Goal: Task Accomplishment & Management: Manage account settings

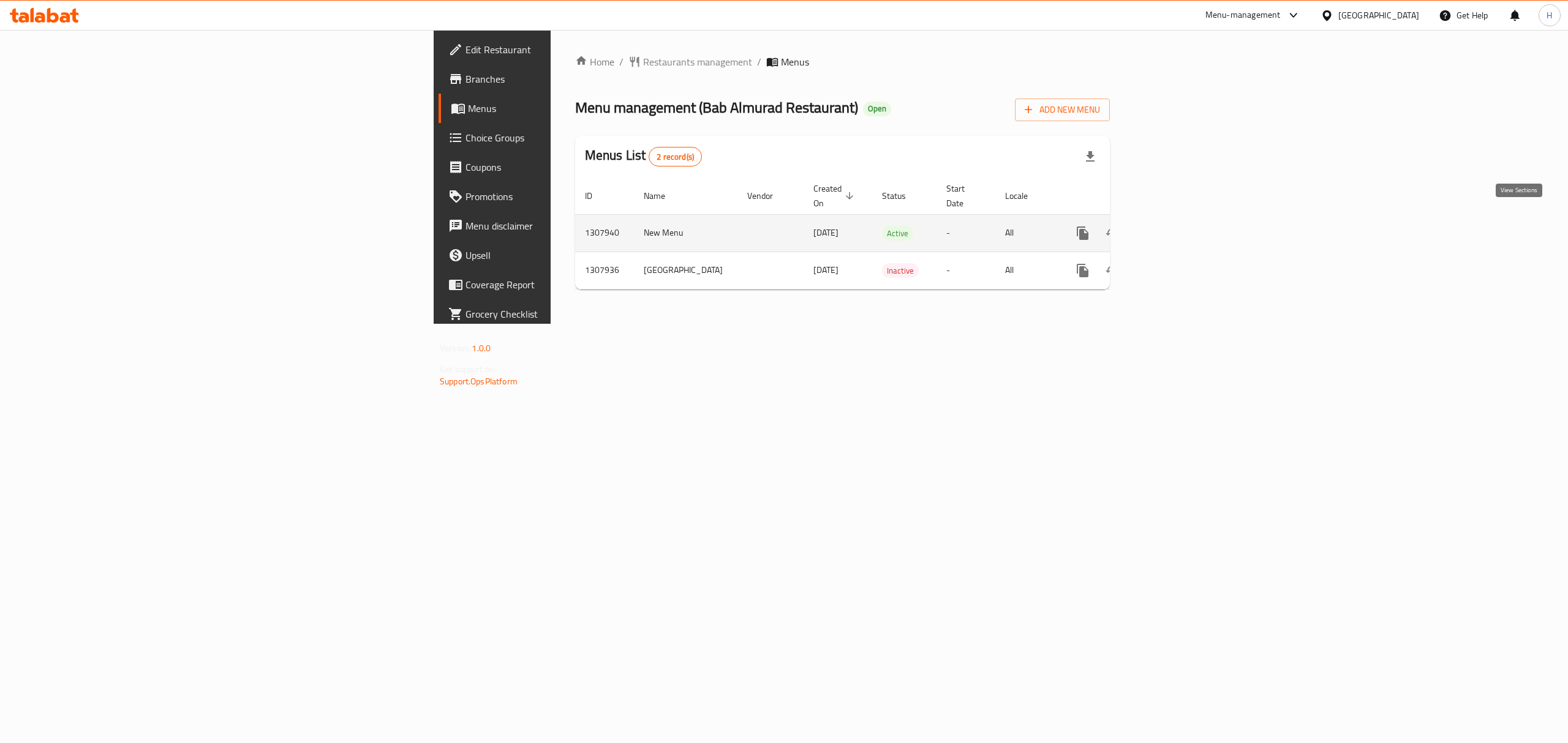
click at [1179, 226] on icon "enhanced table" at bounding box center [1171, 233] width 15 height 15
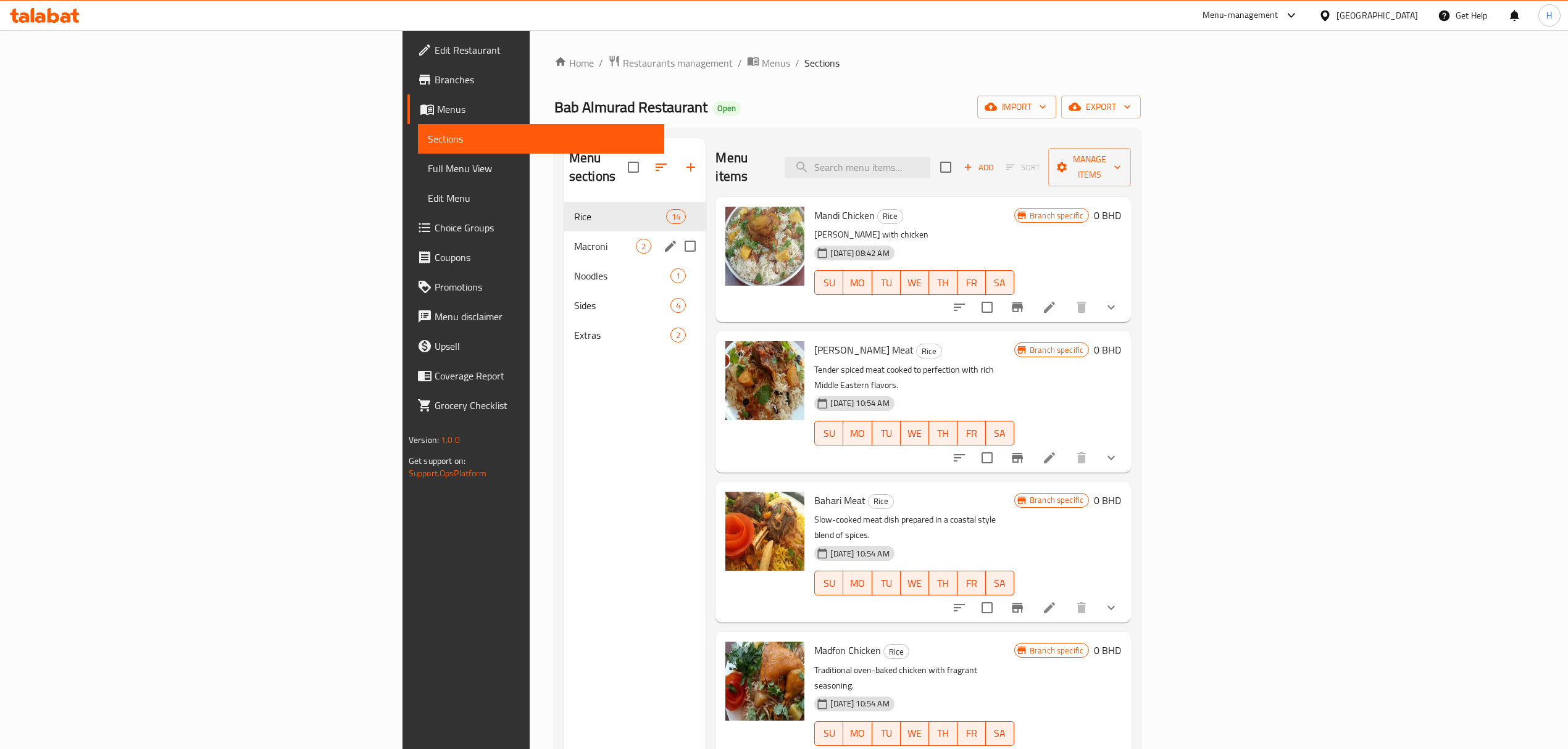
drag, startPoint x: 356, startPoint y: 197, endPoint x: 655, endPoint y: 383, distance: 352.1
click at [574, 209] on span "Rice" at bounding box center [620, 217] width 92 height 15
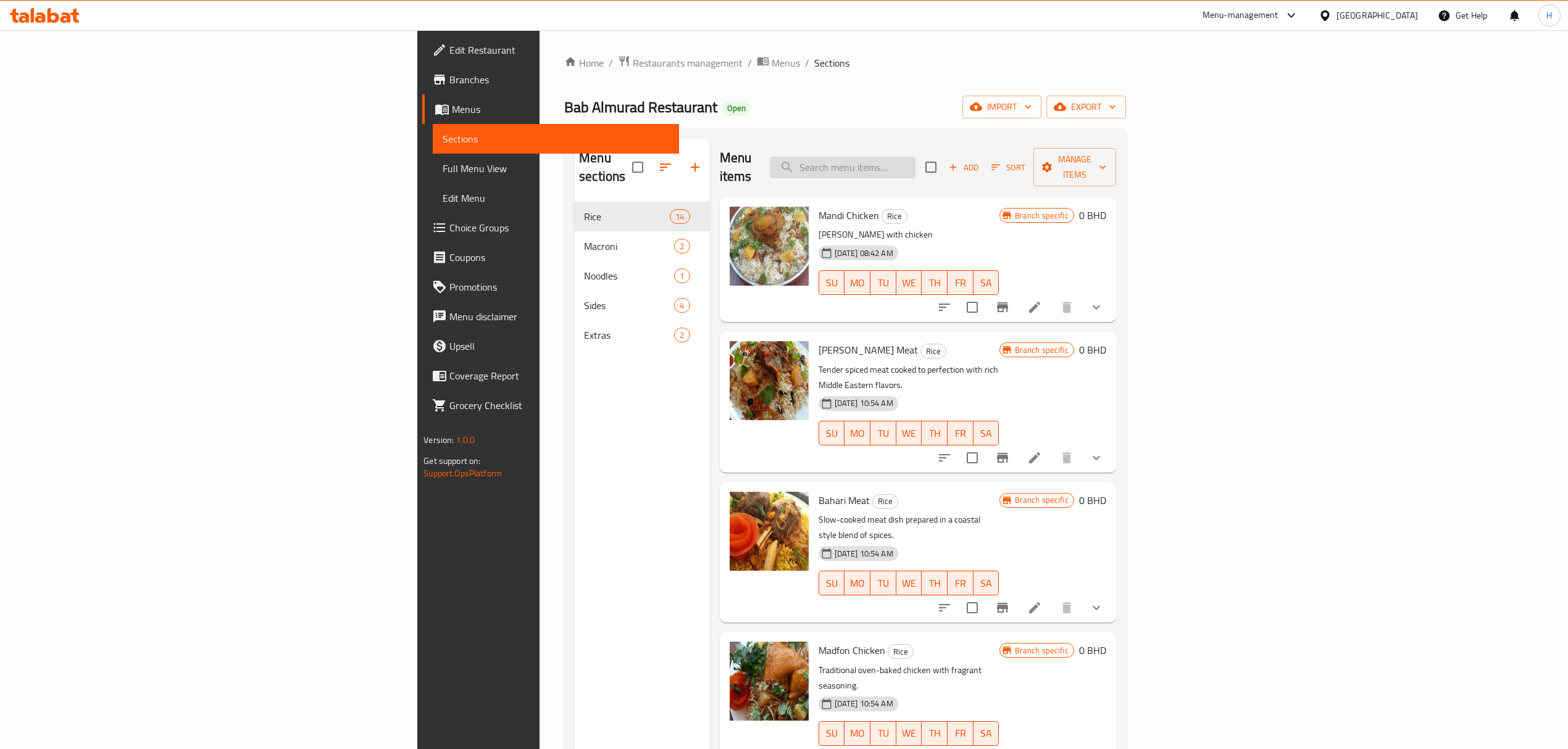
drag, startPoint x: 1040, startPoint y: 149, endPoint x: 1065, endPoint y: 135, distance: 28.7
click at [915, 157] on input "search" at bounding box center [842, 168] width 146 height 22
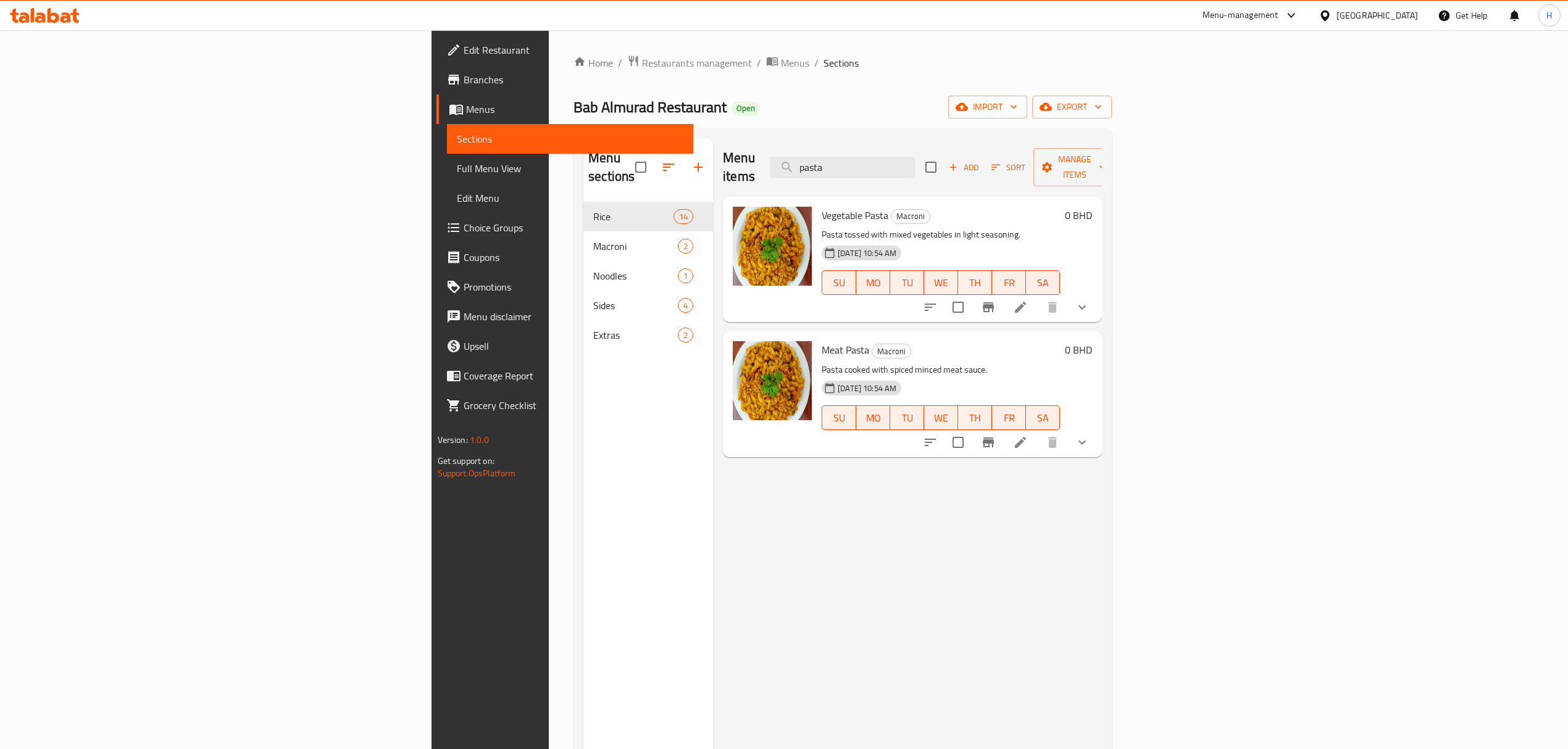
click at [996, 435] on icon "Branch-specific-item" at bounding box center [988, 442] width 15 height 15
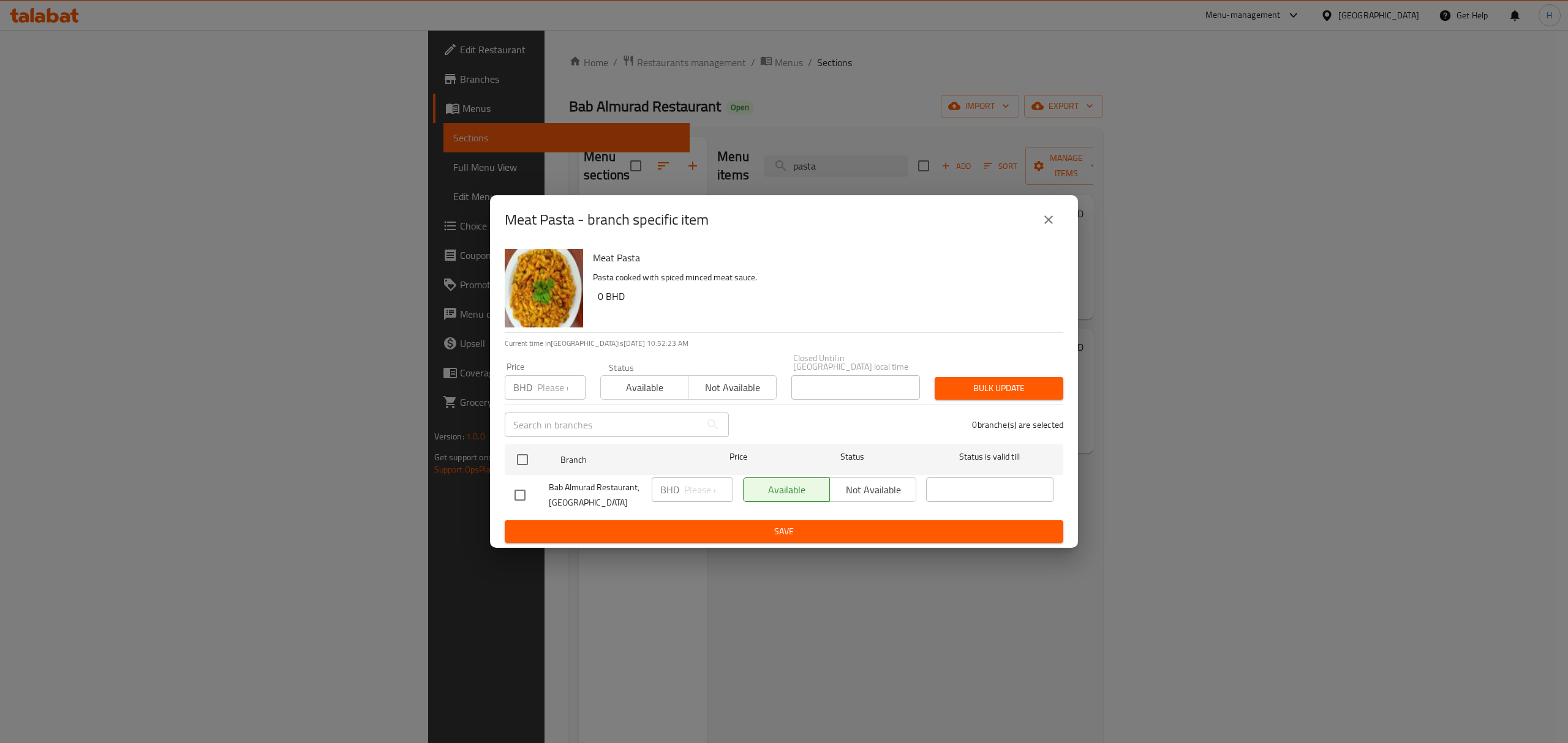
click at [1050, 219] on icon "close" at bounding box center [1049, 220] width 15 height 15
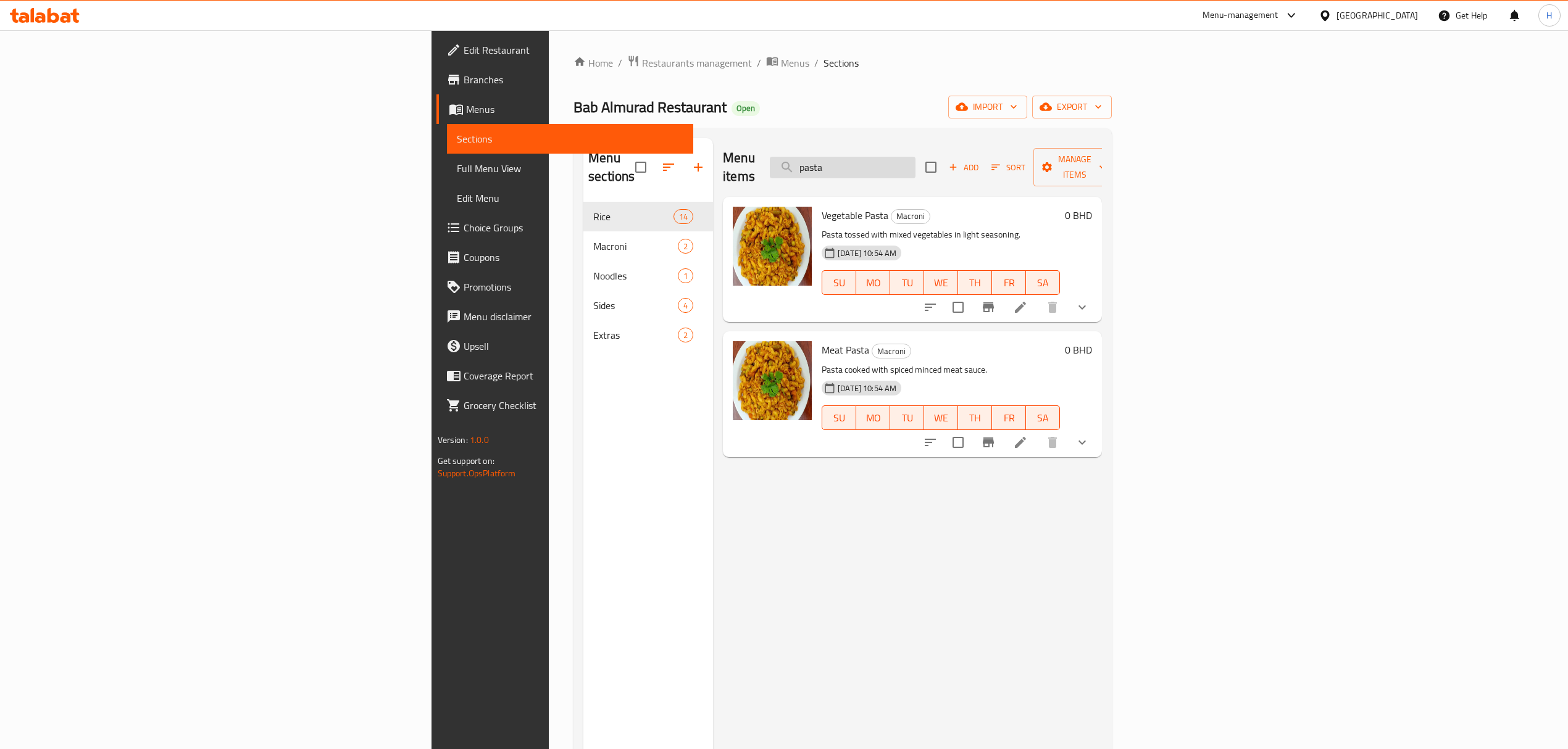
click at [915, 157] on input "pasta" at bounding box center [842, 168] width 146 height 22
type input "ناشف"
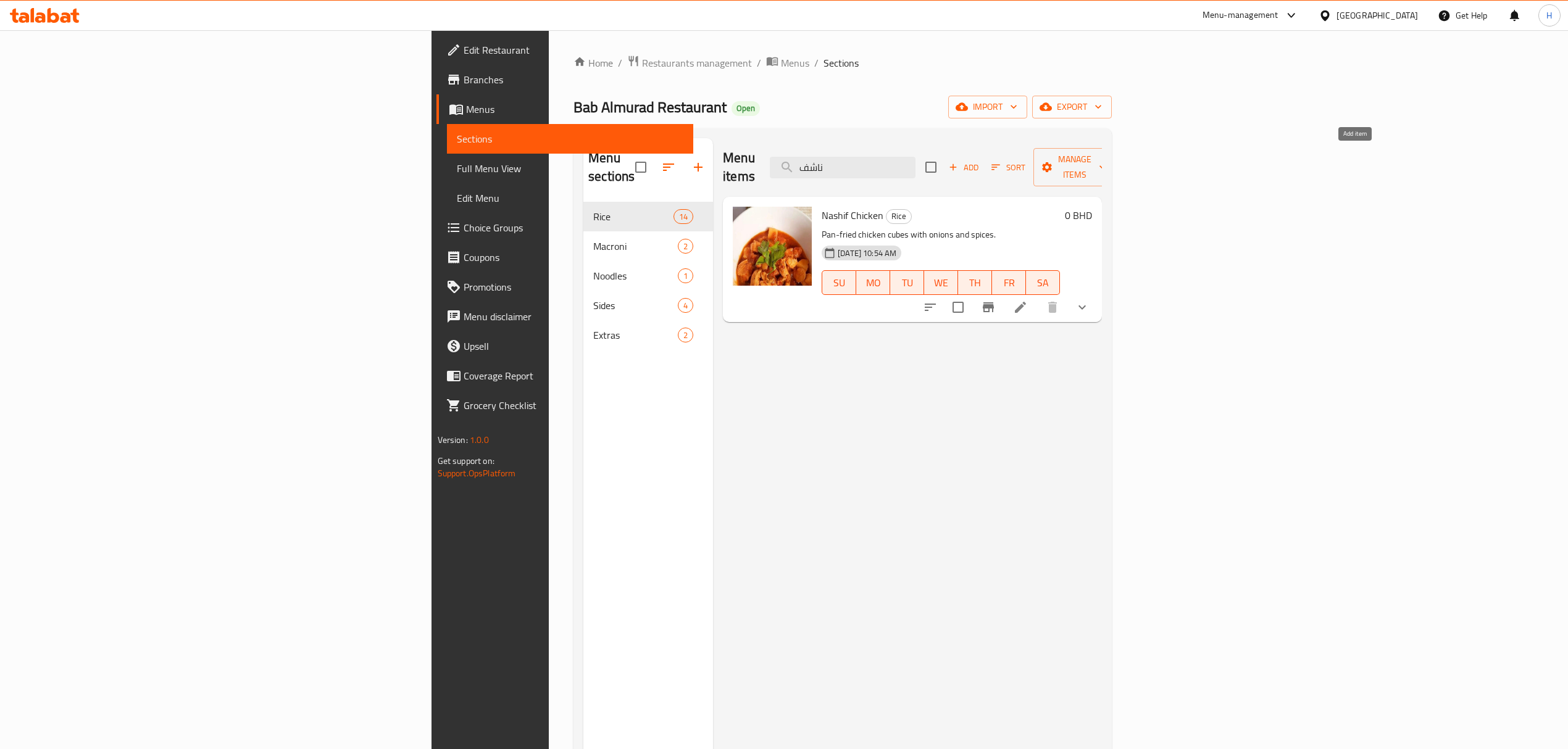
click at [980, 162] on span "Add" at bounding box center [963, 167] width 34 height 14
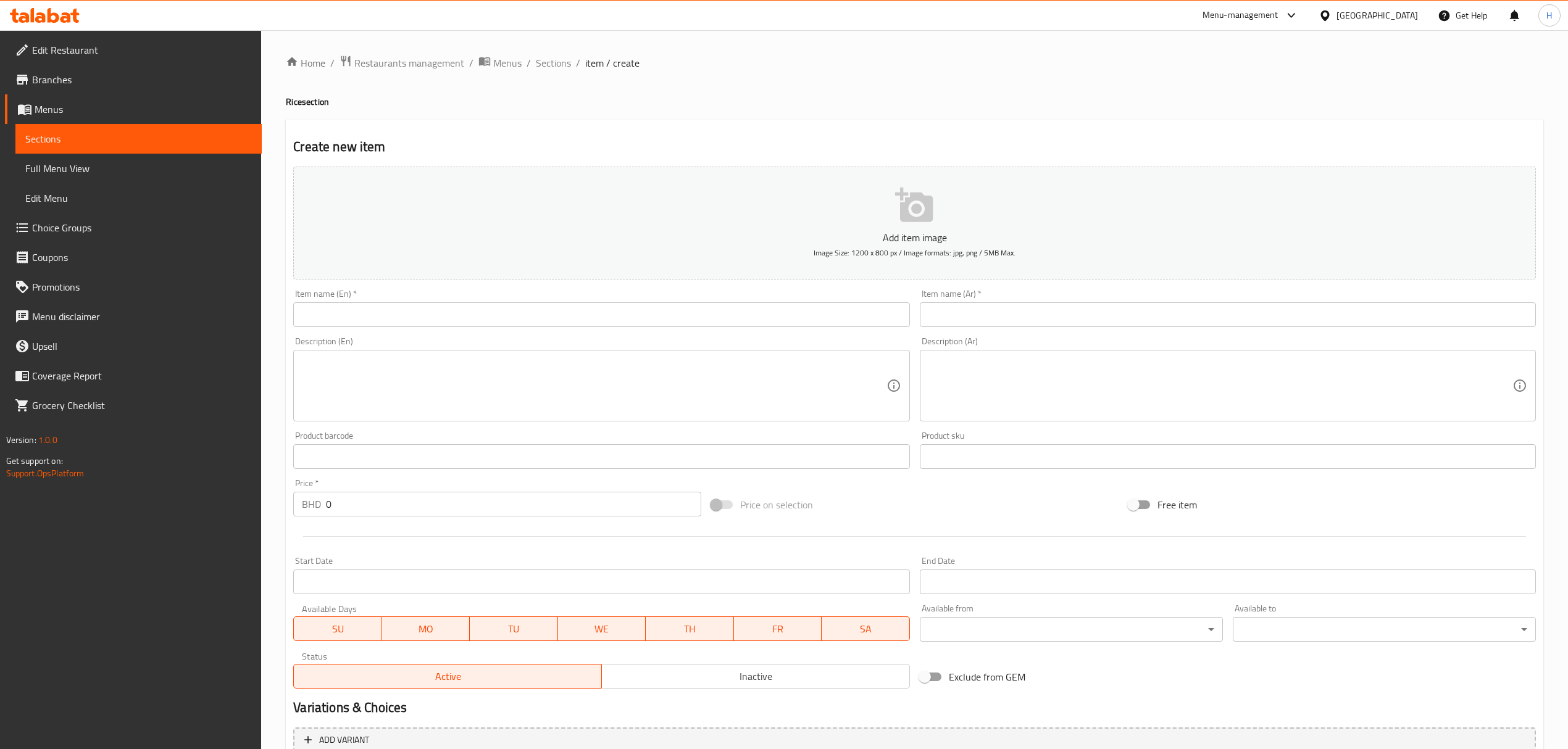
drag, startPoint x: 621, startPoint y: 332, endPoint x: 606, endPoint y: 317, distance: 21.2
click at [618, 330] on div "Item name (En)   * Item name (En) *" at bounding box center [601, 308] width 626 height 48
click at [606, 317] on input "text" at bounding box center [601, 314] width 616 height 25
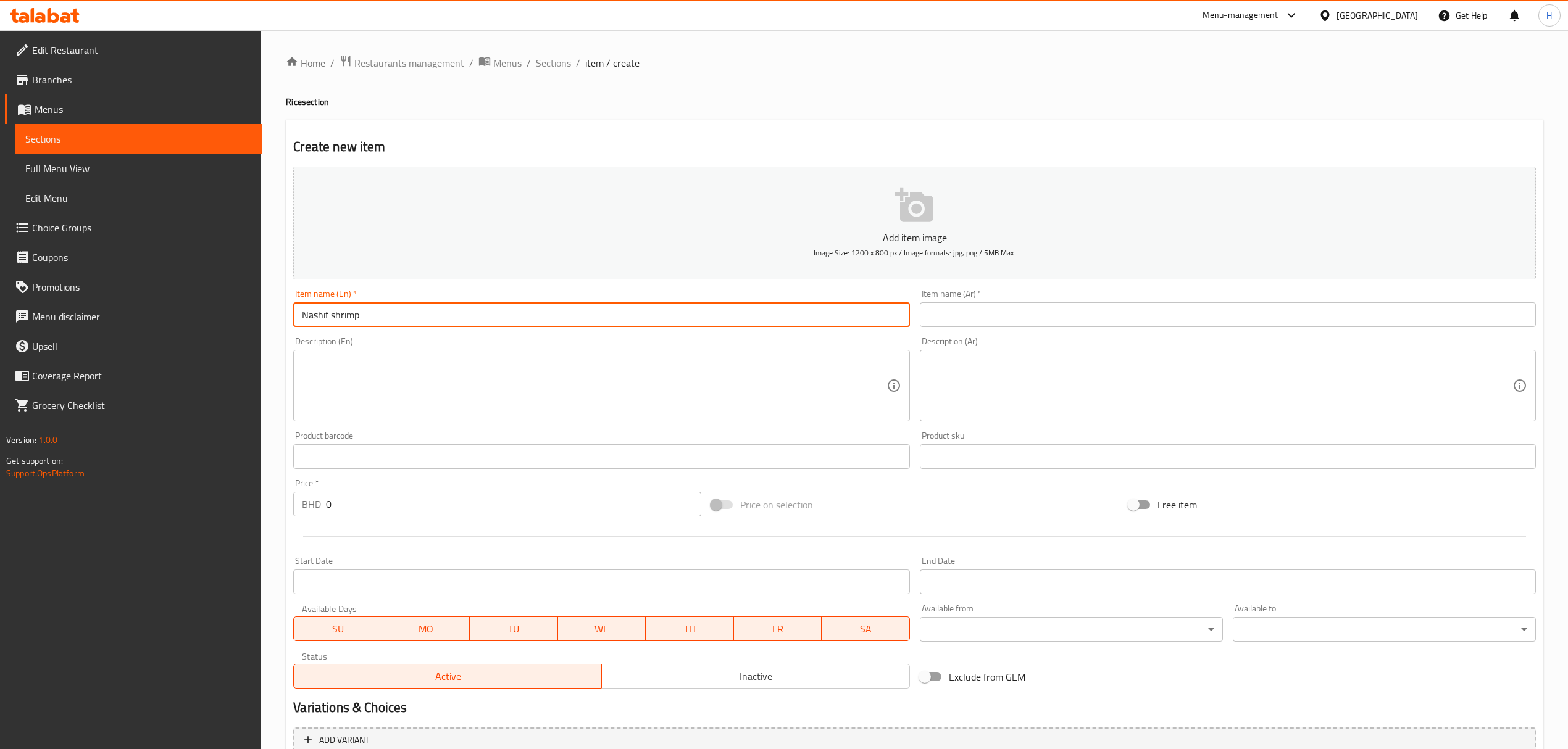
type input "Nashif shrimp"
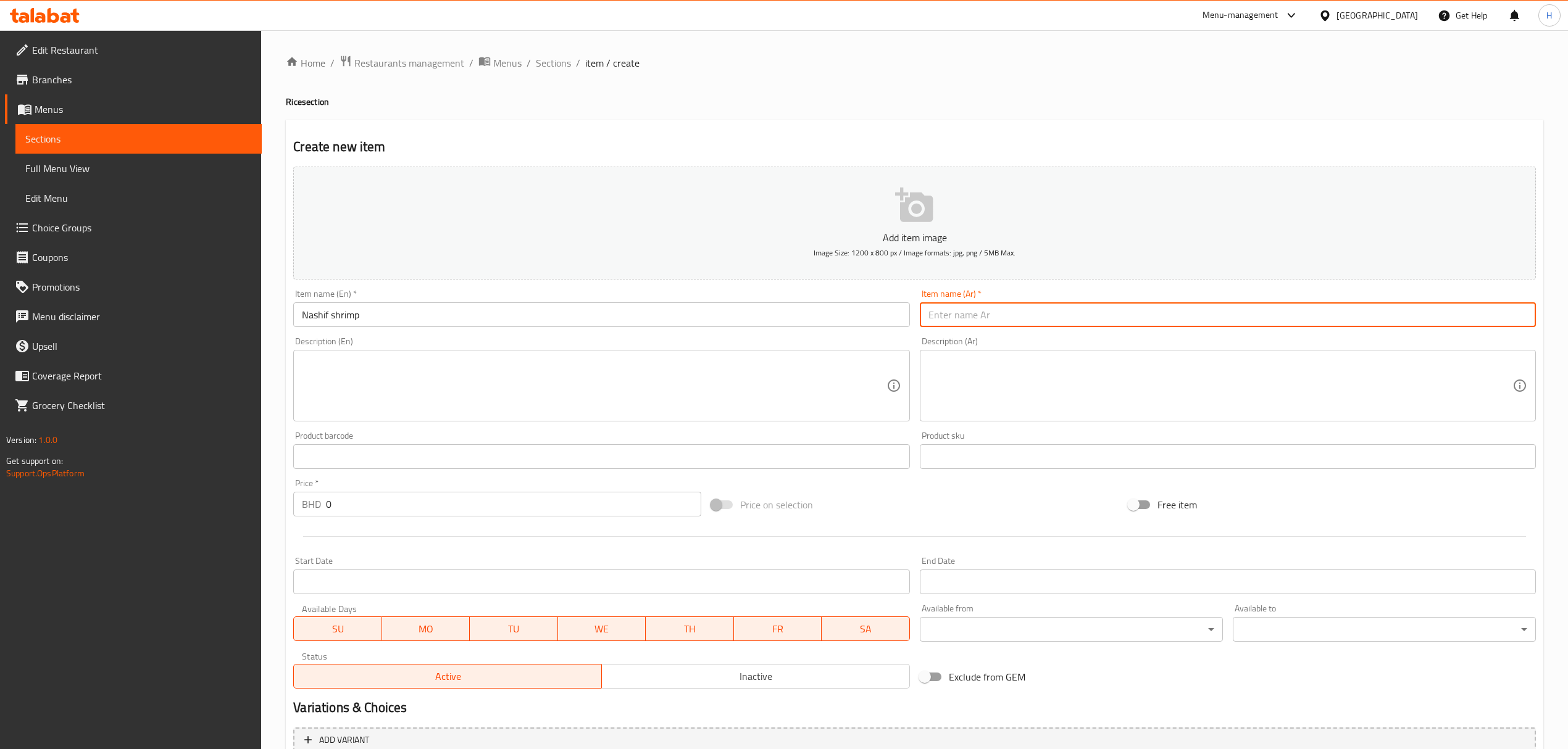
click at [1123, 309] on input "text" at bounding box center [1228, 314] width 616 height 25
type input "ناشف ربيان"
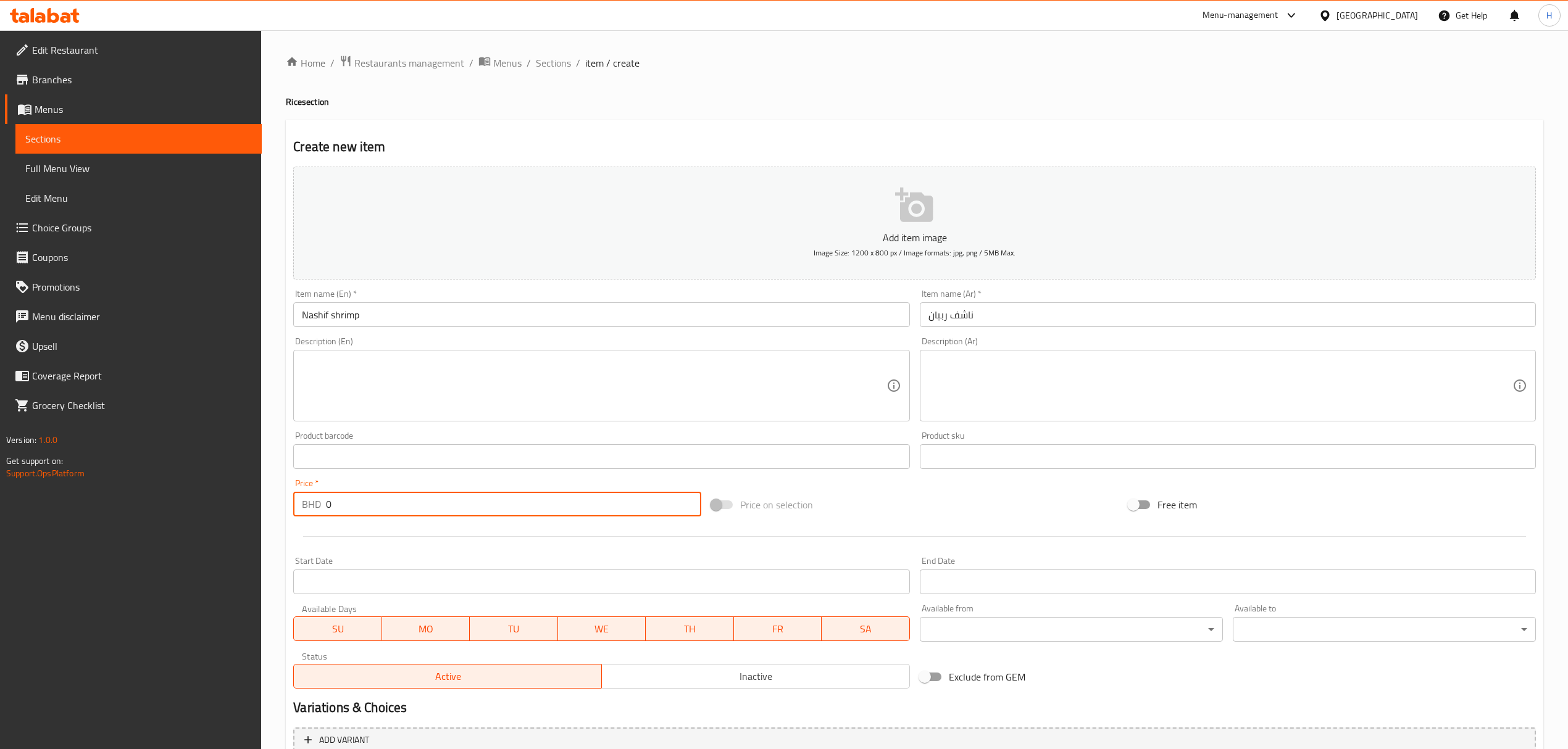
drag, startPoint x: 352, startPoint y: 506, endPoint x: 287, endPoint y: 503, distance: 65.1
click at [287, 503] on div "Create new item Add item image Image Size: 1200 x 800 px / Image formats: jpg, …" at bounding box center [915, 479] width 1257 height 718
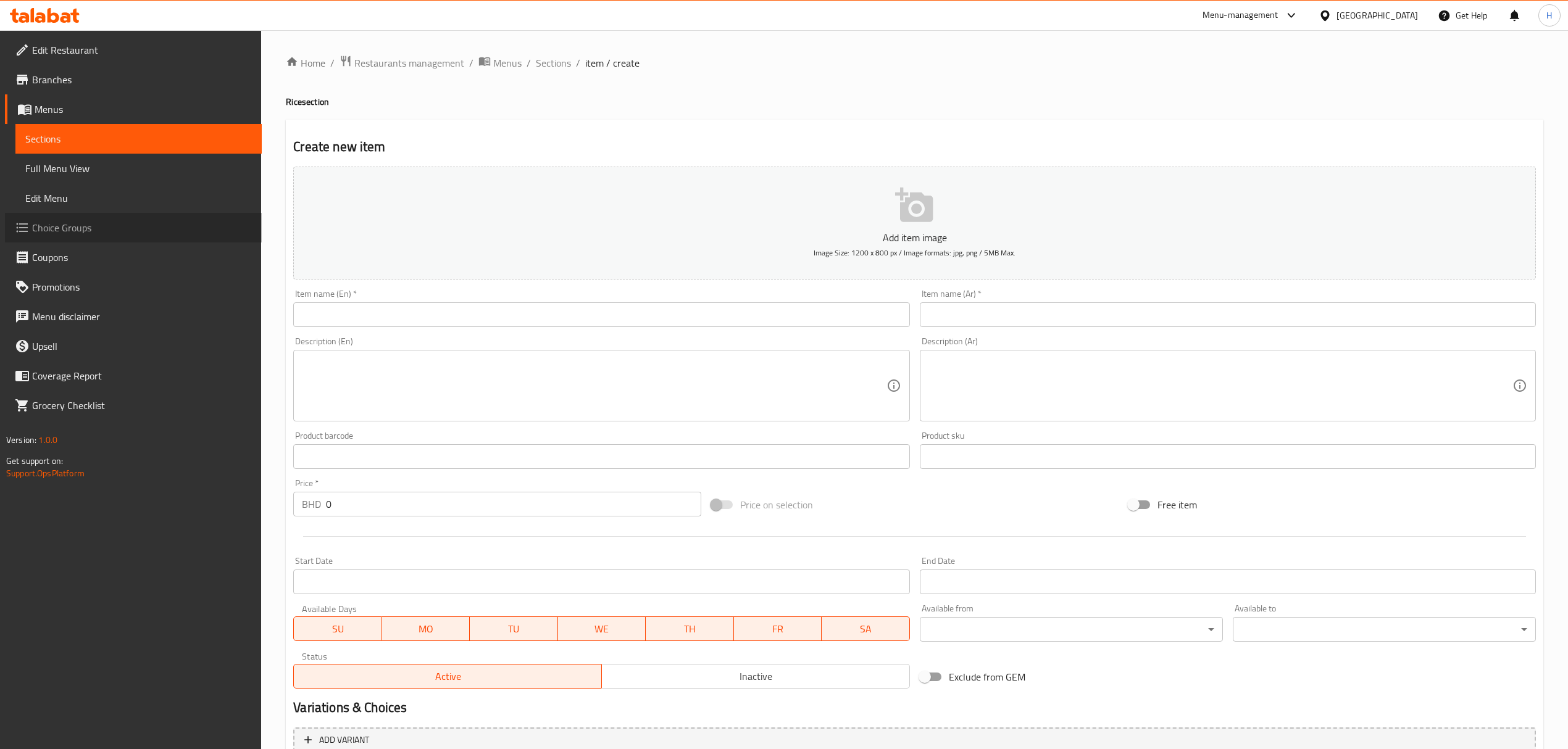
click at [95, 218] on link "Choice Groups" at bounding box center [133, 228] width 257 height 30
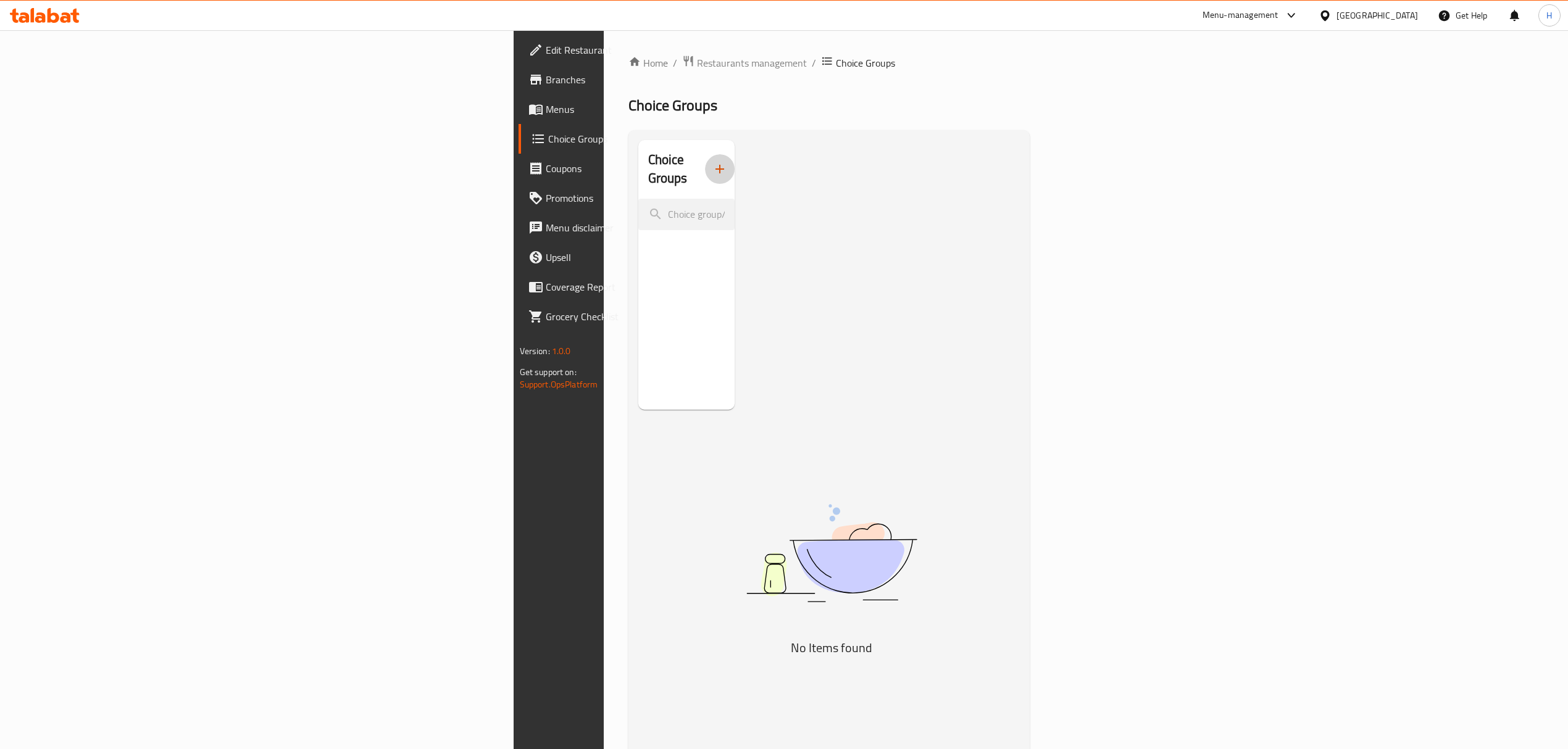
click at [716, 165] on icon "button" at bounding box center [720, 169] width 9 height 9
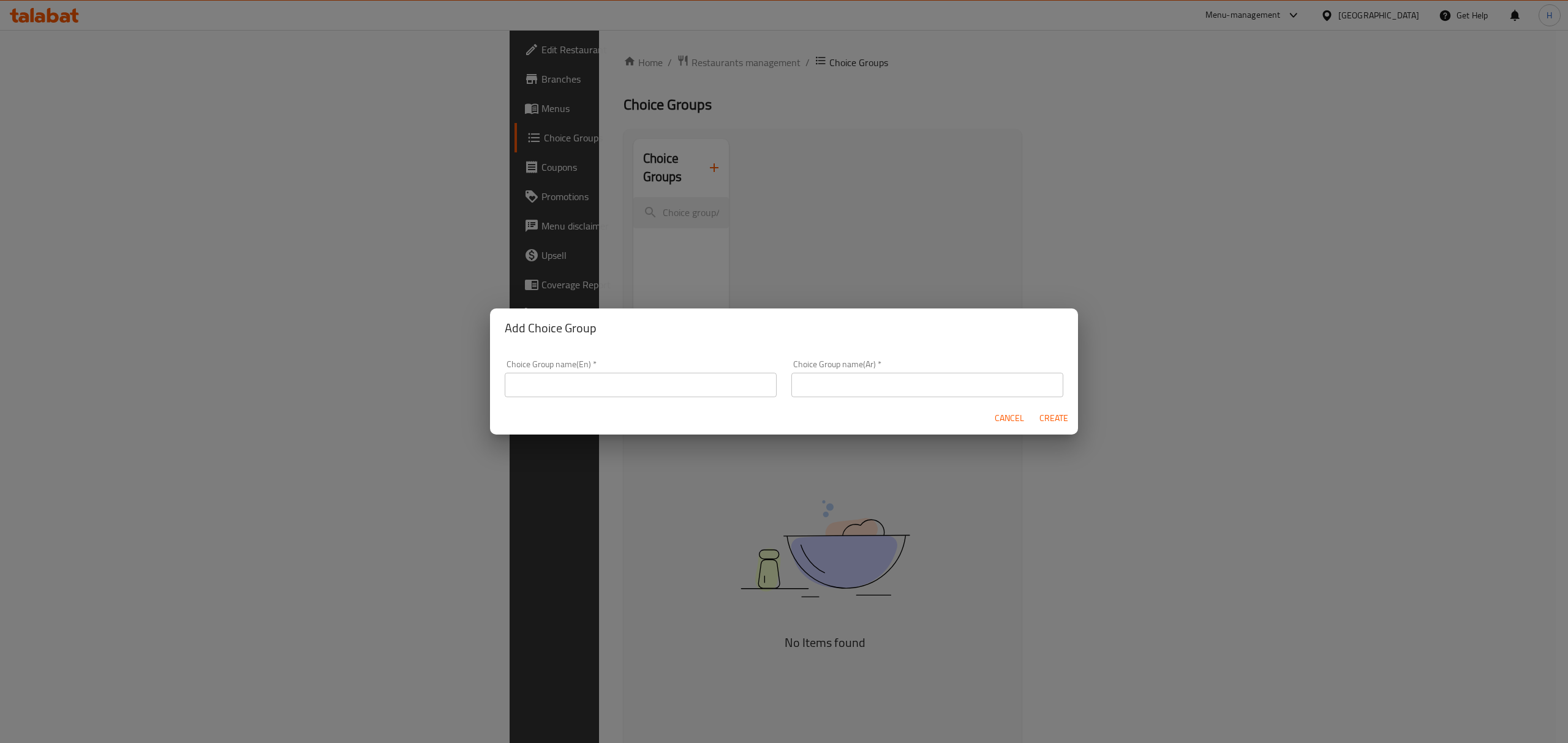
click at [589, 388] on input "text" at bounding box center [641, 385] width 272 height 24
click at [589, 390] on input "text" at bounding box center [641, 385] width 272 height 24
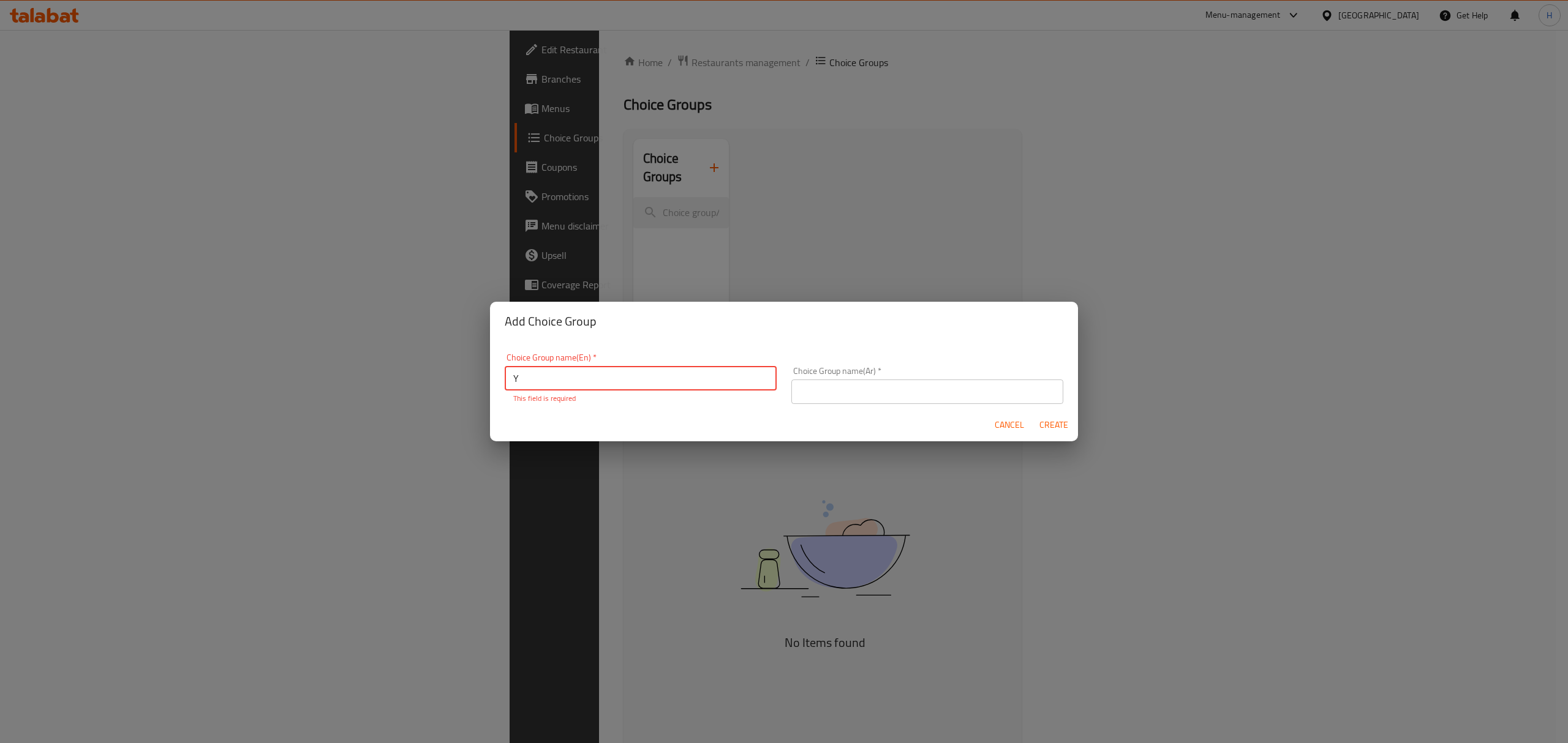
click at [524, 377] on input "Y" at bounding box center [641, 378] width 272 height 24
type input "Your choice of size."
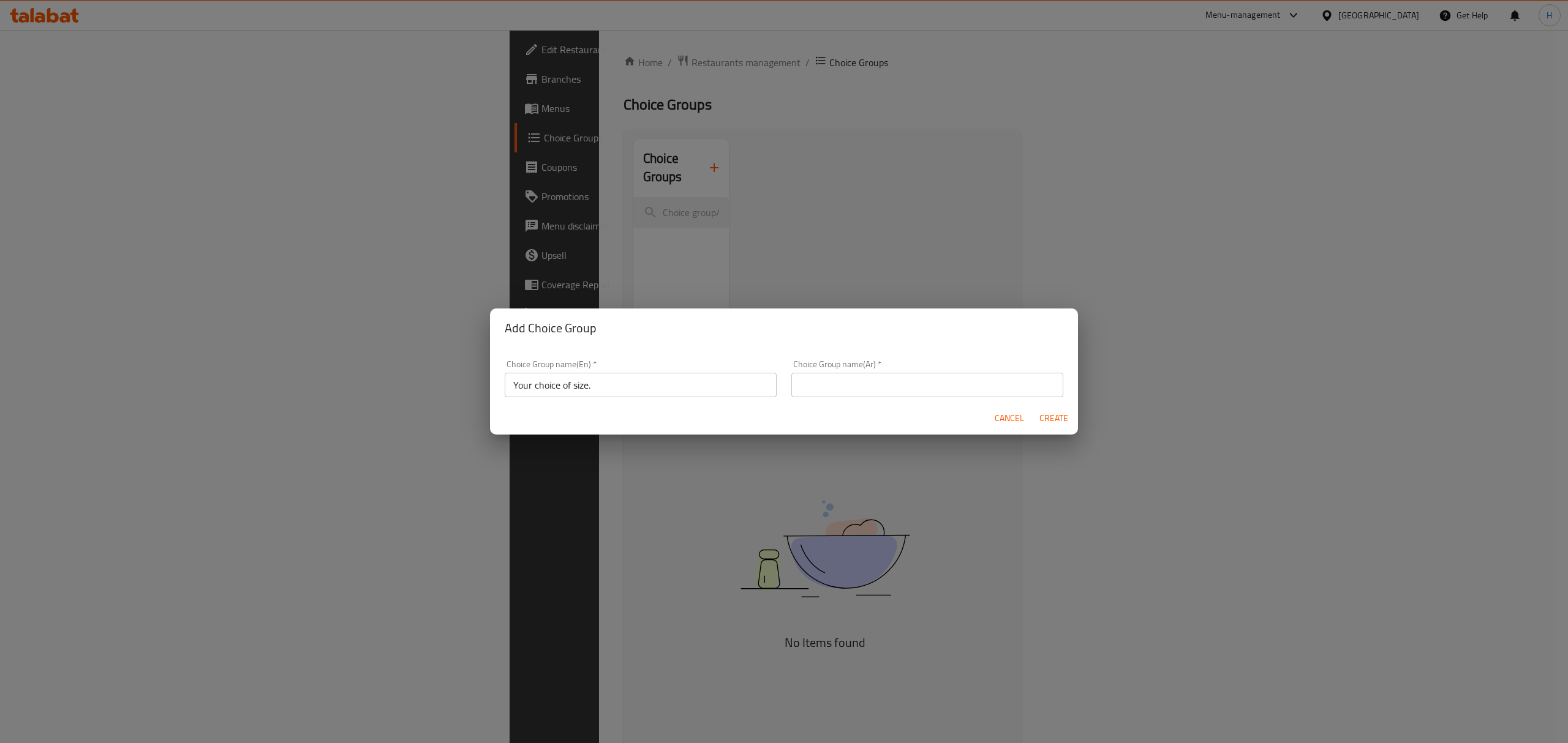
click at [822, 405] on form "Choice Group name(En)   * Your choice of size. Choice Group name(En) * Choice G…" at bounding box center [784, 391] width 588 height 87
click at [822, 392] on input "text" at bounding box center [927, 385] width 272 height 24
type input "اختيارك من الحجم"
click at [868, 349] on div "Choice Group name(En)   * Your choice of size. Choice Group name(En) * Choice G…" at bounding box center [784, 375] width 588 height 55
click at [1037, 426] on button "Create" at bounding box center [1053, 418] width 39 height 23
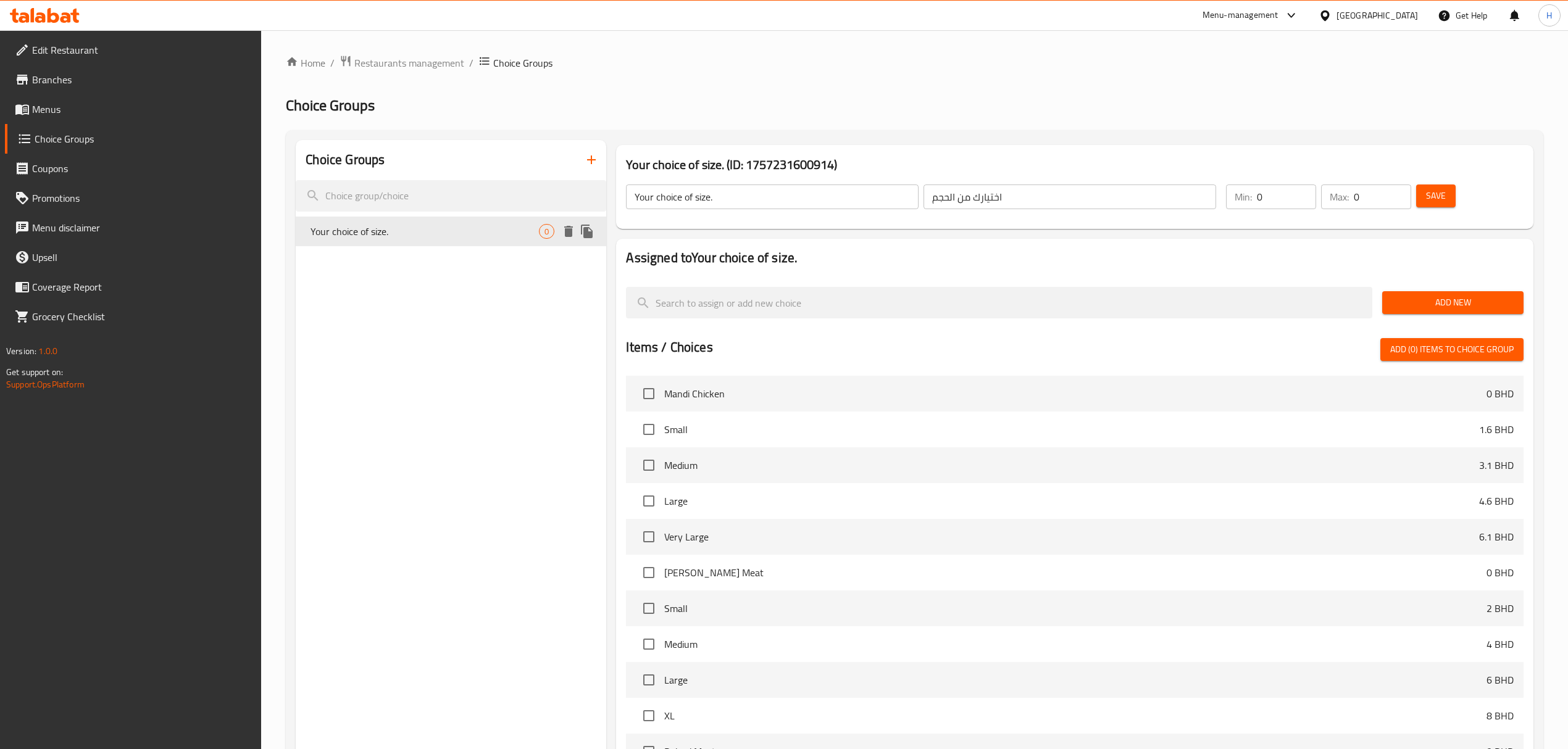
click at [435, 238] on span "Your choice of size." at bounding box center [425, 232] width 229 height 15
drag, startPoint x: 1257, startPoint y: 197, endPoint x: 1241, endPoint y: 197, distance: 16.0
click at [1241, 197] on div "Min: 0 ​" at bounding box center [1271, 197] width 90 height 25
type input "1"
drag, startPoint x: 1374, startPoint y: 191, endPoint x: 1339, endPoint y: 194, distance: 35.1
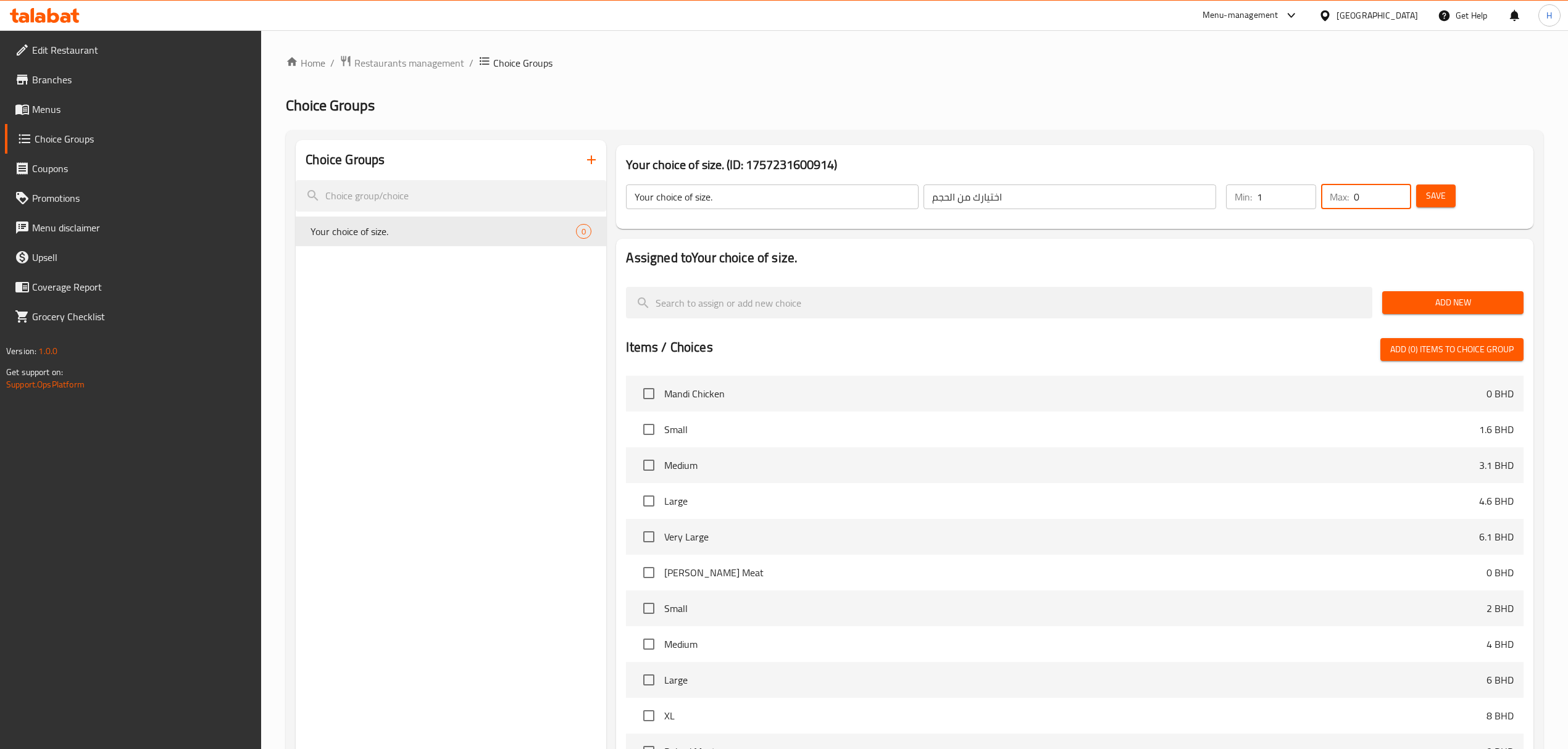
click at [1339, 194] on div "Max: 0 ​" at bounding box center [1366, 197] width 90 height 25
type input "1"
click at [1423, 200] on button "Save" at bounding box center [1435, 196] width 39 height 23
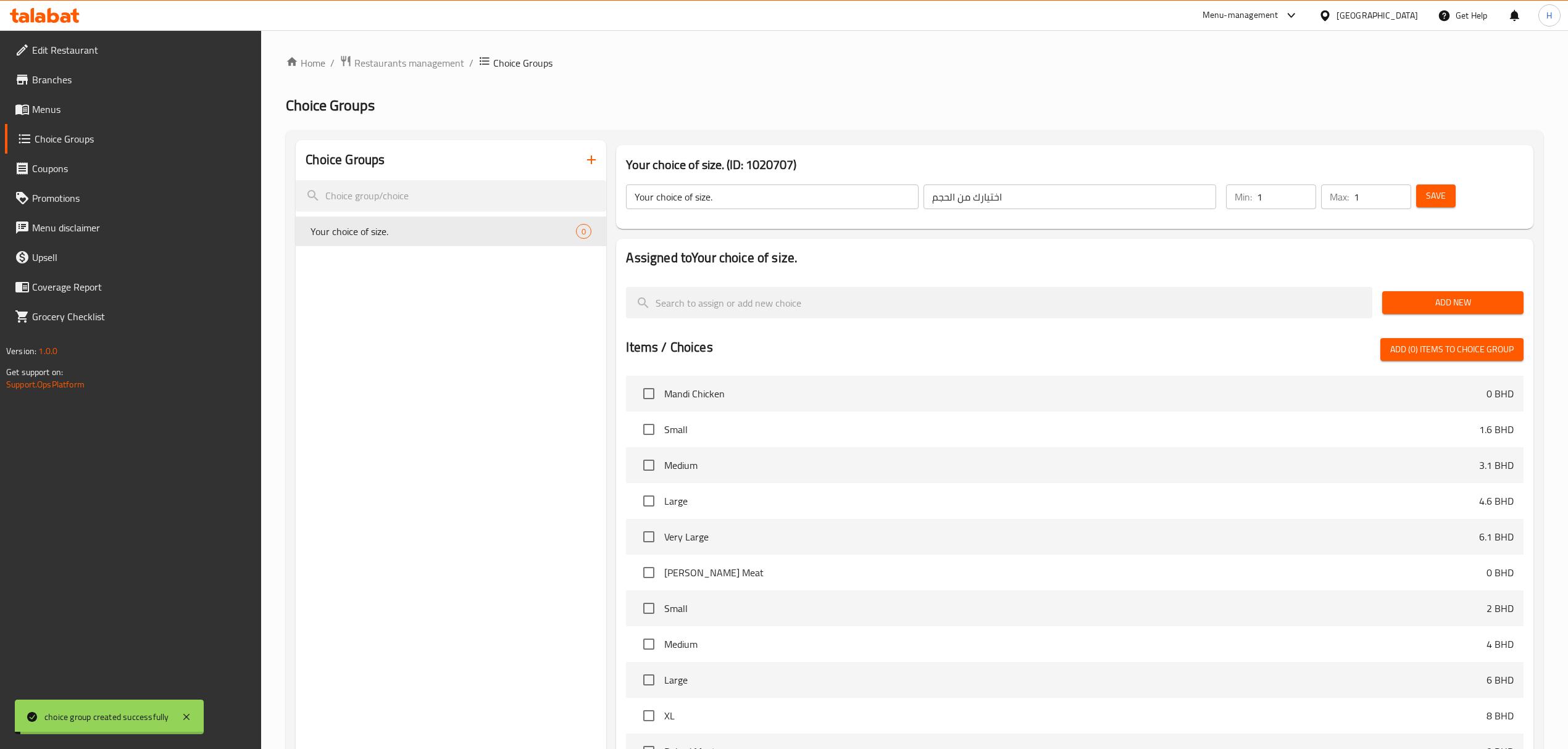
click at [1450, 305] on span "Add New" at bounding box center [1453, 302] width 121 height 16
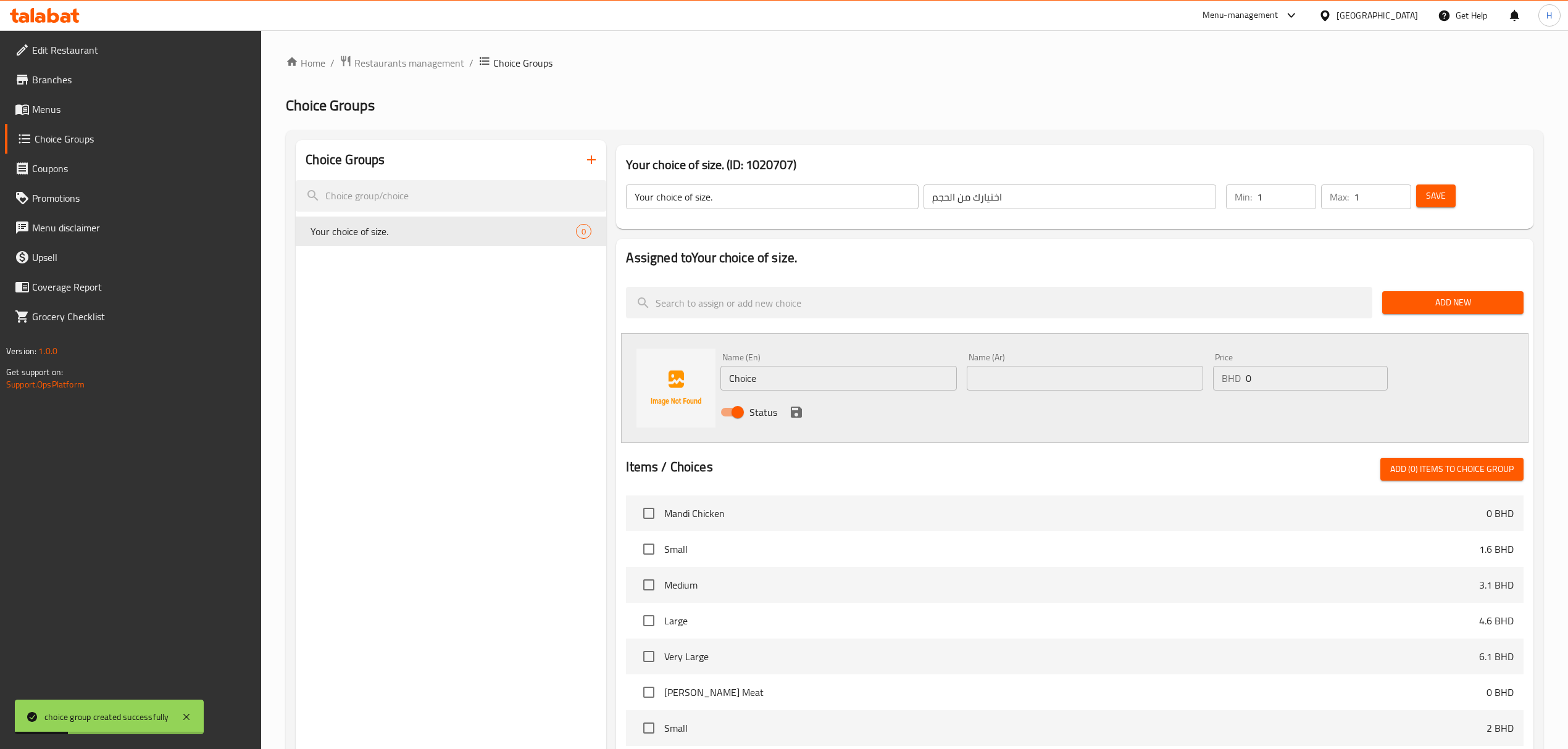
drag, startPoint x: 784, startPoint y: 377, endPoint x: 669, endPoint y: 378, distance: 115.0
click at [669, 378] on div "Name (En) Choice Name (En) Name (Ar) Name (Ar) Price BHD 0 Price Status" at bounding box center [1074, 389] width 907 height 110
type input "Small"
click at [1005, 385] on input "text" at bounding box center [1085, 377] width 236 height 25
type input "w"
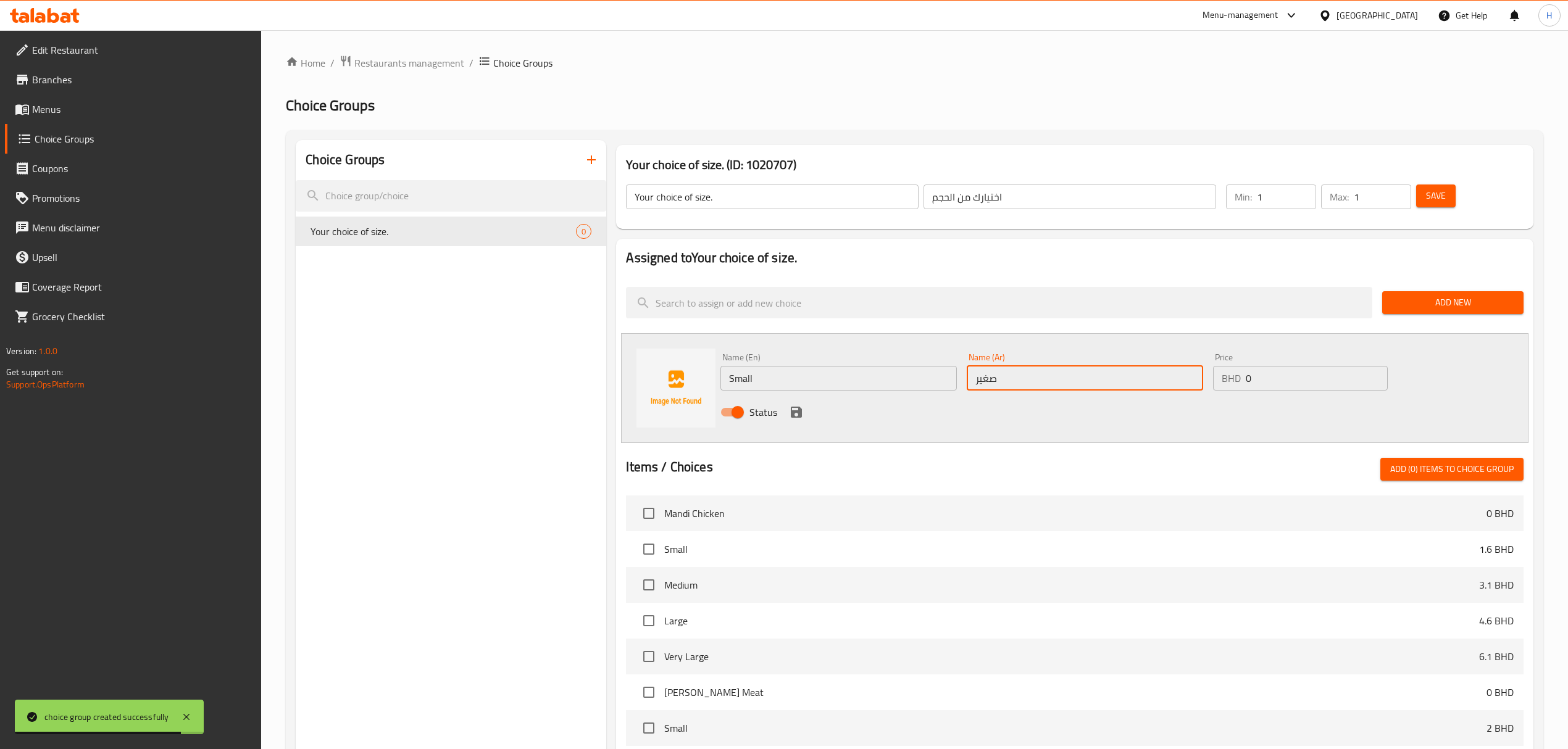
type input "صغير"
drag, startPoint x: 1068, startPoint y: 379, endPoint x: 998, endPoint y: 384, distance: 70.2
click at [998, 384] on div "Name (En) Small Name (En) Name (Ar) صغير Name (Ar) Price BHD 0 Price Status" at bounding box center [1085, 388] width 738 height 81
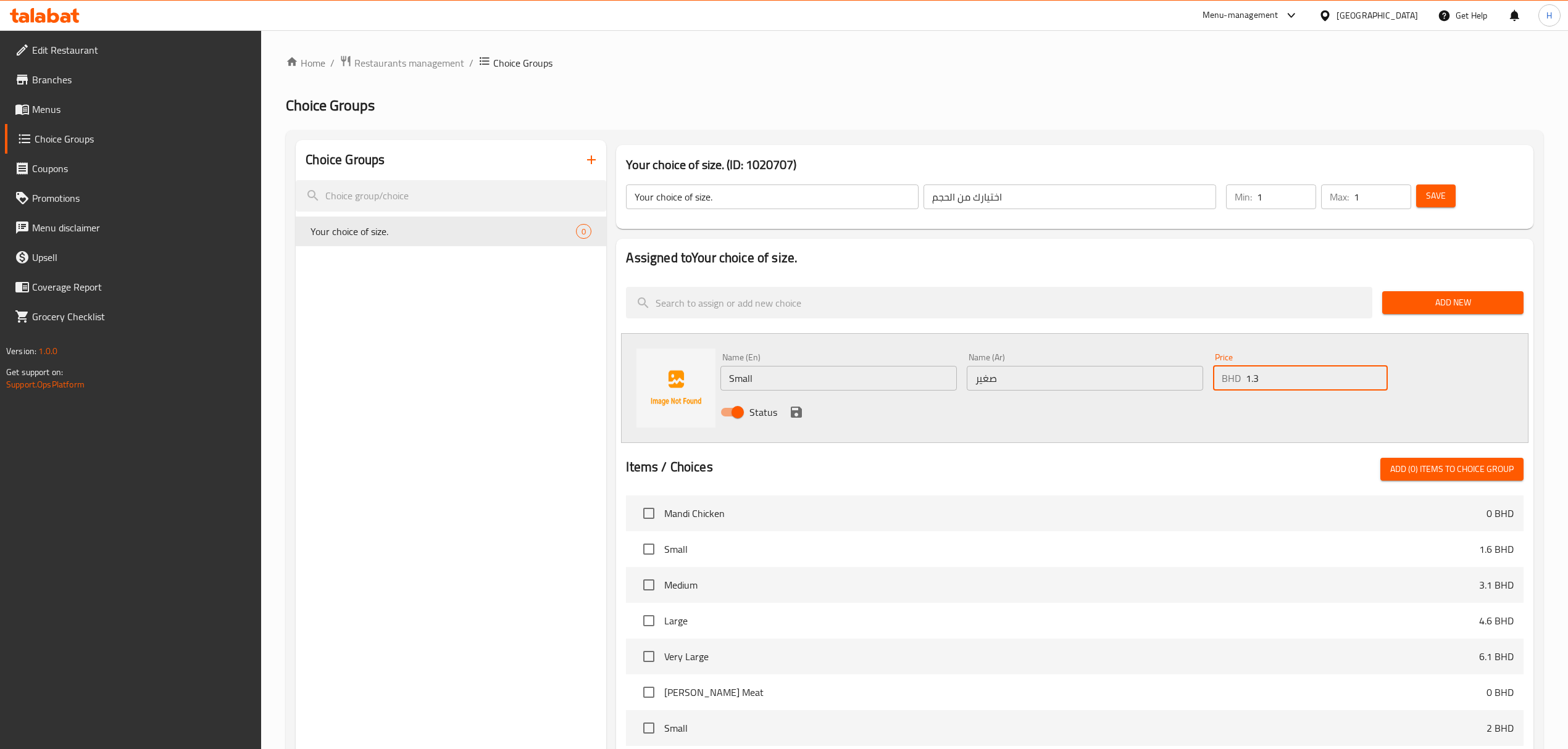
type input "1.3"
click at [791, 410] on icon "save" at bounding box center [796, 412] width 11 height 11
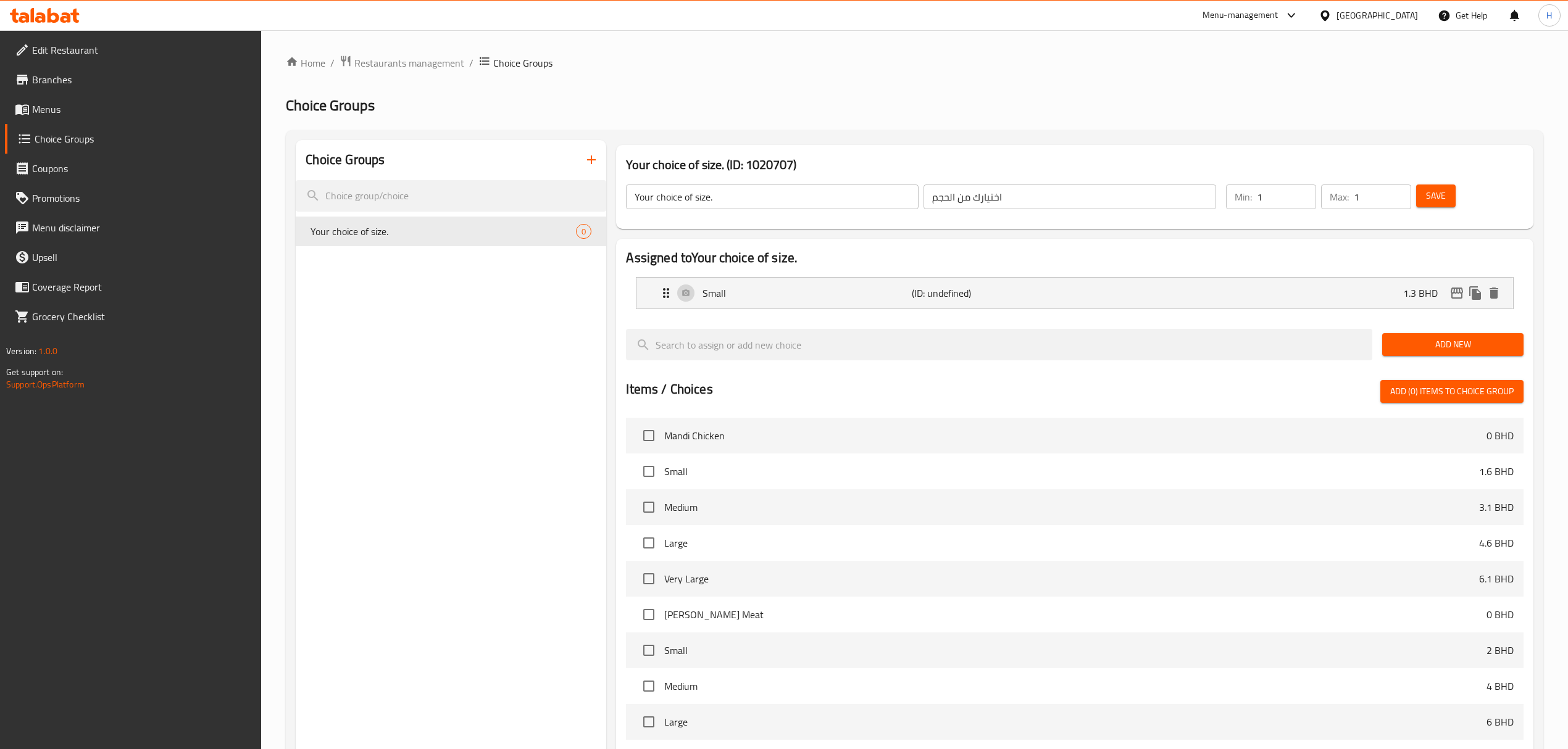
click at [1472, 348] on span "Add New" at bounding box center [1453, 345] width 121 height 16
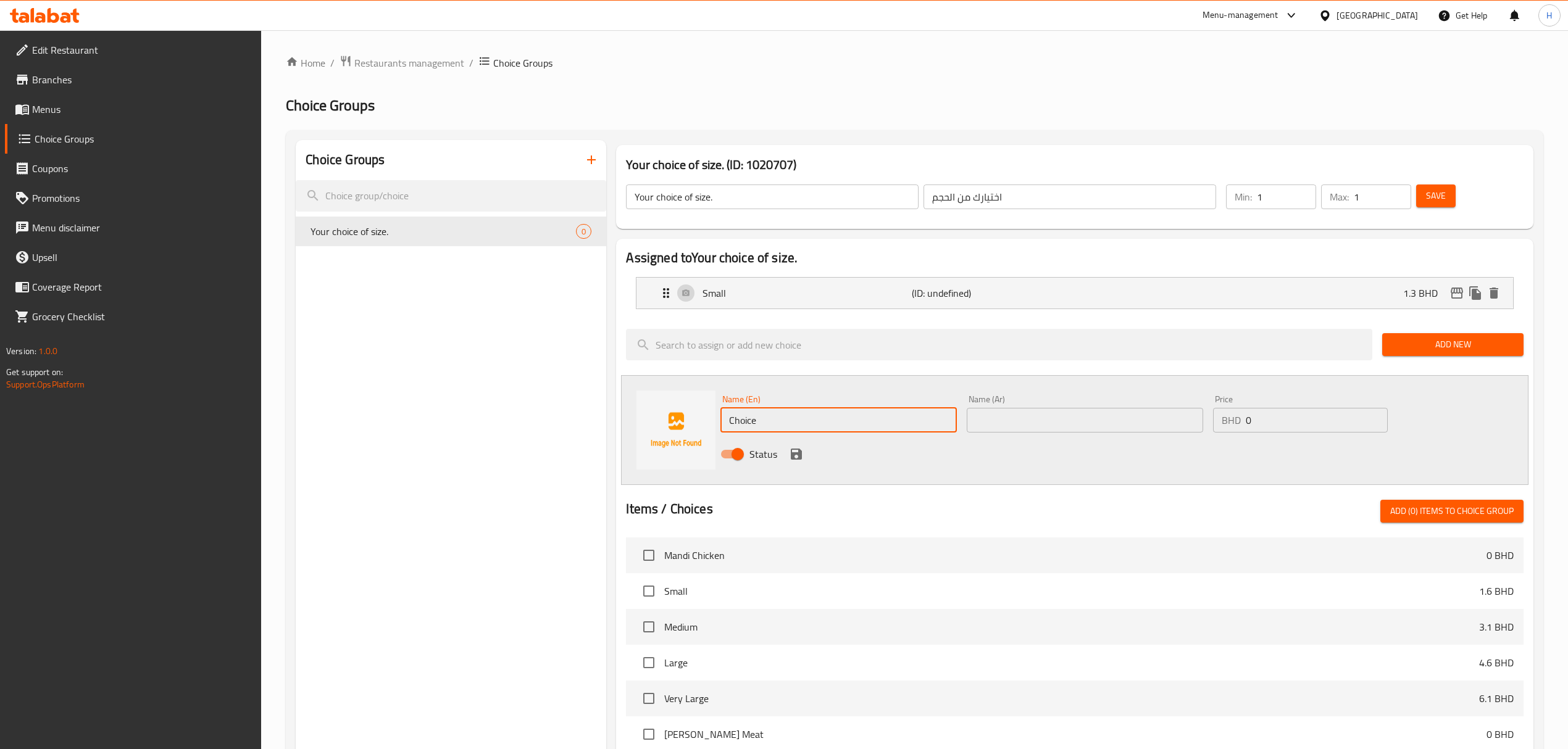
drag, startPoint x: 860, startPoint y: 424, endPoint x: 449, endPoint y: 434, distance: 411.1
click at [473, 436] on div "Choice Groups Your choice of size. 0 Your choice of size. (ID: 1020707) Your ch…" at bounding box center [917, 611] width 1242 height 943
type input "Meduim"
click at [1033, 418] on input "text" at bounding box center [1085, 420] width 236 height 25
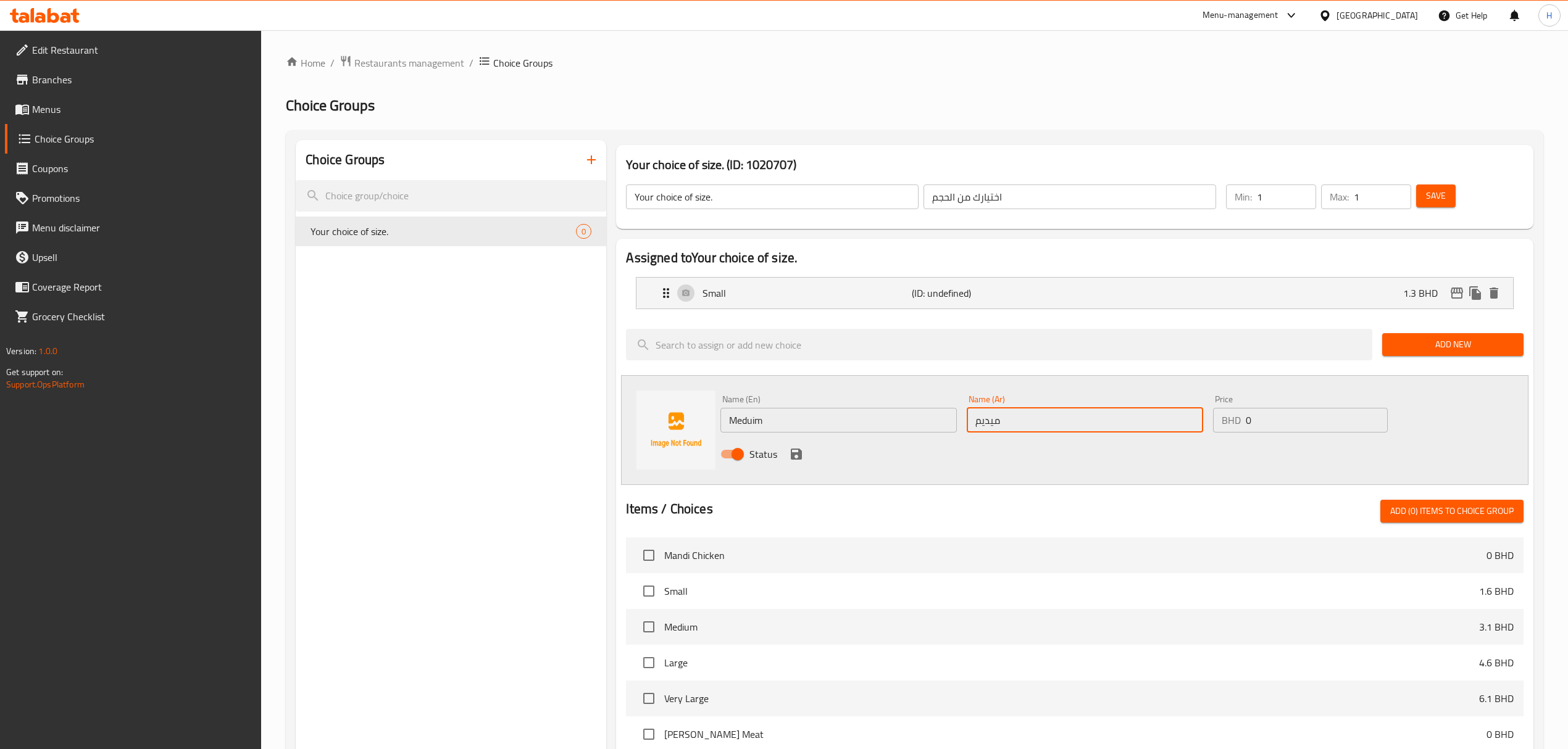
type input "ميديم"
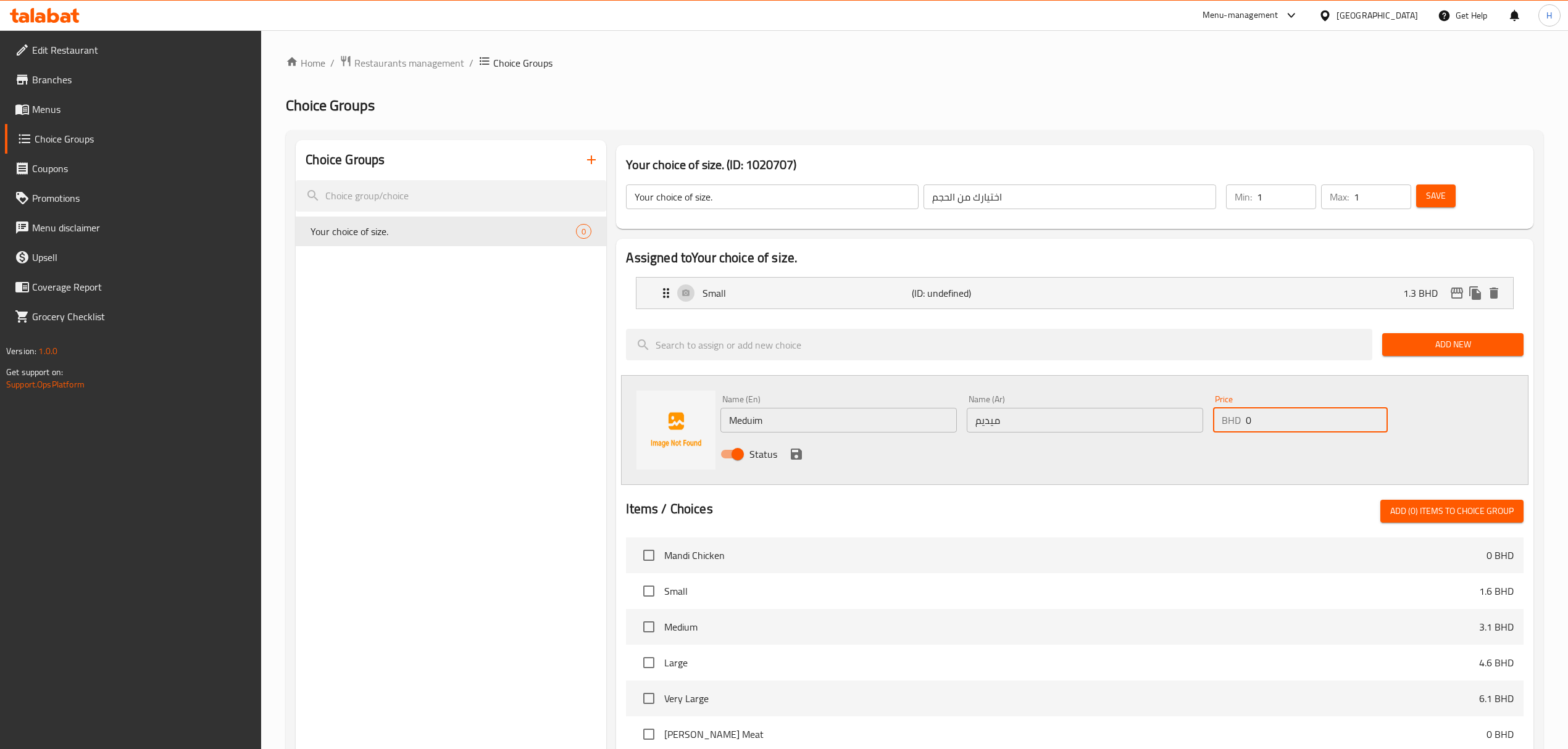
drag, startPoint x: 1255, startPoint y: 422, endPoint x: 1181, endPoint y: 426, distance: 74.1
click at [1181, 426] on div "Name (En) Meduim Name (En) Name (Ar) ميديم Name (Ar) Price BHD 0 Price Status" at bounding box center [1085, 430] width 738 height 81
type input "2.5"
click at [799, 452] on icon "save" at bounding box center [796, 454] width 11 height 11
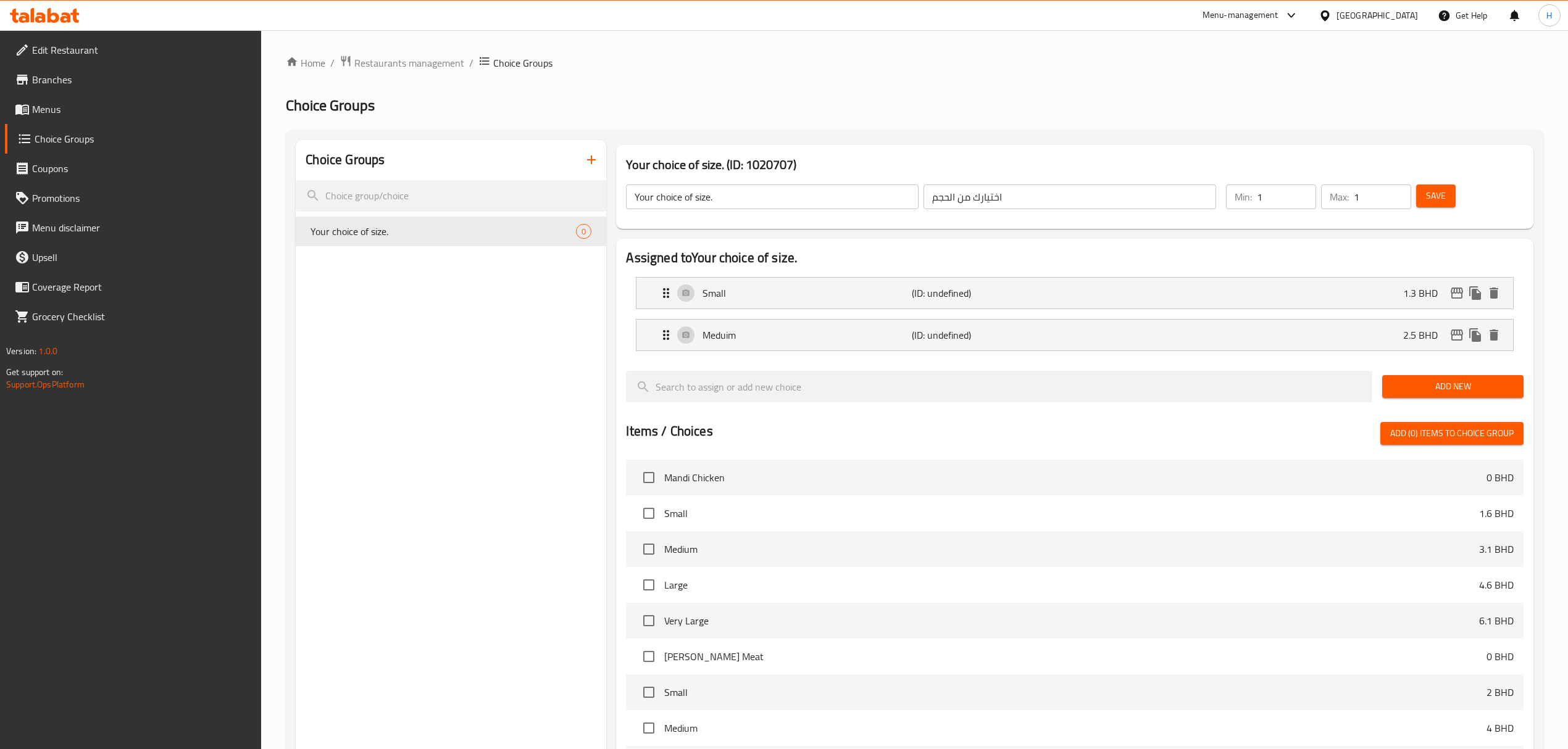
click at [1447, 387] on span "Add New" at bounding box center [1453, 386] width 121 height 16
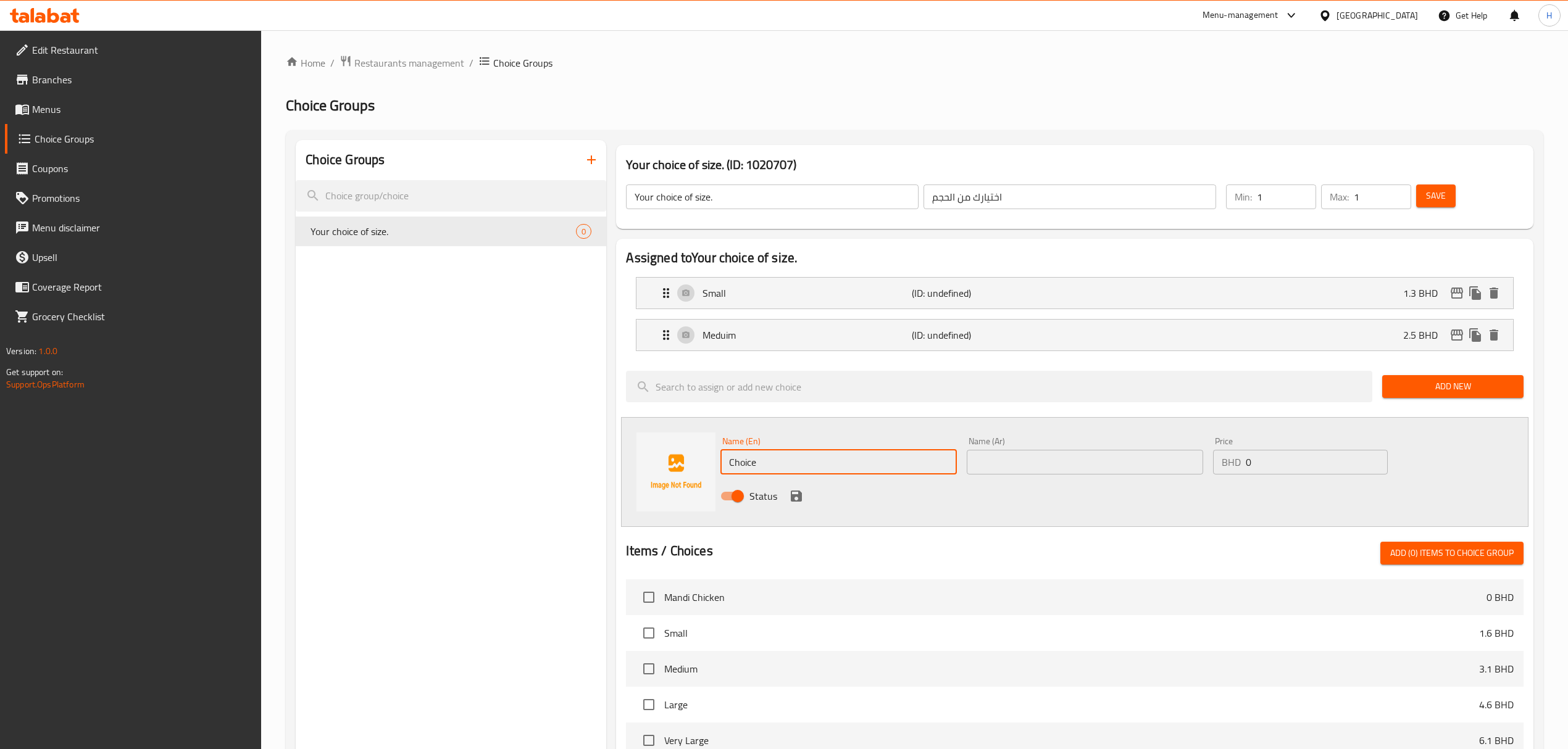
drag, startPoint x: 805, startPoint y: 457, endPoint x: 620, endPoint y: 481, distance: 186.6
click at [621, 481] on div "Name (En) Choice Name (En) Name (Ar) Name (Ar) Price BHD 0 Price Status" at bounding box center [1074, 472] width 907 height 110
type input "Large"
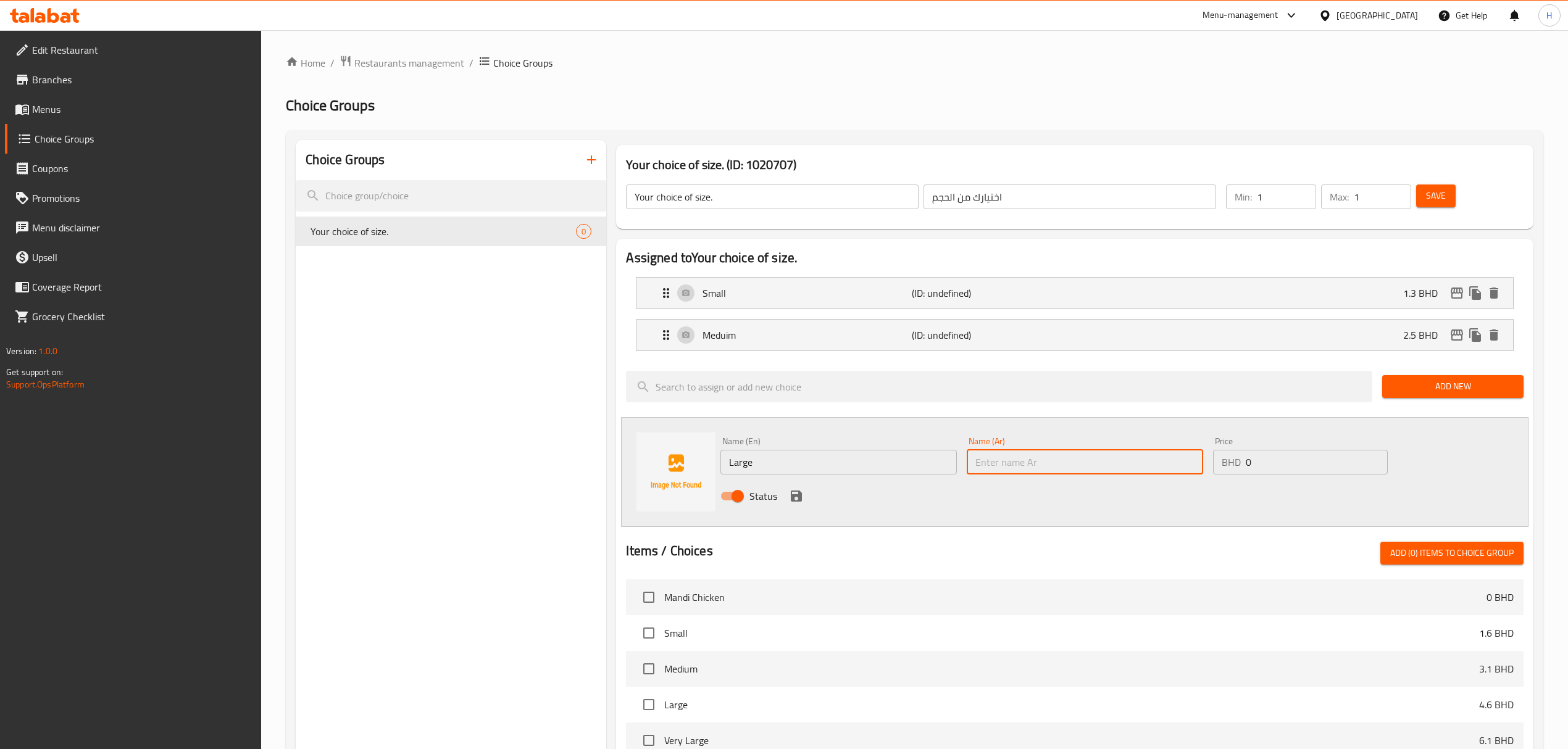
click at [1026, 472] on input "text" at bounding box center [1085, 462] width 236 height 25
type input "كبير"
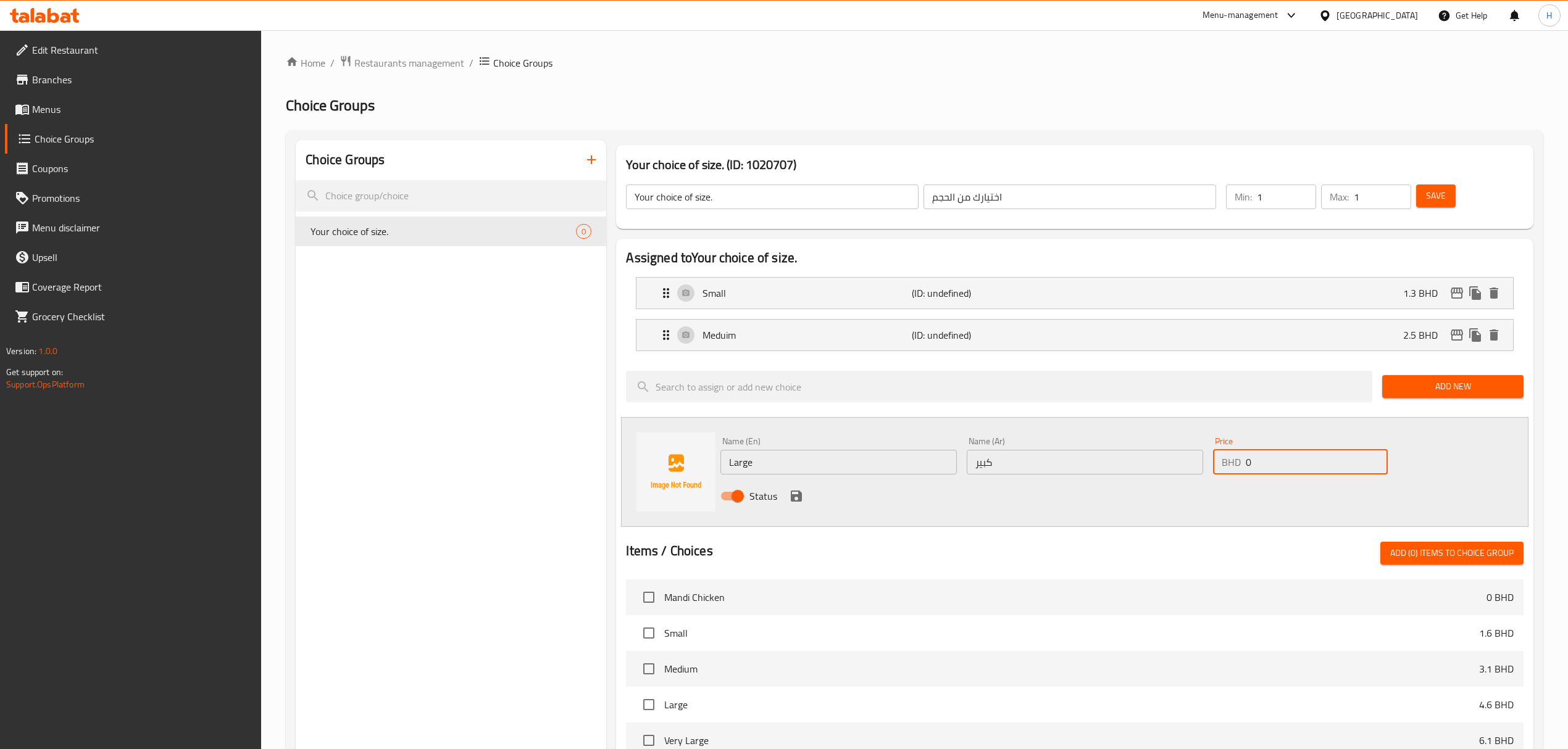
drag, startPoint x: 1262, startPoint y: 469, endPoint x: 1161, endPoint y: 464, distance: 101.1
click at [1161, 464] on div "Name (En) Large Name (En) Name (Ar) كبير Name (Ar) Price BHD 0 Price Status" at bounding box center [1085, 472] width 738 height 81
type input "3.8"
click at [798, 488] on button "save" at bounding box center [796, 496] width 19 height 19
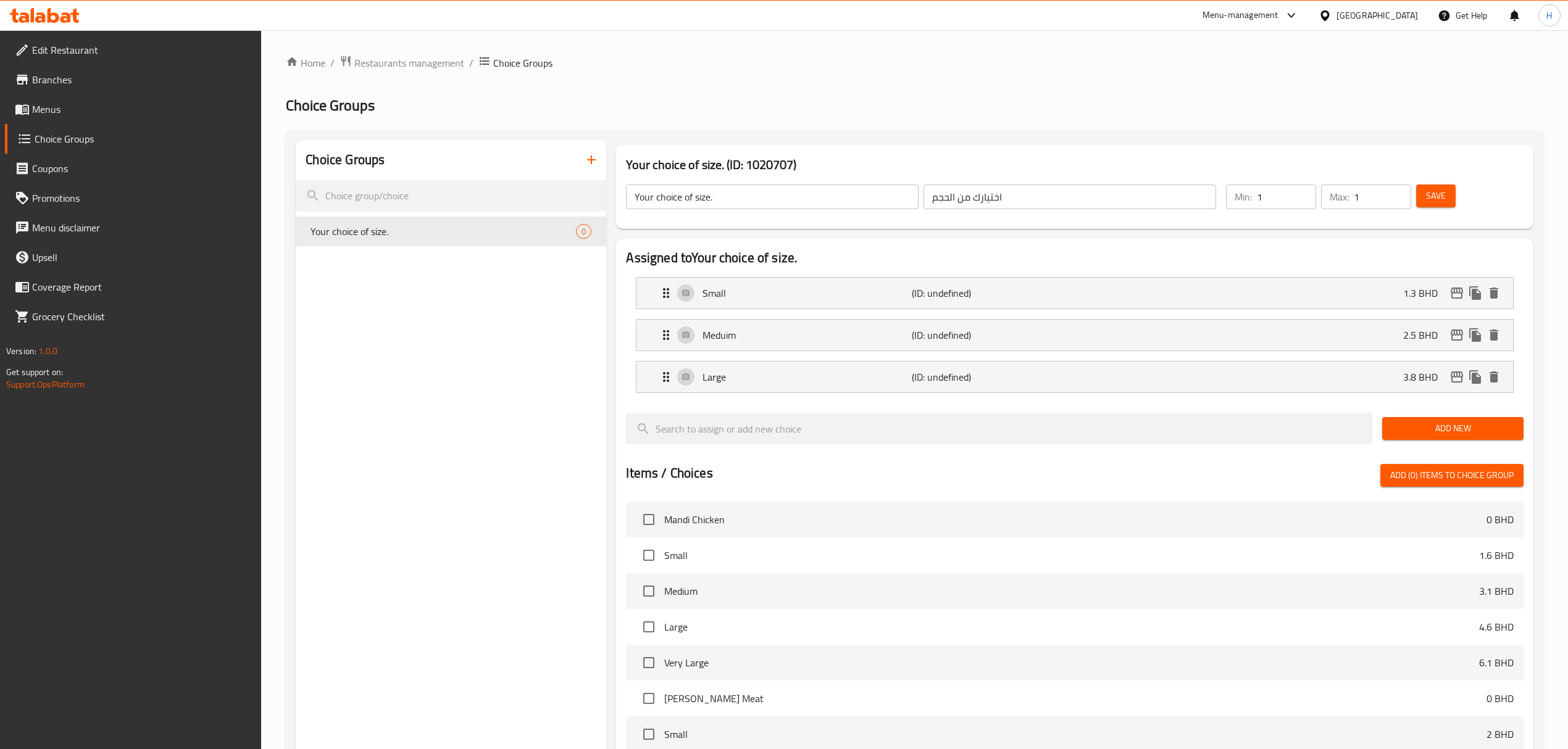
click at [1463, 427] on span "Add New" at bounding box center [1453, 428] width 121 height 16
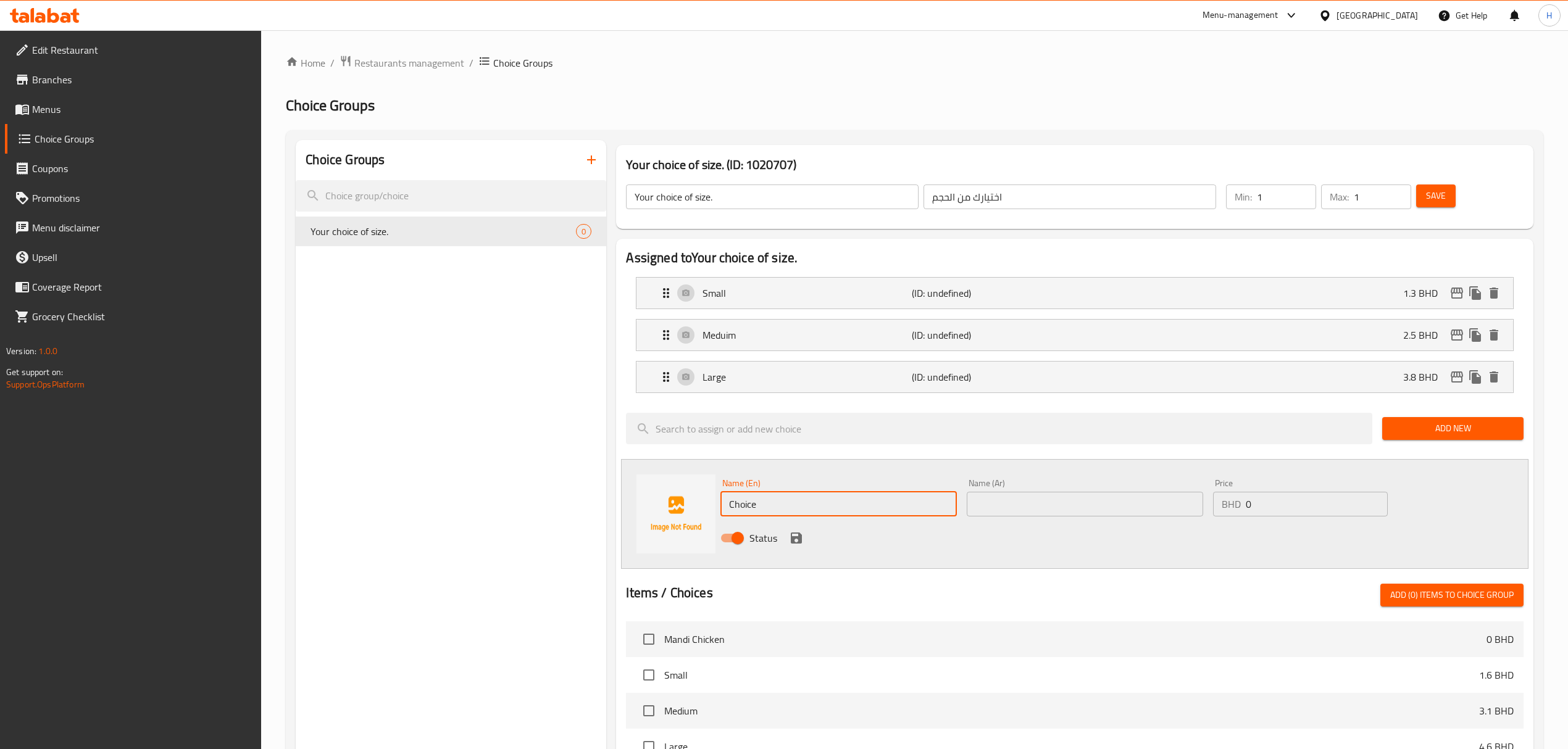
click at [739, 504] on input "Choice" at bounding box center [838, 504] width 236 height 25
type input "C"
type input "Extra large"
click at [982, 506] on input "text" at bounding box center [1085, 504] width 236 height 25
type input "h"
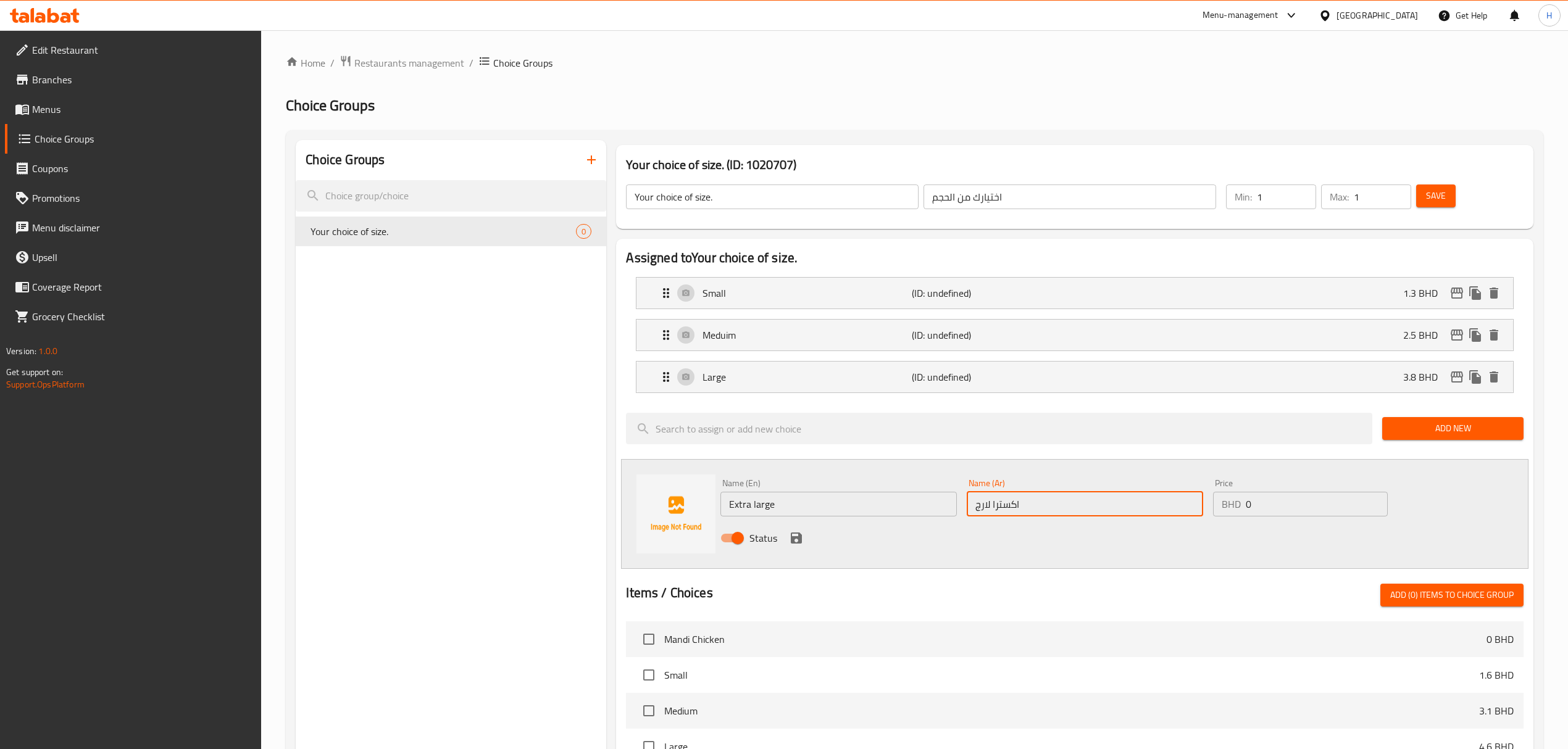
type input "اكسترا لارج"
drag, startPoint x: 1296, startPoint y: 500, endPoint x: 1143, endPoint y: 526, distance: 155.2
click at [1144, 526] on div "Name (En) Extra large Name (En) Name (Ar) اكسترا لارج Name (Ar) Price BHD 0 Pri…" at bounding box center [1085, 514] width 738 height 81
type input "5.1"
click at [794, 541] on icon "save" at bounding box center [796, 538] width 11 height 11
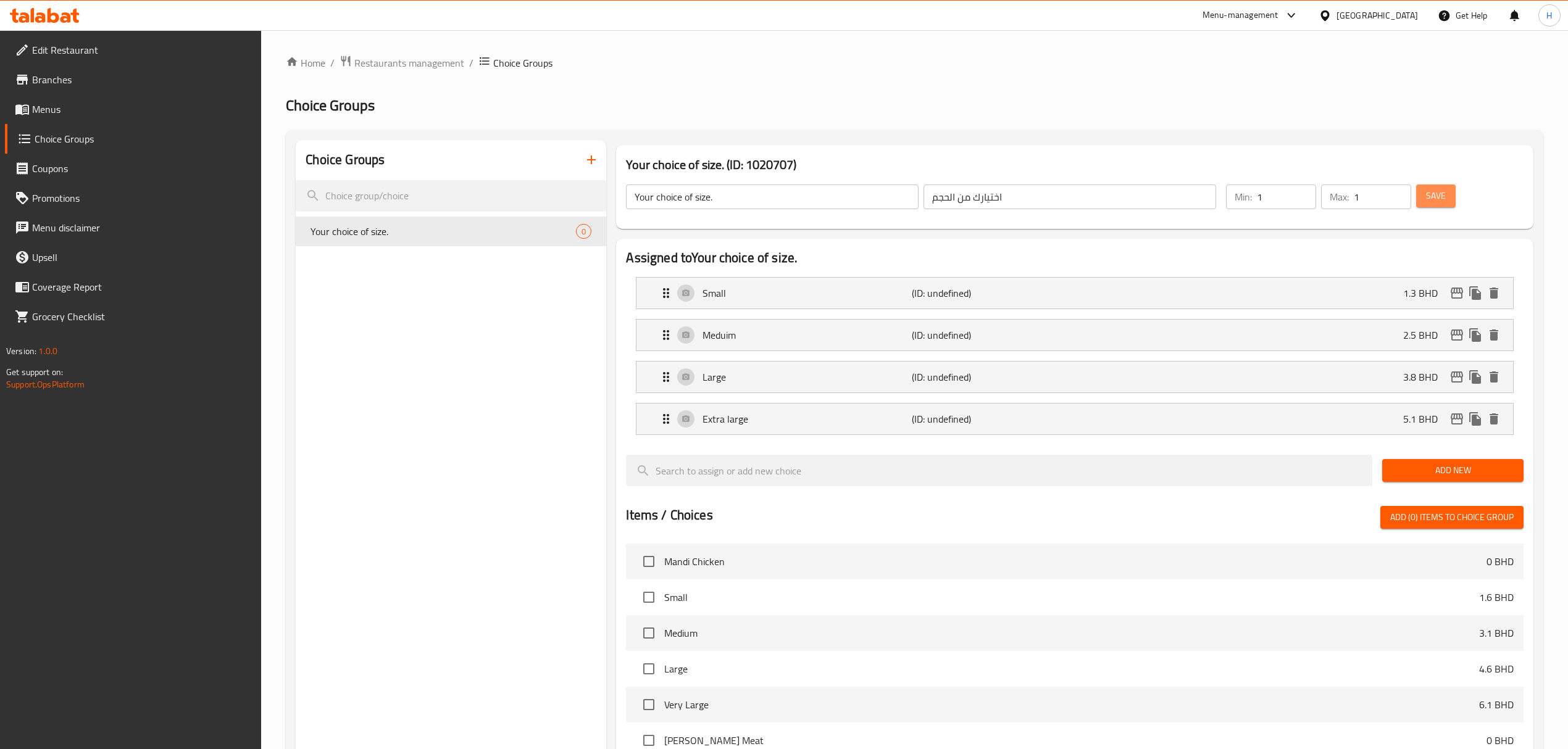
click at [1441, 197] on span "Save" at bounding box center [1435, 196] width 20 height 16
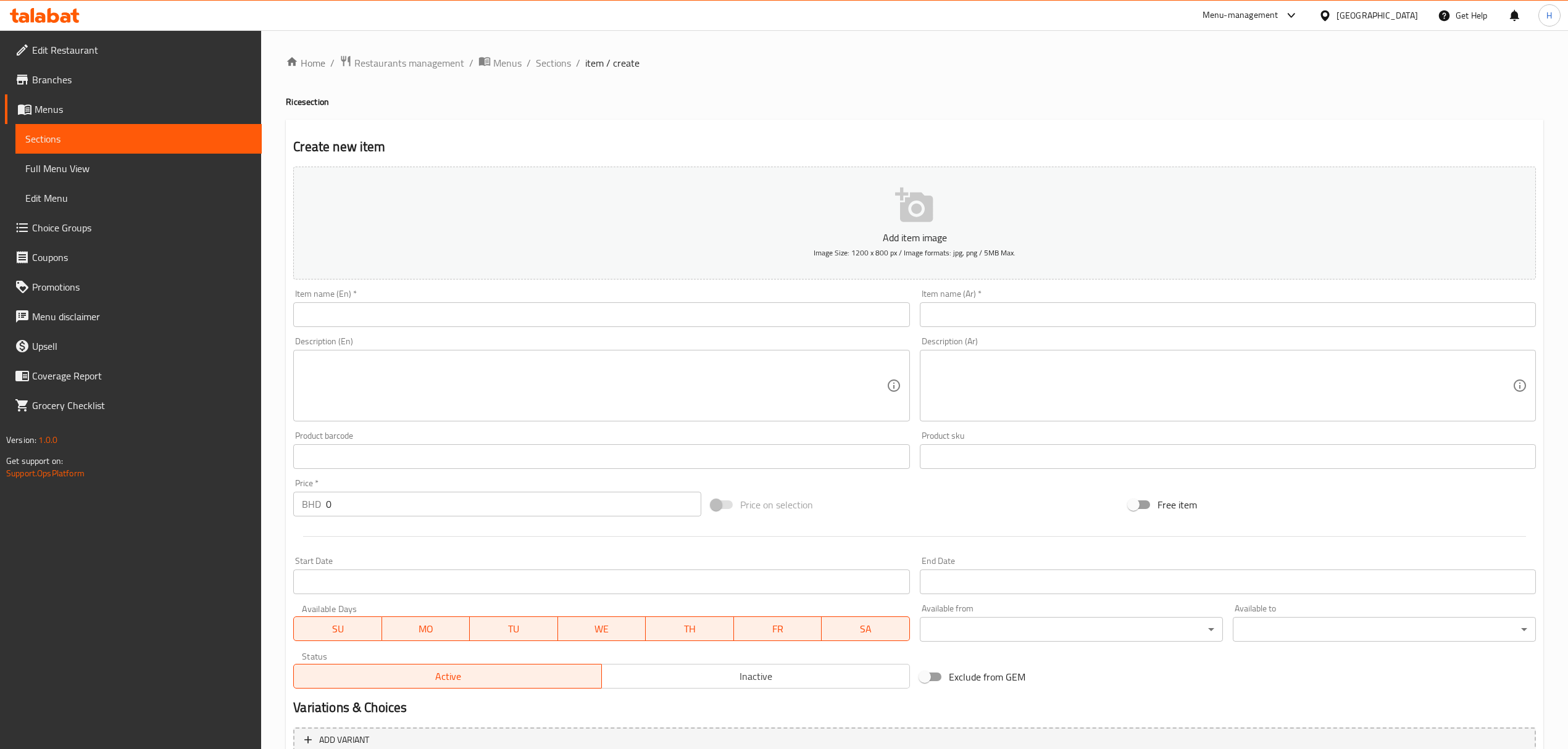
click at [515, 312] on input "text" at bounding box center [601, 314] width 616 height 25
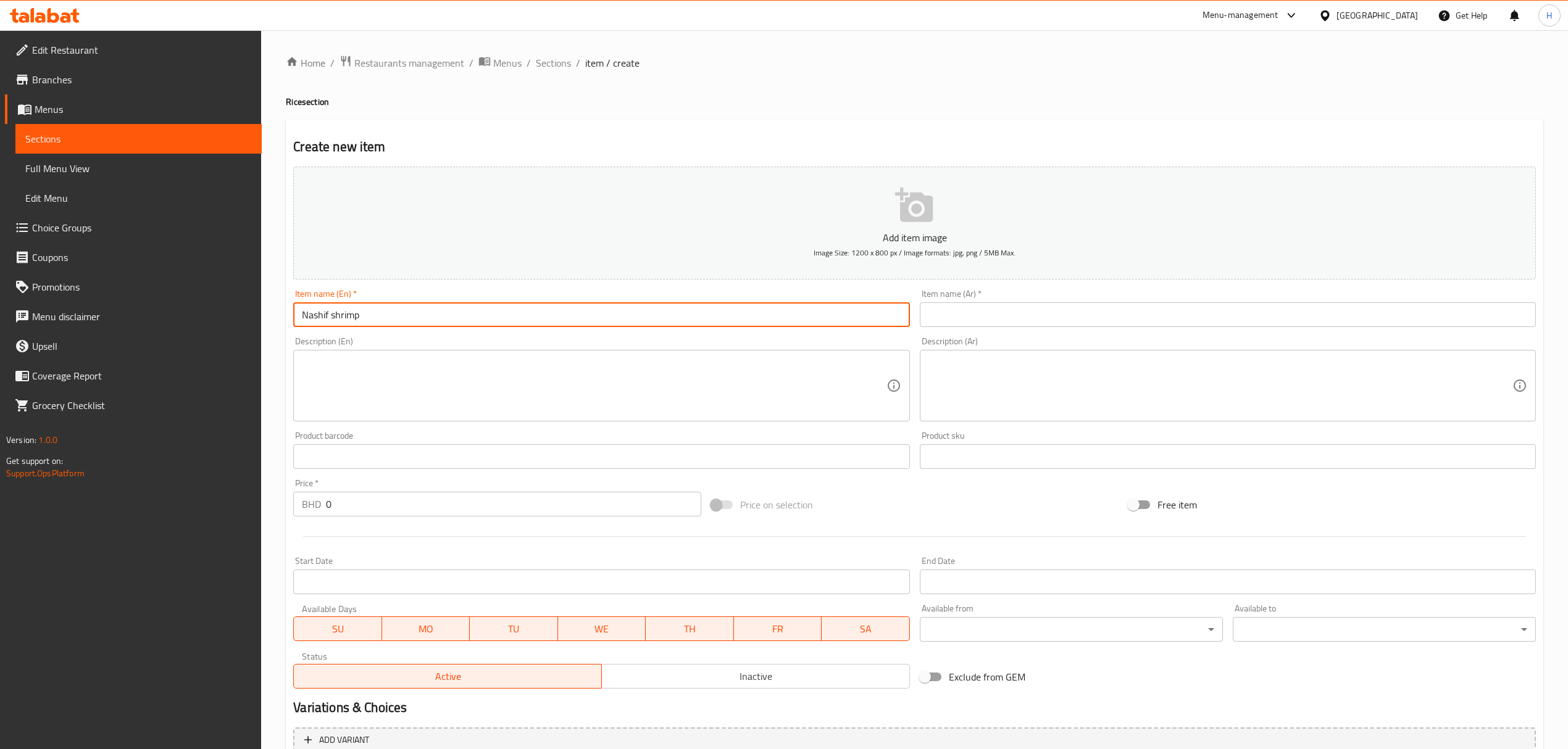
type input "Nashif shrimp"
click at [936, 323] on input "text" at bounding box center [1228, 314] width 616 height 25
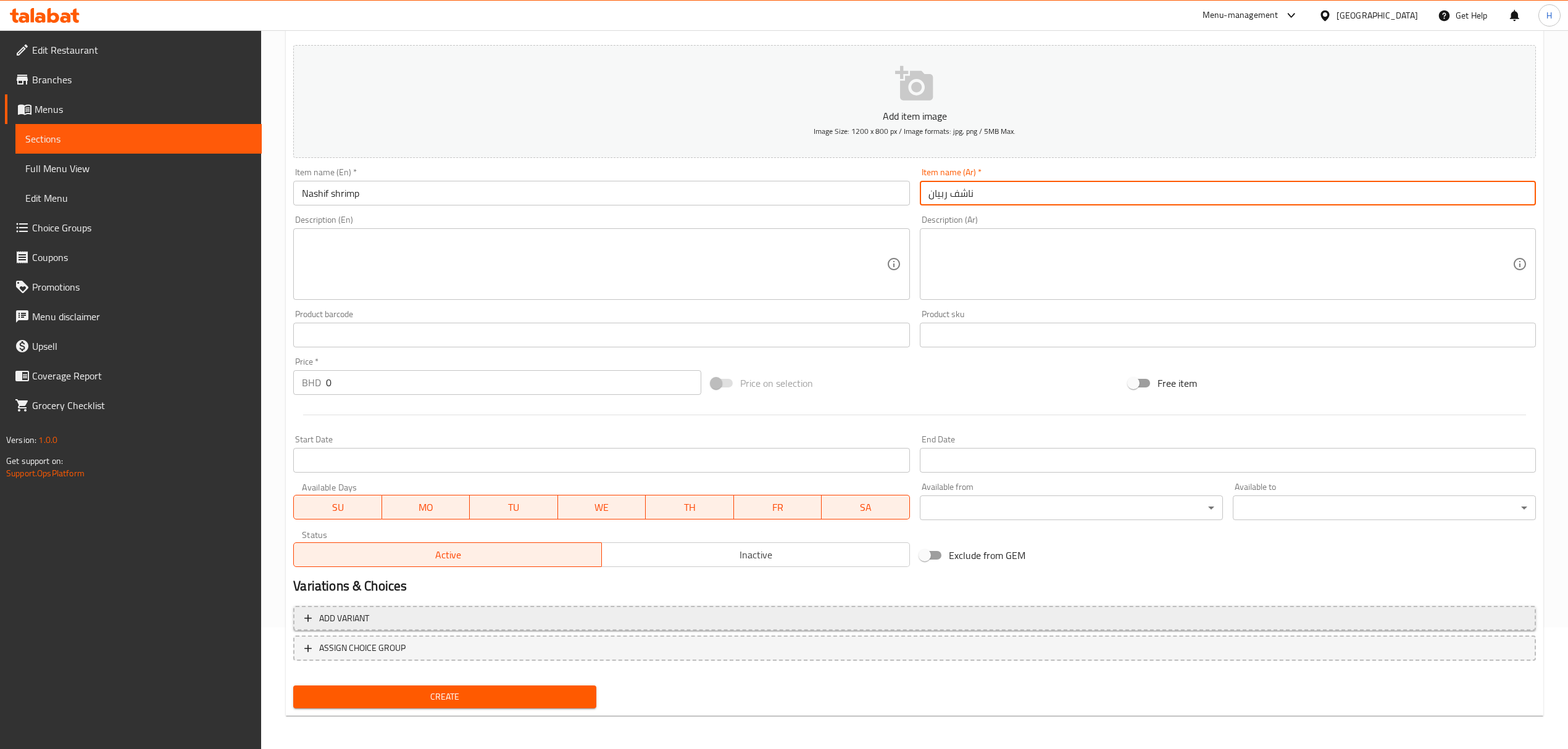
type input "ناشف ربيان"
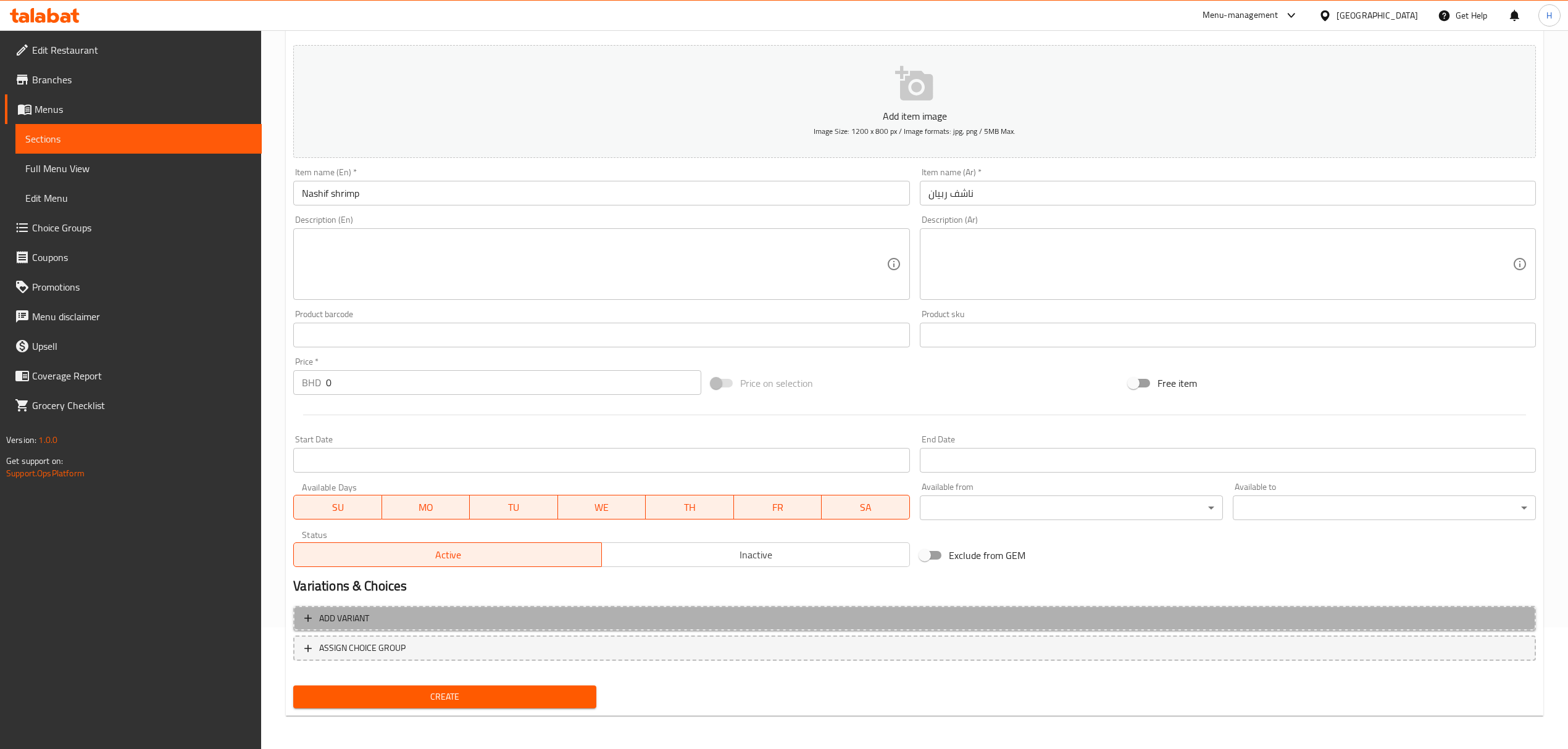
click at [447, 625] on span "Add variant" at bounding box center [915, 618] width 1221 height 16
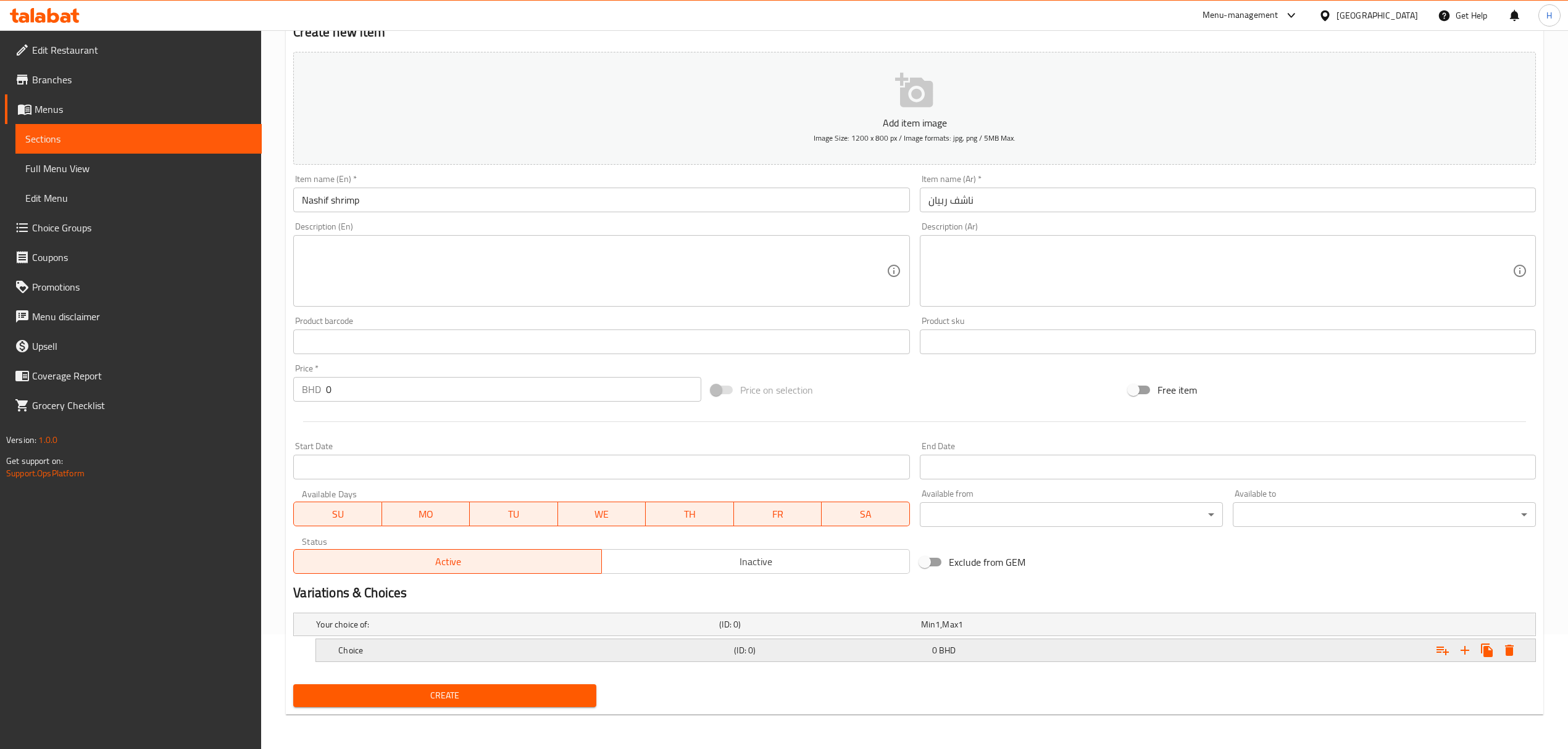
click at [1519, 642] on div "Expand" at bounding box center [1476, 651] width 89 height 22
click at [574, 648] on h5 "Choice" at bounding box center [533, 650] width 391 height 13
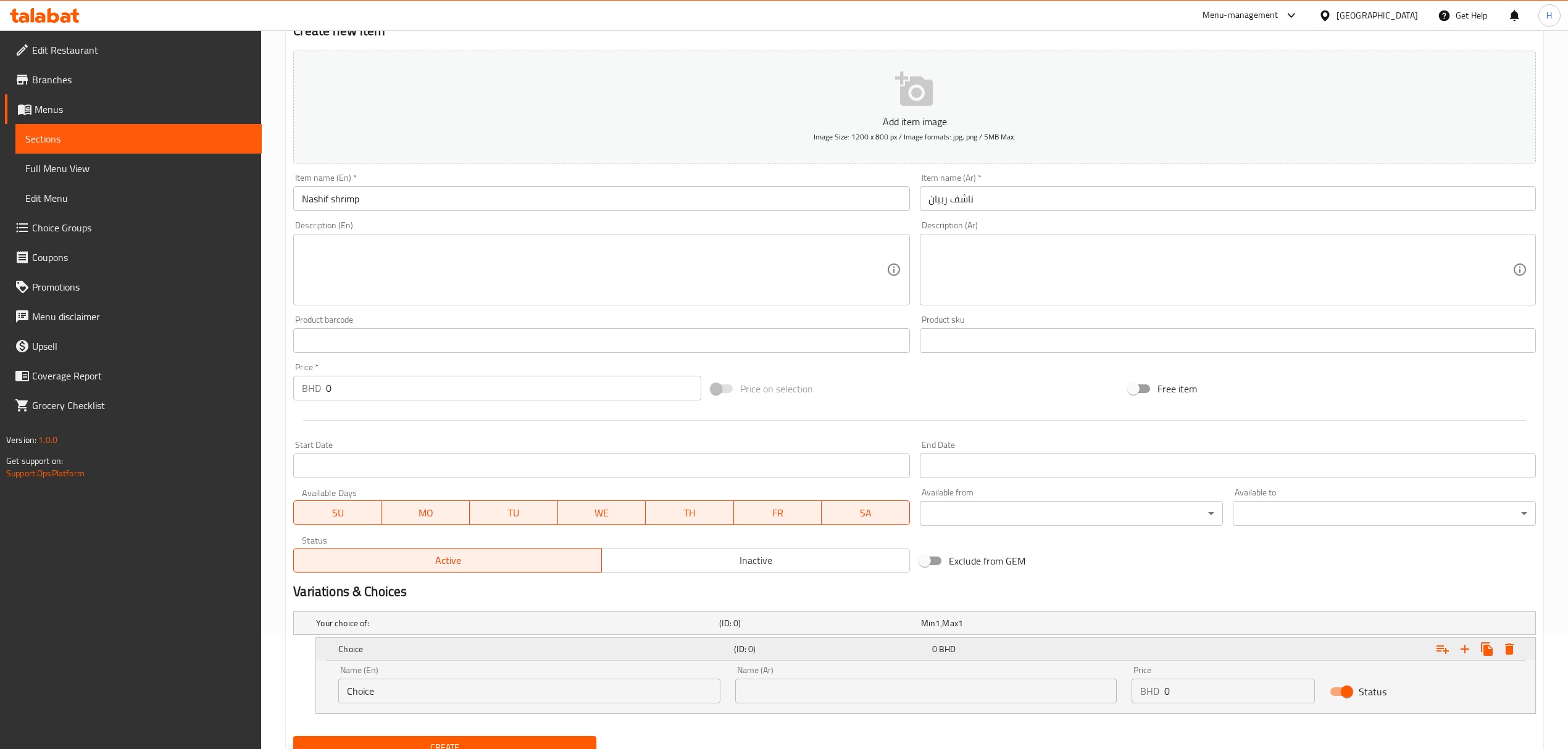
click at [1509, 646] on icon "Expand" at bounding box center [1509, 649] width 15 height 15
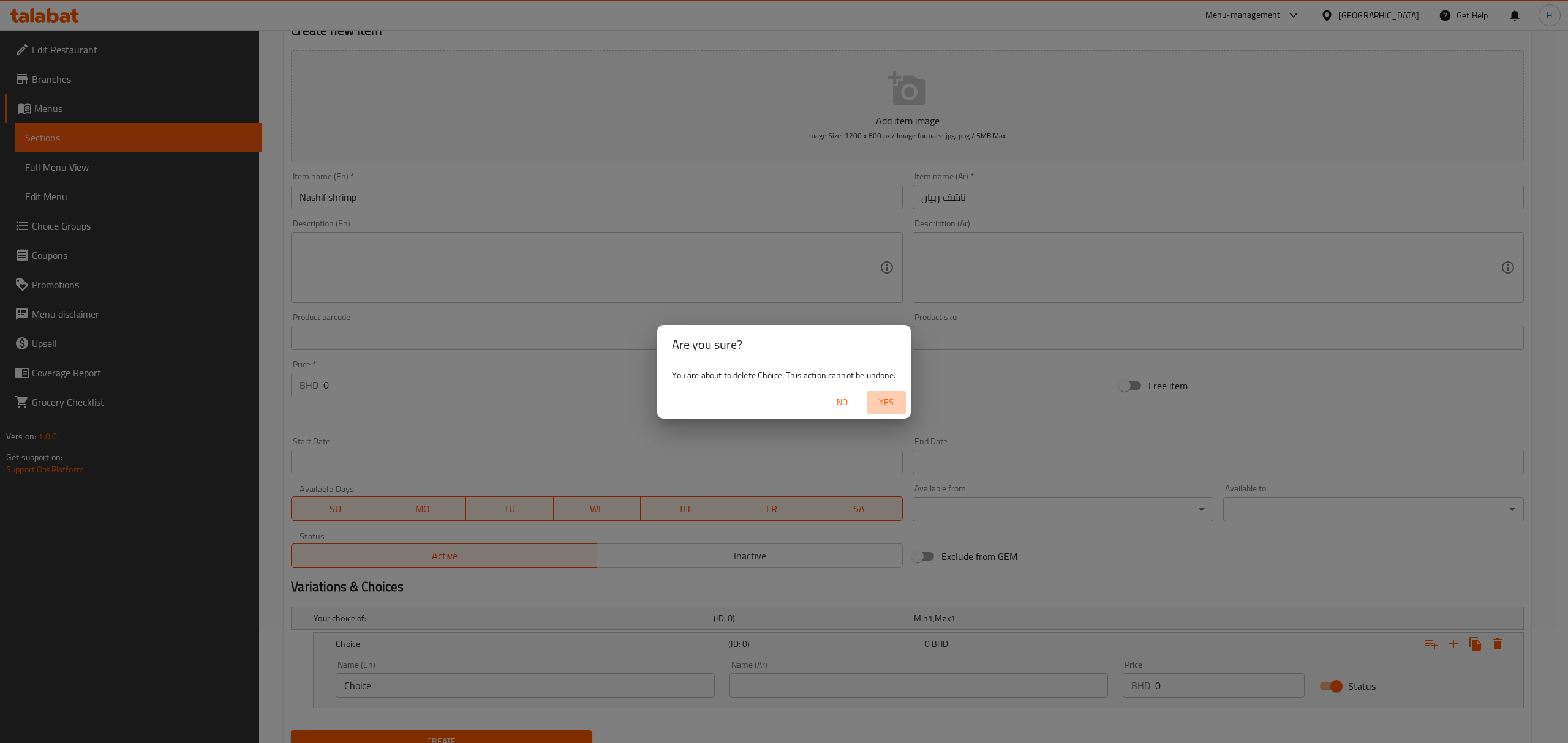
drag, startPoint x: 890, startPoint y: 398, endPoint x: 844, endPoint y: 459, distance: 76.4
click at [889, 398] on span "Yes" at bounding box center [886, 403] width 30 height 16
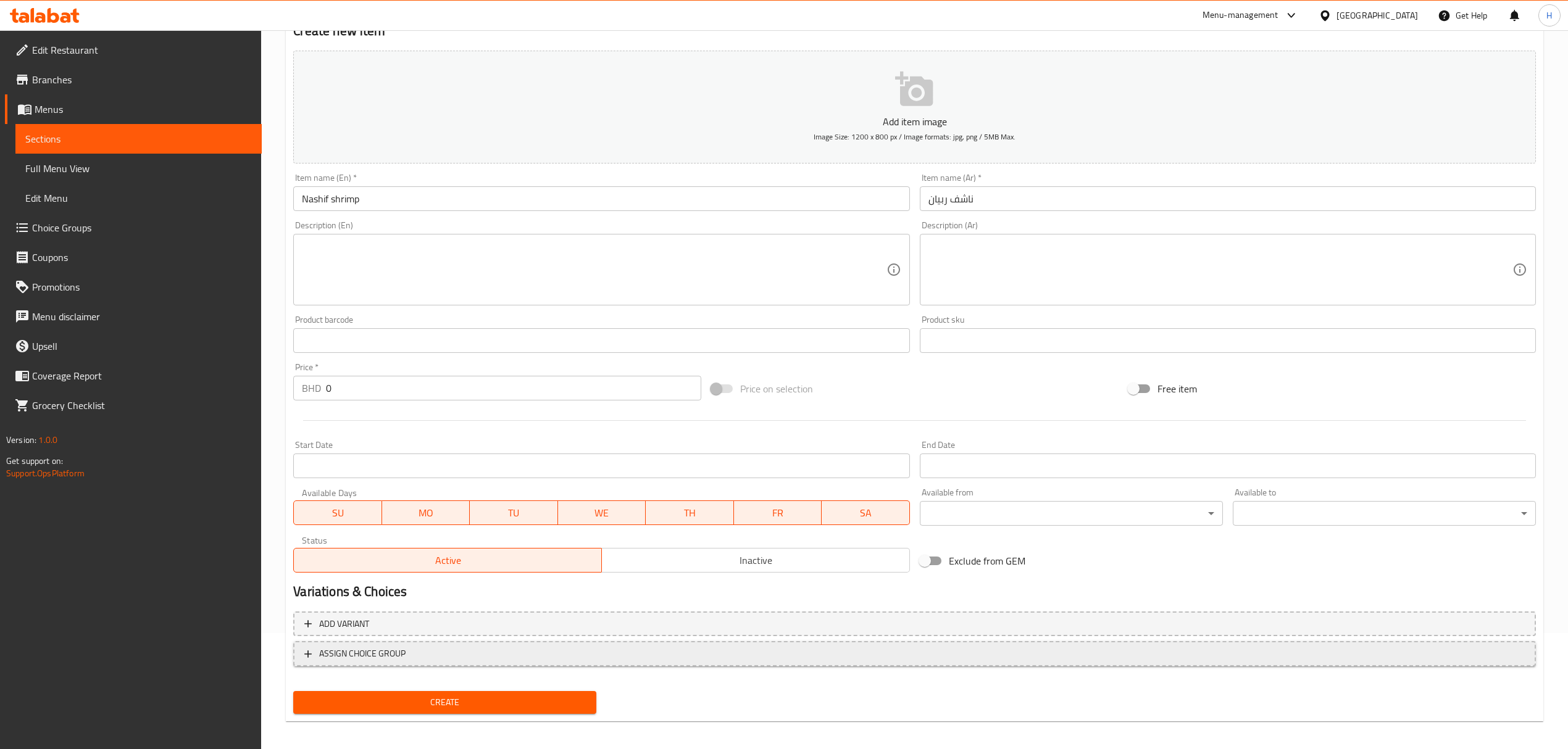
click at [409, 654] on span "ASSIGN CHOICE GROUP" at bounding box center [915, 654] width 1221 height 16
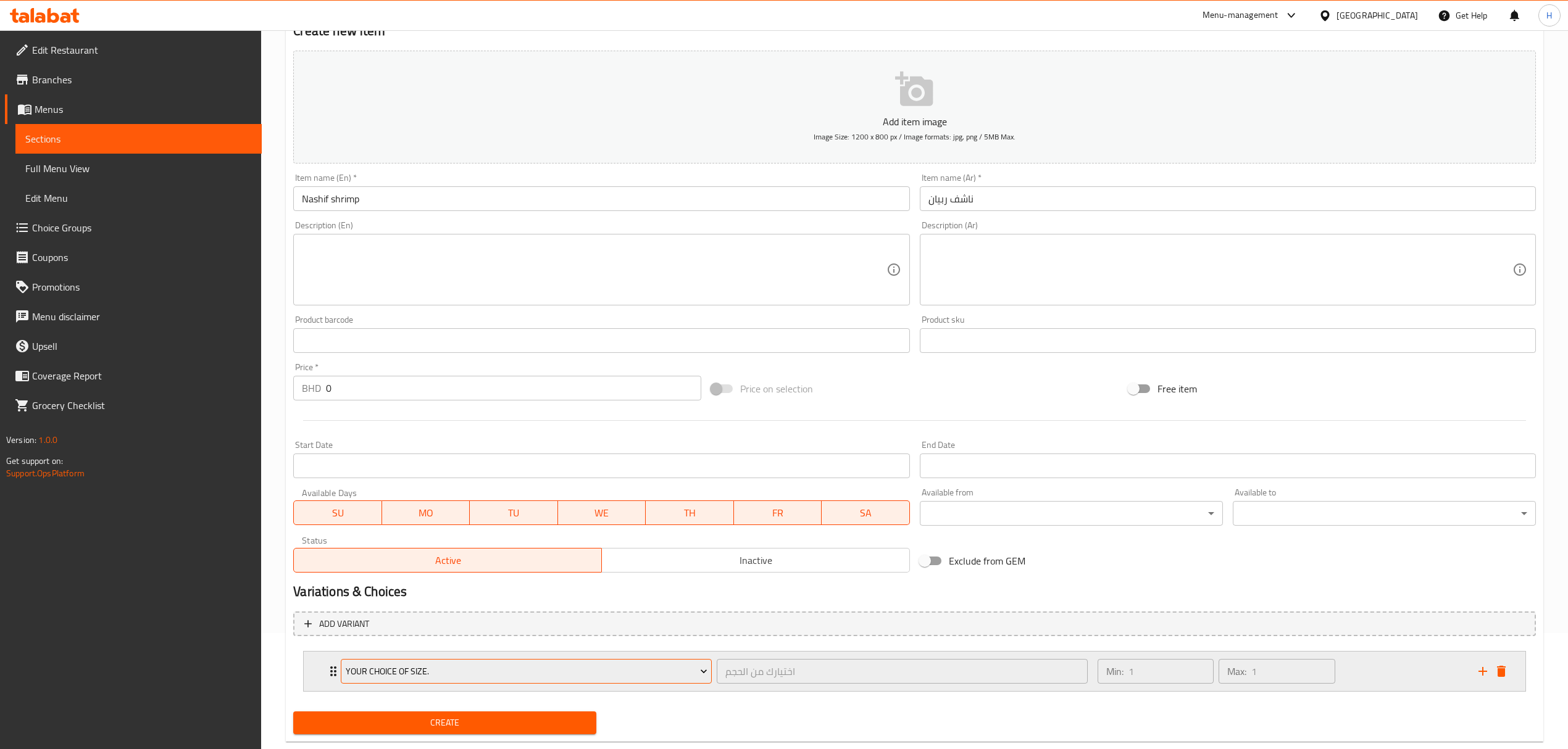
click at [416, 675] on span "Your choice of size." at bounding box center [527, 672] width 362 height 16
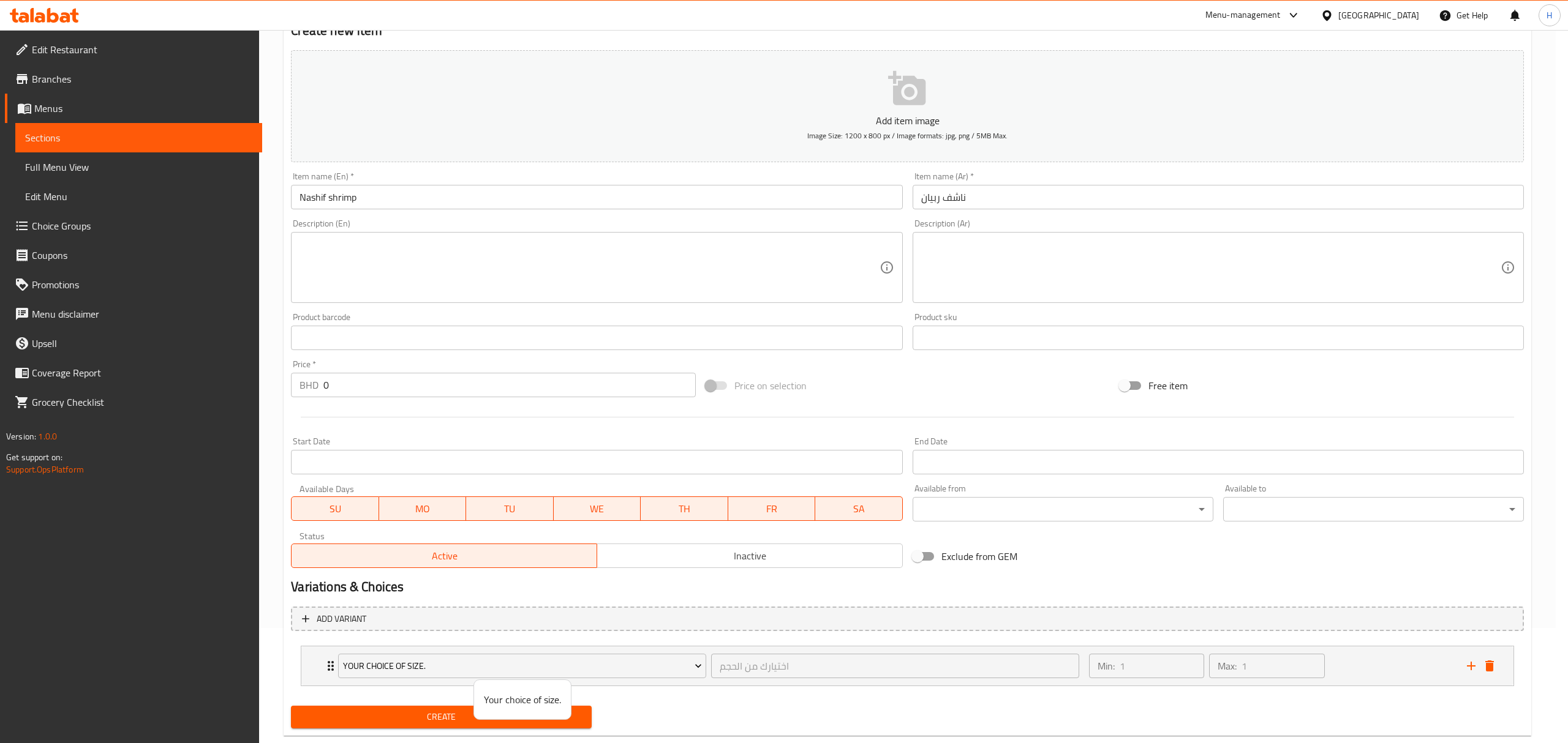
click at [706, 718] on div at bounding box center [784, 372] width 1568 height 743
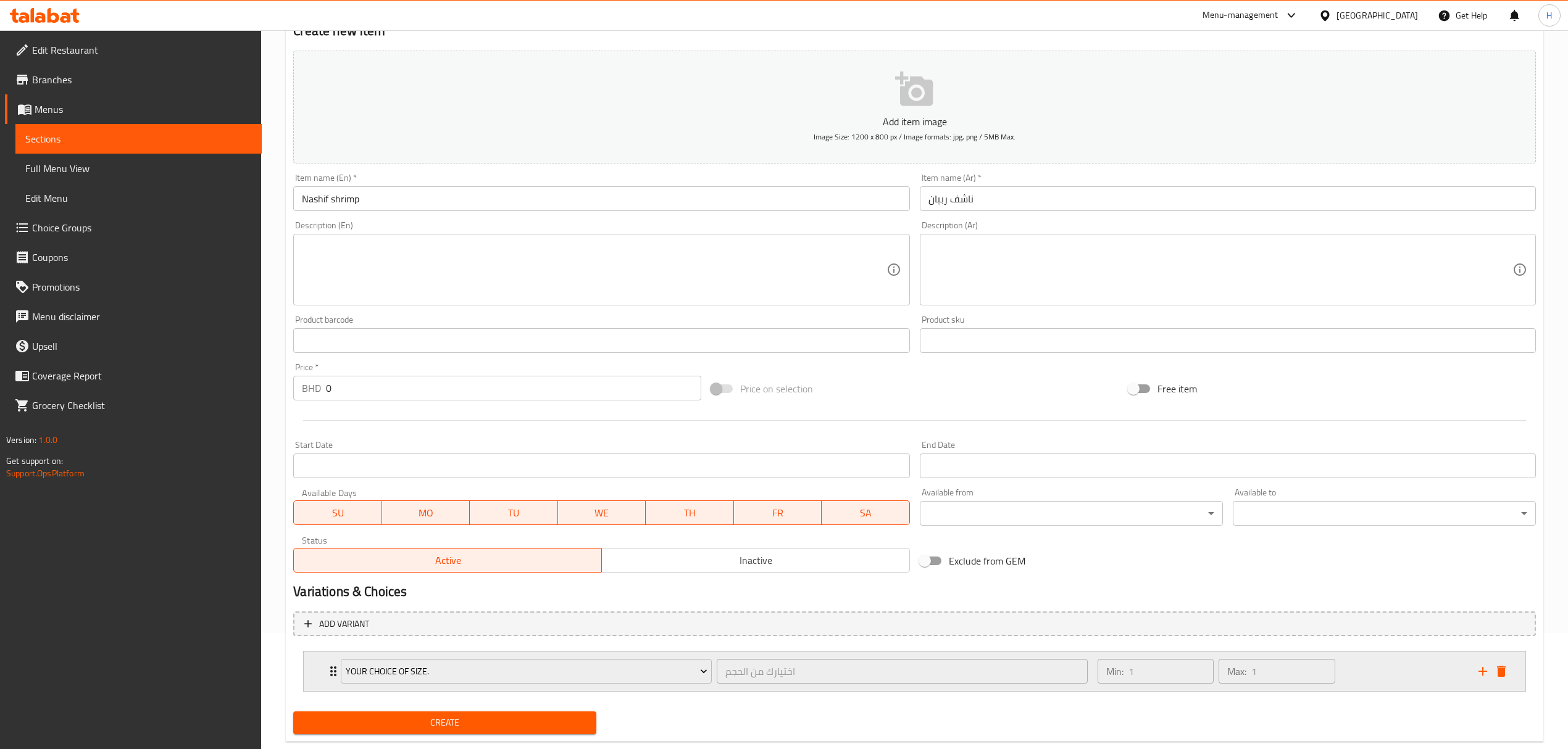
click at [1386, 672] on div "Min: 1 ​ Max: 1 ​" at bounding box center [1280, 671] width 381 height 39
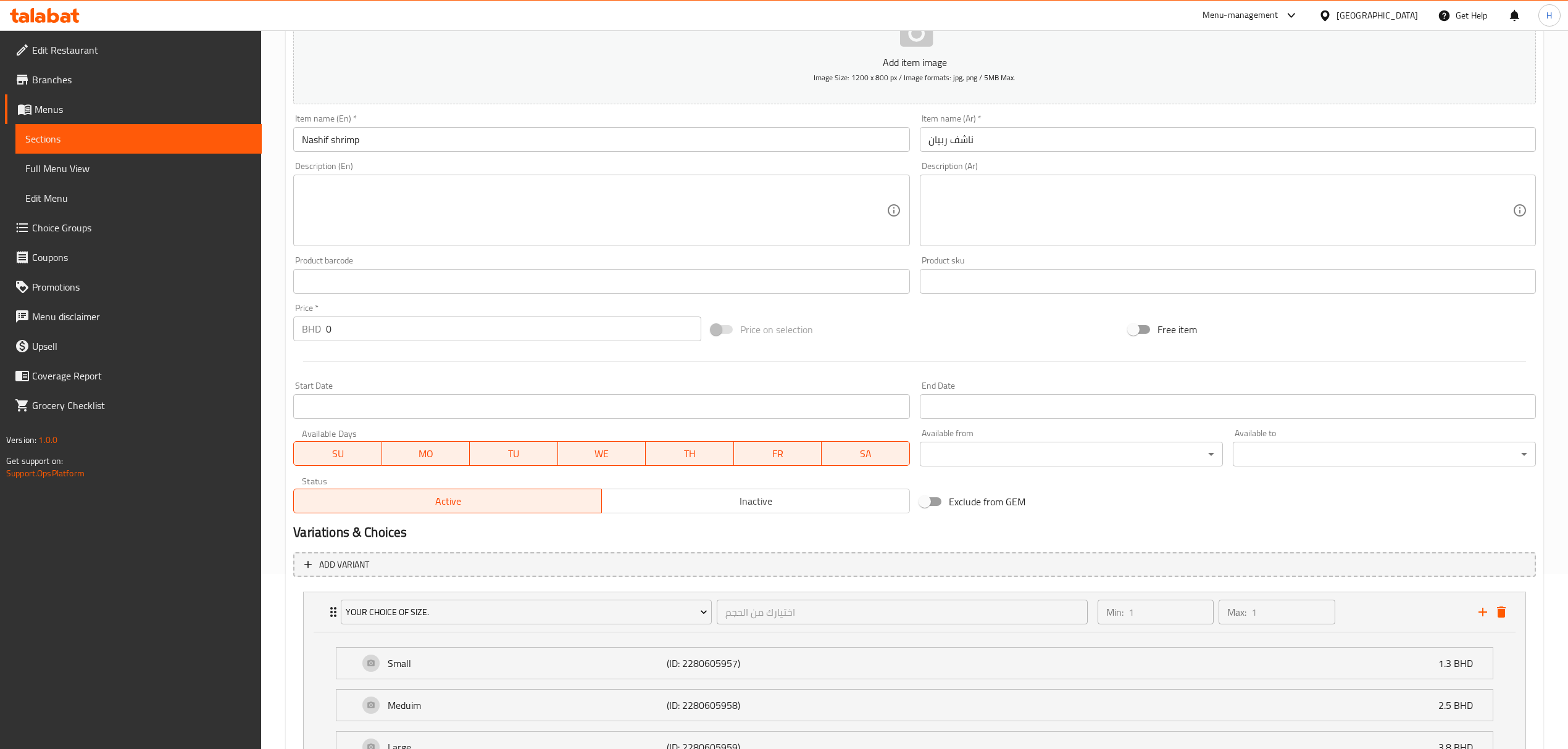
scroll to position [339, 0]
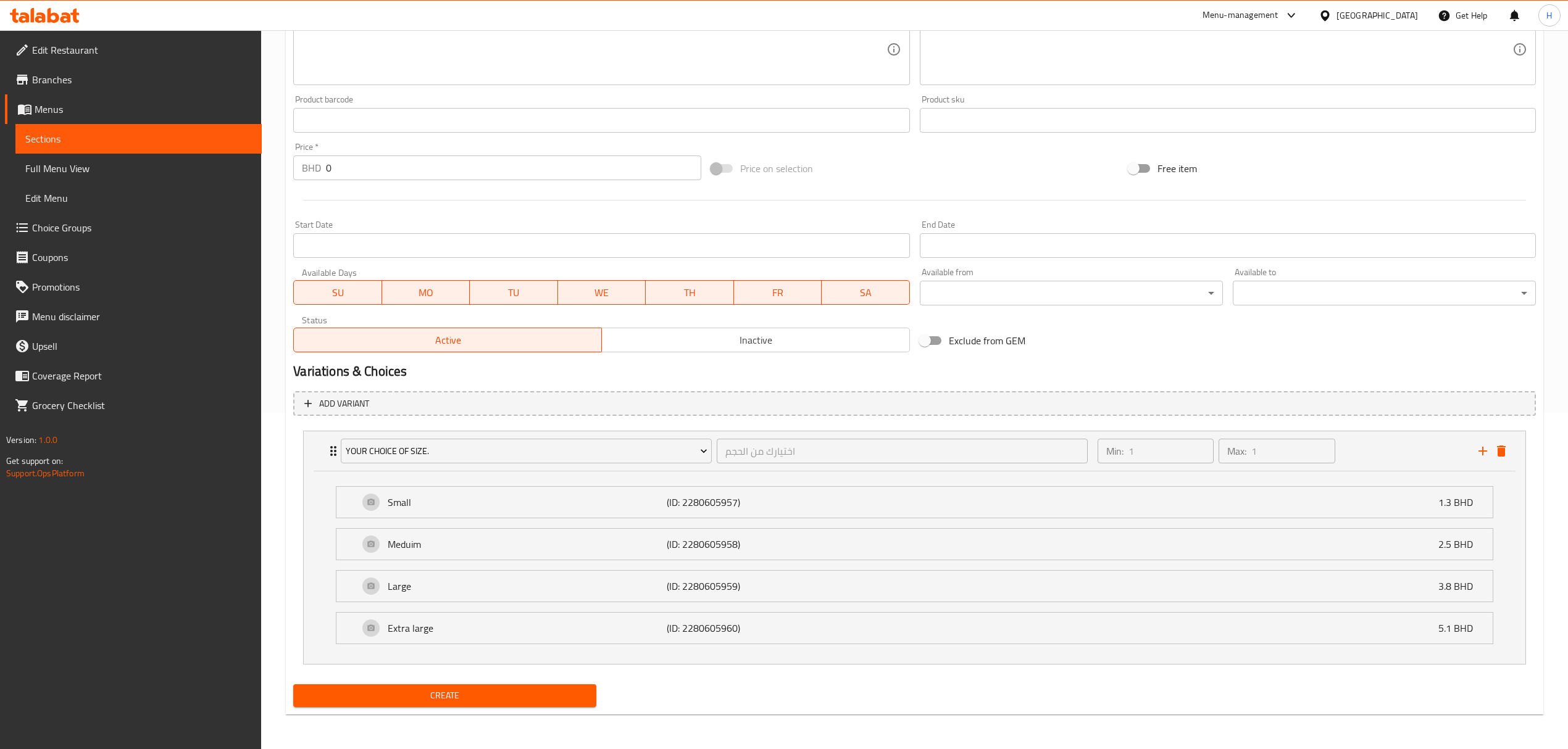
click at [543, 692] on span "Create" at bounding box center [445, 695] width 283 height 16
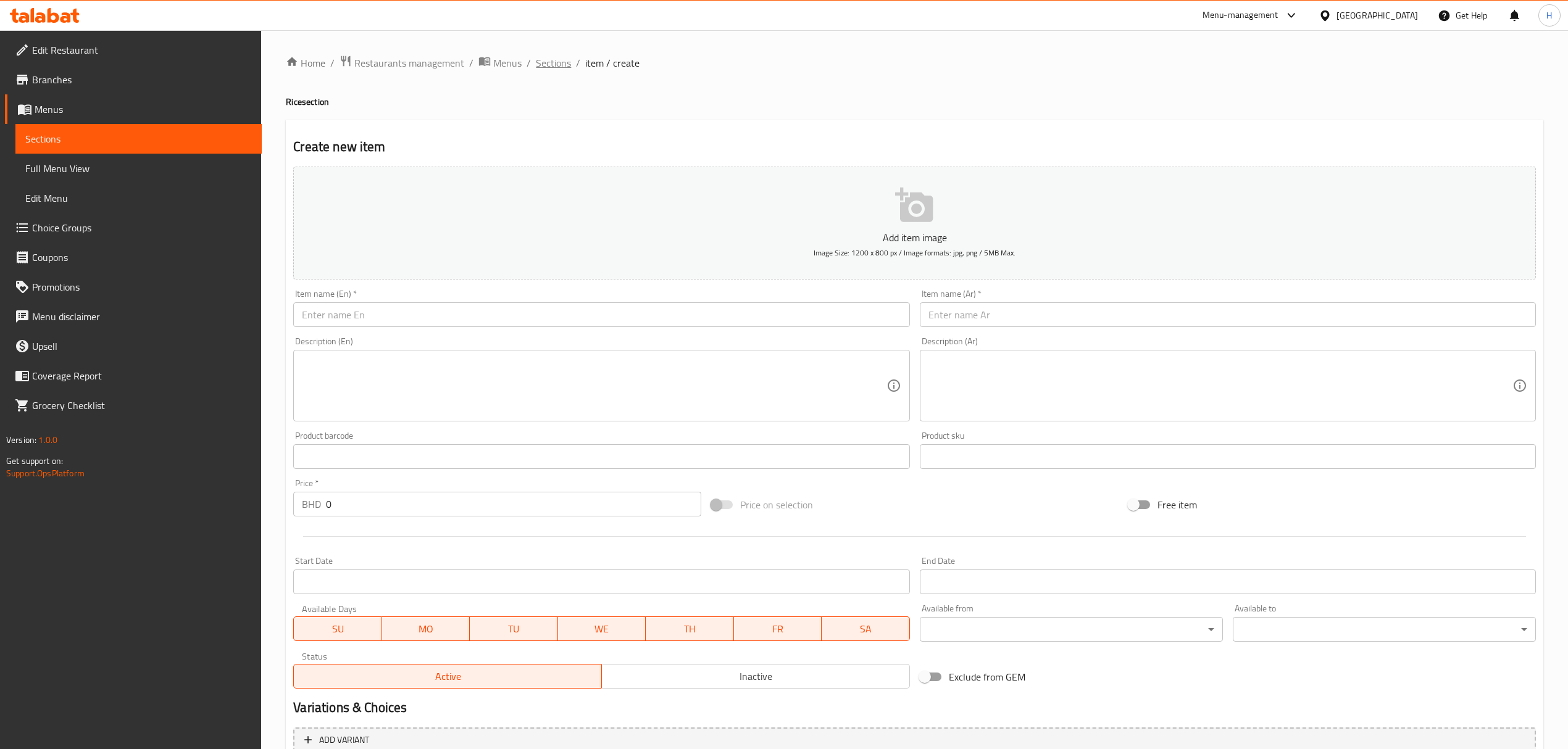
click at [549, 58] on span "Sections" at bounding box center [553, 63] width 35 height 15
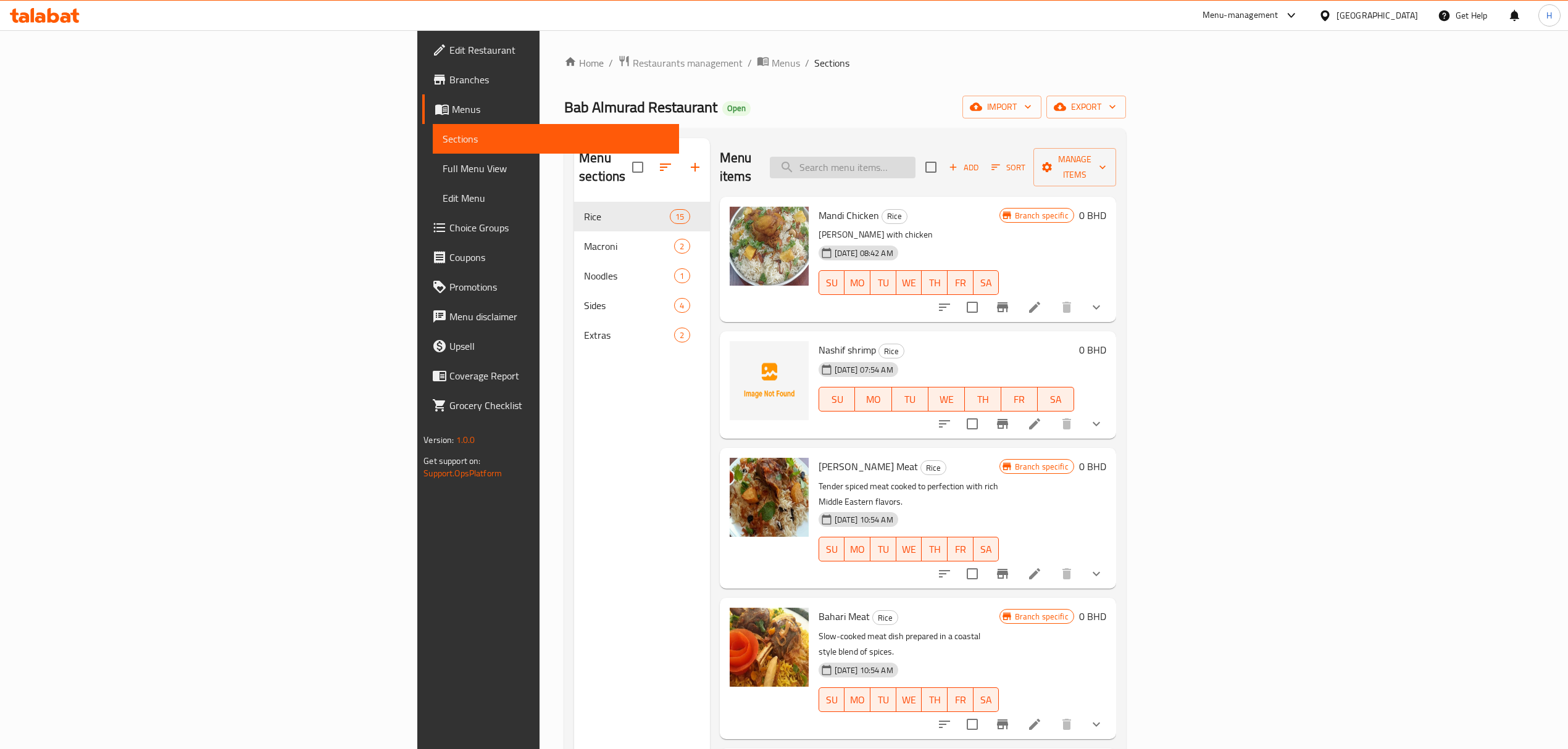
click at [915, 159] on input "search" at bounding box center [842, 168] width 146 height 22
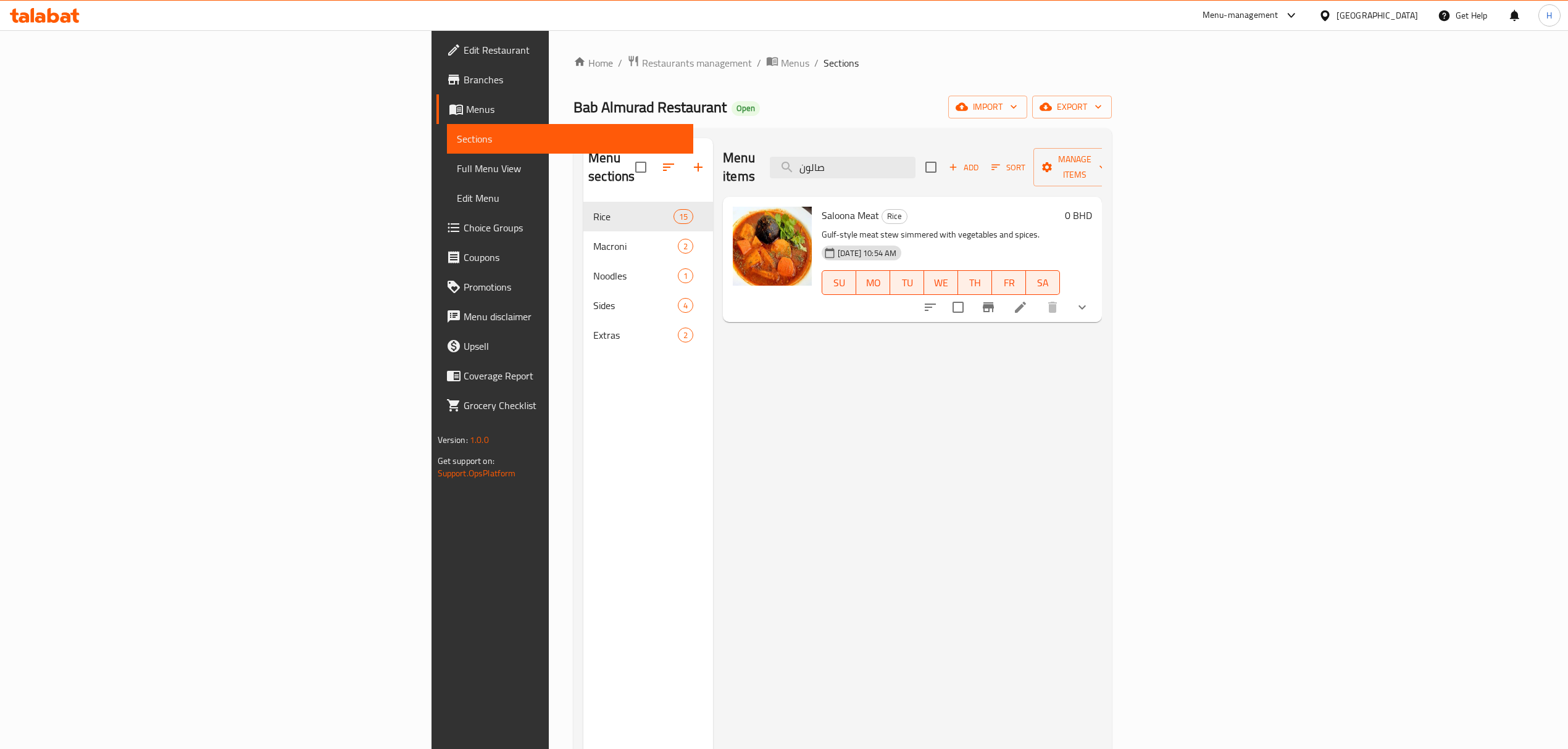
type input "صالون"
click at [1003, 293] on button "Branch-specific-item" at bounding box center [988, 307] width 30 height 30
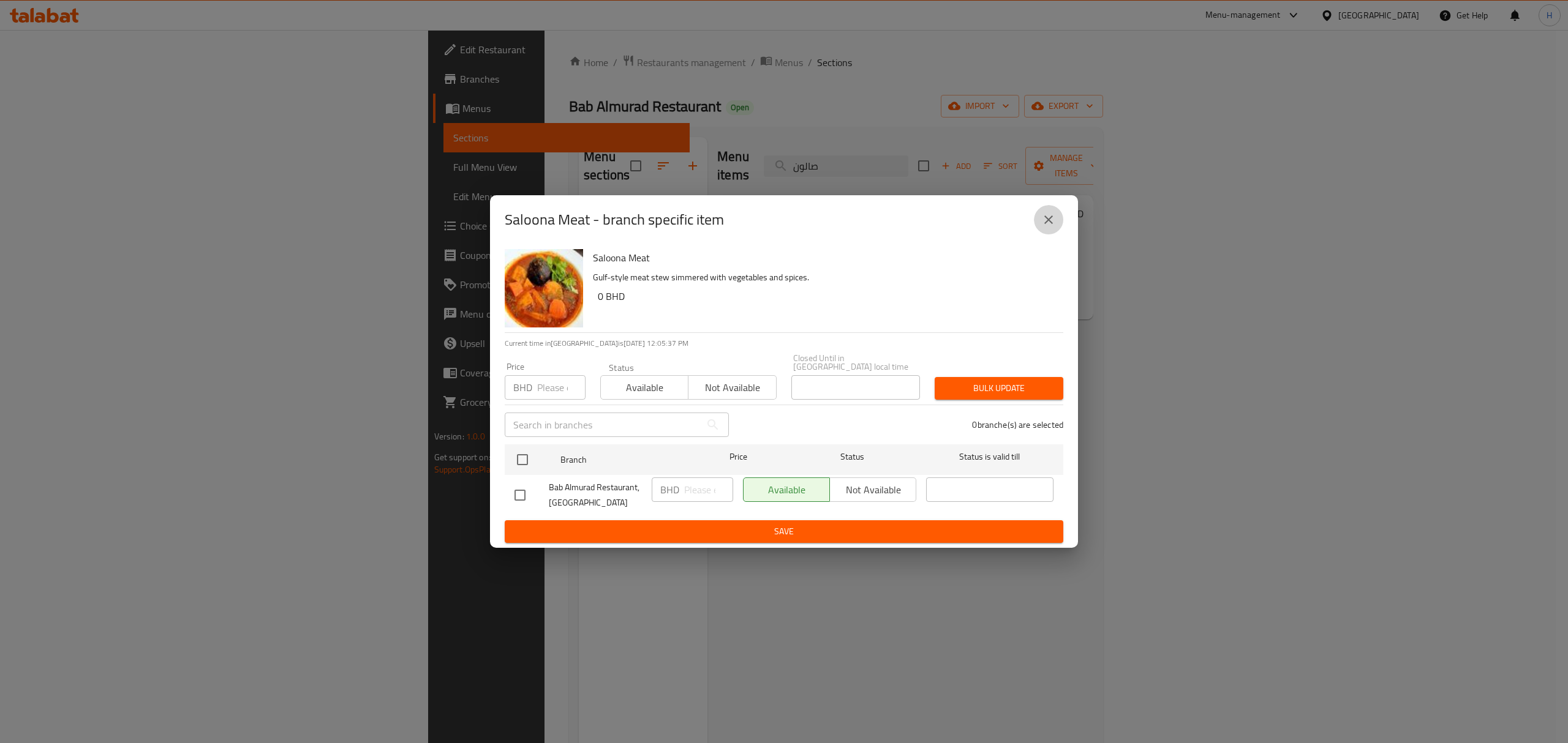
click at [1054, 225] on icon "close" at bounding box center [1049, 220] width 15 height 15
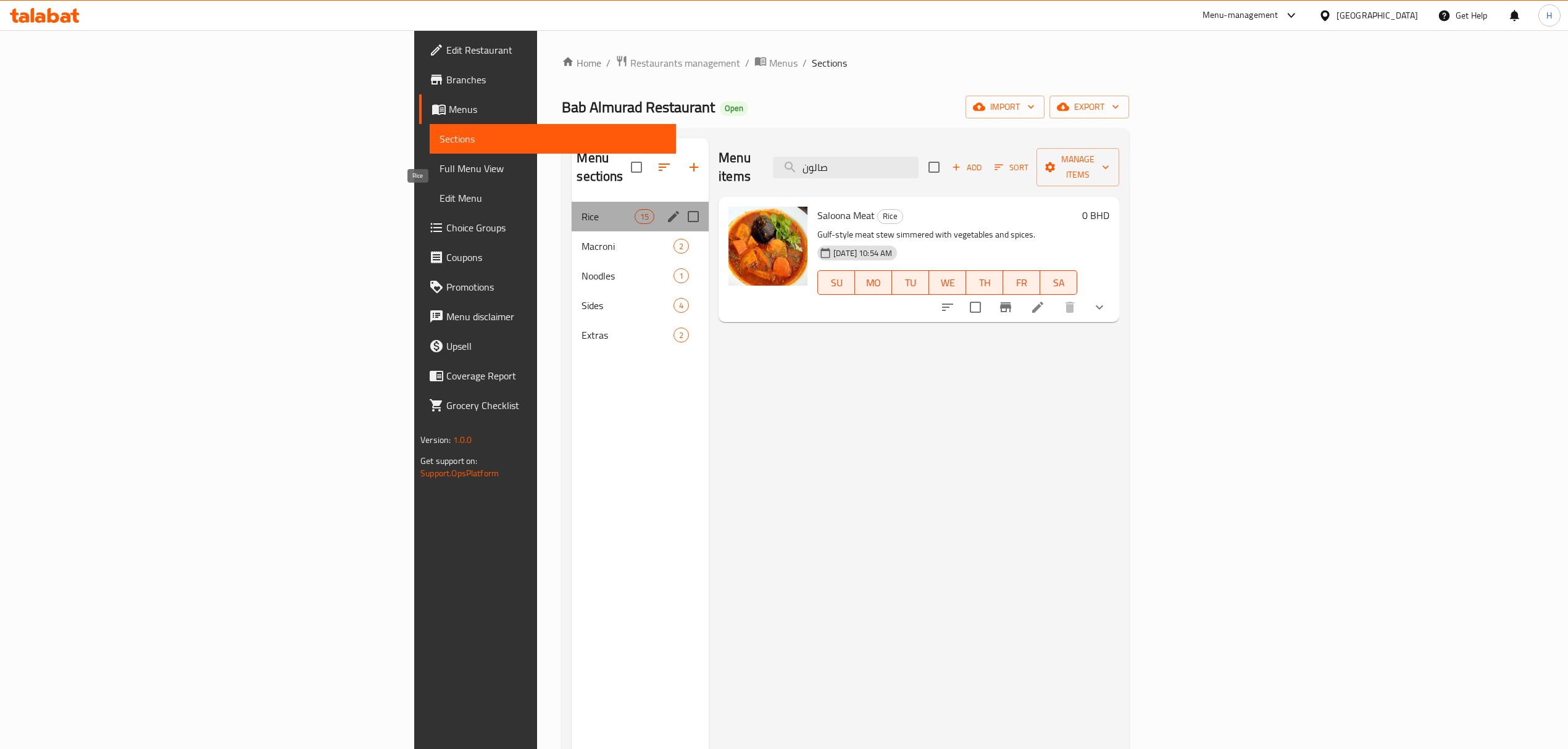
click at [582, 209] on span "Rice" at bounding box center [608, 217] width 52 height 15
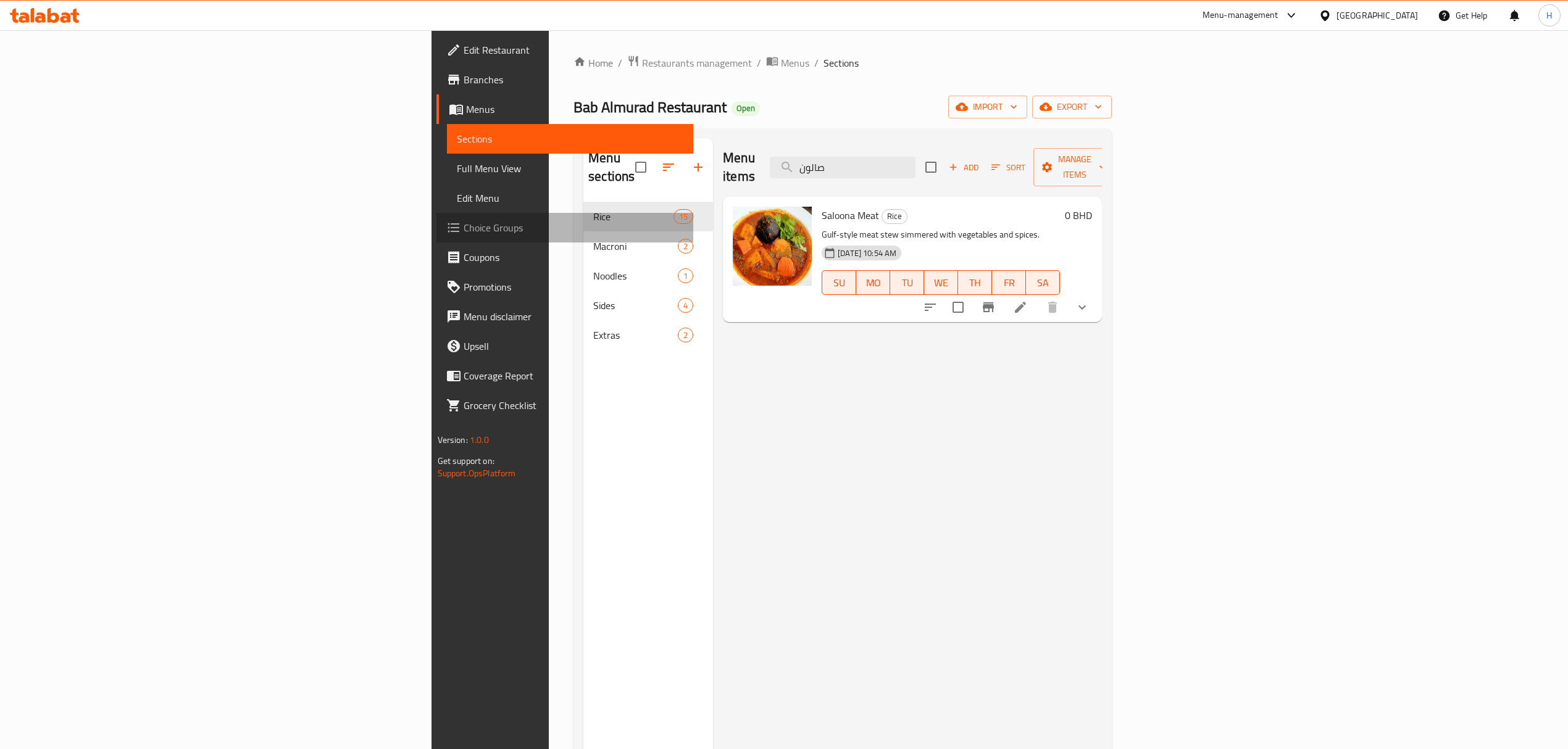
click at [463, 227] on span "Choice Groups" at bounding box center [573, 228] width 220 height 15
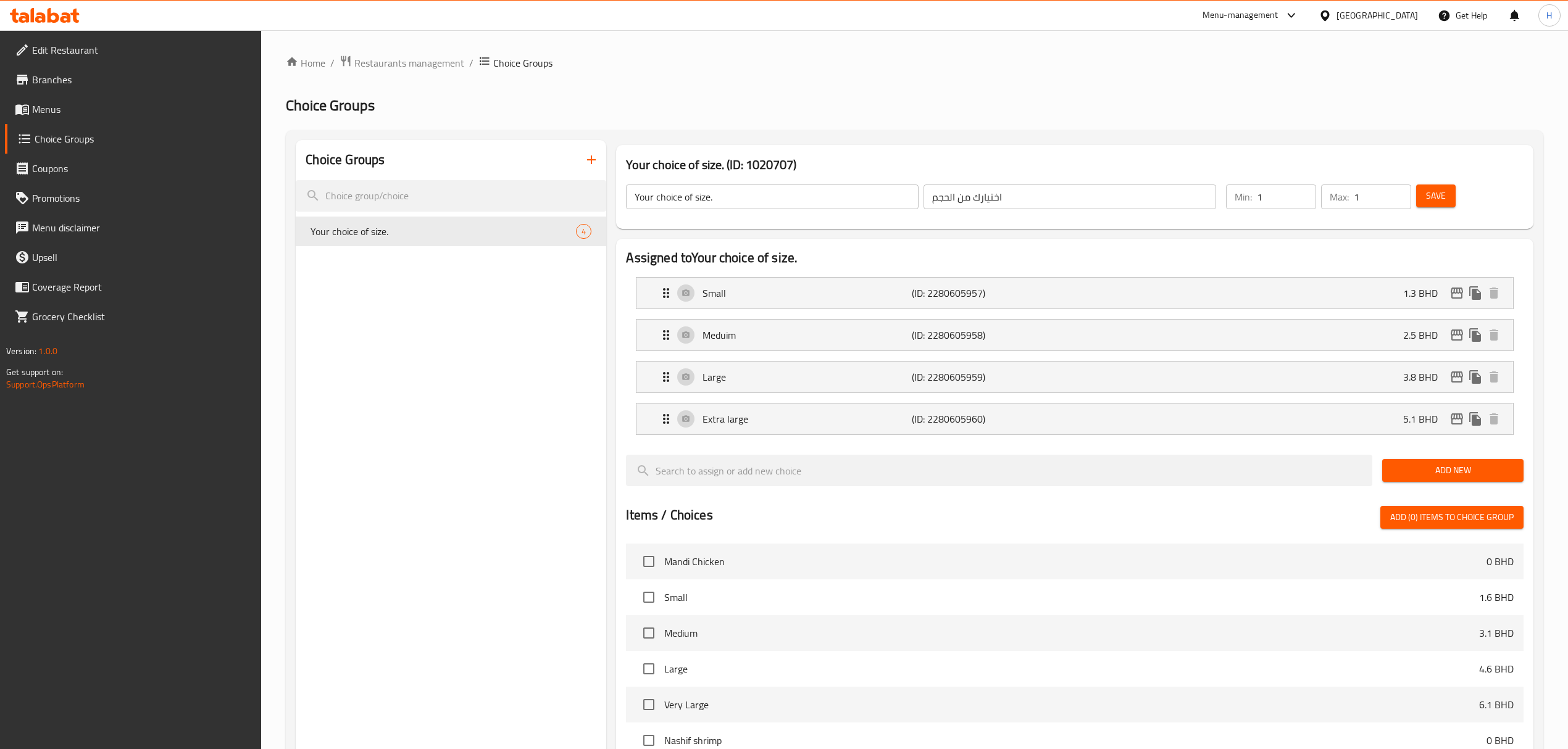
click at [593, 161] on icon "button" at bounding box center [591, 160] width 15 height 15
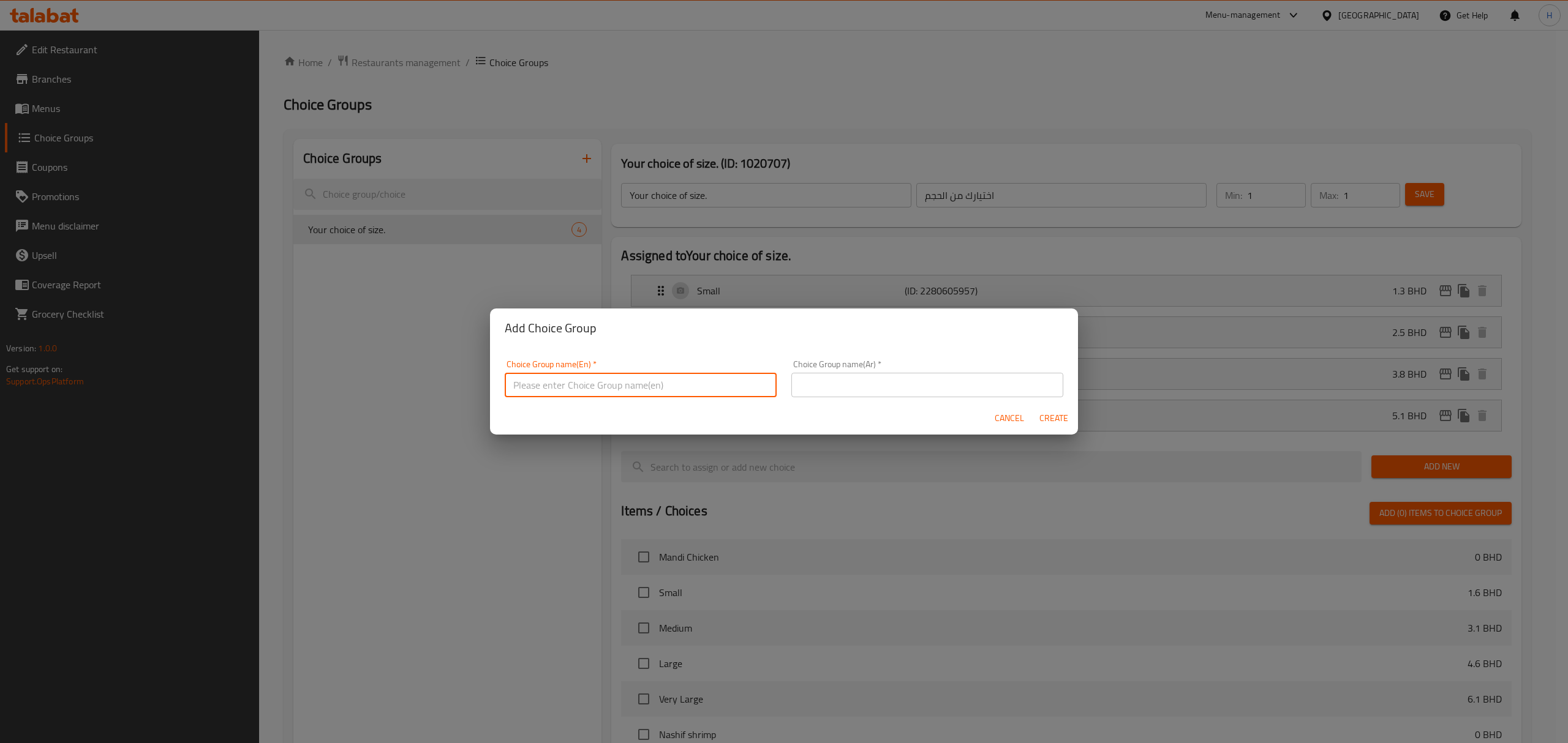
click at [648, 384] on input "text" at bounding box center [641, 385] width 272 height 24
type input "Your choice of size - chicken items"
click at [930, 372] on div "Choice Group name(Ar)   * Choice Group name(Ar) *" at bounding box center [927, 378] width 272 height 38
click at [933, 376] on input "text" at bounding box center [927, 385] width 272 height 24
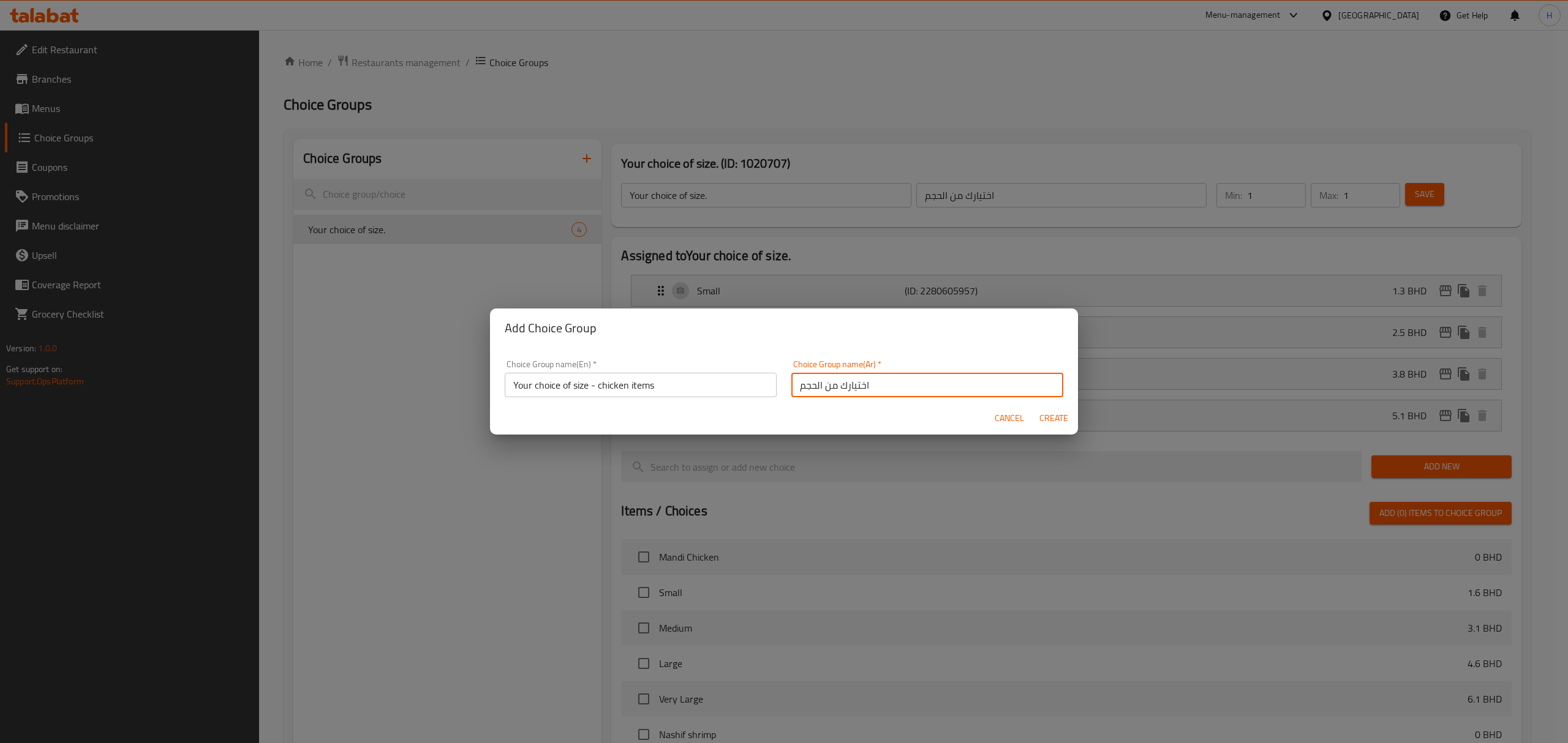
type input "اختيارك من الحجم"
click at [1060, 419] on span "Create" at bounding box center [1054, 418] width 30 height 16
type input "Your choice of size - chicken items"
type input "0"
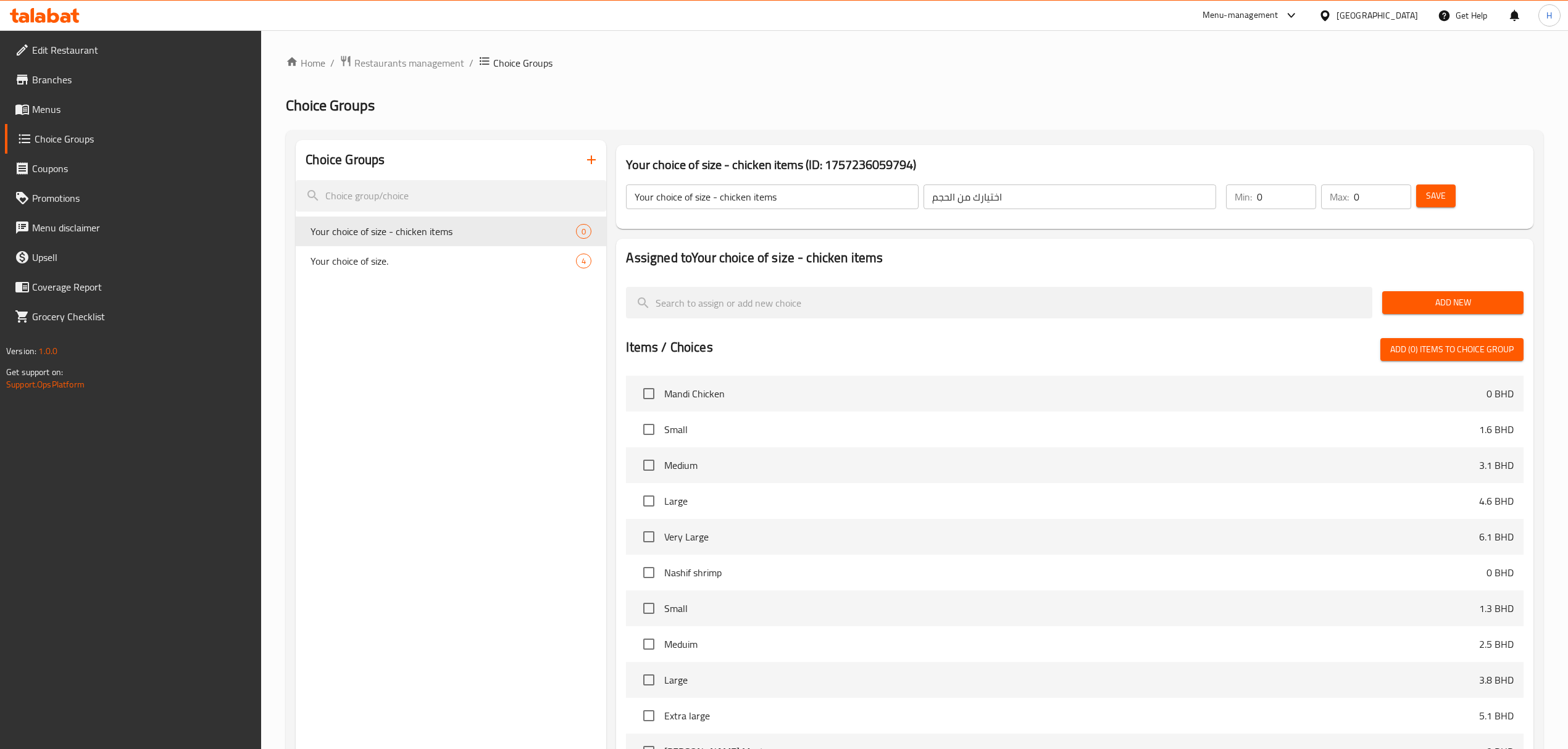
drag, startPoint x: 1249, startPoint y: 203, endPoint x: 1294, endPoint y: 203, distance: 45.0
click at [1200, 214] on div "Your choice of size - chicken items ​ اختيارك من الحجم ​ Min: 0 ​ Max: 0 ​ Save" at bounding box center [1074, 197] width 907 height 54
type input "1"
drag, startPoint x: 1333, startPoint y: 191, endPoint x: 1278, endPoint y: 207, distance: 57.3
click at [1275, 205] on div "Min: 1 ​ Max: 0 ​" at bounding box center [1318, 197] width 195 height 34
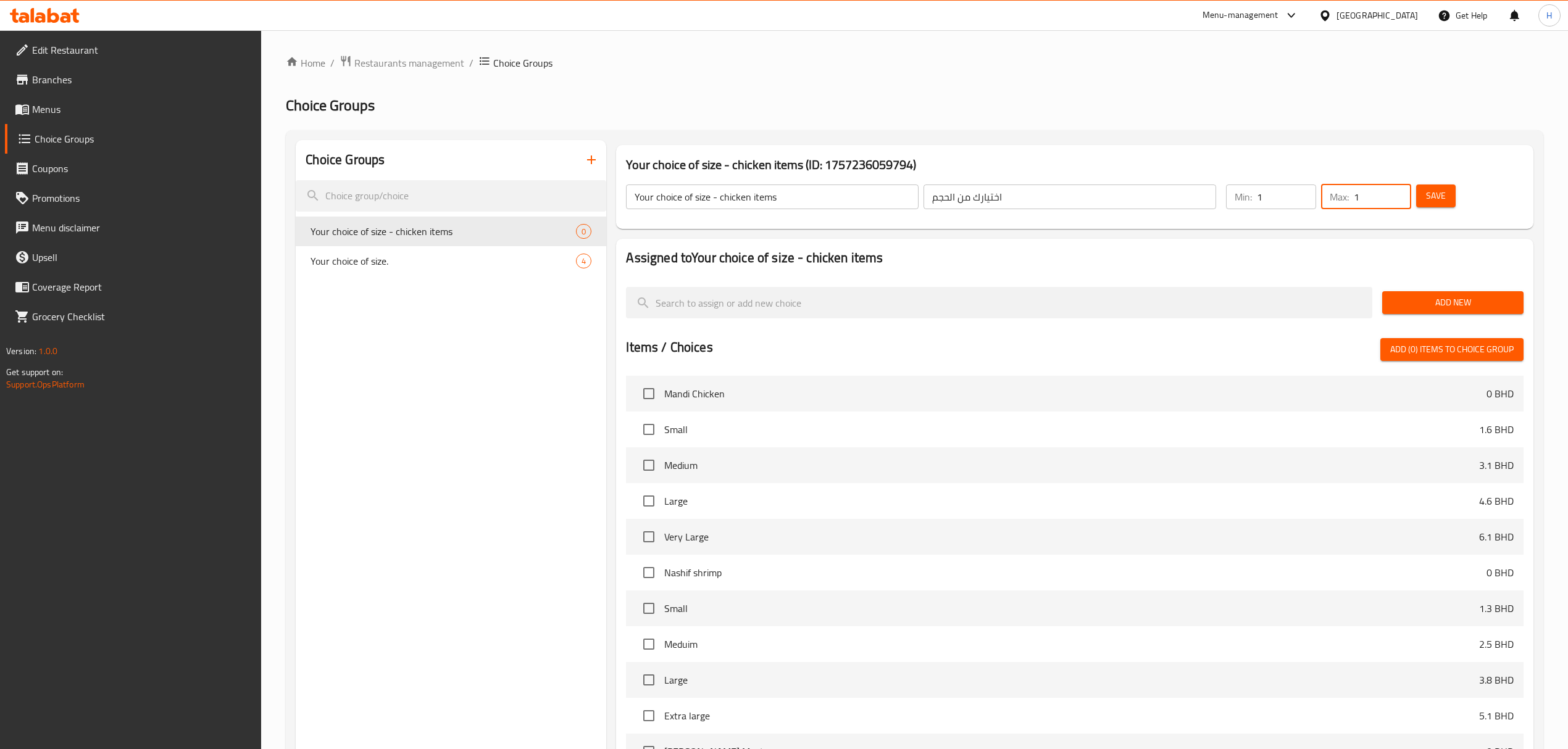
type input "1"
drag, startPoint x: 1488, startPoint y: 304, endPoint x: 1421, endPoint y: 326, distance: 70.5
click at [1488, 304] on span "Add New" at bounding box center [1453, 302] width 121 height 16
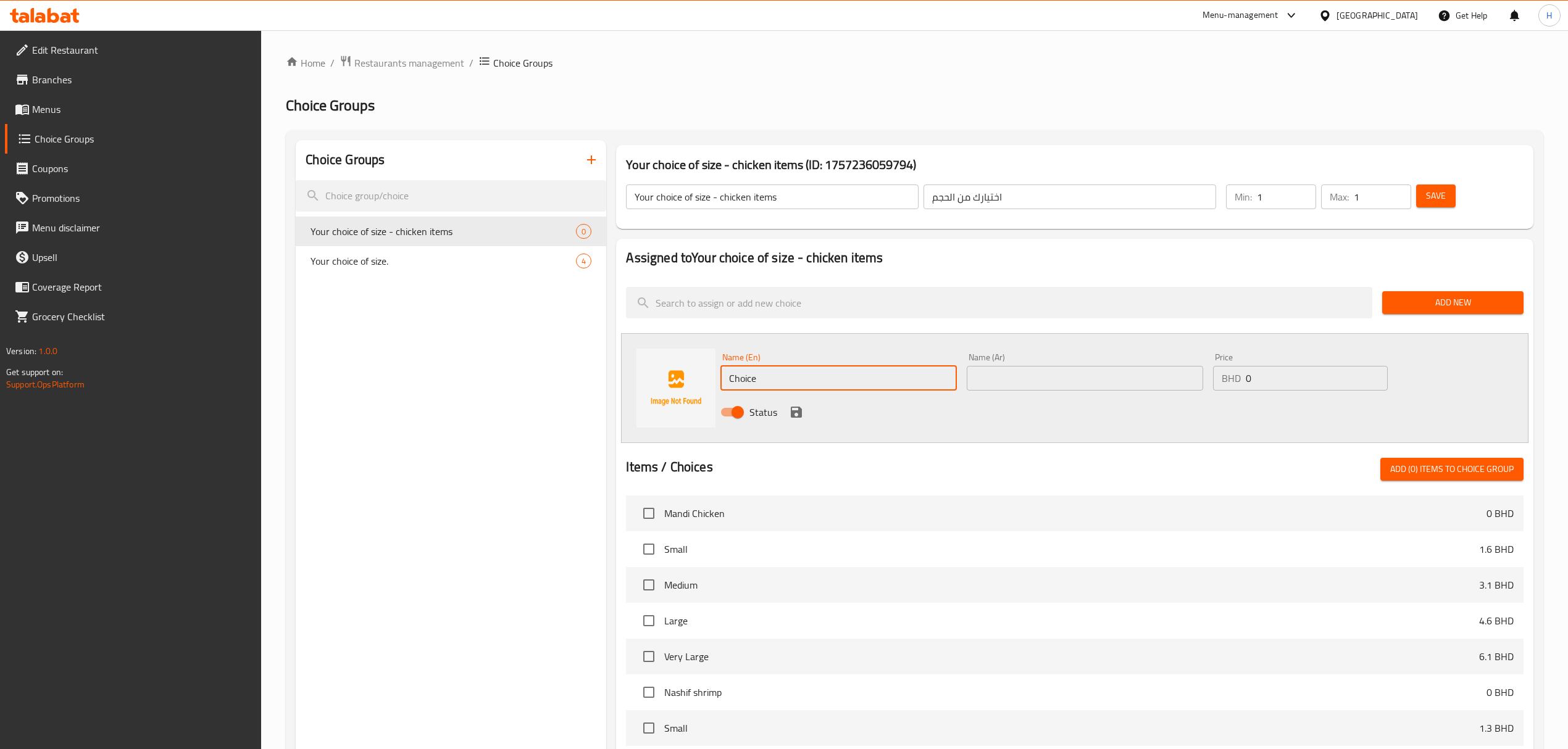
drag, startPoint x: 819, startPoint y: 379, endPoint x: 273, endPoint y: 430, distance: 548.4
click at [299, 418] on div "Choice Groups Your choice of size - chicken items 0 Your choice of size. 4 Your…" at bounding box center [917, 590] width 1242 height 901
type input "Small"
click at [1099, 375] on input "text" at bounding box center [1085, 377] width 236 height 25
type input "صغير"
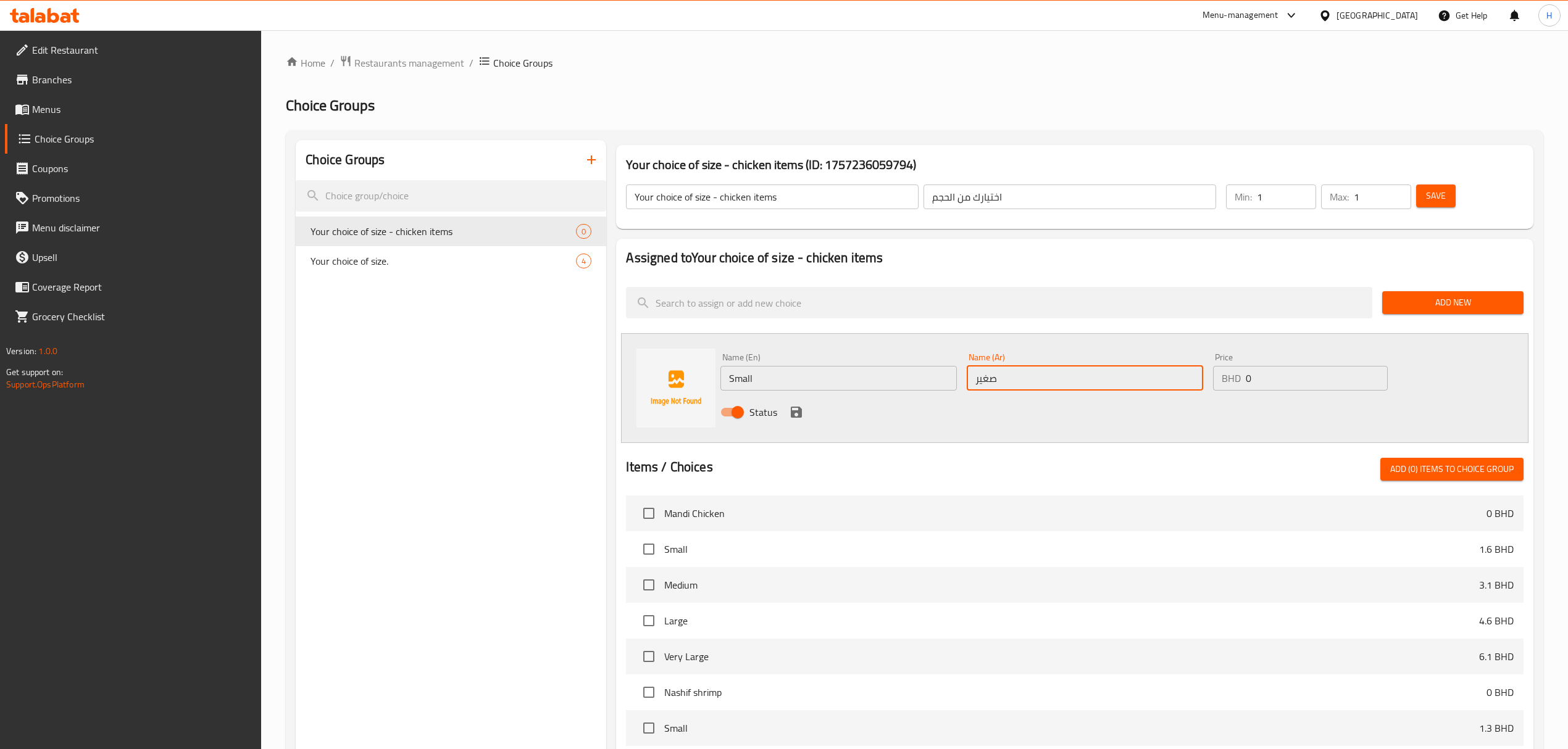
drag, startPoint x: 1043, startPoint y: 379, endPoint x: 1028, endPoint y: 379, distance: 15.0
click at [1033, 379] on div "Name (En) Small Name (En) Name (Ar) صغير Name (Ar) Price BHD 0 Price Status" at bounding box center [1085, 388] width 738 height 81
type input "1.6"
click at [789, 417] on icon "save" at bounding box center [796, 412] width 15 height 15
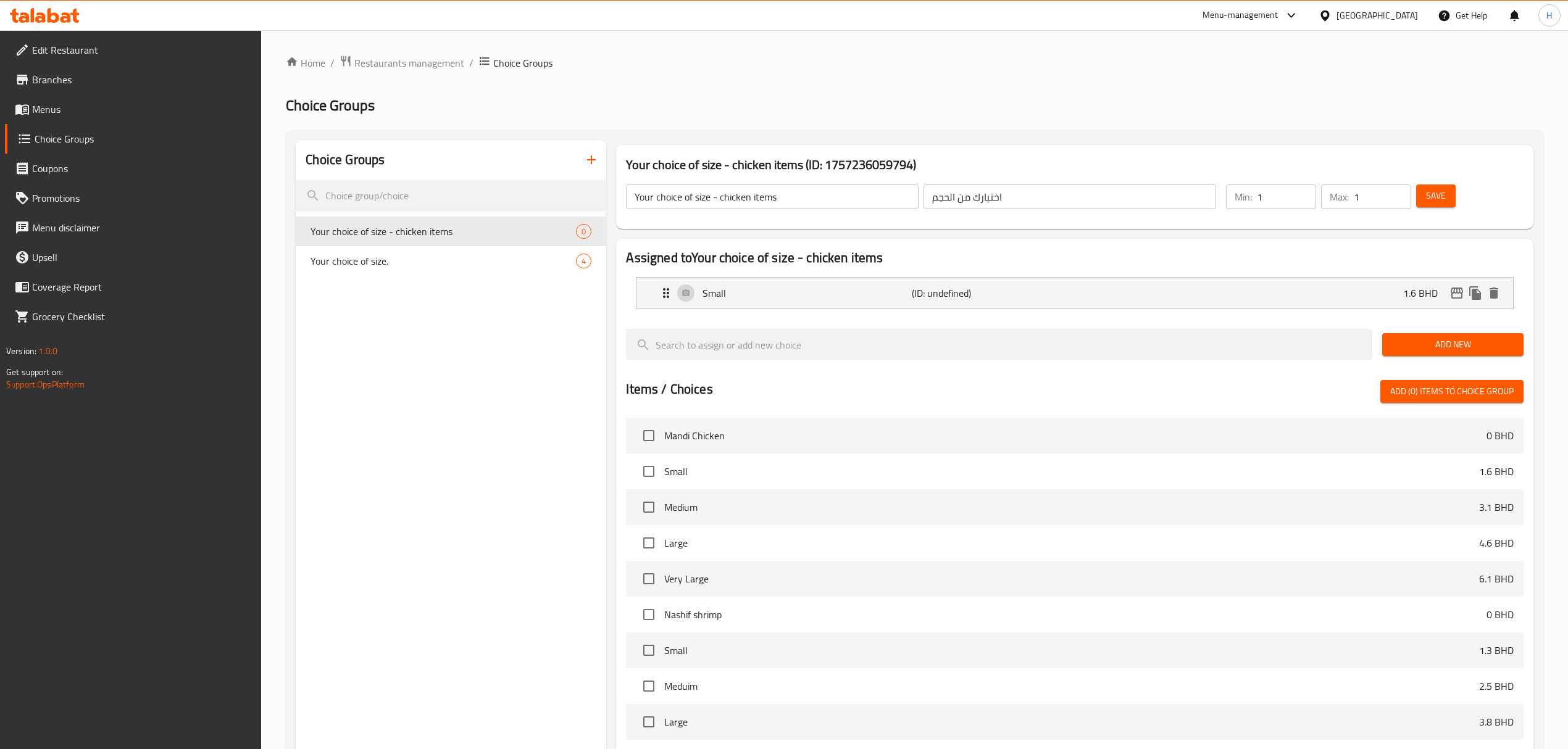
drag, startPoint x: 1420, startPoint y: 351, endPoint x: 702, endPoint y: 375, distance: 718.4
click at [1418, 351] on span "Add New" at bounding box center [1453, 345] width 121 height 16
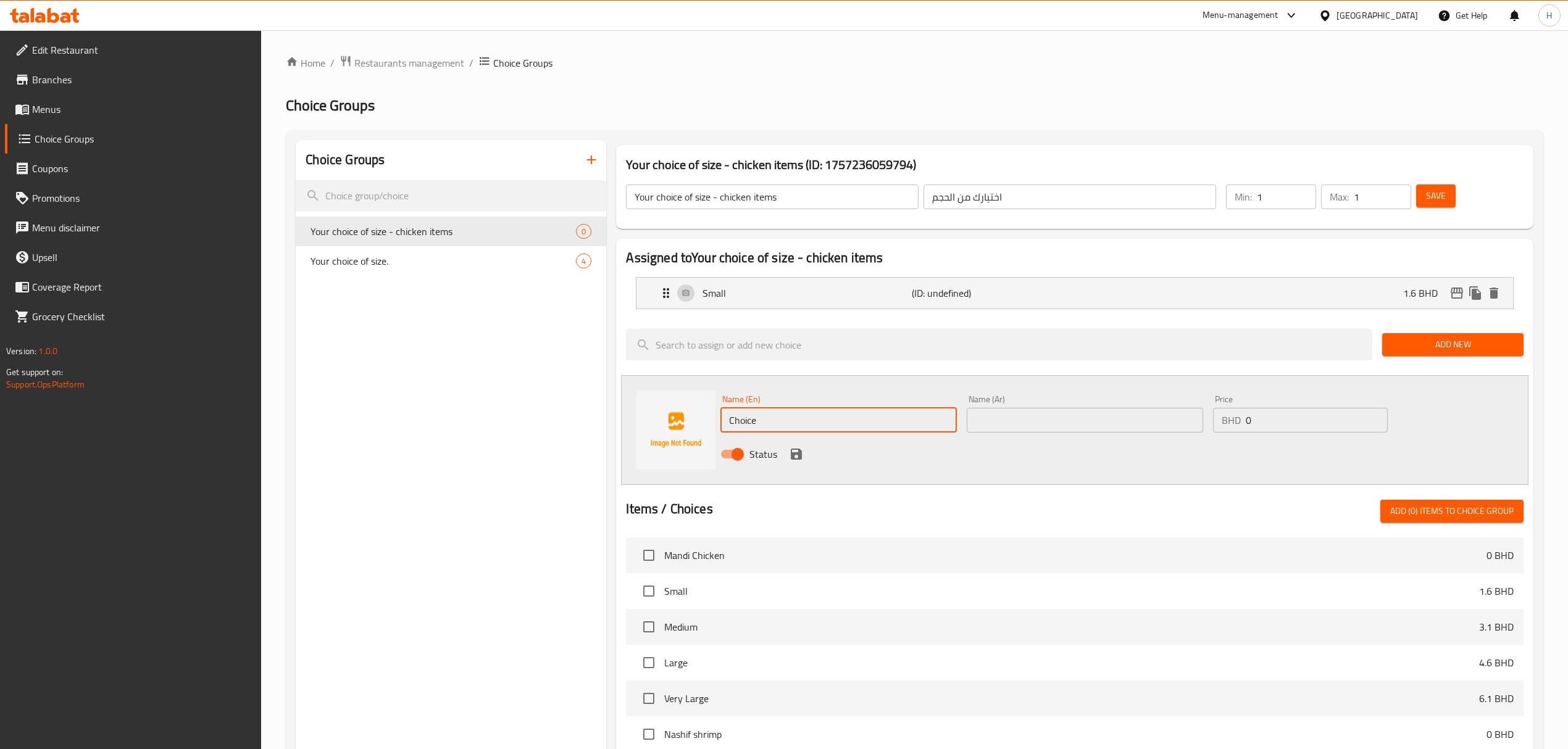
drag, startPoint x: 660, startPoint y: 432, endPoint x: 422, endPoint y: 450, distance: 238.7
click at [421, 452] on div "Choice Groups Your choice of size - chicken items 0 Your choice of size. 4 Your…" at bounding box center [917, 611] width 1242 height 943
type input "Meduim"
click at [1053, 418] on input "text" at bounding box center [1085, 420] width 236 height 25
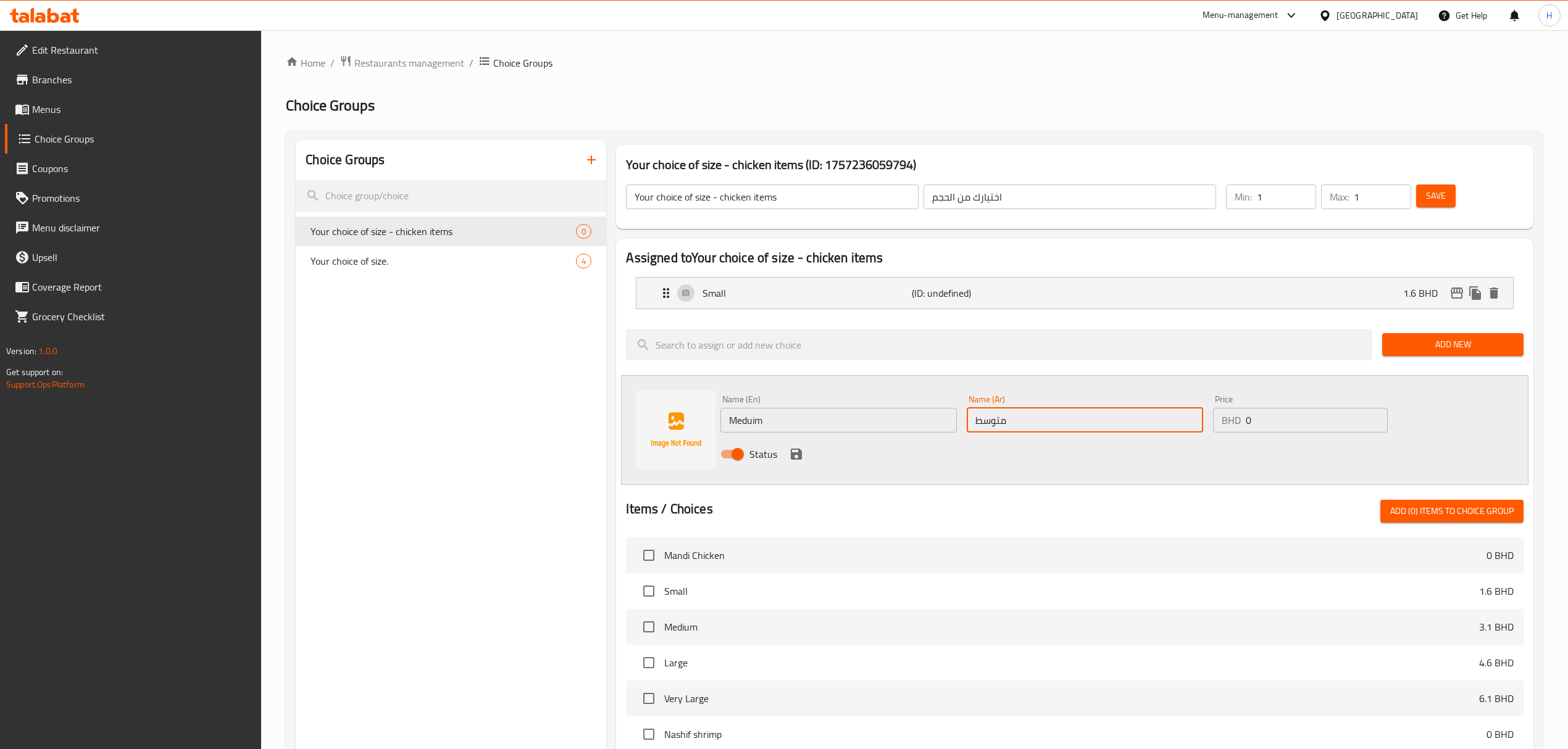
drag, startPoint x: 965, startPoint y: 433, endPoint x: 1015, endPoint y: 422, distance: 51.2
click at [985, 426] on input "متوسط" at bounding box center [1085, 420] width 236 height 25
type input "متوسط"
click at [1321, 410] on input "0" at bounding box center [1316, 420] width 142 height 25
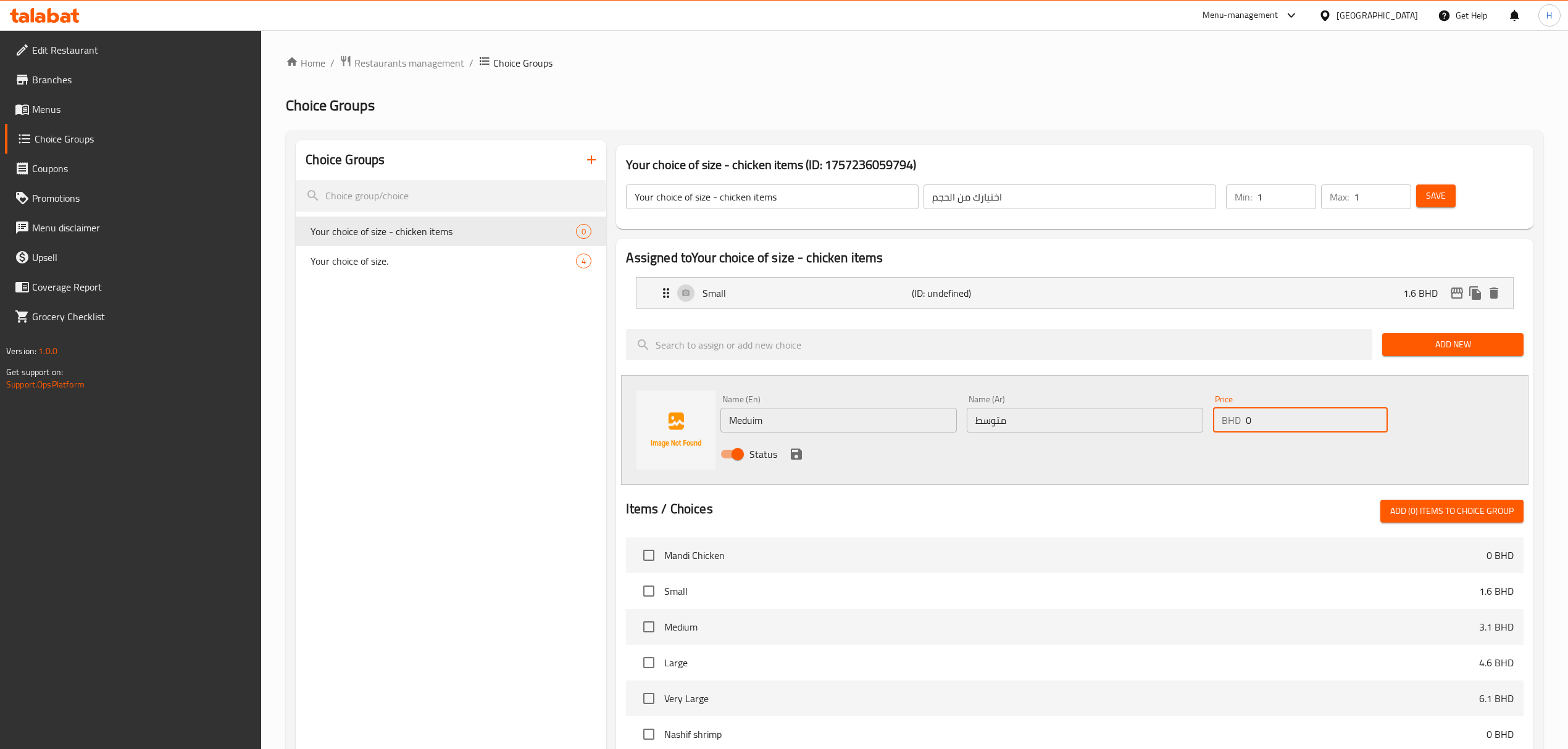
drag, startPoint x: 1321, startPoint y: 410, endPoint x: 996, endPoint y: 490, distance: 334.7
click at [1003, 485] on div "Assigned to Your choice of size - chicken items Small (ID: undefined) 1.6 BHD N…" at bounding box center [1074, 615] width 917 height 753
type input "3.1"
click at [798, 448] on icon "save" at bounding box center [796, 454] width 15 height 15
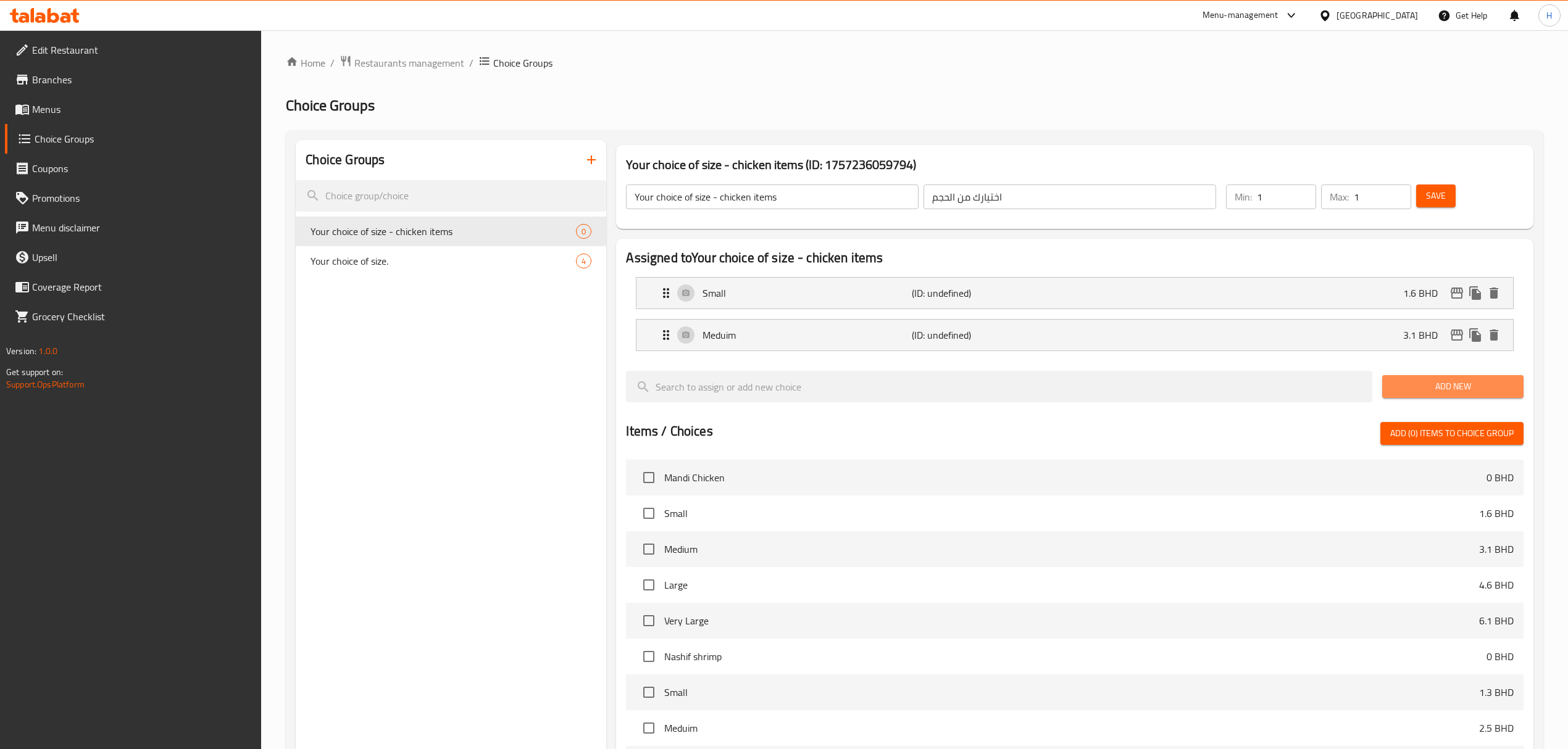
click at [1432, 391] on span "Add New" at bounding box center [1453, 386] width 121 height 16
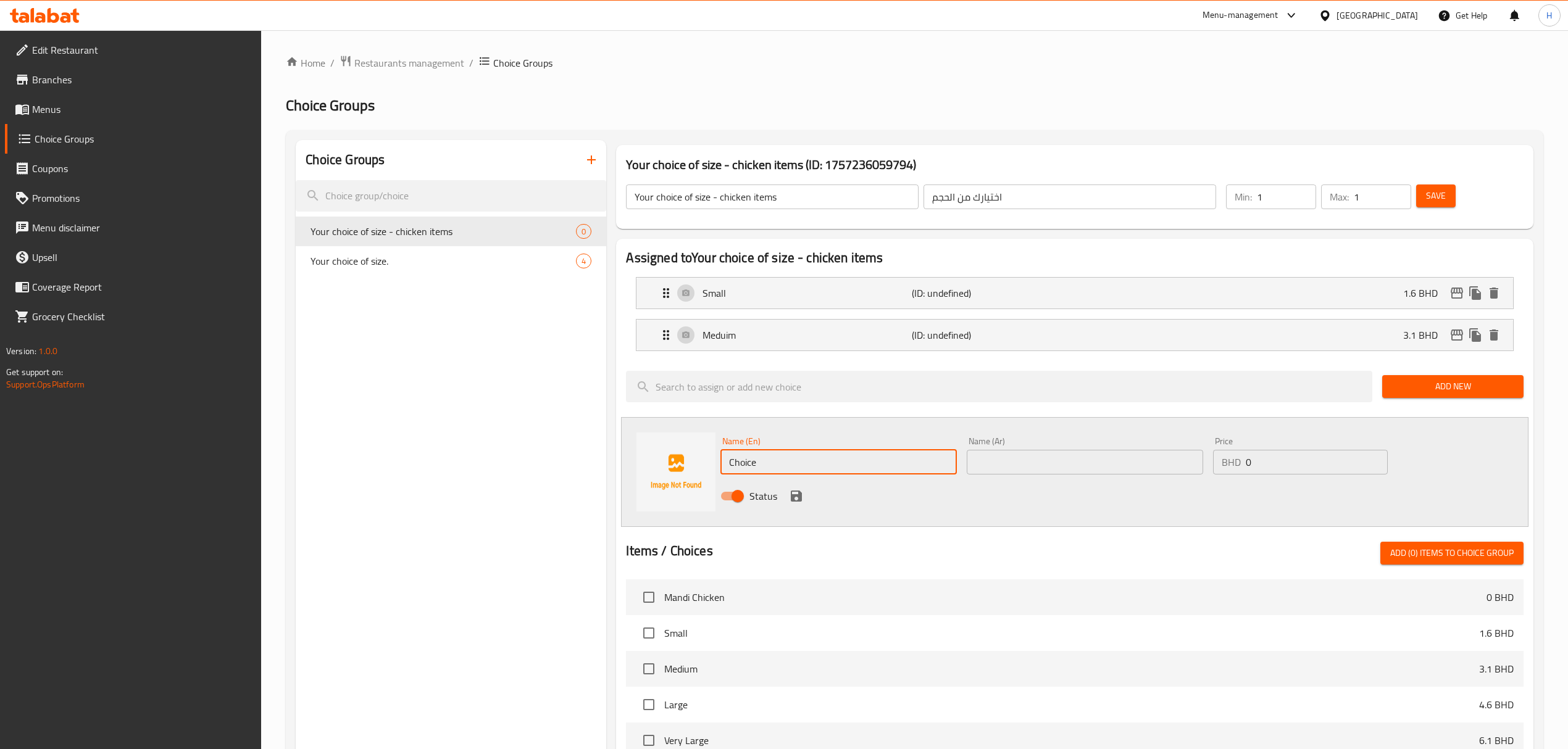
drag, startPoint x: 866, startPoint y: 465, endPoint x: 486, endPoint y: 496, distance: 381.3
click at [486, 496] on div "Choice Groups Your choice of size - chicken items 0 Your choice of size. 4 Your…" at bounding box center [917, 632] width 1242 height 985
type input "Large"
click at [1112, 452] on input "text" at bounding box center [1085, 462] width 236 height 25
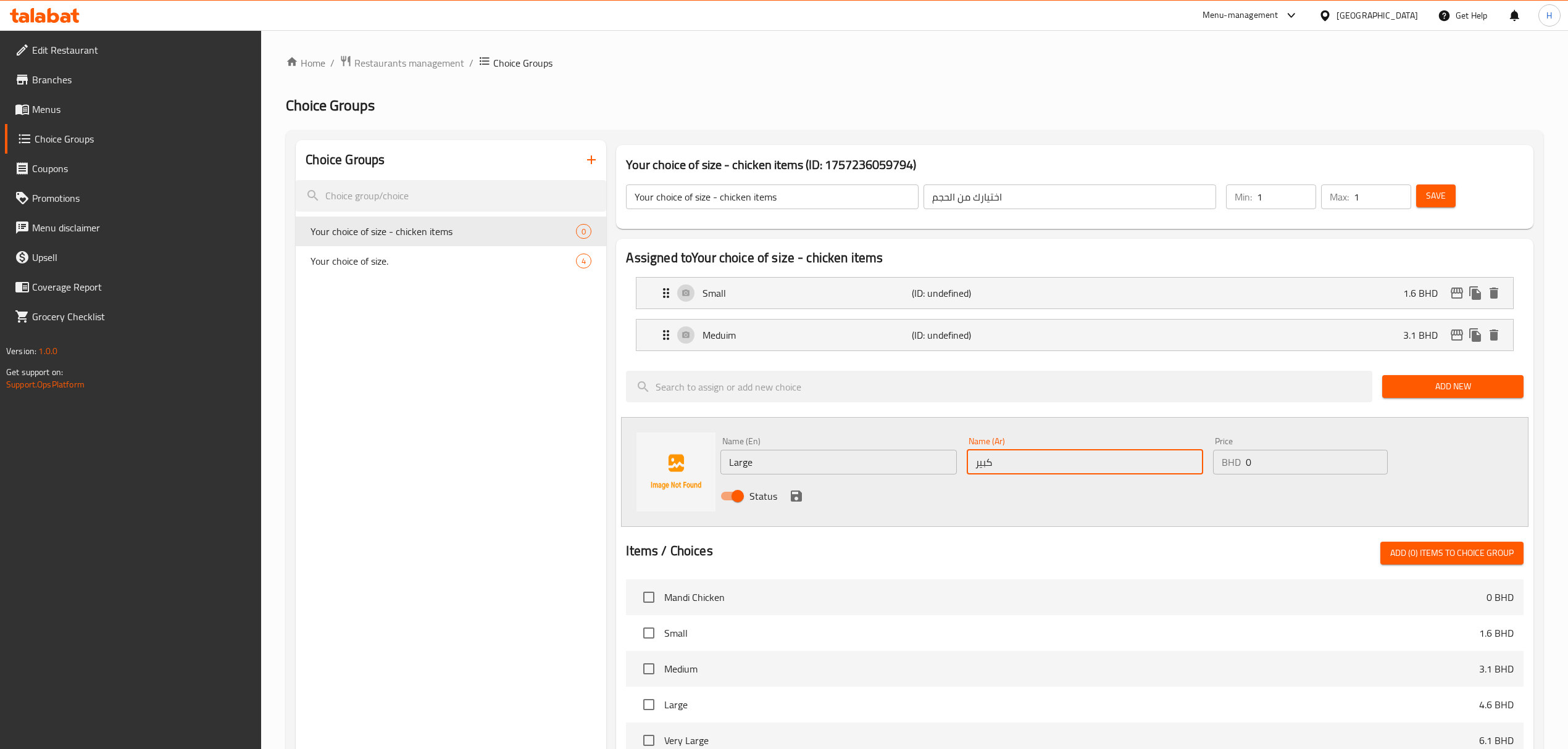
type input "كبير"
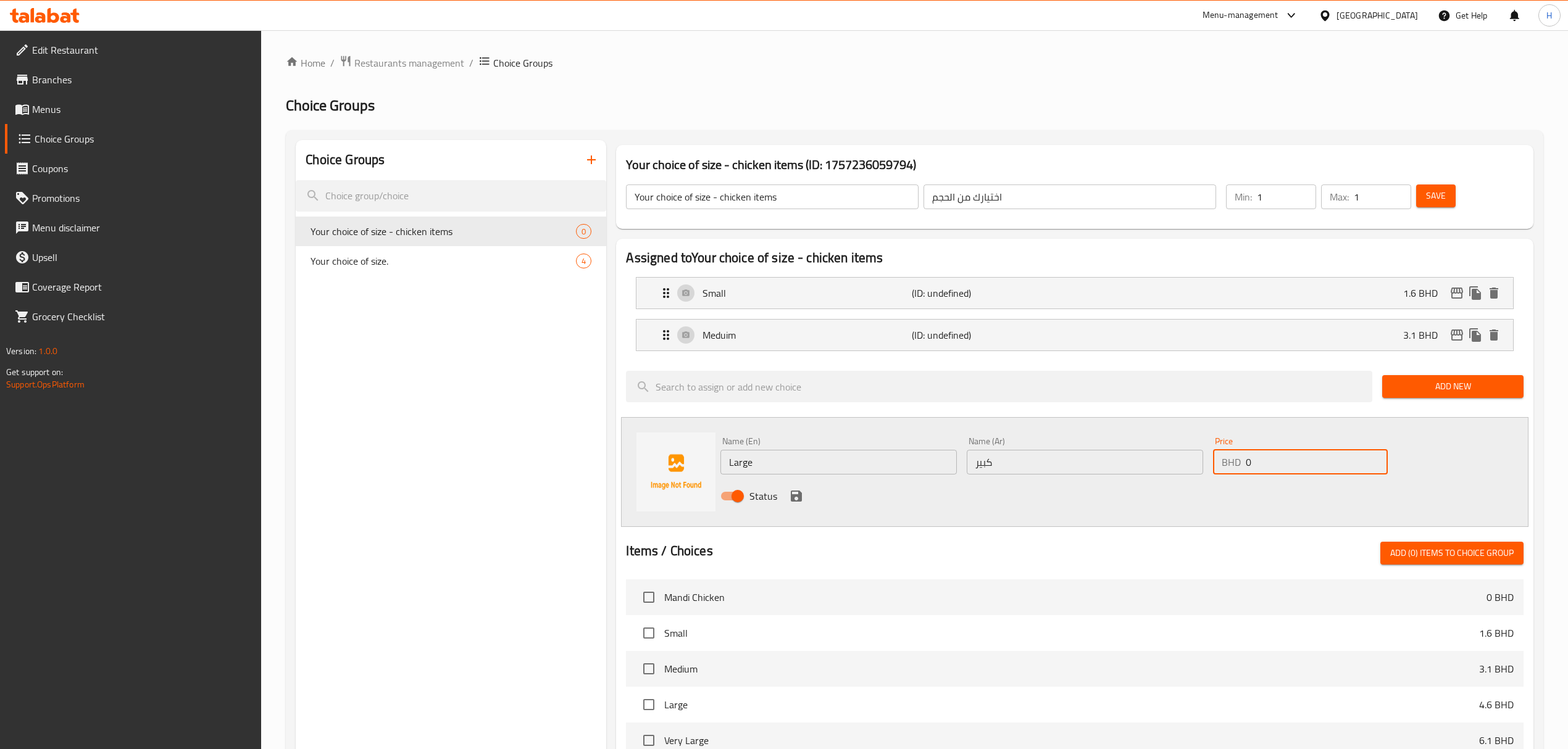
drag, startPoint x: 1277, startPoint y: 456, endPoint x: 1134, endPoint y: 456, distance: 143.0
click at [1134, 456] on div "Name (En) Large Name (En) Name (Ar) كبير Name (Ar) Price BHD 0 Price Status" at bounding box center [1085, 472] width 738 height 81
type input "4.7"
click at [1457, 366] on div "Add New" at bounding box center [1453, 386] width 151 height 42
click at [1465, 386] on span "Add New" at bounding box center [1453, 386] width 121 height 16
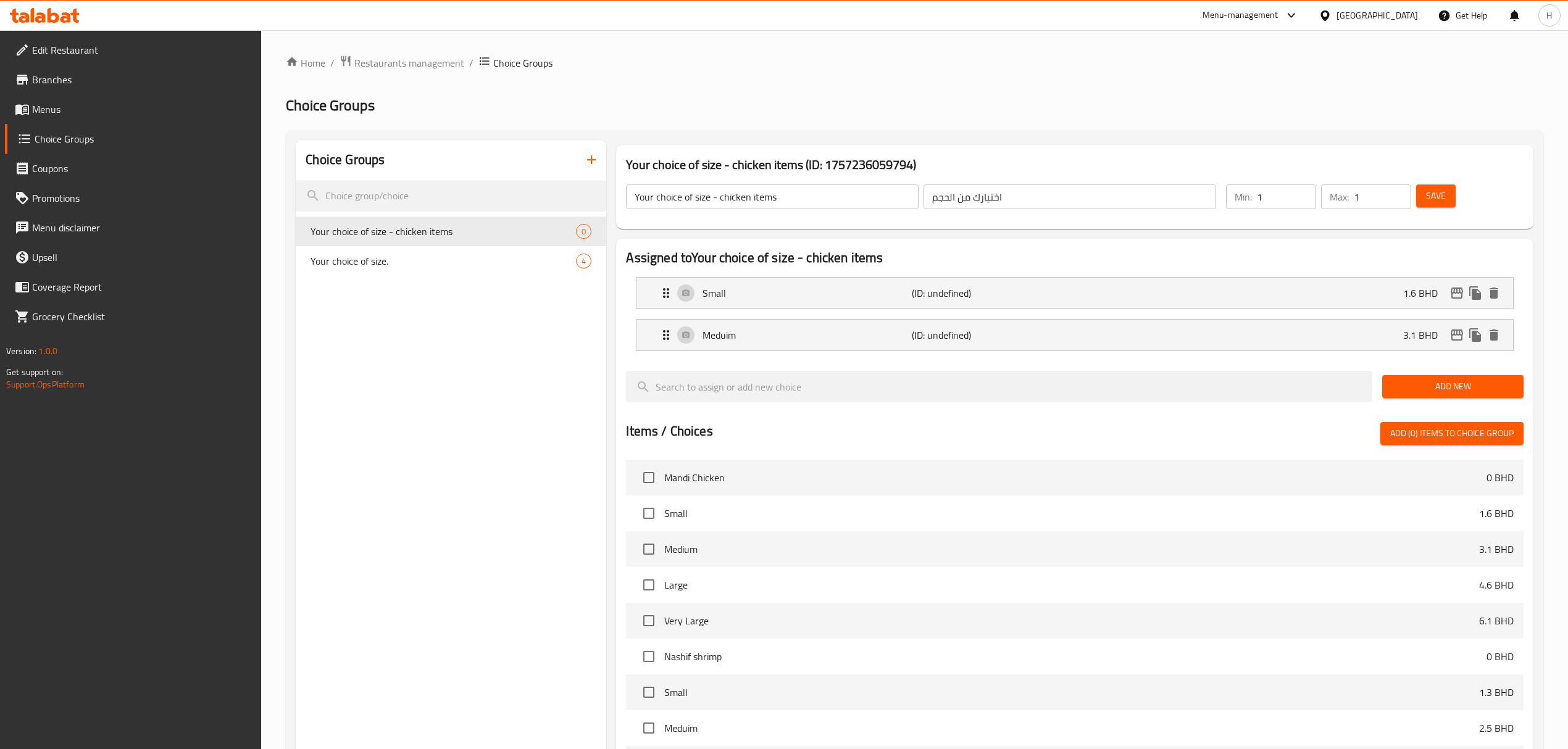
click at [1462, 438] on span "Add (0) items to choice group" at bounding box center [1452, 433] width 124 height 16
type input "0"
click at [1443, 389] on span "Add New" at bounding box center [1453, 386] width 121 height 16
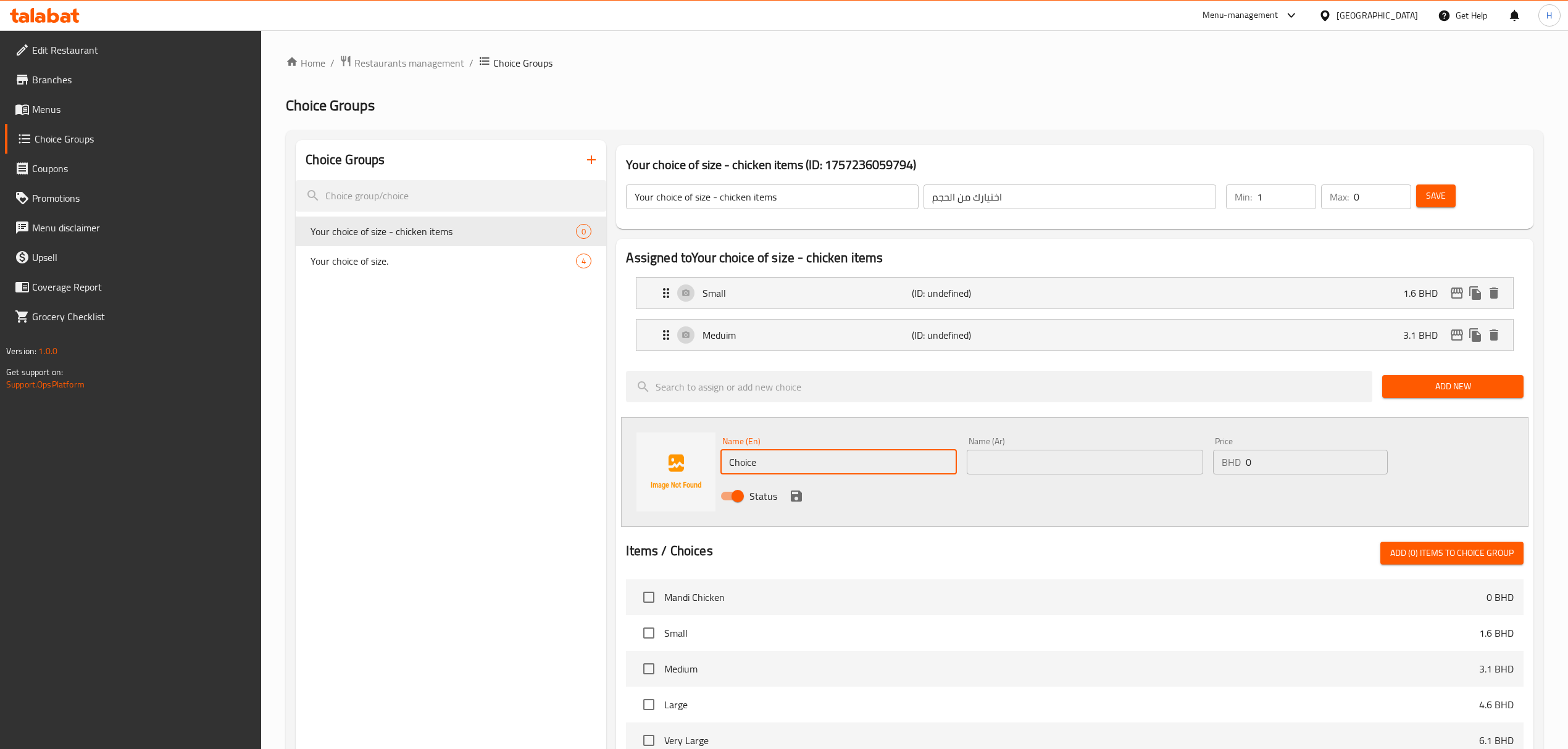
drag, startPoint x: 823, startPoint y: 456, endPoint x: 470, endPoint y: 482, distance: 354.0
click at [470, 482] on div "Choice Groups Your choice of size - chicken items 0 Your choice of size. 4 Your…" at bounding box center [917, 632] width 1242 height 985
type input "Large"
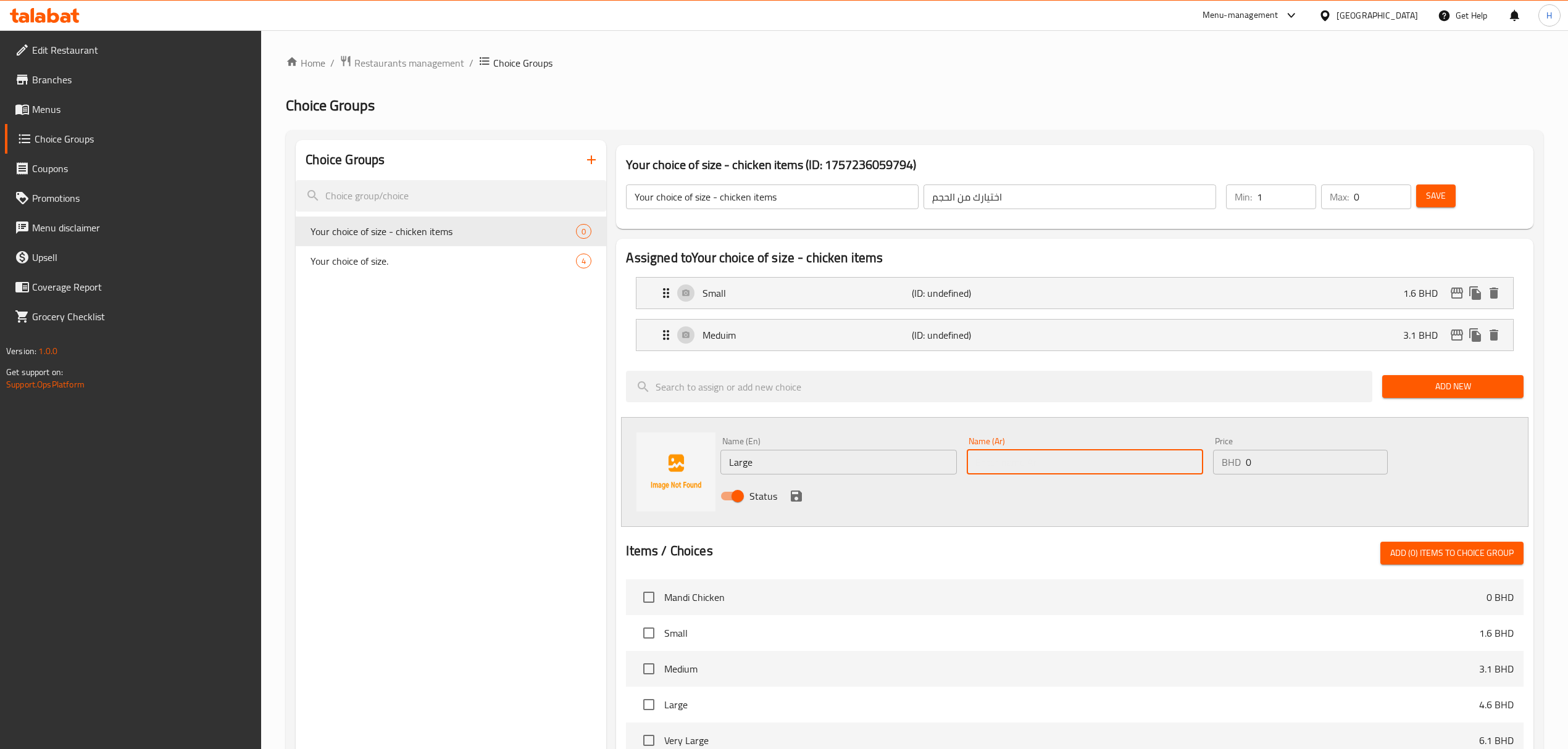
click at [1127, 468] on input "text" at bounding box center [1085, 462] width 236 height 25
type input "كبير"
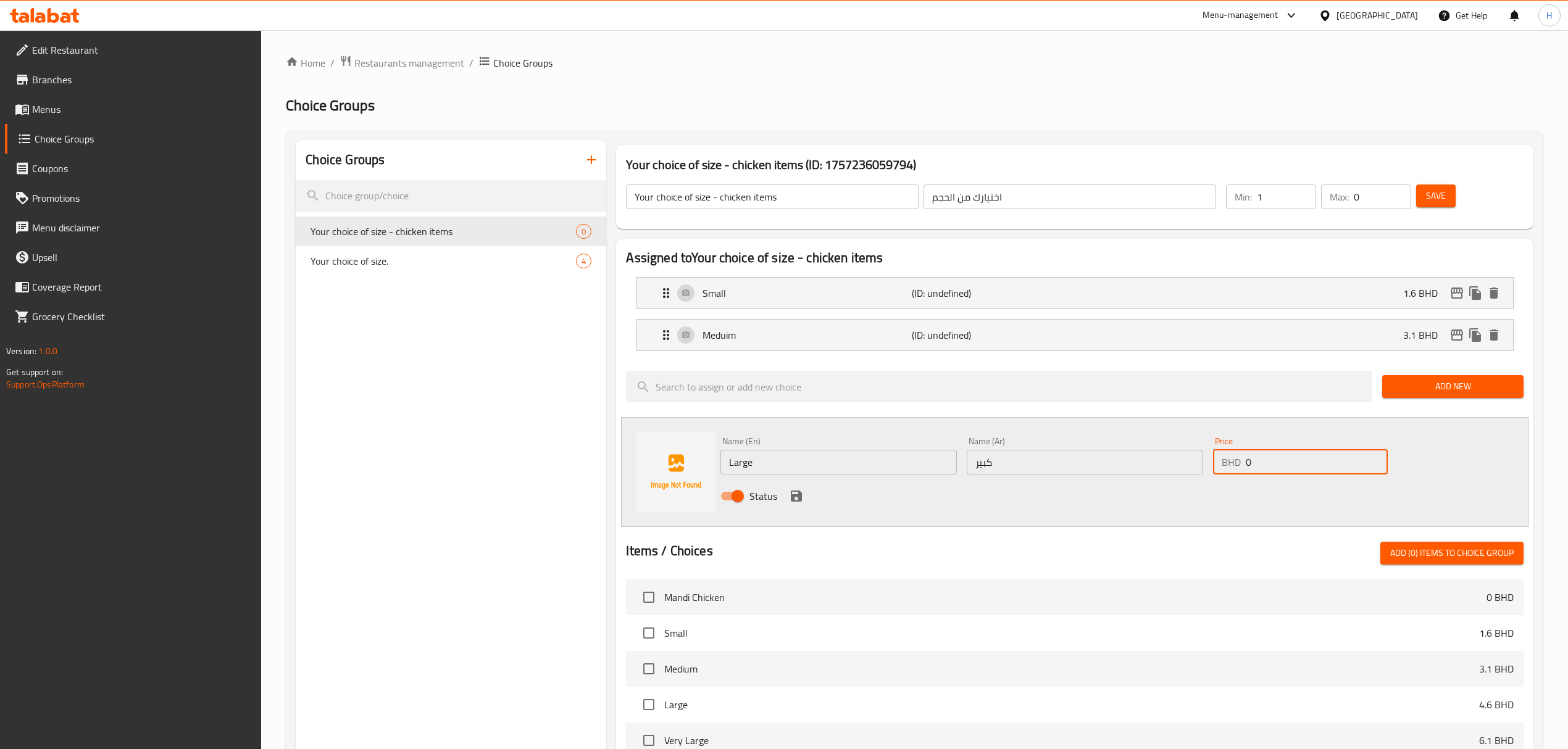
drag, startPoint x: 1245, startPoint y: 459, endPoint x: 1092, endPoint y: 487, distance: 155.5
click at [1092, 487] on div "Name (En) Large Name (En) Name (Ar) كبير Name (Ar) Price BHD 0 Price Status" at bounding box center [1085, 472] width 738 height 81
type input "4.7"
click at [799, 503] on icon "save" at bounding box center [796, 496] width 15 height 15
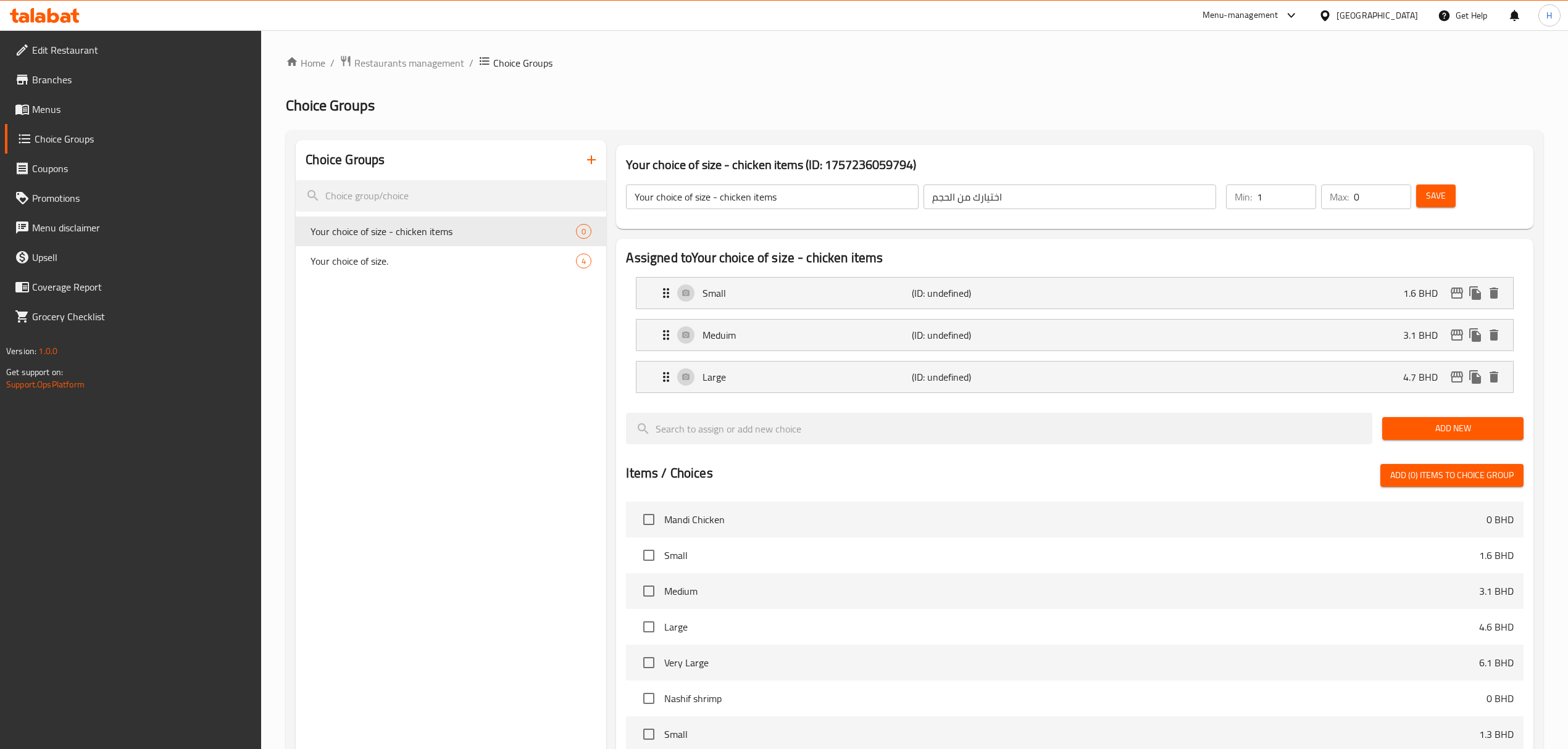
click at [1476, 426] on span "Add New" at bounding box center [1453, 428] width 121 height 16
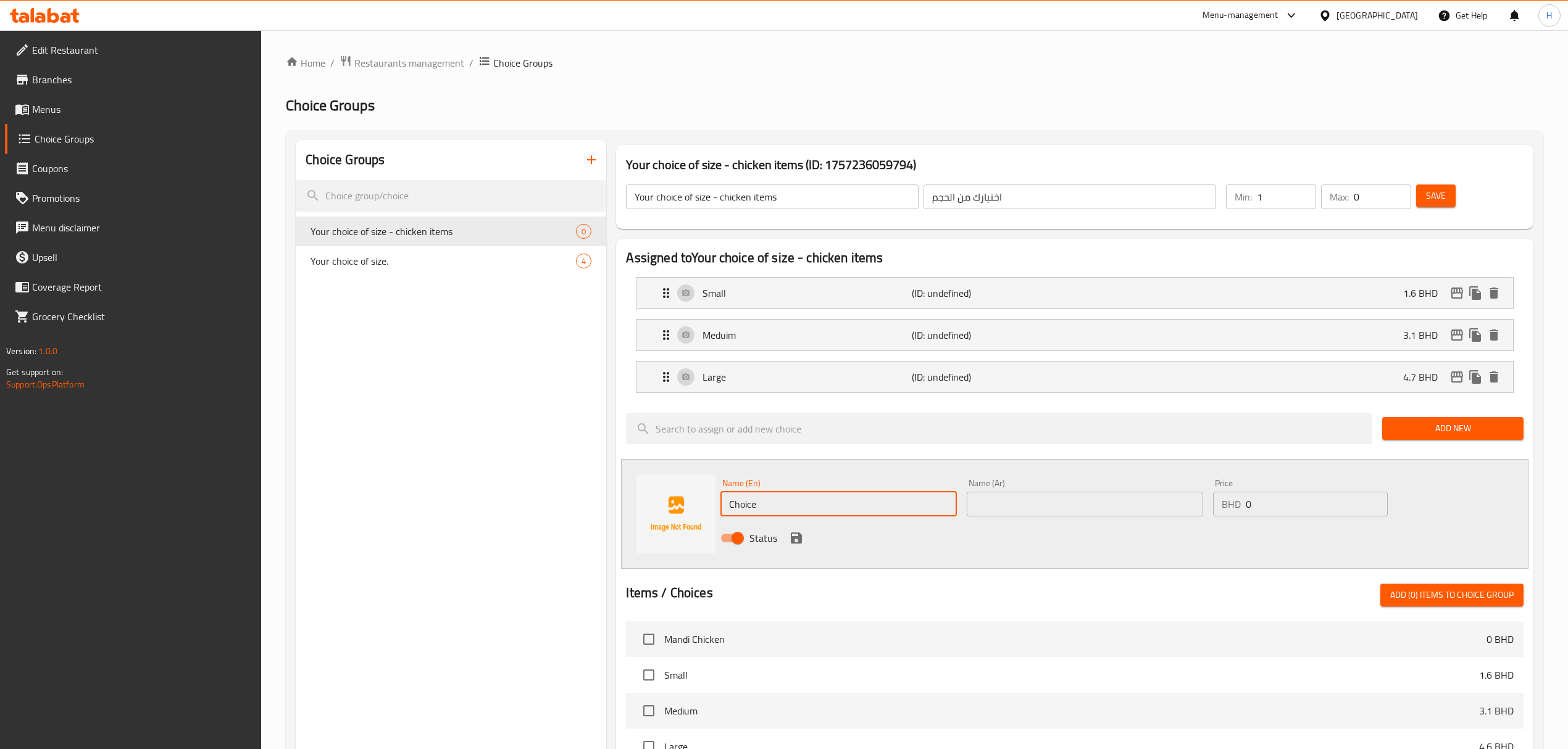
drag, startPoint x: 804, startPoint y: 503, endPoint x: 543, endPoint y: 532, distance: 262.6
click at [548, 529] on div "Choice Groups Your choice of size - chicken items 0 Your choice of size. 4 Your…" at bounding box center [917, 653] width 1242 height 1027
type input "Extra large"
drag, startPoint x: 1050, startPoint y: 514, endPoint x: 1046, endPoint y: 509, distance: 6.4
click at [1046, 511] on input "text" at bounding box center [1085, 504] width 236 height 25
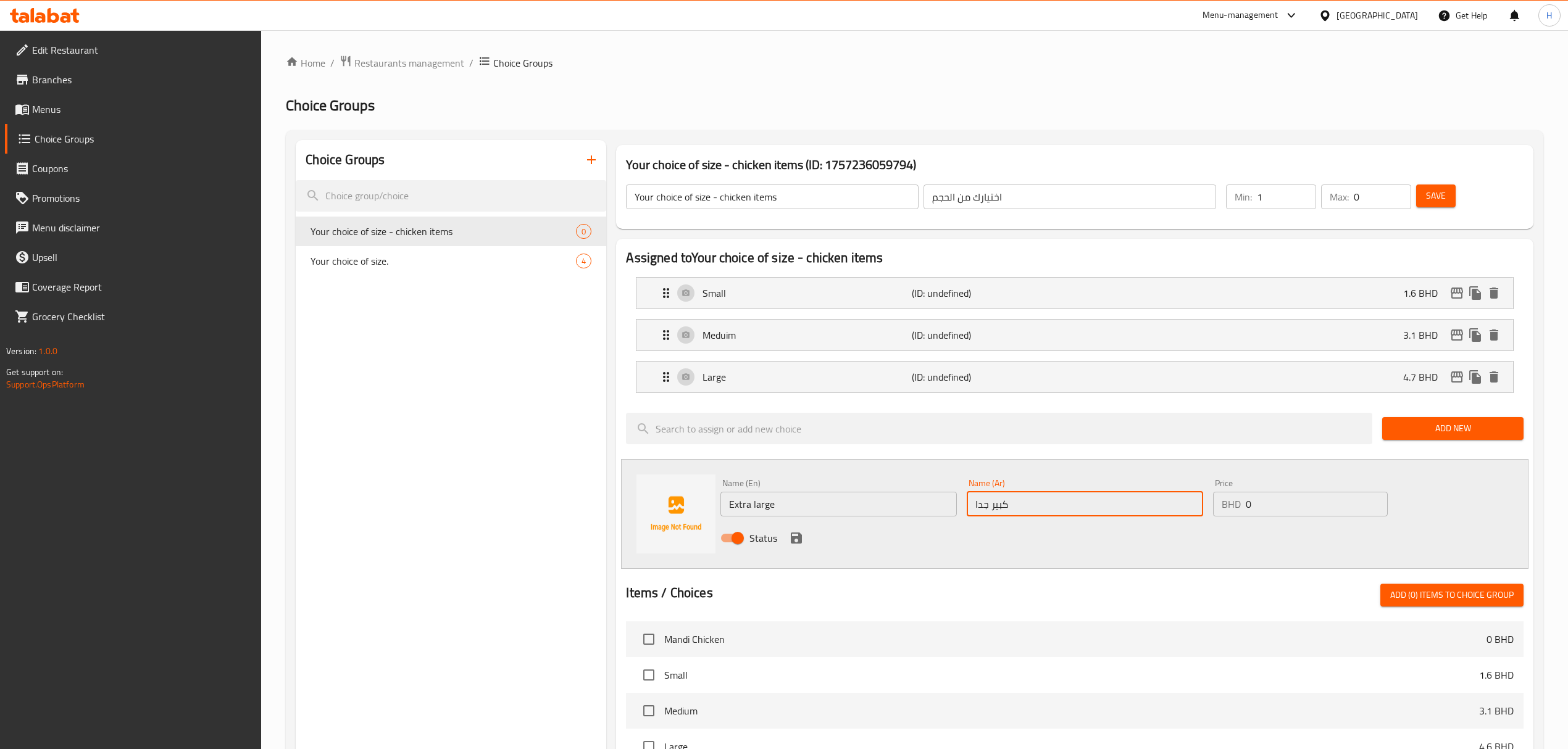
type input "كبير جدا"
drag, startPoint x: 1275, startPoint y: 509, endPoint x: 1037, endPoint y: 510, distance: 238.0
click at [1037, 510] on div "Name (En) Extra large Name (En) Name (Ar) كبير جدا Name (Ar) Price BHD 0 Price …" at bounding box center [1085, 514] width 738 height 81
type input "6"
click at [795, 539] on icon "save" at bounding box center [796, 538] width 11 height 11
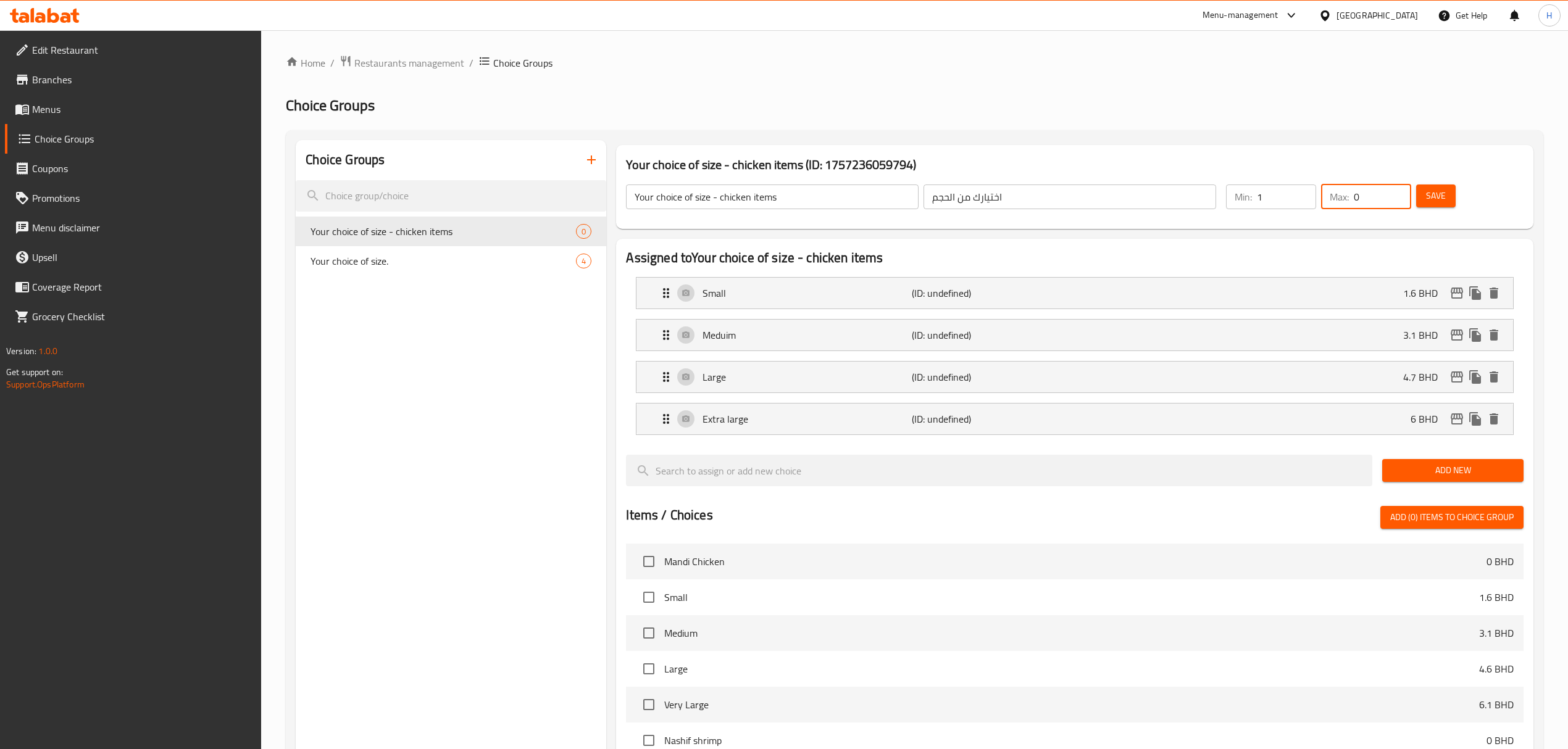
drag, startPoint x: 1322, startPoint y: 200, endPoint x: 1284, endPoint y: 203, distance: 38.1
click at [1284, 203] on div "Min: 1 ​ Max: 0 ​" at bounding box center [1318, 197] width 195 height 34
type input "1"
click at [1446, 195] on button "Save" at bounding box center [1435, 196] width 39 height 23
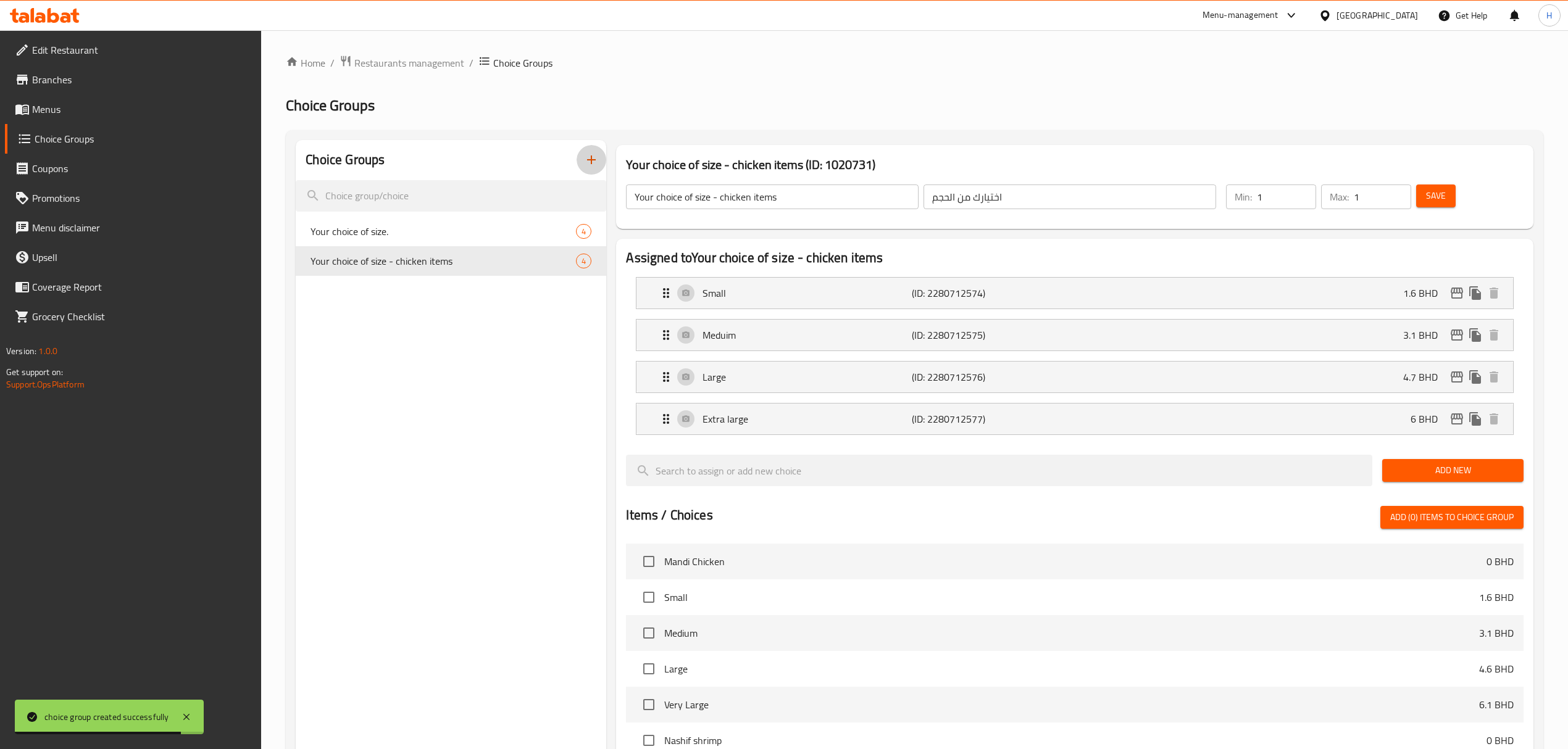
click at [588, 162] on icon "button" at bounding box center [591, 160] width 15 height 15
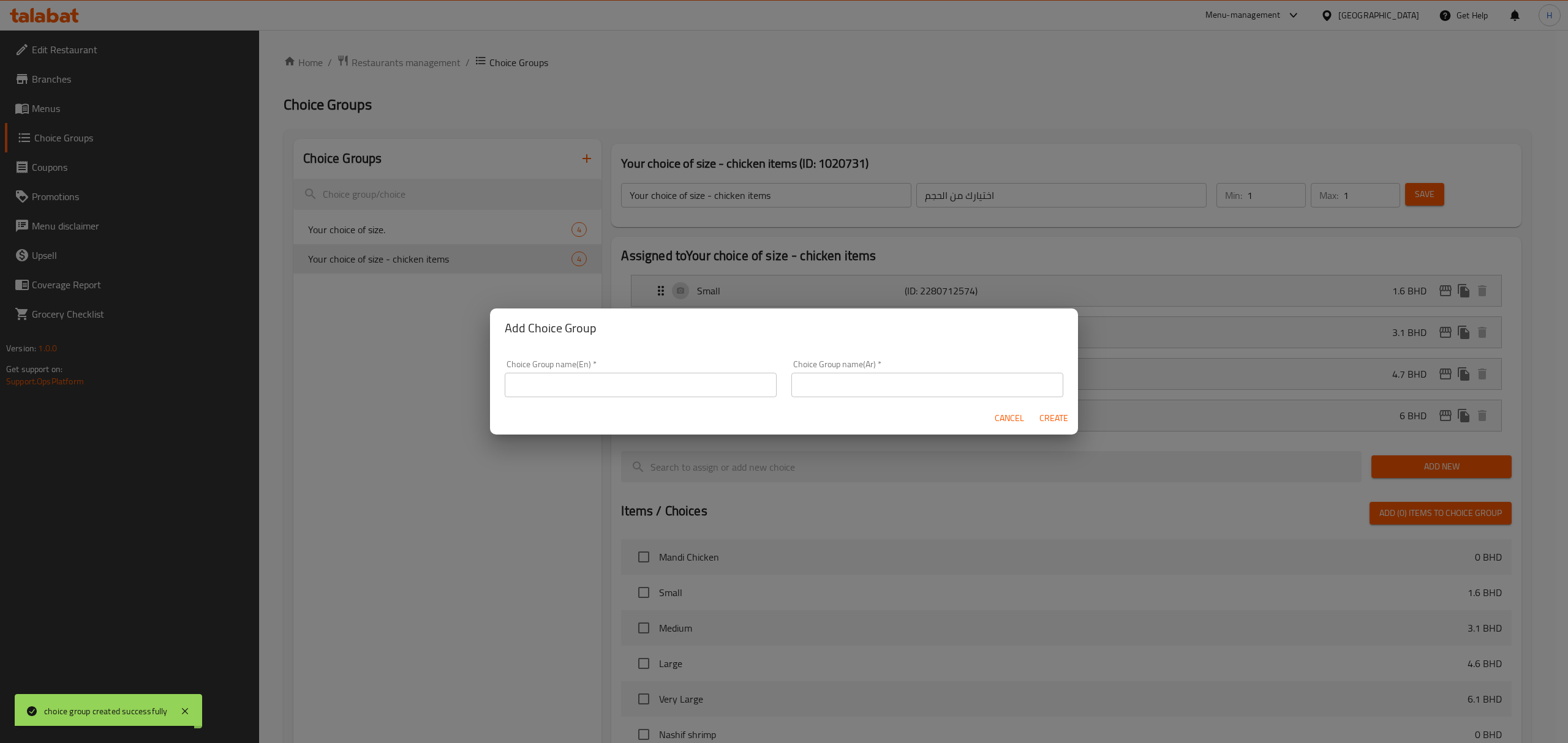
click at [630, 375] on input "text" at bounding box center [641, 385] width 272 height 24
click at [633, 383] on input "text" at bounding box center [641, 385] width 272 height 24
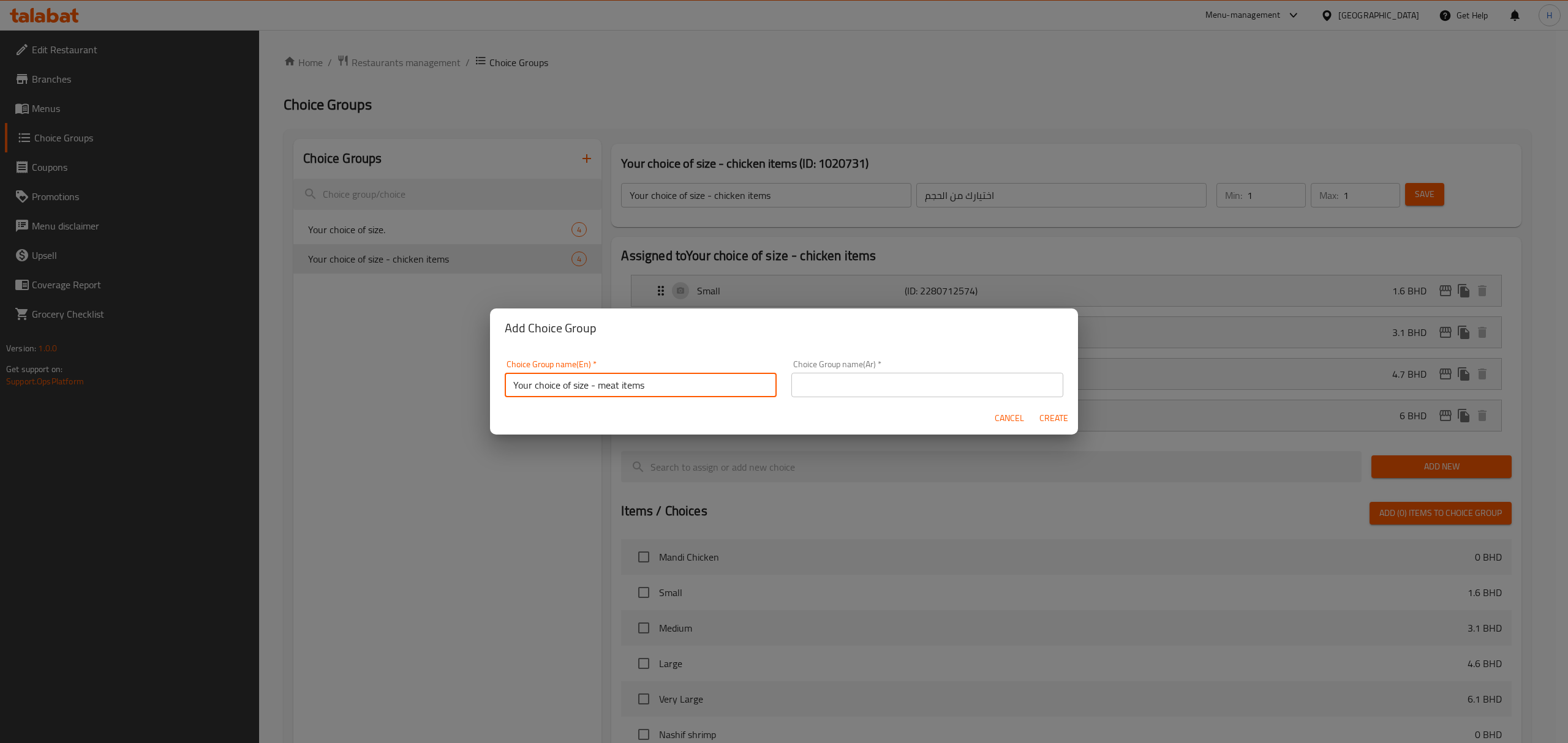
type input "Your choice of size - meat items"
click at [821, 387] on input "text" at bounding box center [927, 385] width 272 height 24
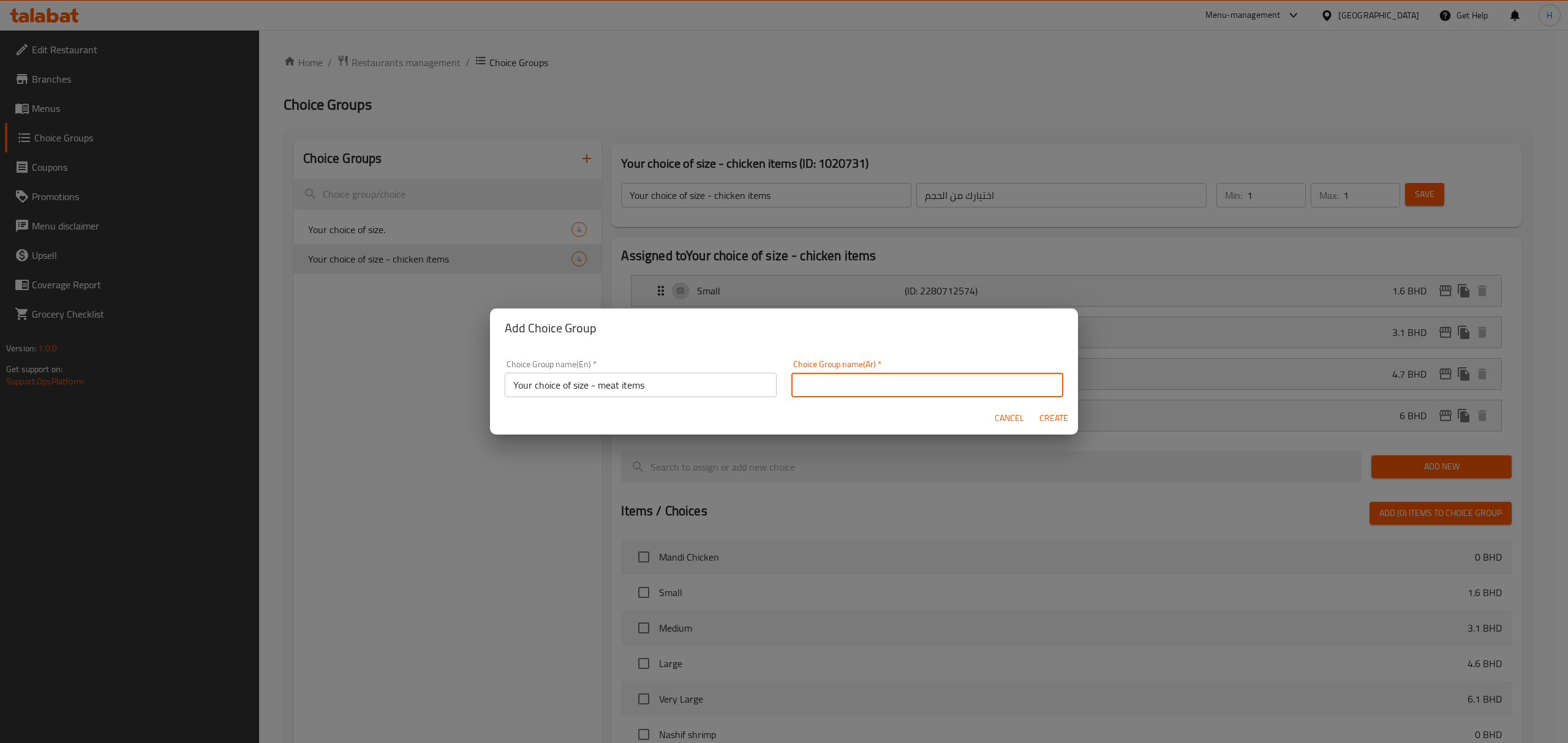
type input "l"
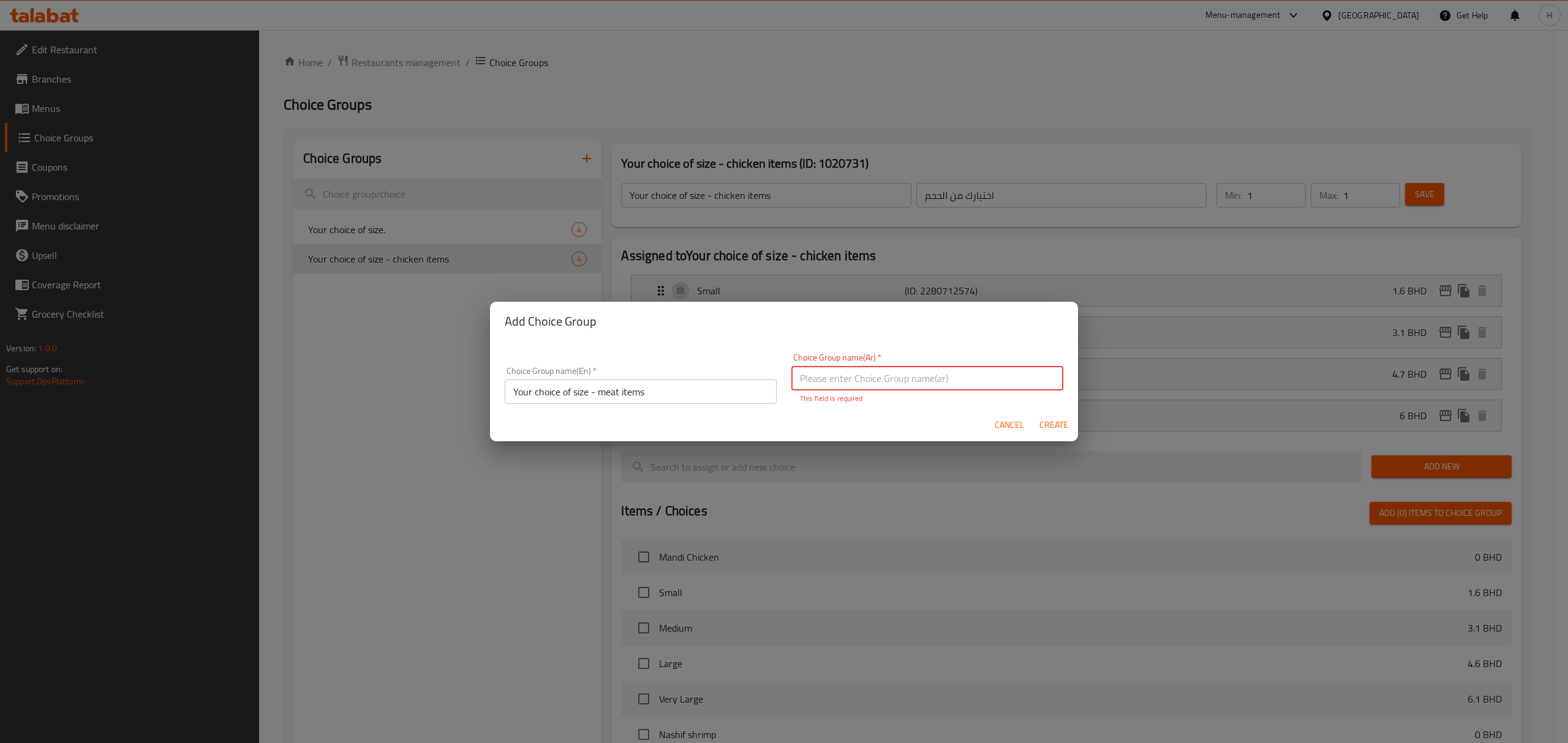
type input "h"
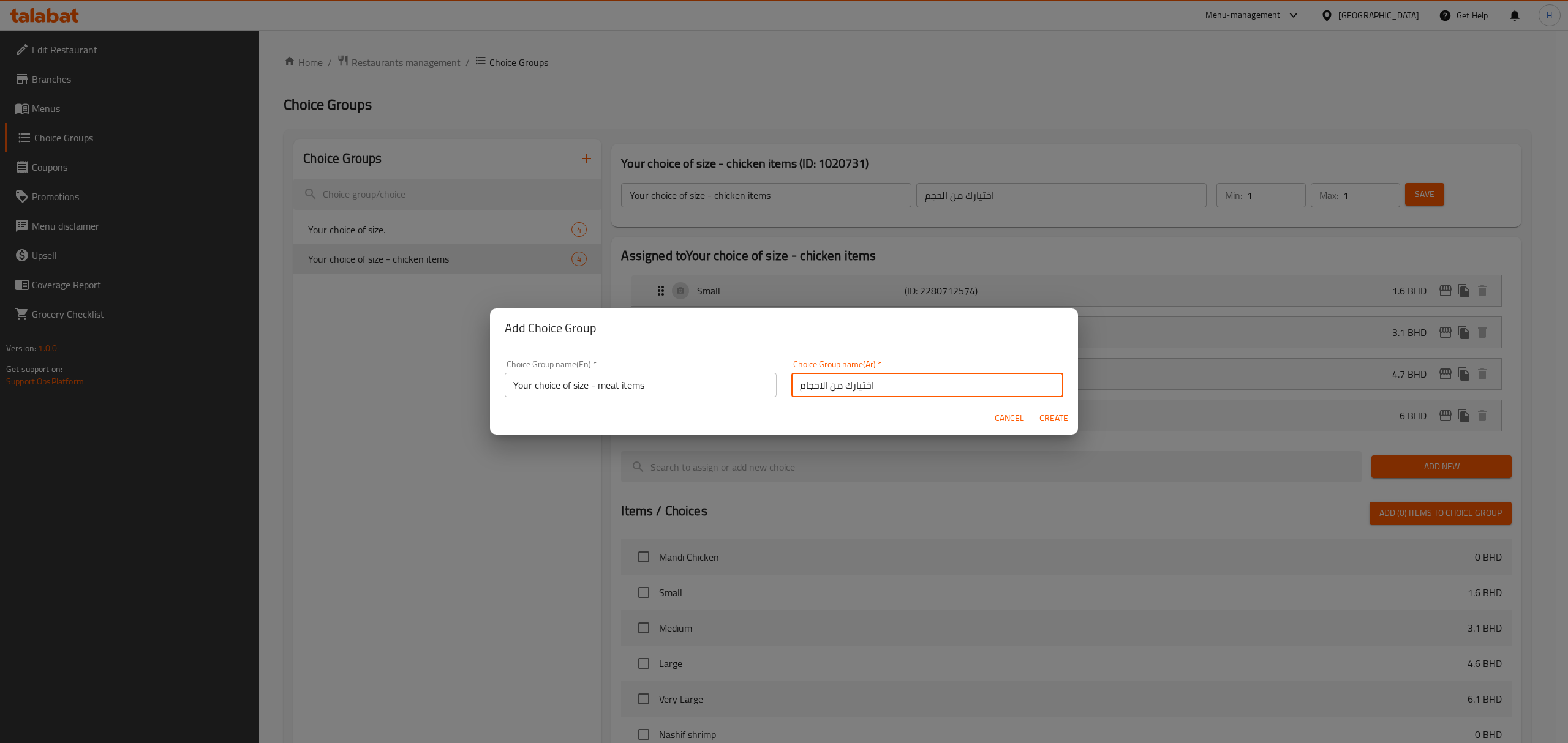
type input "اختيارك من الاحجام"
click at [1046, 420] on span "Create" at bounding box center [1054, 418] width 30 height 16
type input "Your choice of size - meat items"
type input "اختيارك من الاحجام"
type input "0"
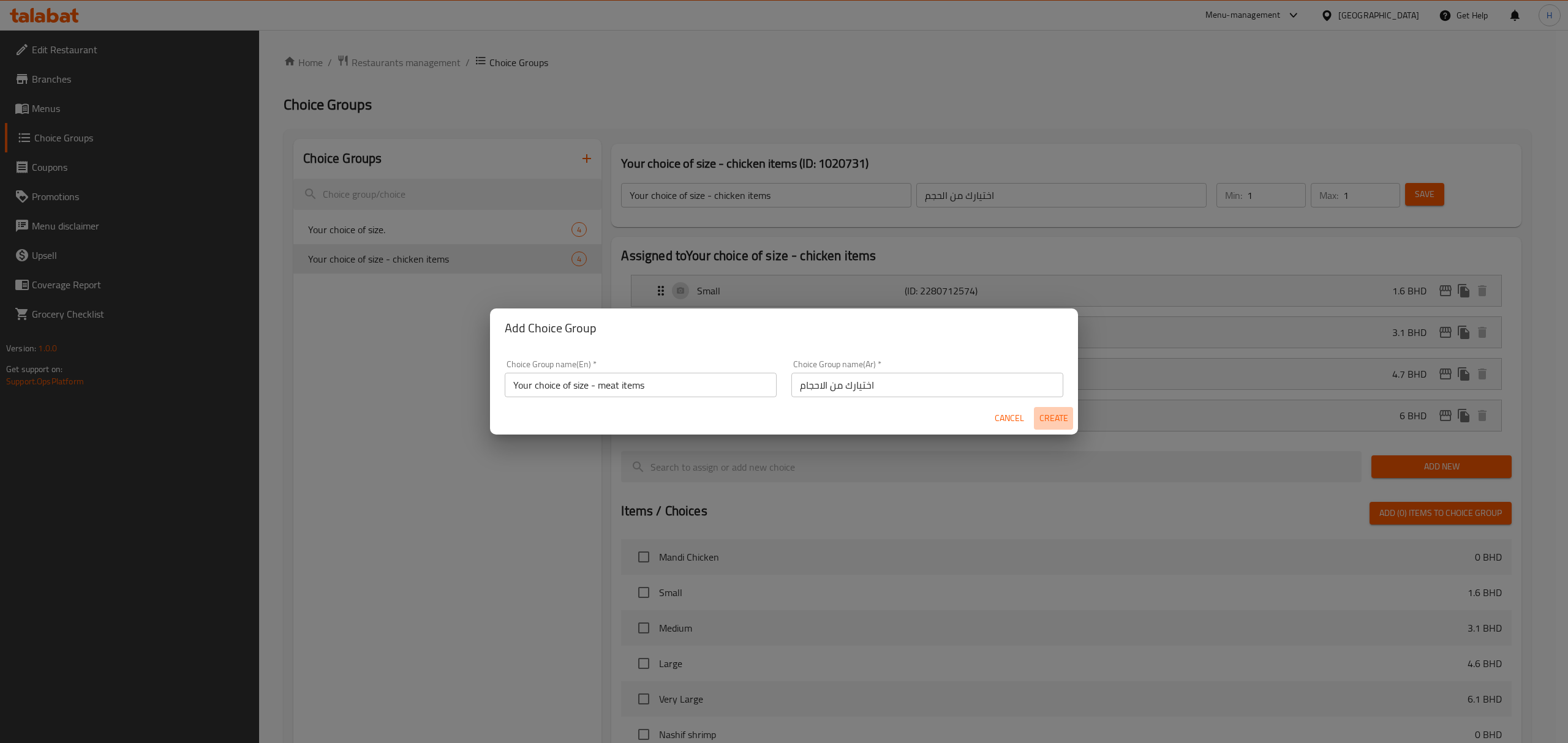
type input "0"
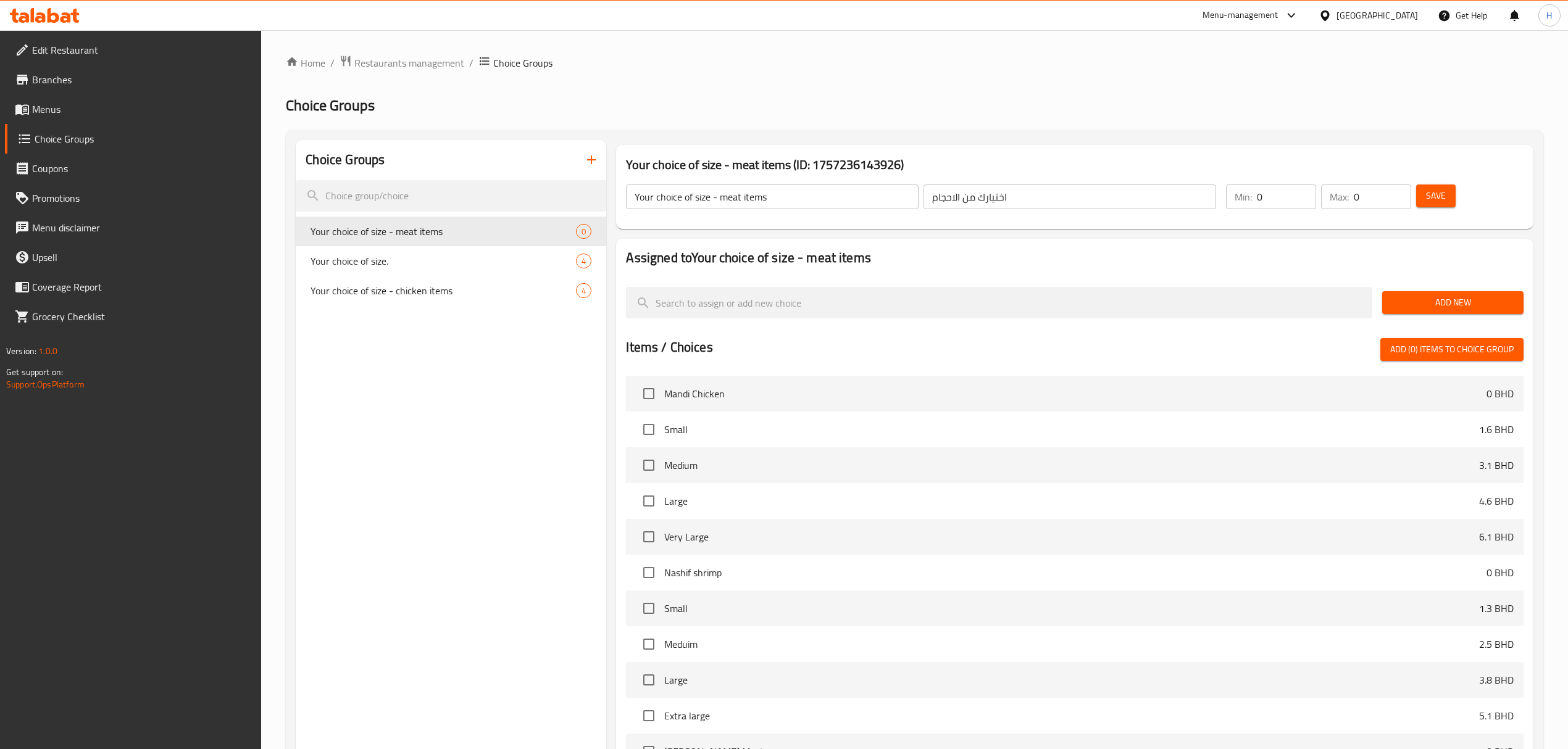
drag, startPoint x: 1267, startPoint y: 188, endPoint x: 1231, endPoint y: 216, distance: 45.6
click at [1157, 205] on div "Your choice of size - meat items ​ اختيارك من الاحجام ​ Min: 0 ​ Max: 0 ​ Save" at bounding box center [1074, 197] width 907 height 54
type input "1"
drag, startPoint x: 1334, startPoint y: 197, endPoint x: 1342, endPoint y: 197, distance: 8.0
click at [1307, 197] on div "Min: 1 ​ Max: 0 ​" at bounding box center [1318, 197] width 195 height 34
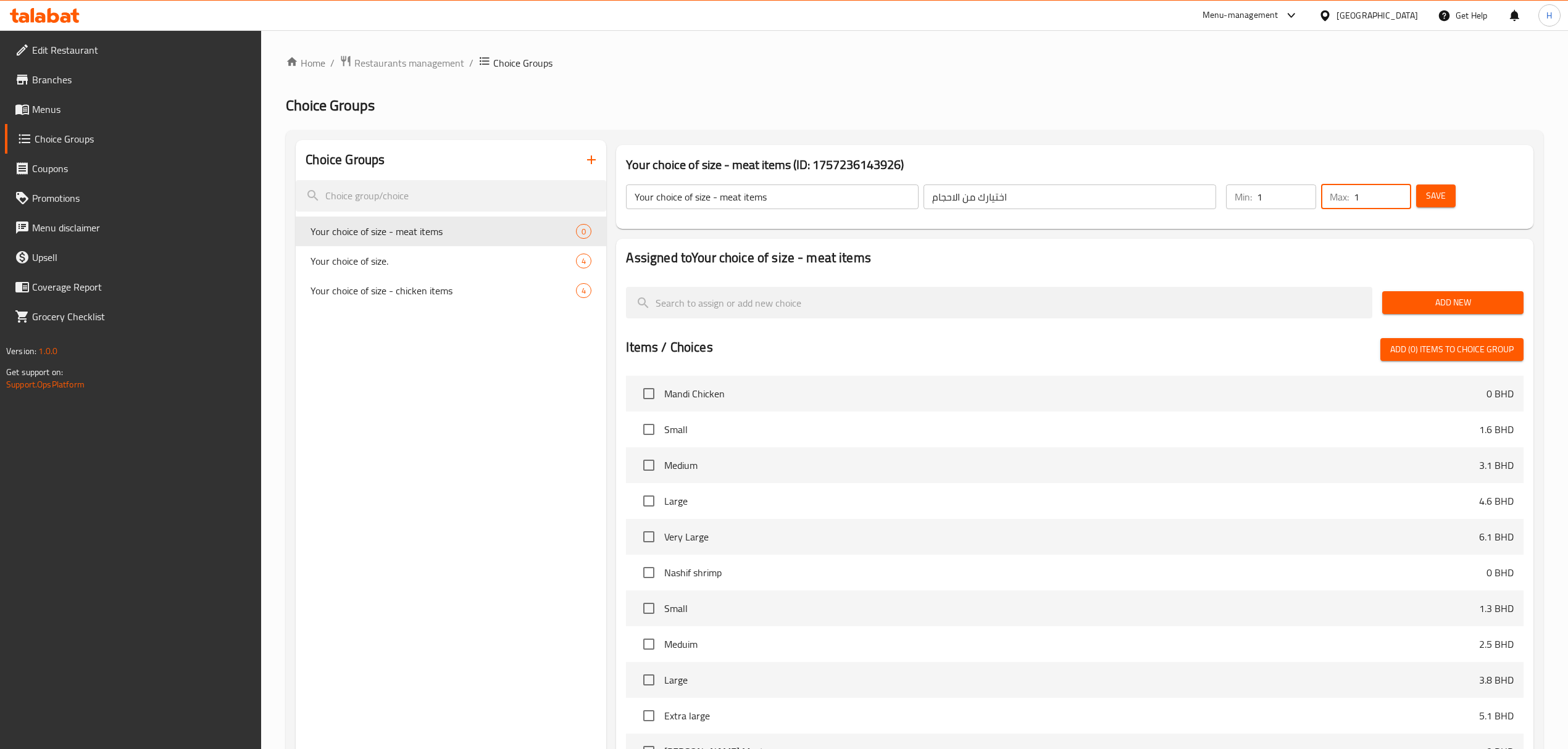
type input "1"
click at [1426, 197] on span "Save" at bounding box center [1435, 196] width 20 height 16
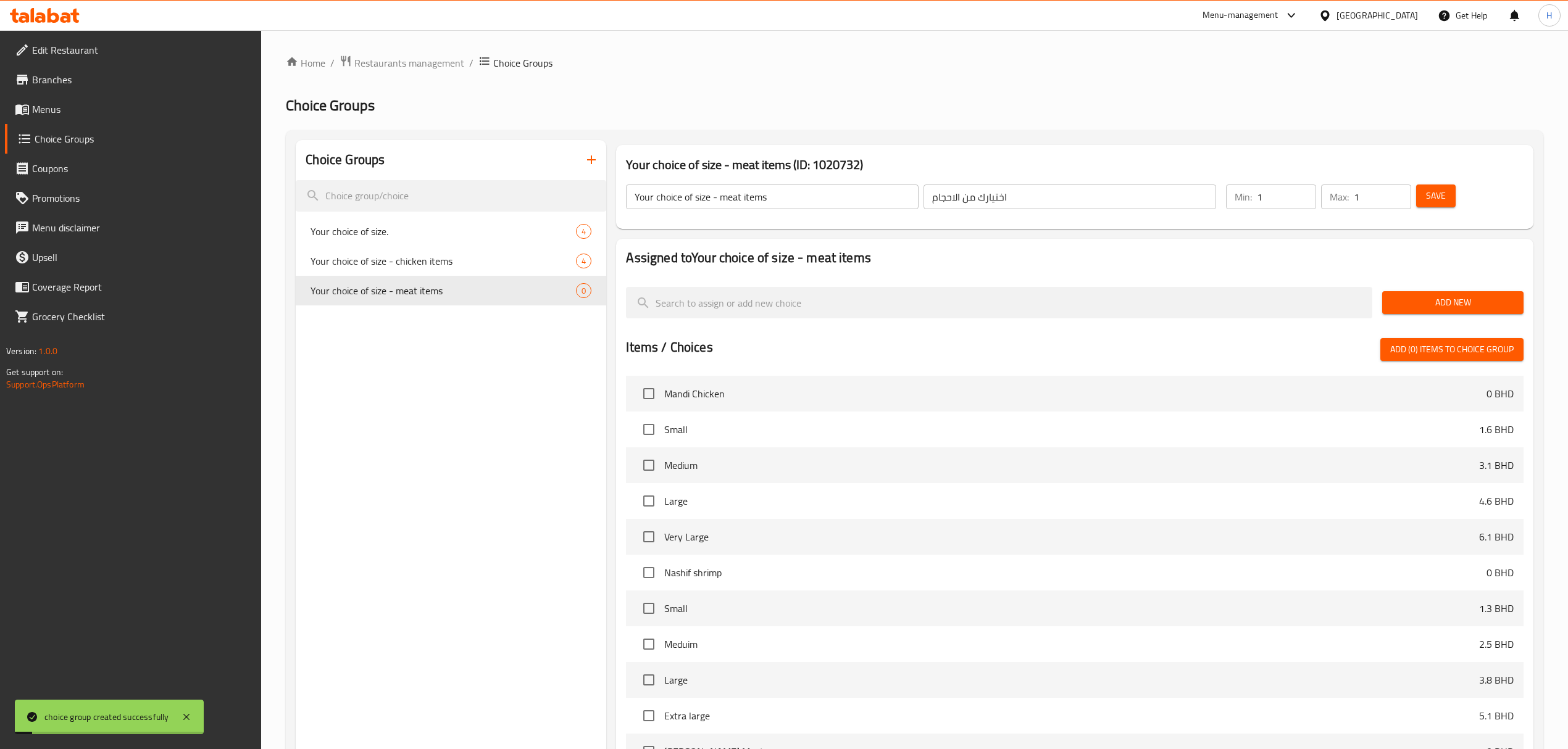
click at [1446, 310] on span "Add New" at bounding box center [1453, 302] width 121 height 16
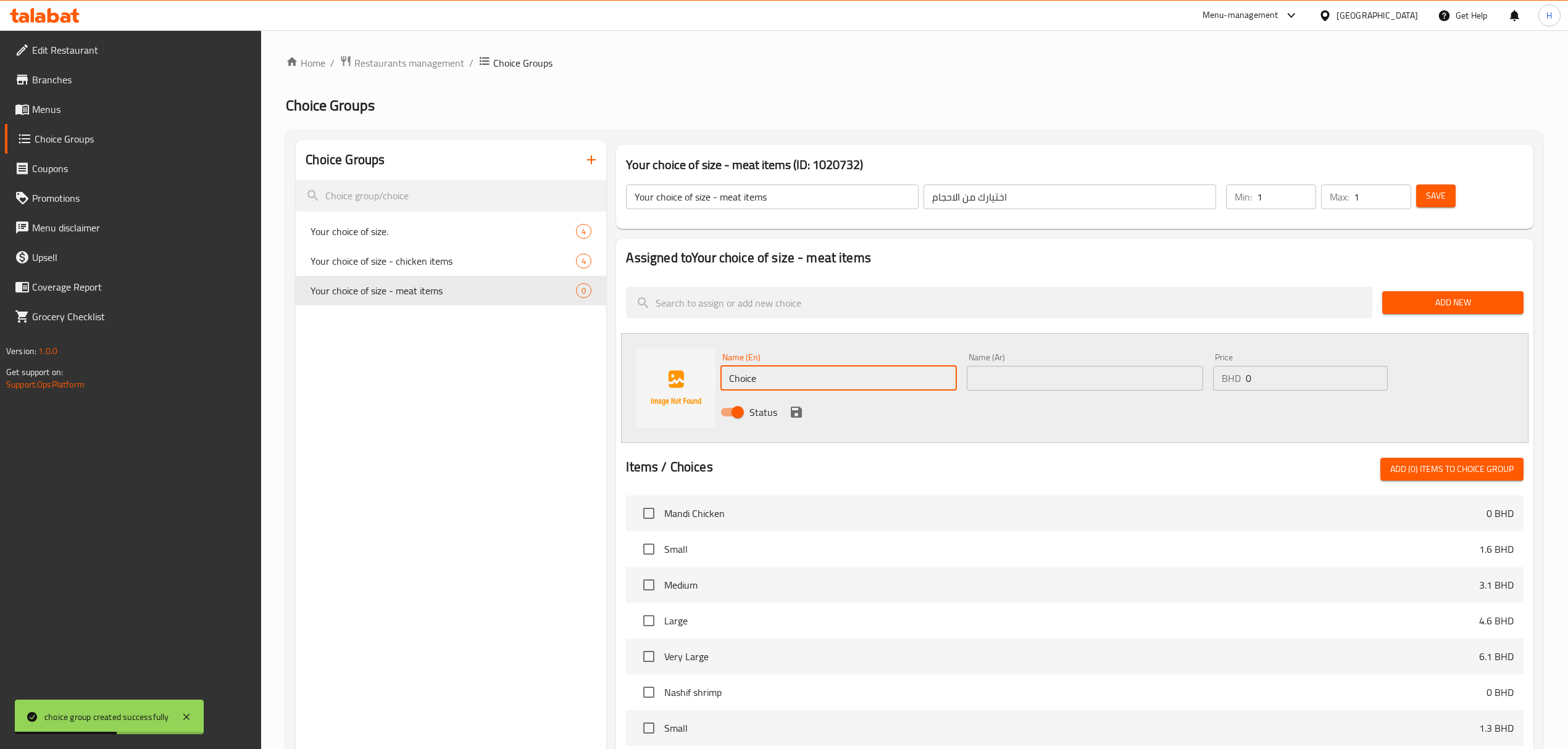
drag, startPoint x: 818, startPoint y: 385, endPoint x: 616, endPoint y: 395, distance: 202.2
click at [622, 394] on div "Name (En) Choice Name (En) Name (Ar) Name (Ar) Price BHD 0 Price Status" at bounding box center [1074, 389] width 907 height 110
type input "Small"
click at [1015, 383] on input "text" at bounding box center [1085, 377] width 236 height 25
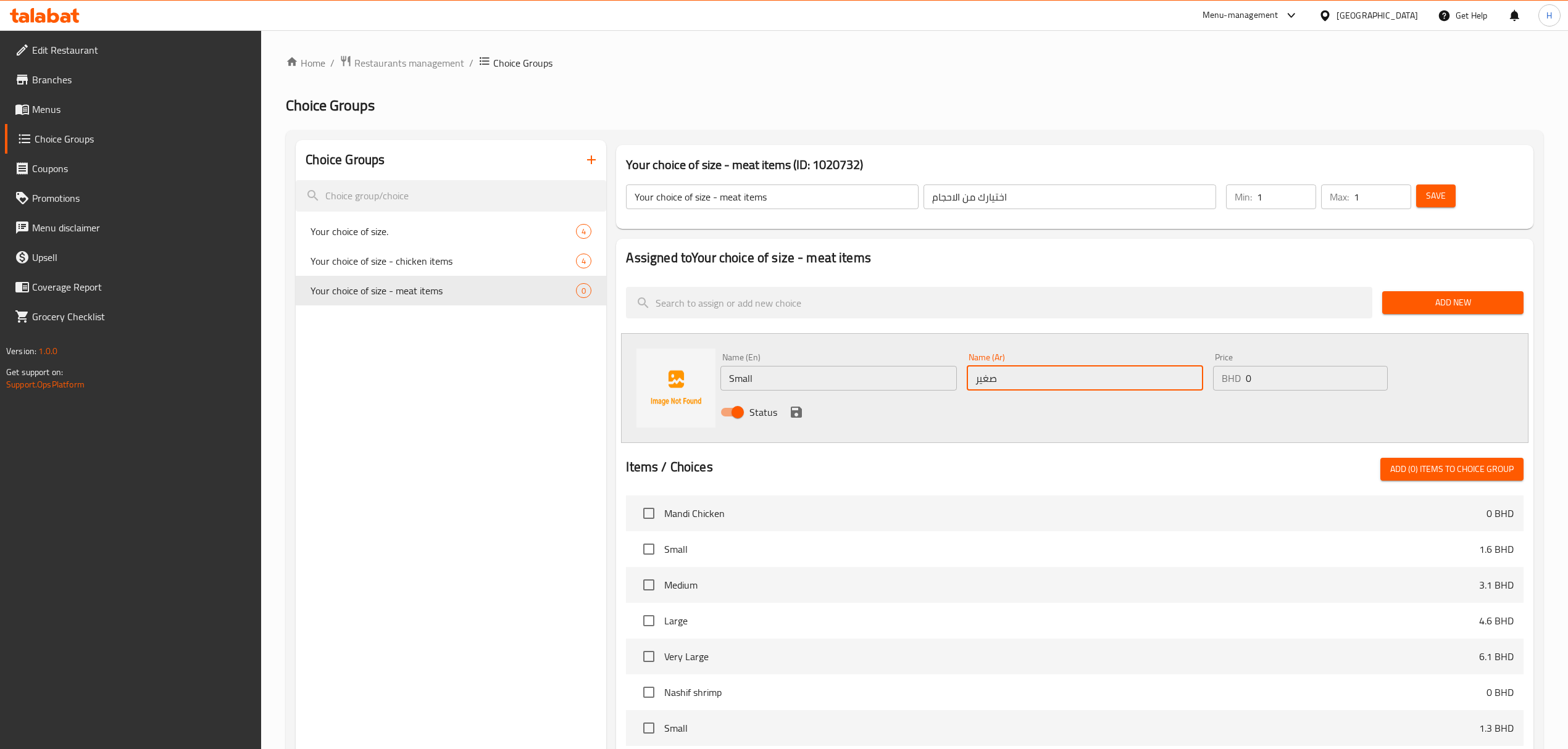
type input "صغير"
drag, startPoint x: 1248, startPoint y: 381, endPoint x: 1292, endPoint y: 383, distance: 44.0
click at [1292, 383] on input "0" at bounding box center [1316, 377] width 142 height 25
type input "1.6"
click at [795, 416] on icon "save" at bounding box center [796, 412] width 15 height 15
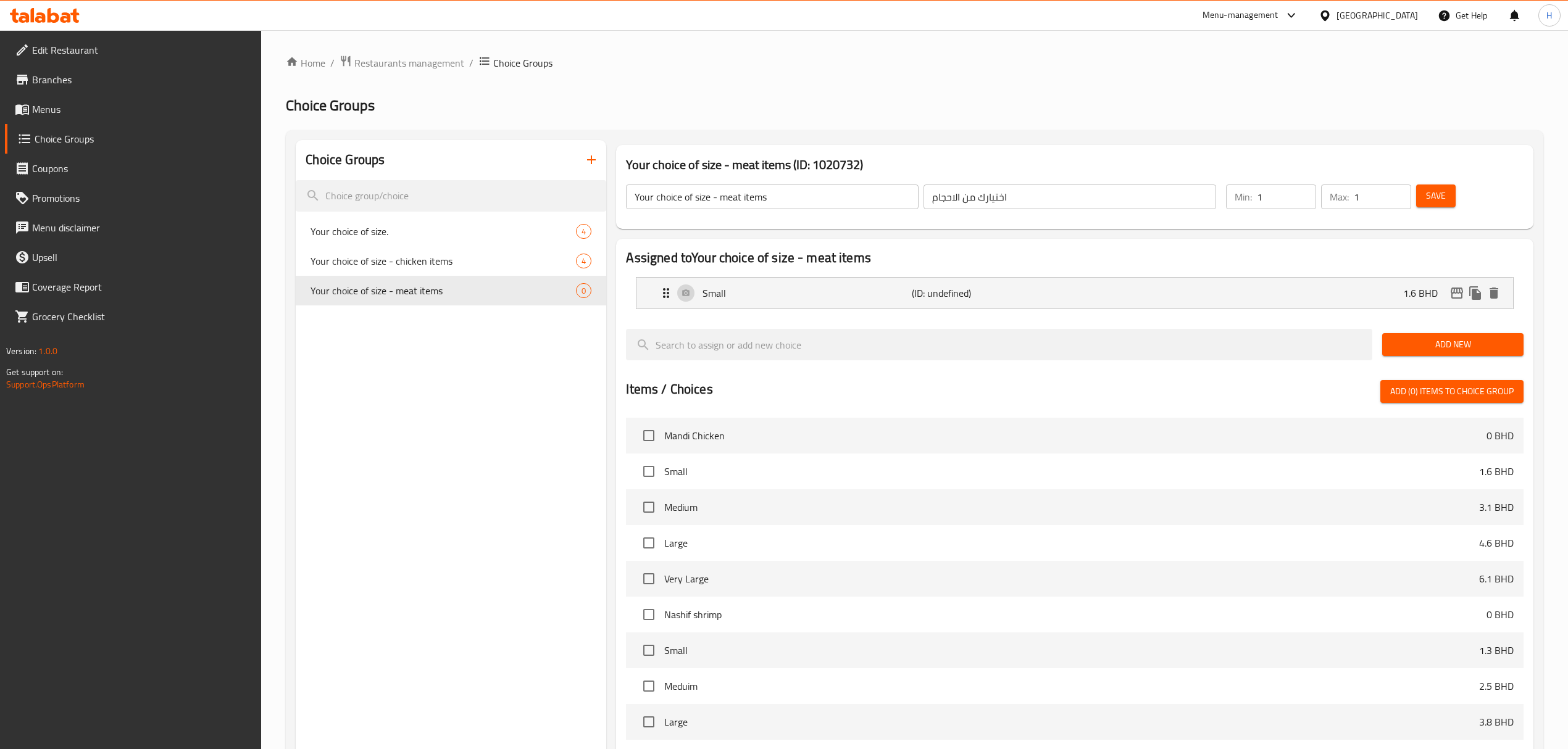
drag, startPoint x: 1408, startPoint y: 346, endPoint x: 1372, endPoint y: 340, distance: 36.5
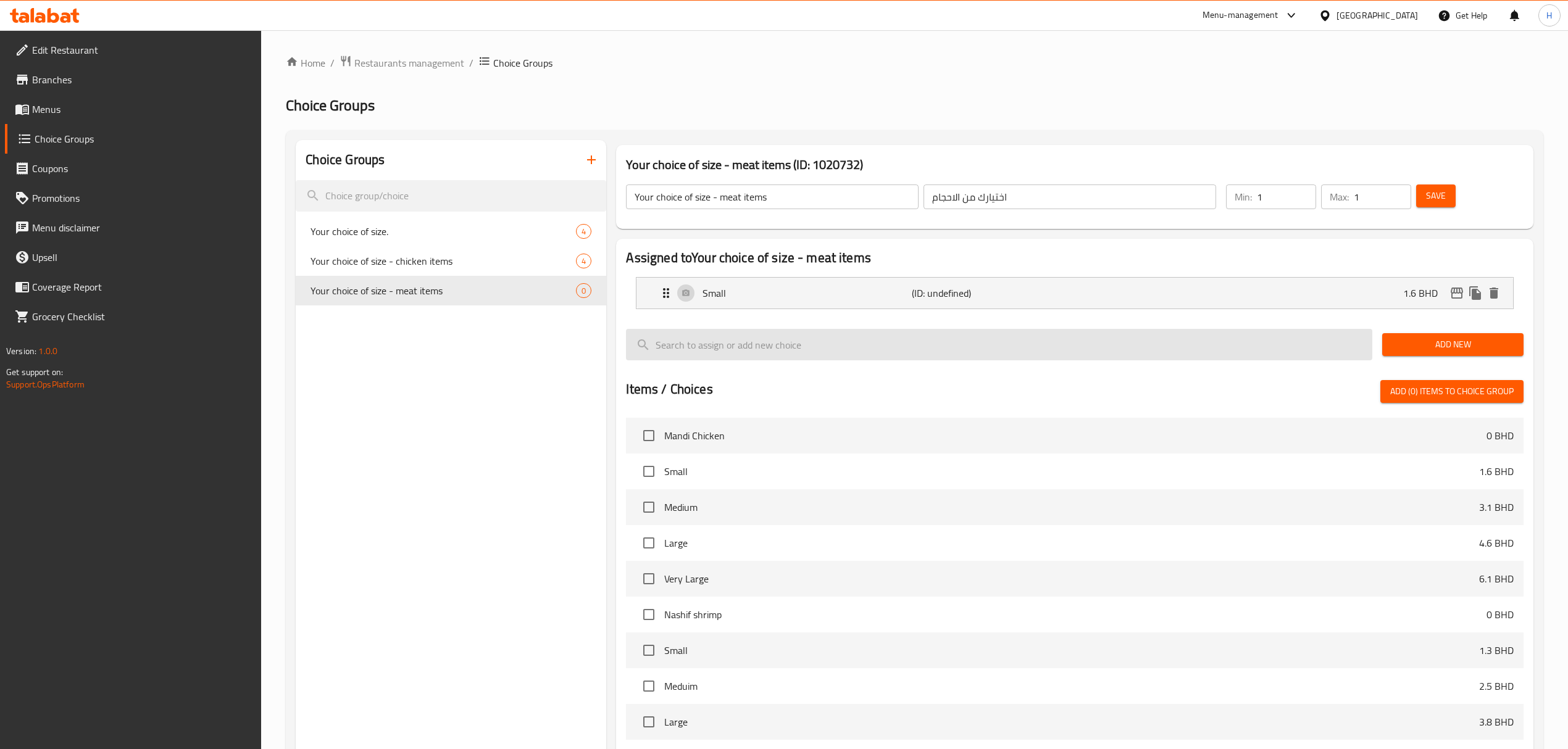
click at [1408, 345] on span "Add New" at bounding box center [1453, 345] width 121 height 16
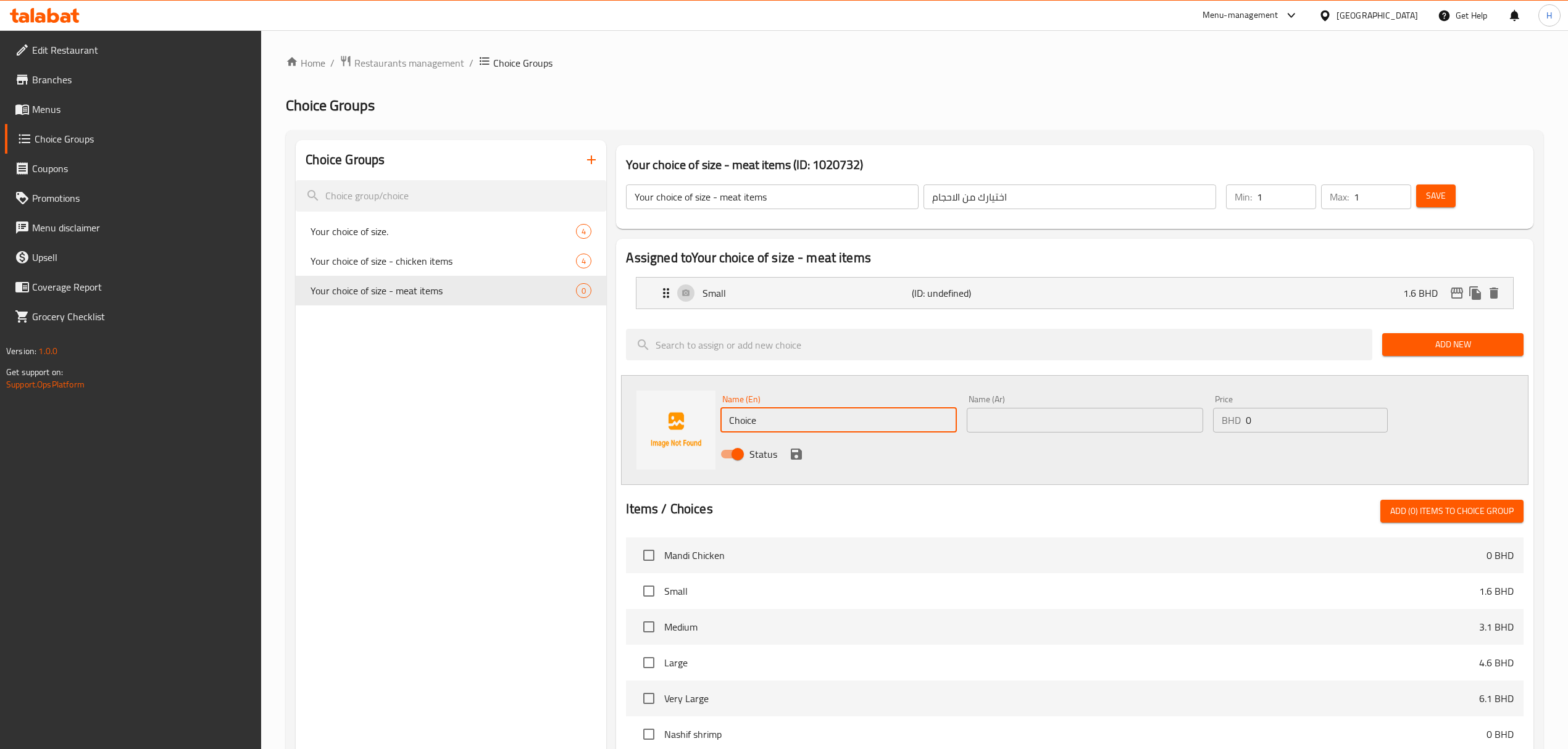
drag, startPoint x: 810, startPoint y: 423, endPoint x: 361, endPoint y: 456, distance: 450.2
click at [340, 472] on div "Choice Groups Your choice of size. 4 Your choice of size - chicken items 4 Your…" at bounding box center [917, 611] width 1242 height 943
type input "Meduim"
click at [971, 416] on input "text" at bounding box center [1085, 420] width 236 height 25
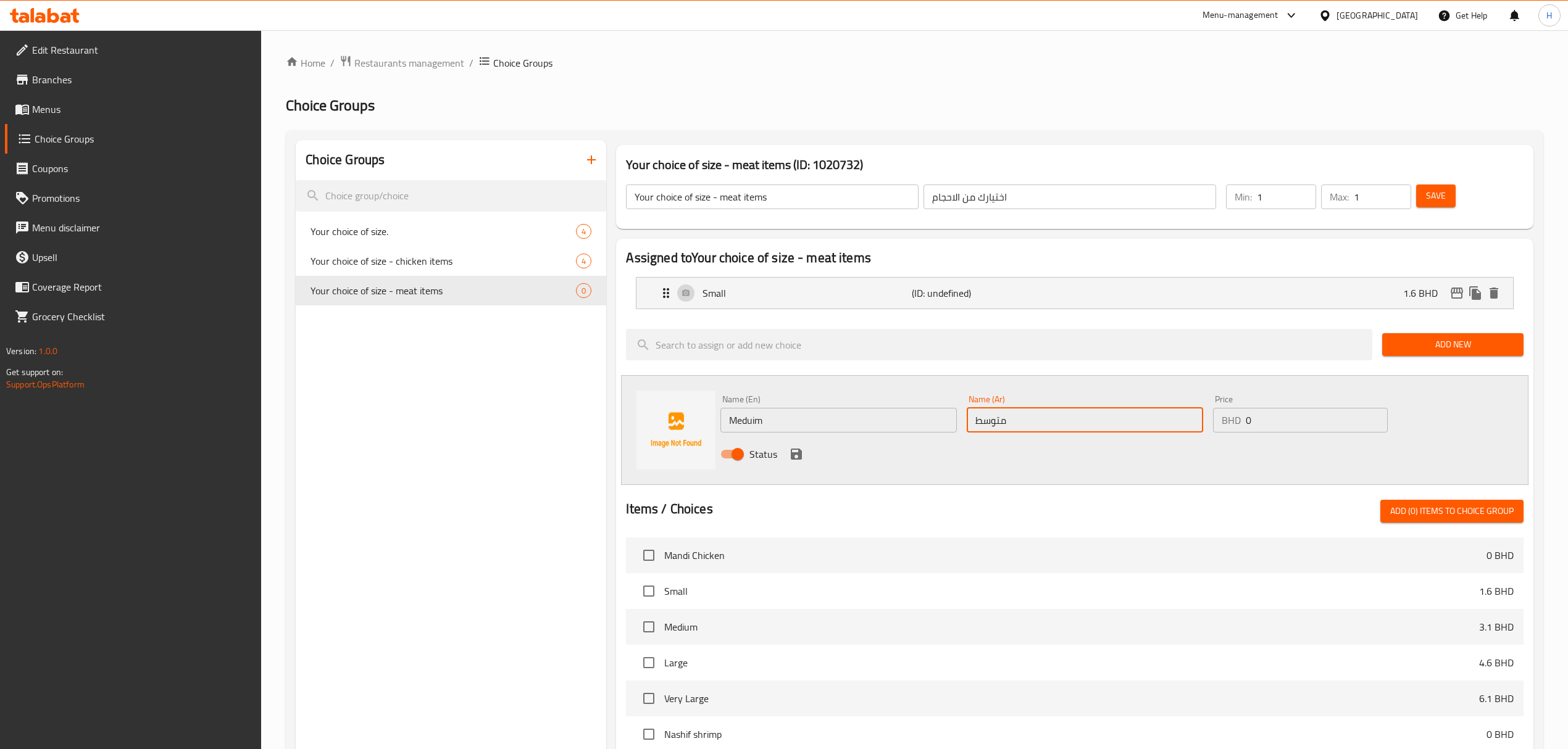
type input "متوسط"
drag, startPoint x: 1321, startPoint y: 415, endPoint x: 1001, endPoint y: 486, distance: 327.8
click at [1001, 487] on div "Assigned to Your choice of size - meat items Small (ID: undefined) 1.6 BHD Name…" at bounding box center [1074, 615] width 917 height 753
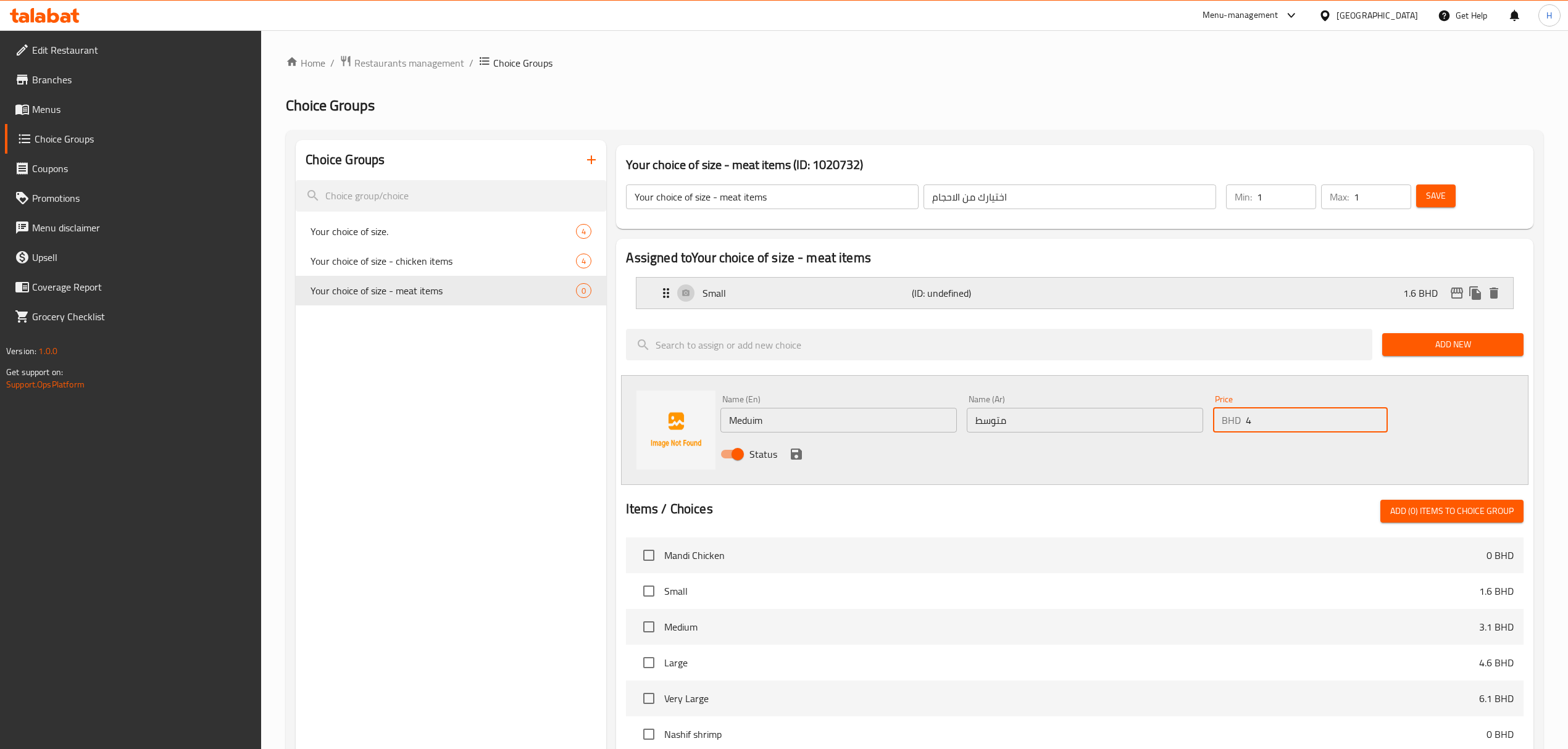
click at [920, 299] on p "(ID: undefined)" at bounding box center [981, 293] width 139 height 15
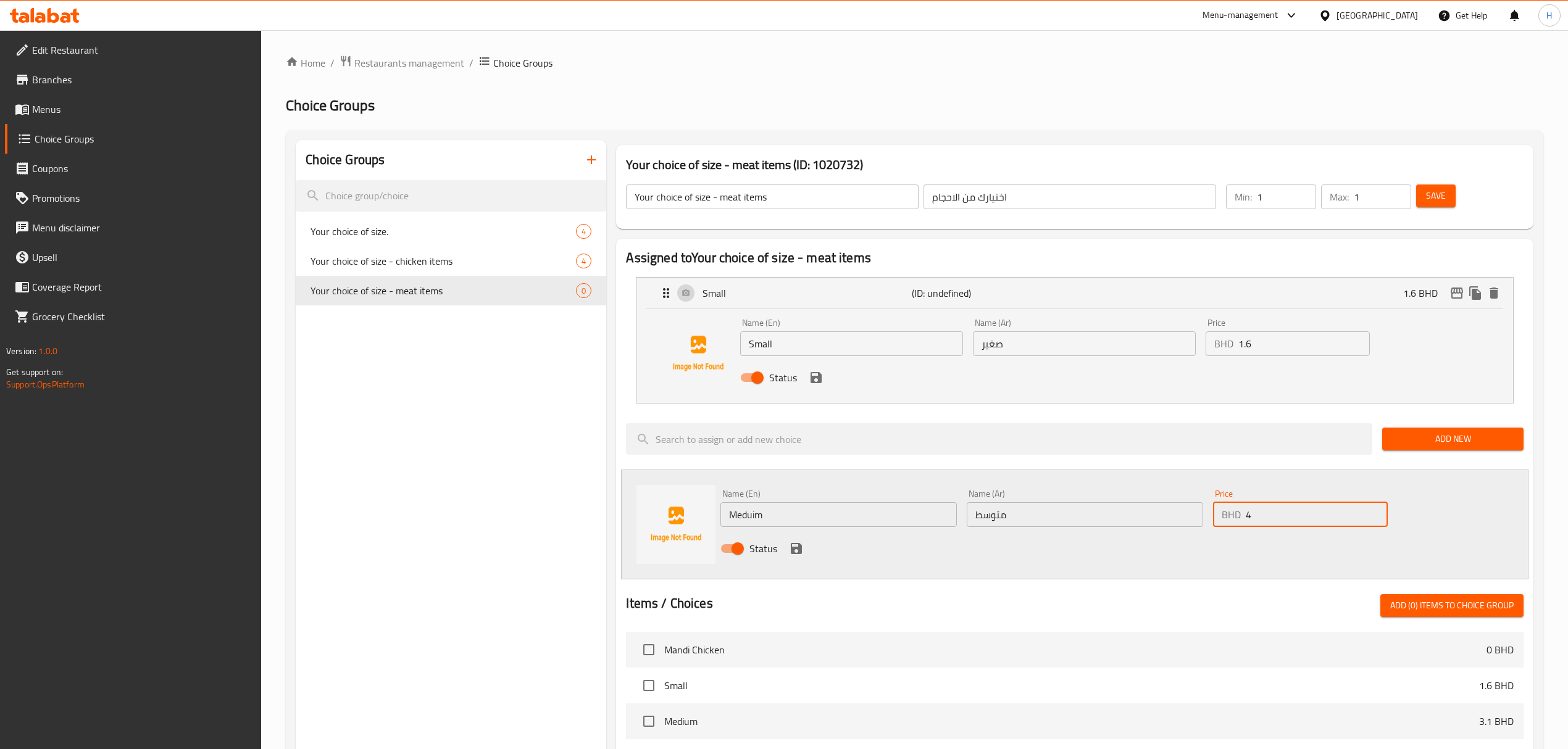
type input "4"
drag, startPoint x: 1292, startPoint y: 347, endPoint x: 1209, endPoint y: 355, distance: 83.4
click at [1209, 355] on div "BHD 1.6 Price" at bounding box center [1288, 343] width 164 height 25
click at [819, 380] on icon "save" at bounding box center [816, 377] width 11 height 11
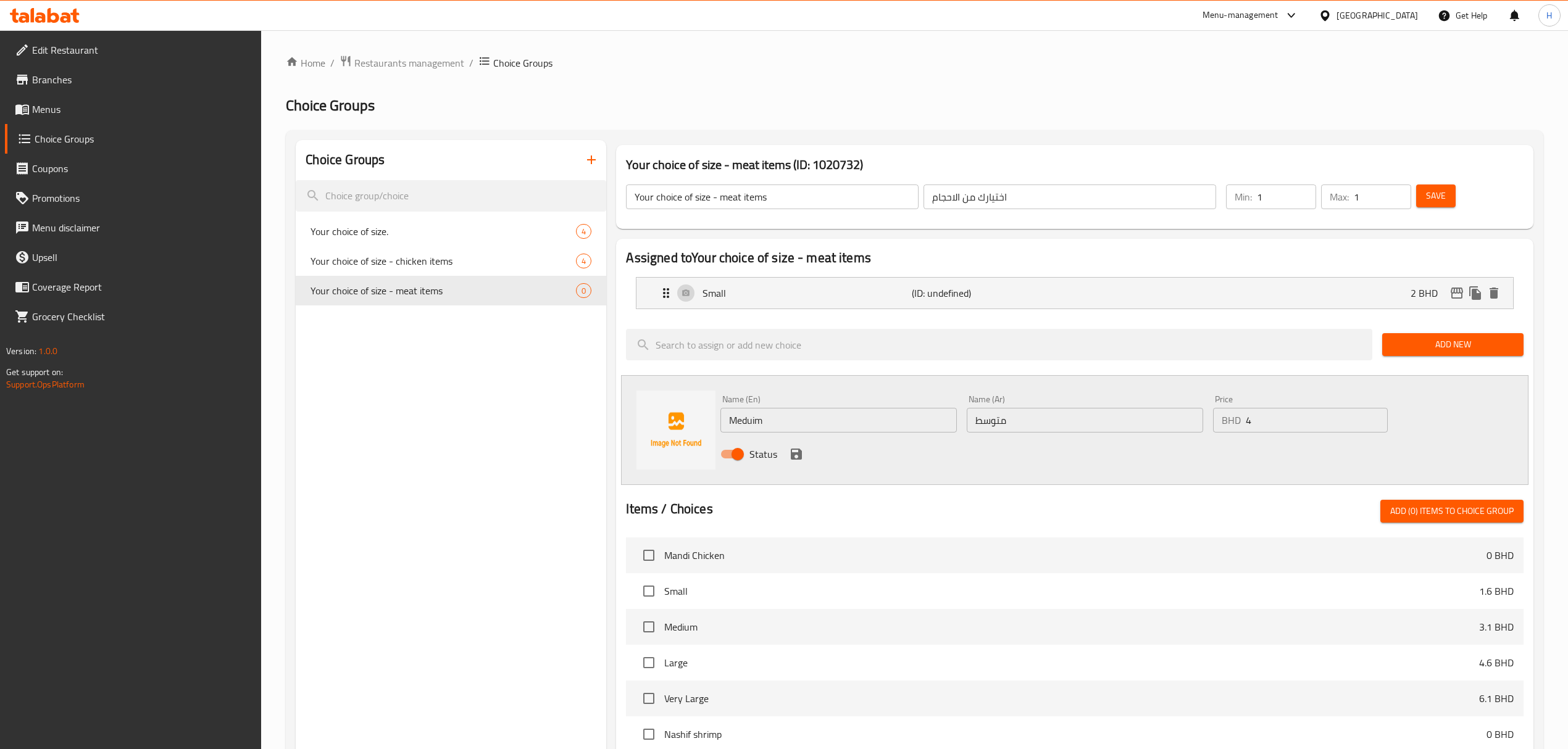
type input "2"
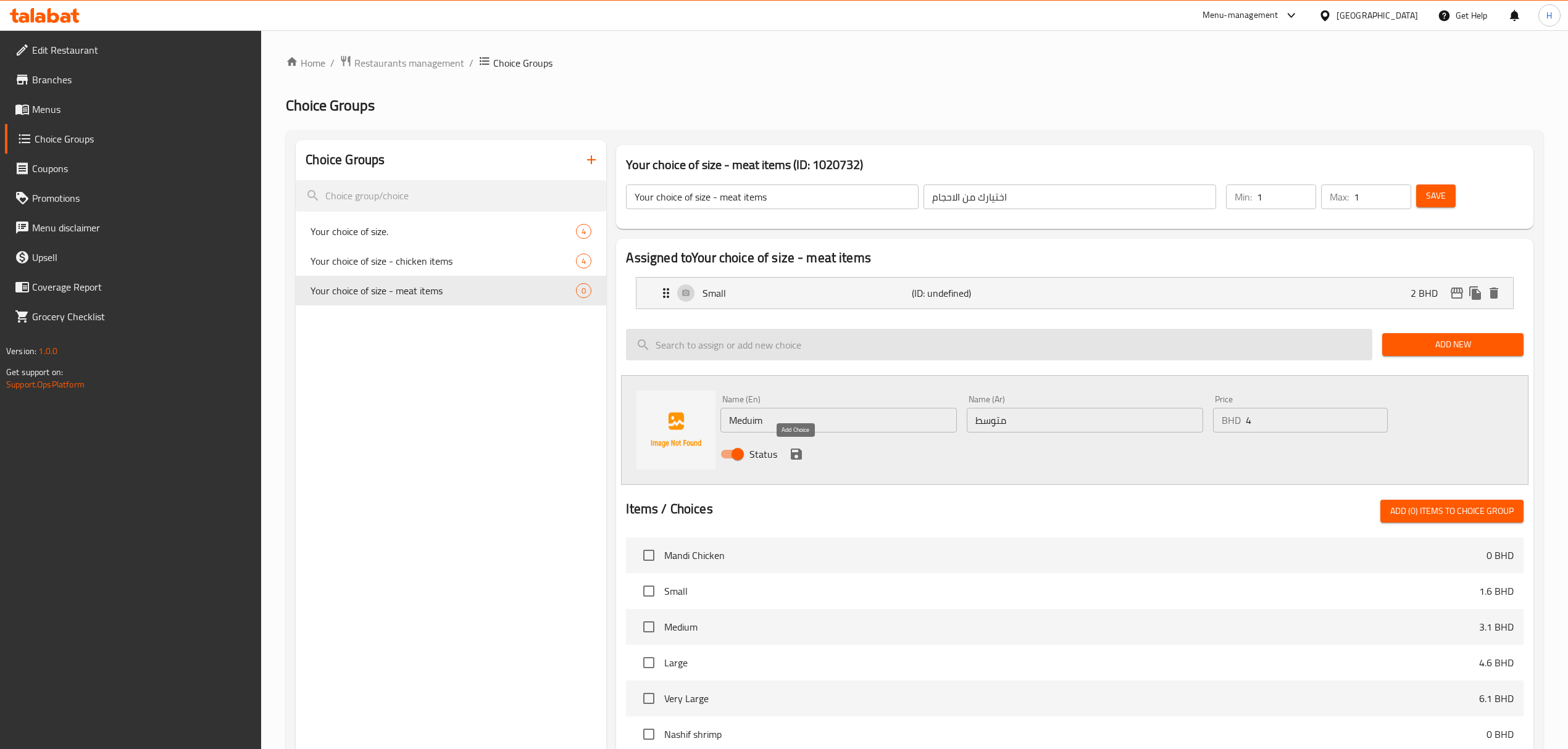
drag, startPoint x: 792, startPoint y: 452, endPoint x: 1074, endPoint y: 380, distance: 291.0
click at [793, 452] on icon "save" at bounding box center [796, 454] width 15 height 15
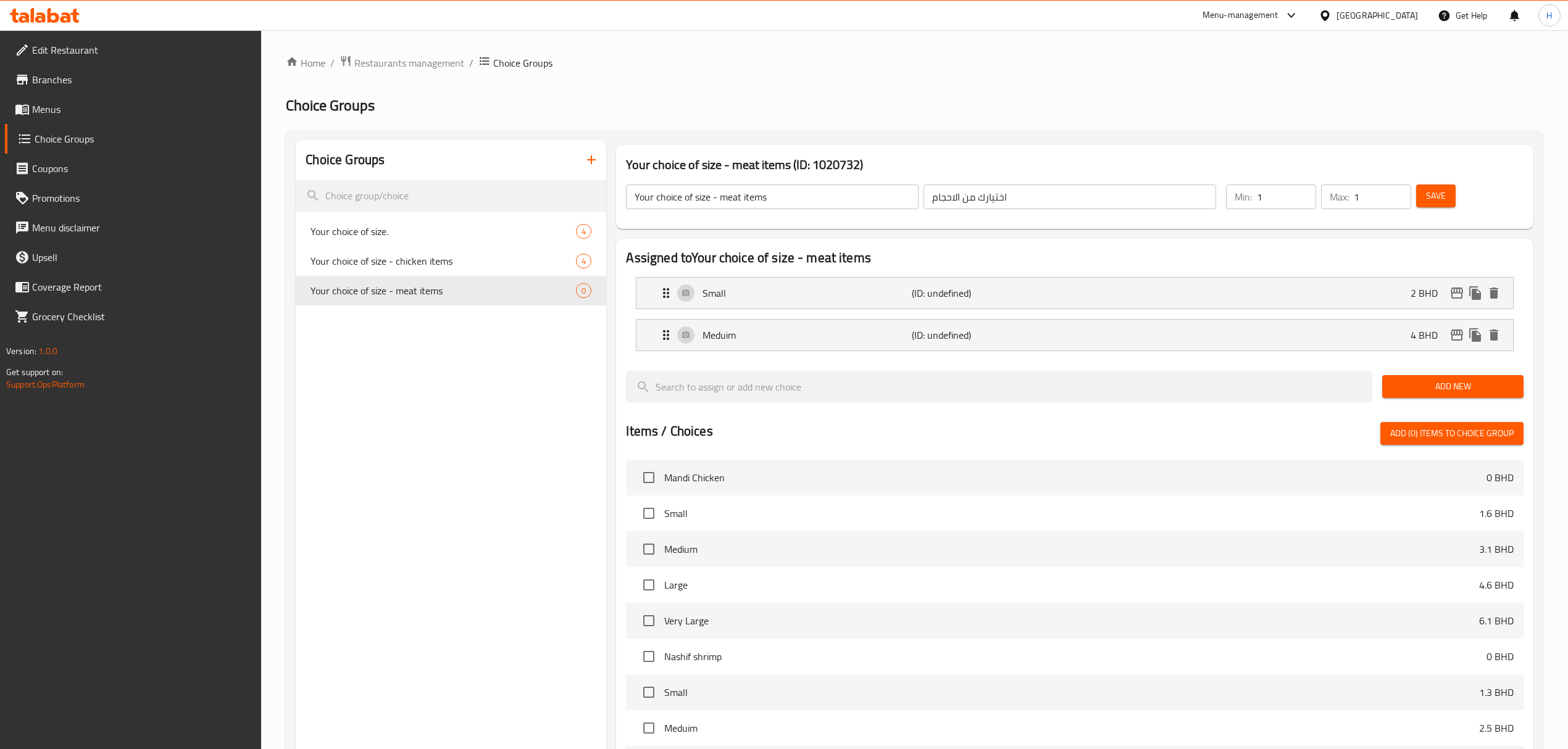
click at [1457, 381] on span "Add New" at bounding box center [1453, 386] width 121 height 16
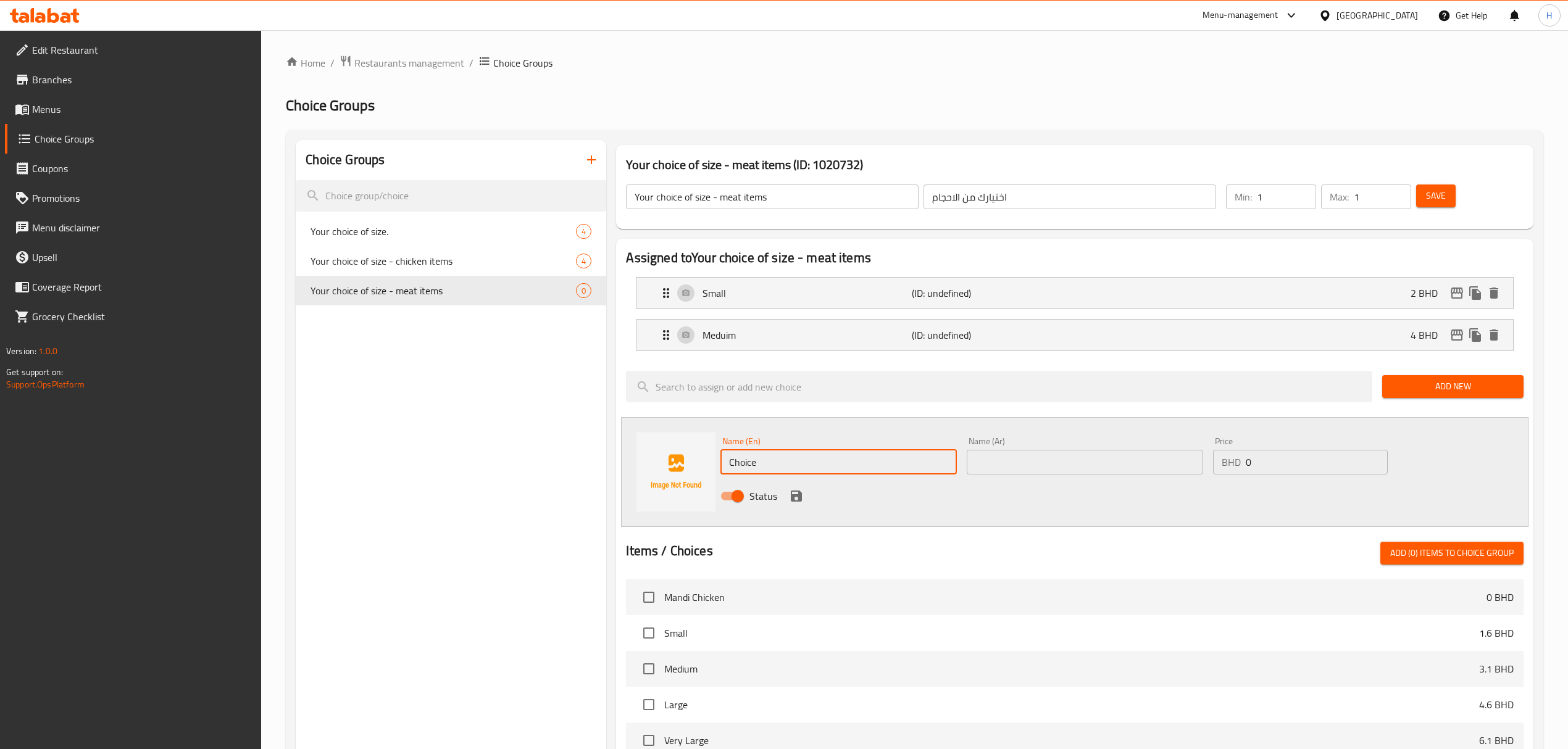
drag, startPoint x: 898, startPoint y: 458, endPoint x: 714, endPoint y: 480, distance: 185.3
click at [714, 480] on div "Name (En) Choice Name (En) Name (Ar) Name (Ar) Price BHD 0 Price Status" at bounding box center [1074, 472] width 907 height 110
type input "Large"
drag, startPoint x: 980, startPoint y: 469, endPoint x: 978, endPoint y: 462, distance: 7.3
click at [979, 465] on input "text" at bounding box center [1085, 462] width 236 height 25
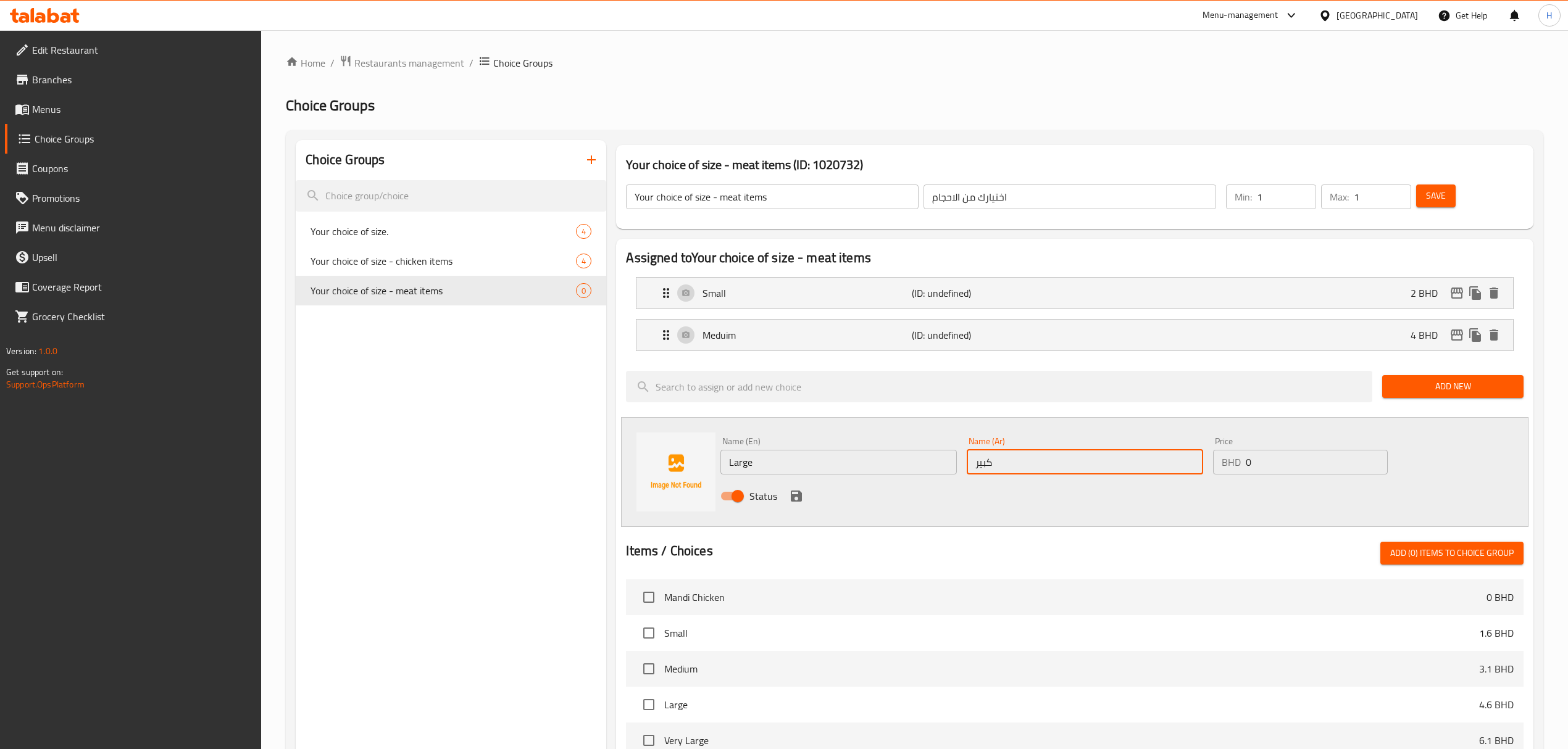
type input "كبير"
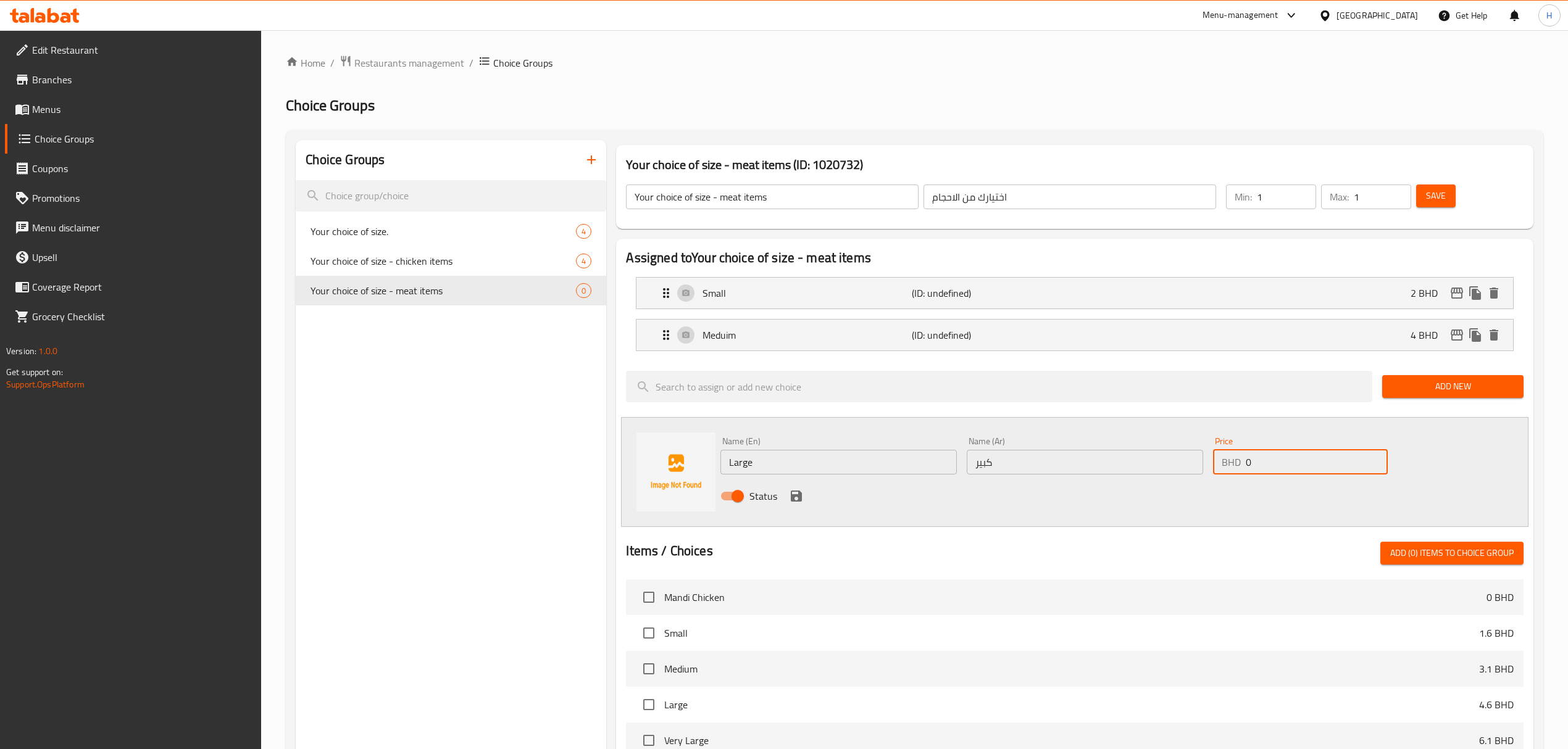
drag, startPoint x: 1251, startPoint y: 463, endPoint x: 1194, endPoint y: 460, distance: 57.1
click at [1194, 460] on div "Name (En) Large Name (En) Name (Ar) كبير Name (Ar) Price BHD 0 Price Status" at bounding box center [1085, 472] width 738 height 81
type input "4.7"
click at [794, 491] on icon "save" at bounding box center [796, 496] width 15 height 15
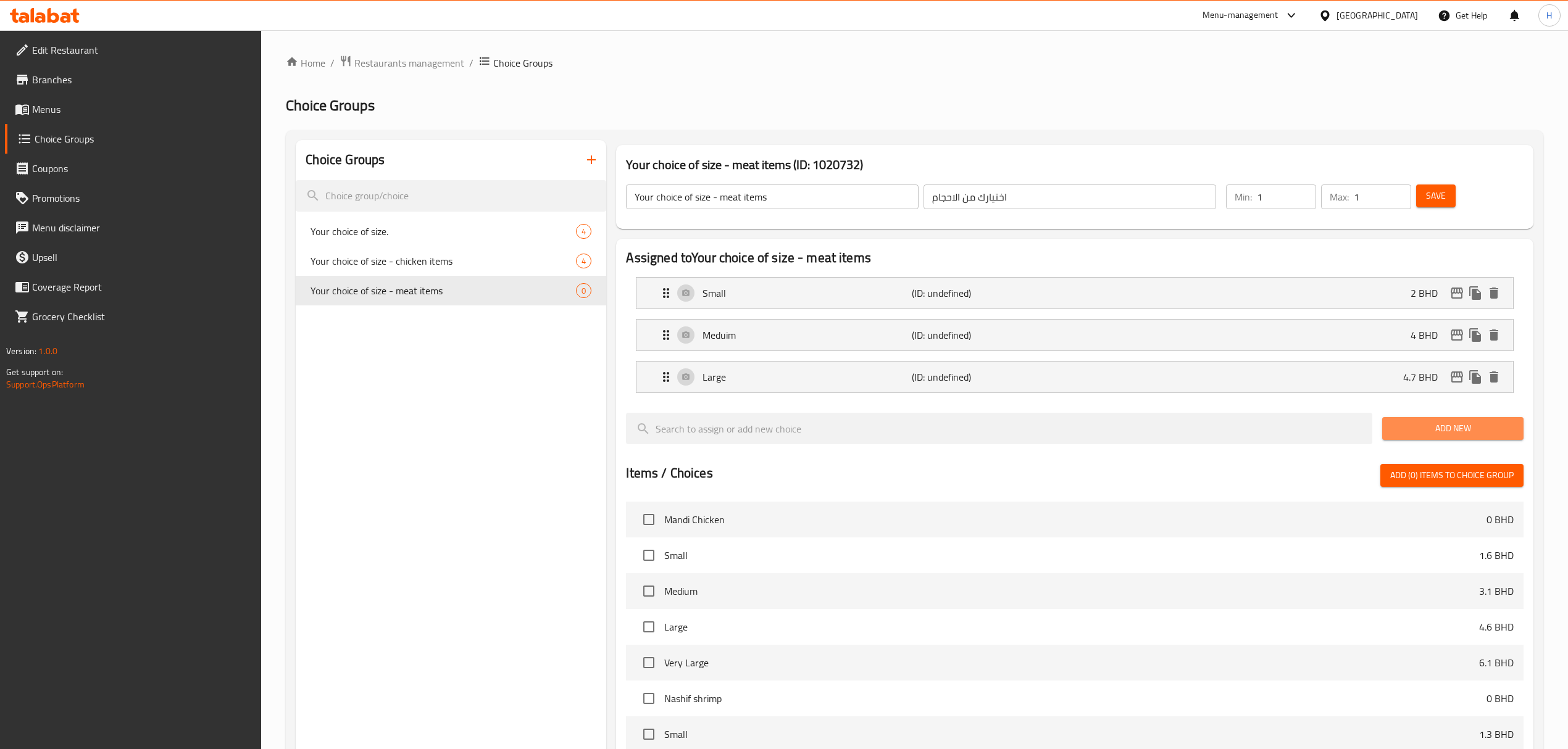
click at [1429, 430] on span "Add New" at bounding box center [1453, 428] width 121 height 16
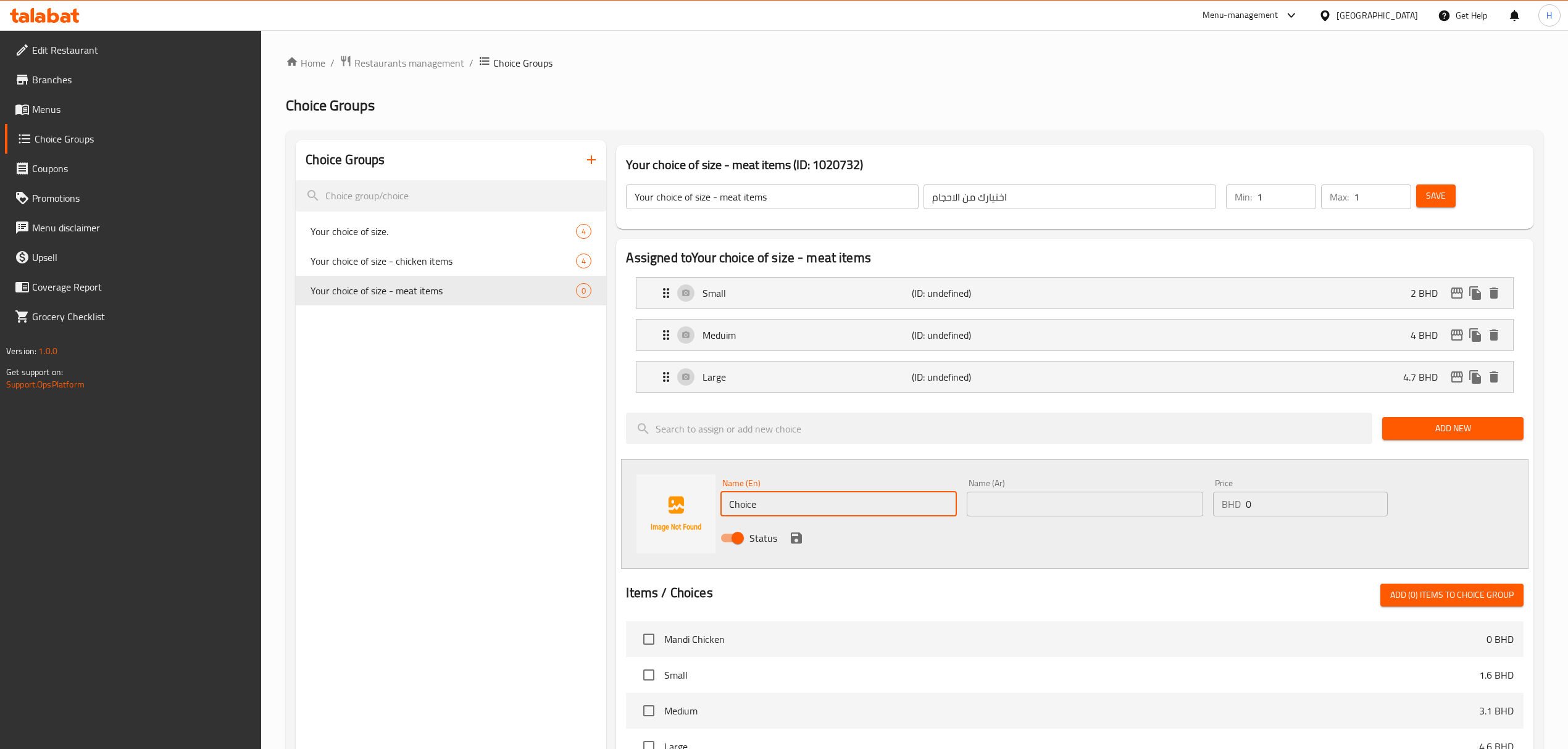
drag, startPoint x: 769, startPoint y: 506, endPoint x: 518, endPoint y: 535, distance: 252.7
click at [518, 535] on div "Choice Groups Your choice of size. 4 Your choice of size - chicken items 4 Your…" at bounding box center [917, 653] width 1242 height 1027
type input "E"
type input "X large"
click at [1050, 491] on div "Name (Ar) Name (Ar)" at bounding box center [1085, 497] width 236 height 38
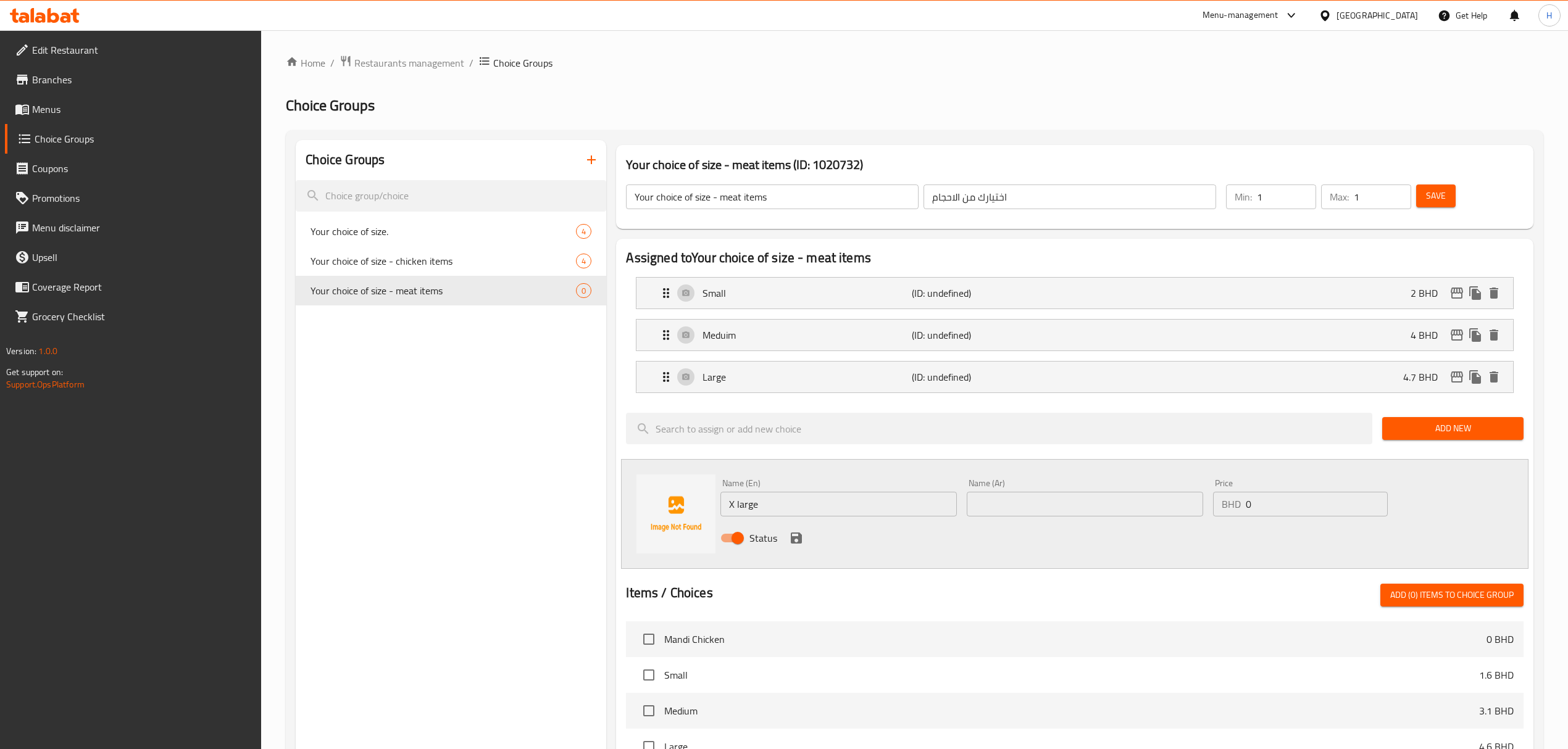
click at [1059, 503] on input "text" at bounding box center [1085, 504] width 236 height 25
drag, startPoint x: 1237, startPoint y: 506, endPoint x: 1110, endPoint y: 497, distance: 127.3
click at [1112, 499] on div "Name (En) X large Name (En) Name (Ar) كبير جدا Name (Ar) Price BHD 0 Price Stat…" at bounding box center [1085, 514] width 738 height 81
click at [1107, 492] on input "كبير جدا" at bounding box center [1085, 504] width 236 height 25
type input "كبير جدا"
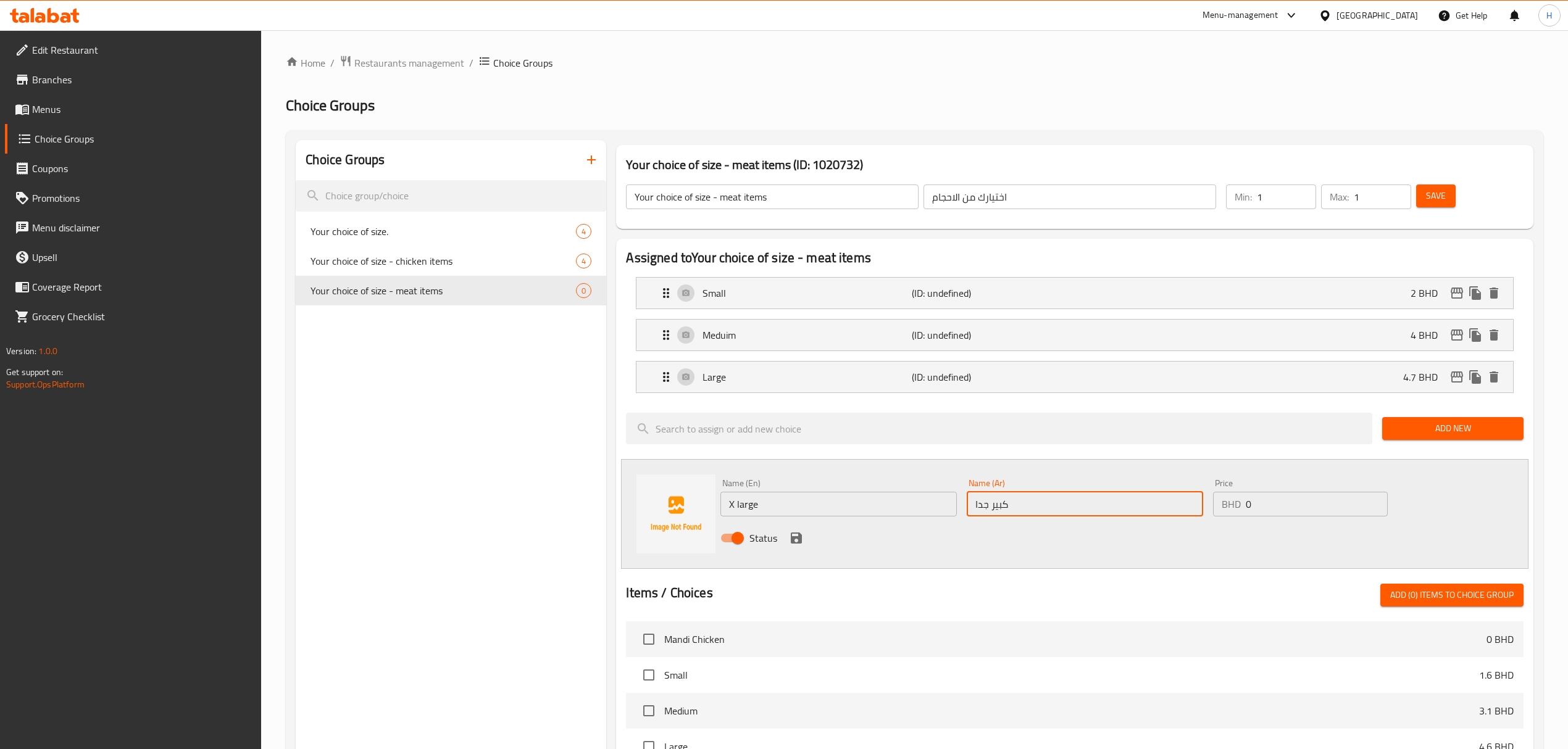
click at [1036, 505] on div "Name (En) X large Name (En) Name (Ar) كبير جدا Name (Ar) Price BHD 0 Price Stat…" at bounding box center [1085, 514] width 738 height 81
type input "8"
click at [798, 534] on icon "save" at bounding box center [796, 538] width 15 height 15
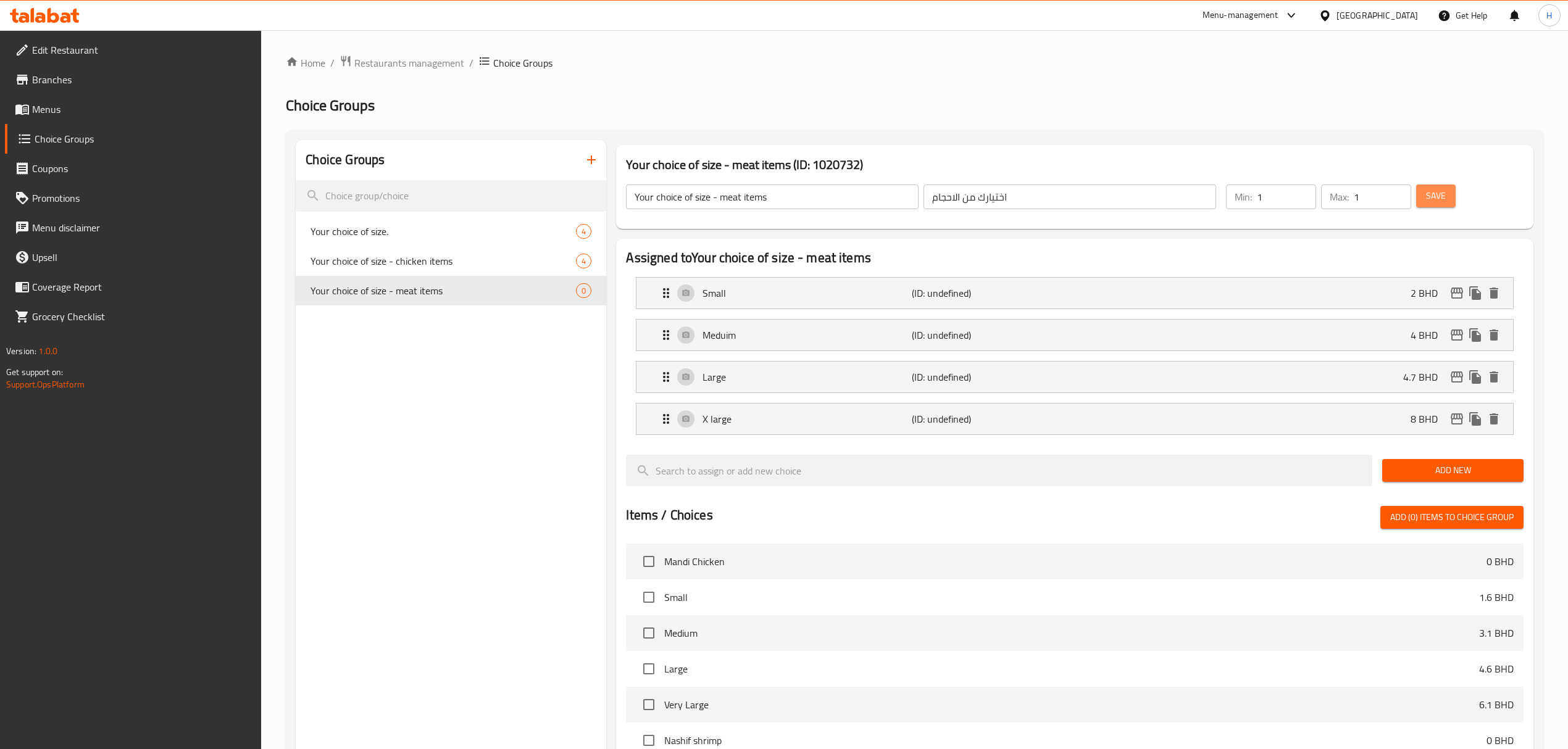
click at [1442, 193] on span "Save" at bounding box center [1435, 196] width 20 height 16
click at [361, 56] on span "Restaurants management" at bounding box center [410, 63] width 110 height 15
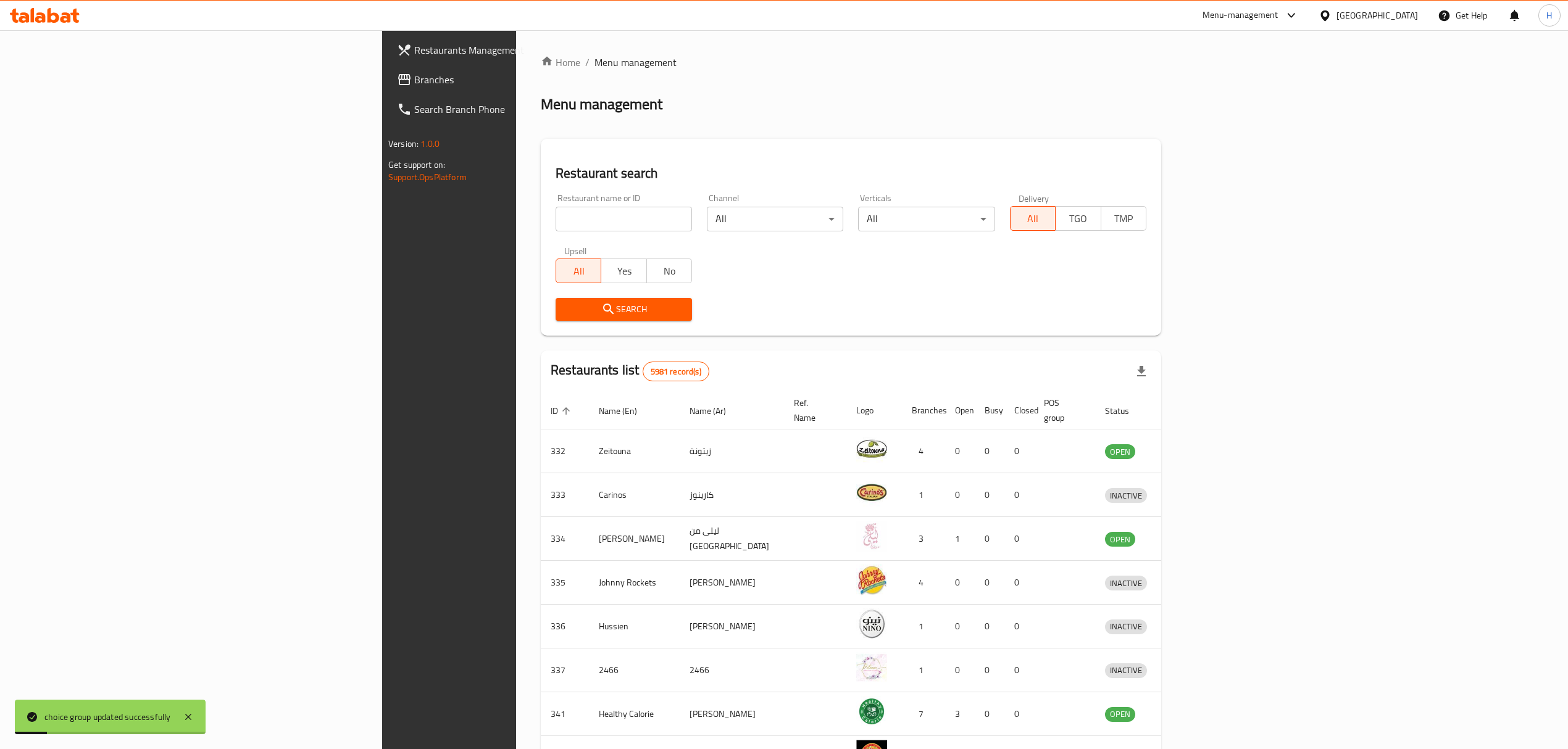
click at [556, 231] on input "search" at bounding box center [623, 219] width 136 height 25
click at [556, 227] on input "search" at bounding box center [623, 219] width 136 height 25
type input "bab al"
click button "Search" at bounding box center [623, 309] width 136 height 23
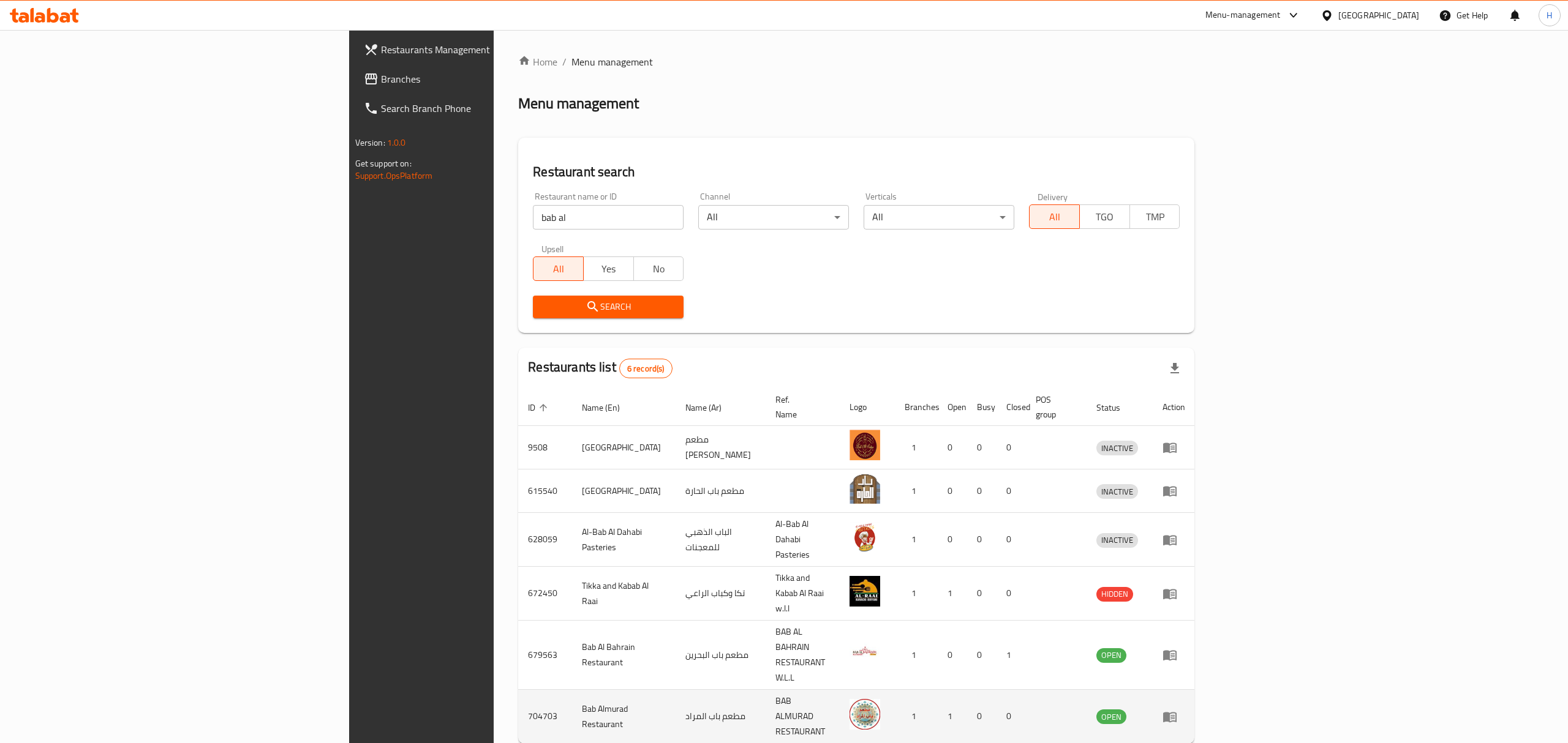
click at [1176, 712] on icon "enhanced table" at bounding box center [1170, 717] width 13 height 10
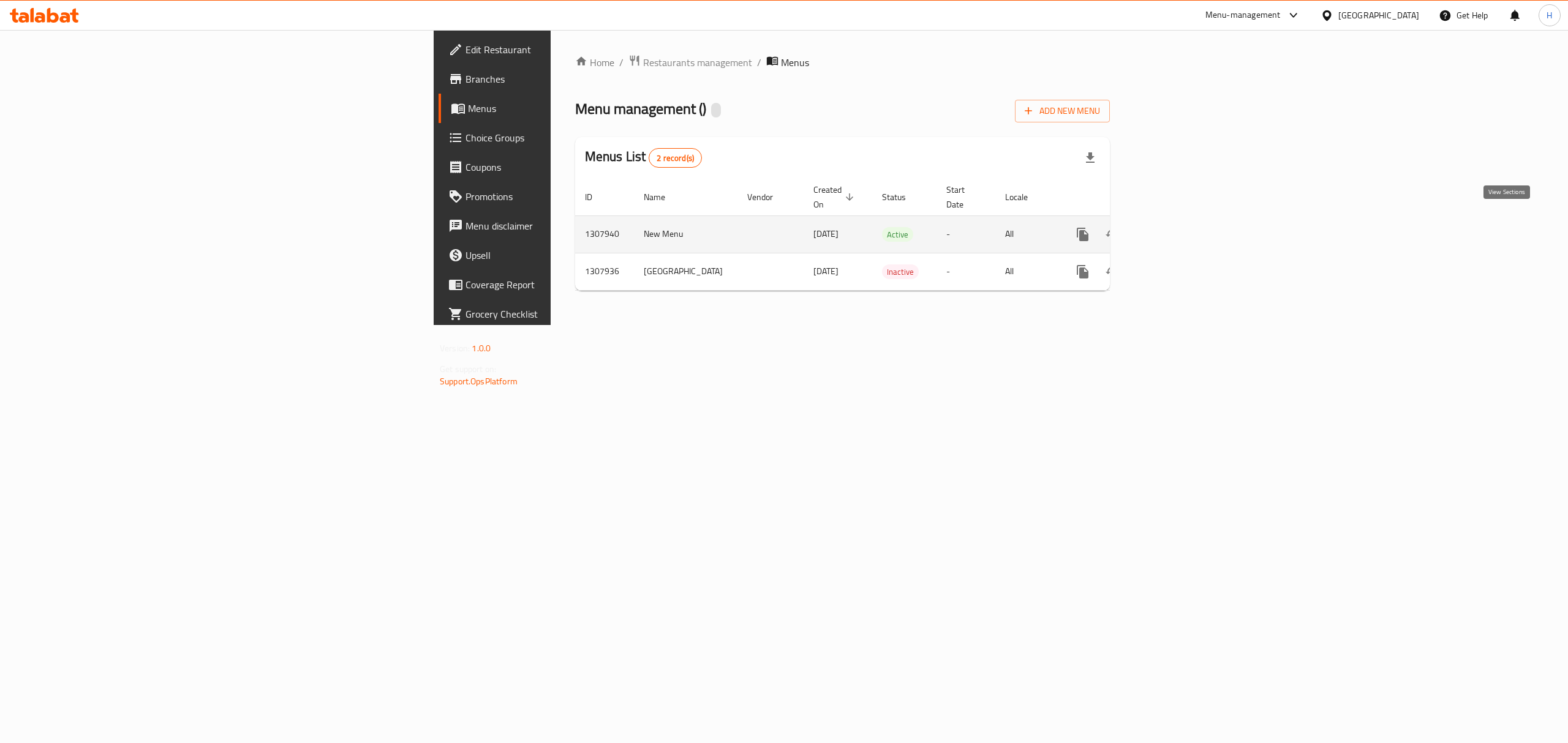
click at [1176, 229] on icon "enhanced table" at bounding box center [1170, 234] width 11 height 11
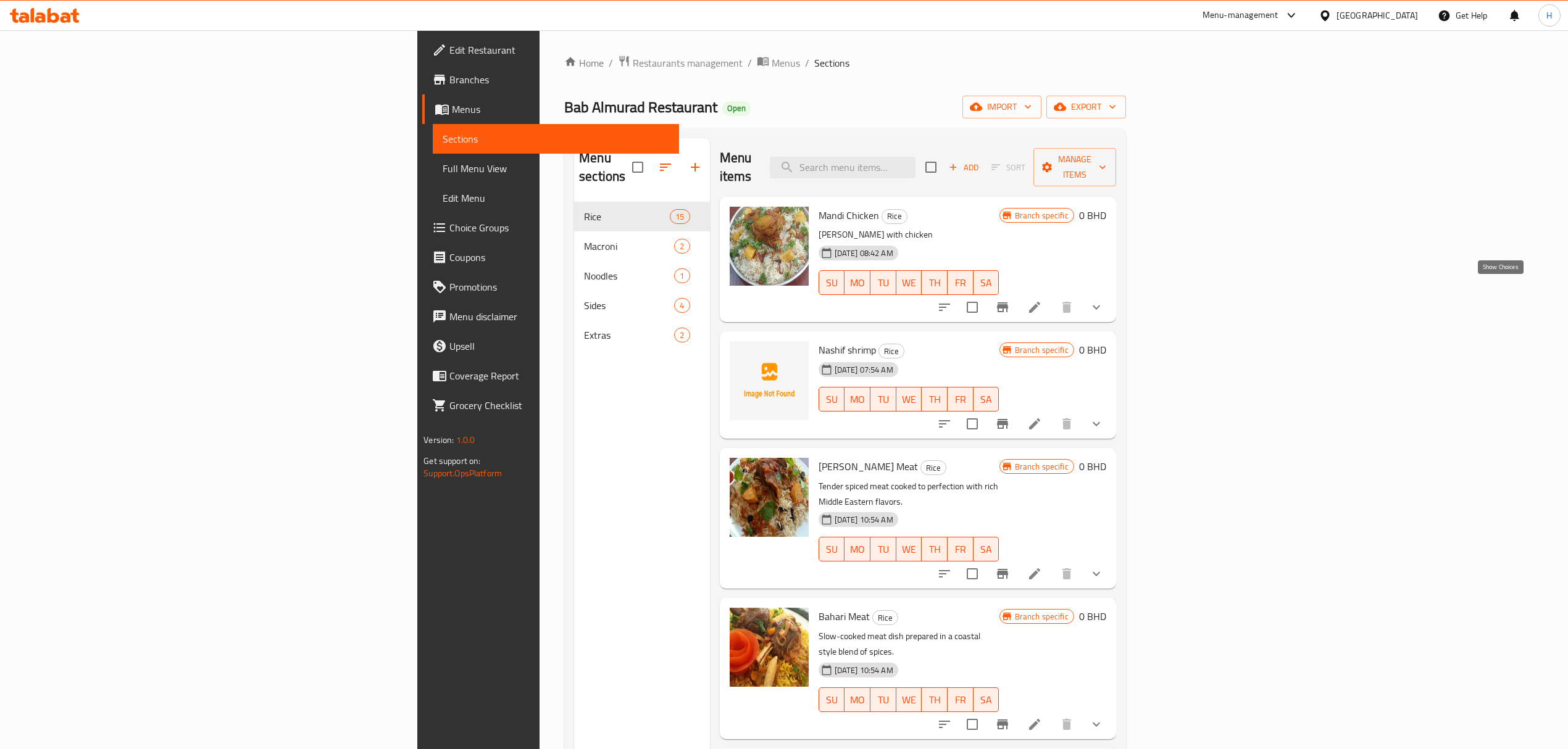
click at [1100, 305] on icon "show more" at bounding box center [1096, 307] width 7 height 4
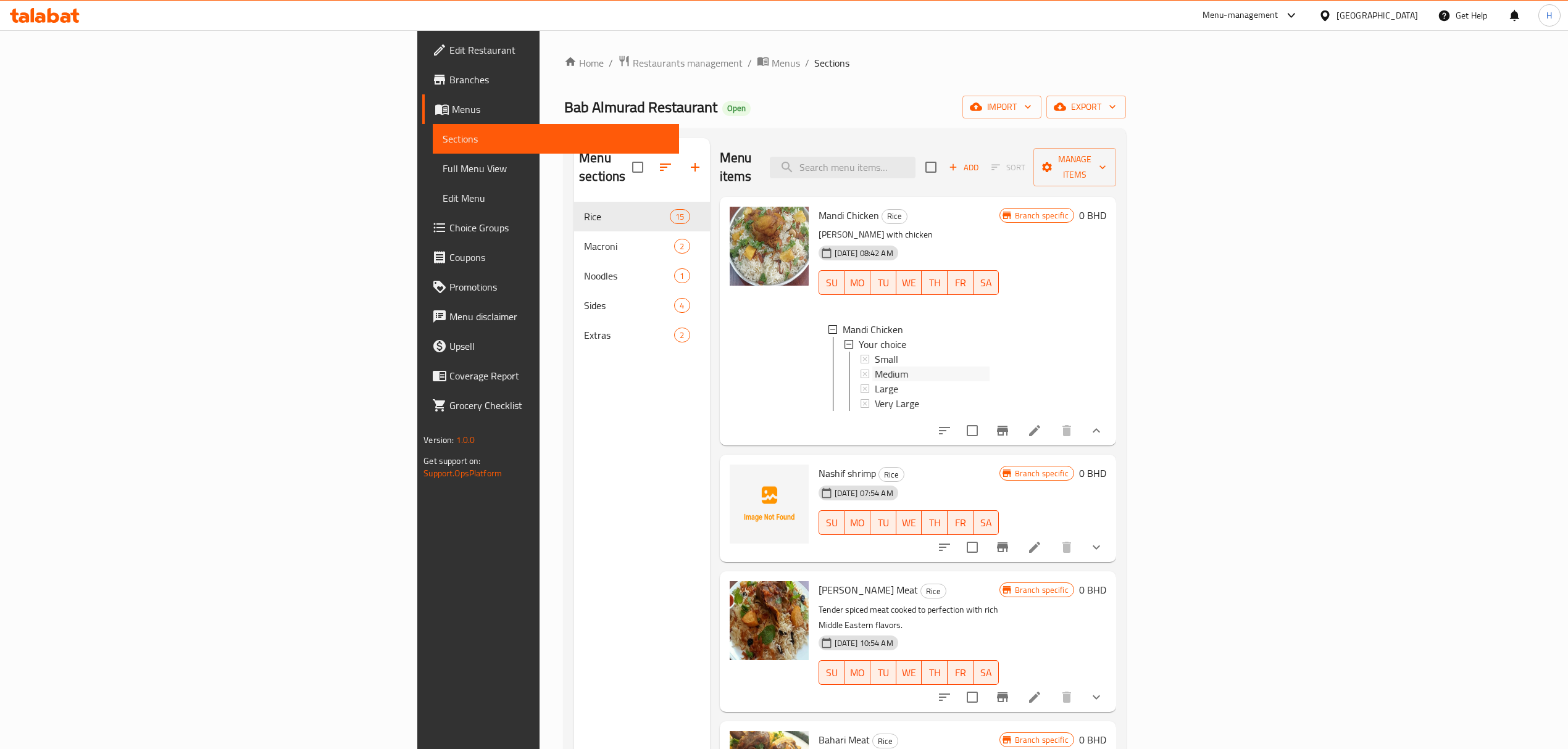
click at [875, 366] on div "Medium" at bounding box center [932, 374] width 115 height 15
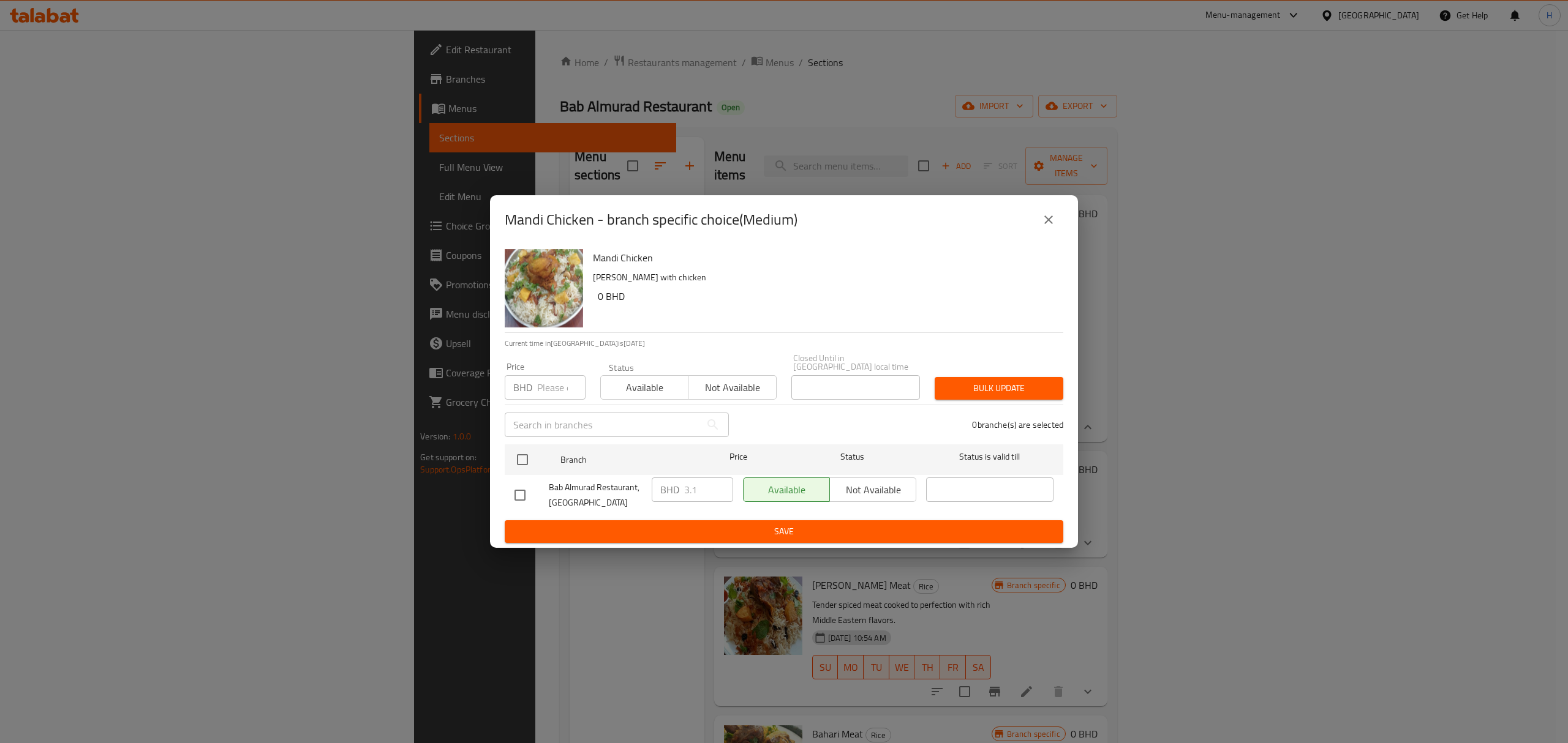
click at [1057, 219] on button "close" at bounding box center [1049, 220] width 30 height 30
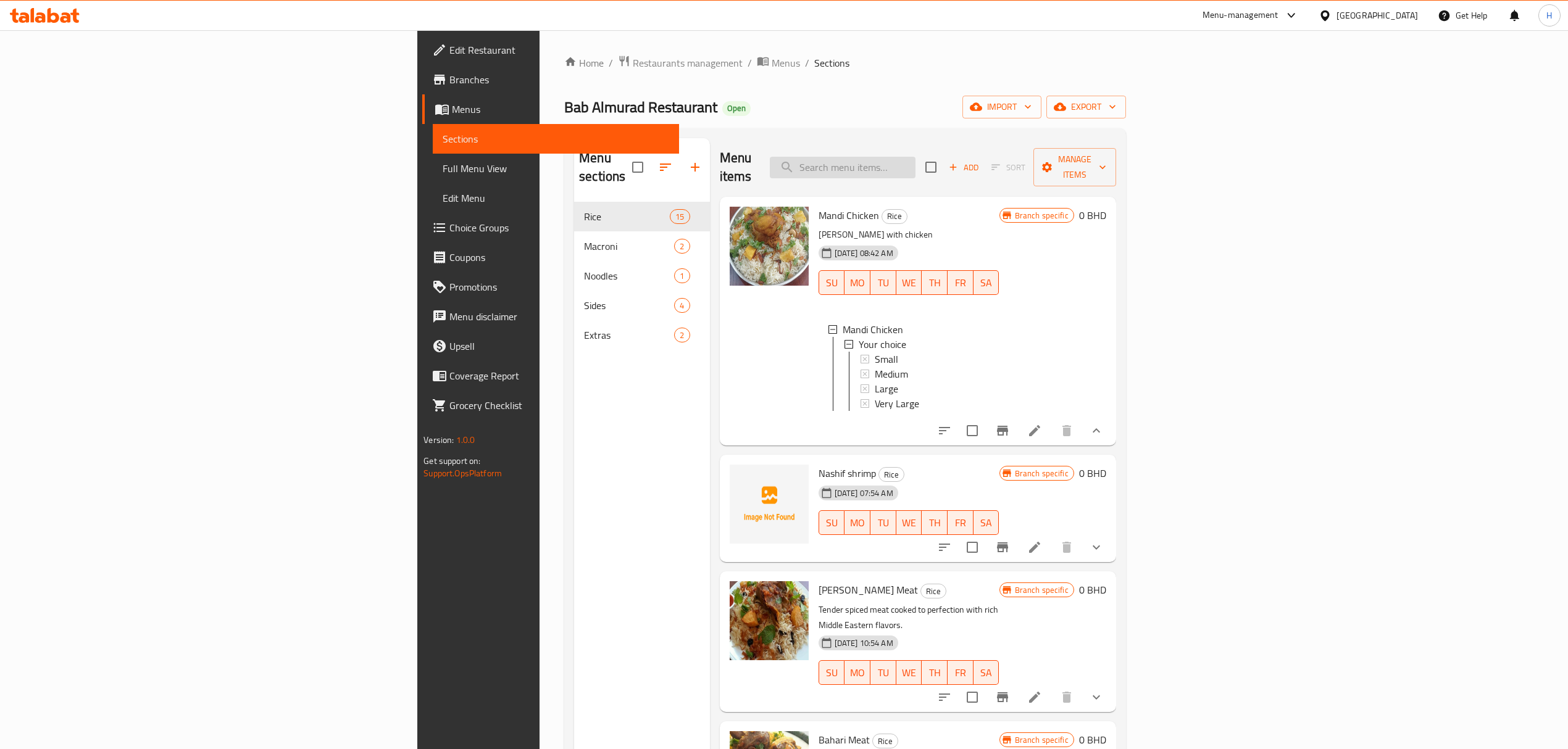
click at [915, 157] on input "search" at bounding box center [842, 168] width 146 height 22
paste input "مجبوس دجاج"
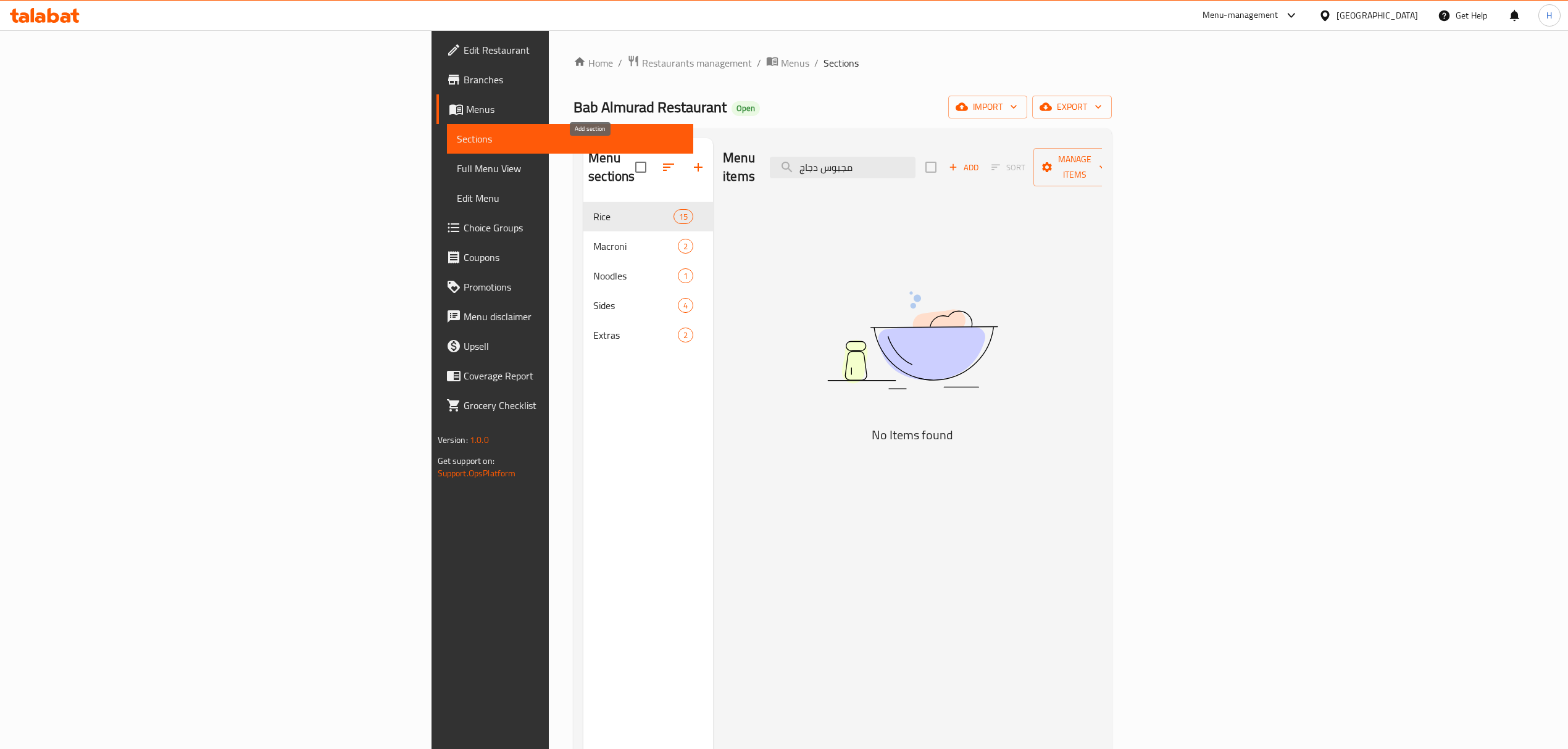
click at [691, 160] on icon "button" at bounding box center [698, 168] width 15 height 15
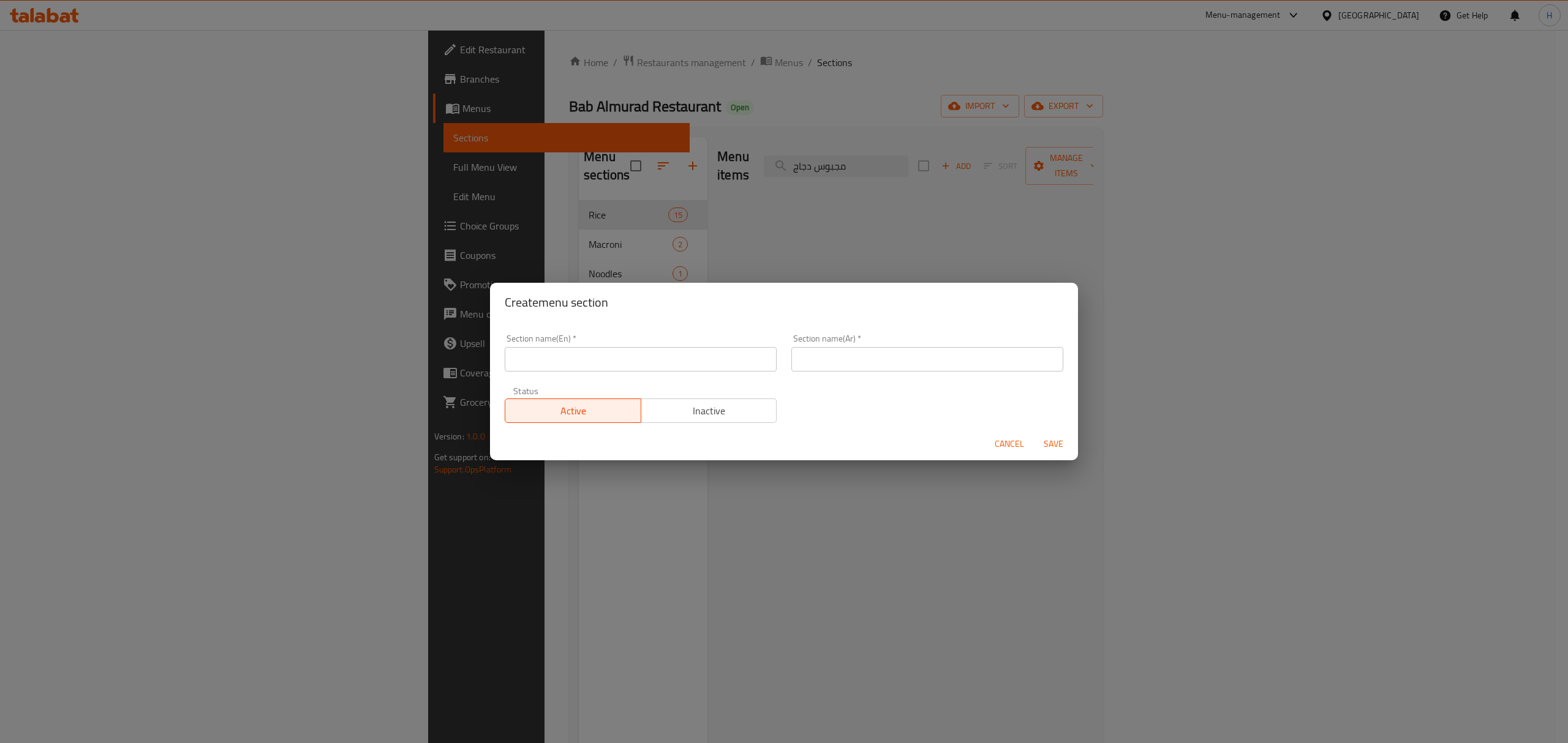
drag, startPoint x: 935, startPoint y: 226, endPoint x: 1335, endPoint y: 108, distance: 417.0
click at [935, 224] on div "Create menu section Section name(En)   * Section name(En) * Section name(Ar)   …" at bounding box center [784, 372] width 1568 height 743
drag, startPoint x: 1012, startPoint y: 444, endPoint x: 1279, endPoint y: 258, distance: 325.4
click at [1012, 443] on span "Cancel" at bounding box center [1009, 444] width 30 height 16
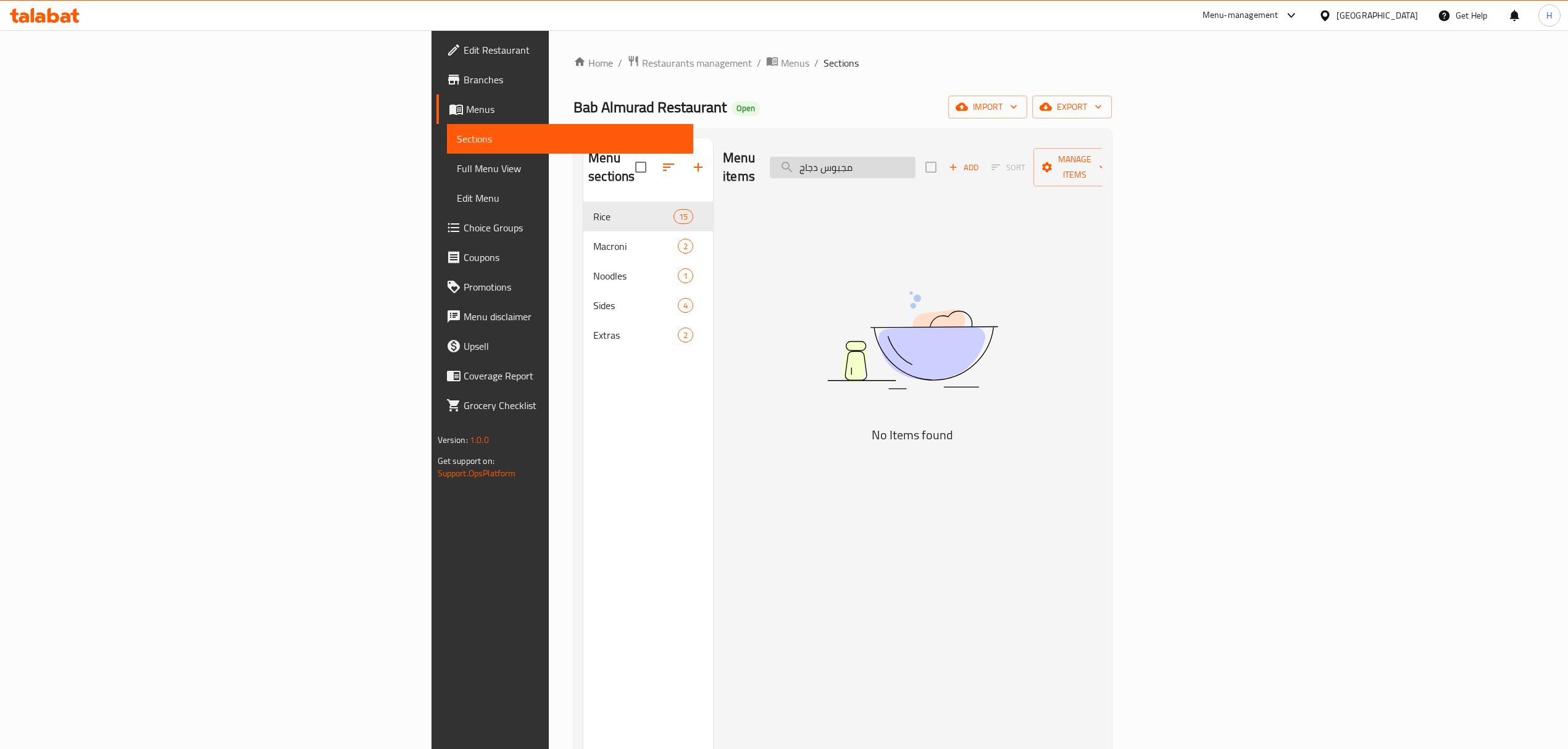
click at [915, 157] on input "مجبوس دجاج" at bounding box center [842, 168] width 146 height 22
paste input "بحاري دجاج"
click at [818, 171] on div "Menu items بحاري دجاج Add Sort Manage items" at bounding box center [912, 168] width 379 height 59
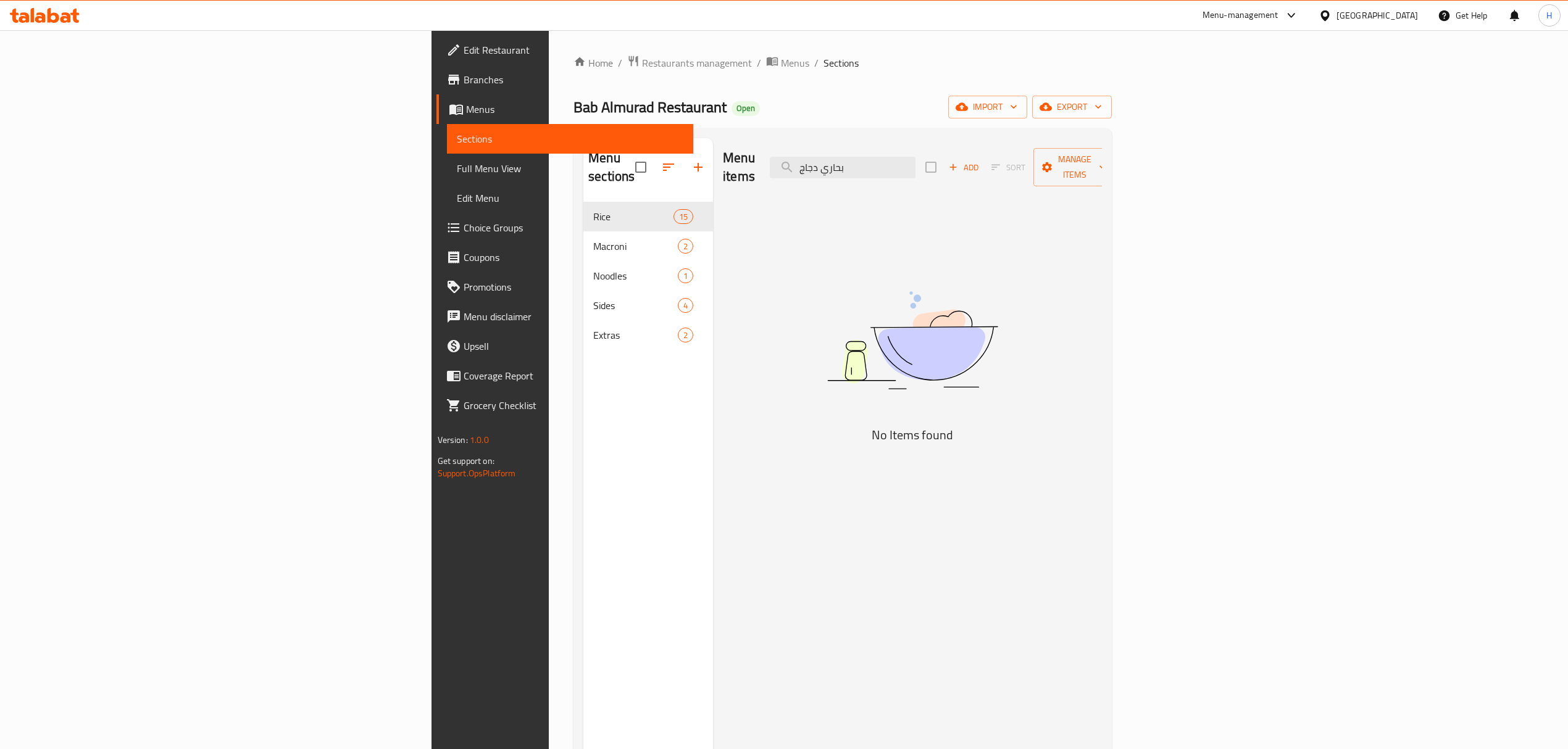
paste input "حت العيش دجاج"
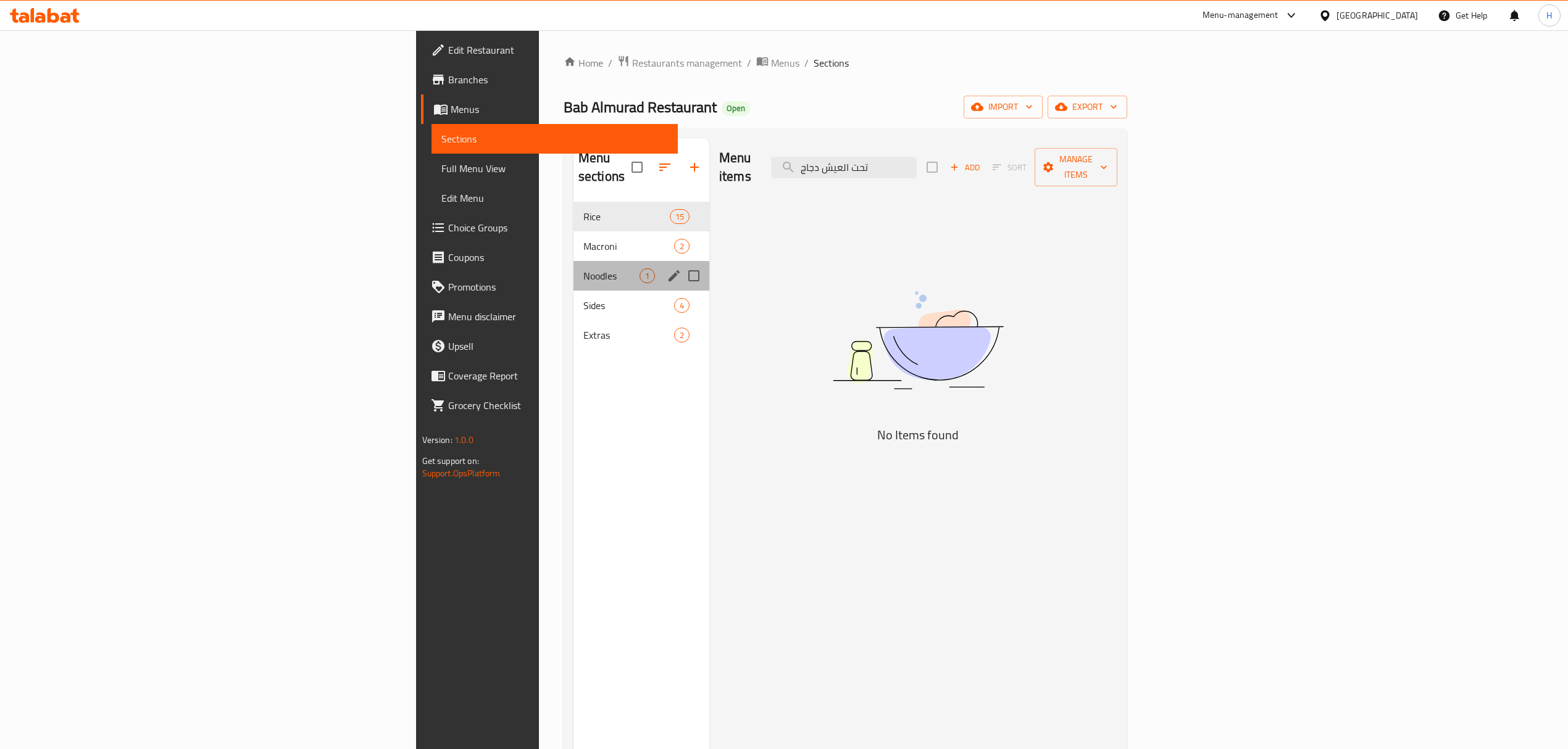
click at [574, 261] on div "Noodles 1" at bounding box center [641, 276] width 136 height 30
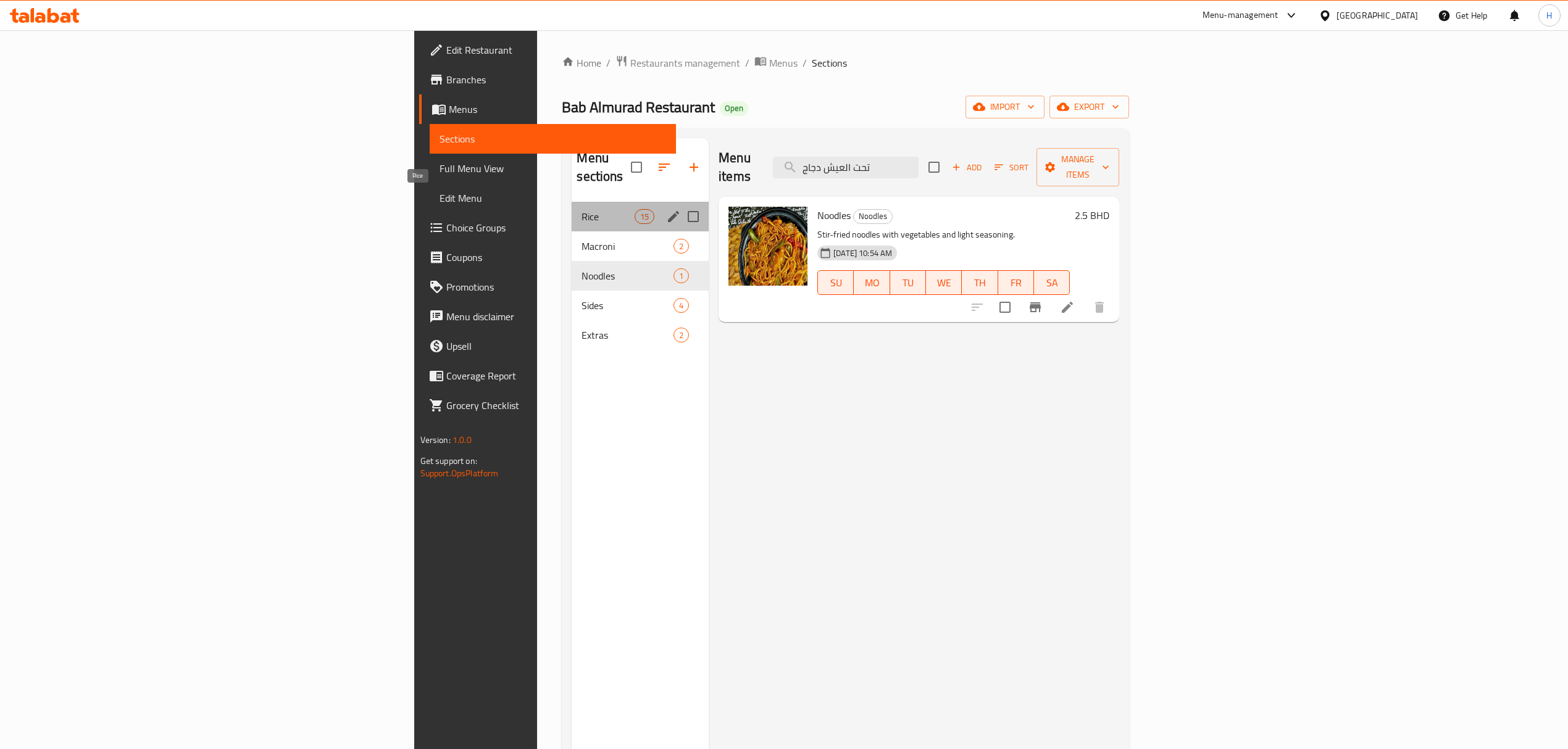
click at [582, 209] on span "Rice" at bounding box center [608, 217] width 52 height 15
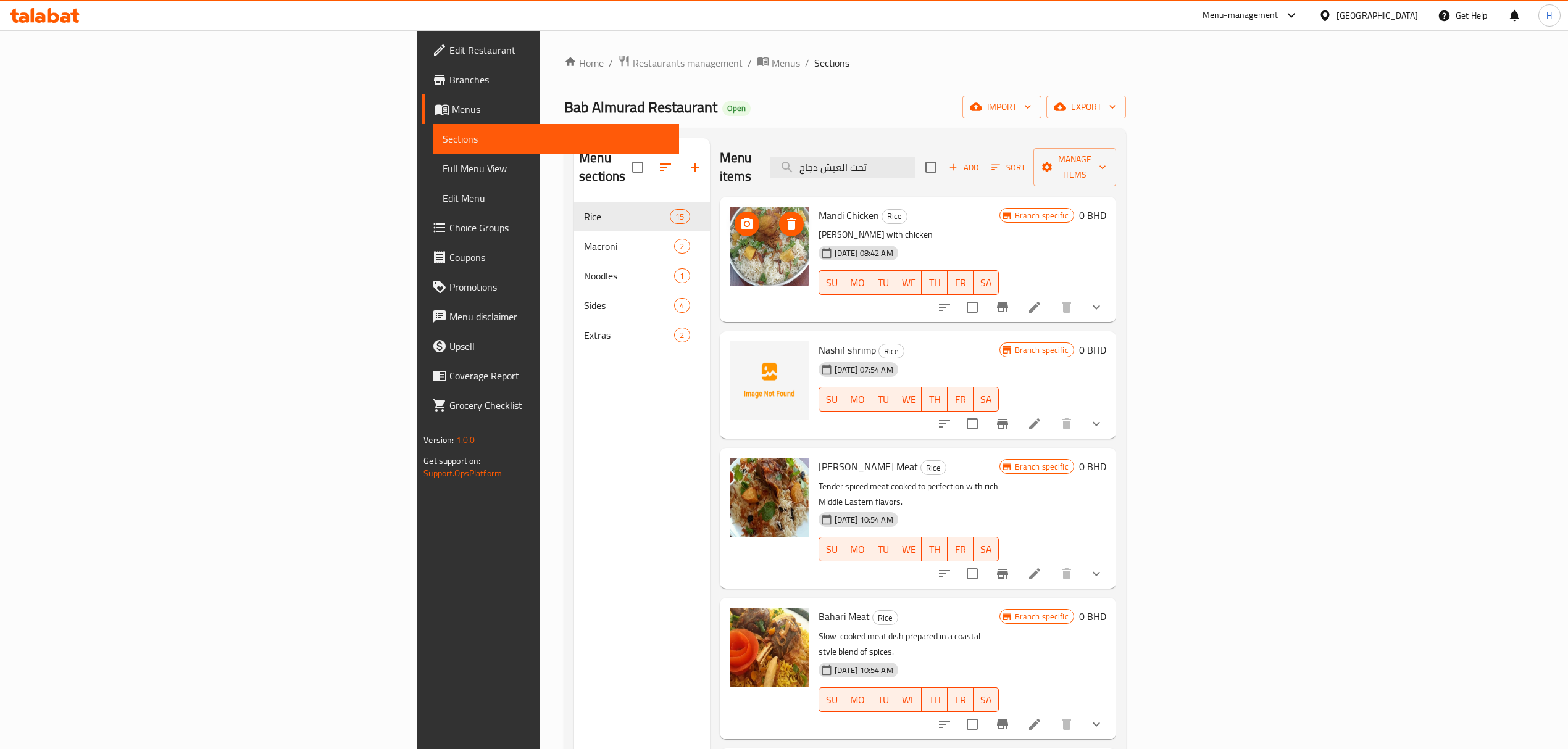
drag, startPoint x: 1027, startPoint y: 157, endPoint x: 670, endPoint y: 203, distance: 360.0
click at [710, 203] on div "Menu items تحت العيش دجاج Add Sort Manage items Mandi Chicken Rice Mandi rice w…" at bounding box center [912, 513] width 406 height 749
paste input "مندي"
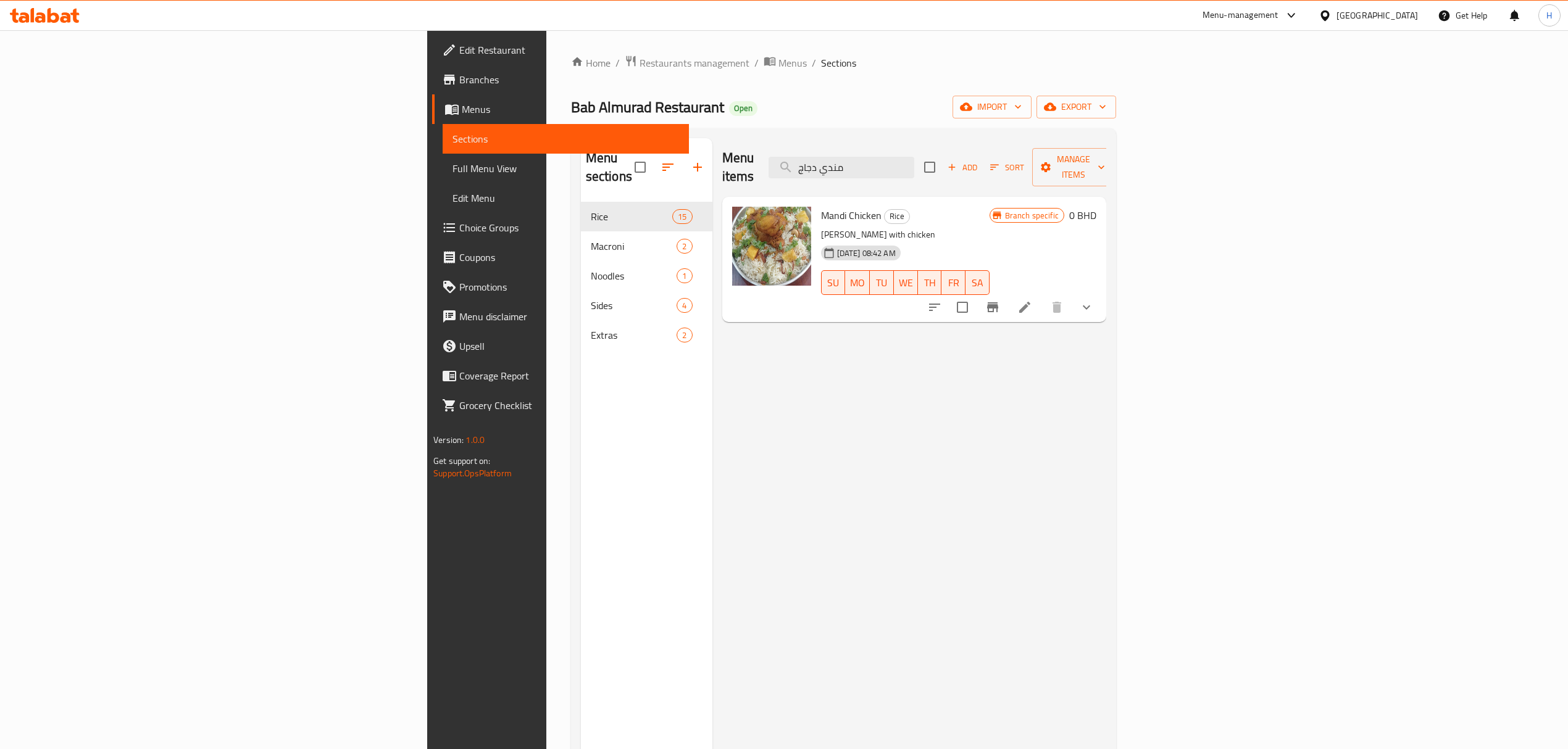
drag, startPoint x: 1025, startPoint y: 154, endPoint x: 835, endPoint y: 210, distance: 198.1
click at [835, 210] on div "Menu items مندي دجاج Add Sort Manage items Mandi Chicken Rice Mandi rice with c…" at bounding box center [909, 513] width 394 height 749
paste input "افغاني دجاج"
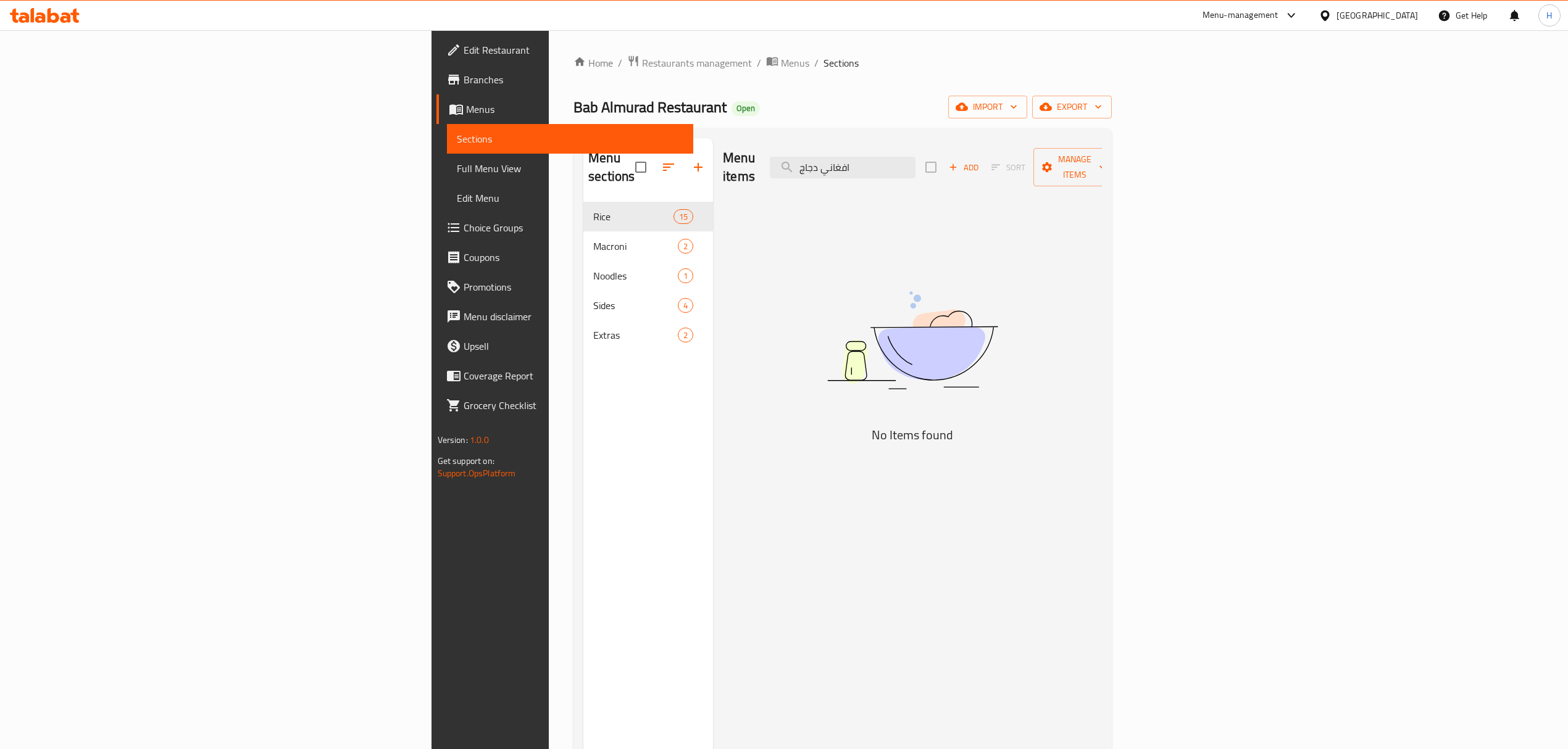
drag, startPoint x: 929, startPoint y: 167, endPoint x: 661, endPoint y: 200, distance: 270.0
click at [713, 199] on div "Menu items افغاني دجاج Add Sort Manage items No Items found" at bounding box center [907, 513] width 389 height 749
paste input "لطان باشا"
click at [915, 161] on input "سلطان باشا دجاج" at bounding box center [842, 168] width 146 height 22
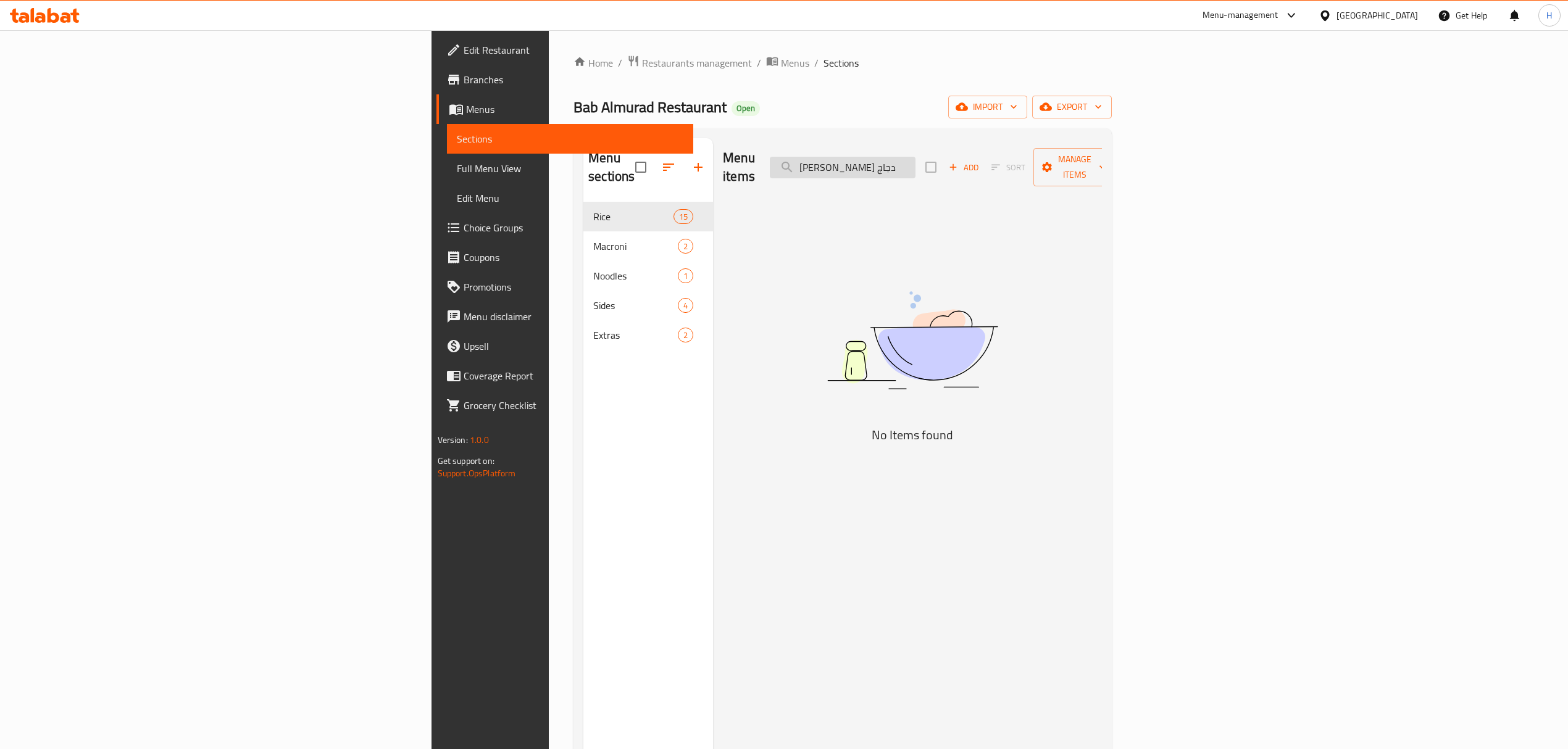
click at [915, 161] on input "سلطان باشا دجاج" at bounding box center [842, 168] width 146 height 22
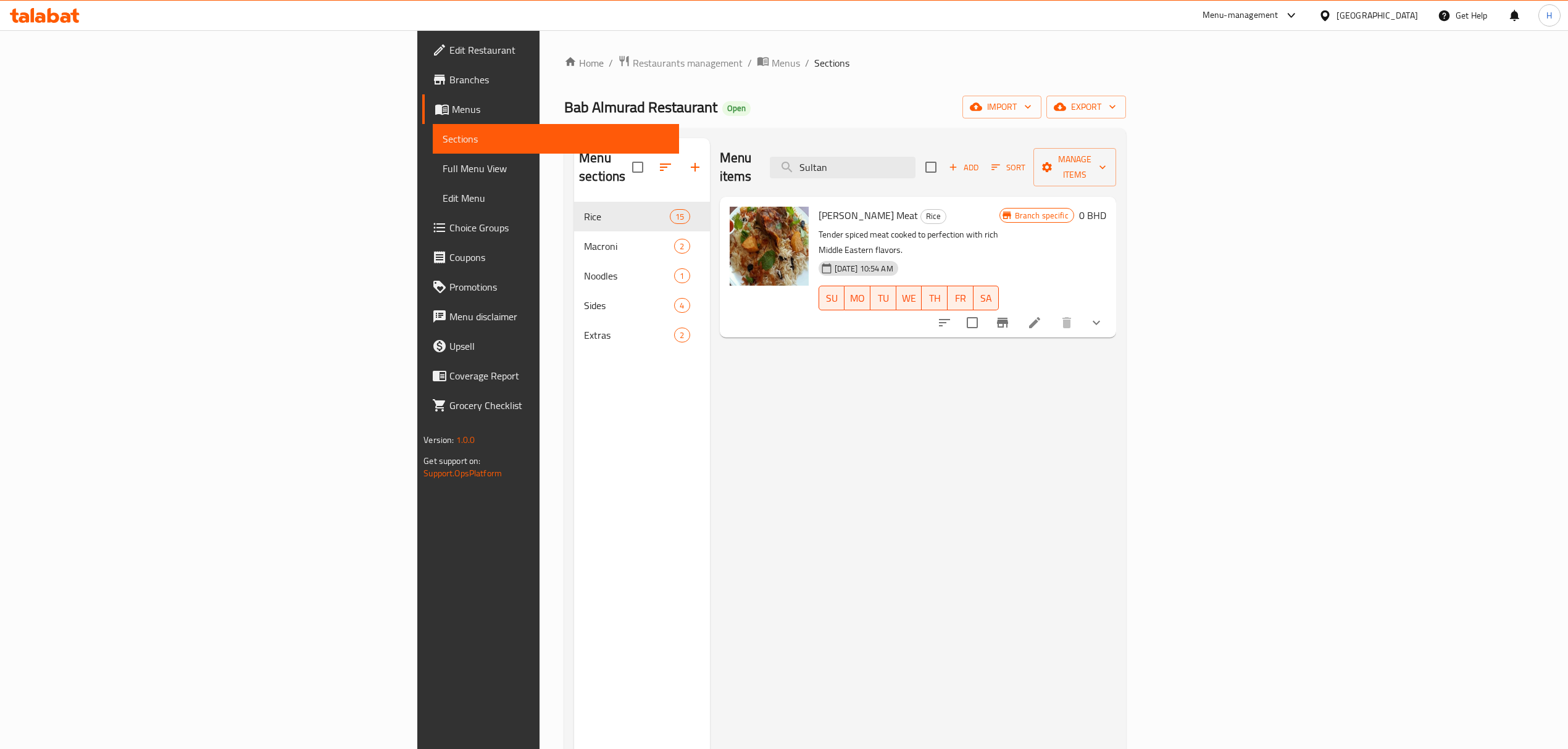
click at [860, 162] on div "Menu items Sultan Add Sort Manage items" at bounding box center [918, 168] width 396 height 59
paste input "مصلي لحم"
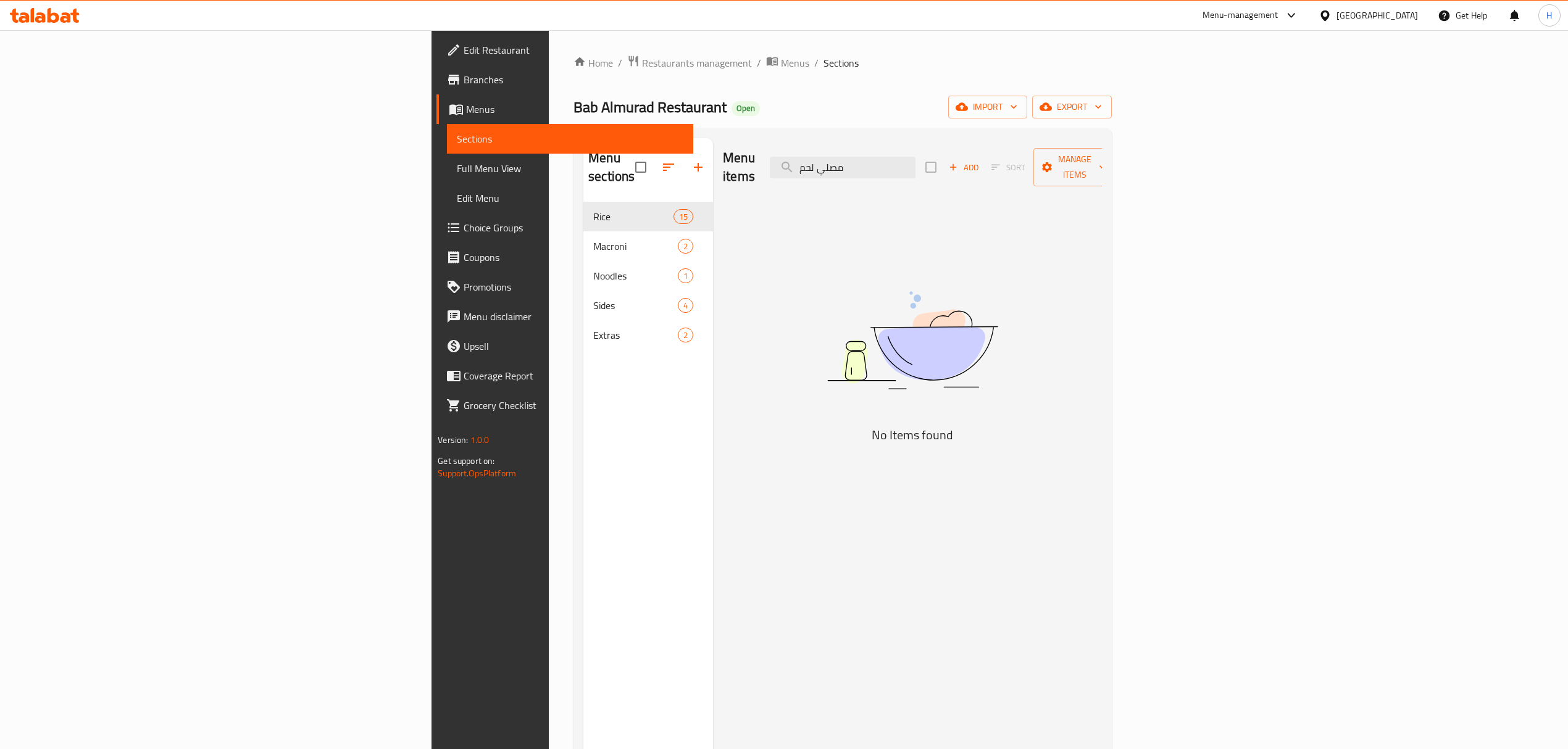
type input "مصلي لحم"
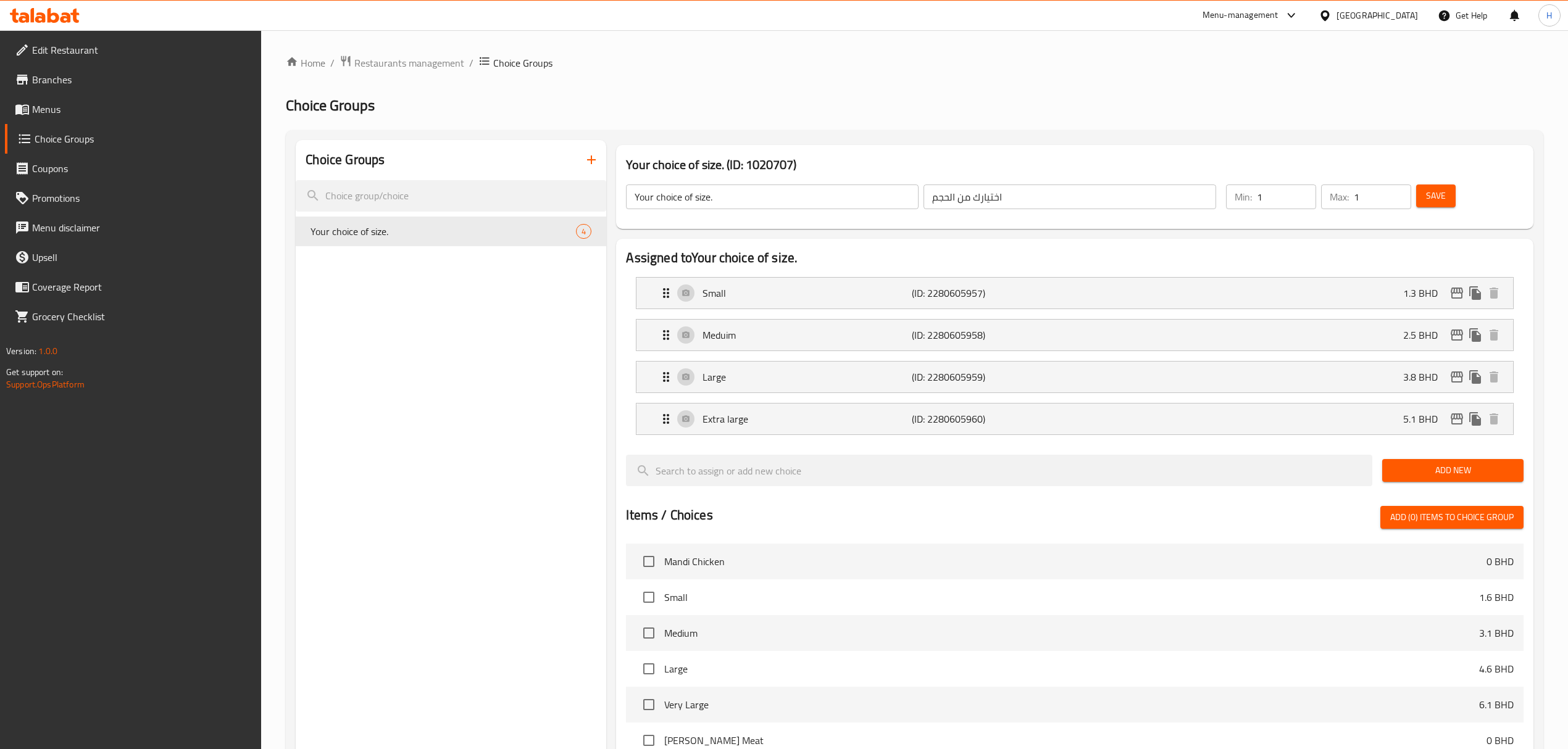
drag, startPoint x: 1459, startPoint y: 193, endPoint x: 1445, endPoint y: 191, distance: 14.1
click at [1458, 193] on div "Save" at bounding box center [1462, 197] width 98 height 30
click at [1444, 191] on span "Save" at bounding box center [1435, 196] width 20 height 16
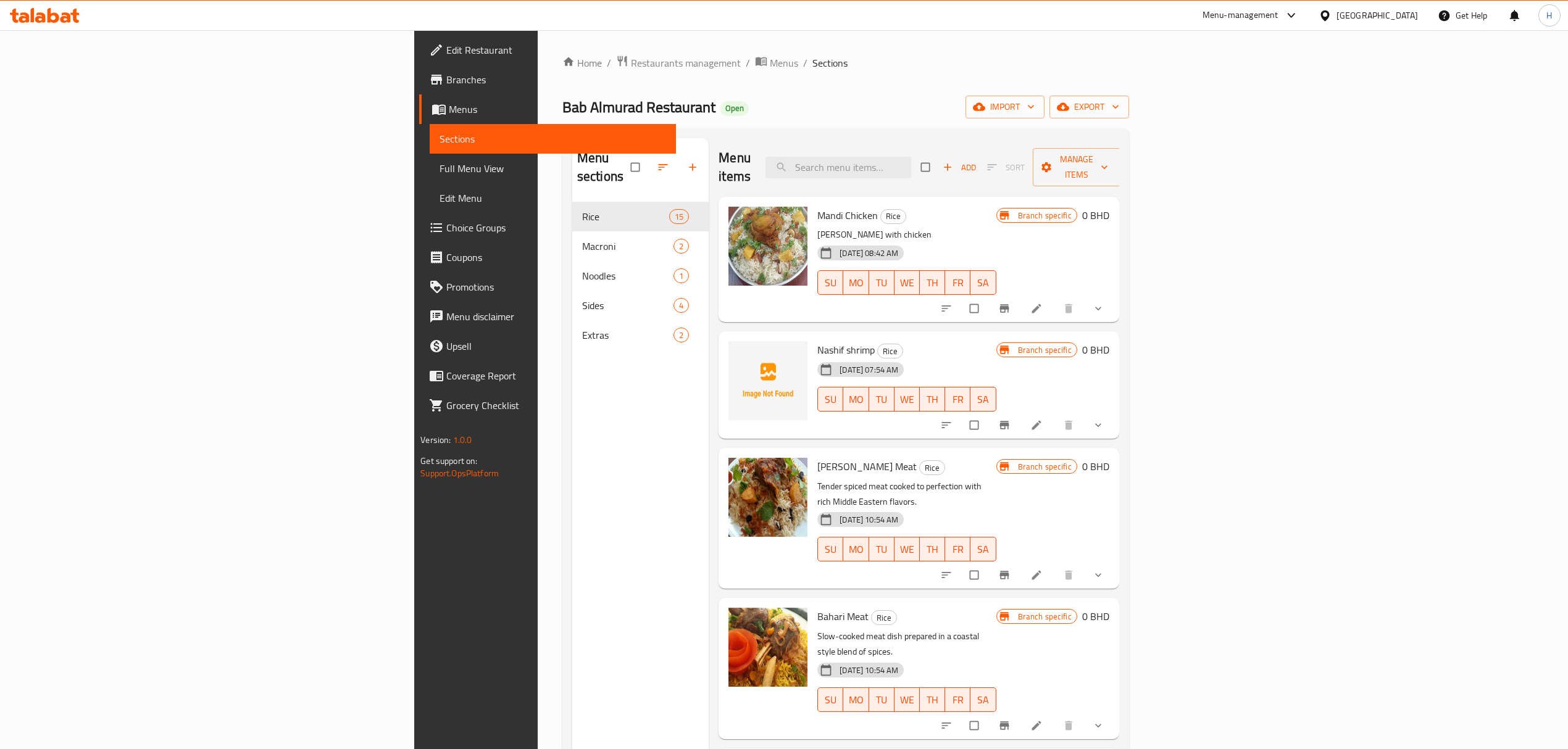
click at [976, 161] on span "Add" at bounding box center [959, 167] width 34 height 14
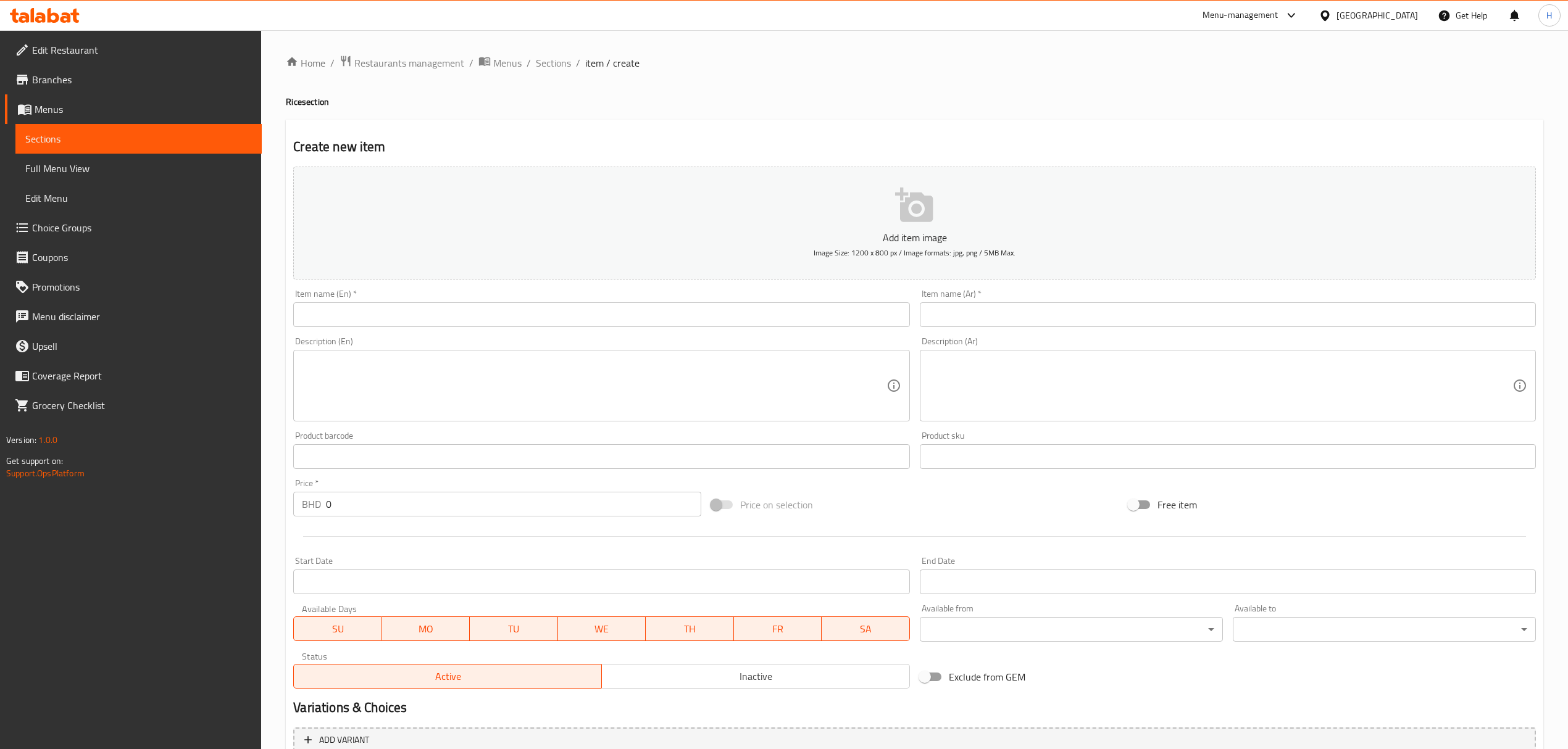
click at [550, 323] on input "text" at bounding box center [601, 314] width 616 height 25
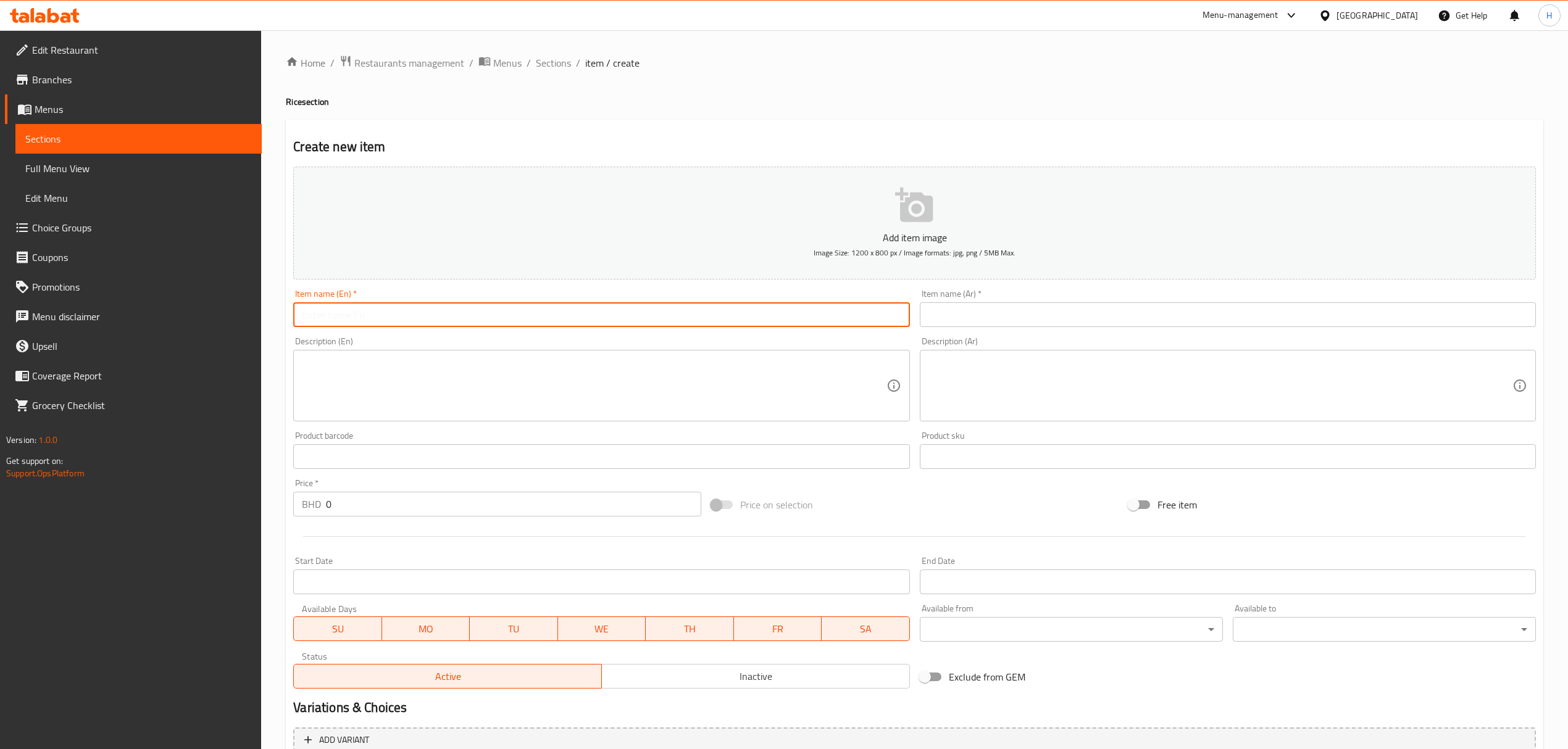
paste input "مجبوس دجاج"
type input "مجبوس دجاج"
click at [1000, 324] on input "text" at bounding box center [1228, 314] width 616 height 25
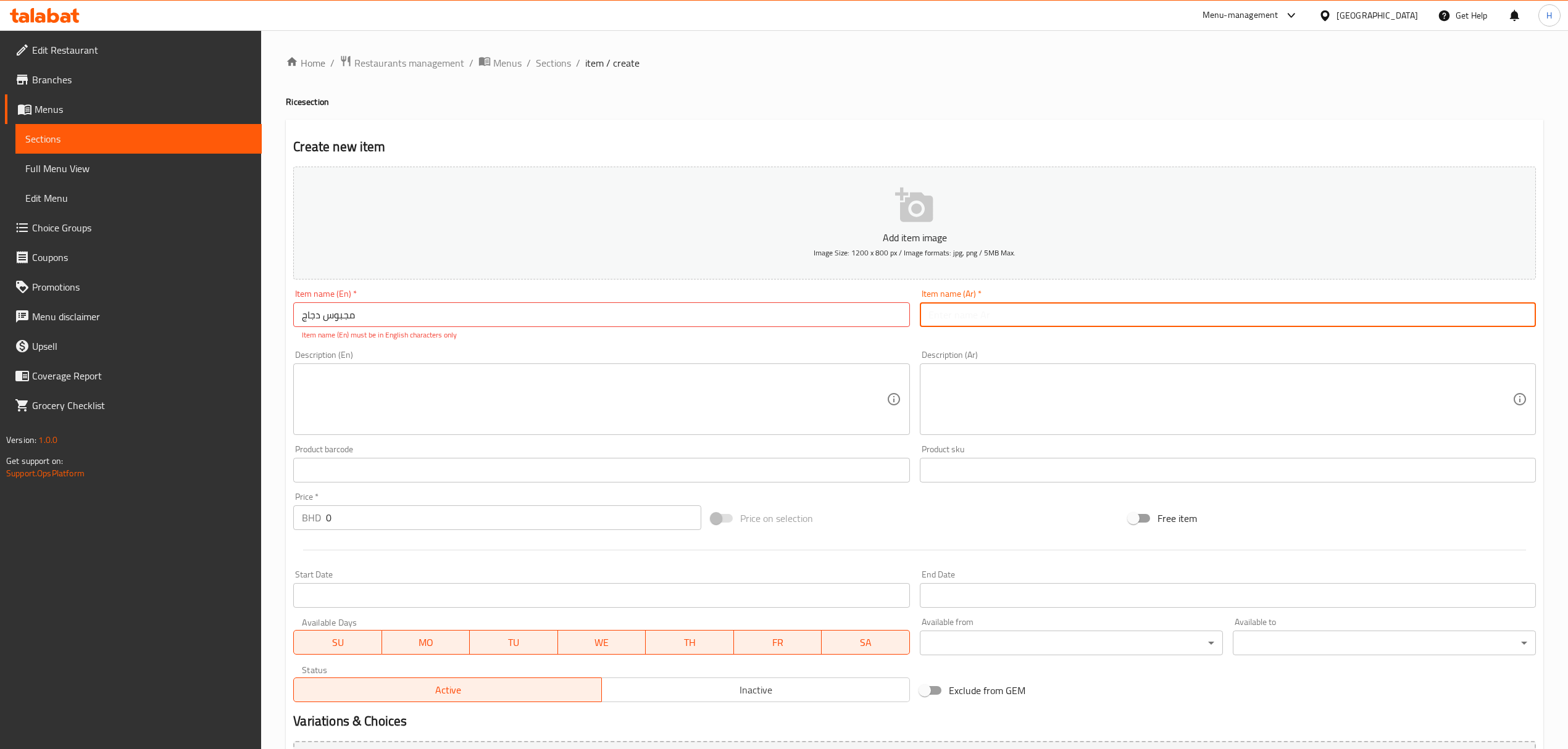
type input "م"
click at [494, 307] on input "مجبوس دجاج" at bounding box center [601, 314] width 616 height 25
drag, startPoint x: 967, startPoint y: 294, endPoint x: 971, endPoint y: 306, distance: 12.6
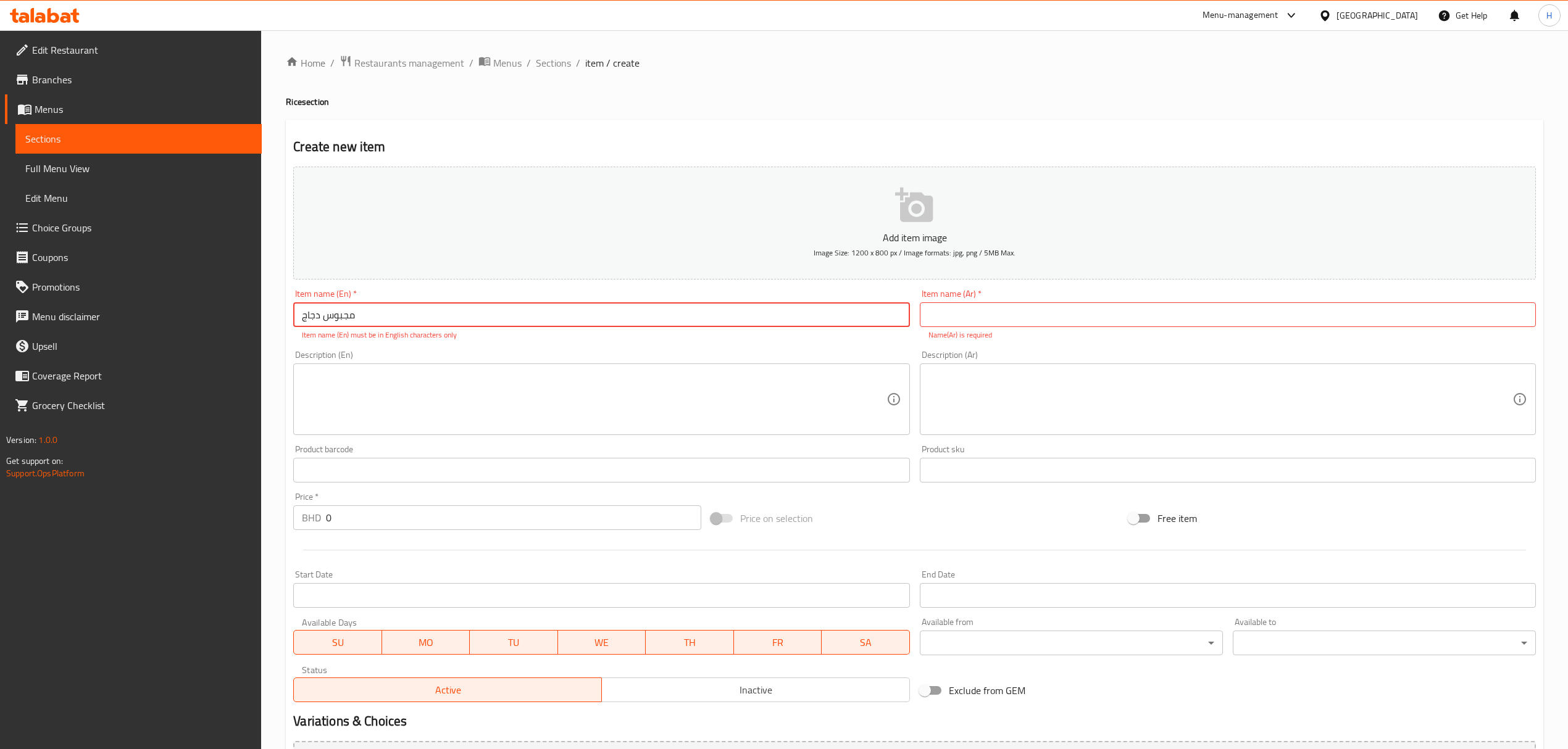
click at [968, 294] on div "Item name (Ar)   * Item name (Ar) * Name(Ar) is required" at bounding box center [1228, 315] width 616 height 51
drag, startPoint x: 973, startPoint y: 314, endPoint x: 965, endPoint y: 316, distance: 8.2
click at [973, 314] on input "text" at bounding box center [1228, 314] width 616 height 25
paste input "مجبوس دجاج"
type input "مجبوس دجاج"
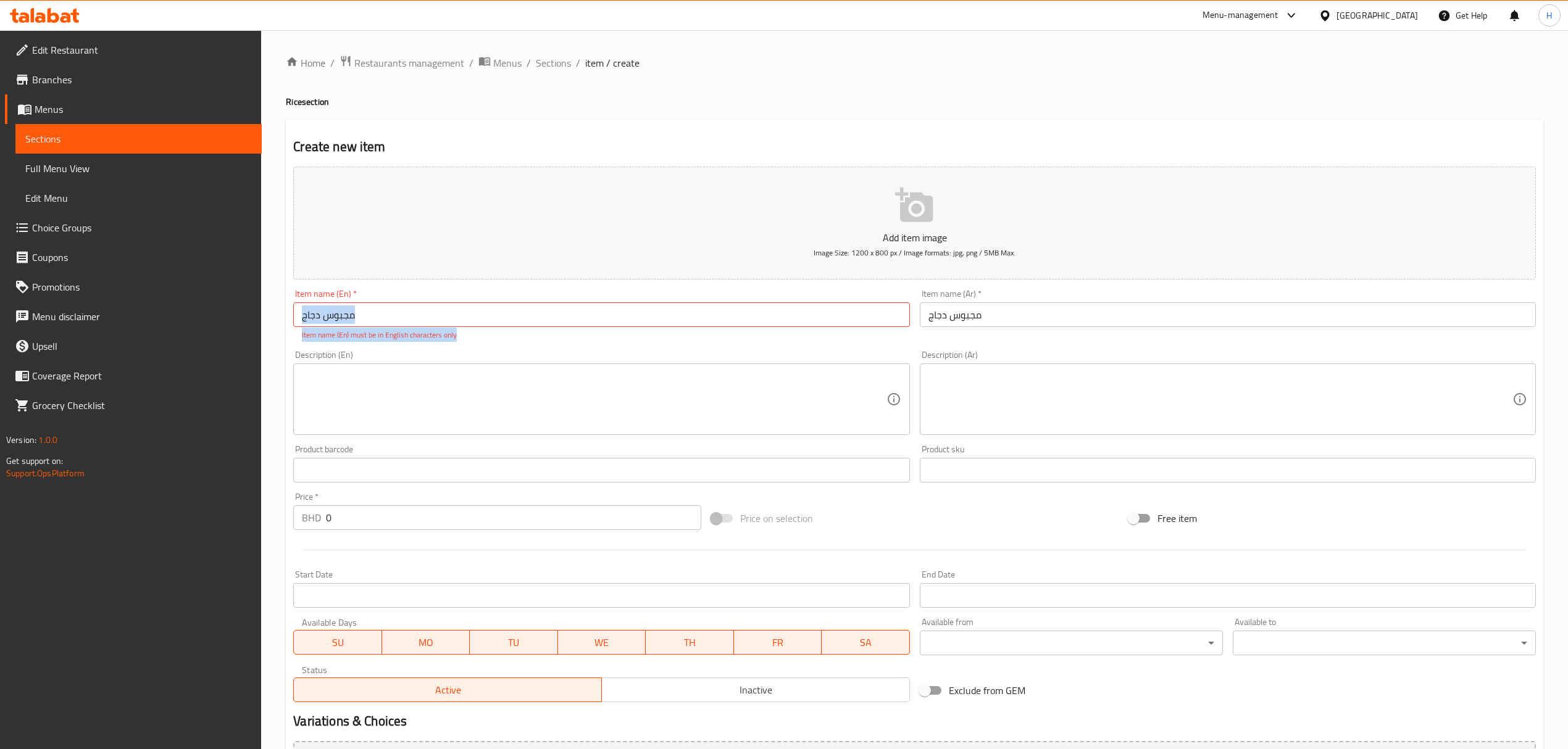
drag, startPoint x: 723, startPoint y: 329, endPoint x: 475, endPoint y: 334, distance: 248.1
click at [475, 334] on div "Item name (En)   * مجبوس دجاج Item name (En) * Item name (En) must be in Englis…" at bounding box center [601, 315] width 616 height 51
click at [524, 319] on input "مجبوس دجاج" at bounding box center [601, 314] width 616 height 25
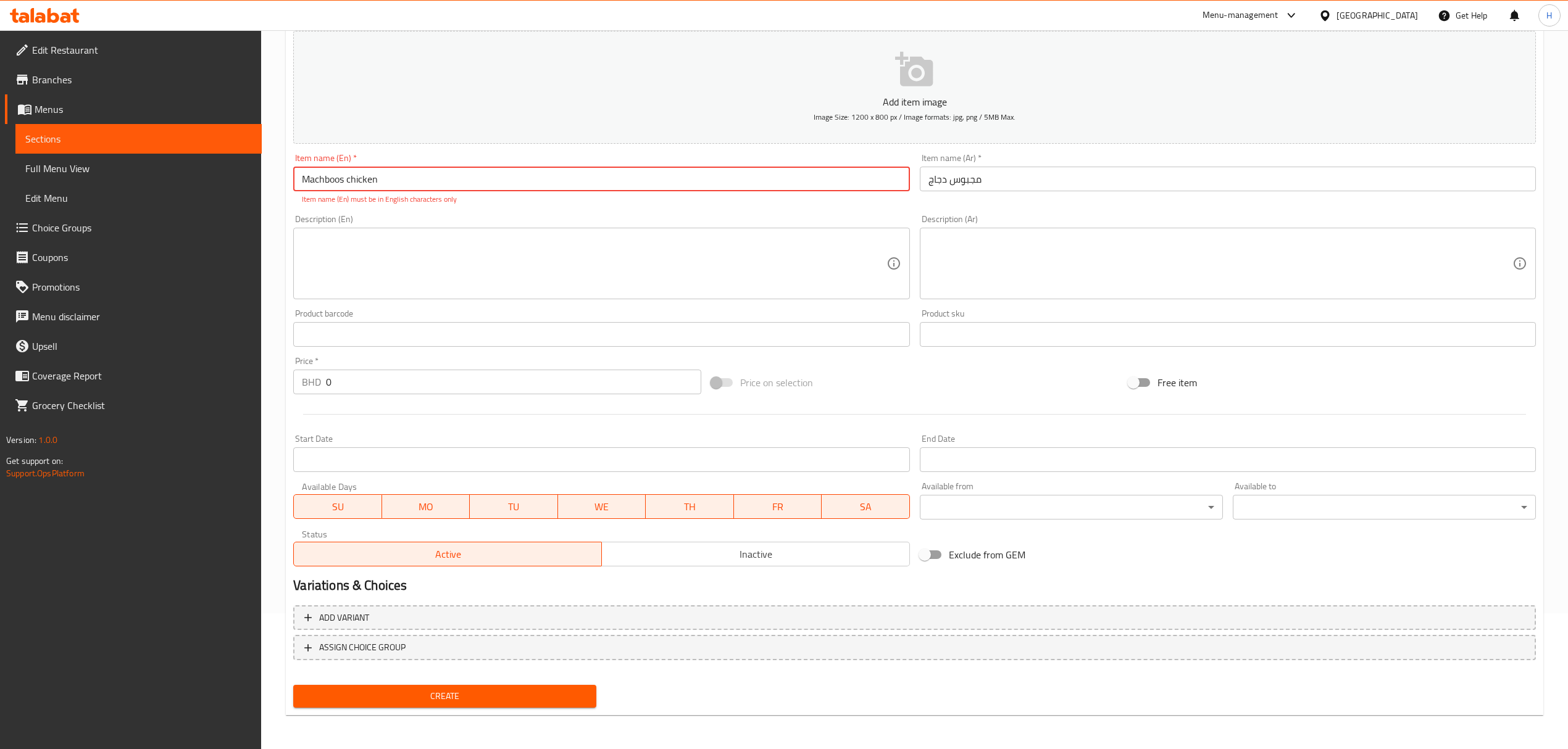
type input "Machboos chicken"
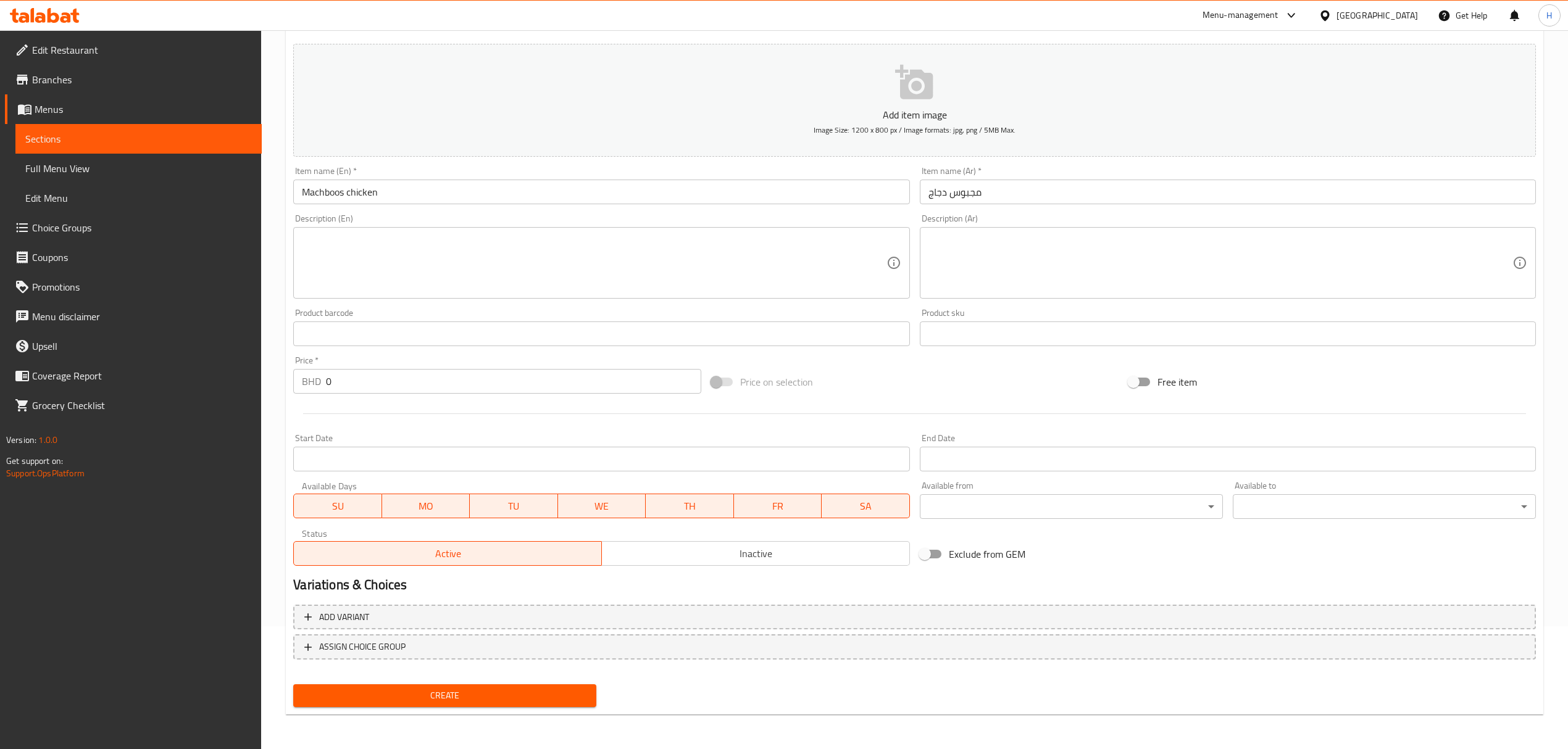
click at [425, 633] on div "Add variant ASSIGN CHOICE GROUP" at bounding box center [915, 640] width 1253 height 80
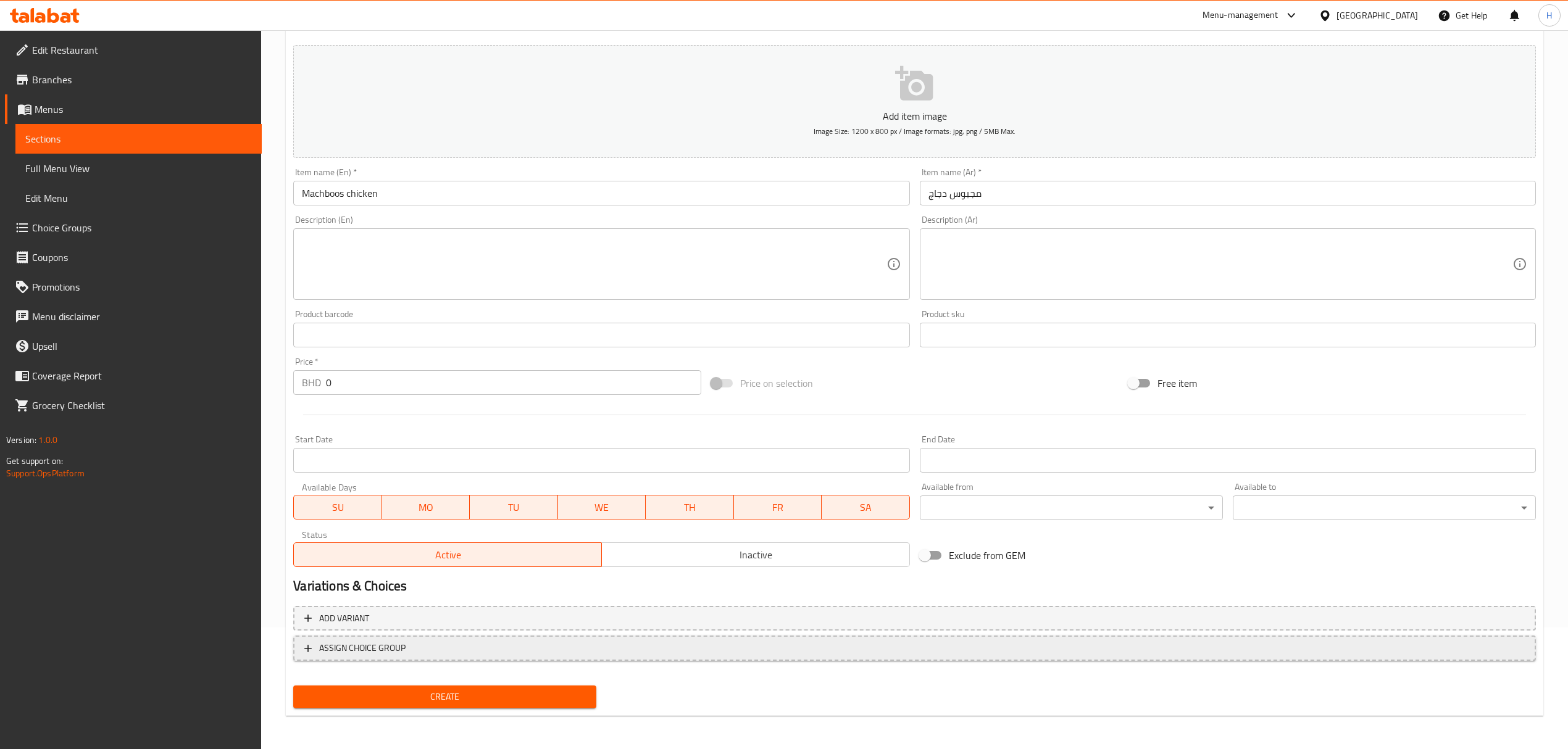
click at [432, 653] on span "ASSIGN CHOICE GROUP" at bounding box center [915, 648] width 1221 height 16
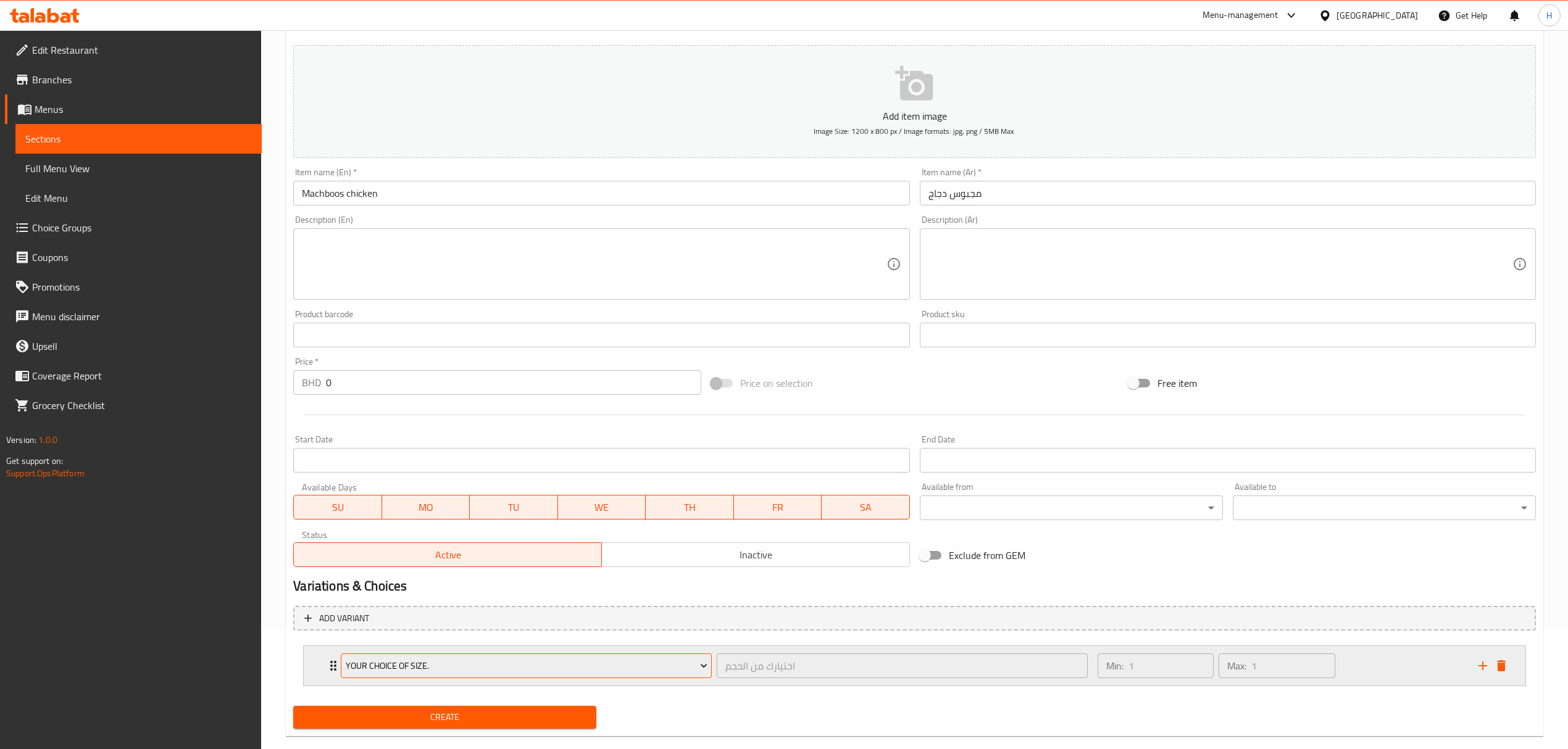
click at [434, 669] on span "Your choice of size." at bounding box center [527, 666] width 362 height 16
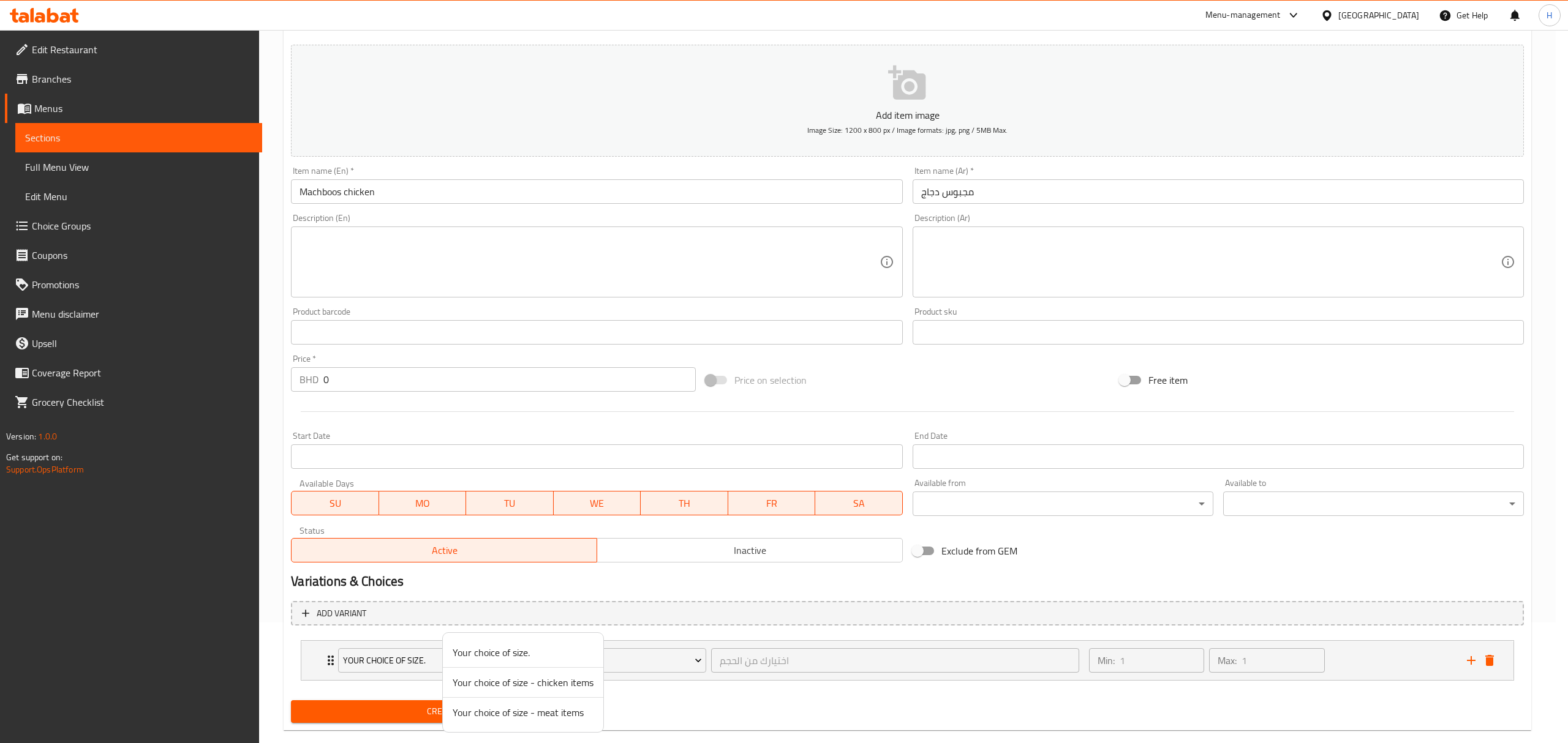
click at [528, 682] on span "Your choice of size - chicken items" at bounding box center [522, 682] width 141 height 15
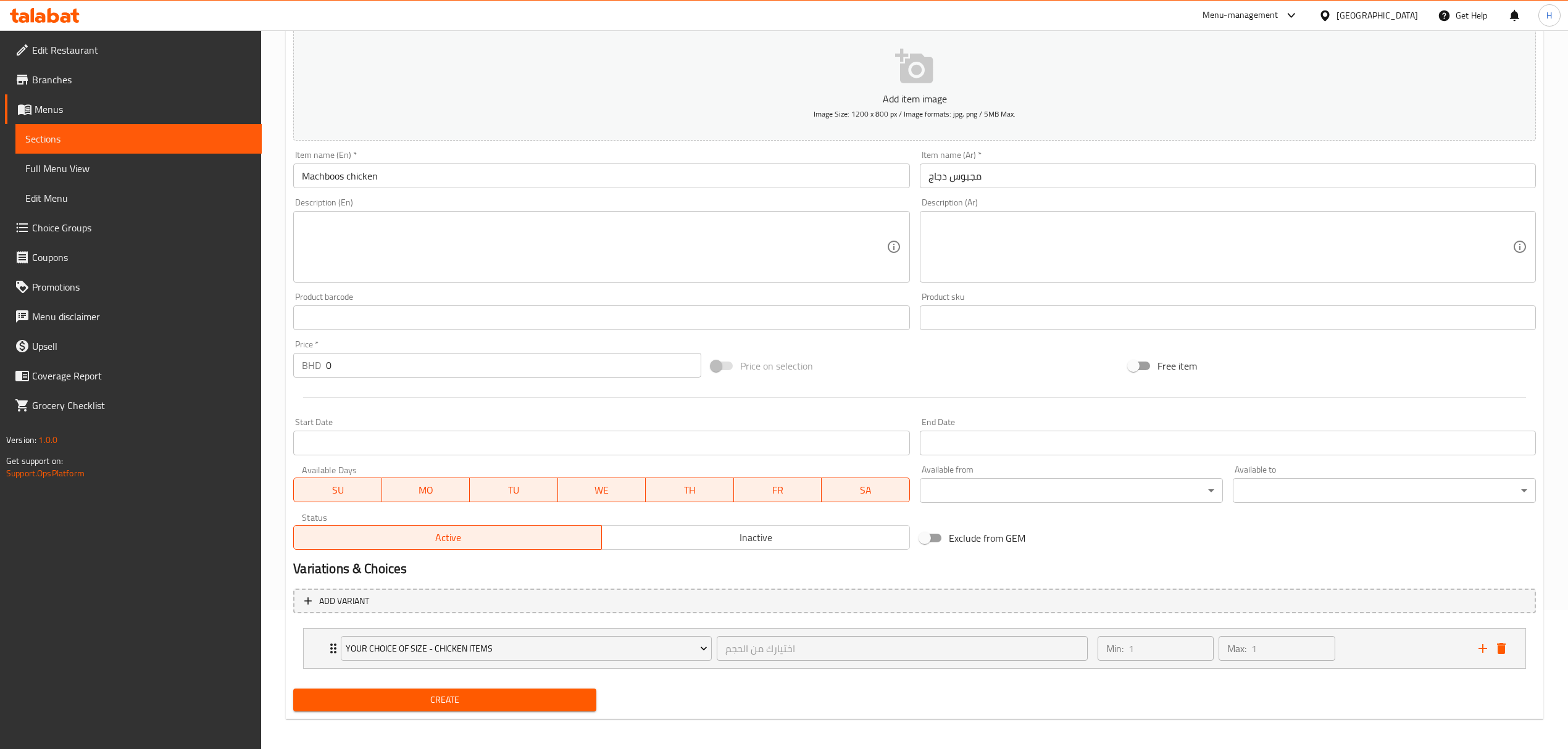
scroll to position [144, 0]
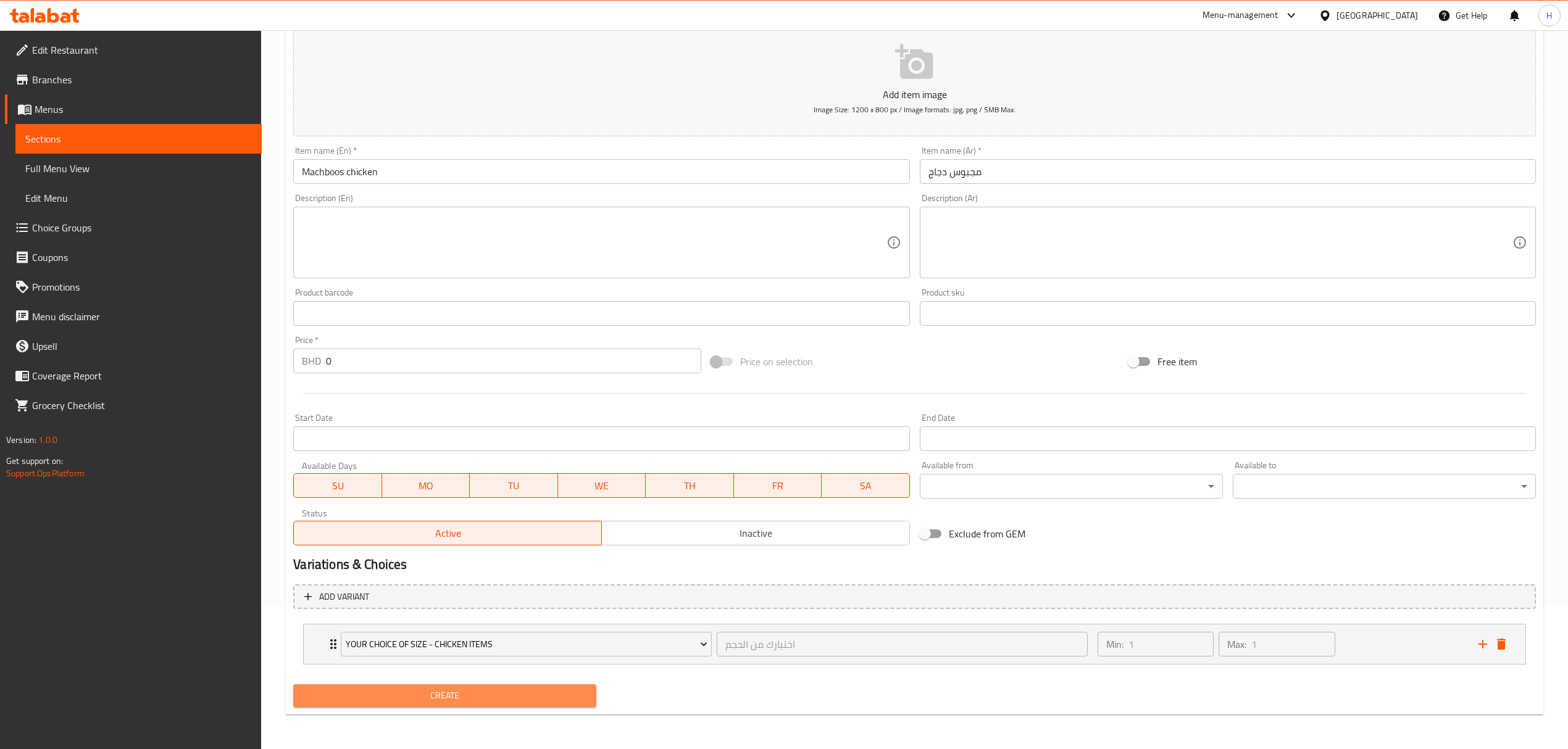
click at [463, 706] on button "Create" at bounding box center [445, 695] width 303 height 23
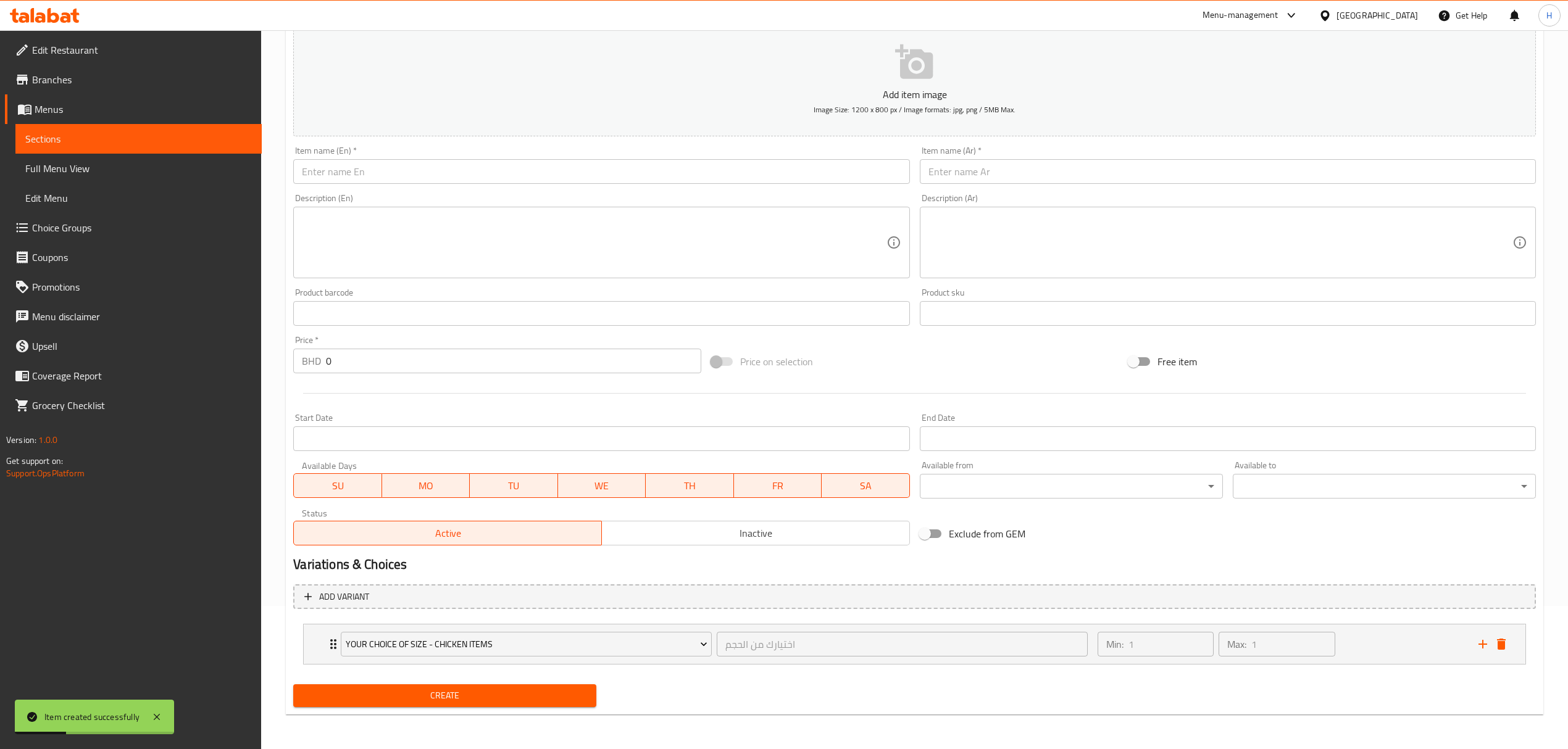
click at [618, 164] on input "text" at bounding box center [601, 171] width 616 height 25
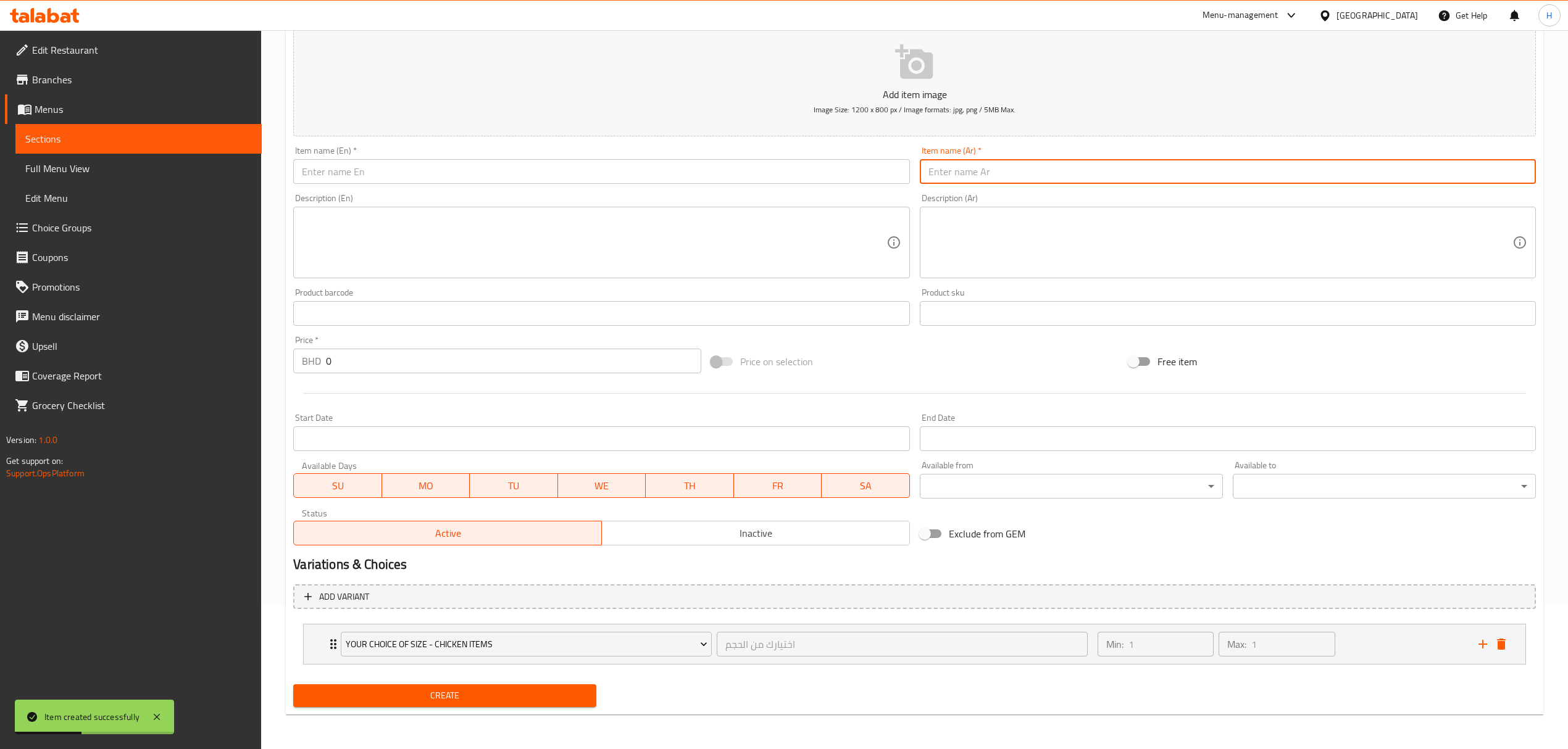
click at [1053, 163] on input "text" at bounding box center [1228, 171] width 616 height 25
paste input "بحاري دجاج"
type input "بحاري دجاج"
click at [747, 176] on input "text" at bounding box center [601, 171] width 616 height 25
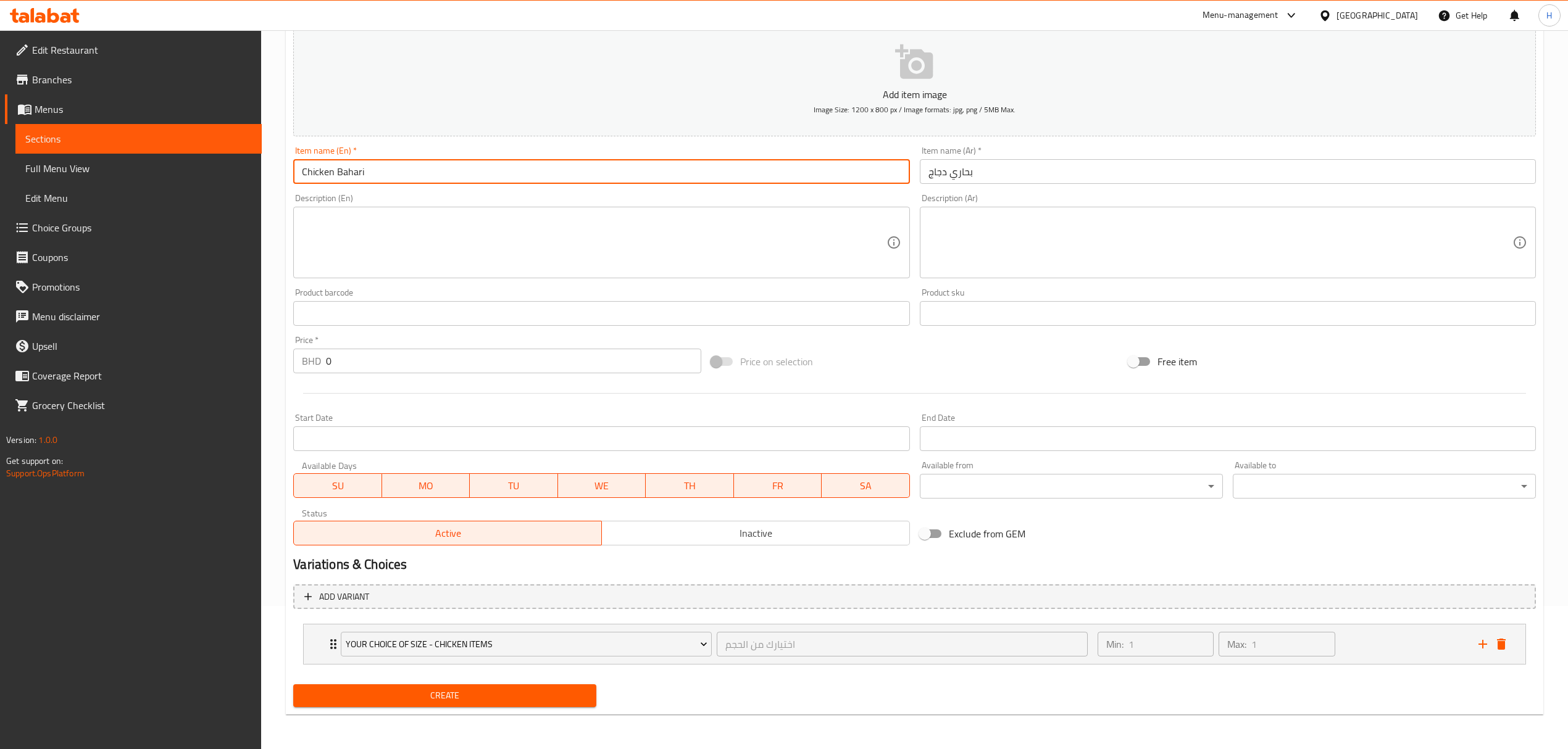
type input "Chicken Bahari"
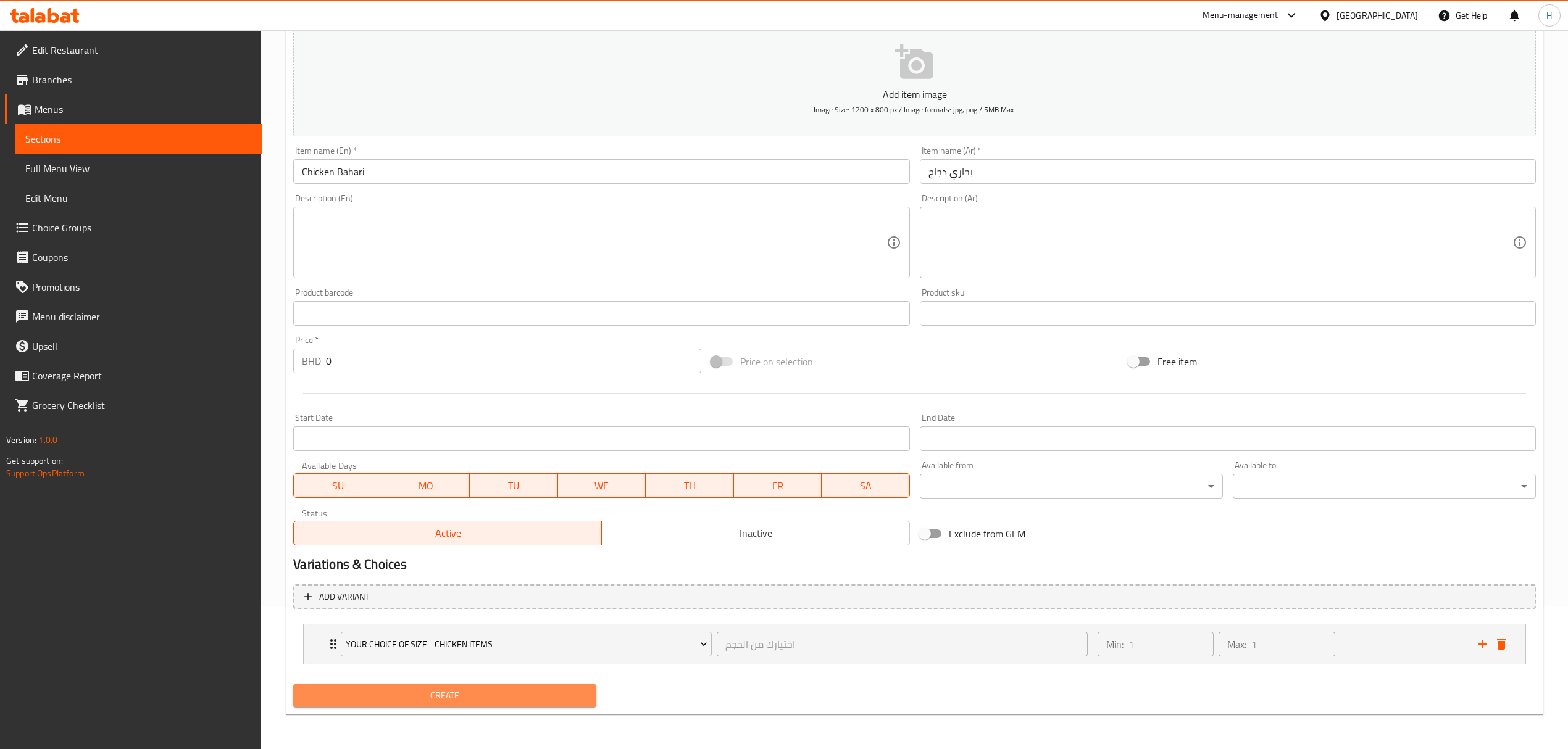
click at [552, 704] on button "Create" at bounding box center [445, 695] width 303 height 23
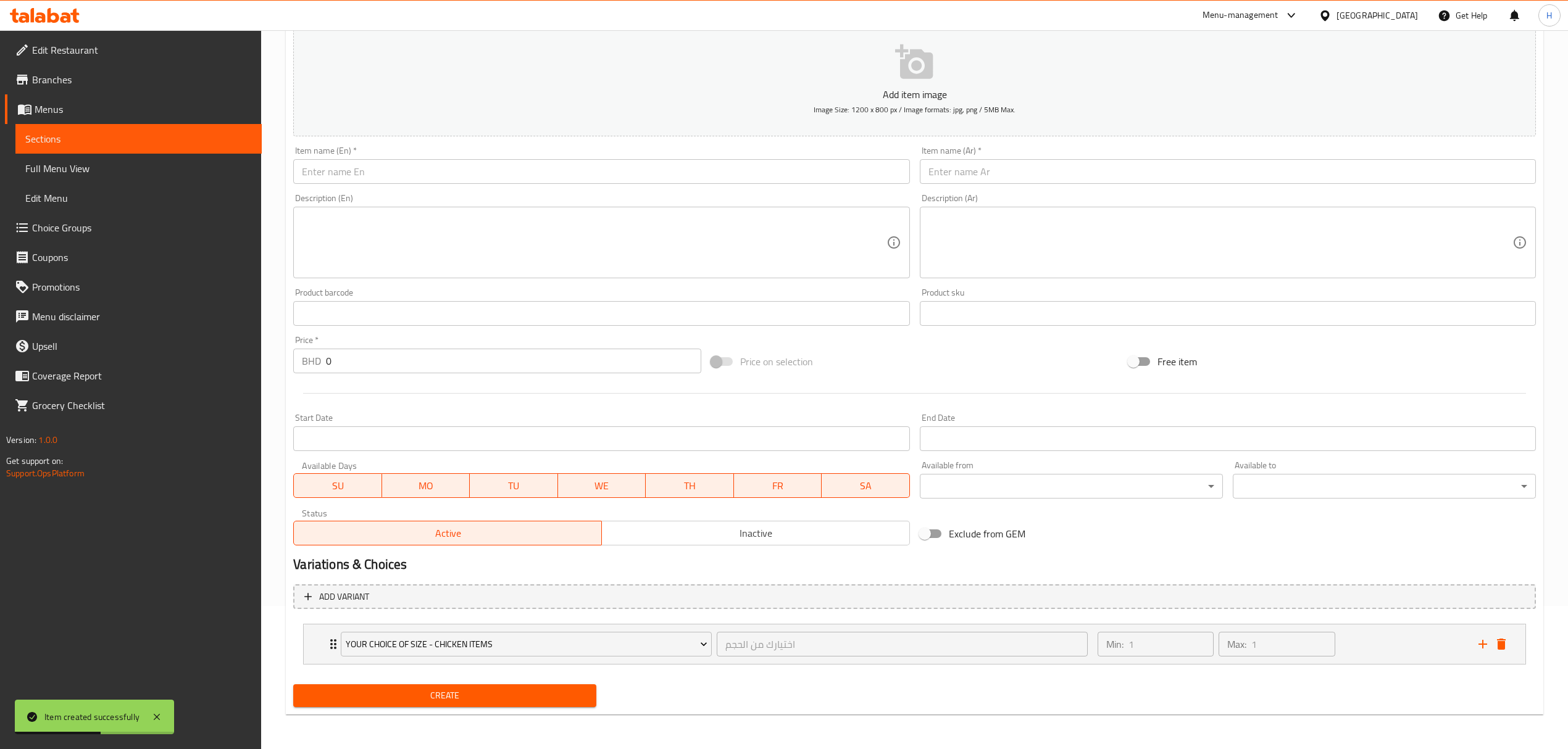
click at [611, 169] on input "text" at bounding box center [601, 171] width 616 height 25
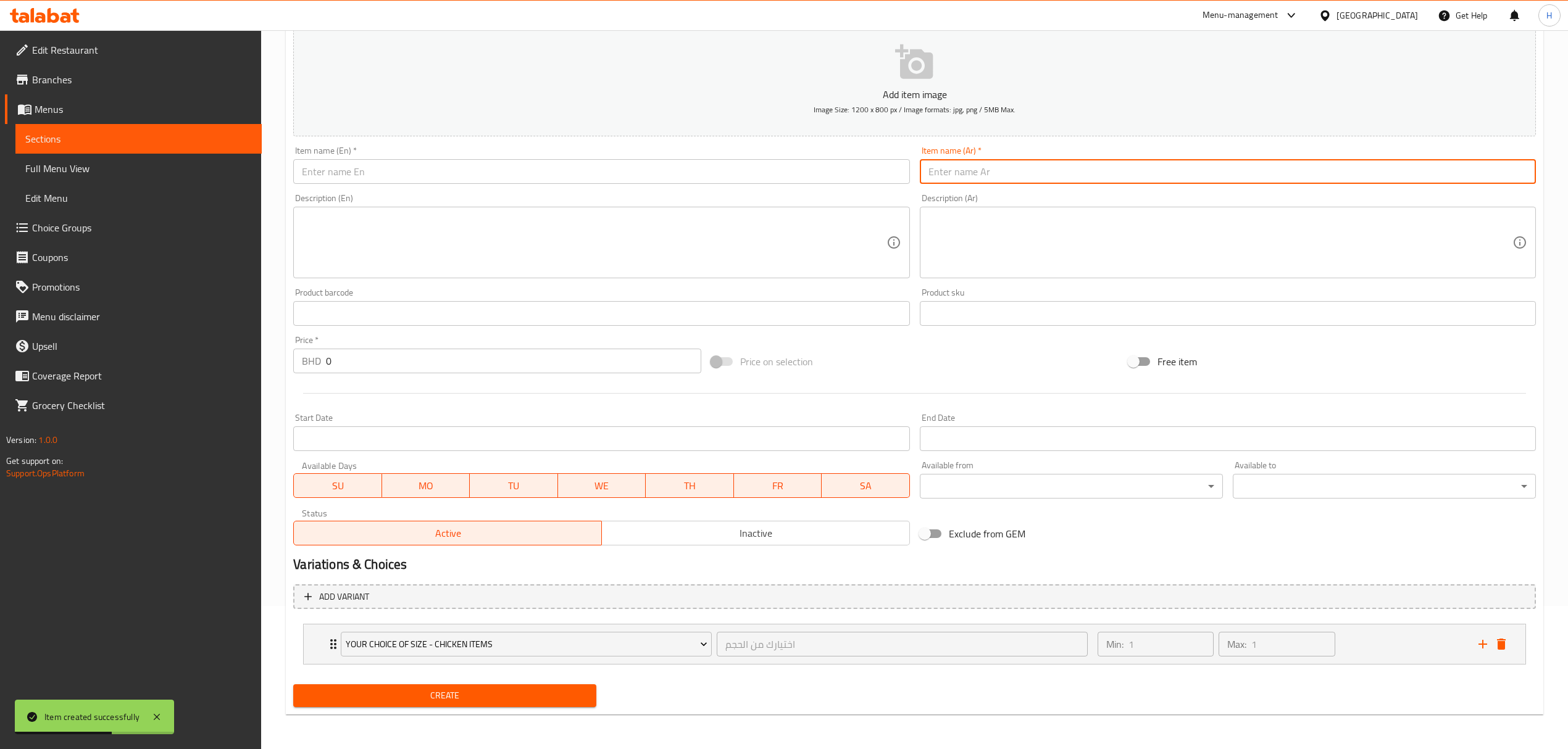
drag, startPoint x: 1065, startPoint y: 175, endPoint x: 1047, endPoint y: 178, distance: 18.2
click at [1065, 175] on input "text" at bounding box center [1228, 171] width 616 height 25
paste input "تحت العيش دجاج"
type input "تحت العيش دجاج"
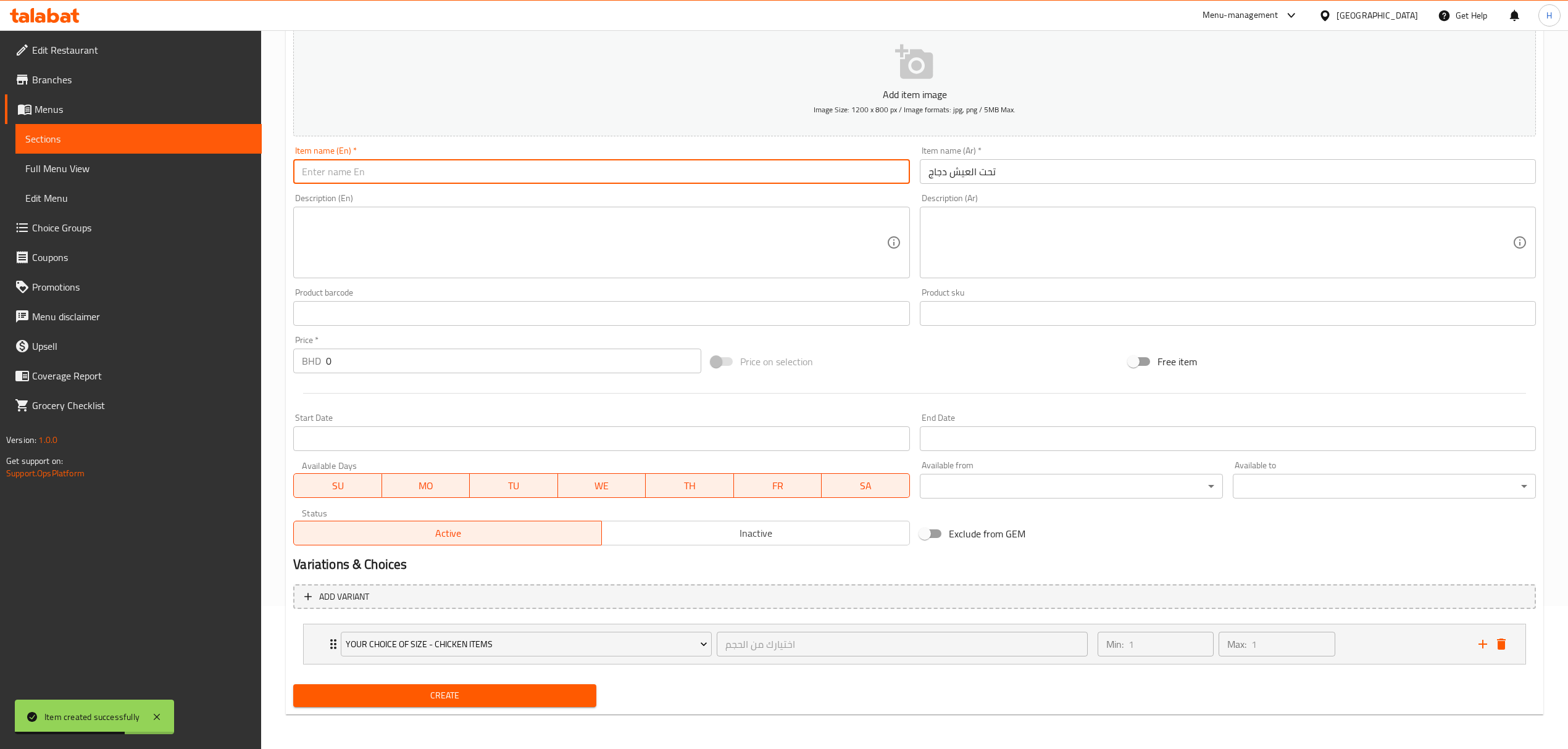
click at [761, 173] on input "text" at bounding box center [601, 171] width 616 height 25
type input "Under rice chicken"
click at [537, 682] on div "Create" at bounding box center [445, 695] width 313 height 33
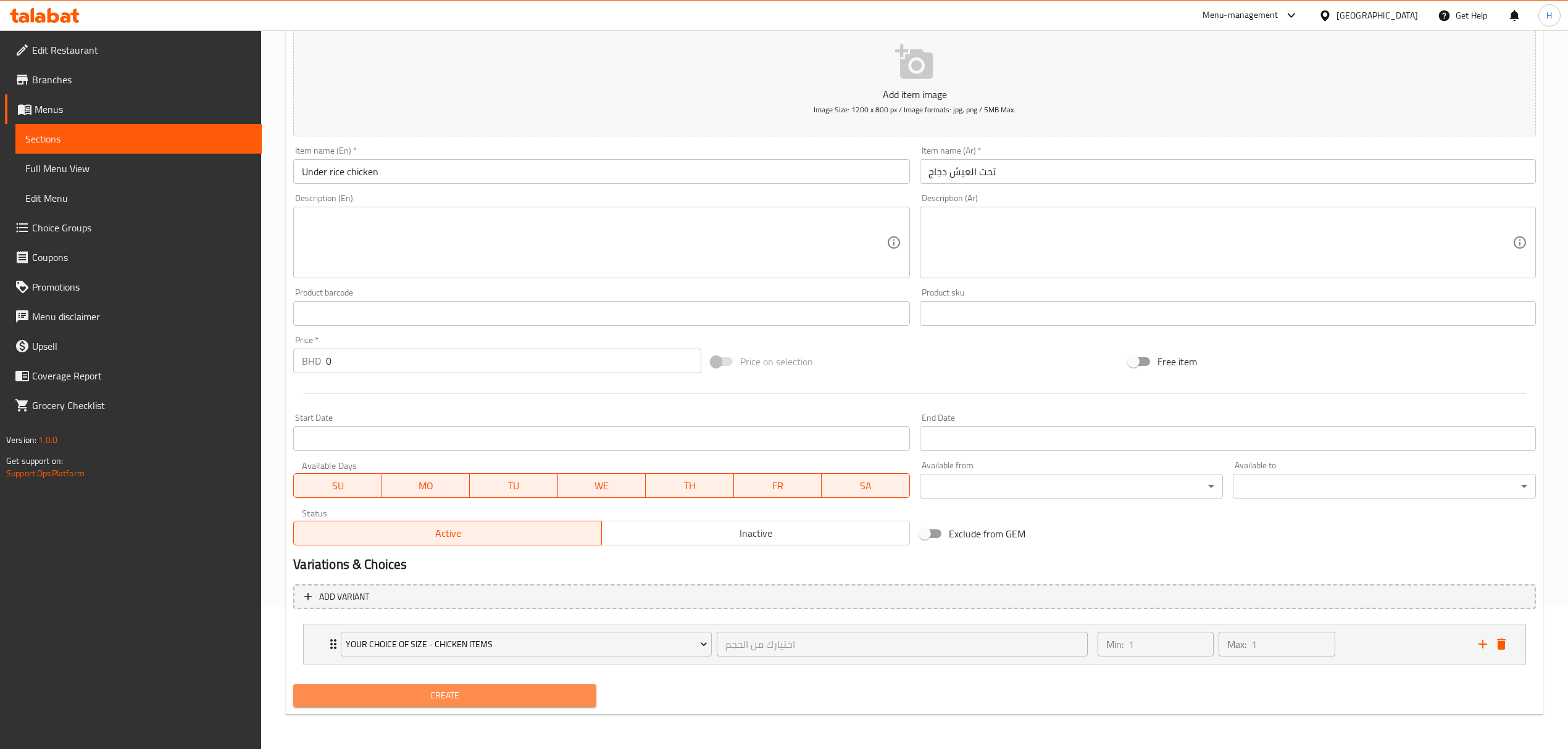
click at [541, 692] on span "Create" at bounding box center [445, 695] width 283 height 16
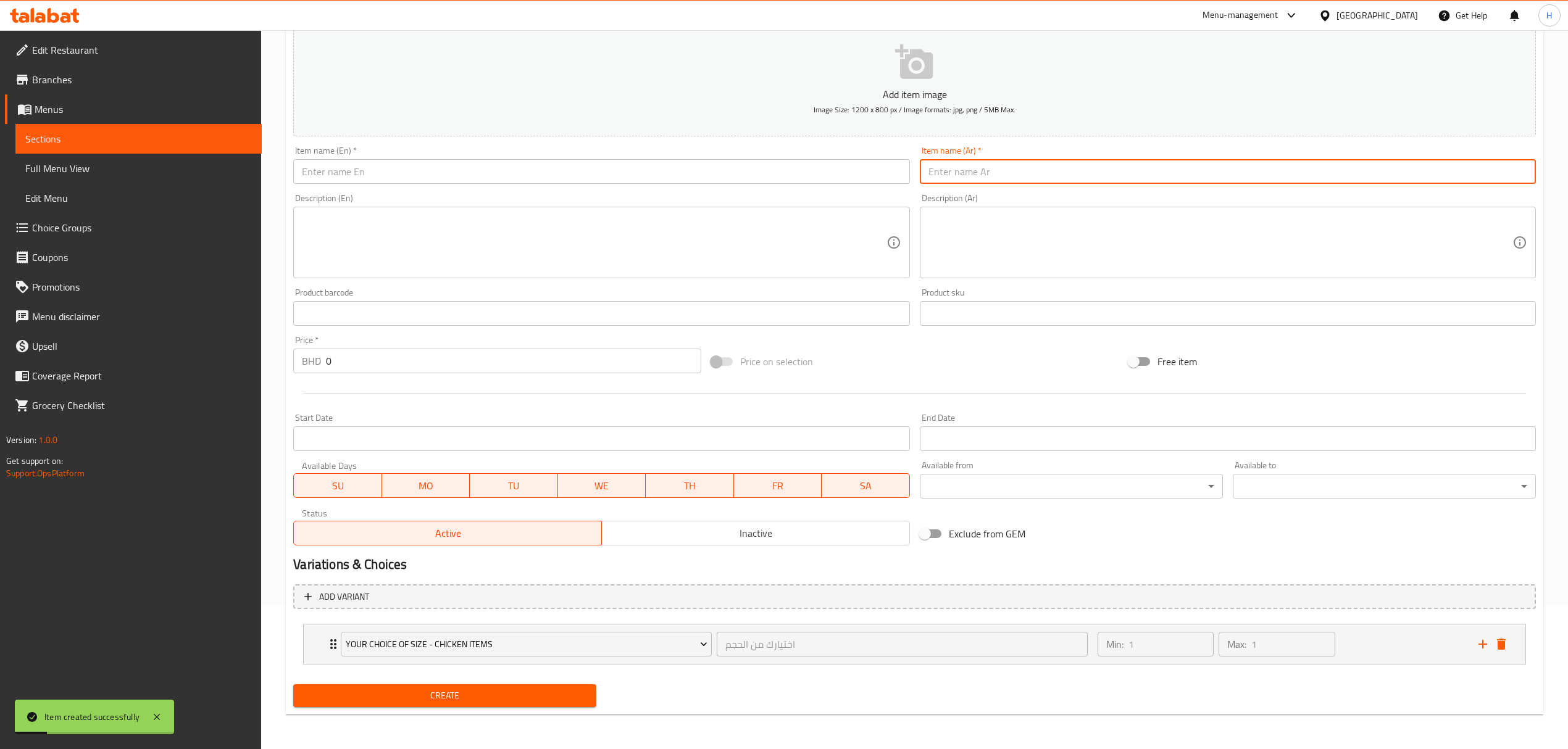
click at [984, 159] on input "text" at bounding box center [1228, 171] width 616 height 25
paste input "برياني دجاج"
type input "برياني دجاج"
click at [826, 182] on input "text" at bounding box center [601, 171] width 616 height 25
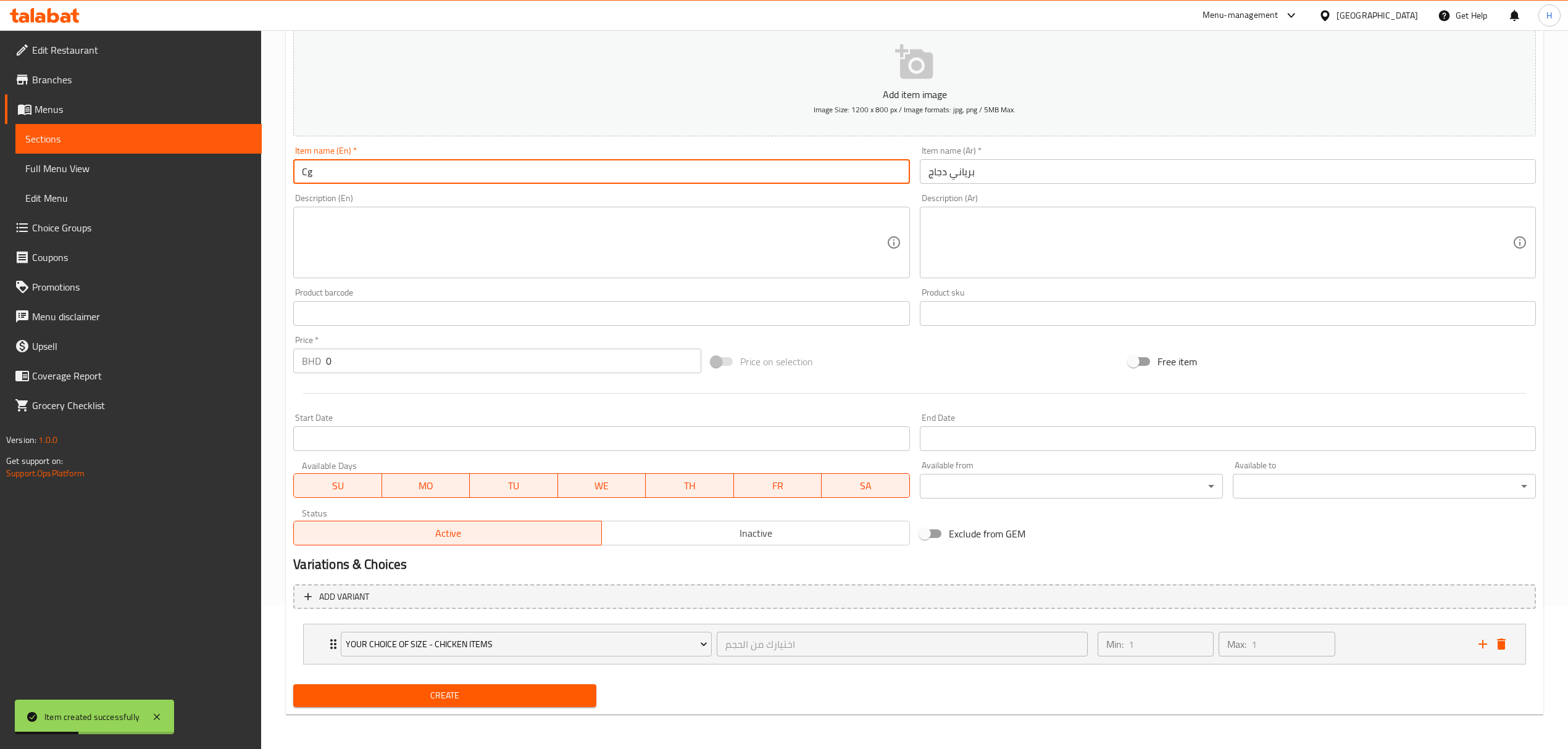
type input "C"
type input "Chicken Biryani"
click at [431, 679] on div "Create" at bounding box center [445, 695] width 313 height 33
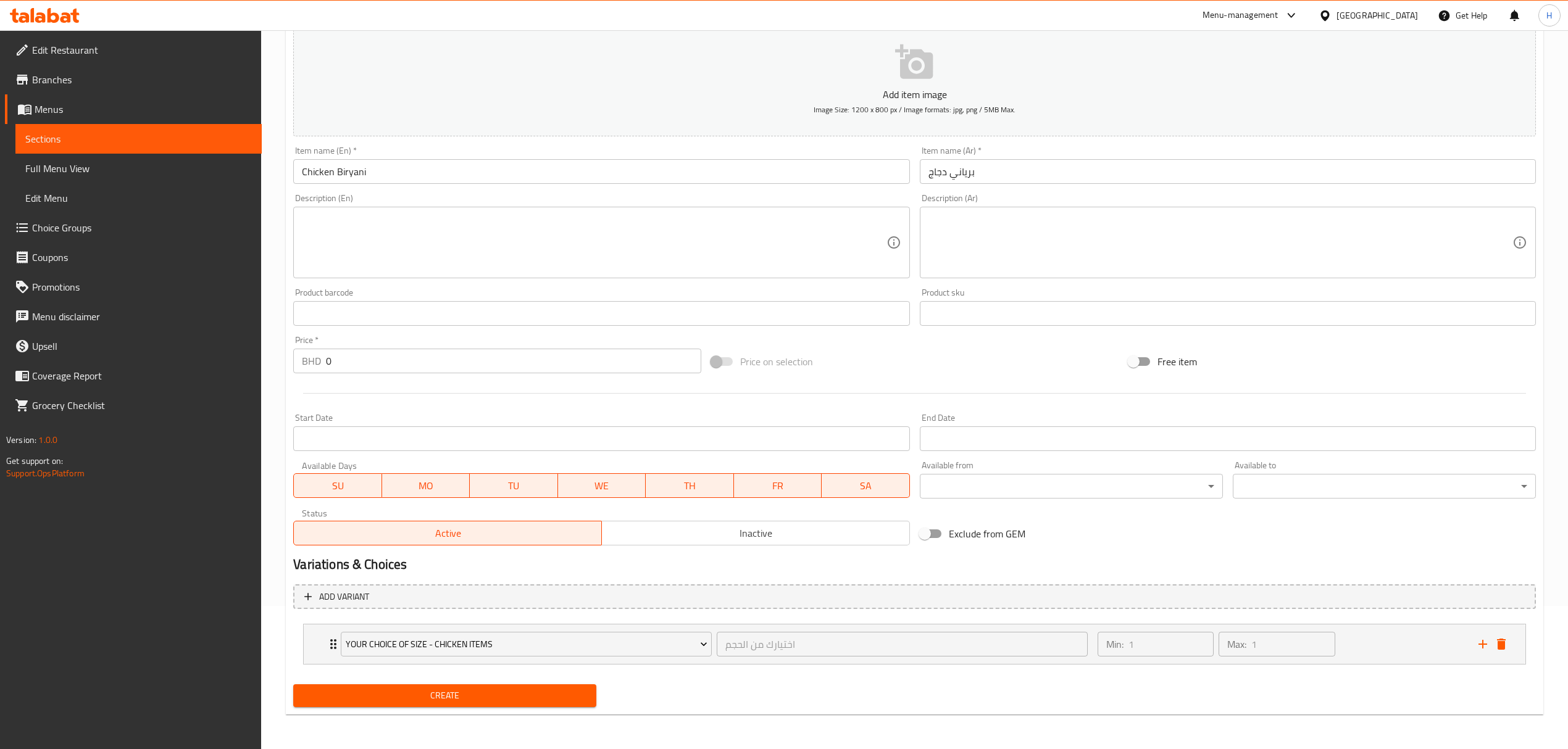
click at [434, 686] on button "Create" at bounding box center [445, 695] width 303 height 23
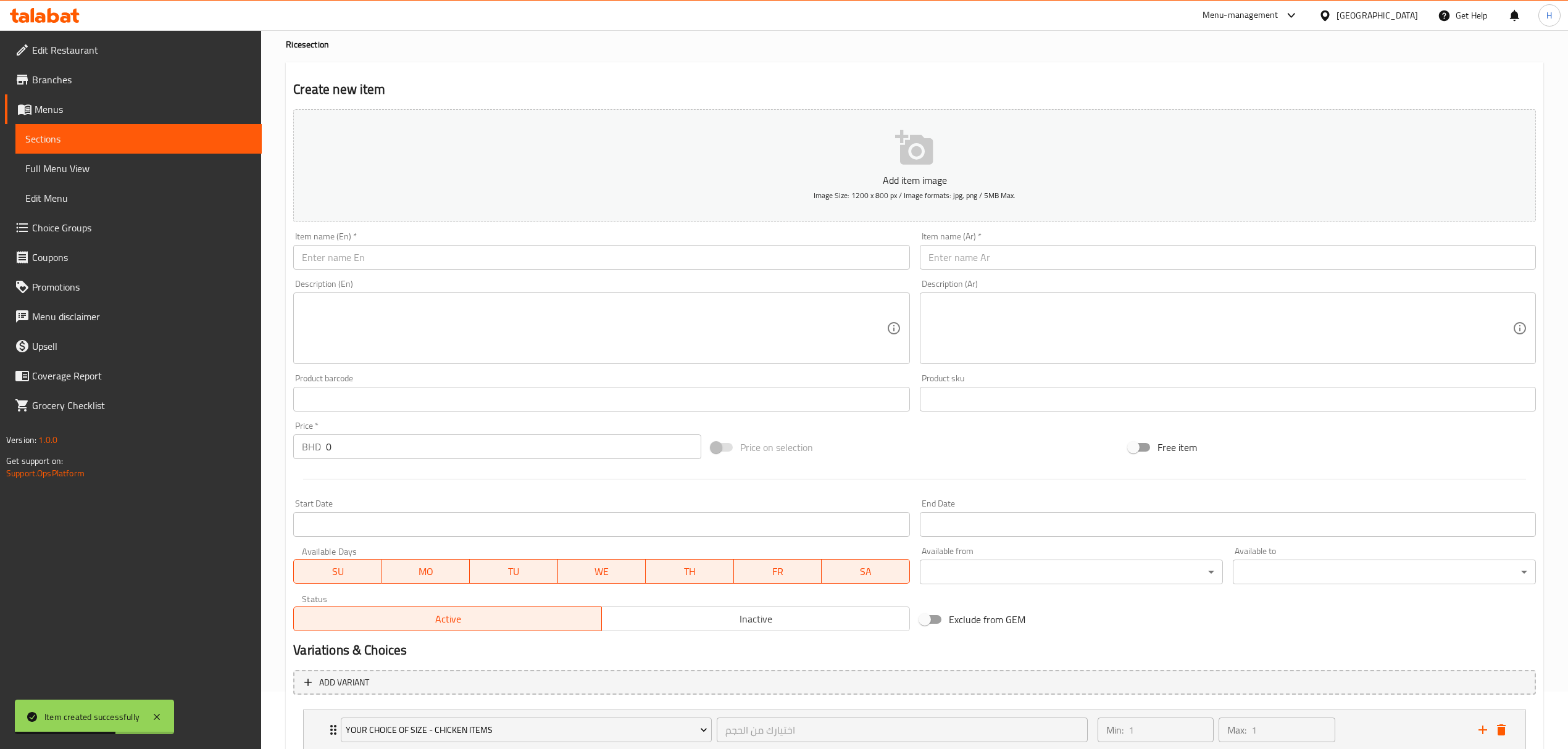
scroll to position [0, 0]
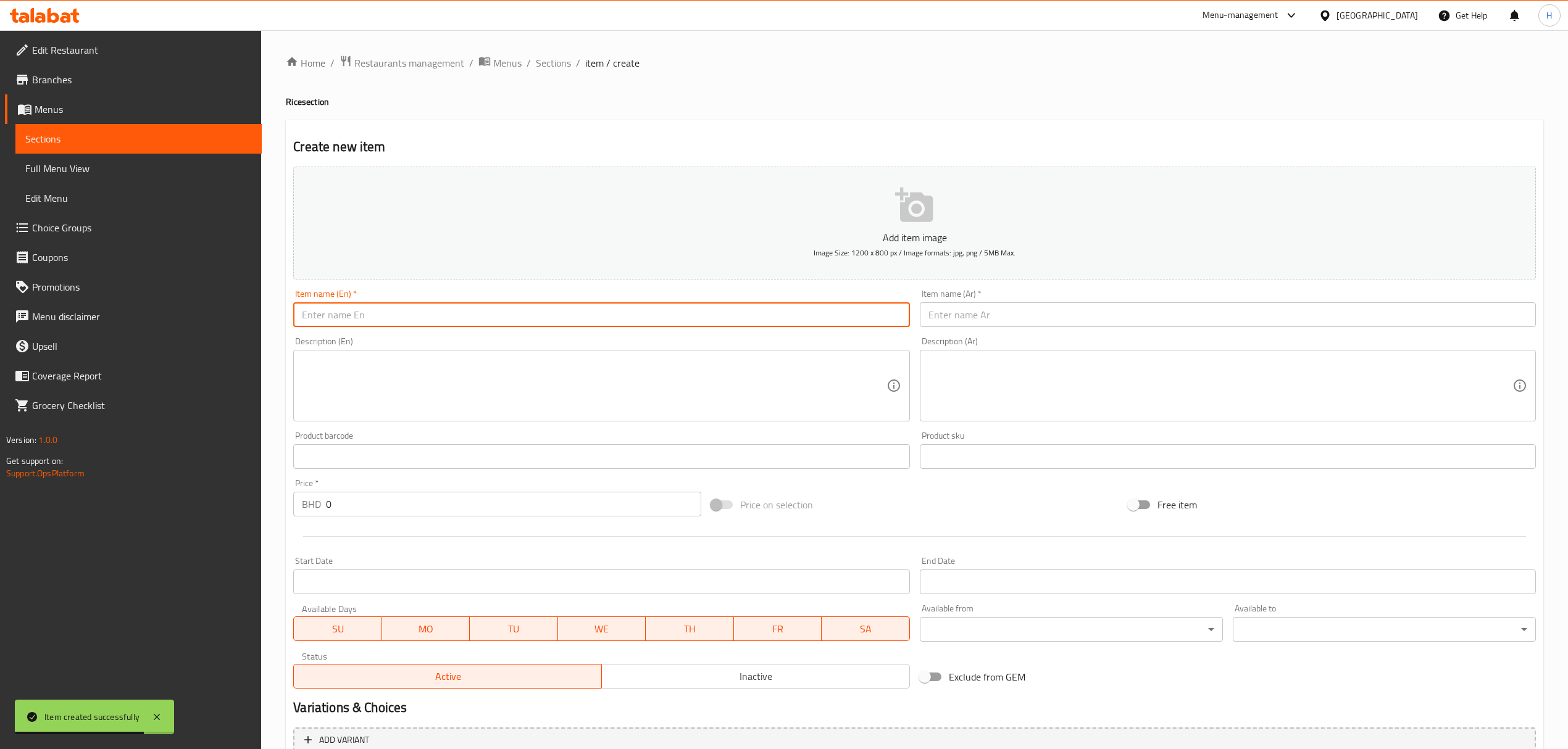
click at [569, 322] on input "text" at bounding box center [601, 314] width 616 height 25
paste input "افغاني دجاج"
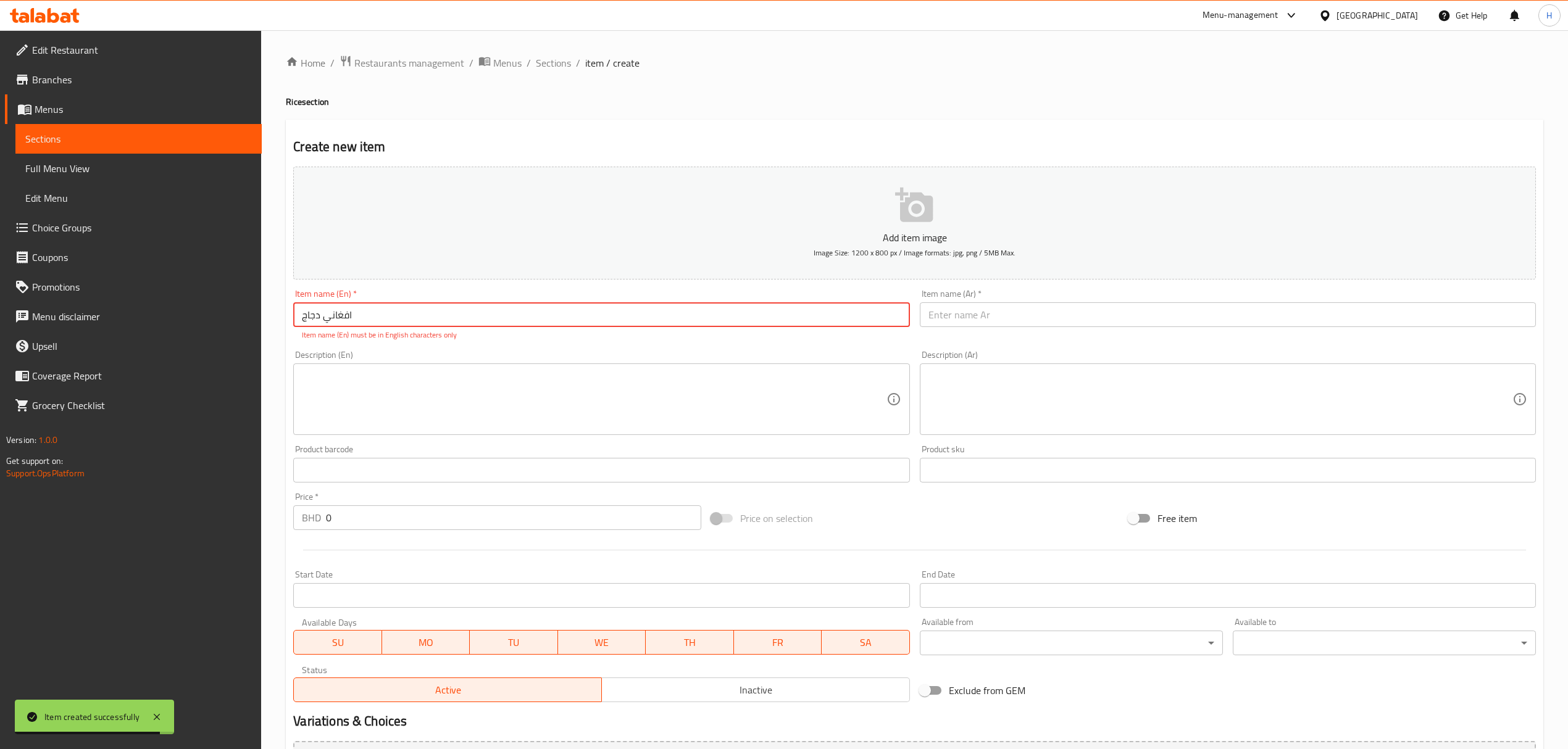
type input "افغاني دجاج"
click at [1037, 311] on input "text" at bounding box center [1228, 314] width 616 height 25
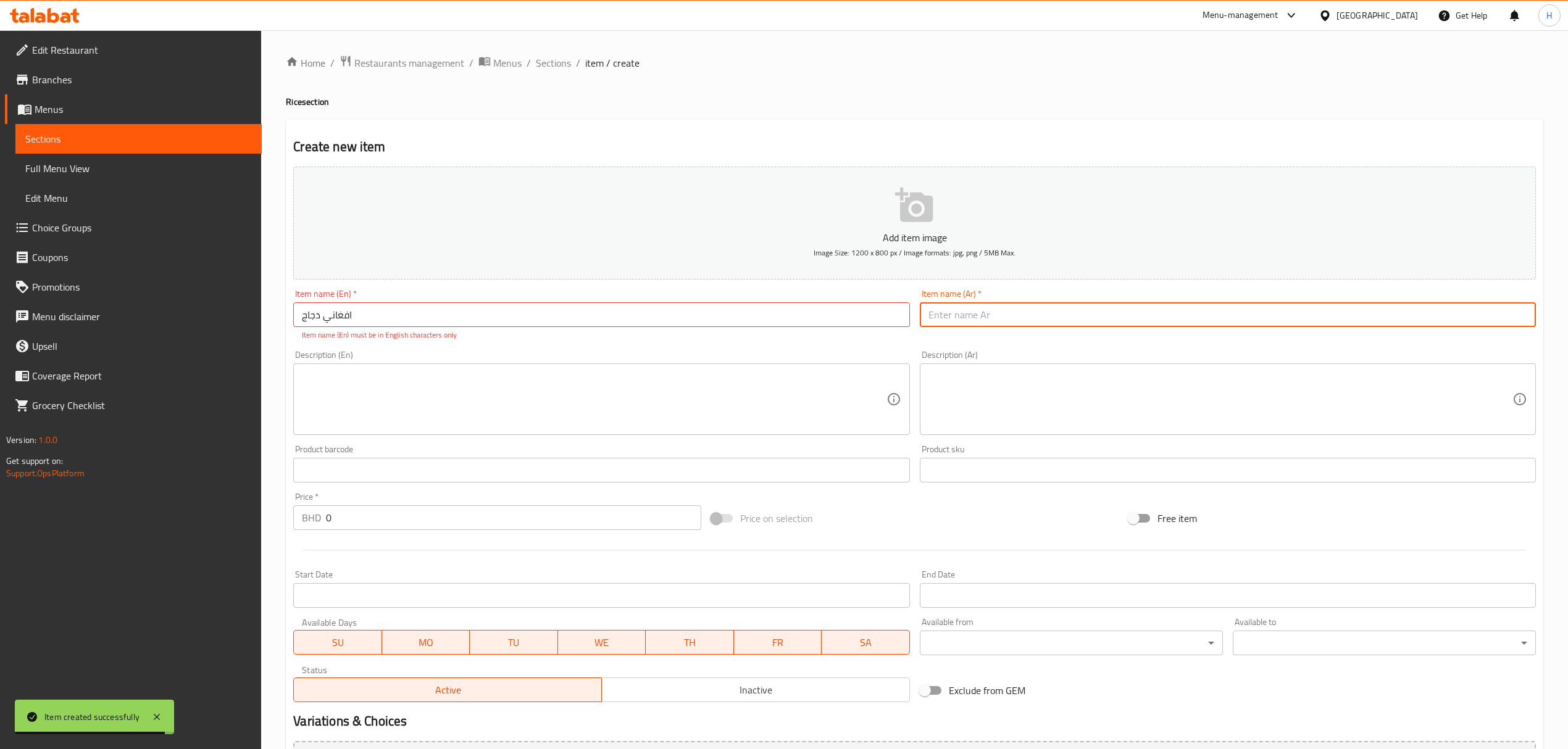
paste input "افغاني دجاج"
type input "افغاني دجاج"
click at [452, 315] on input "افغاني دجاج" at bounding box center [601, 314] width 616 height 25
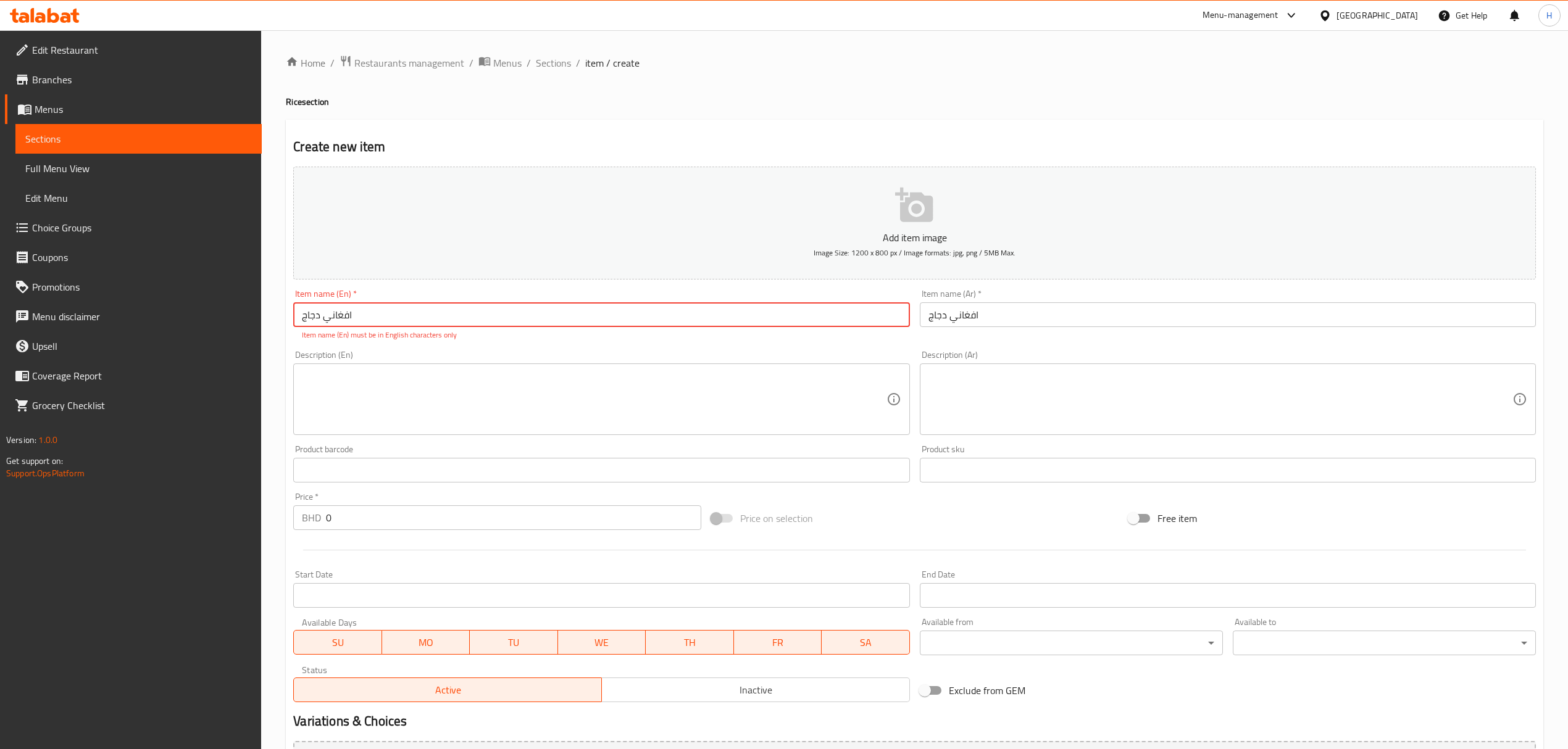
click at [452, 315] on input "افغاني دجاج" at bounding box center [601, 314] width 616 height 25
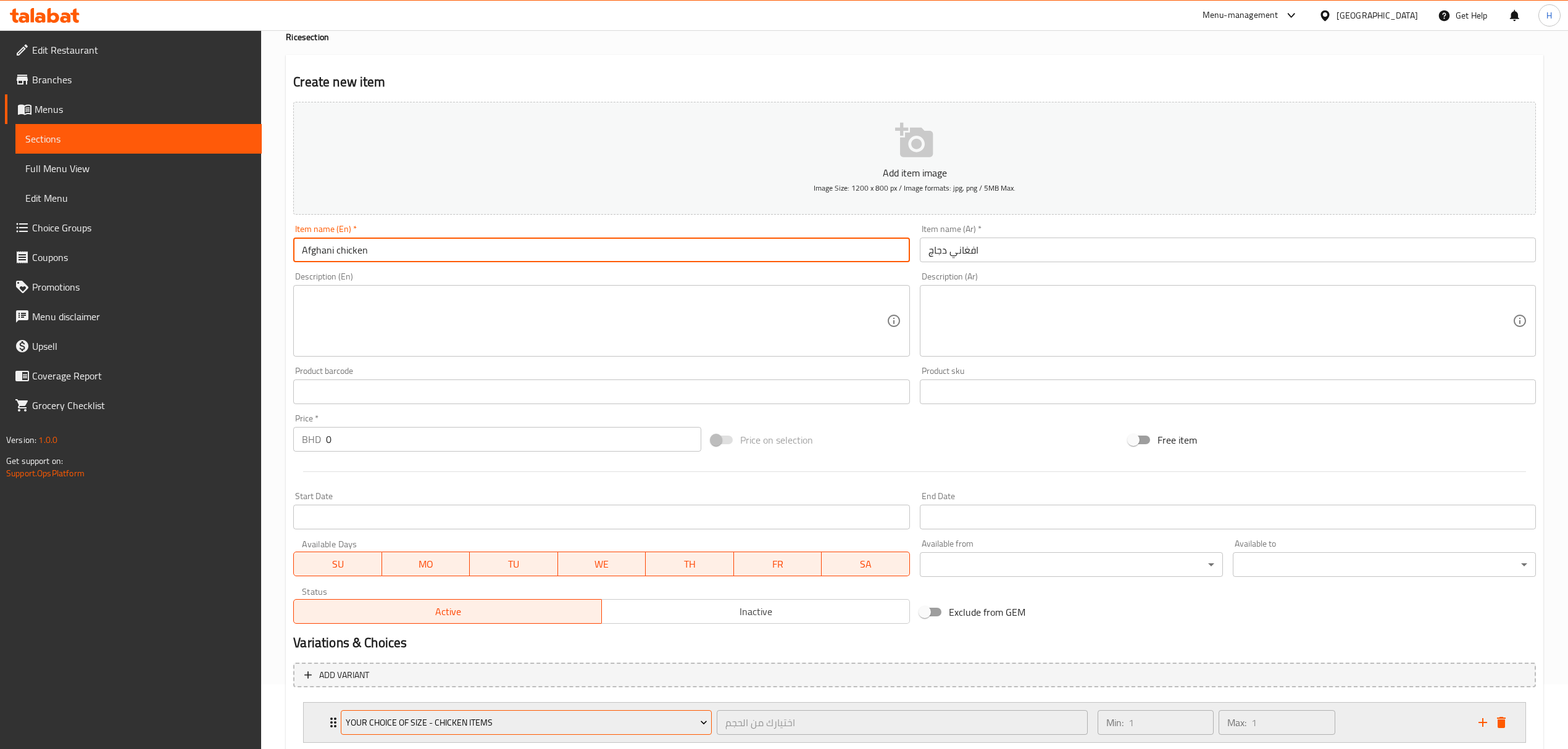
scroll to position [144, 0]
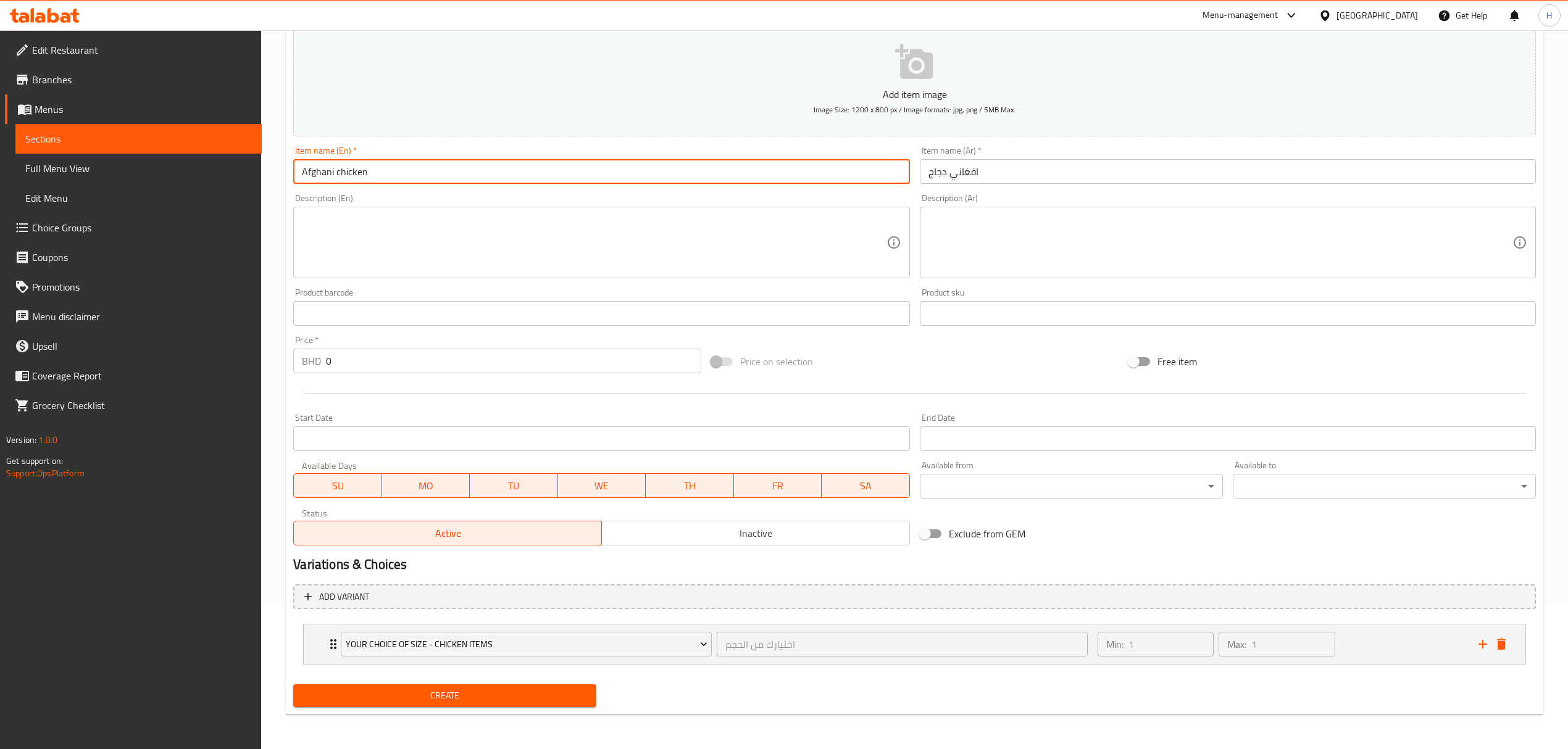
type input "Afghani chicken"
click at [511, 701] on span "Create" at bounding box center [445, 695] width 283 height 16
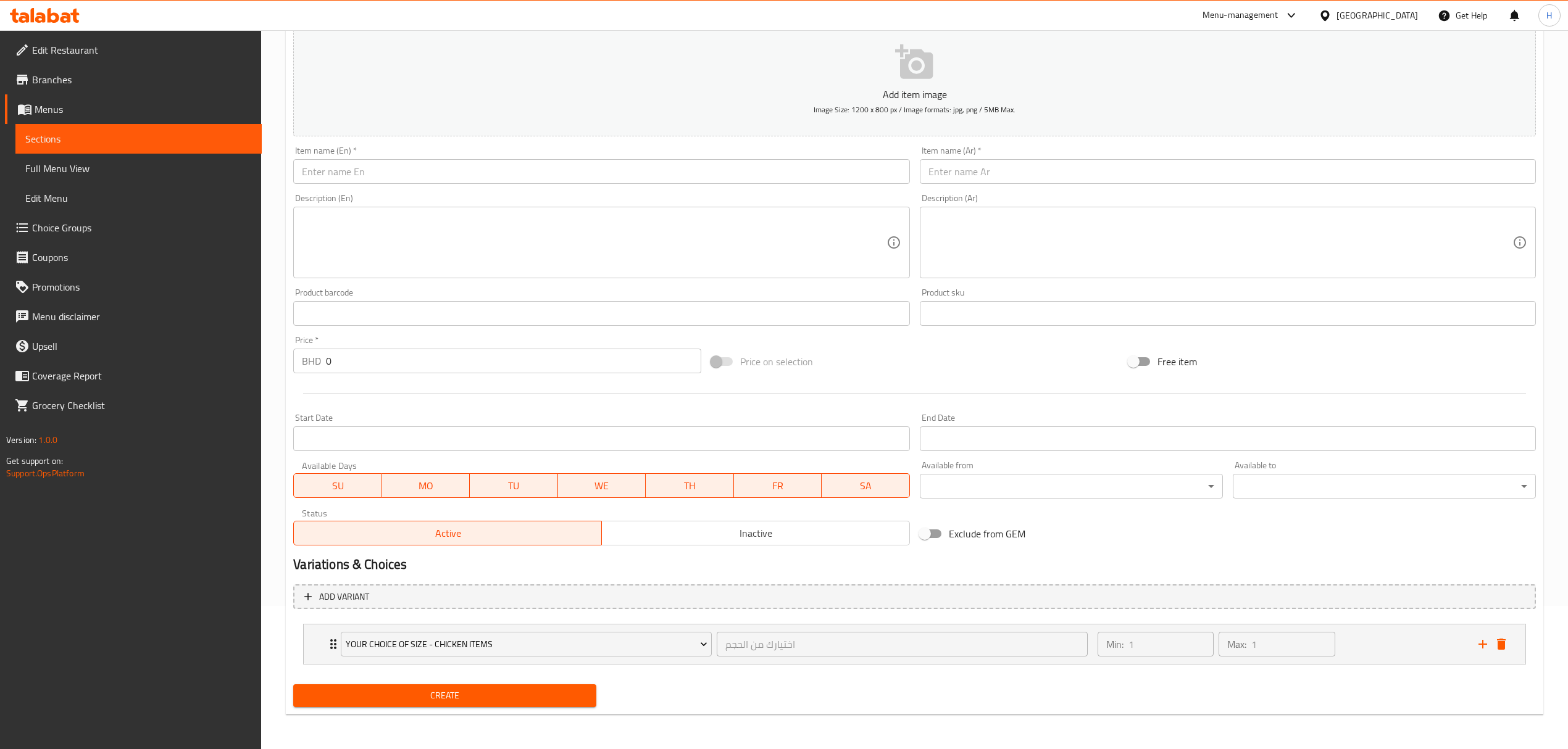
click at [1028, 165] on input "text" at bounding box center [1228, 171] width 616 height 25
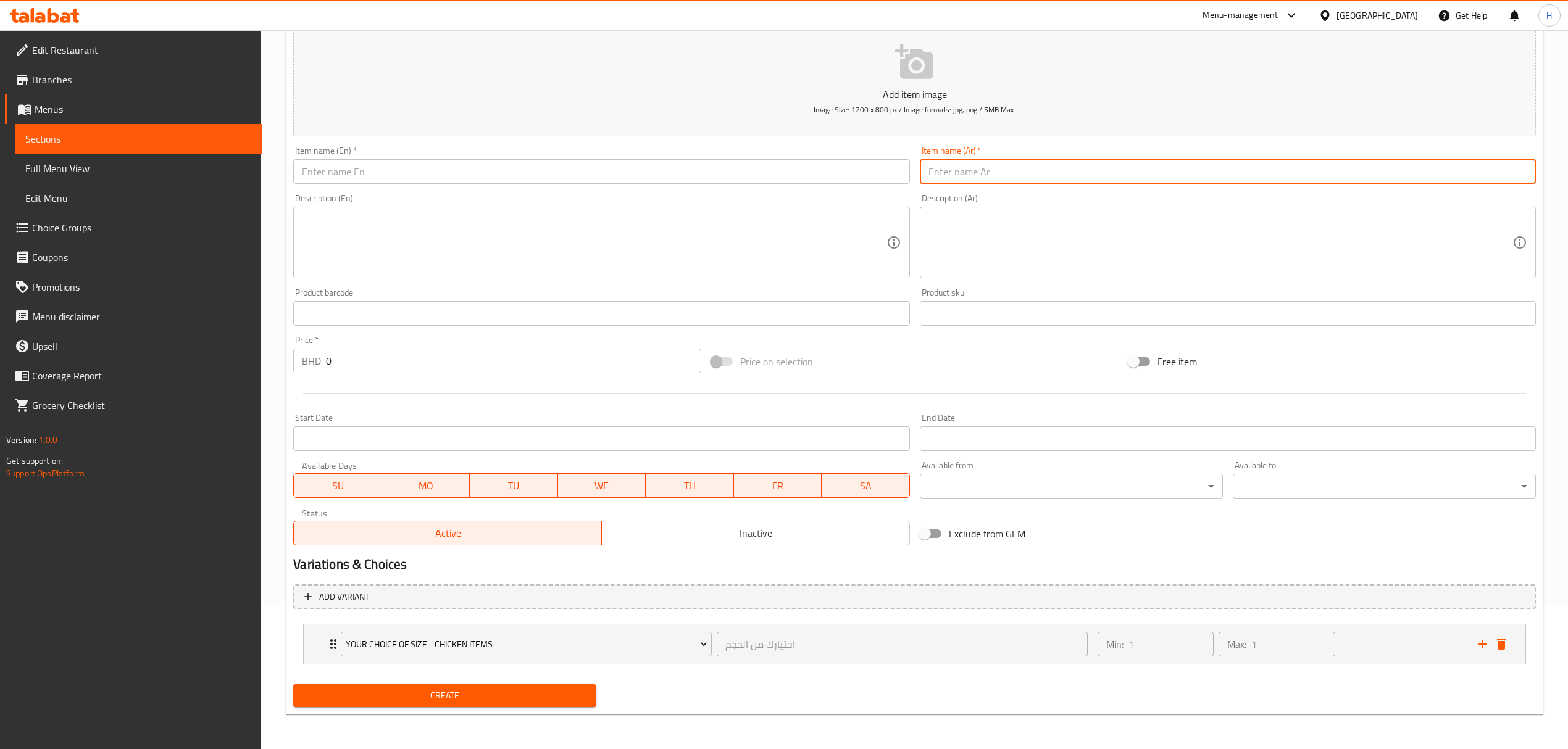
paste input "سلطان باشا دجاج"
type input "سلطان باشا دجاج"
click at [746, 178] on input "text" at bounding box center [601, 171] width 616 height 25
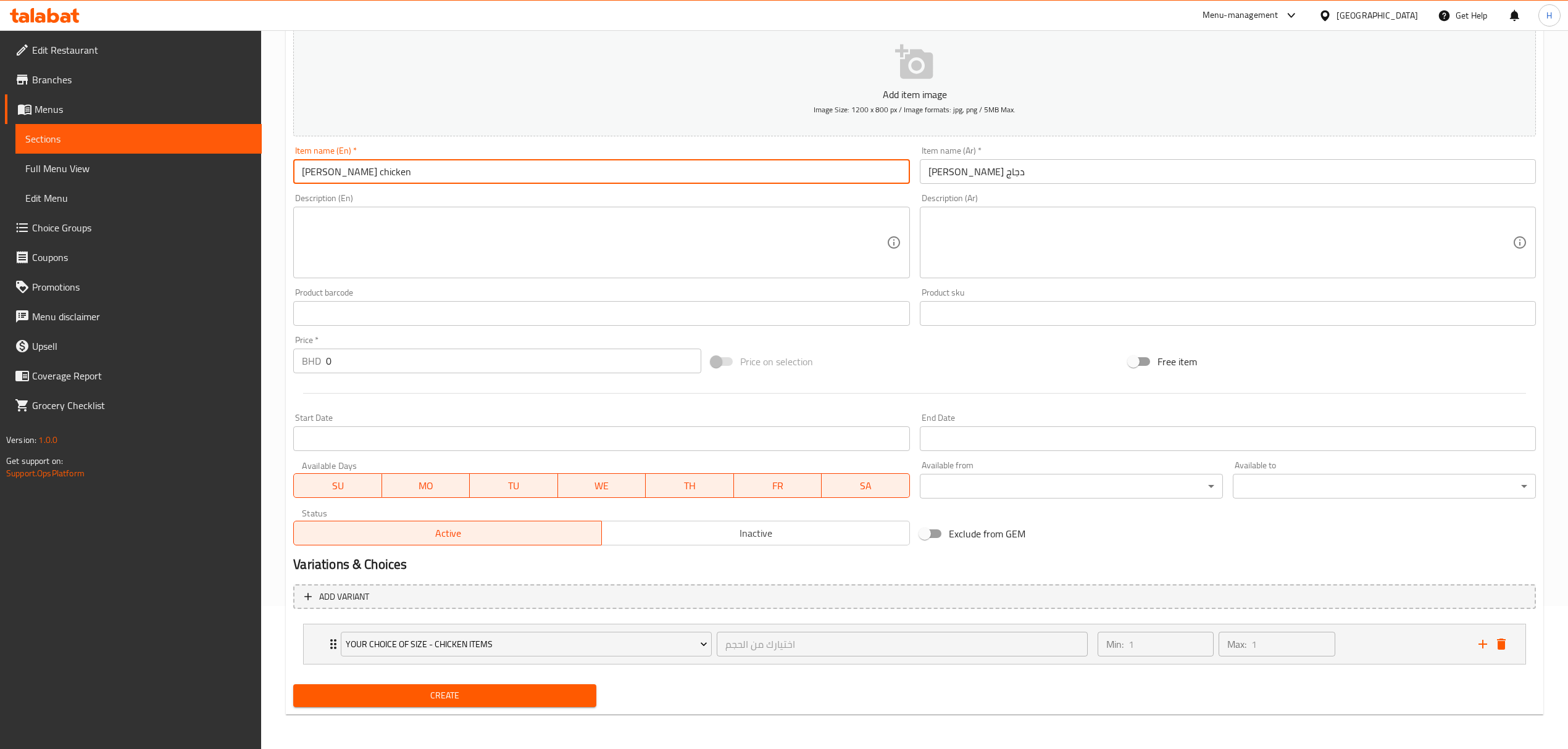
type input "[PERSON_NAME] chicken"
click at [553, 709] on div "Create" at bounding box center [445, 695] width 313 height 33
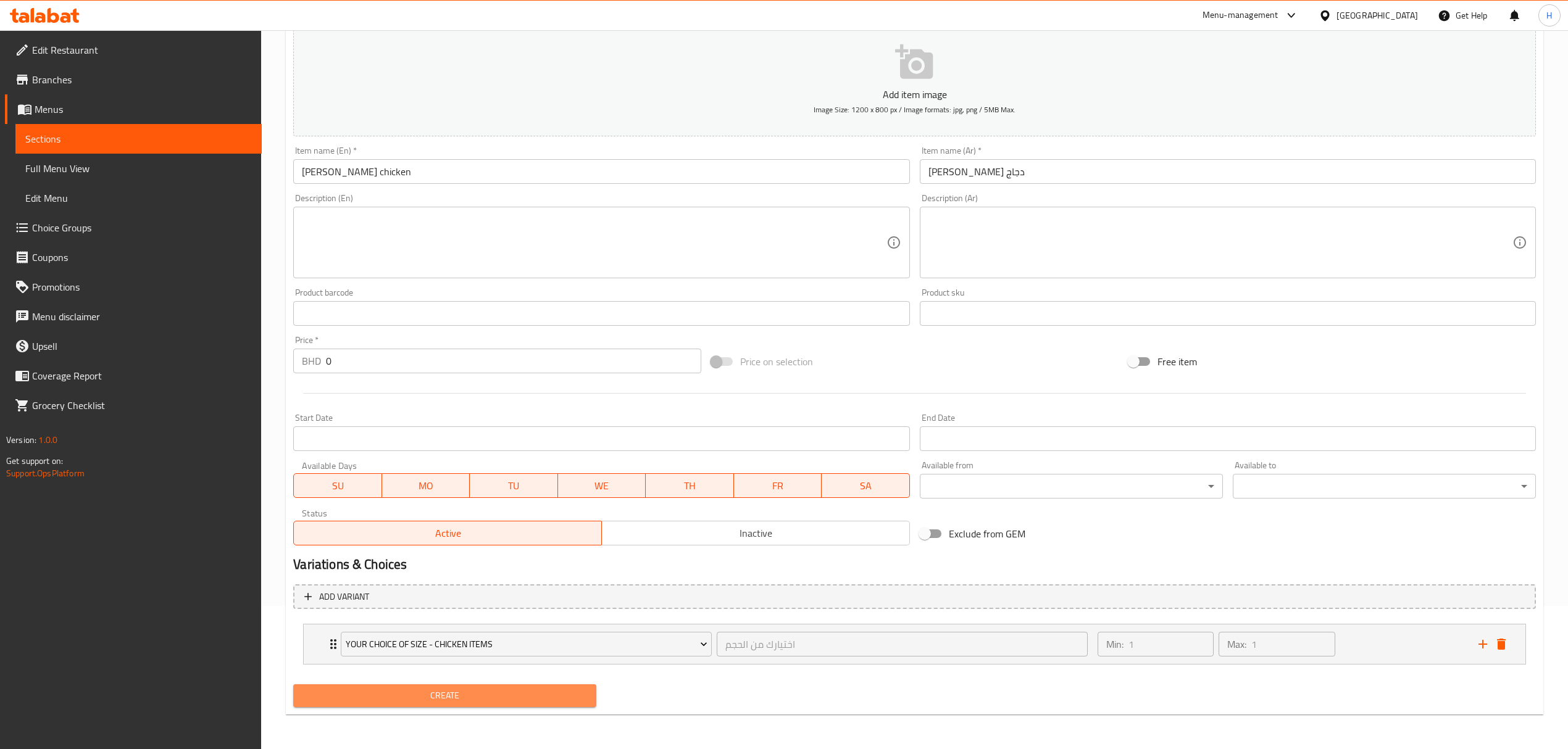
click at [556, 692] on span "Create" at bounding box center [445, 695] width 283 height 16
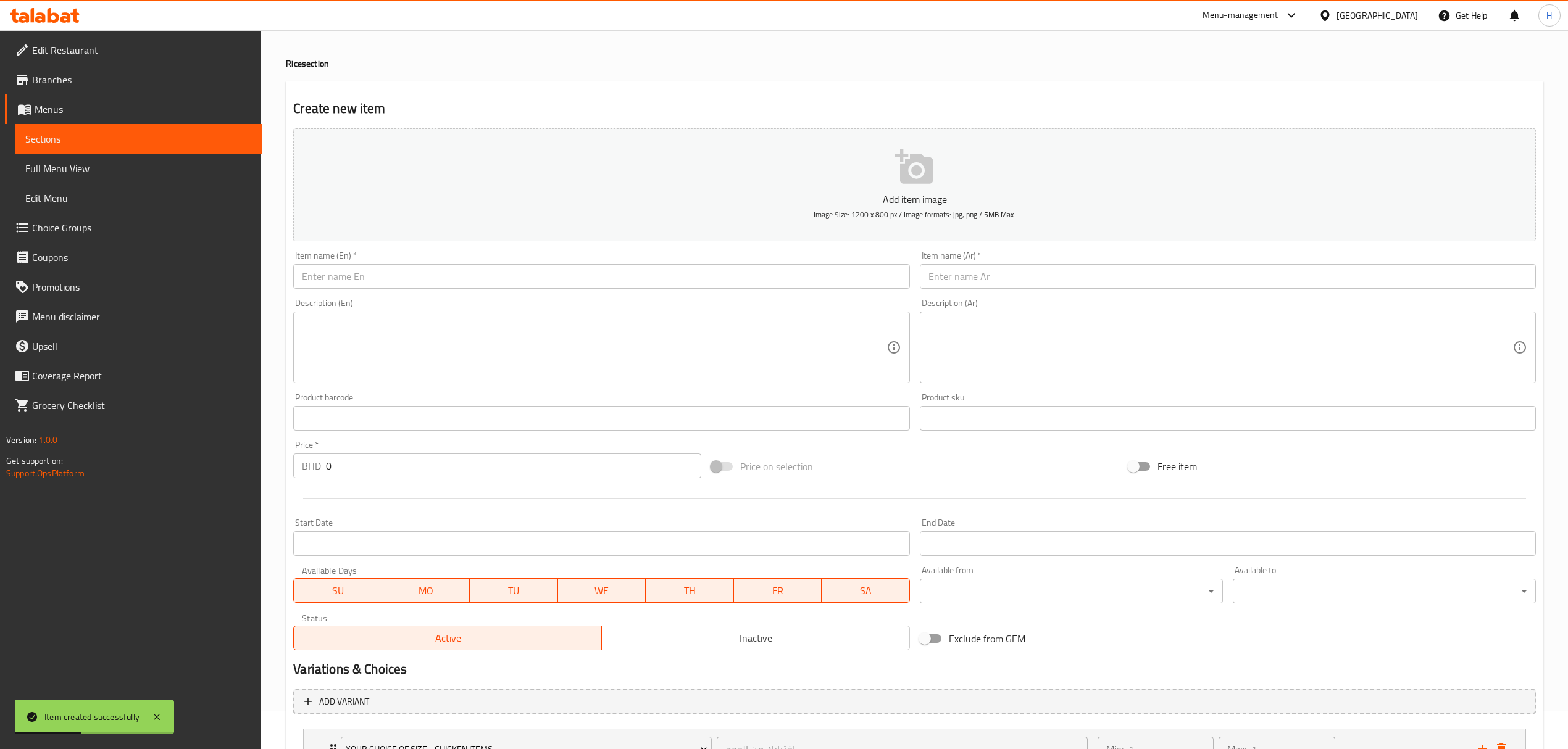
scroll to position [0, 0]
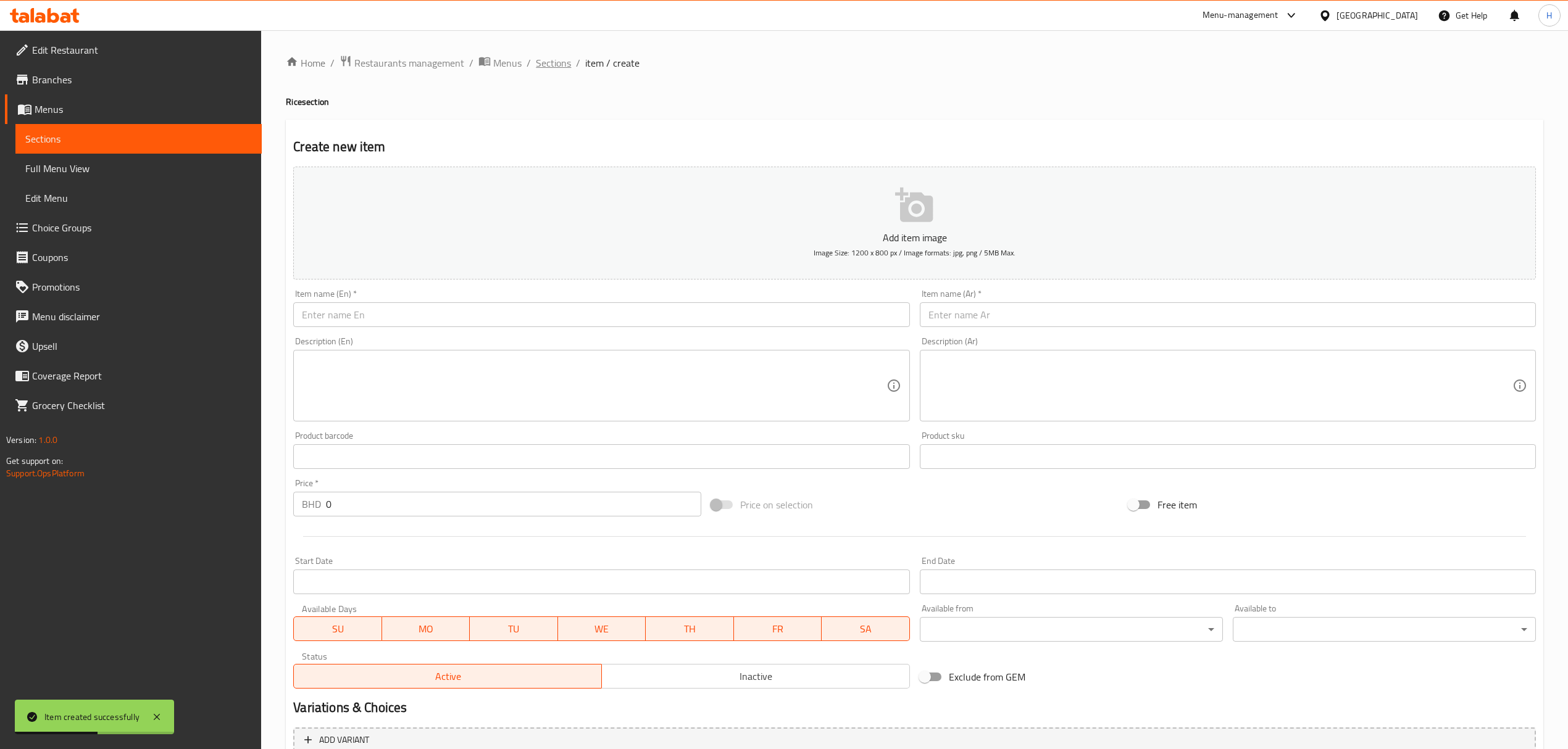
click at [556, 67] on span "Sections" at bounding box center [553, 63] width 35 height 15
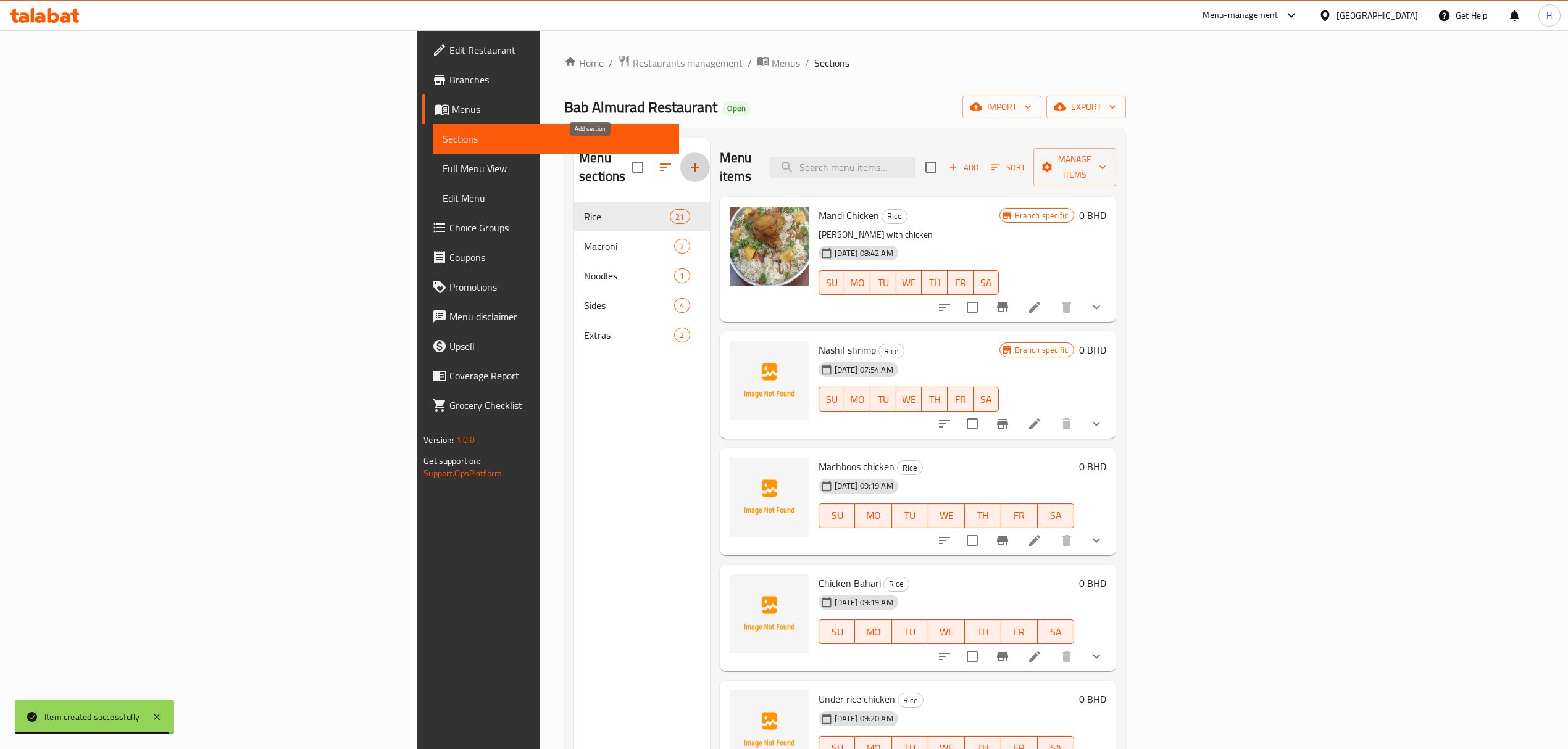
click at [688, 160] on icon "button" at bounding box center [695, 168] width 15 height 15
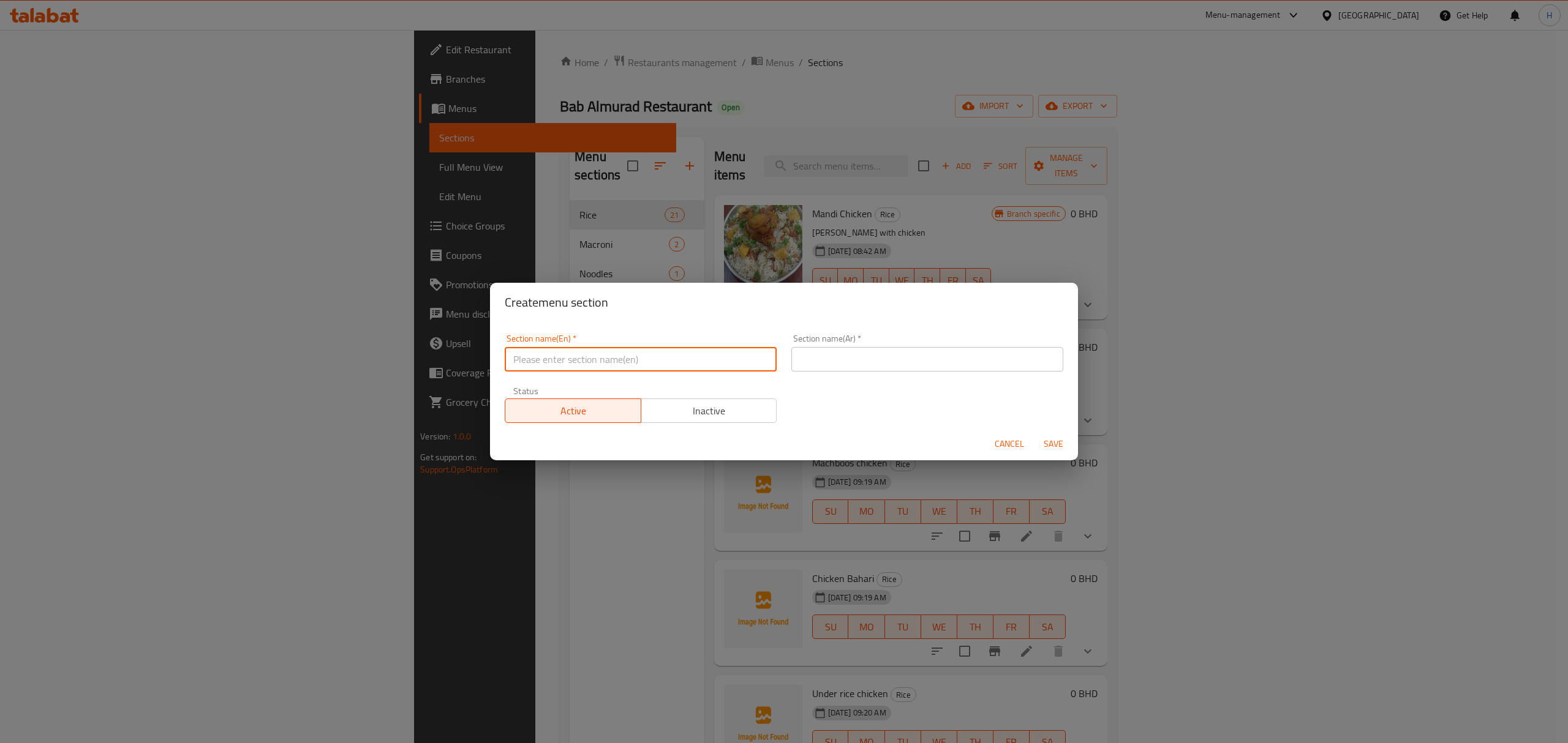
click at [596, 363] on input "text" at bounding box center [641, 359] width 272 height 24
type input "Chicken items"
click at [995, 374] on div "Section name(Ar)   * Section name(Ar) *" at bounding box center [927, 353] width 287 height 52
click at [982, 346] on div "Section name(Ar)   * Section name(Ar) *" at bounding box center [927, 353] width 272 height 38
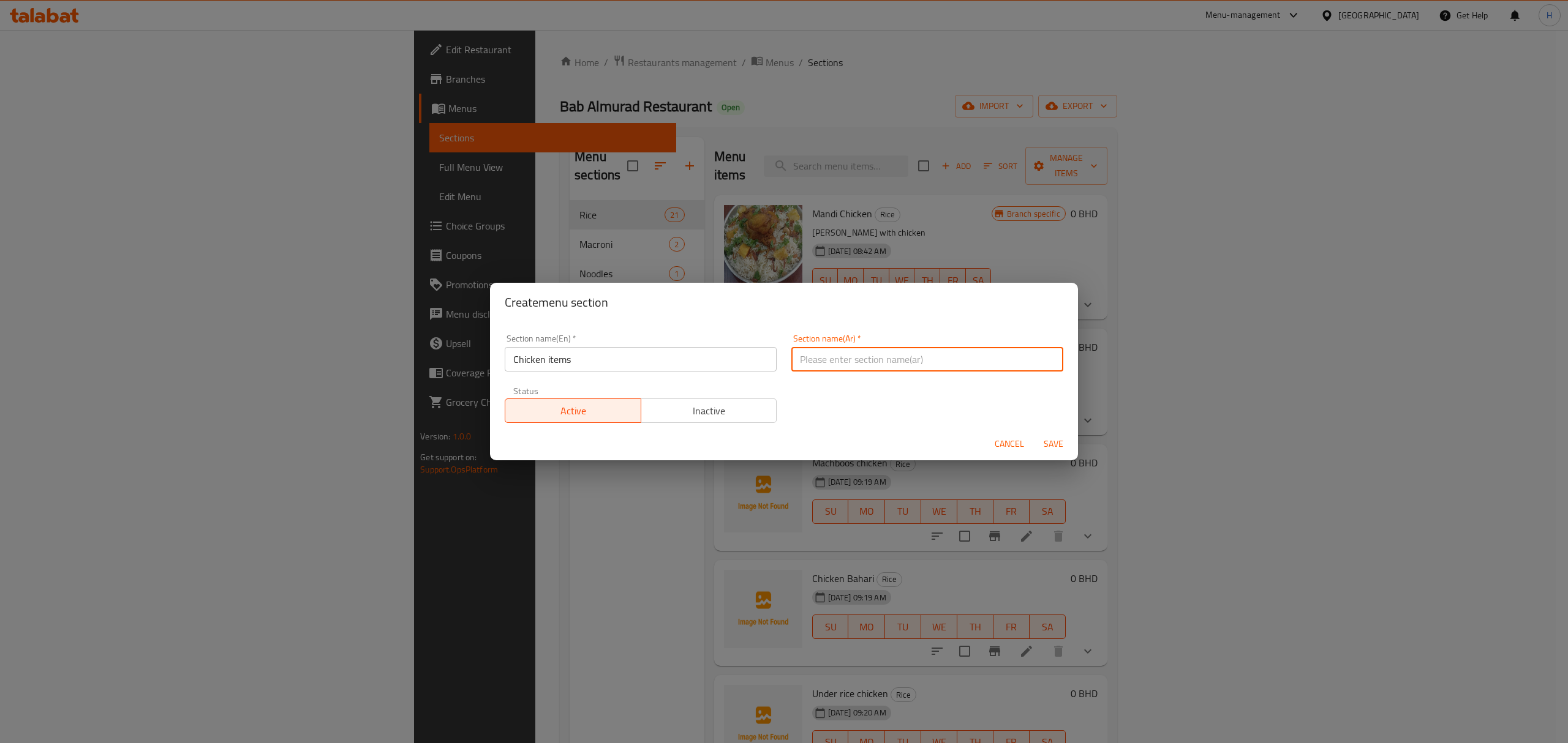
click at [986, 350] on input "text" at bounding box center [927, 359] width 272 height 24
type input "اصناف الدجاج"
click at [1041, 443] on span "Save" at bounding box center [1054, 444] width 30 height 16
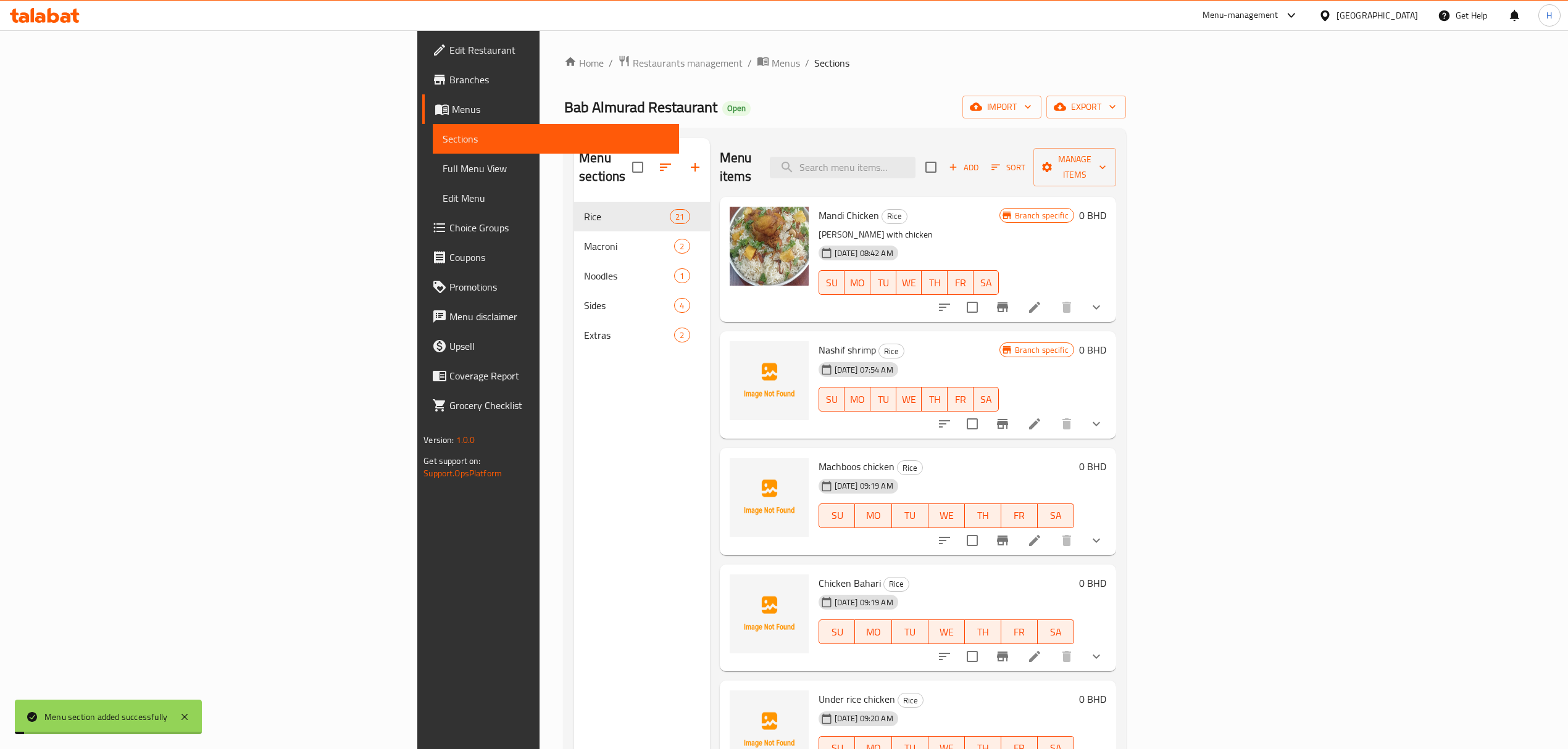
click at [688, 163] on icon "button" at bounding box center [695, 168] width 15 height 15
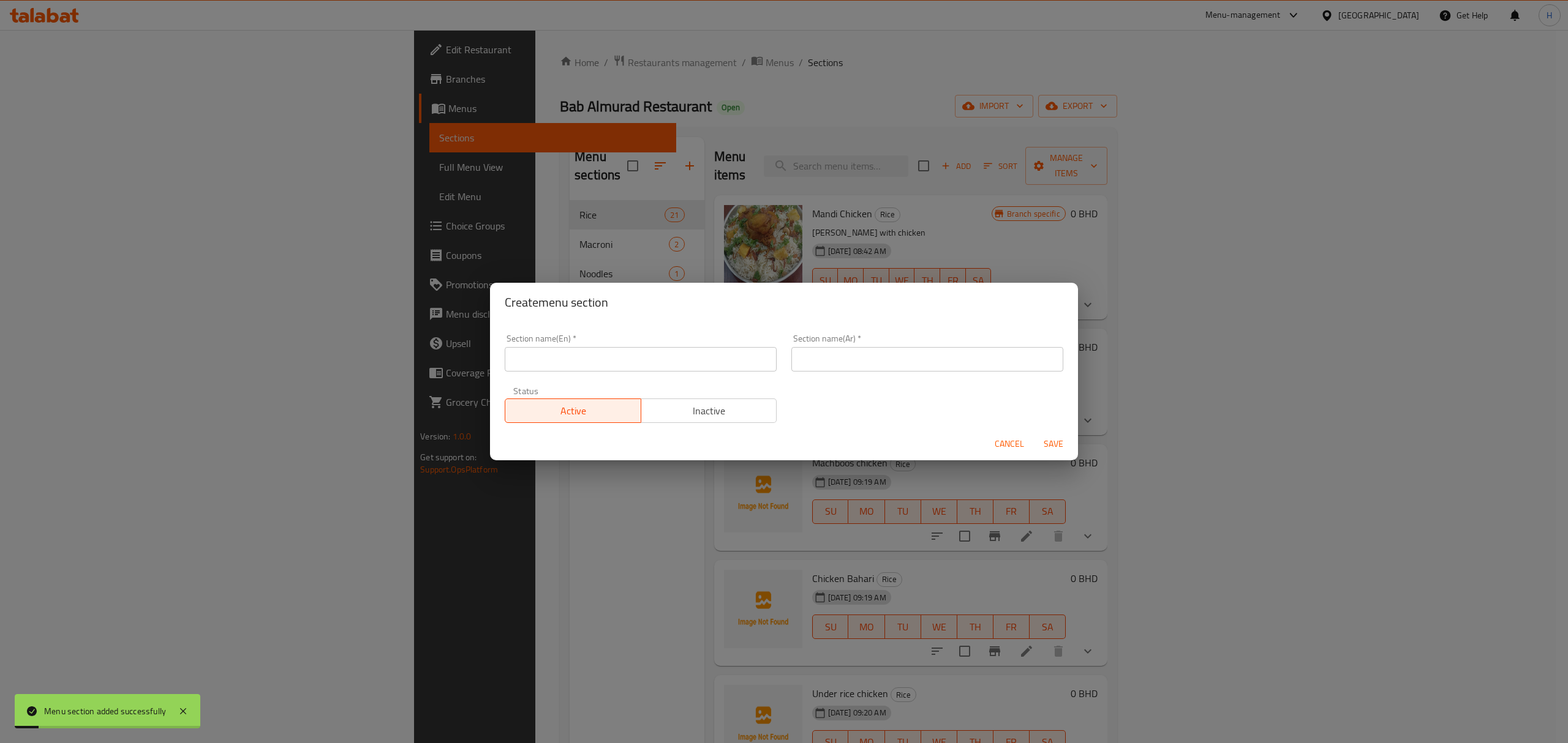
click at [720, 356] on input "text" at bounding box center [641, 359] width 272 height 24
type input "Meat items"
click at [829, 361] on input "text" at bounding box center [927, 359] width 272 height 24
type input "ص"
type input "اصناف لحم"
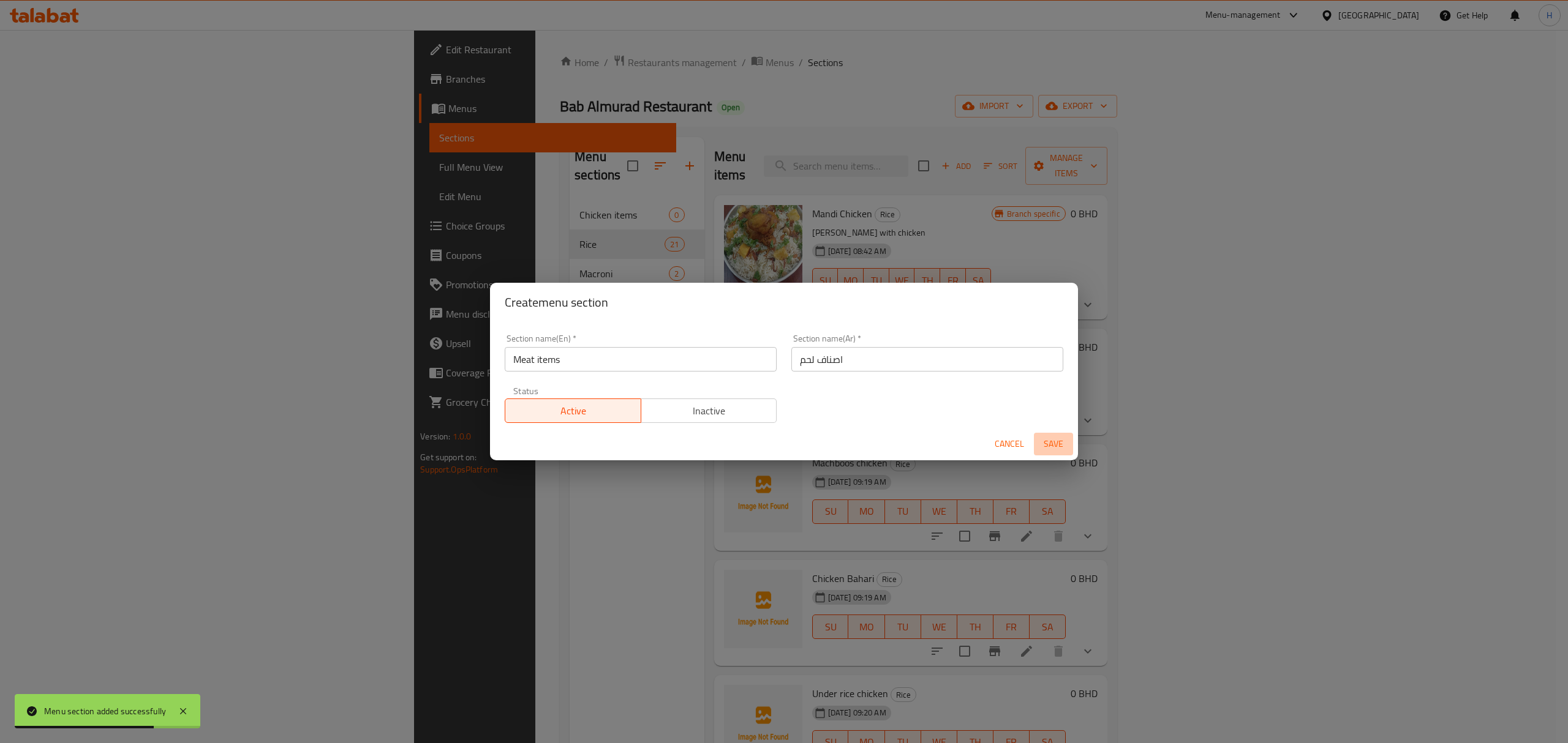
click at [1062, 446] on span "Save" at bounding box center [1054, 444] width 30 height 16
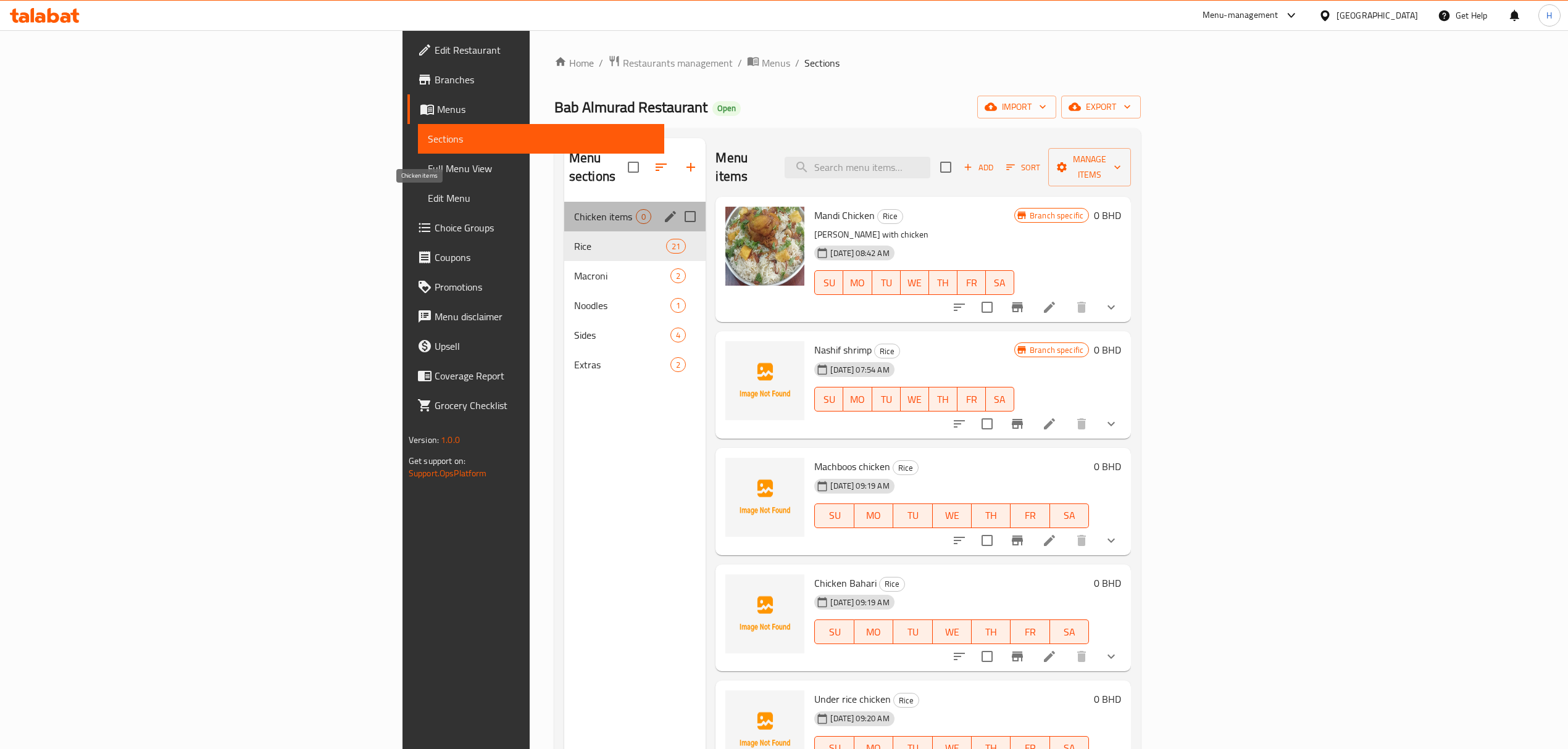
click at [574, 209] on span "Chicken items" at bounding box center [605, 217] width 62 height 15
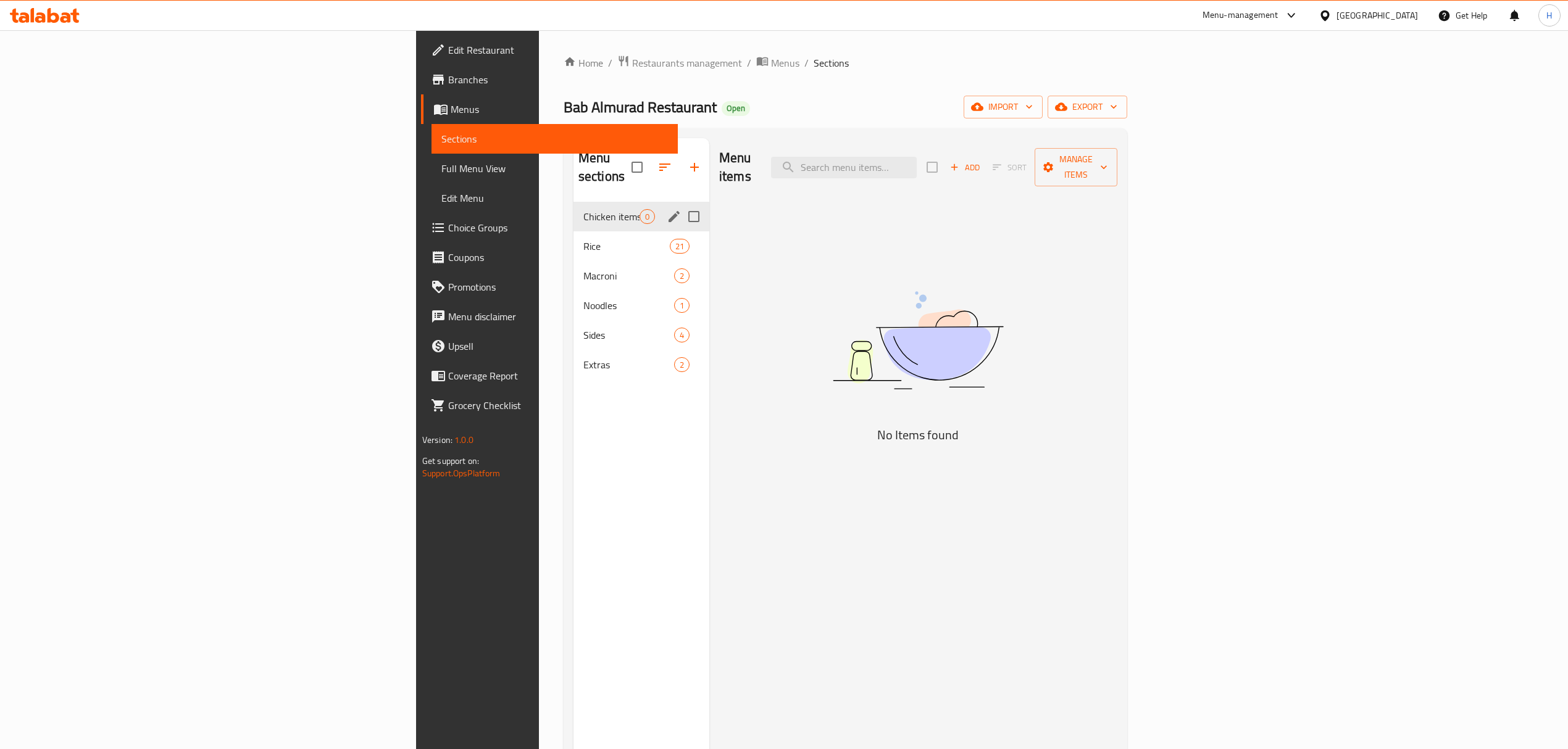
click at [574, 232] on div "Rice 21" at bounding box center [641, 246] width 136 height 30
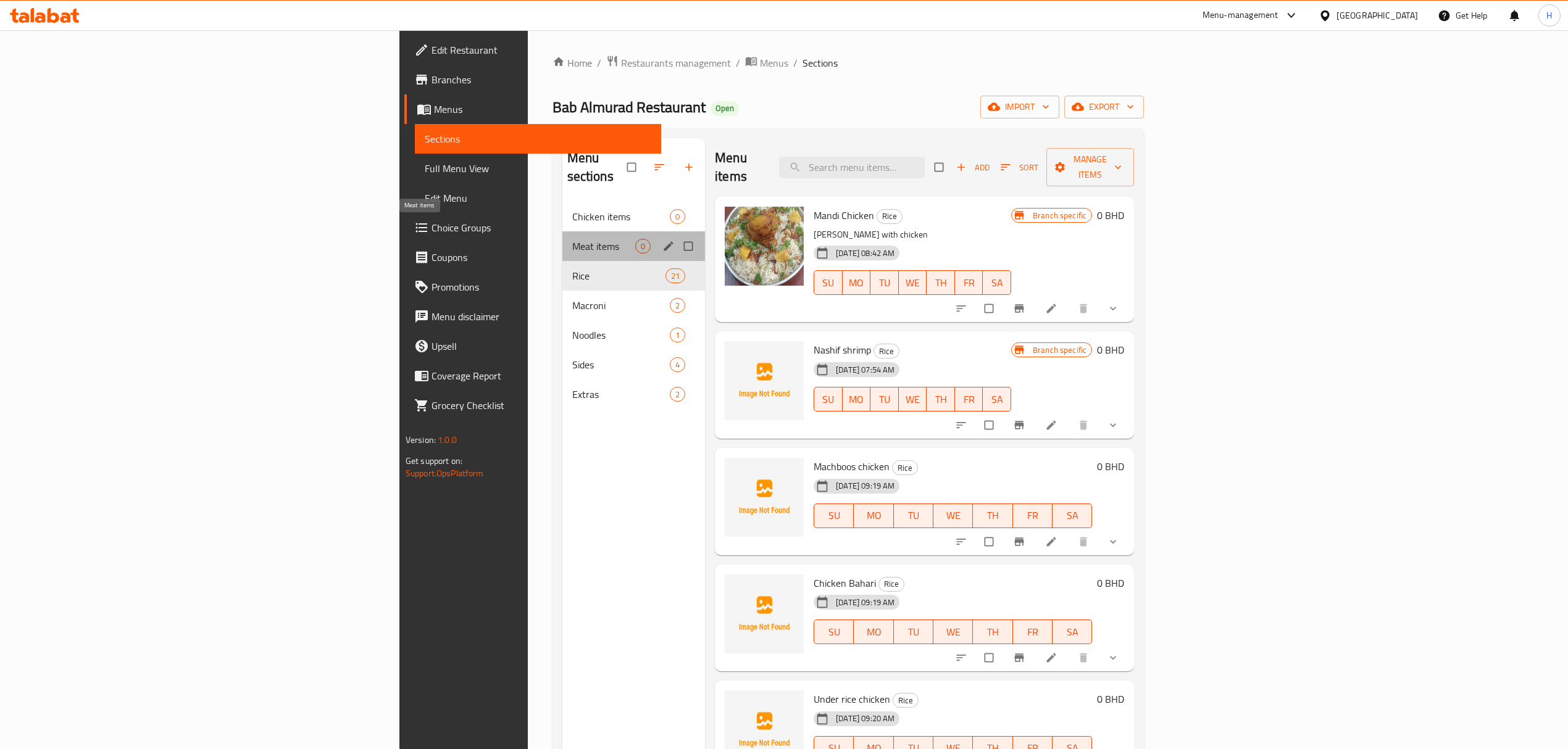
click at [572, 239] on span "Meat items" at bounding box center [603, 246] width 63 height 15
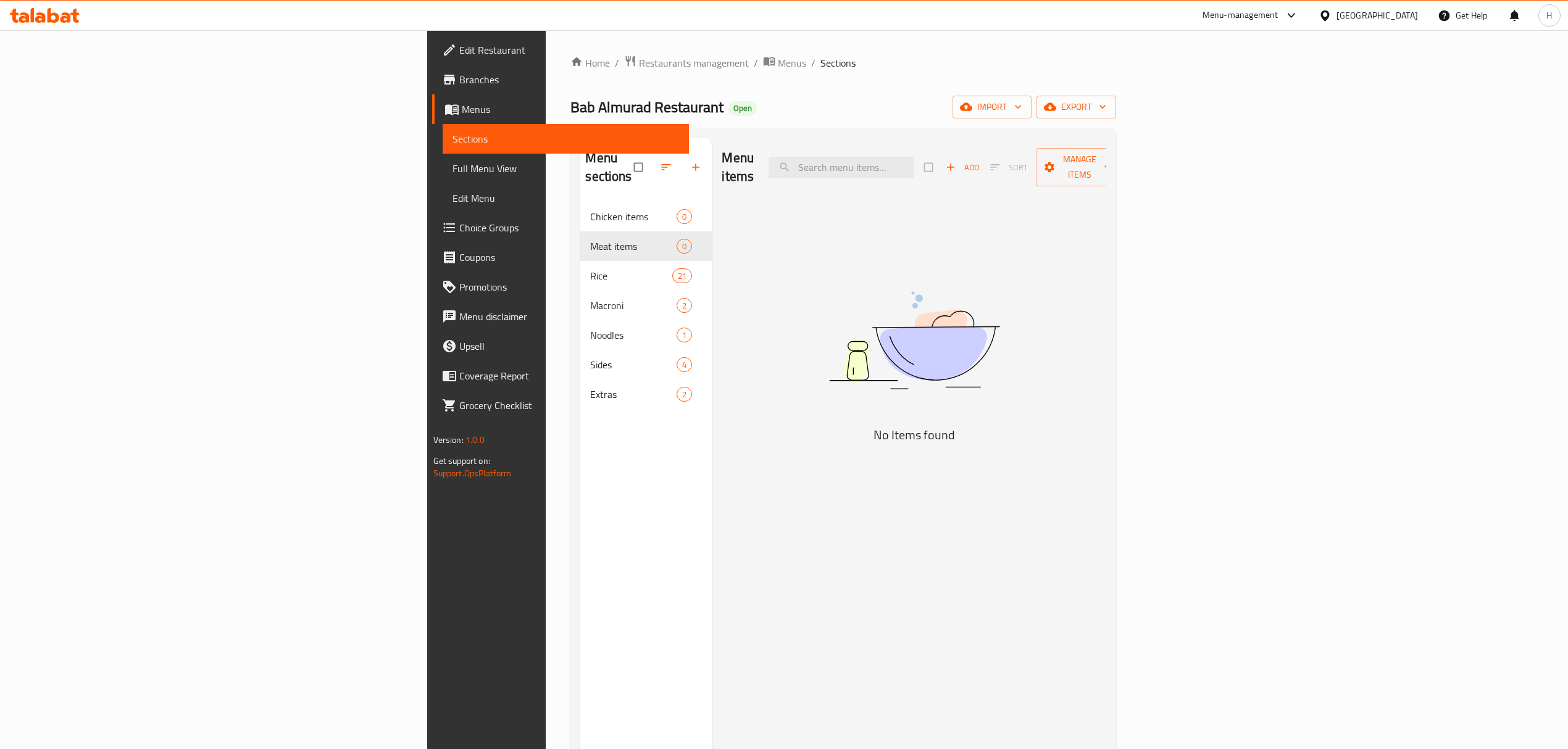
click at [979, 160] on span "Add" at bounding box center [962, 167] width 34 height 14
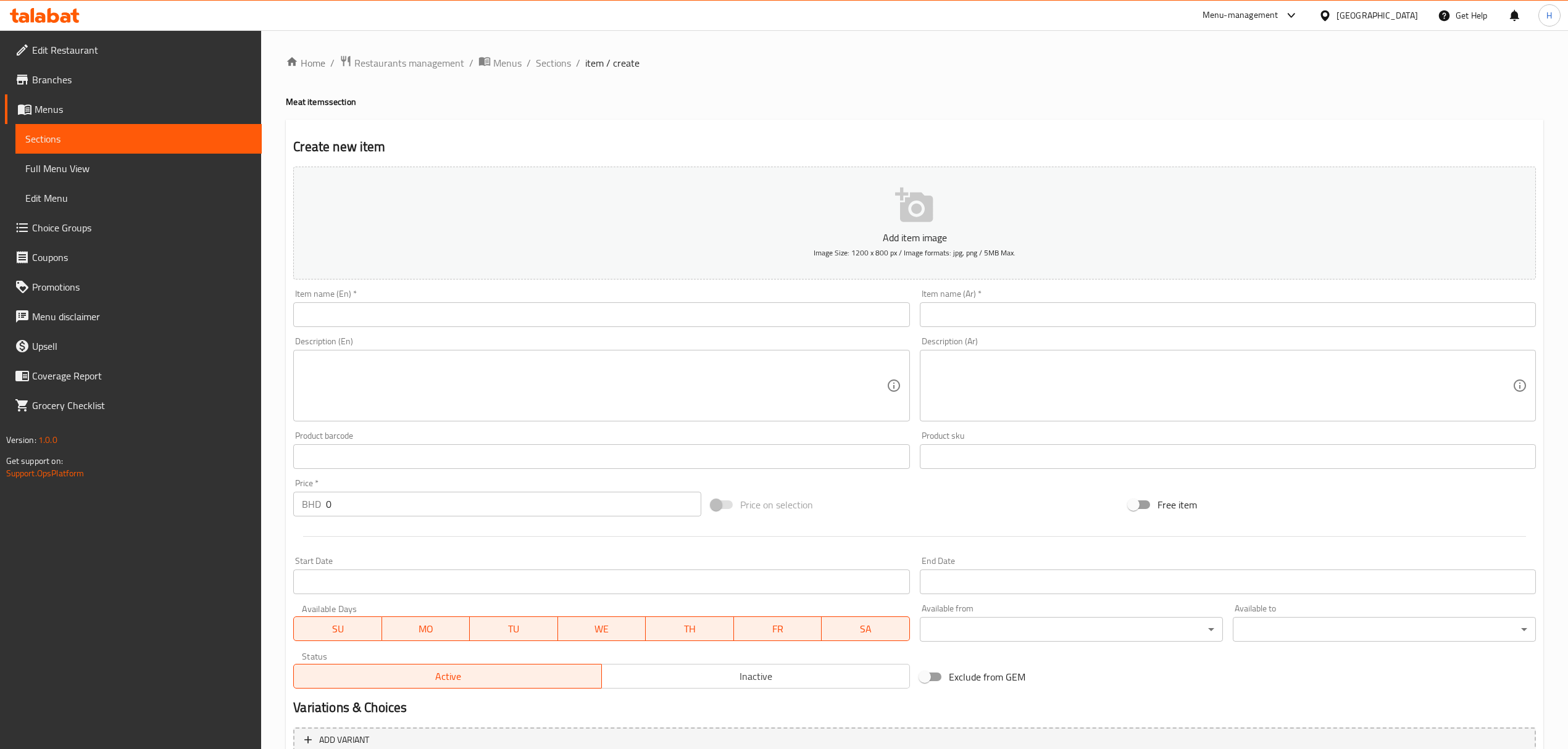
click at [968, 314] on div "Home / Restaurants management / Menus / Sections / item / create Meat items sec…" at bounding box center [915, 451] width 1257 height 792
click at [971, 316] on input "text" at bounding box center [1228, 314] width 616 height 25
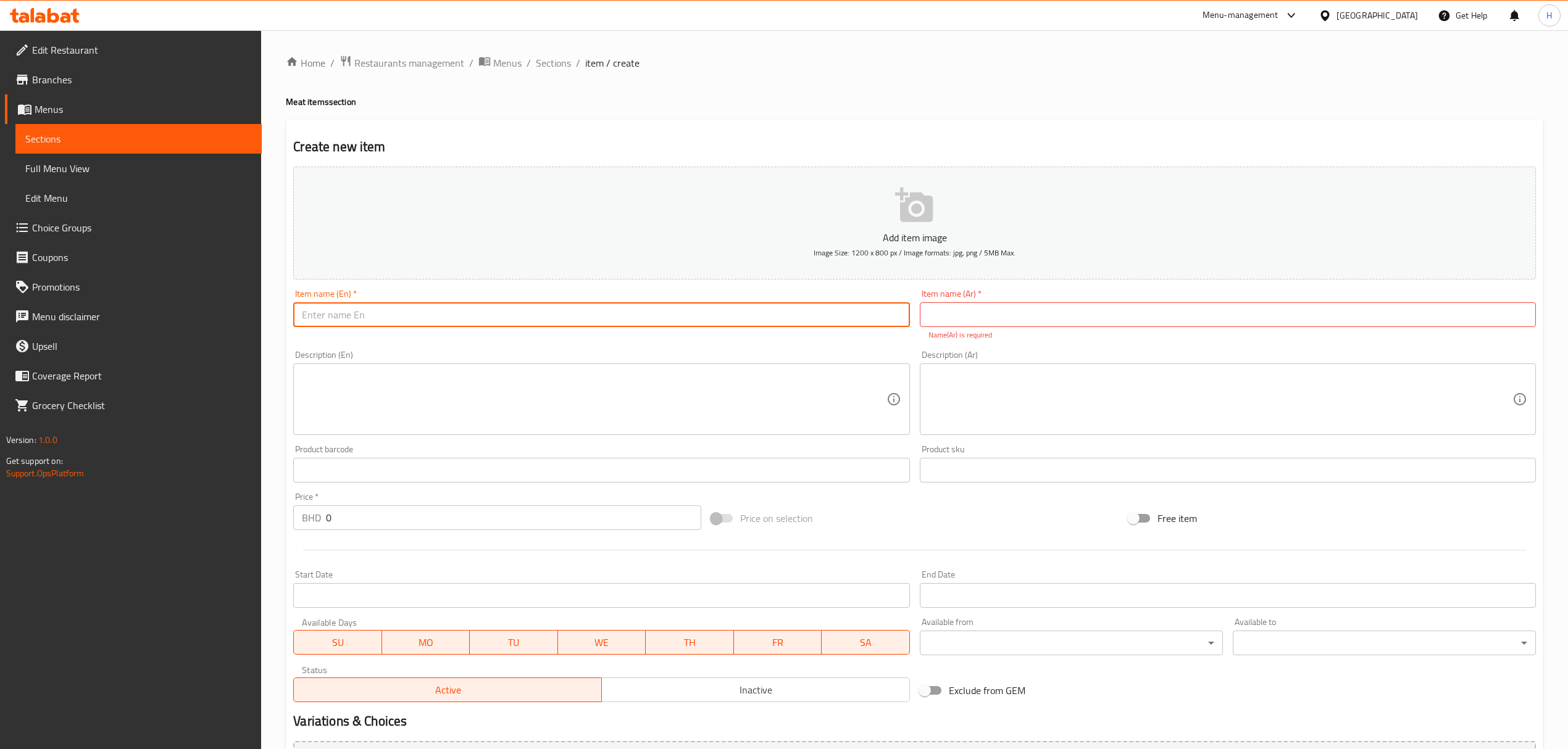
click at [793, 317] on input "text" at bounding box center [601, 314] width 616 height 25
click at [1070, 305] on input "text" at bounding box center [1228, 314] width 616 height 25
paste input "سبزي لحم"
type input "سبزي لحم"
click at [800, 315] on input "text" at bounding box center [601, 314] width 616 height 25
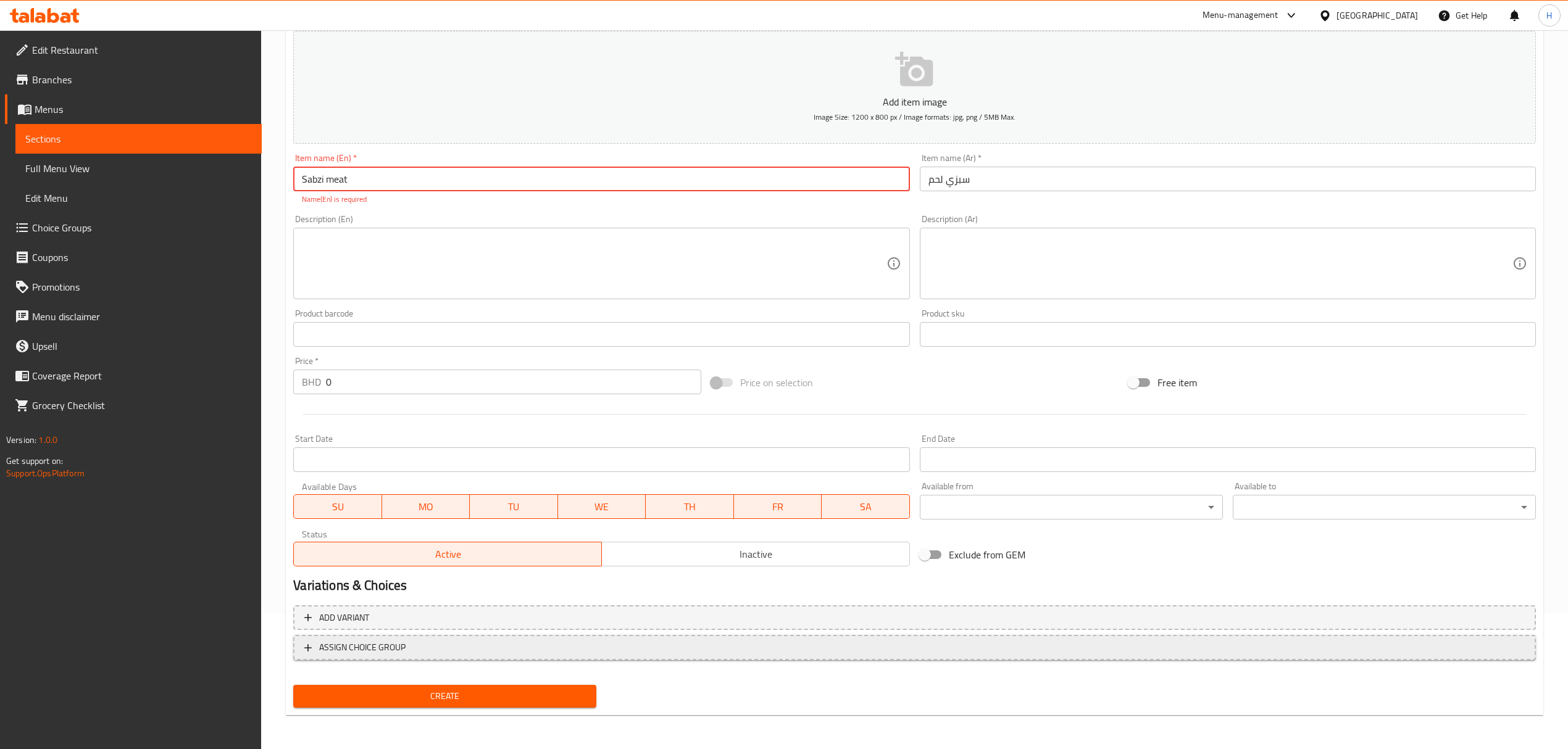
type input "Sabzi meat"
click at [464, 643] on span "ASSIGN CHOICE GROUP" at bounding box center [915, 647] width 1221 height 16
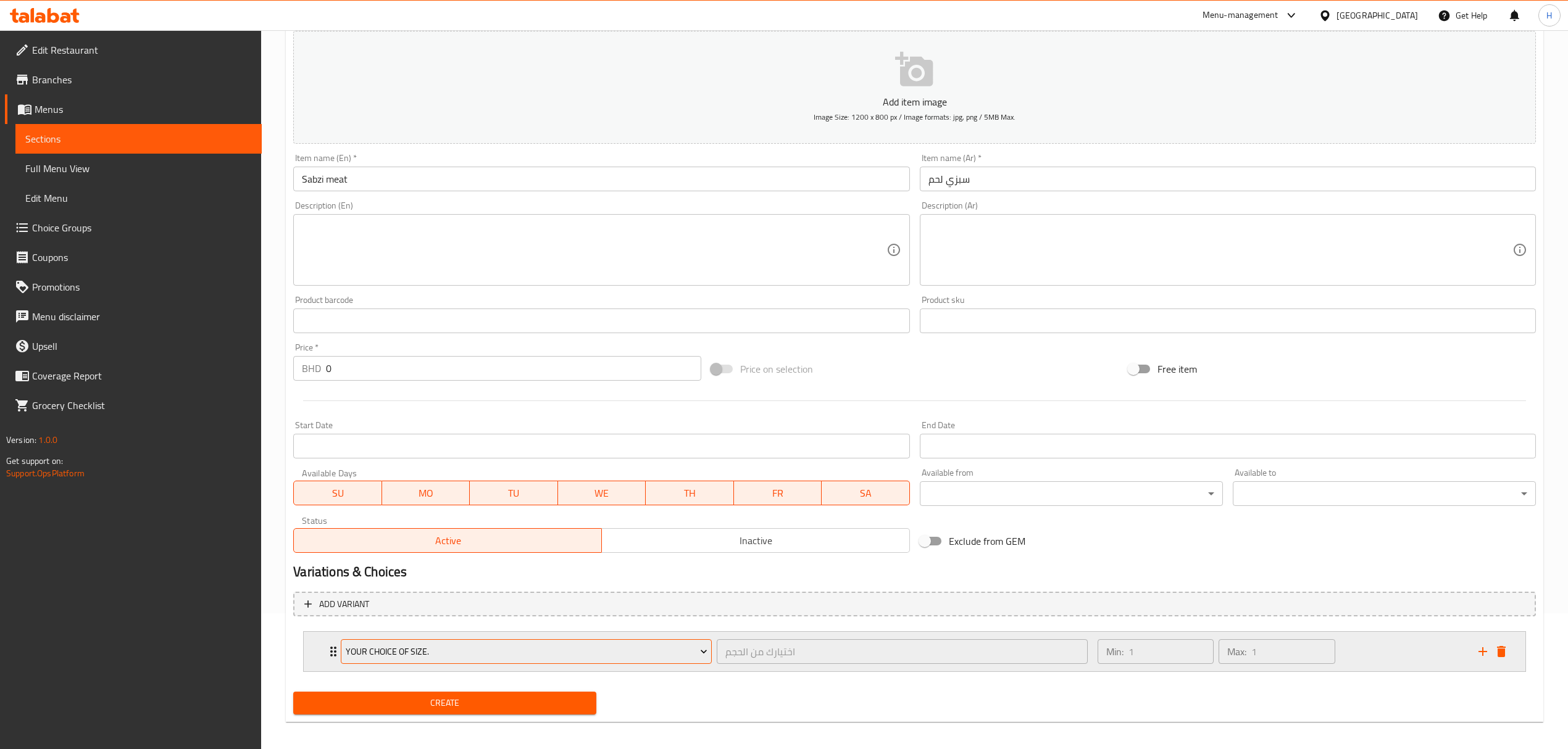
scroll to position [121, 0]
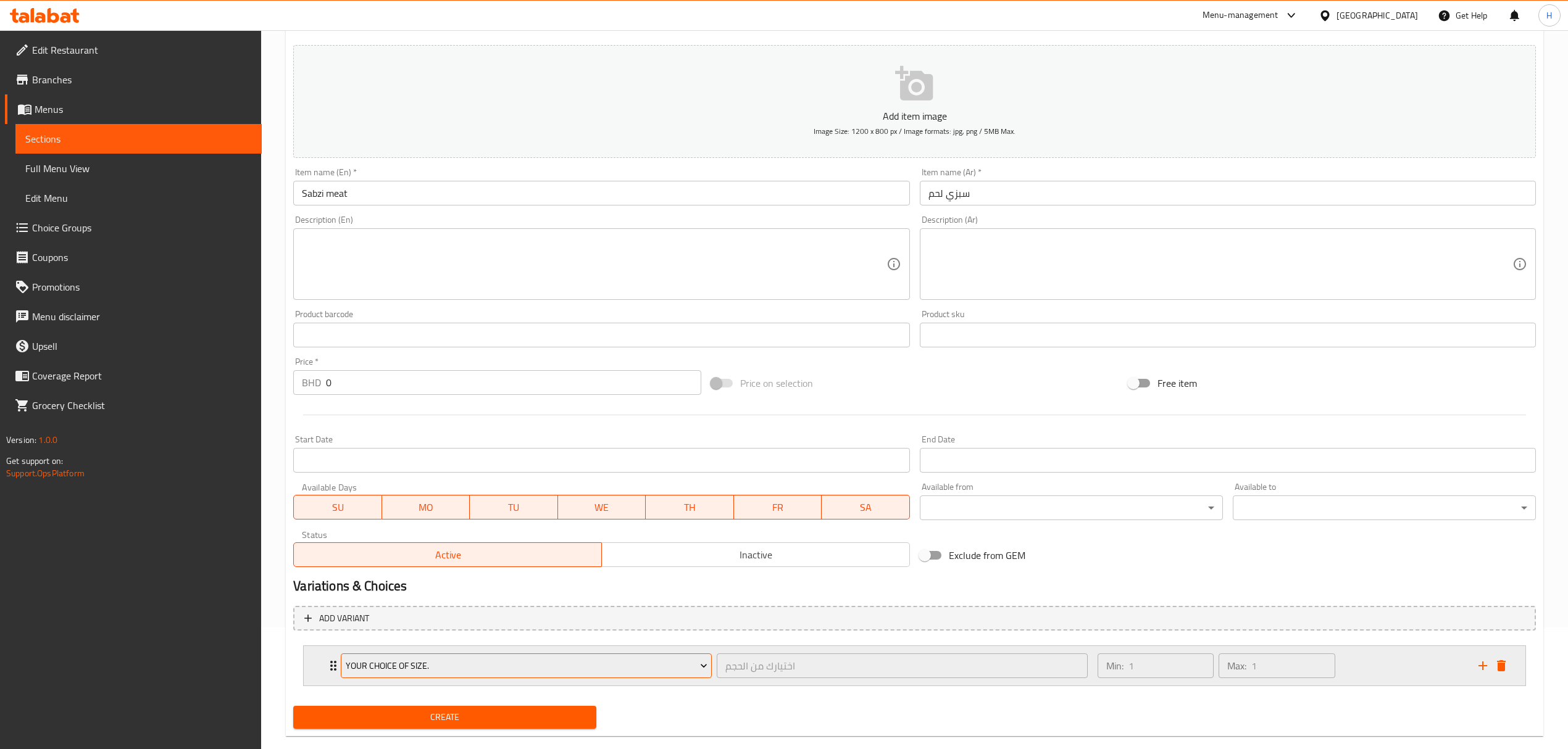
click at [462, 663] on span "Your choice of size." at bounding box center [527, 666] width 362 height 16
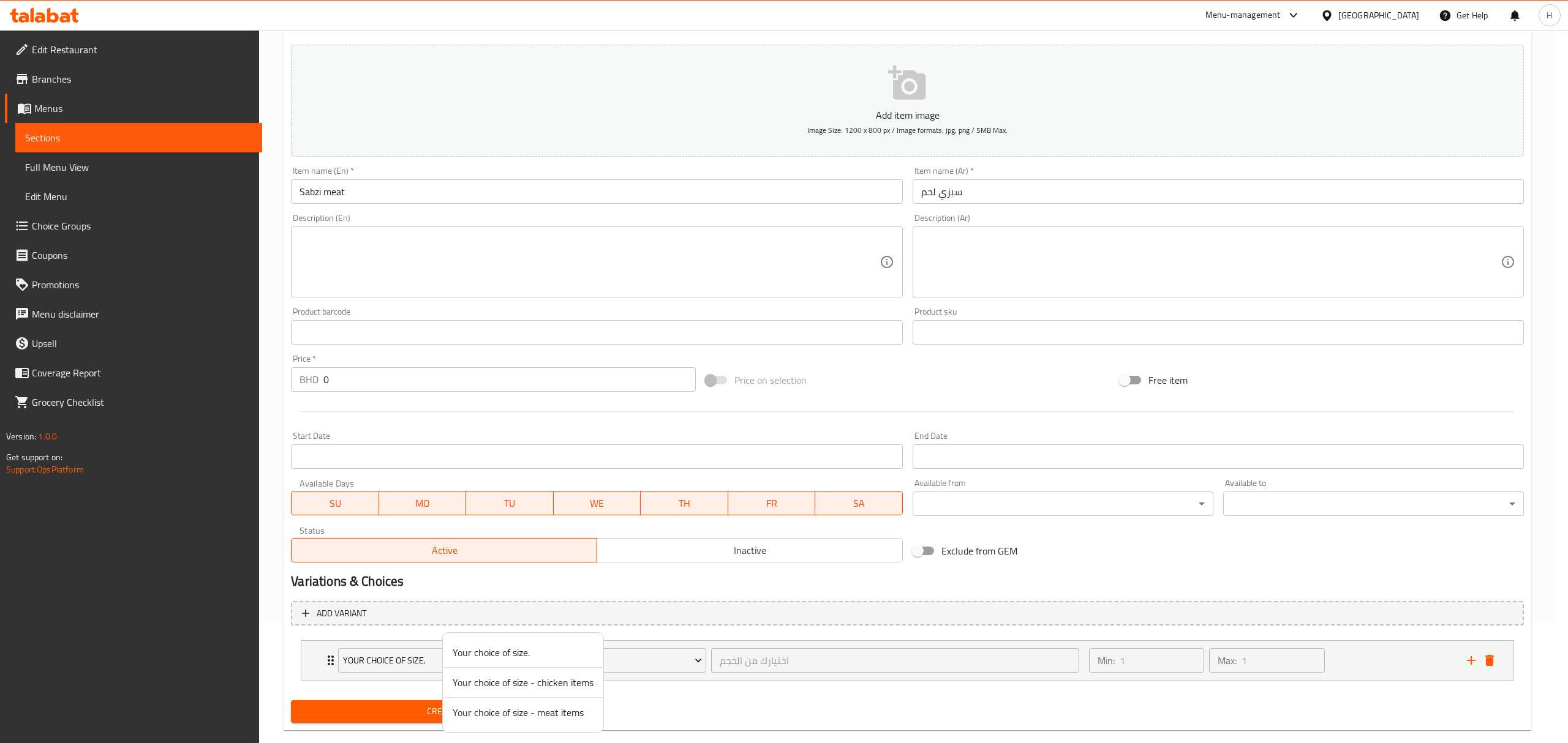
click at [539, 713] on span "Your choice of size - meat items" at bounding box center [522, 713] width 141 height 15
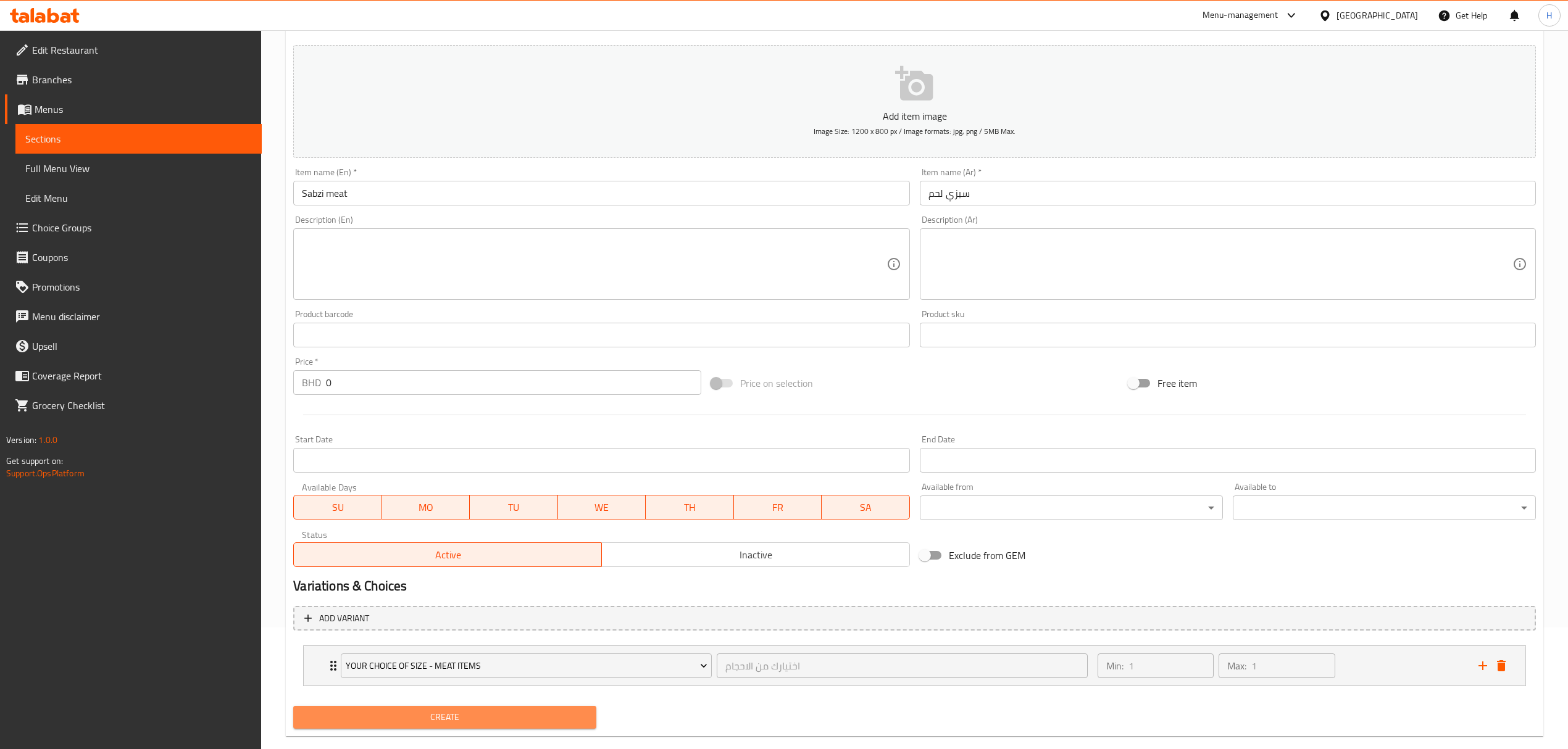
click at [453, 716] on span "Create" at bounding box center [445, 717] width 283 height 16
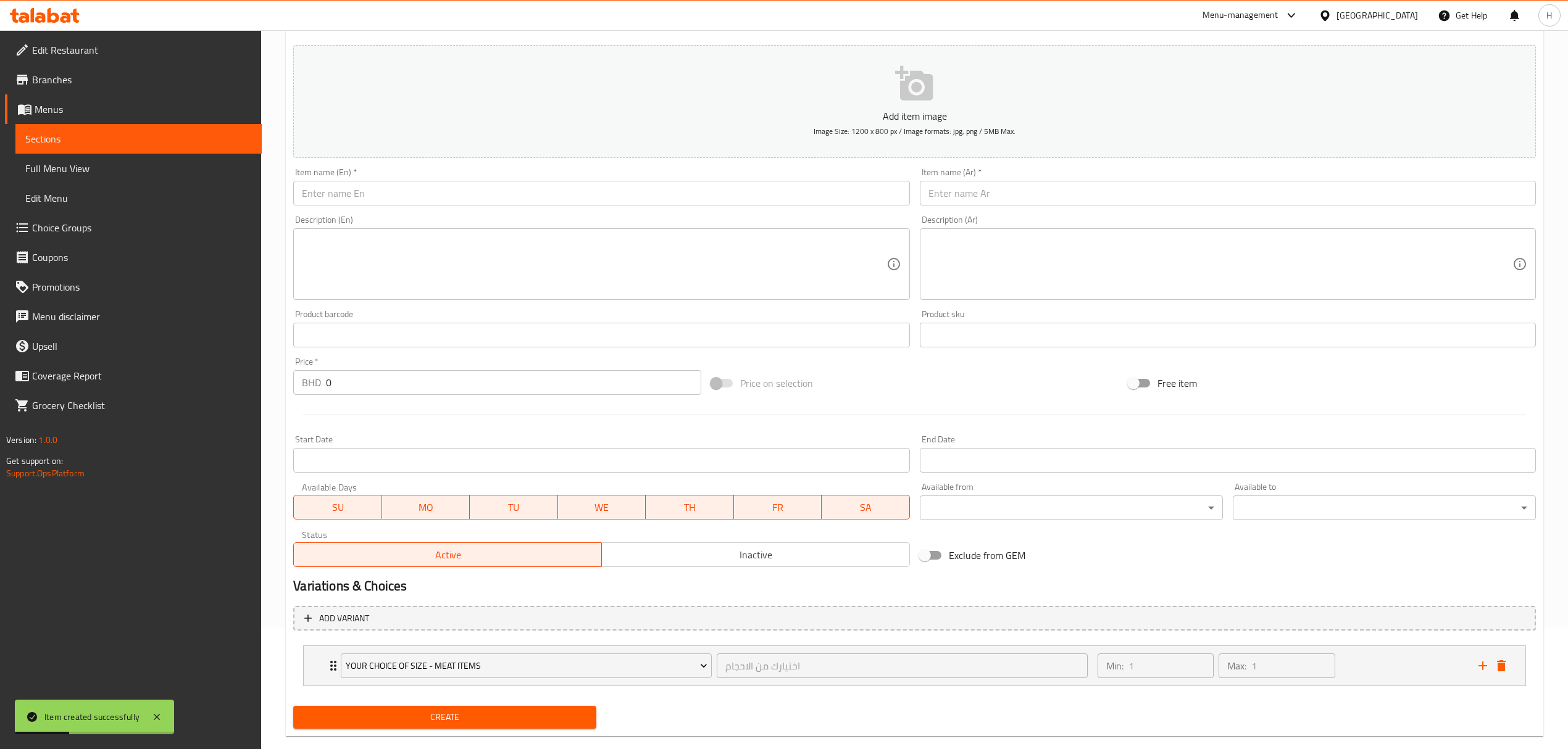
click at [993, 171] on div "Item name (Ar)   * Item name (Ar) *" at bounding box center [1228, 186] width 616 height 38
click at [997, 190] on input "text" at bounding box center [1228, 193] width 616 height 25
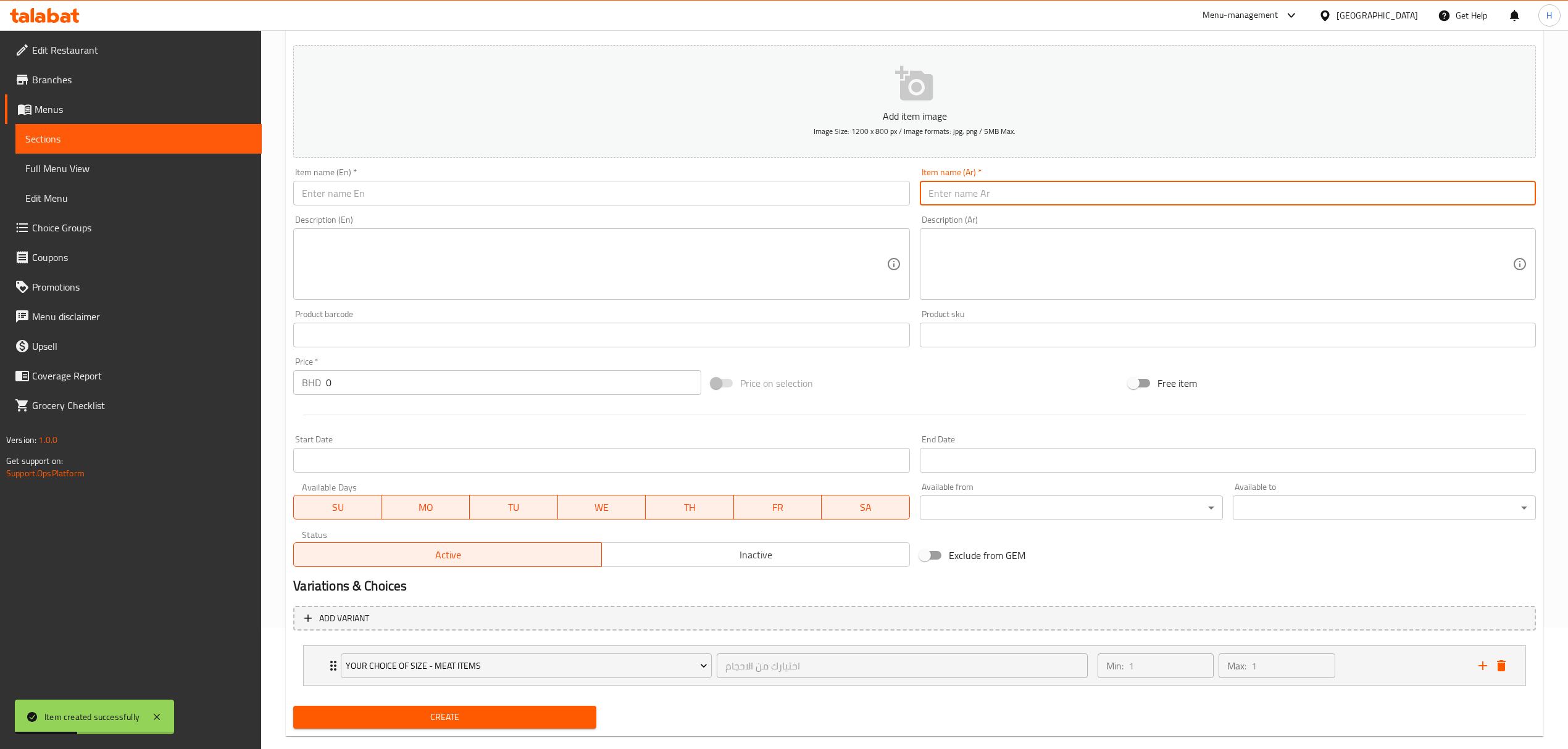
paste input "مصلي لحم"
type input "مصلي لحم"
click at [709, 201] on input "text" at bounding box center [601, 193] width 616 height 25
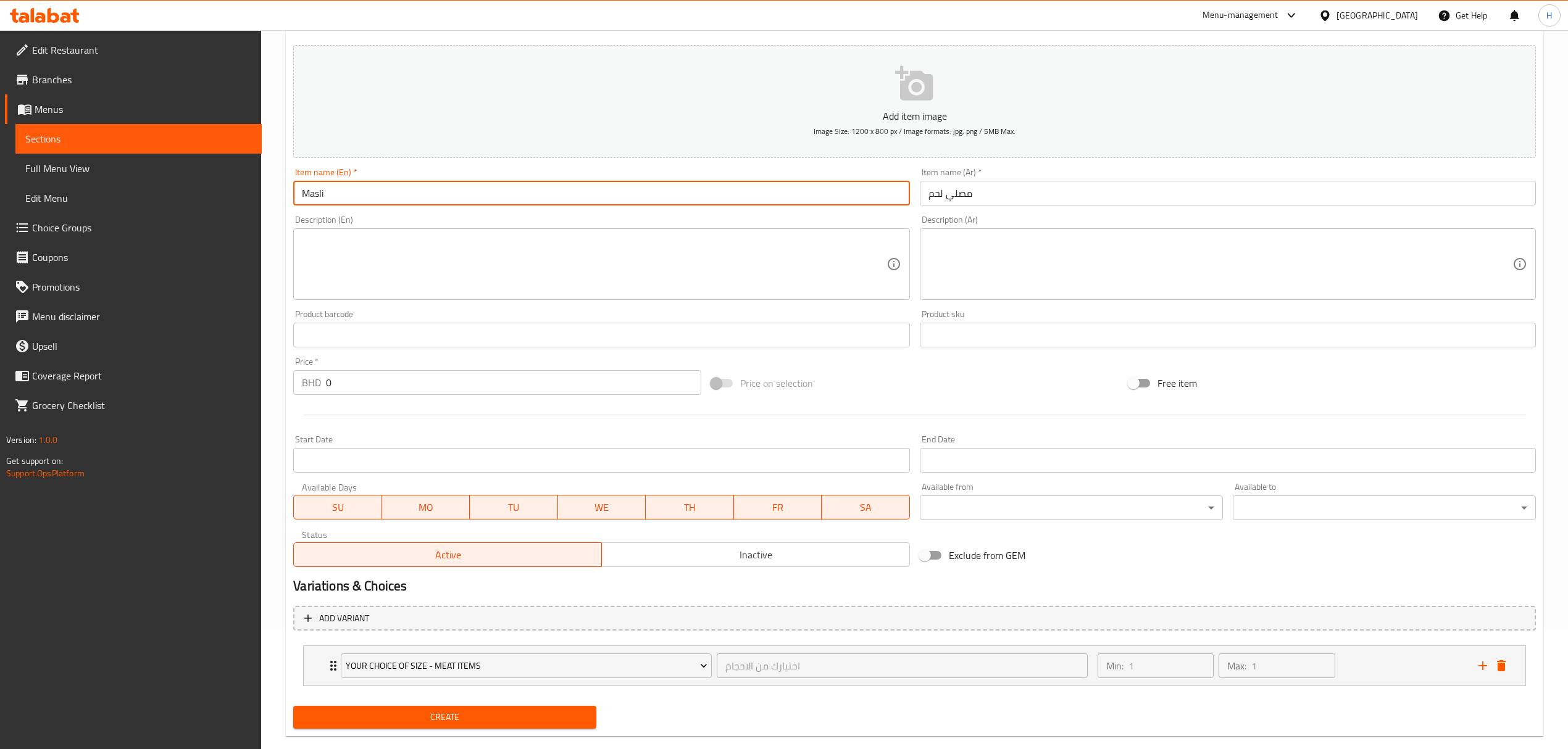
click at [377, 194] on input "Masli" at bounding box center [601, 193] width 616 height 25
type input "Masli meat"
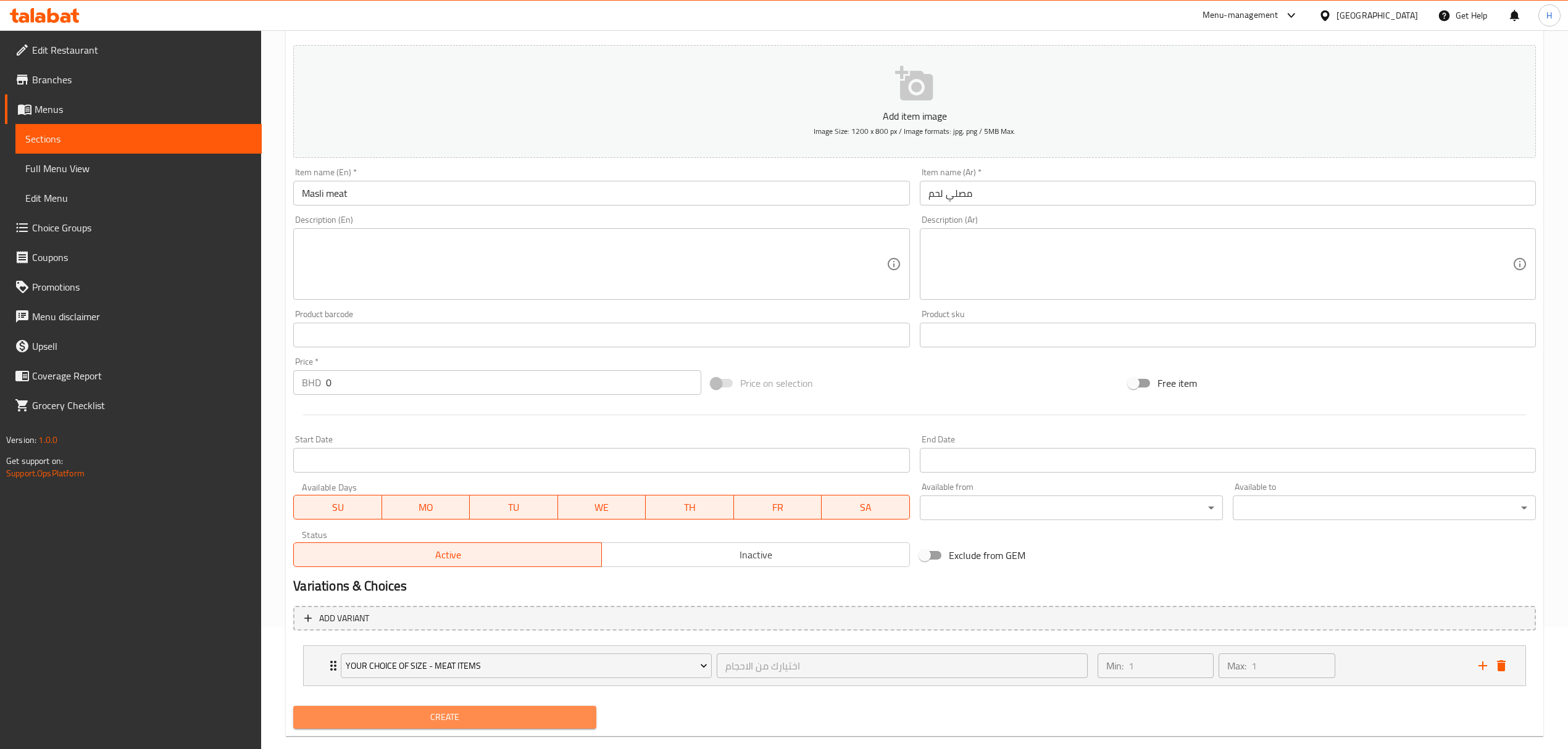
click at [433, 719] on span "Create" at bounding box center [445, 717] width 283 height 16
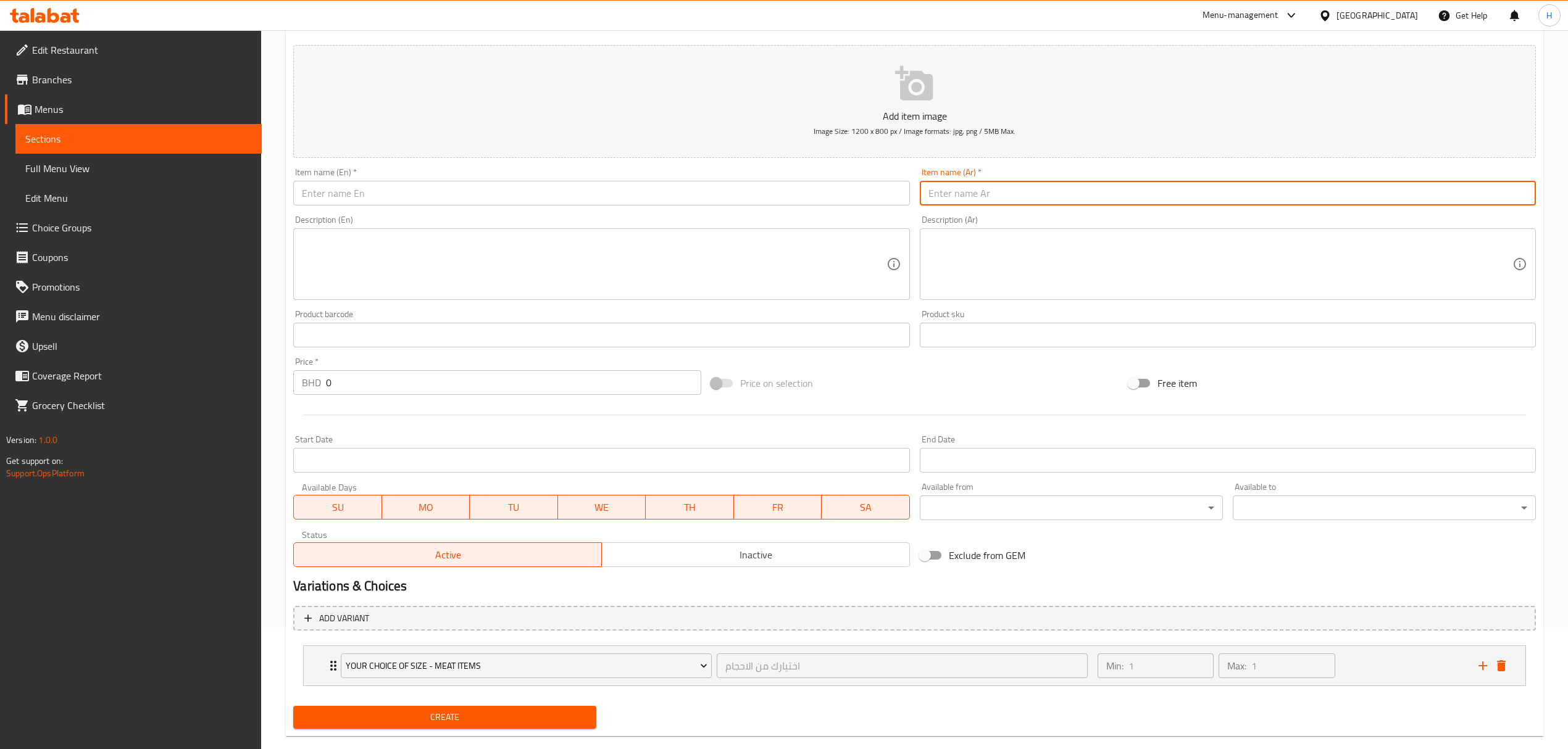
click at [996, 198] on input "text" at bounding box center [1228, 193] width 616 height 25
paste input "برياني لحم"
type input "برياني لحم"
click at [773, 185] on input "text" at bounding box center [601, 193] width 616 height 25
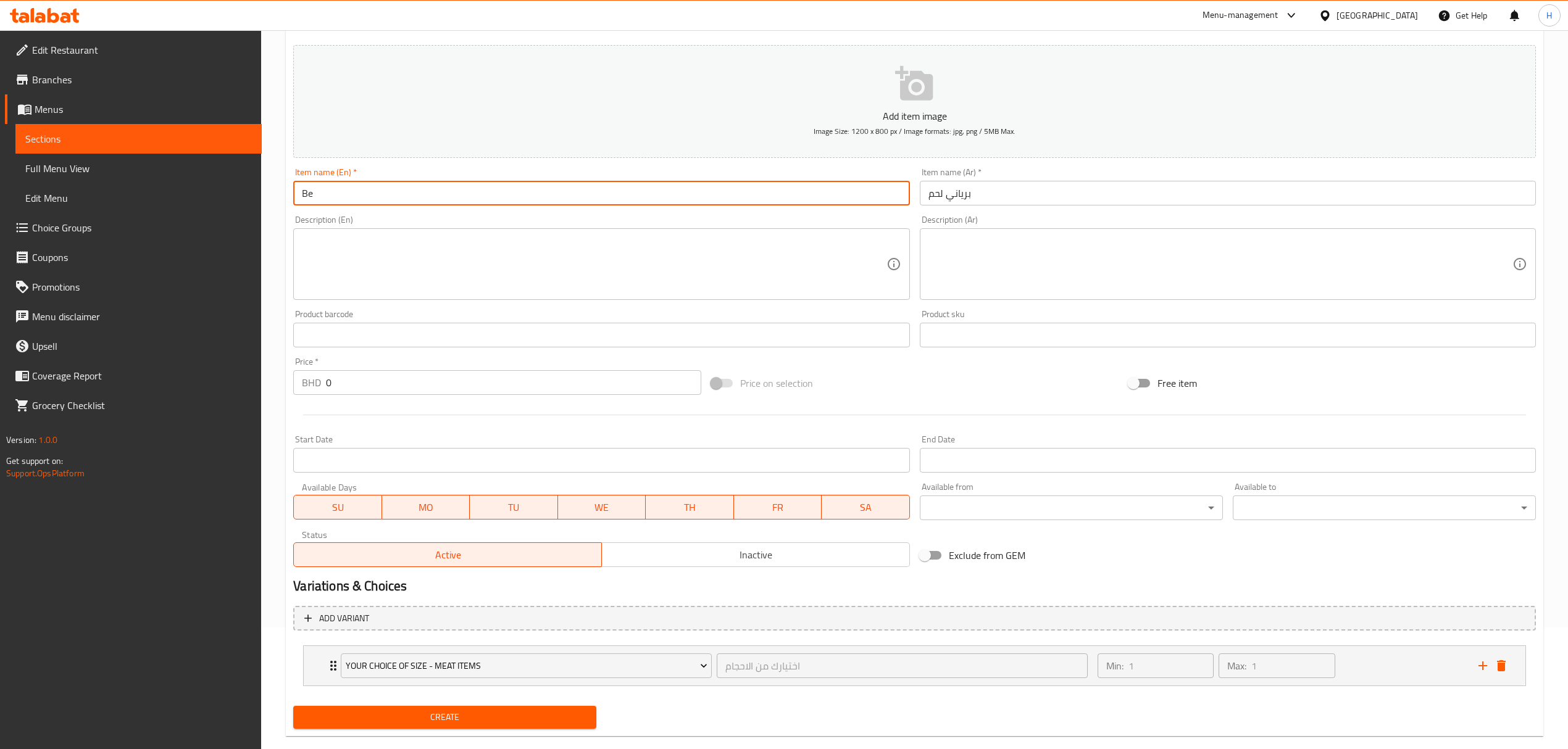
type input "B"
type input "Meat Biryani"
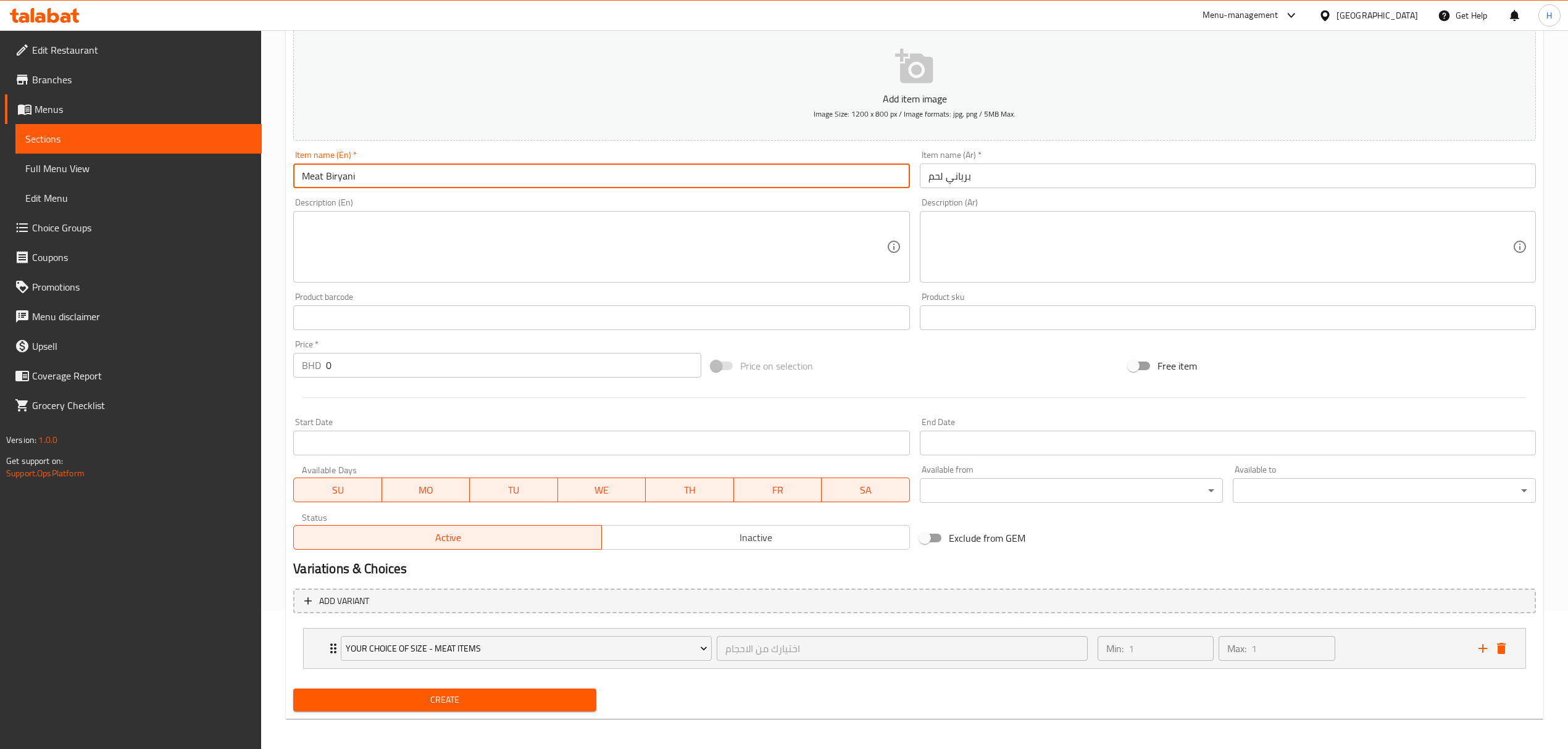
scroll to position [144, 0]
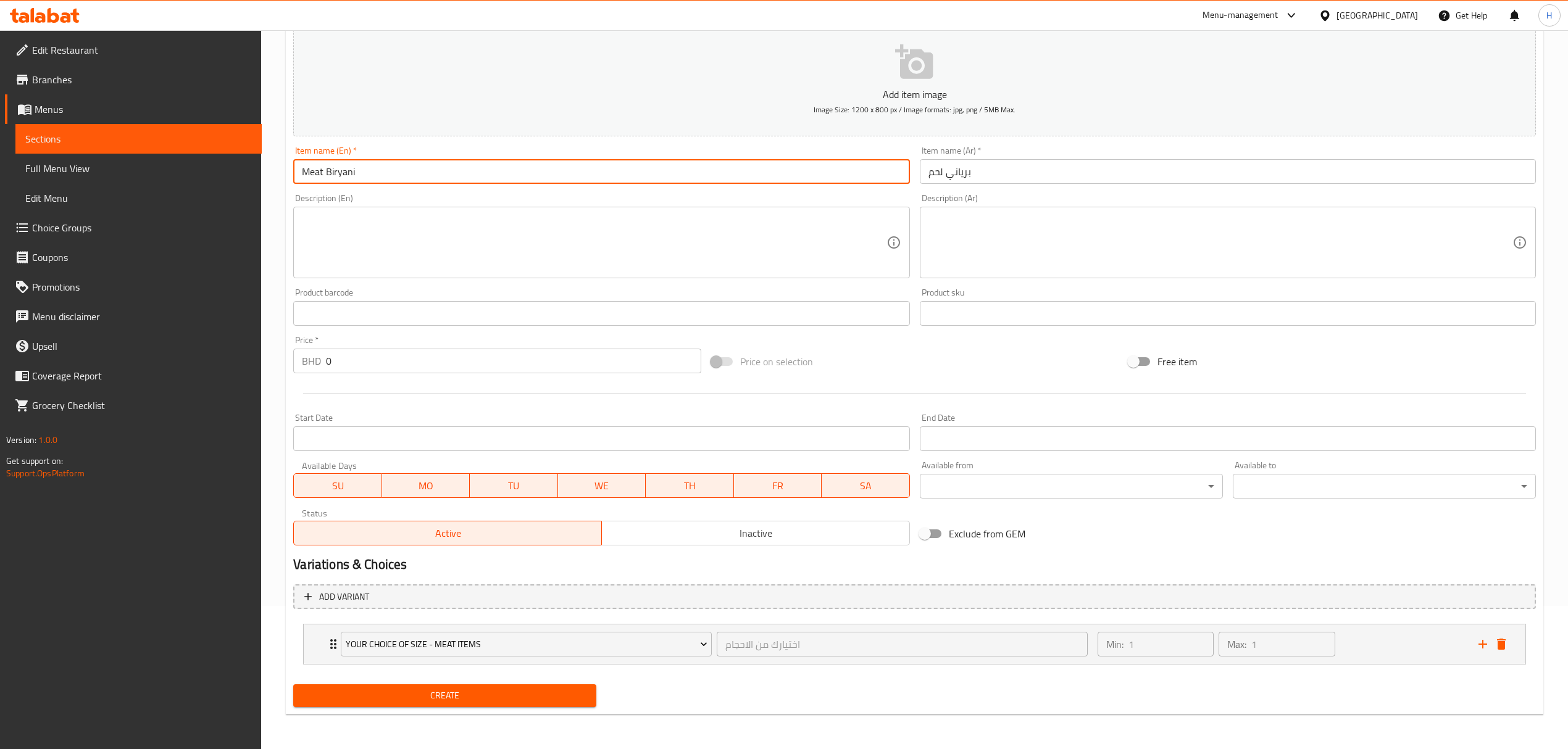
click at [532, 701] on span "Create" at bounding box center [445, 695] width 283 height 16
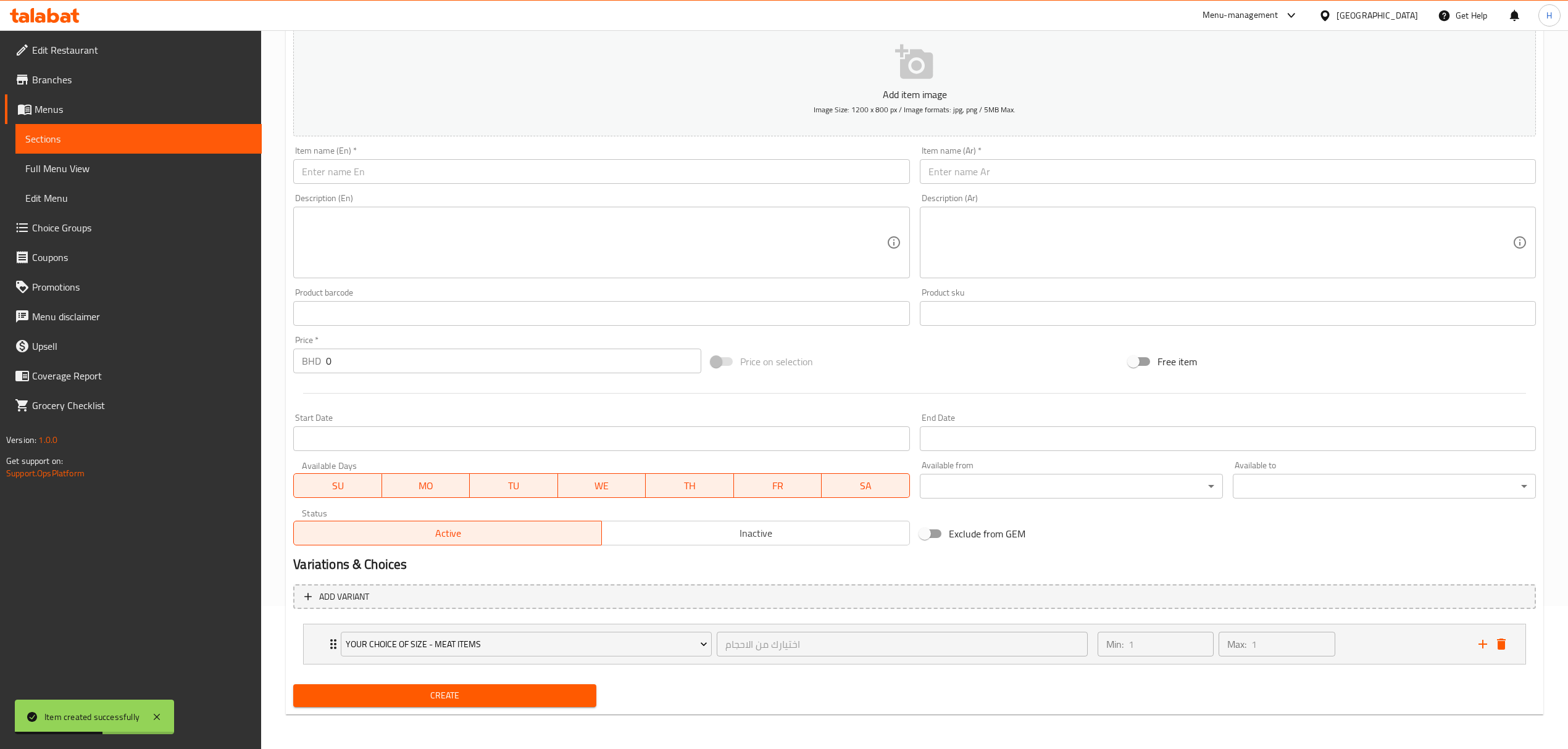
click at [944, 176] on input "text" at bounding box center [1228, 171] width 616 height 25
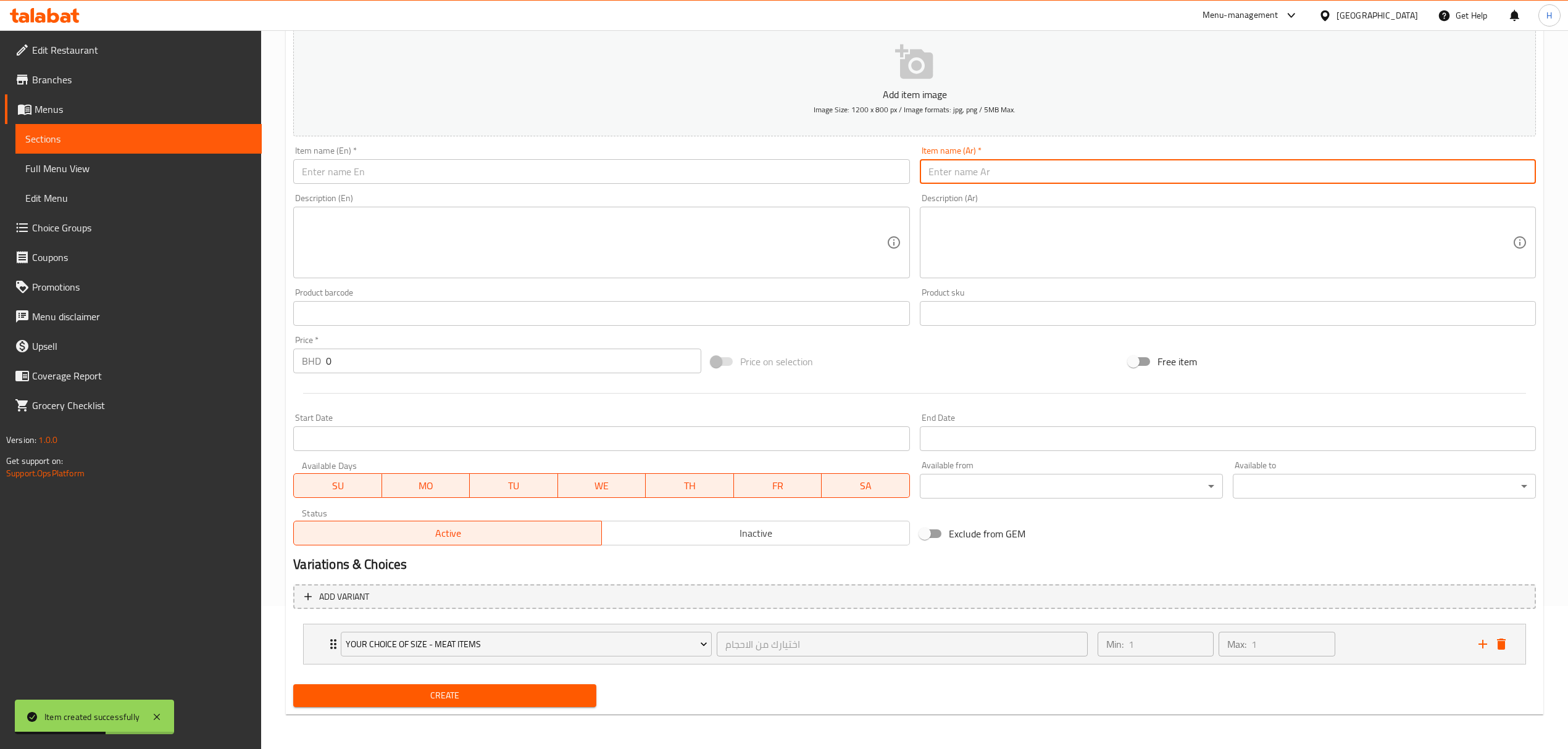
paste input "ناشف لحم"
type input "ناشف لحم"
click at [696, 174] on input "text" at bounding box center [601, 171] width 616 height 25
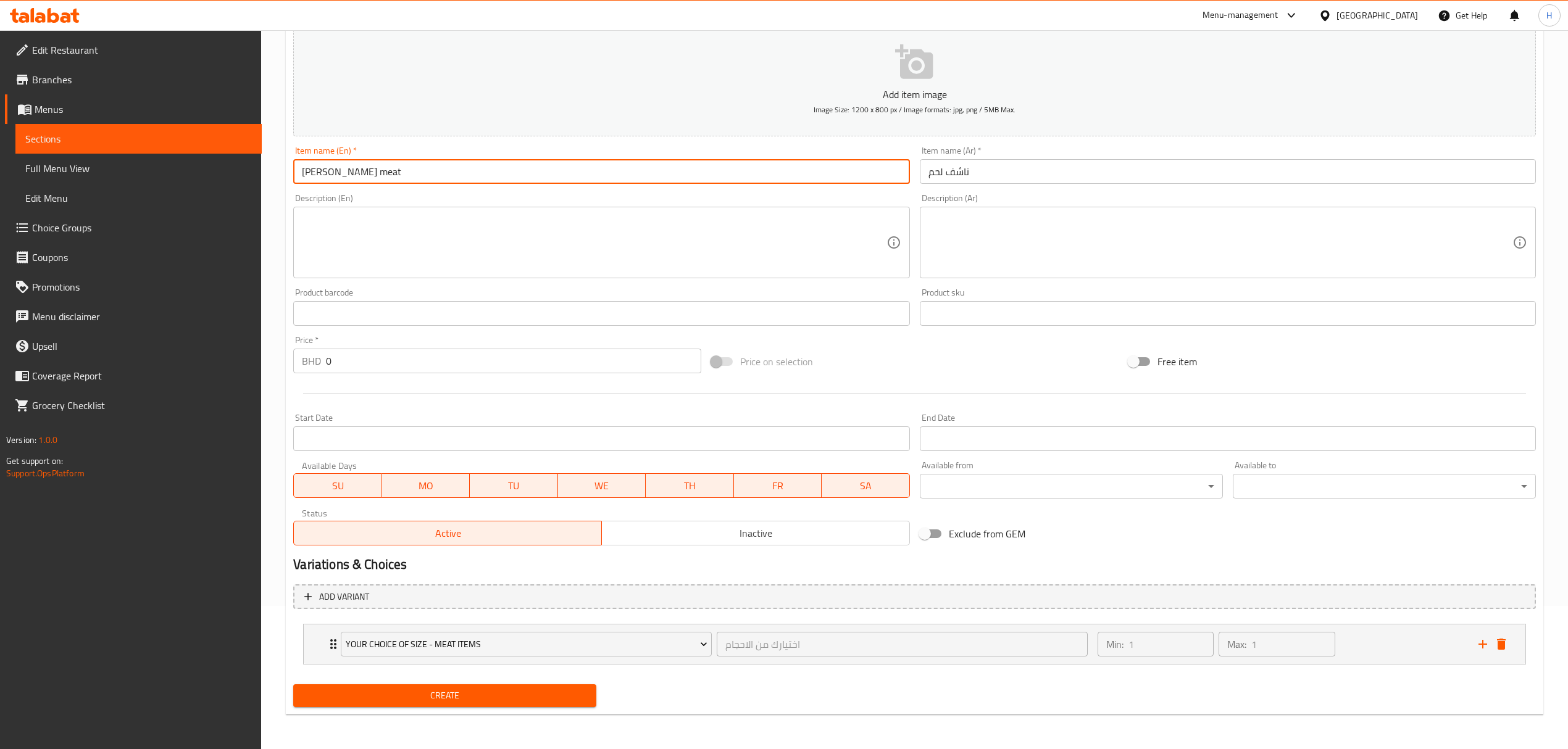
type input "[PERSON_NAME] meat"
click at [472, 692] on span "Create" at bounding box center [445, 695] width 283 height 16
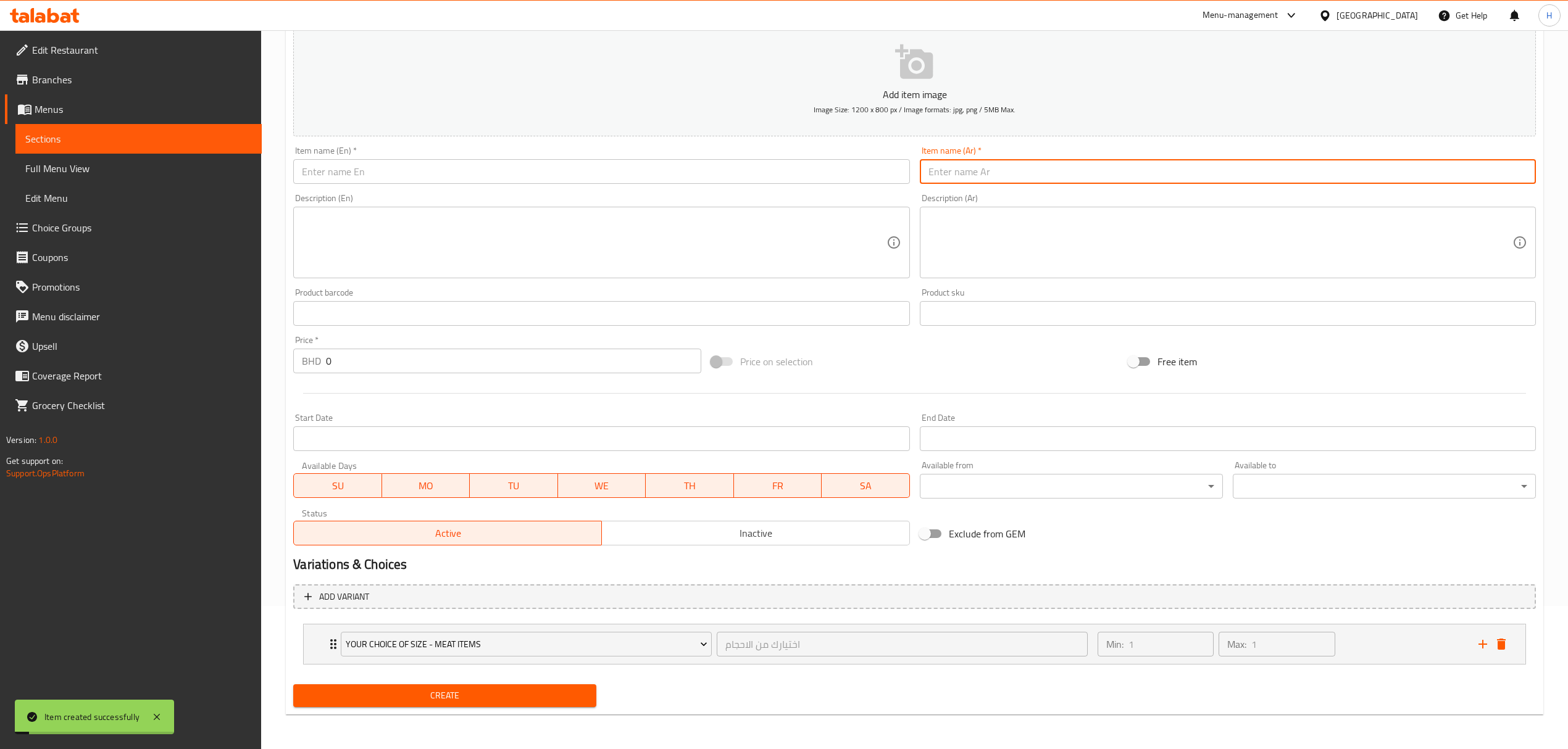
click at [957, 176] on input "text" at bounding box center [1228, 171] width 616 height 25
paste input "مدفون لحم"
type input "مدفون لحم"
click at [655, 170] on input "text" at bounding box center [601, 171] width 616 height 25
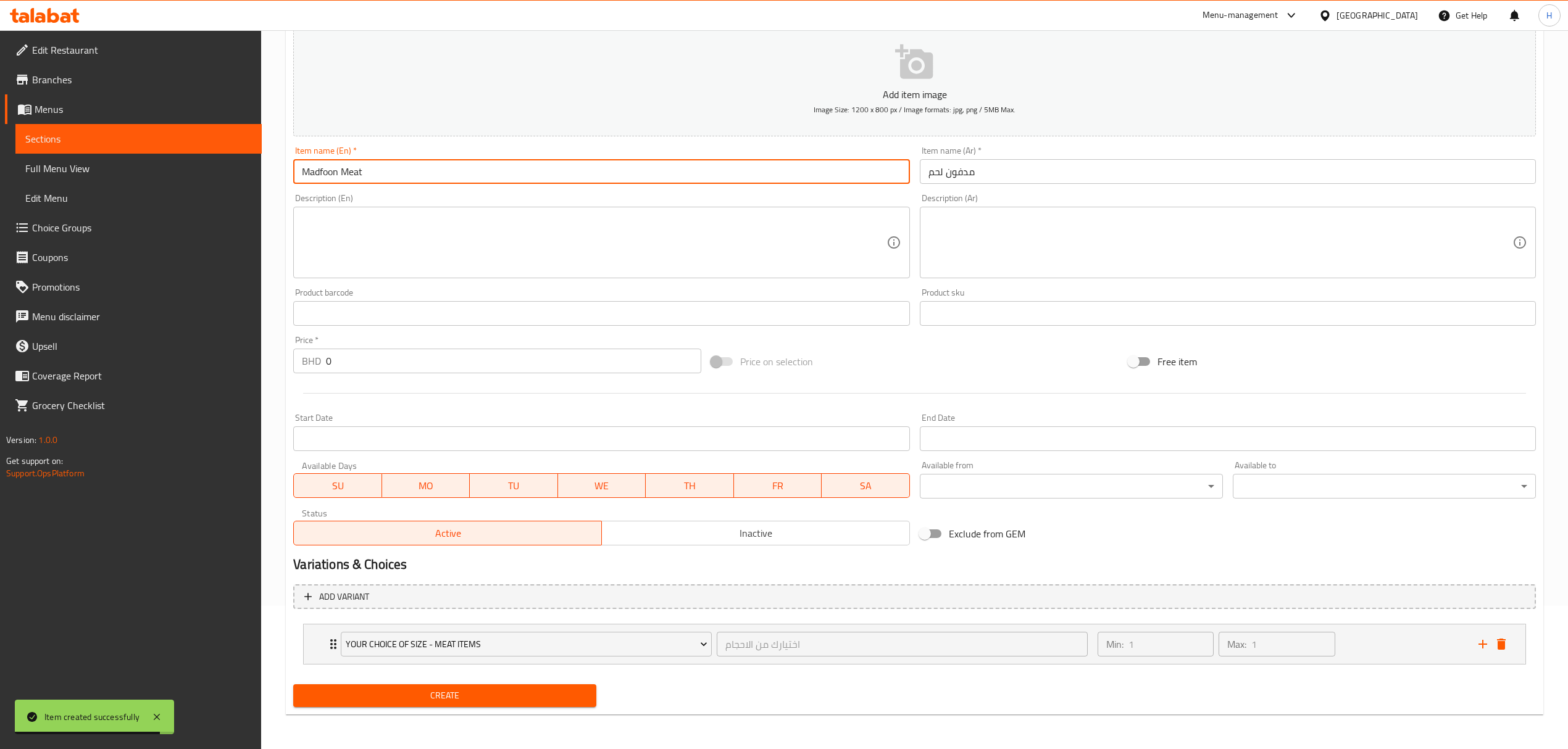
type input "Madfoon Meat"
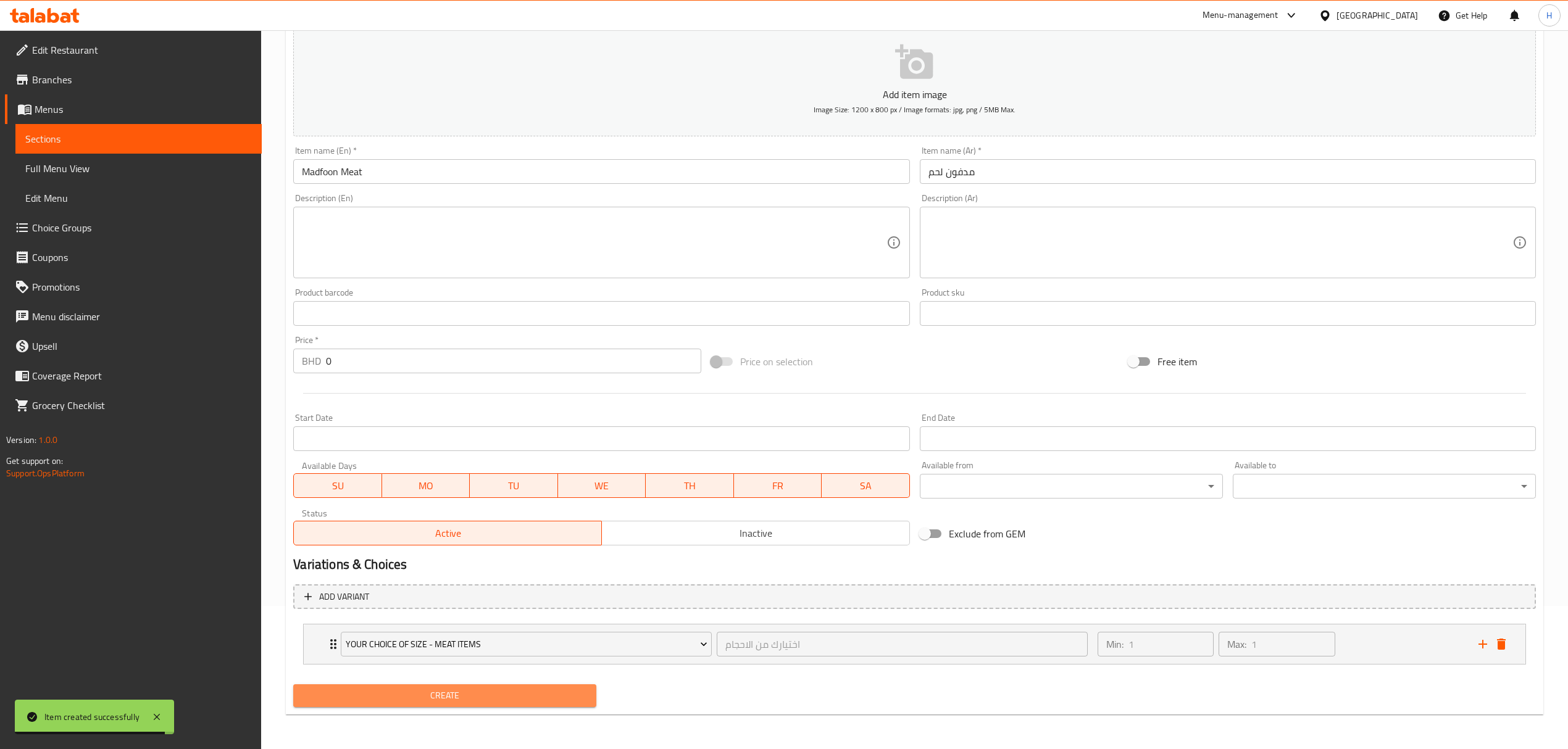
click at [410, 695] on span "Create" at bounding box center [445, 695] width 283 height 16
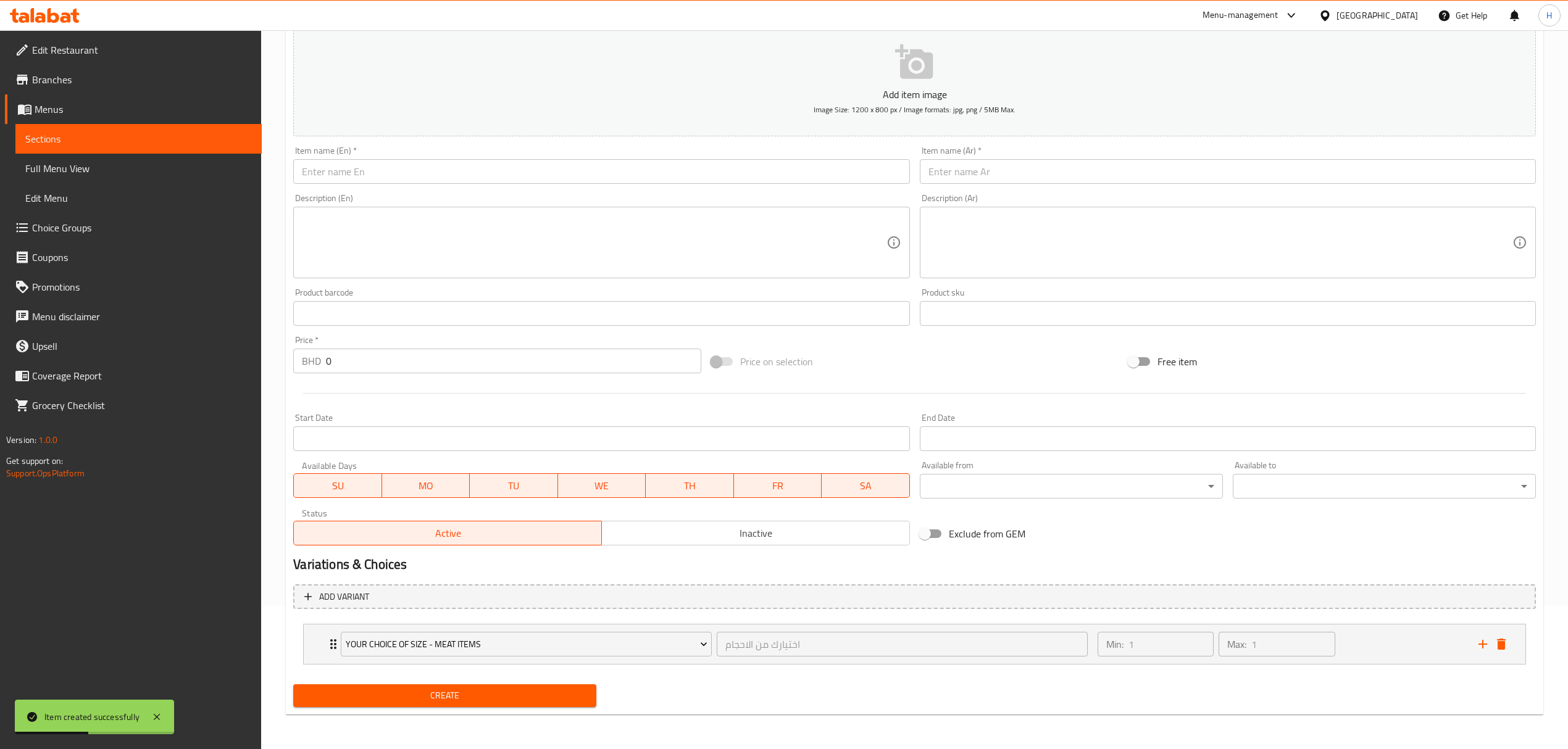
click at [1090, 165] on input "text" at bounding box center [1228, 171] width 616 height 25
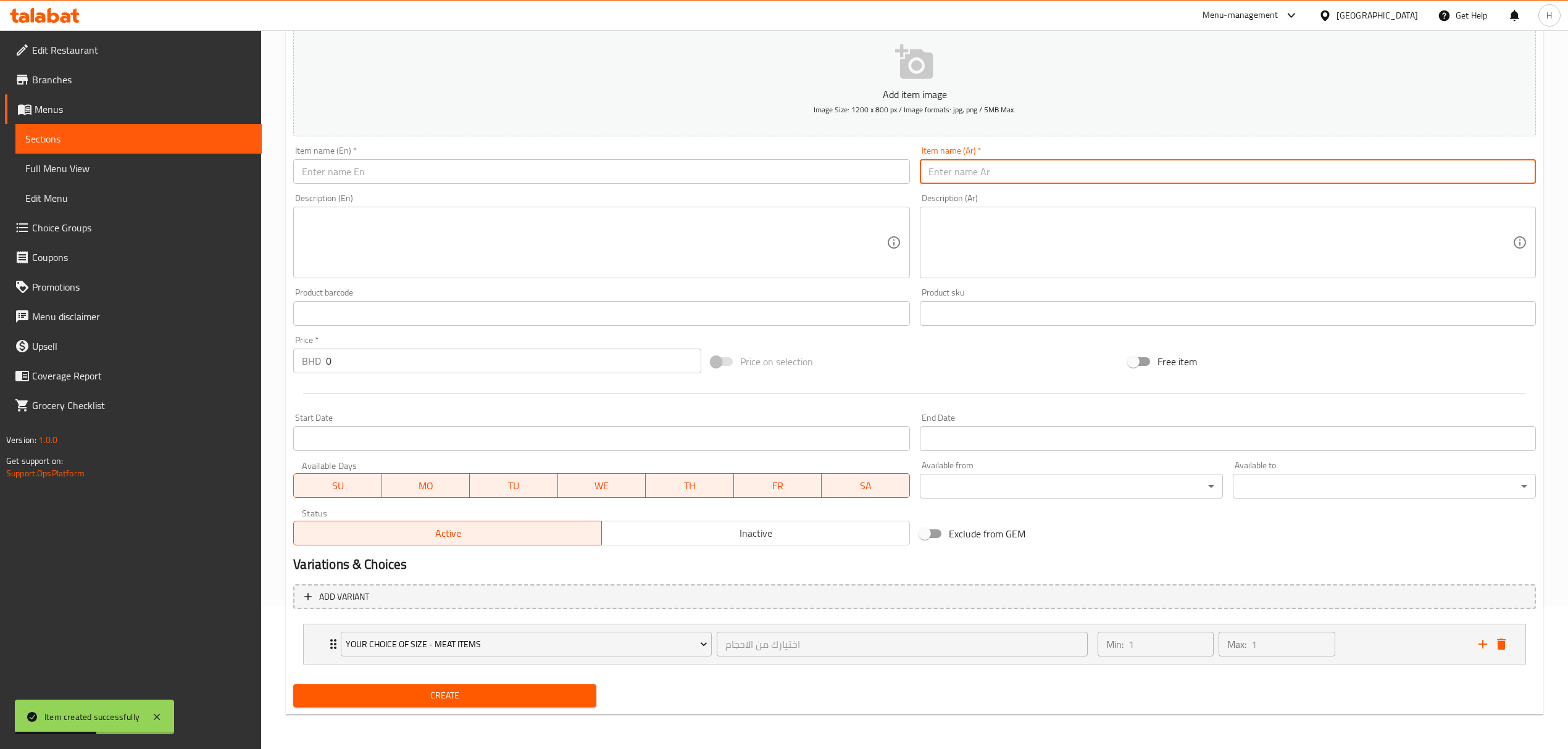
paste input "لاهوري لحم"
type input "لاهوري لحم"
click at [783, 182] on input "text" at bounding box center [601, 171] width 616 height 25
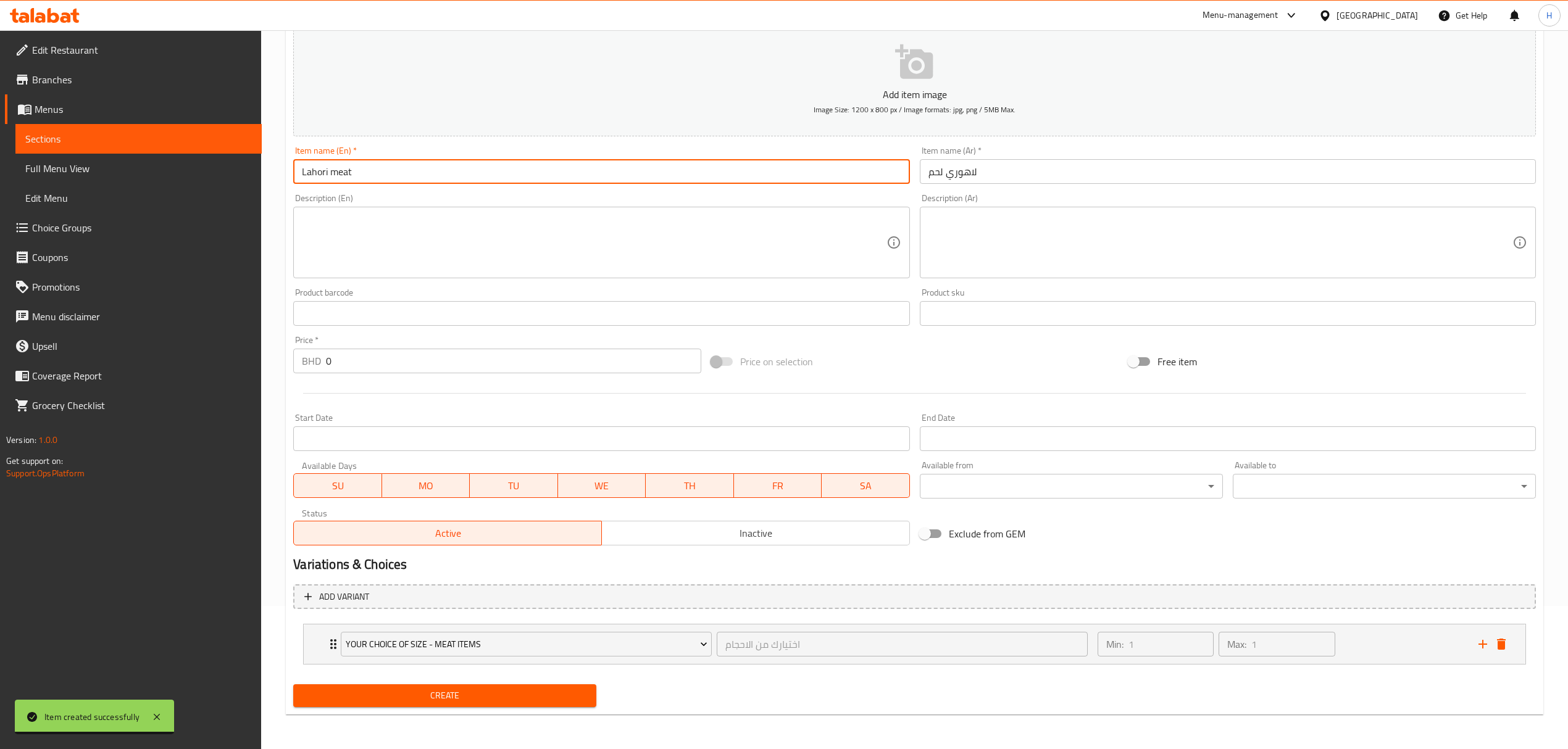
type input "Lahori meat"
click at [484, 704] on span "Create" at bounding box center [445, 695] width 283 height 16
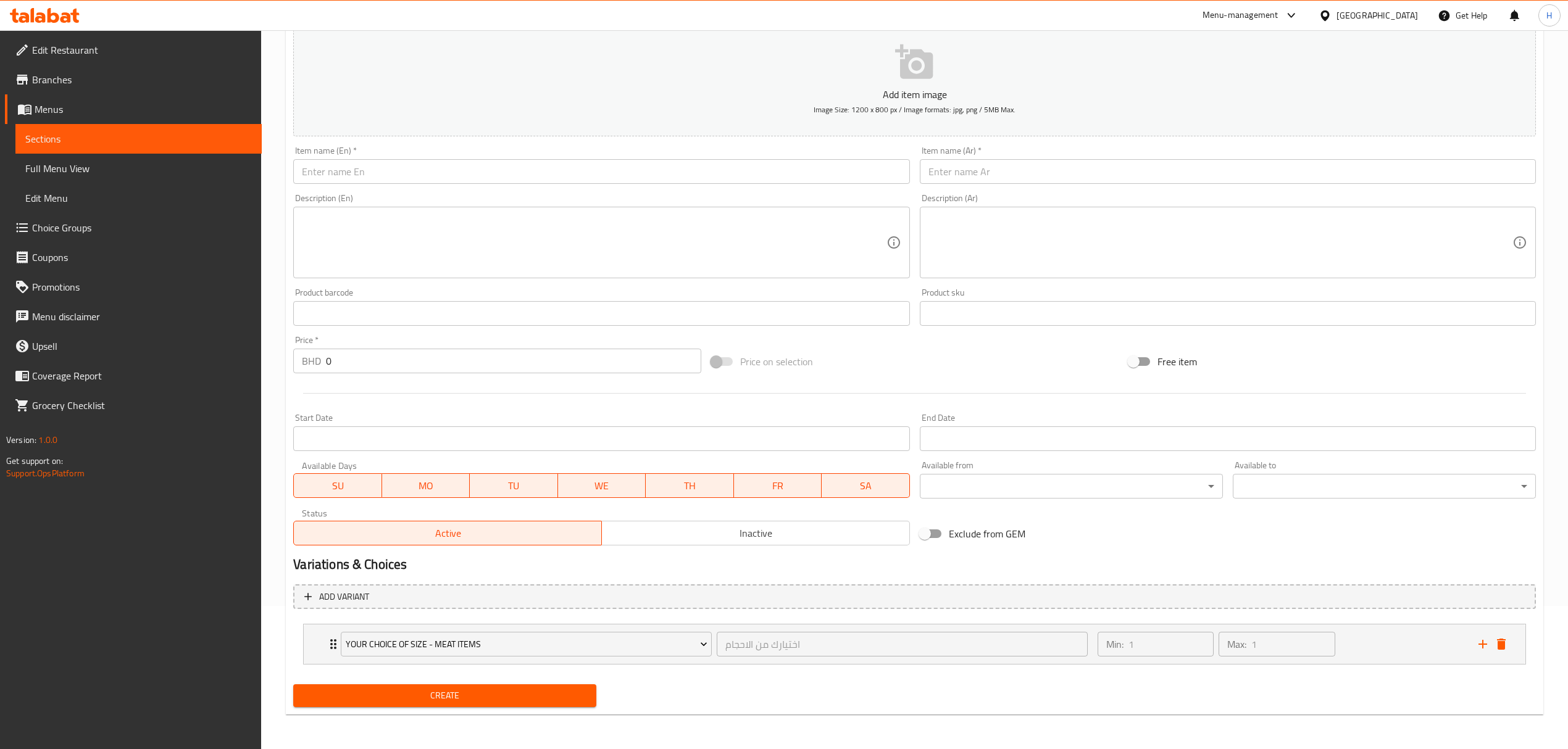
click at [1009, 161] on input "text" at bounding box center [1228, 171] width 616 height 25
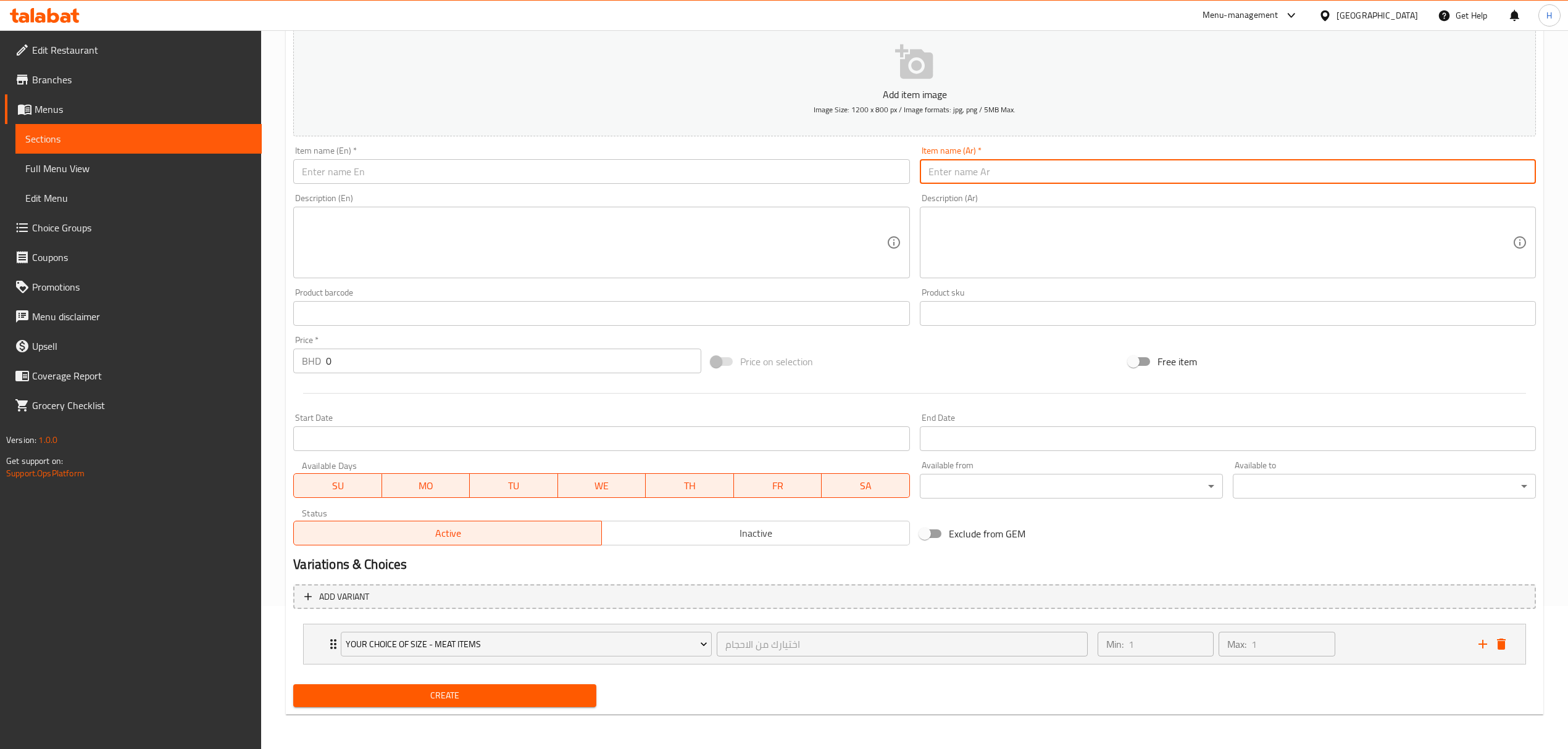
paste input "تحت العيش لحم"
type input "تحت العيش لحم"
click at [851, 173] on input "text" at bounding box center [601, 171] width 616 height 25
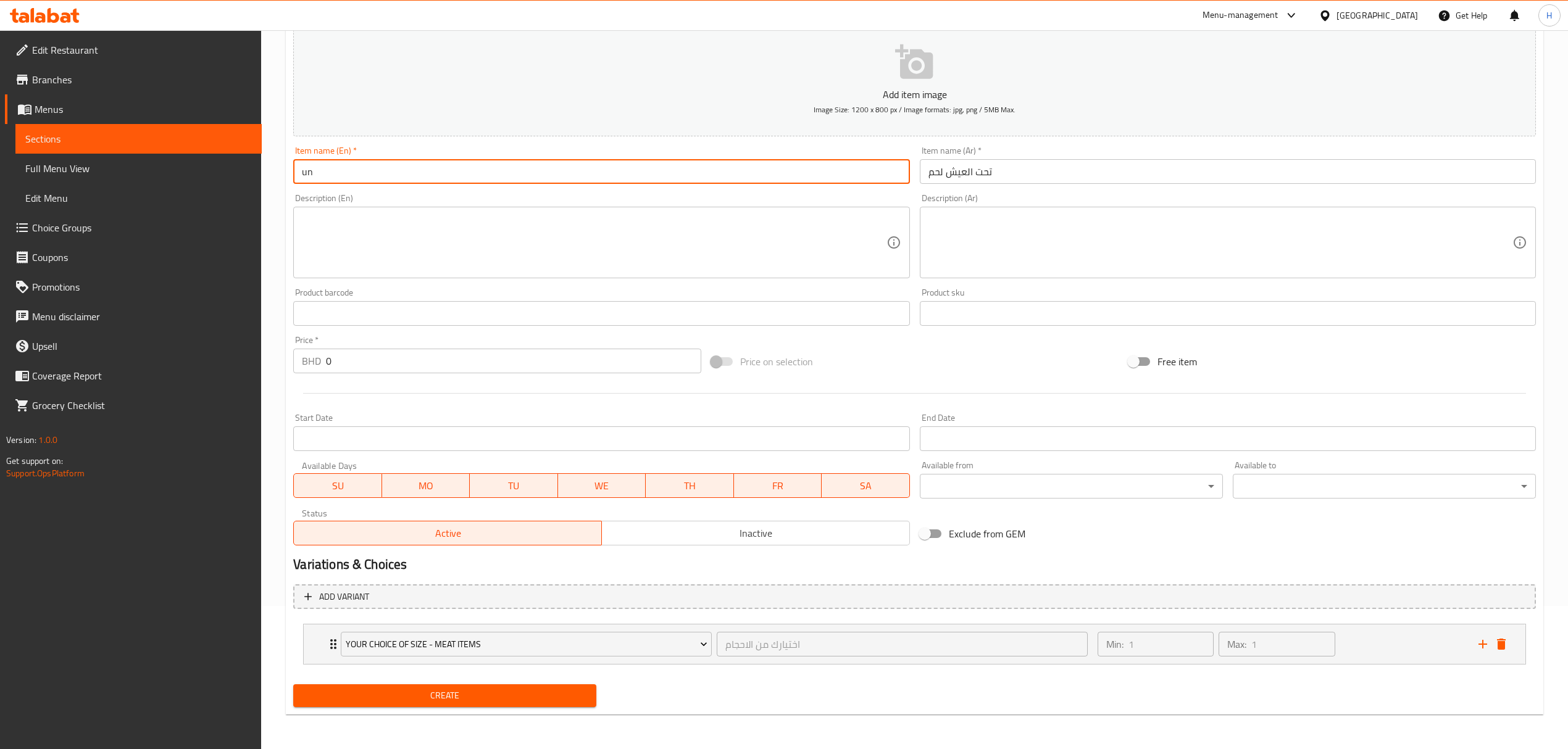
type input "u"
type input "Under rice meat"
click at [485, 695] on span "Create" at bounding box center [445, 695] width 283 height 16
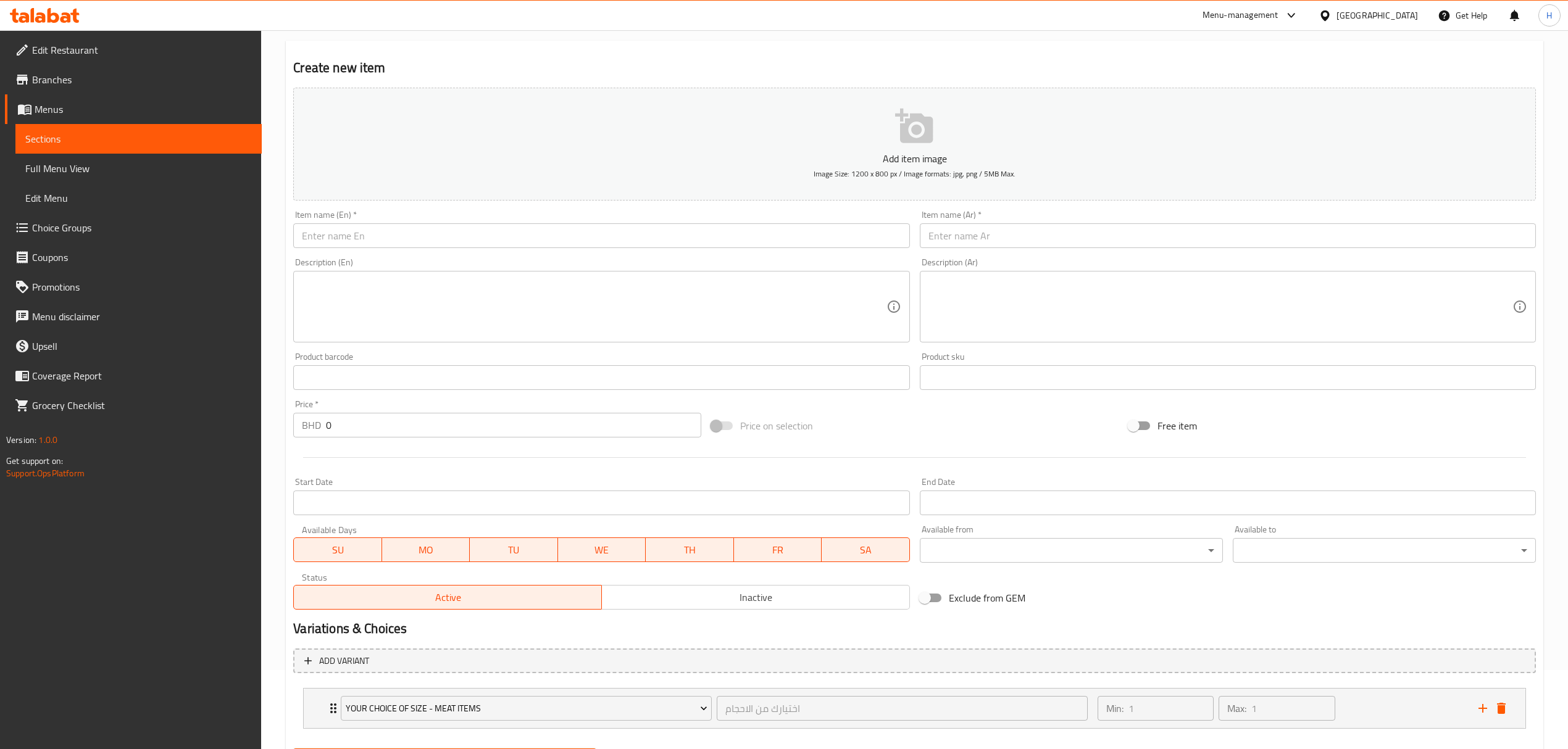
scroll to position [0, 0]
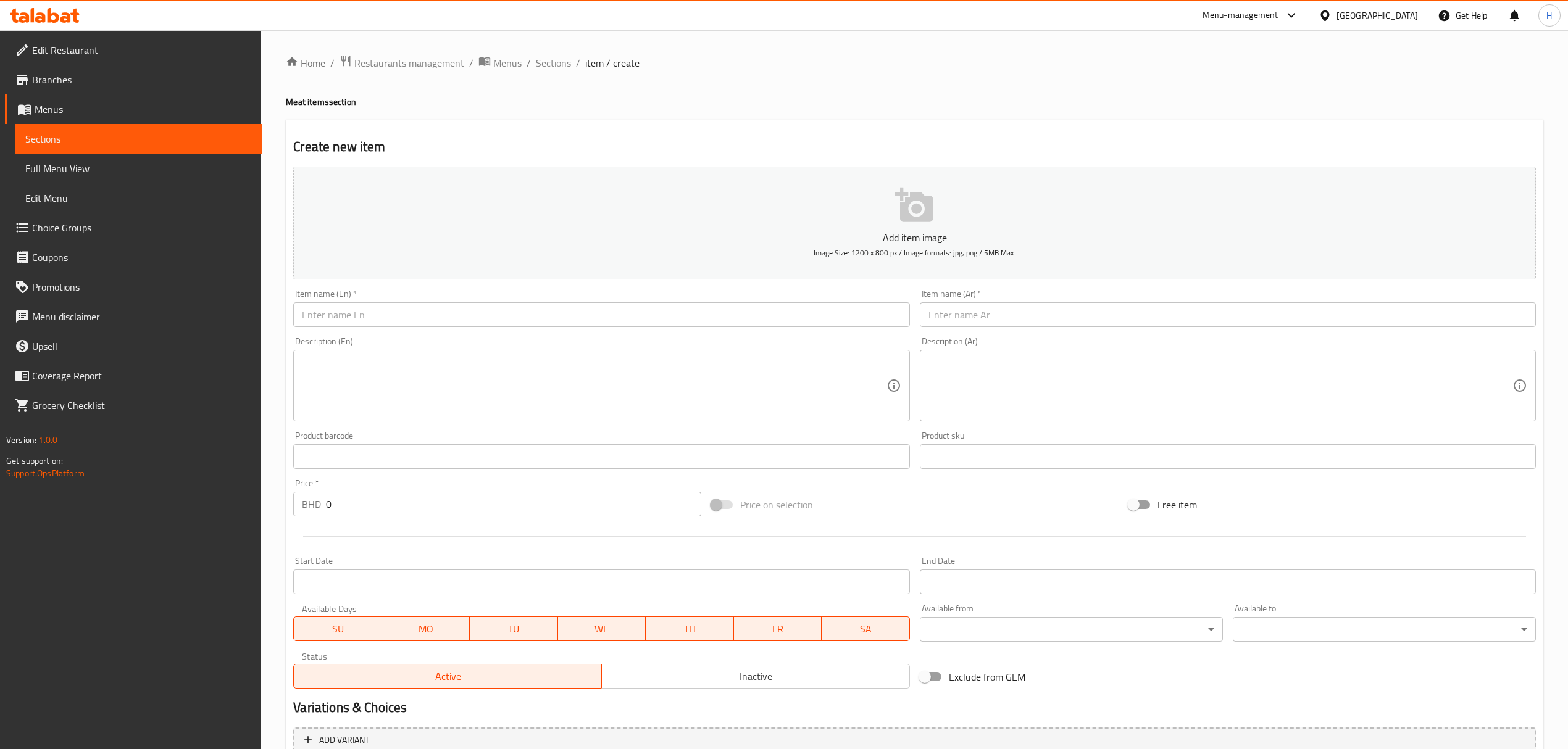
drag, startPoint x: 556, startPoint y: 57, endPoint x: 604, endPoint y: 82, distance: 54.1
click at [556, 57] on span "Sections" at bounding box center [553, 63] width 35 height 15
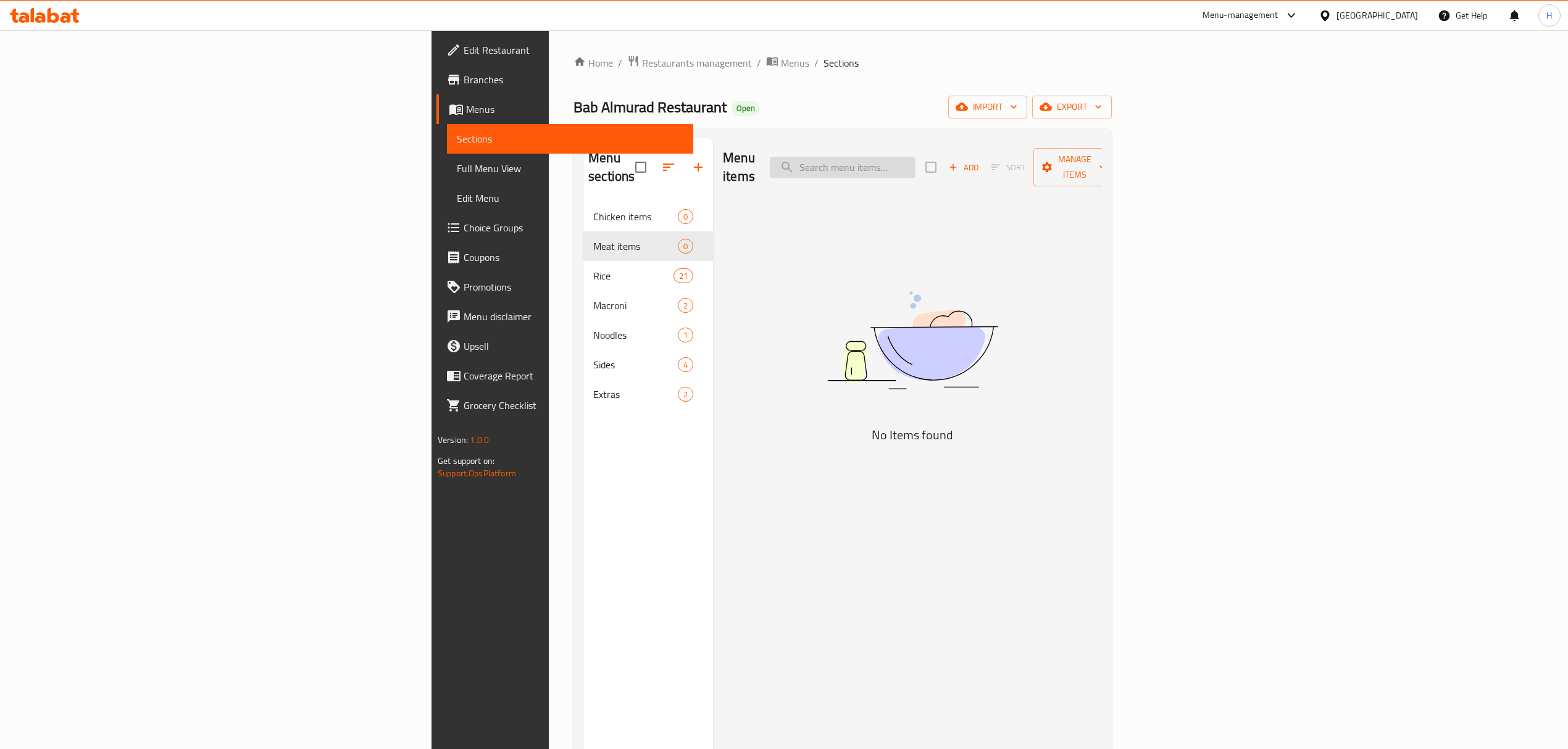
click at [915, 157] on input "search" at bounding box center [842, 168] width 146 height 22
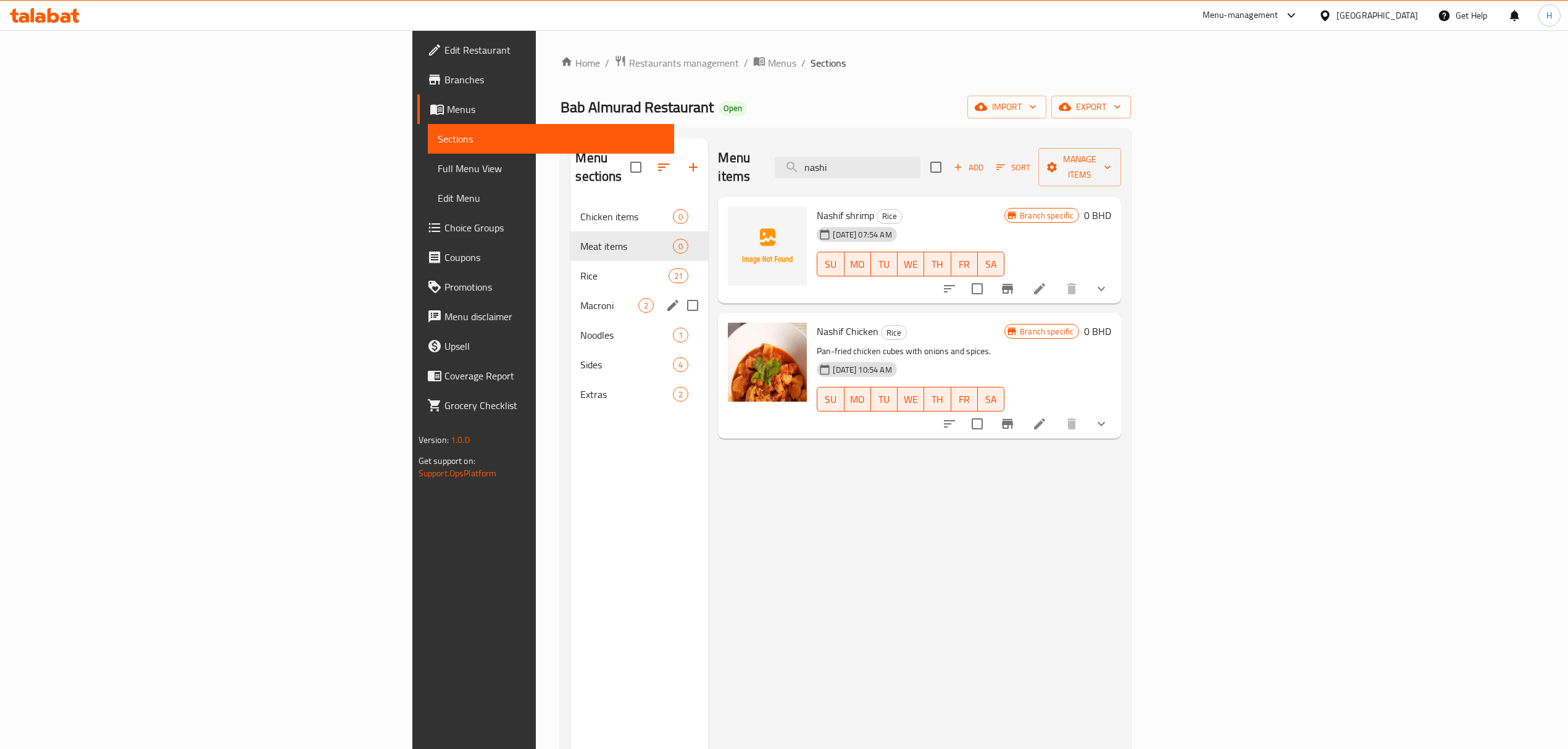
click at [580, 298] on span "Macroni" at bounding box center [609, 305] width 58 height 15
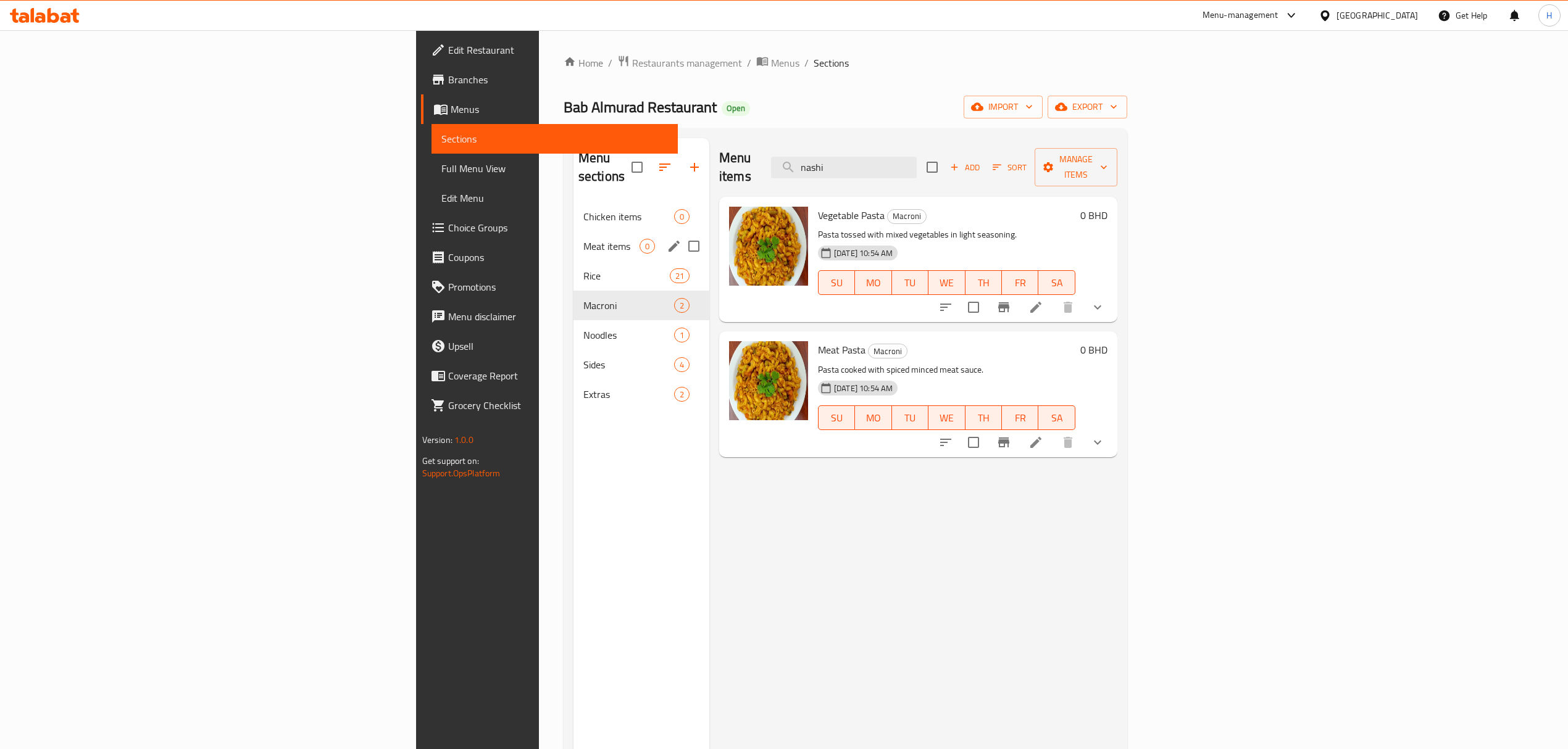
click at [583, 239] on span "Meat items" at bounding box center [611, 246] width 56 height 15
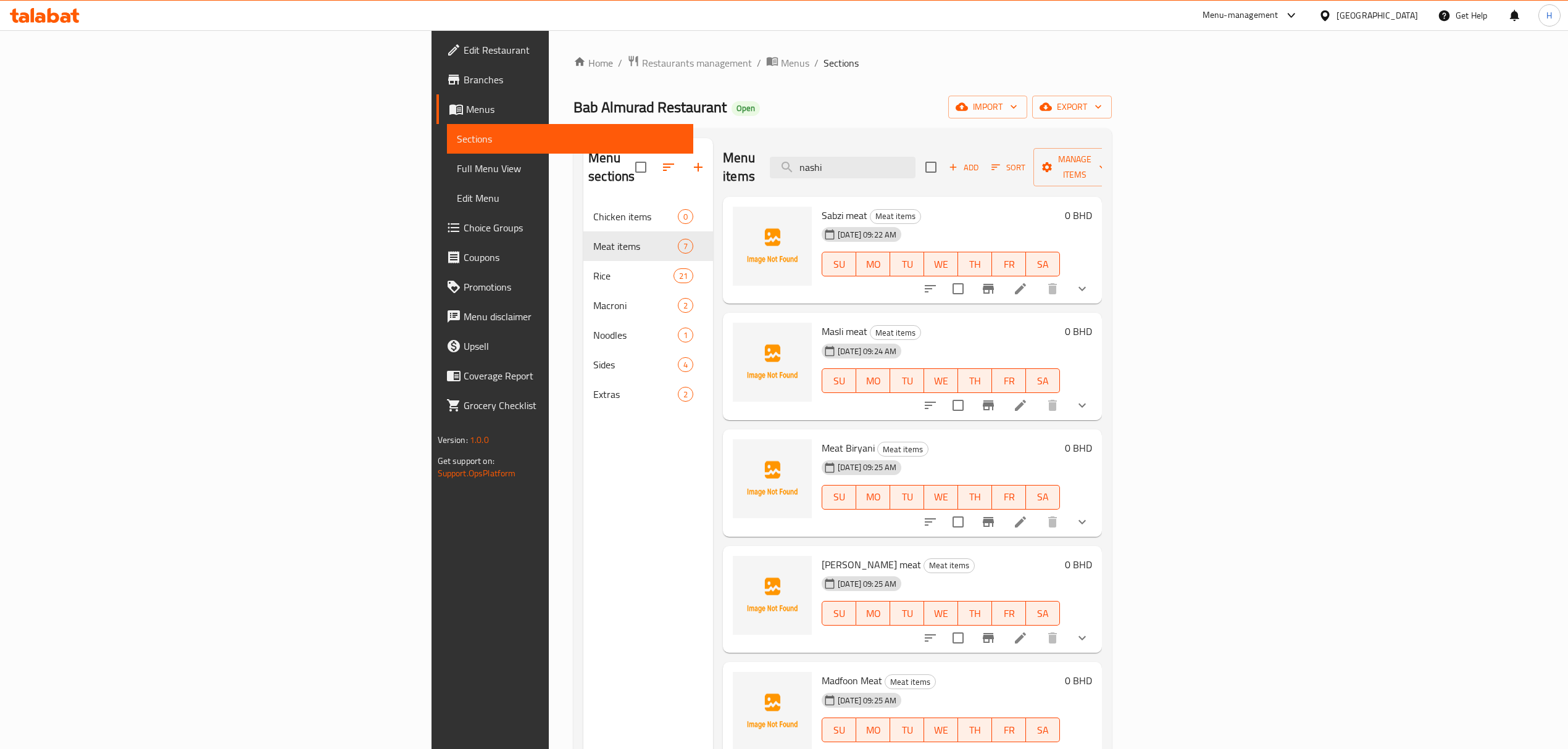
drag, startPoint x: 775, startPoint y: 190, endPoint x: 754, endPoint y: 193, distance: 21.2
click at [754, 193] on div "Menu items nashi Add Sort Manage items Sabzi meat Meat items 07-09-2025 09:22 A…" at bounding box center [907, 513] width 389 height 749
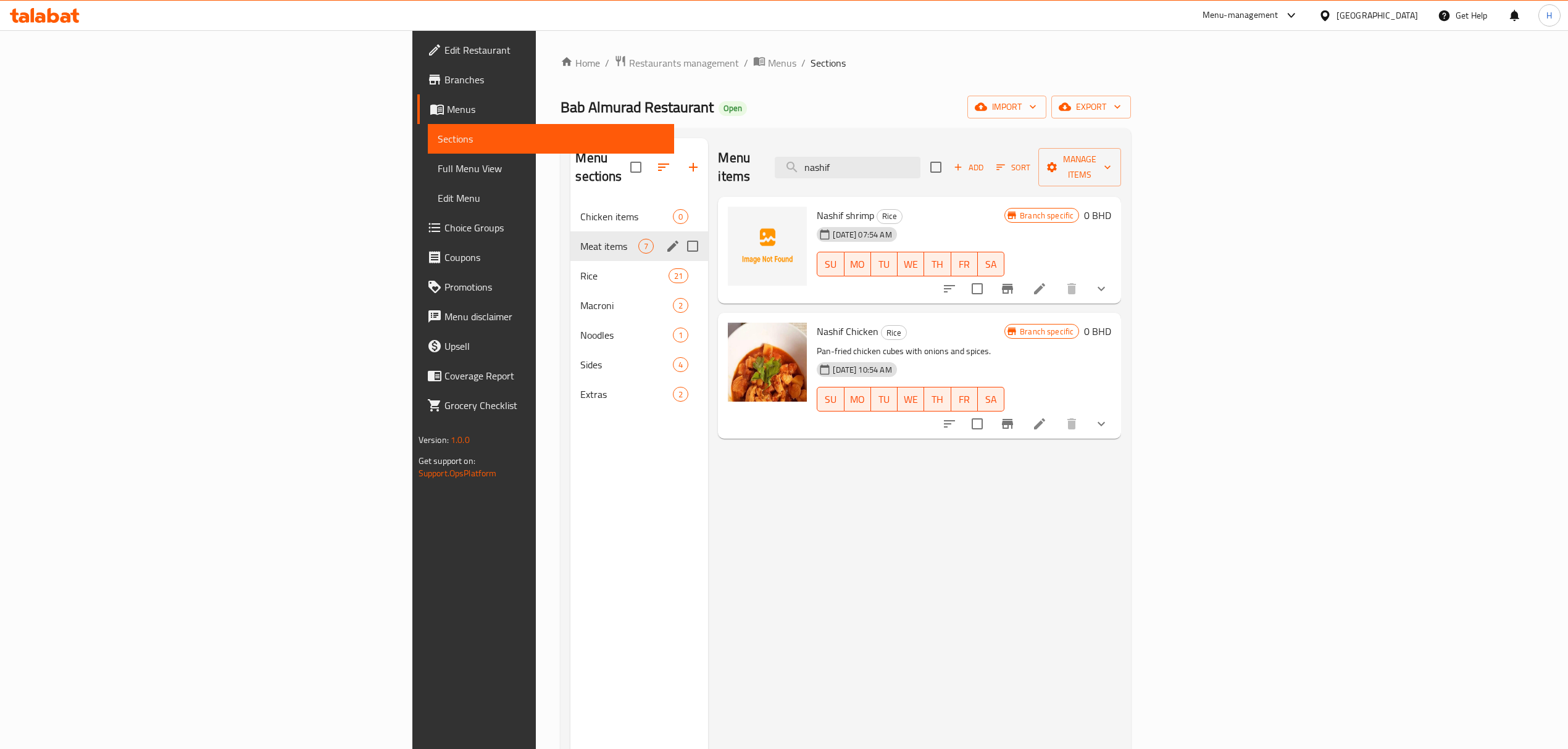
type input "nashif"
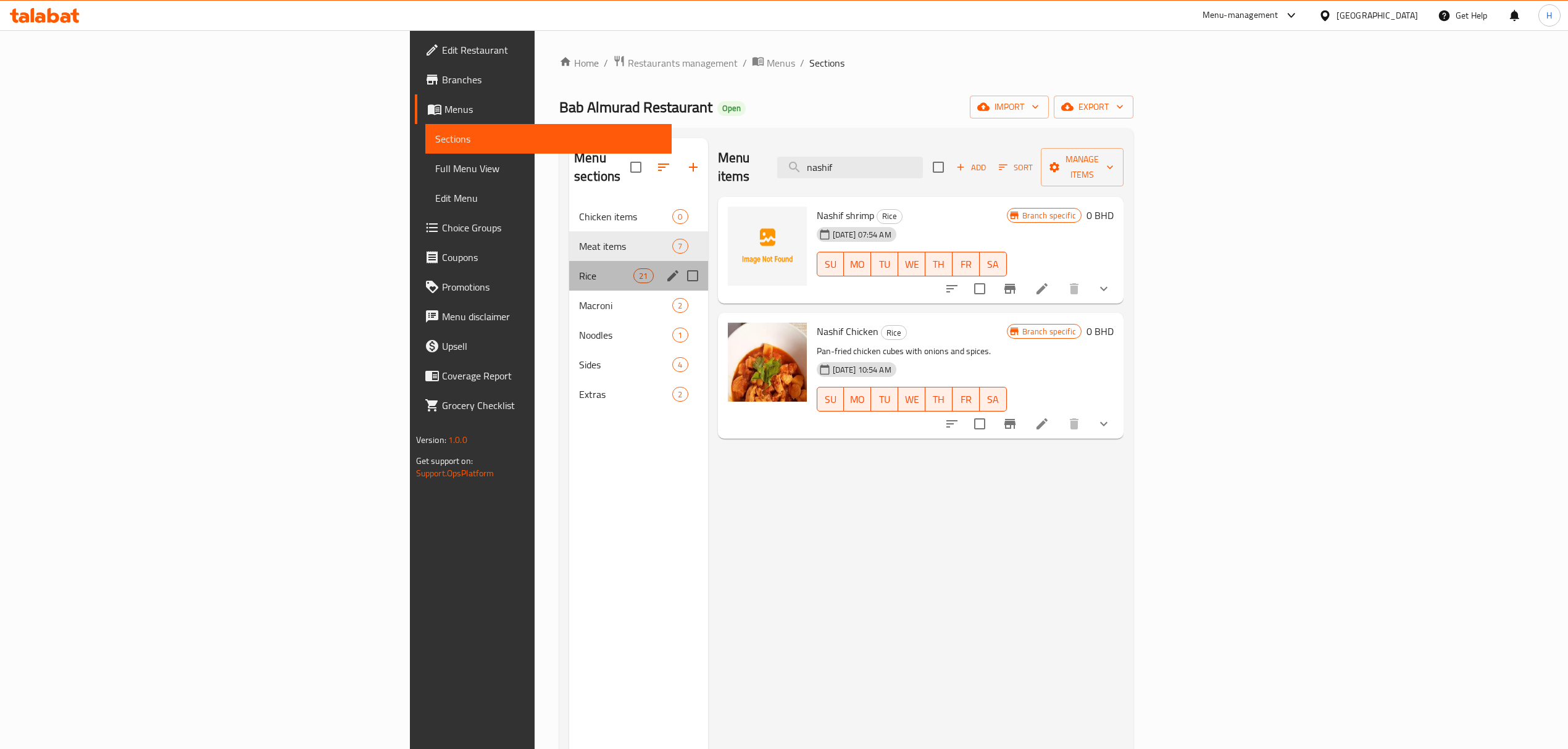
click at [569, 269] on div "Rice 21" at bounding box center [638, 276] width 139 height 30
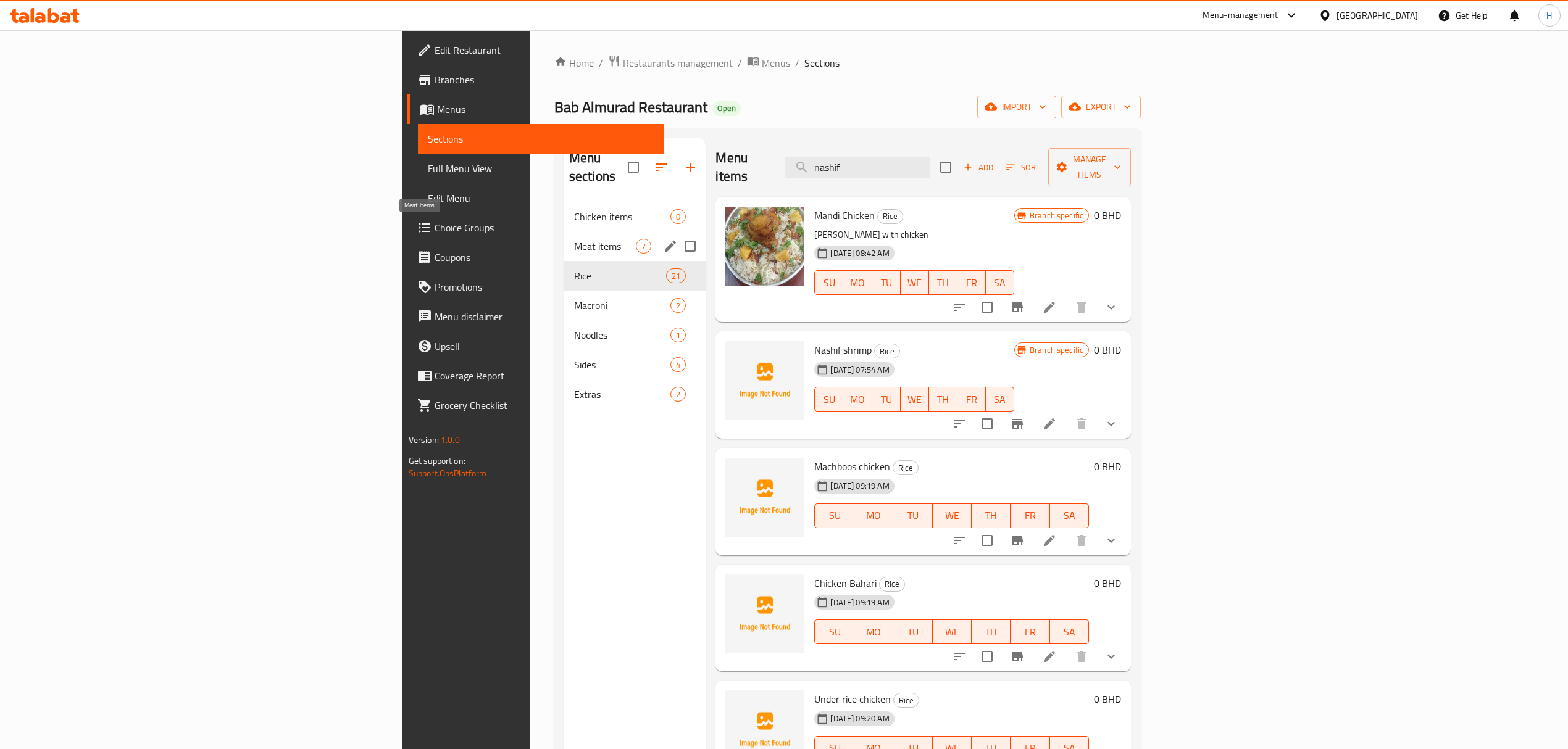
click at [574, 239] on span "Meat items" at bounding box center [605, 246] width 62 height 15
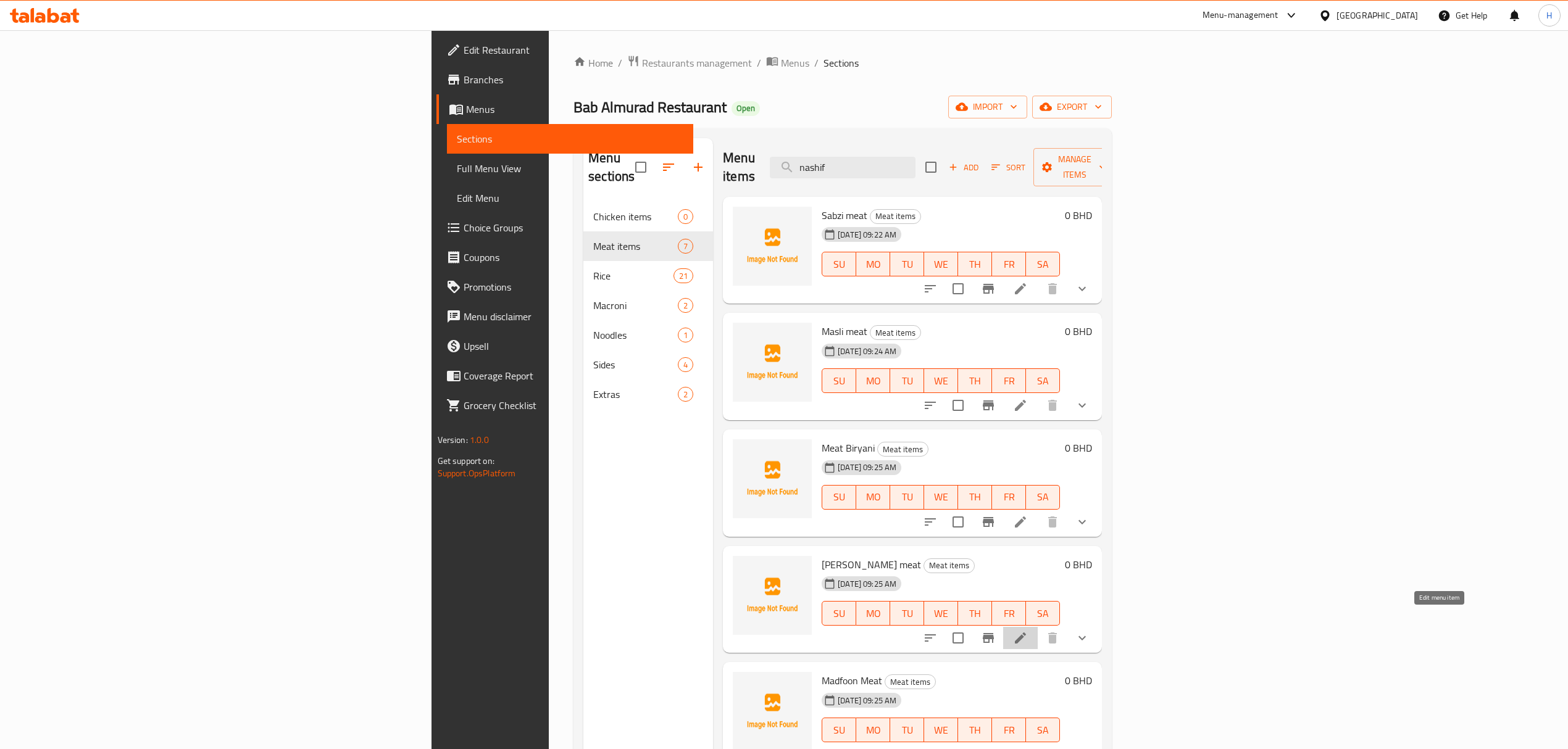
click at [1028, 631] on icon at bounding box center [1021, 638] width 15 height 15
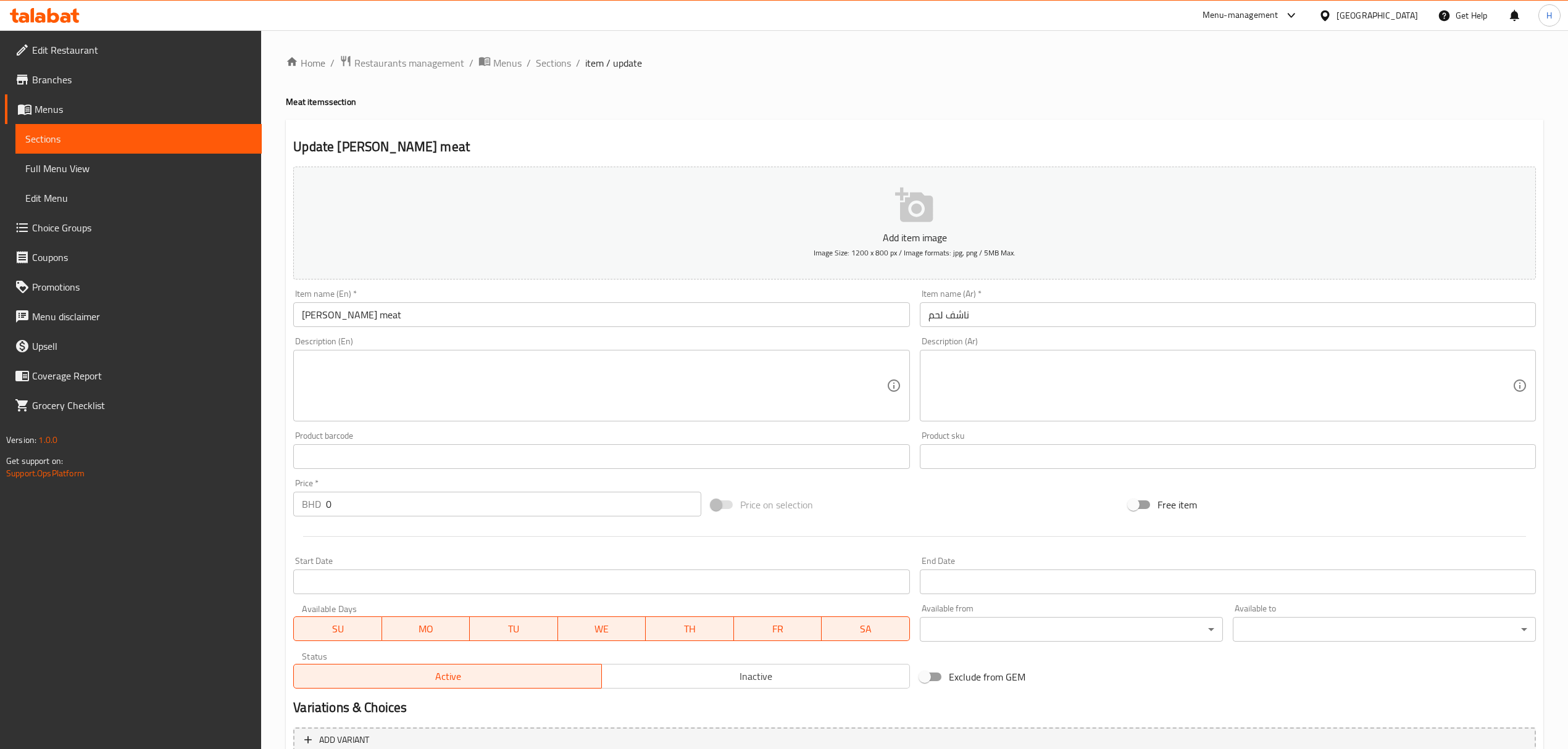
click at [329, 316] on input "[PERSON_NAME] meat" at bounding box center [601, 314] width 616 height 25
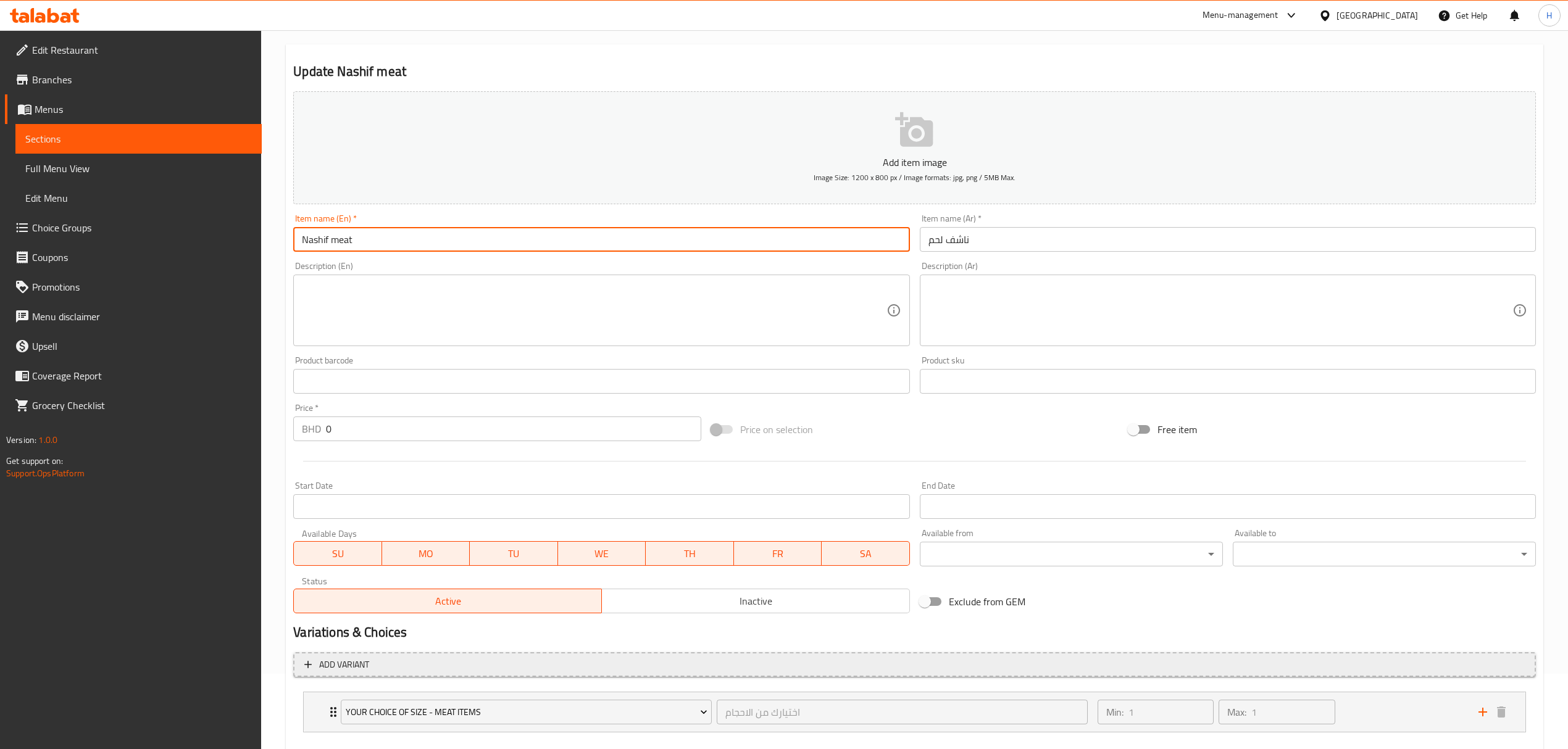
scroll to position [144, 0]
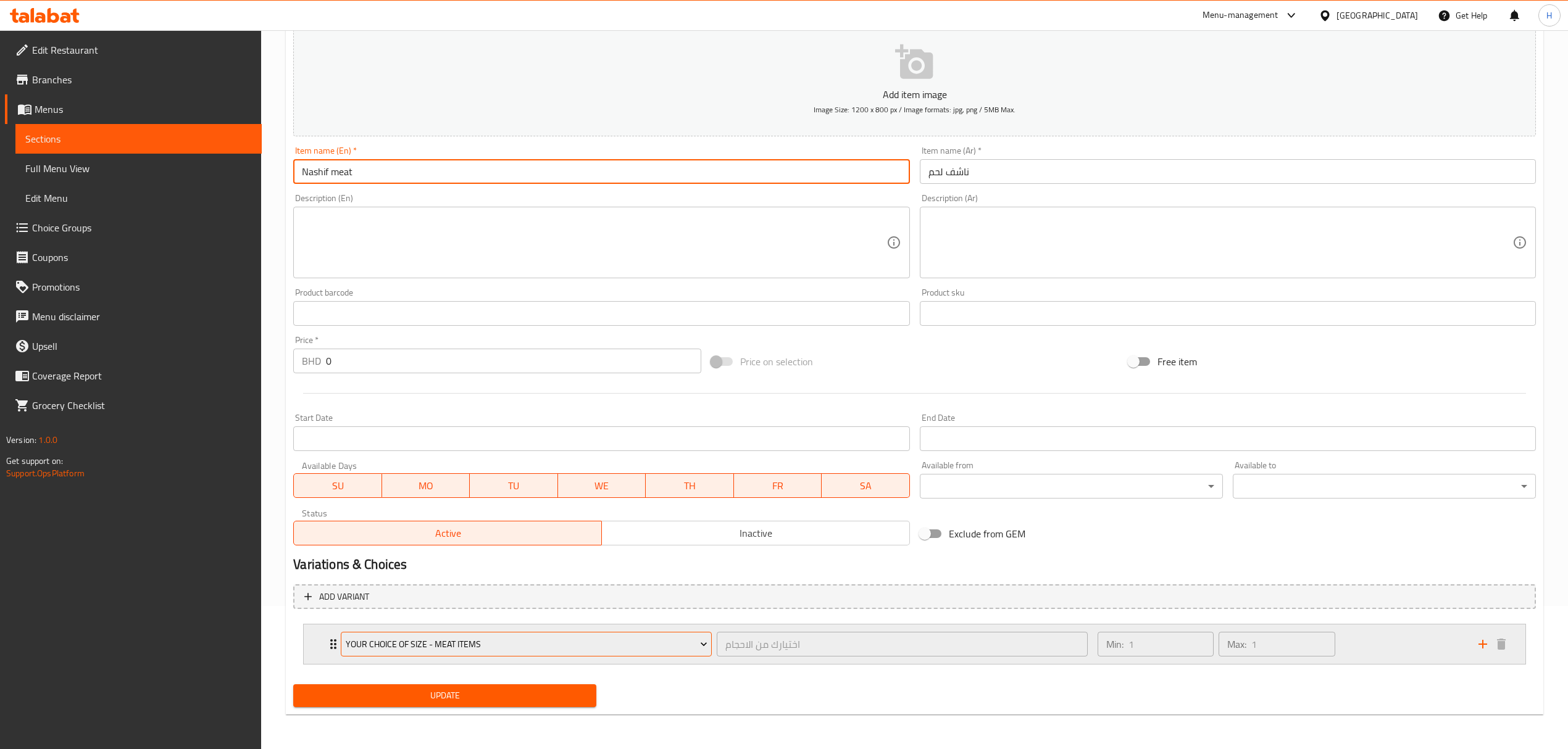
type input "Nashif meat"
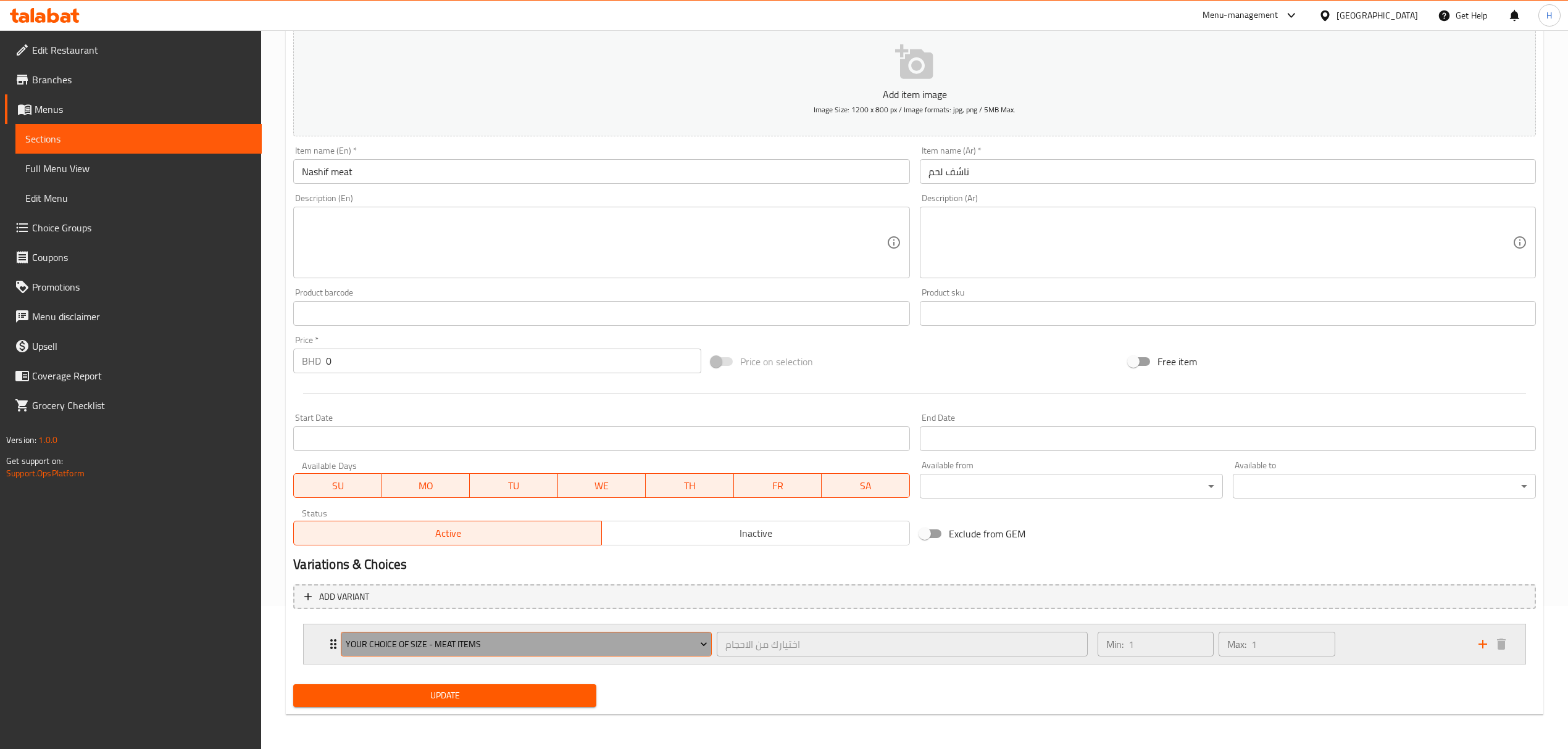
click at [452, 634] on button "Your choice of size - meat items" at bounding box center [526, 644] width 371 height 25
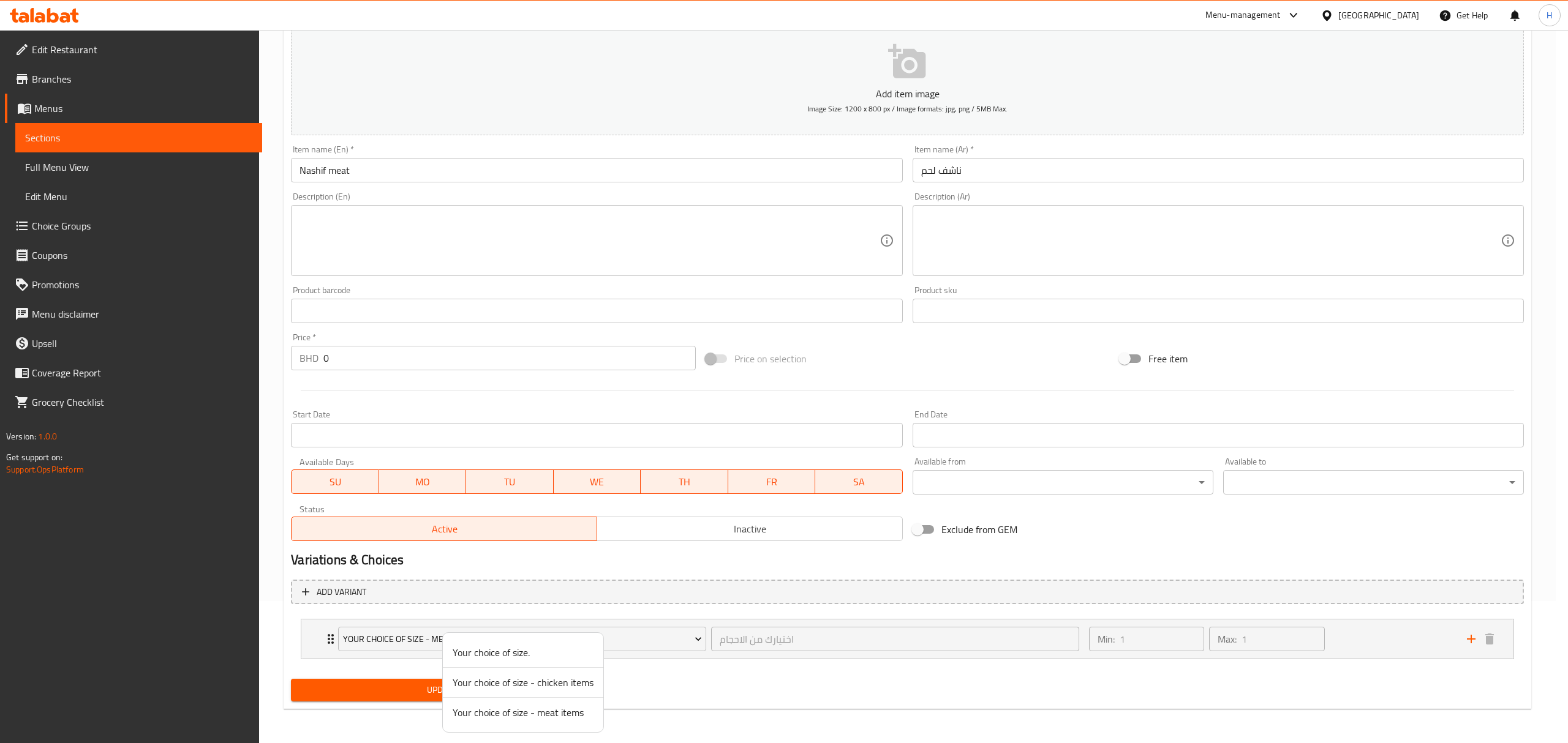
click at [757, 702] on div at bounding box center [784, 372] width 1568 height 743
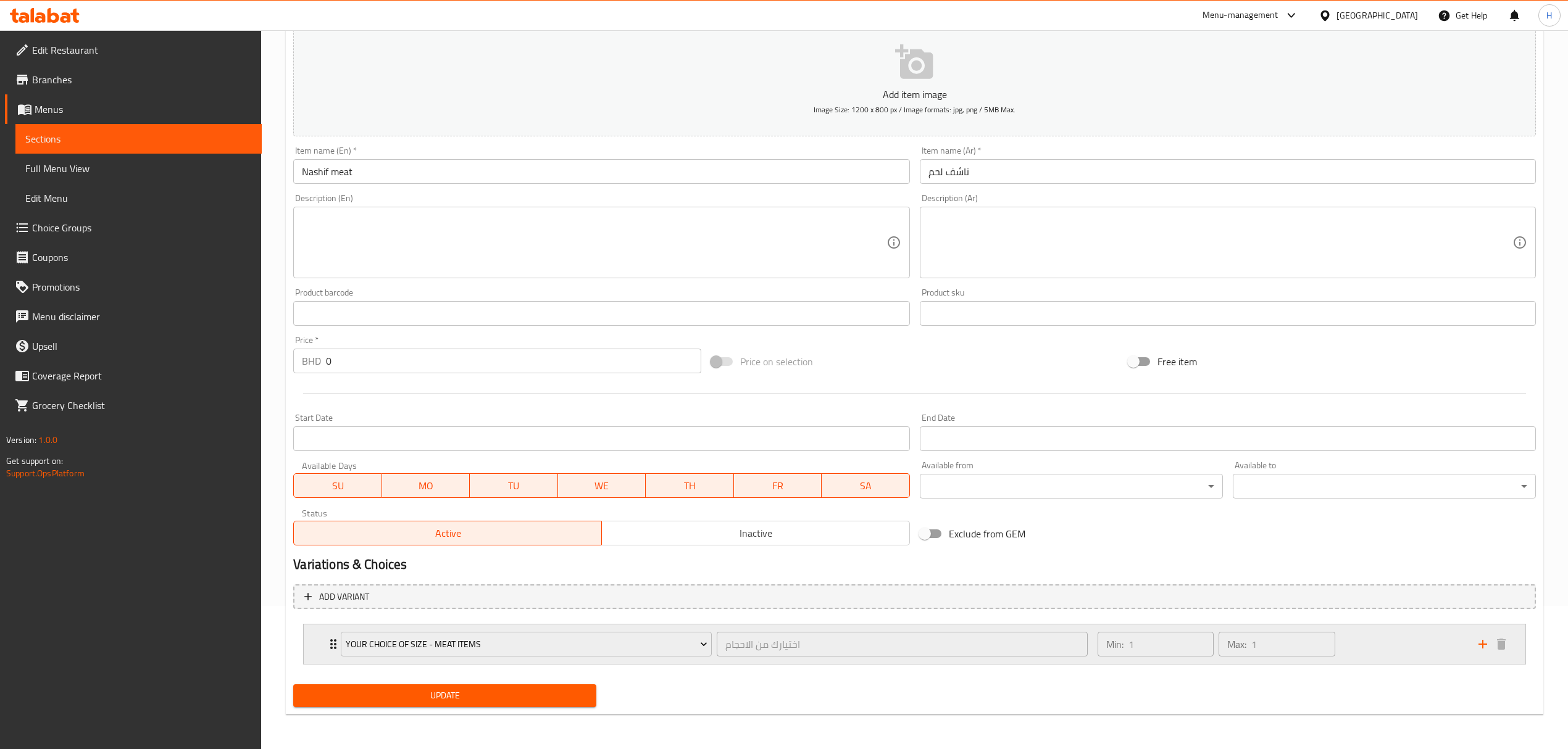
click at [1428, 653] on div "Min: 1 ​ Max: 1 ​" at bounding box center [1280, 644] width 381 height 39
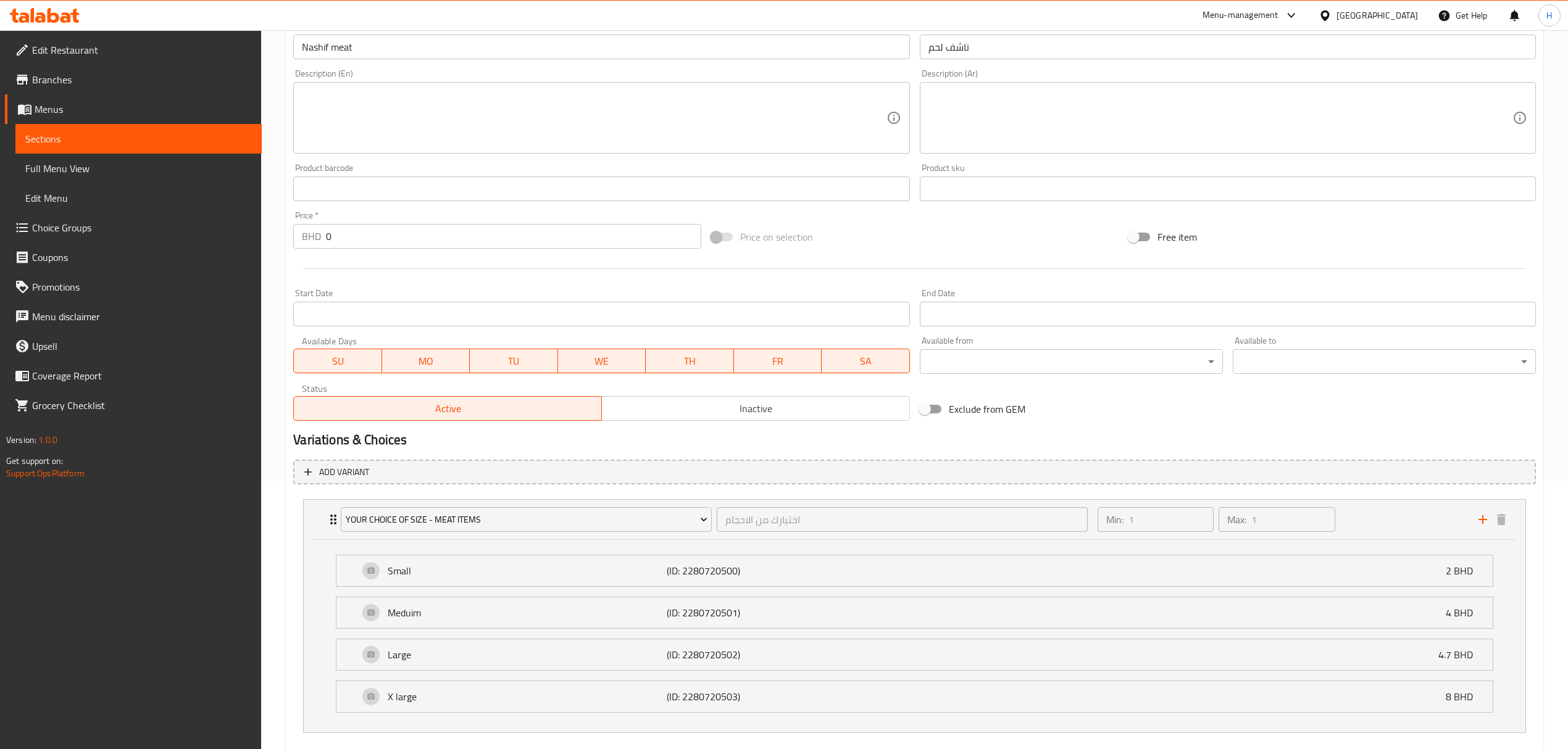
scroll to position [0, 0]
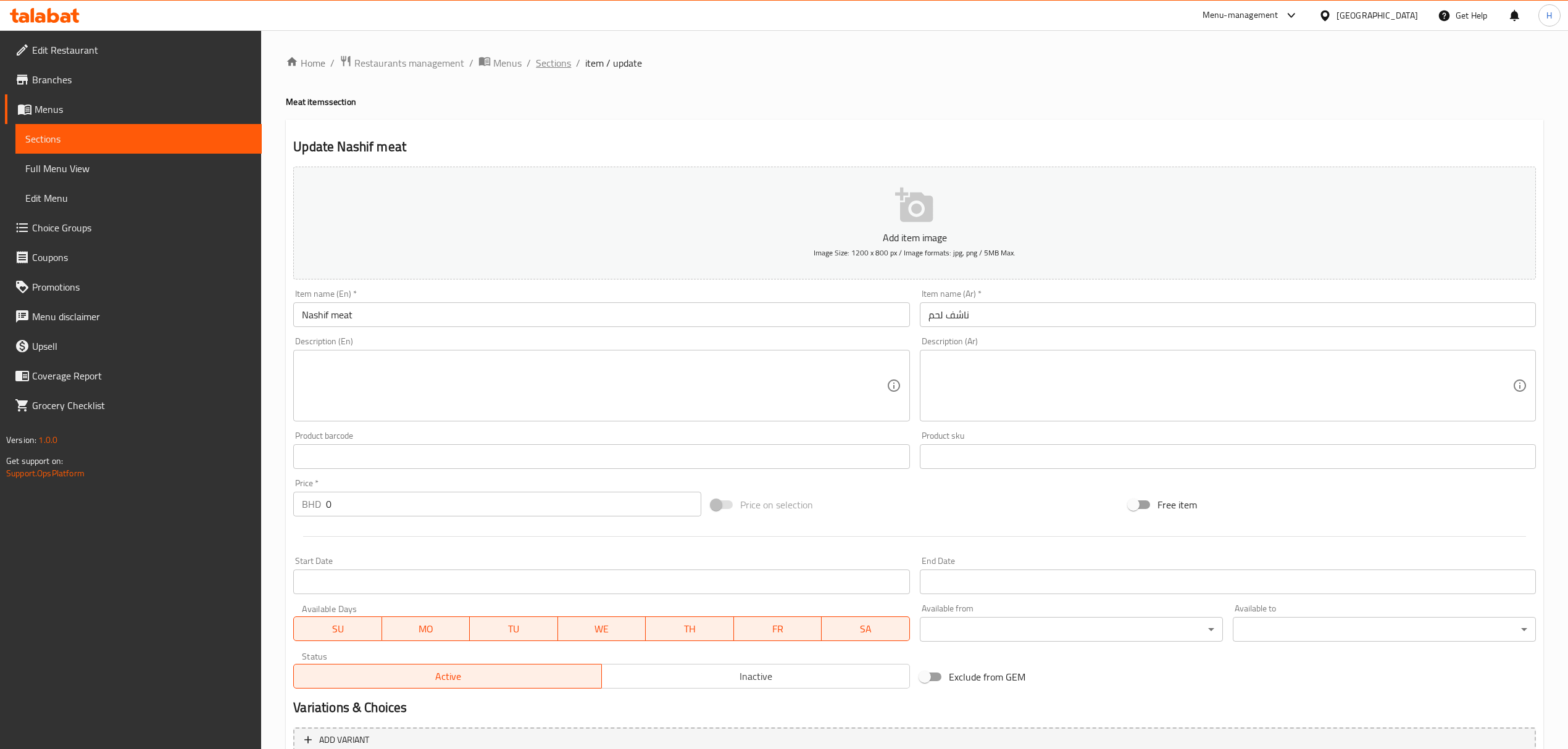
click at [565, 63] on span "Sections" at bounding box center [553, 63] width 35 height 15
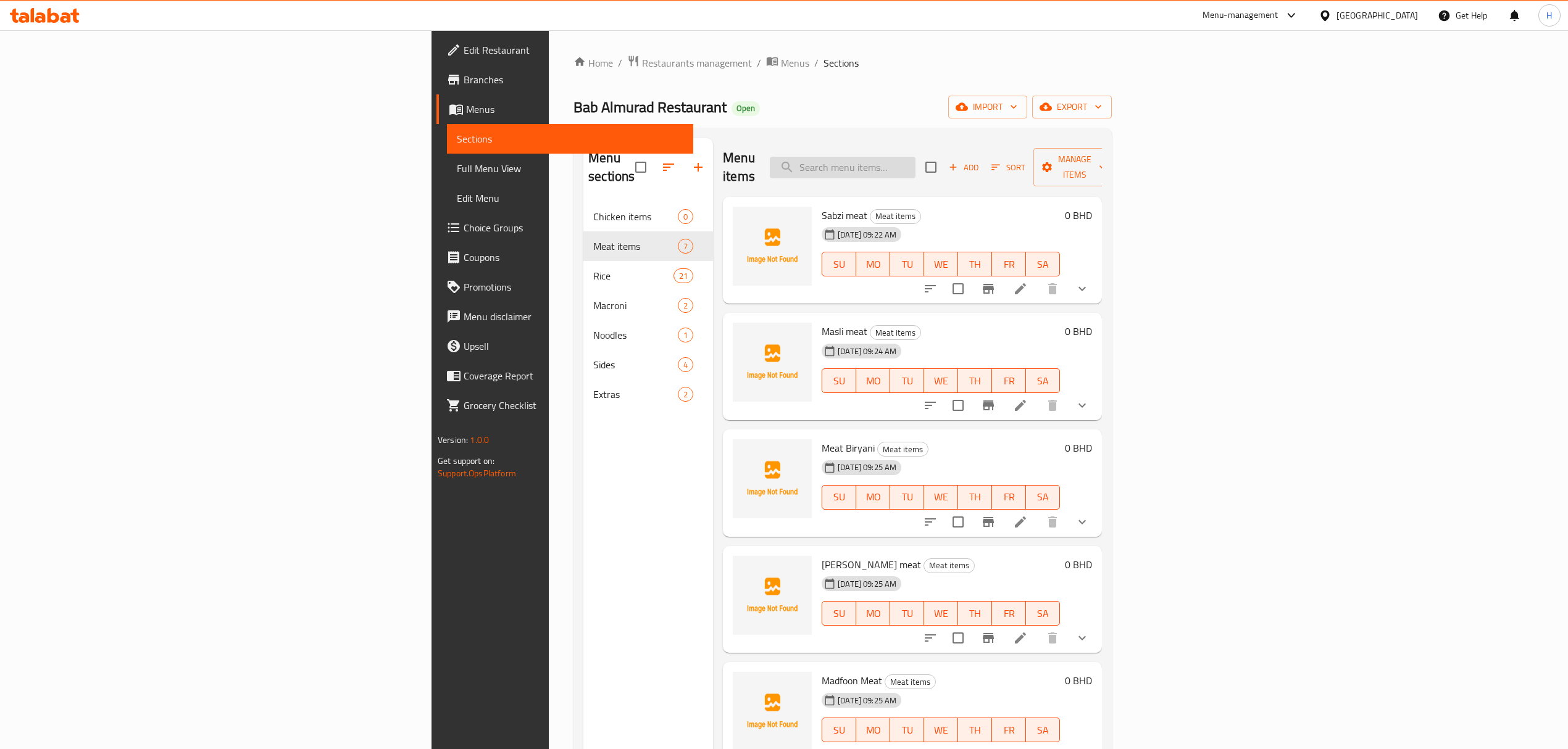
click at [915, 159] on input "search" at bounding box center [842, 168] width 146 height 22
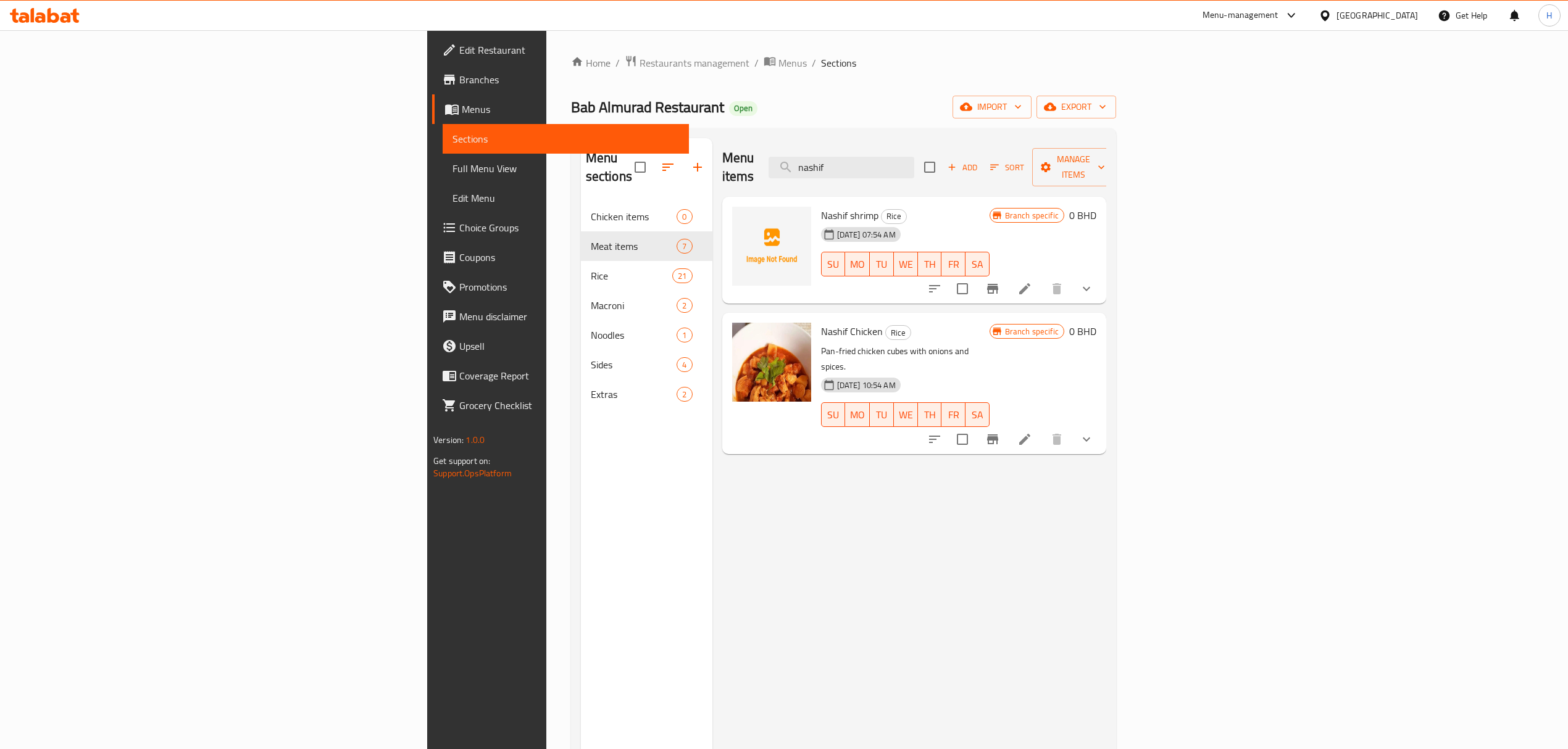
type input "nashif"
click at [1030, 434] on icon at bounding box center [1024, 439] width 11 height 11
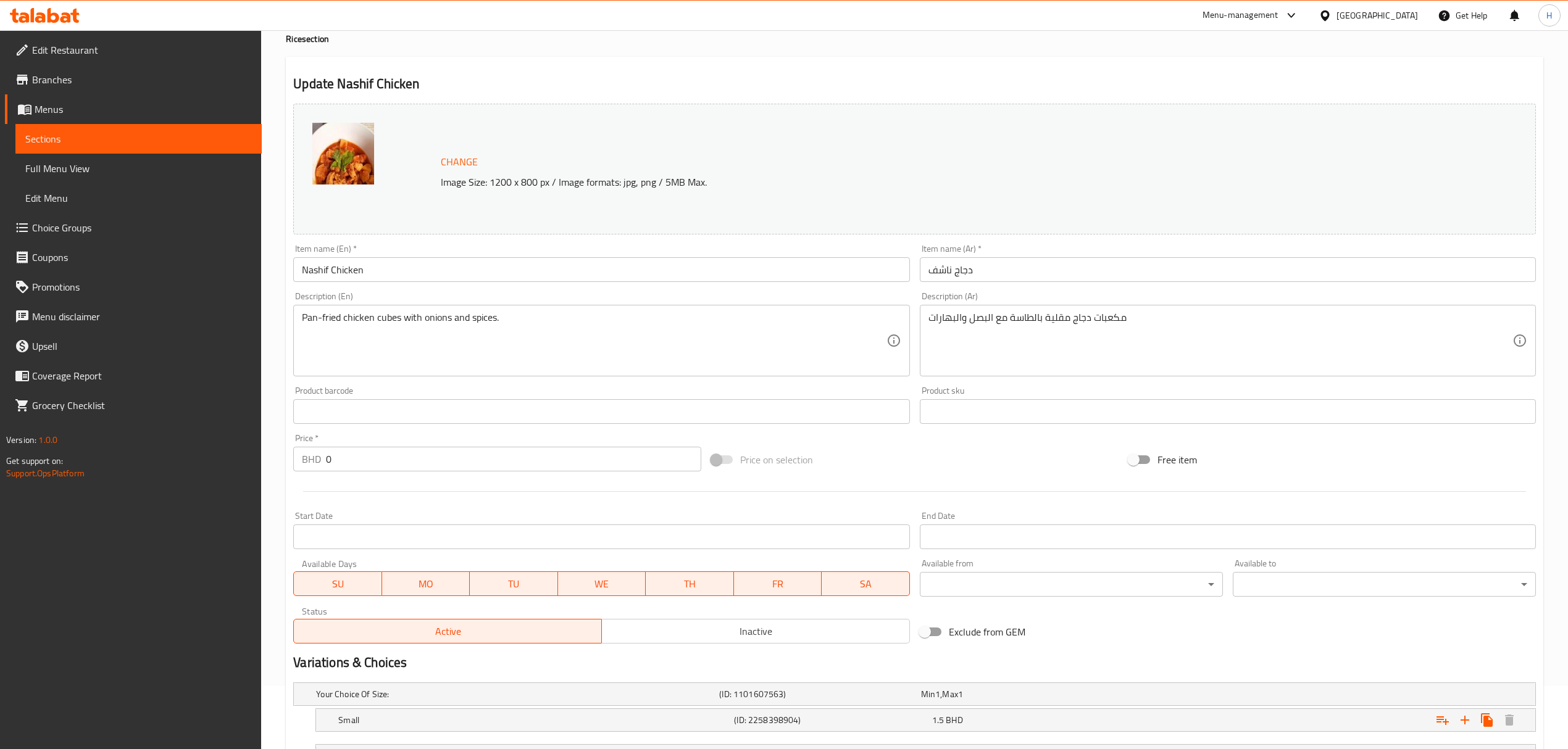
scroll to position [169, 0]
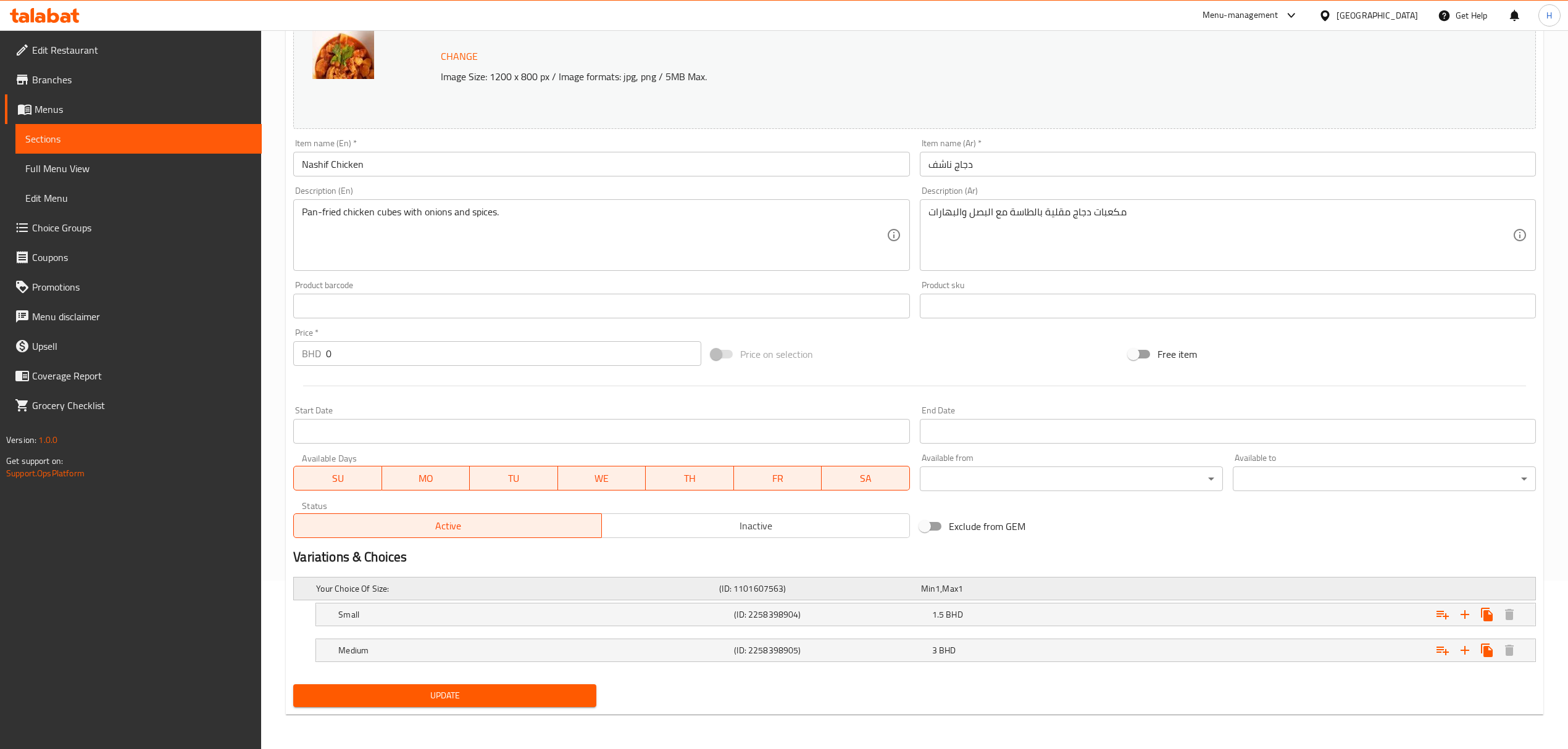
drag, startPoint x: 384, startPoint y: 583, endPoint x: 393, endPoint y: 583, distance: 9.0
click at [386, 583] on h5 "Your Choice Of Size:" at bounding box center [515, 588] width 399 height 13
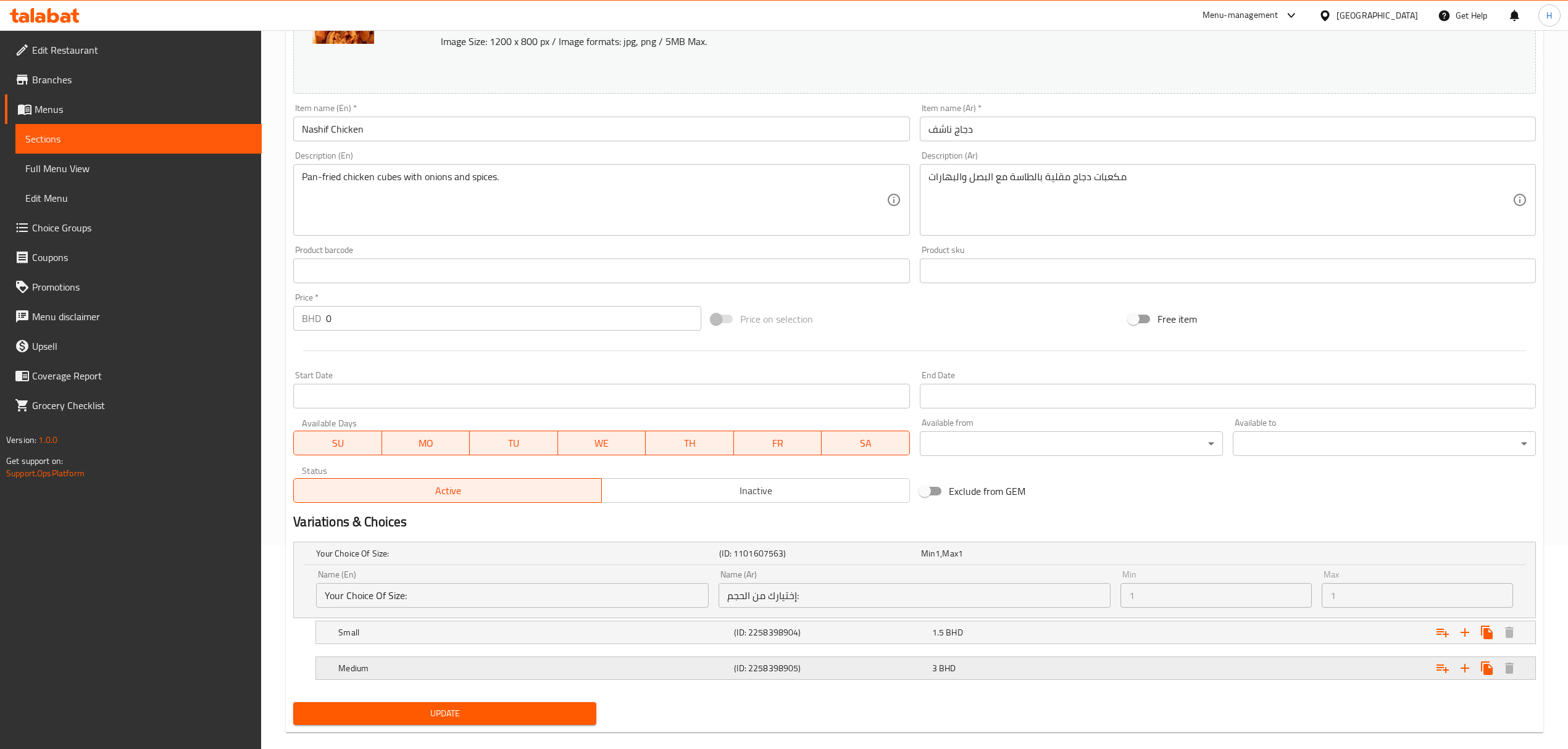
scroll to position [223, 0]
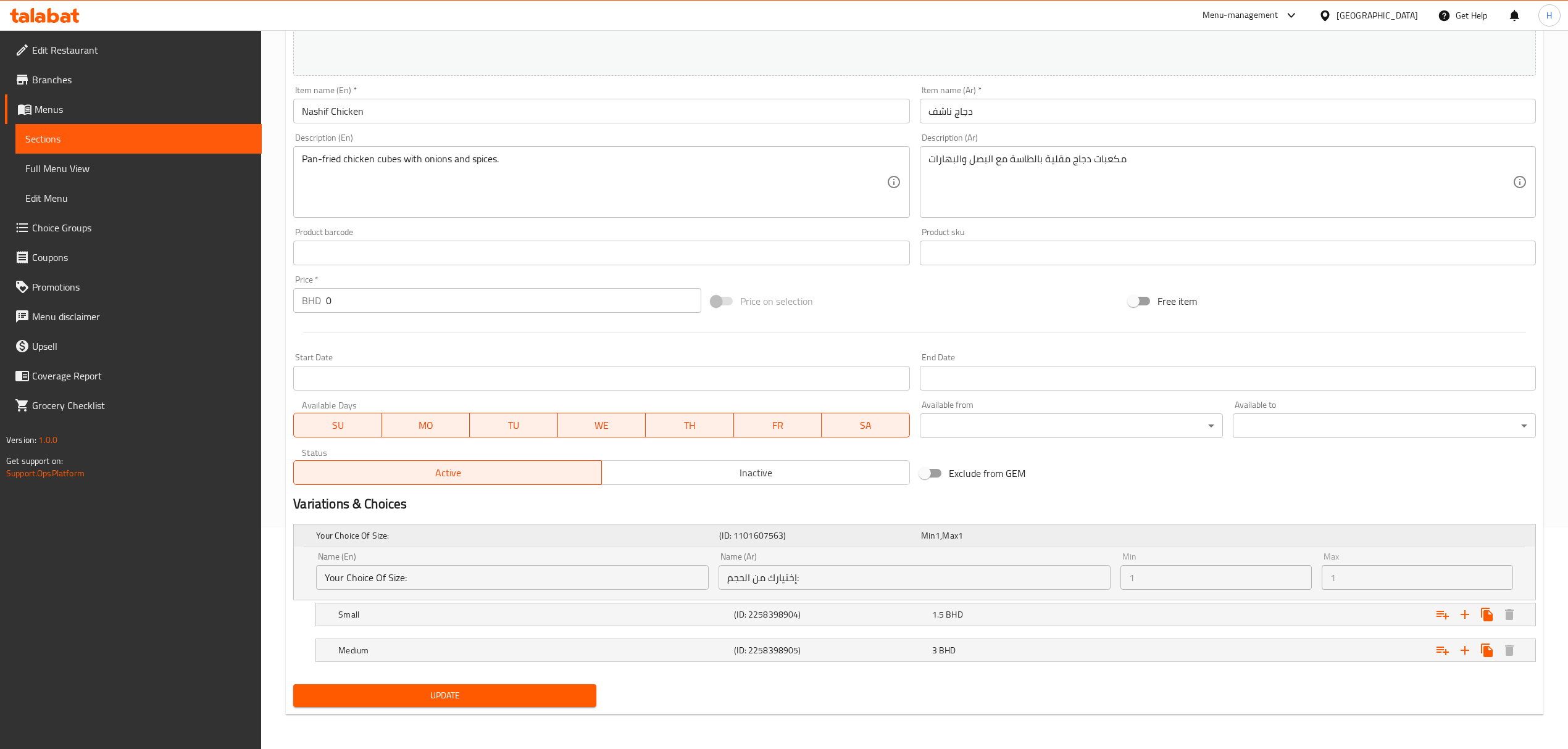
click at [655, 524] on div "Your Choice Of Size: (ID: 1101607563) Min 1 , Max 1" at bounding box center [918, 535] width 1210 height 27
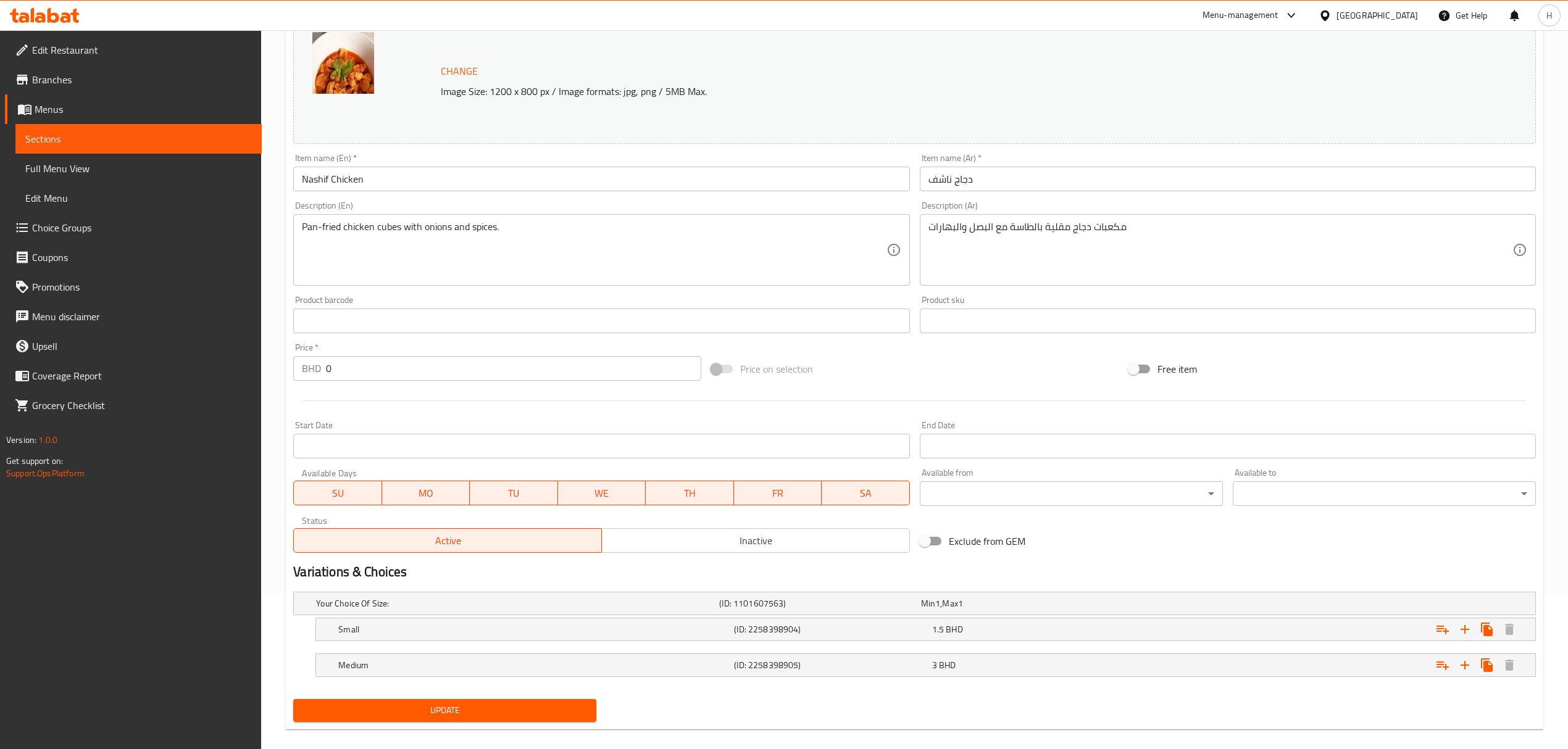
scroll to position [0, 0]
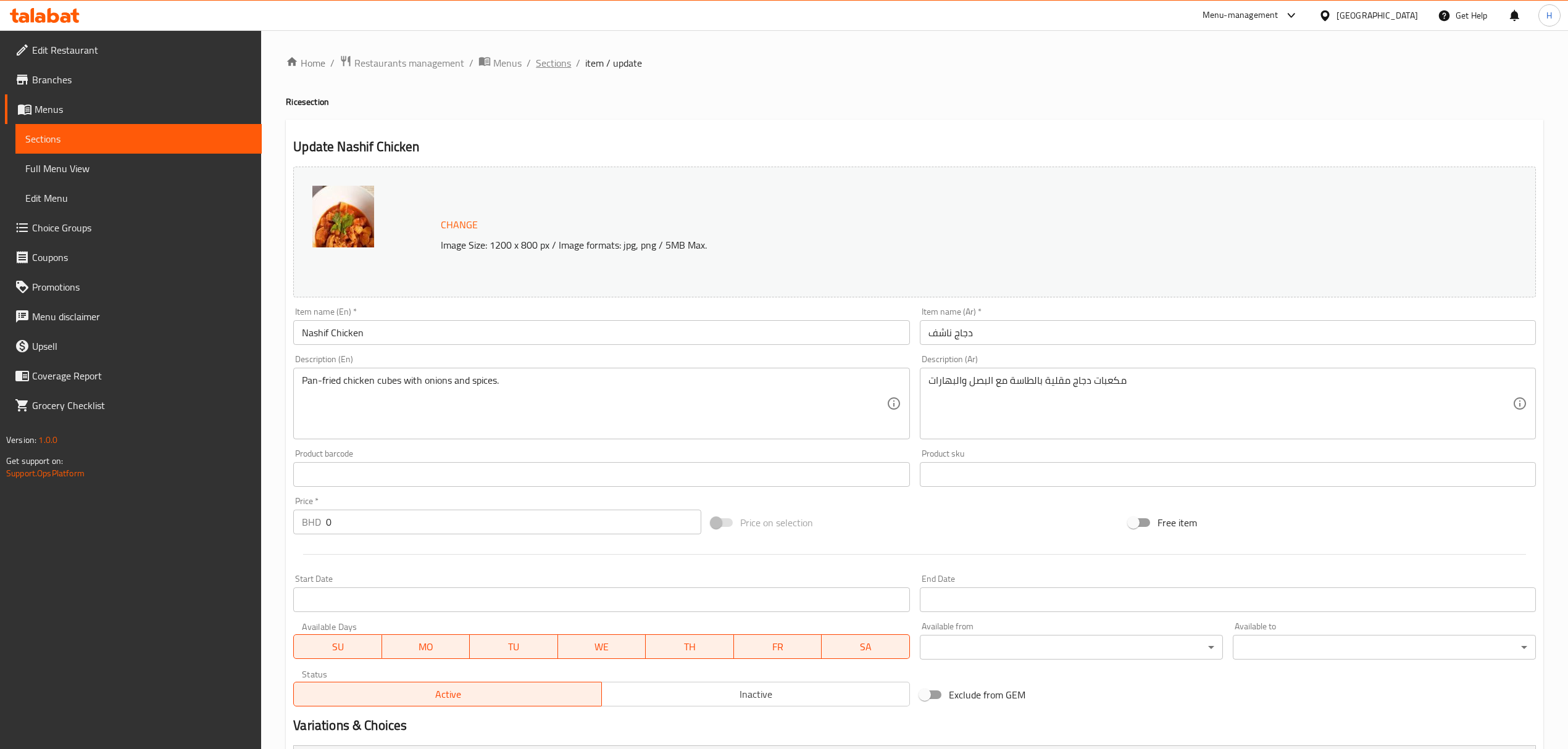
click at [558, 70] on span "Sections" at bounding box center [553, 63] width 35 height 15
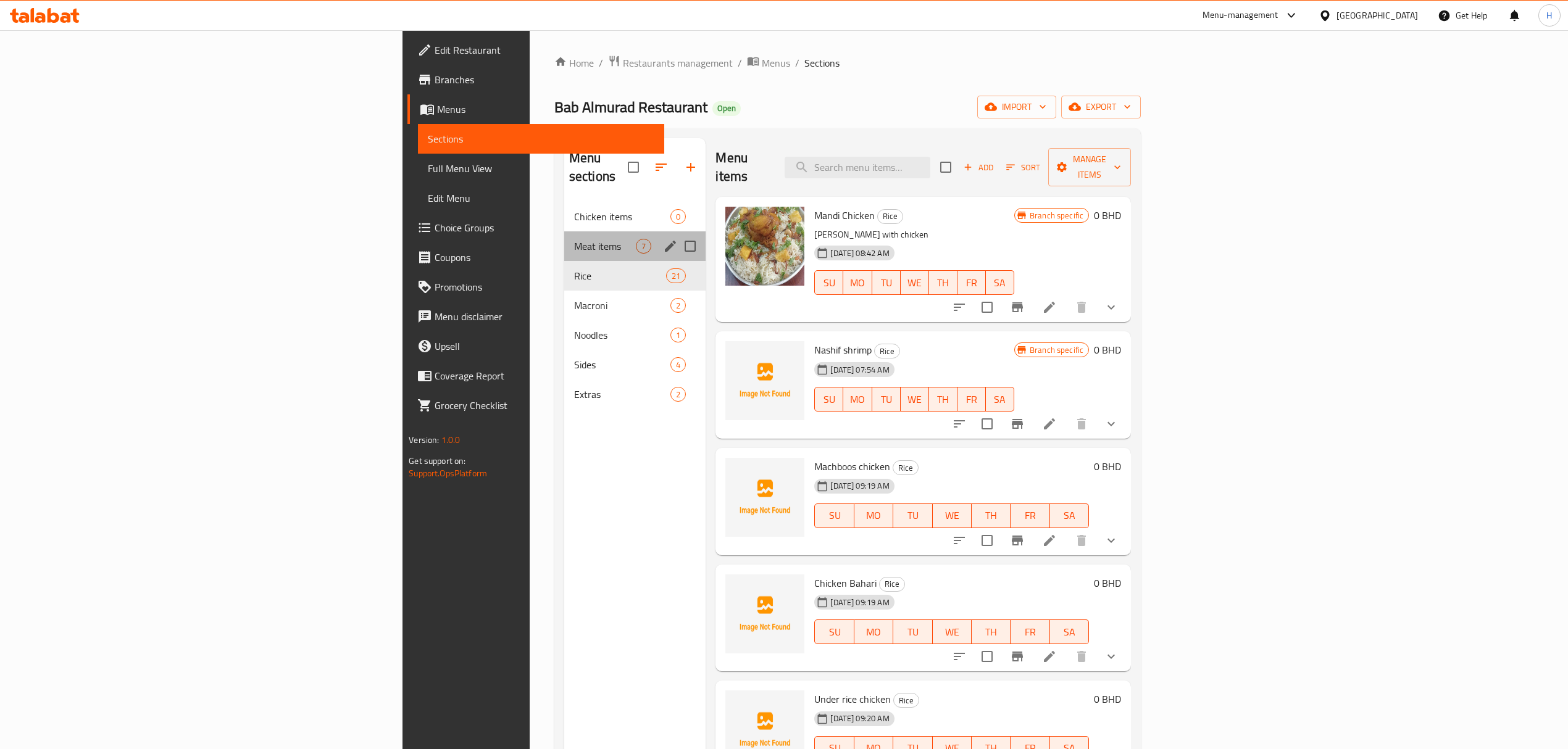
click at [565, 236] on div "Meat items 7" at bounding box center [635, 246] width 142 height 30
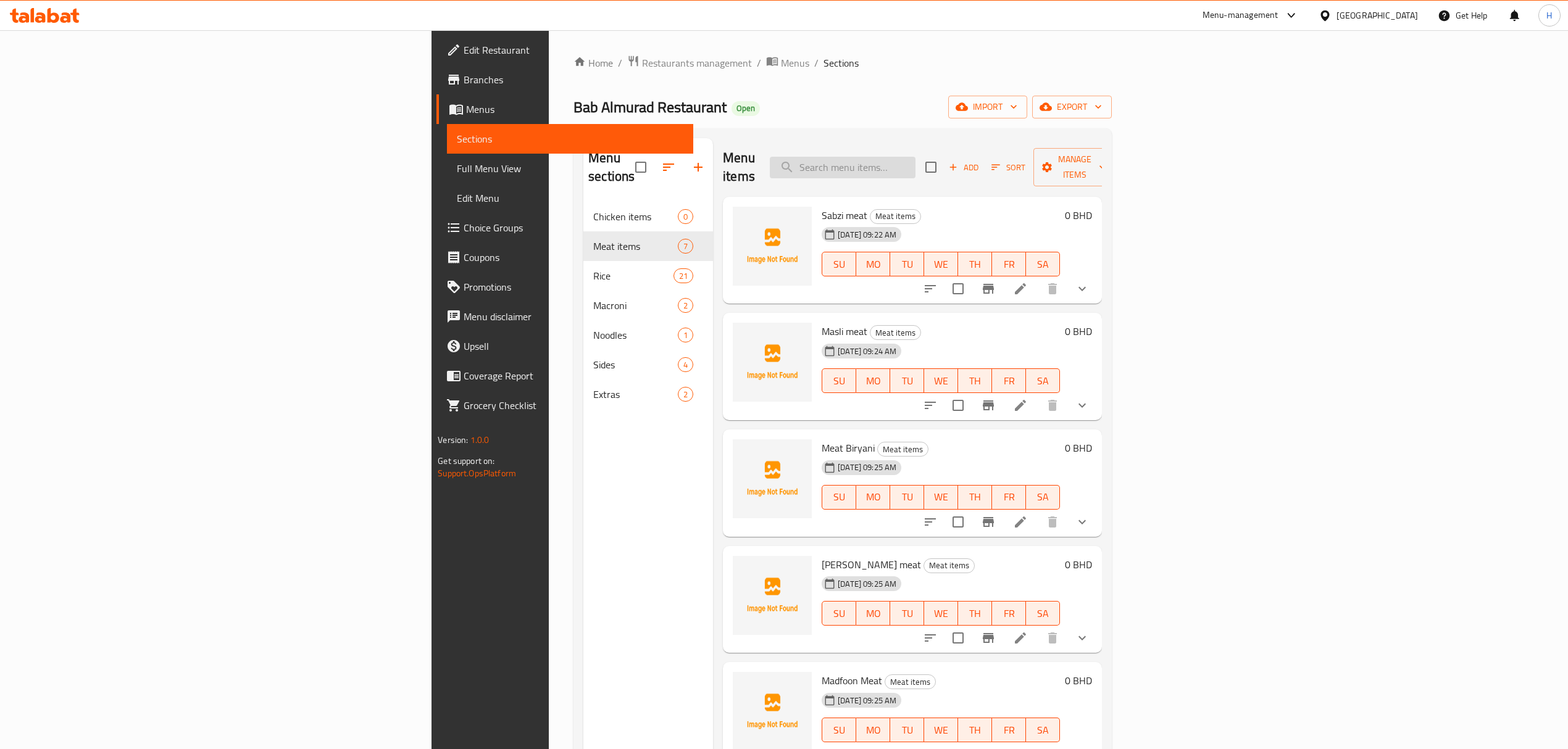
click at [915, 160] on input "search" at bounding box center [842, 168] width 146 height 22
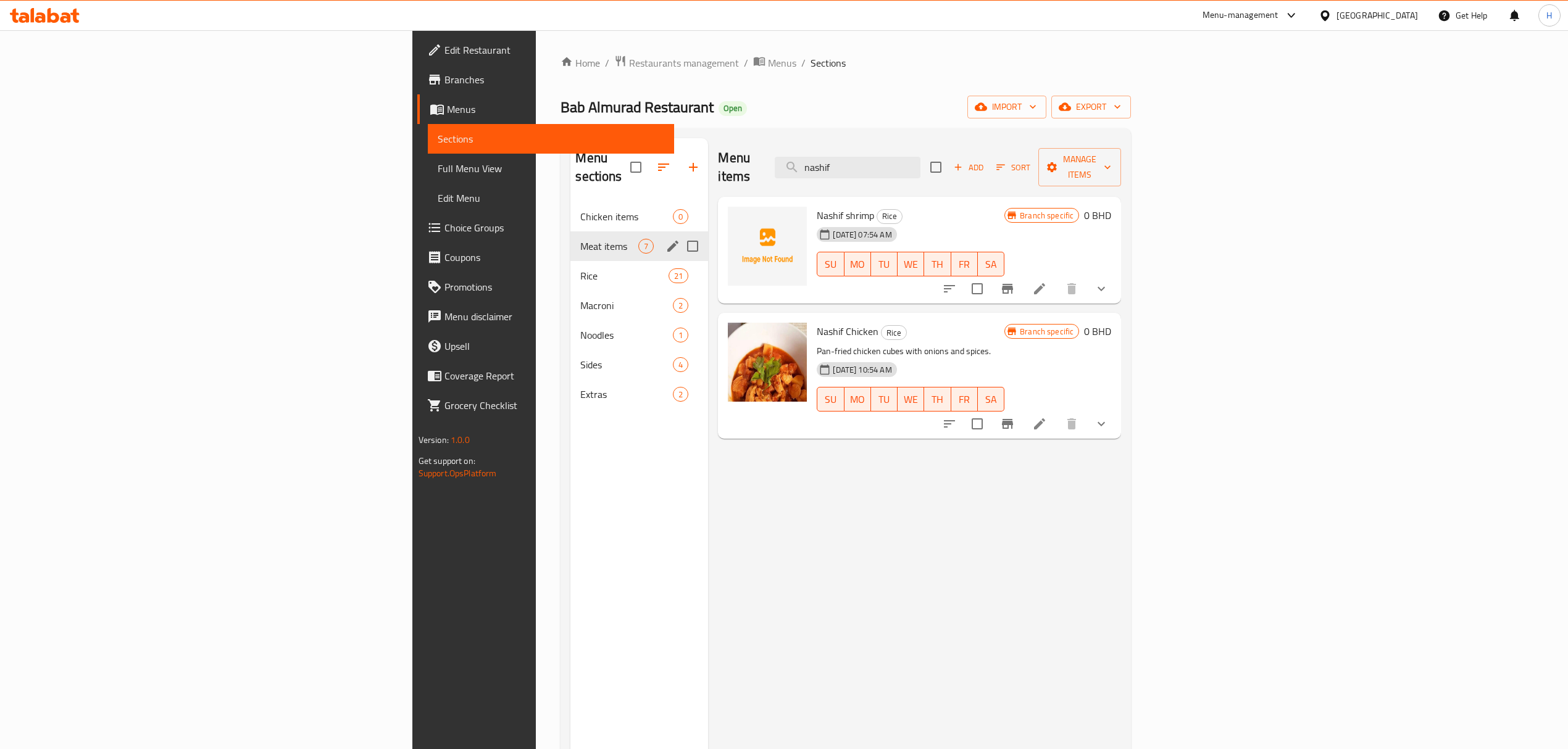
click at [571, 232] on div "Meat items 7" at bounding box center [639, 246] width 138 height 30
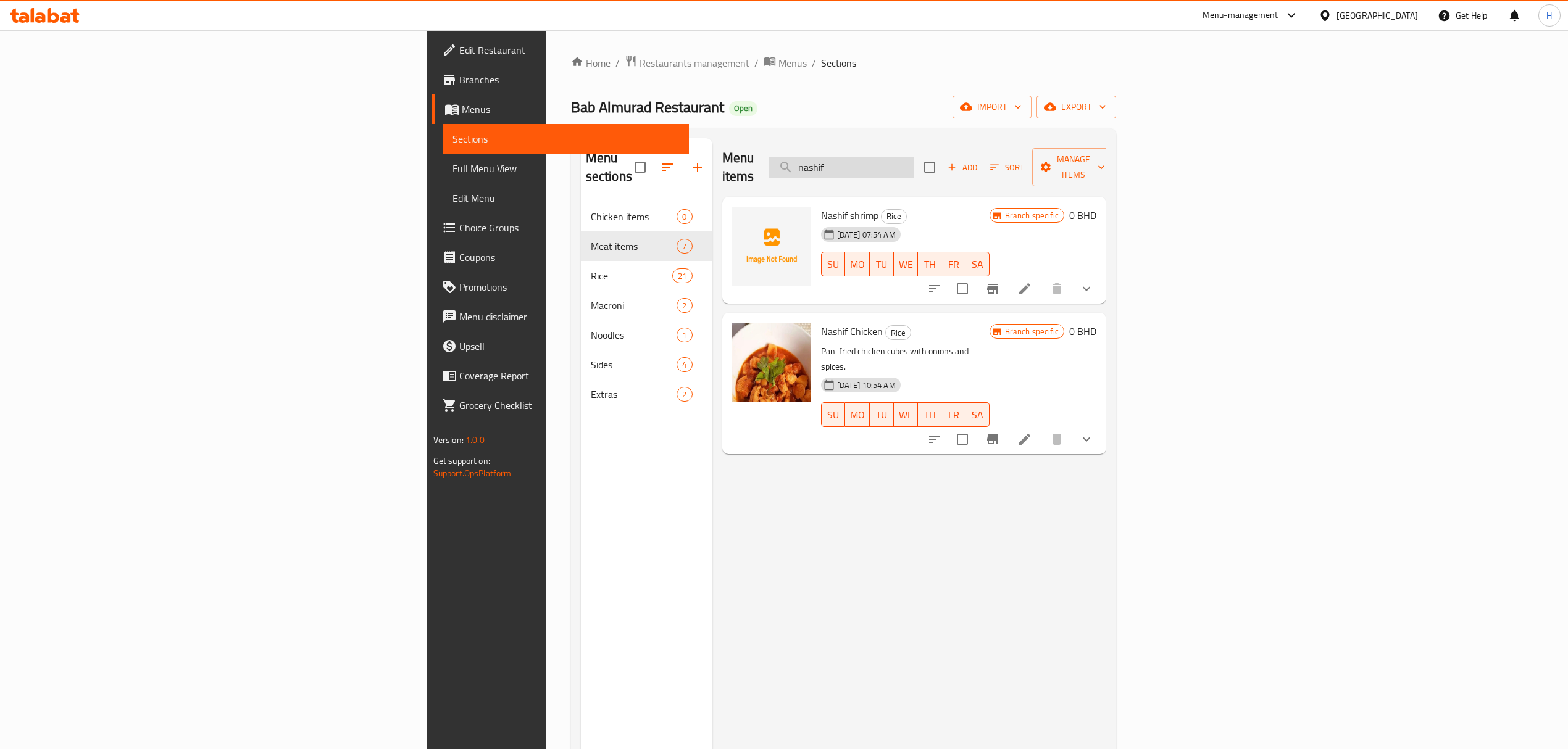
click at [914, 163] on input "nashif" at bounding box center [842, 168] width 146 height 22
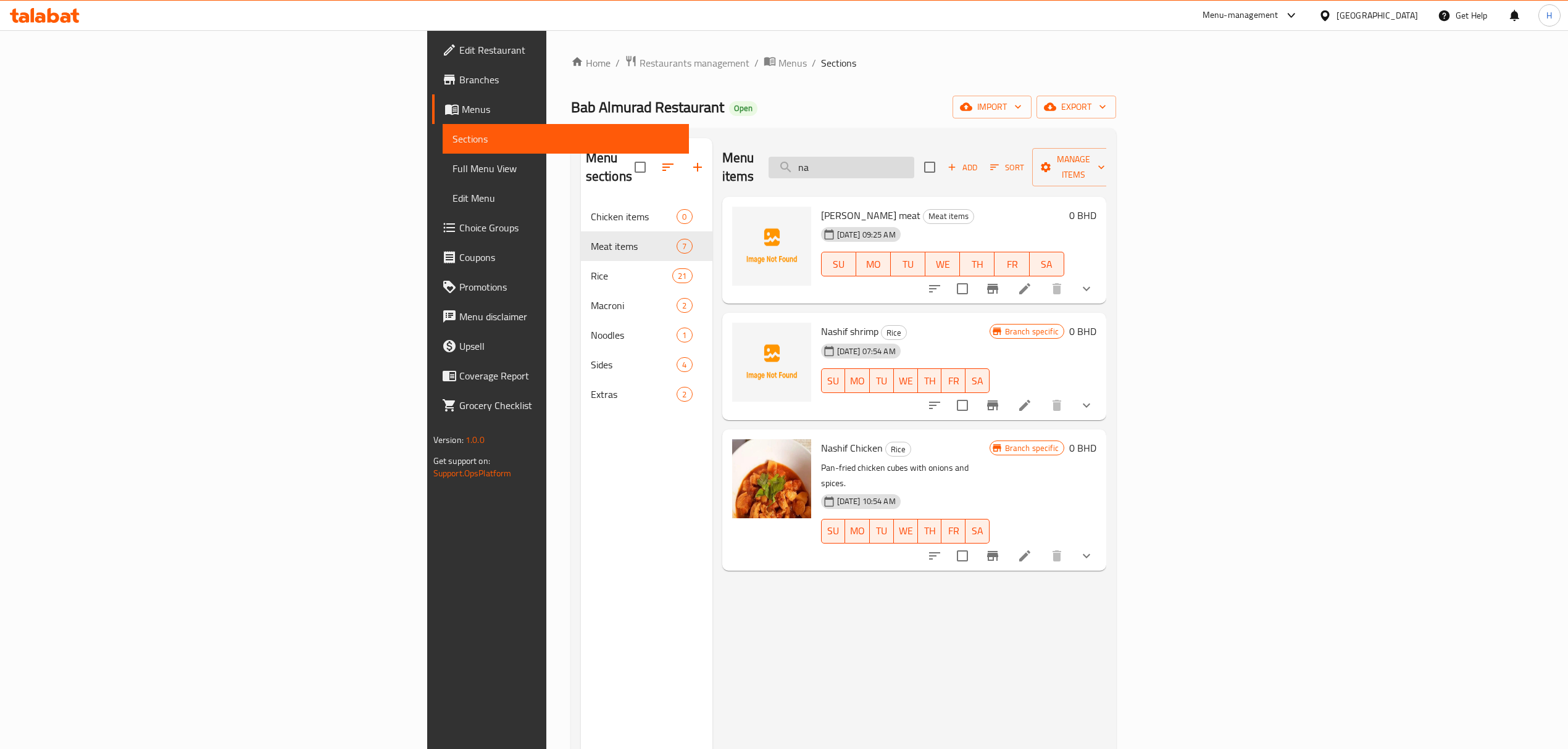
type input "n"
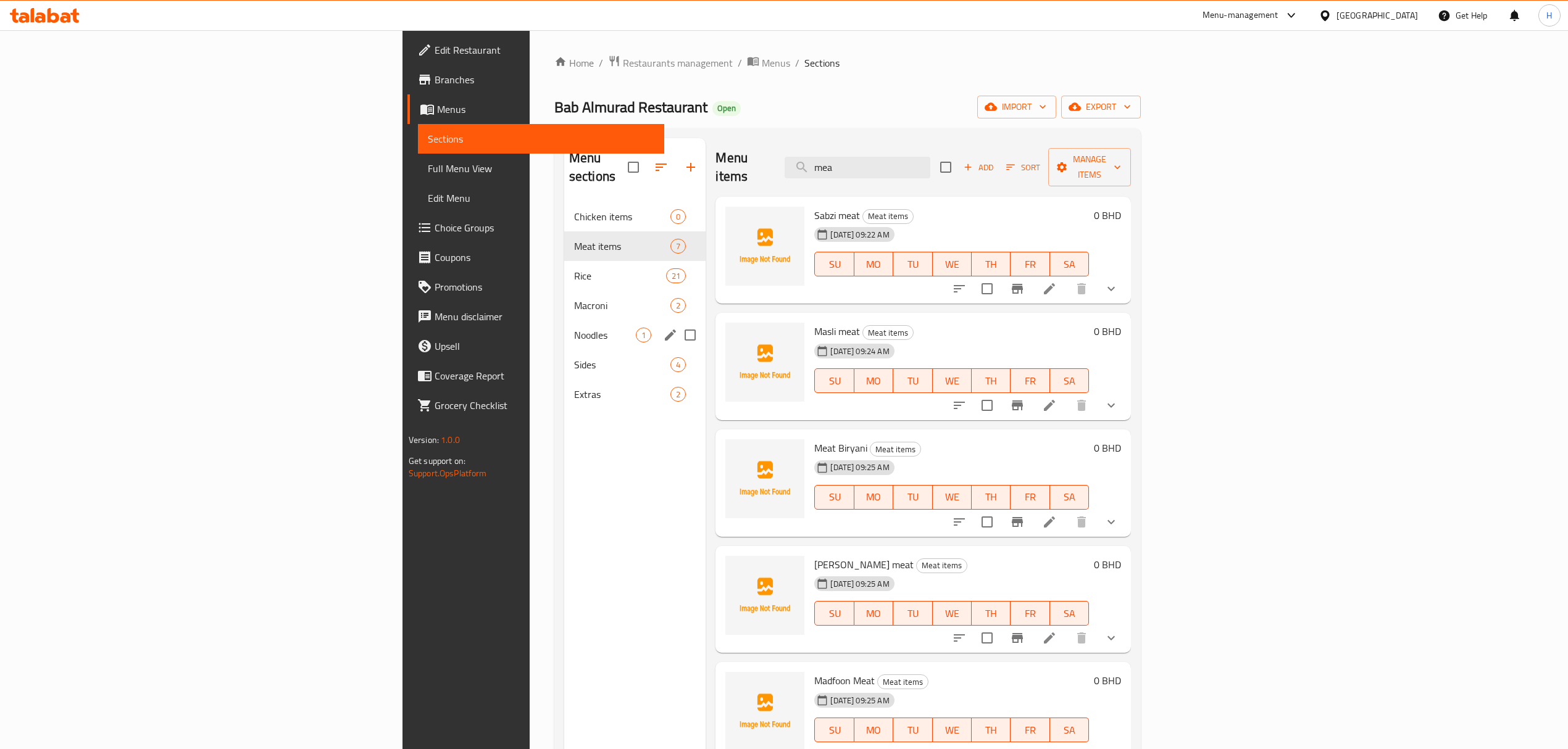
type input "mea"
drag, startPoint x: 509, startPoint y: 437, endPoint x: 483, endPoint y: 398, distance: 46.9
click at [565, 435] on div "Menu sections Chicken items 0 Meat items 7 Rice 21 Macroni 2 Noodles 1 Sides 4 …" at bounding box center [635, 513] width 142 height 749
drag, startPoint x: 406, startPoint y: 307, endPoint x: 381, endPoint y: 243, distance: 68.7
click at [565, 320] on div "Noodles 1" at bounding box center [635, 335] width 142 height 30
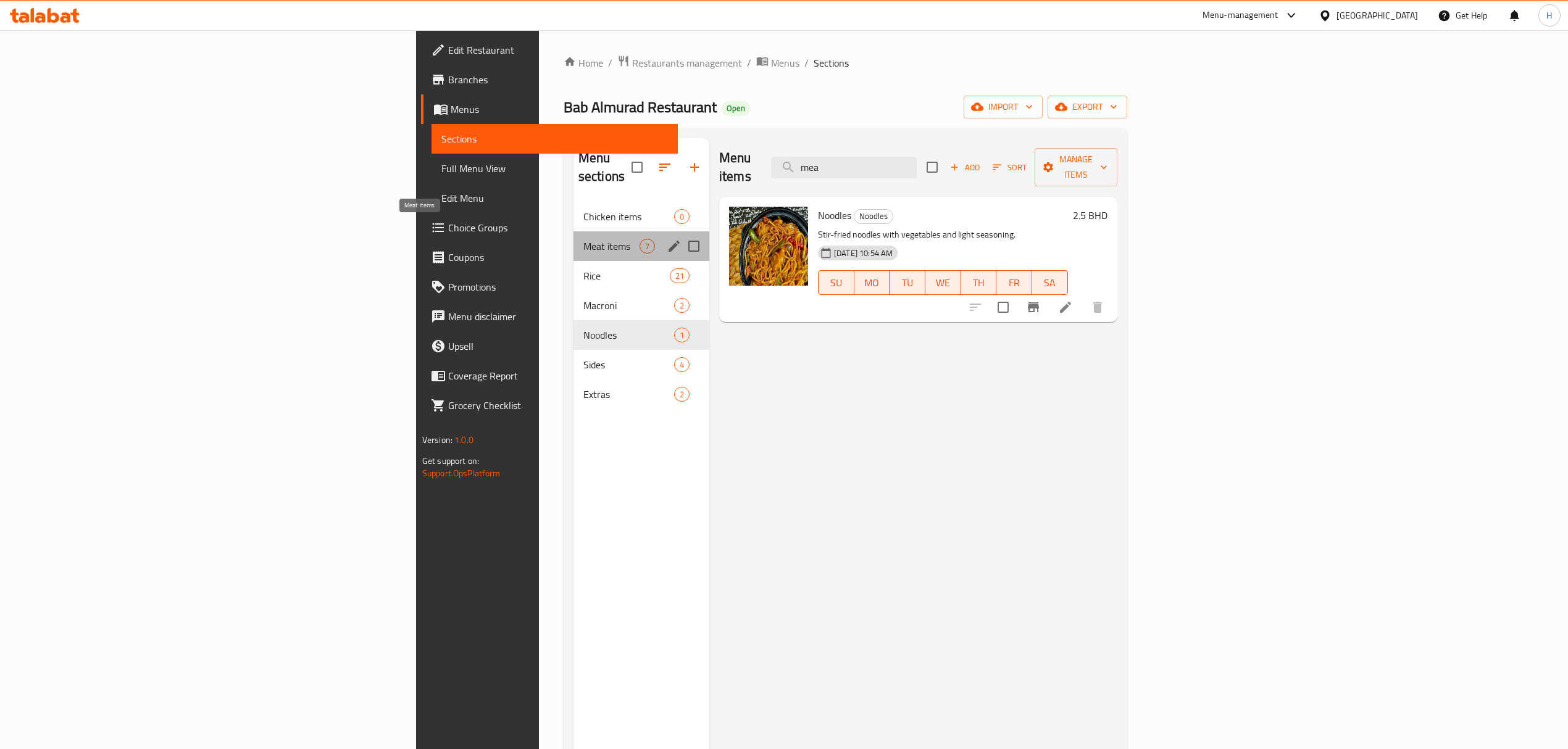
click at [583, 239] on span "Meat items" at bounding box center [611, 246] width 56 height 15
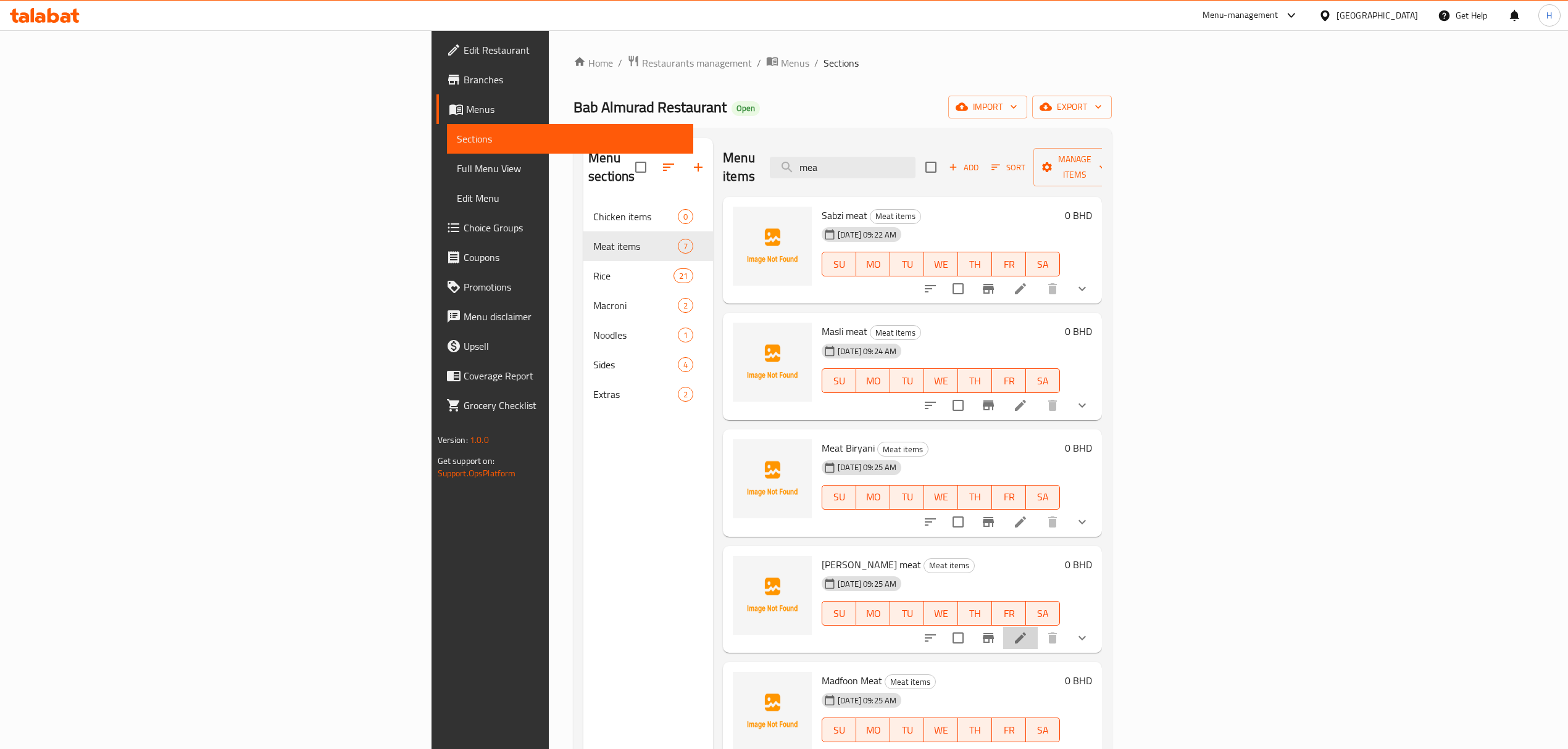
click at [1028, 631] on icon at bounding box center [1021, 638] width 15 height 15
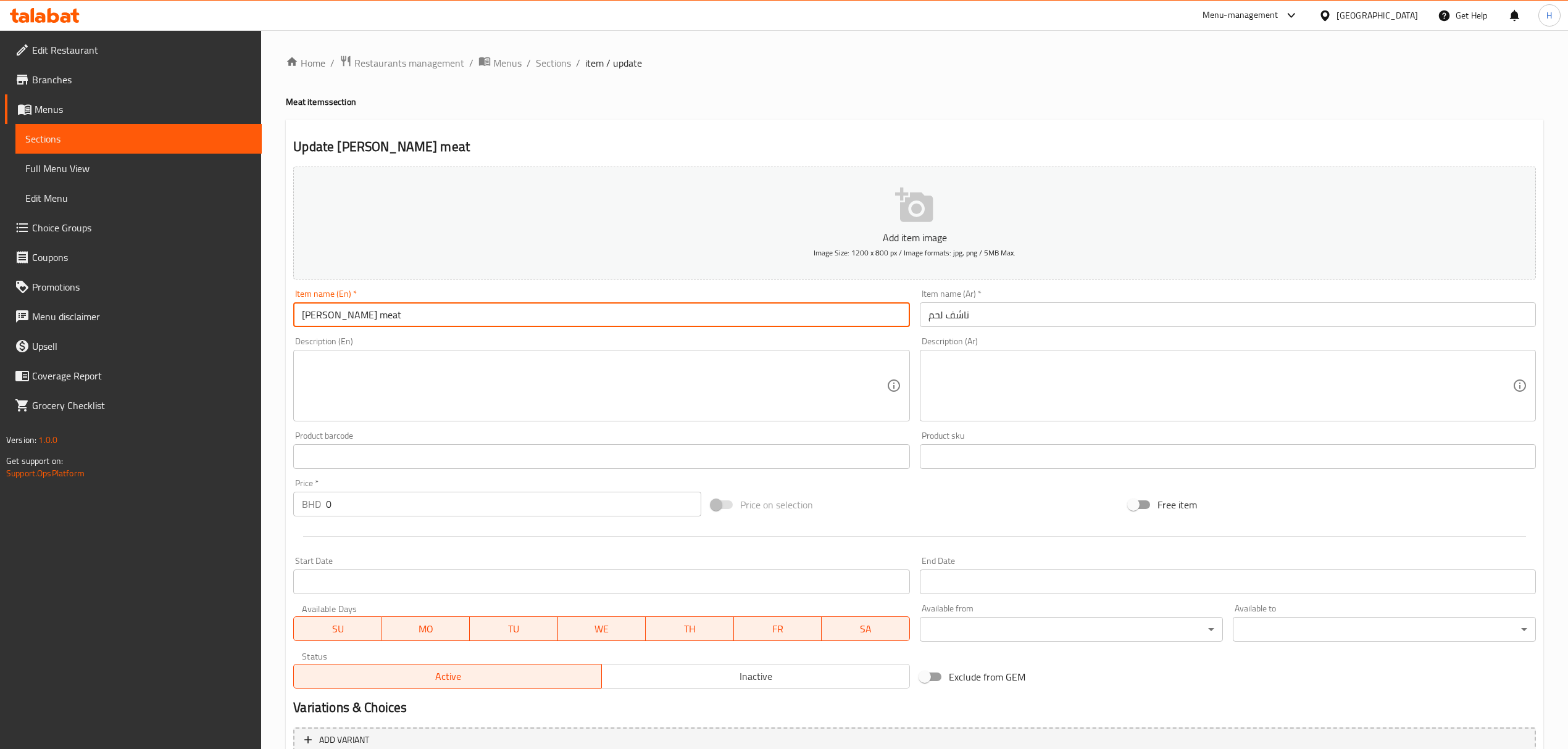
click at [329, 313] on input "[PERSON_NAME] meat" at bounding box center [601, 314] width 616 height 25
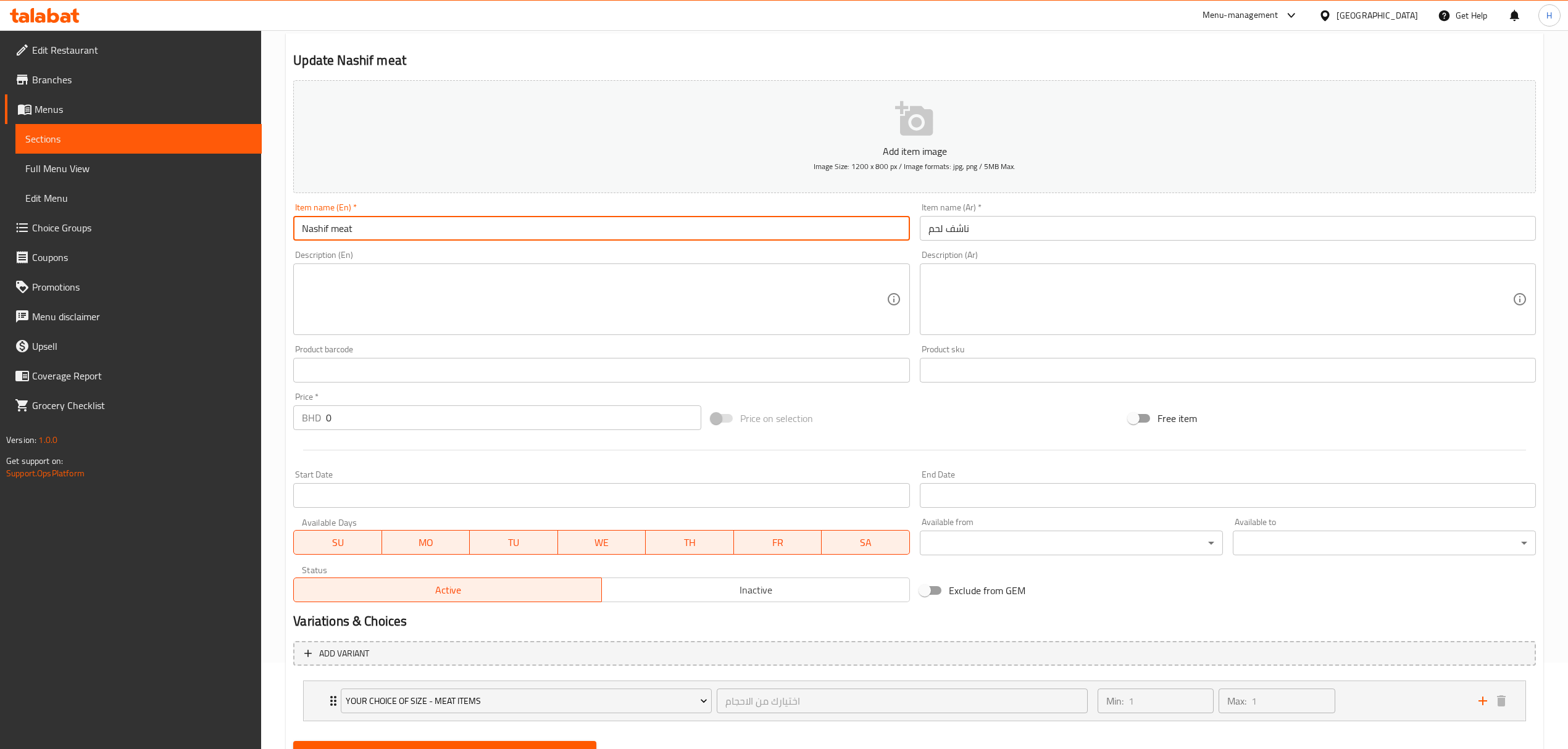
scroll to position [144, 0]
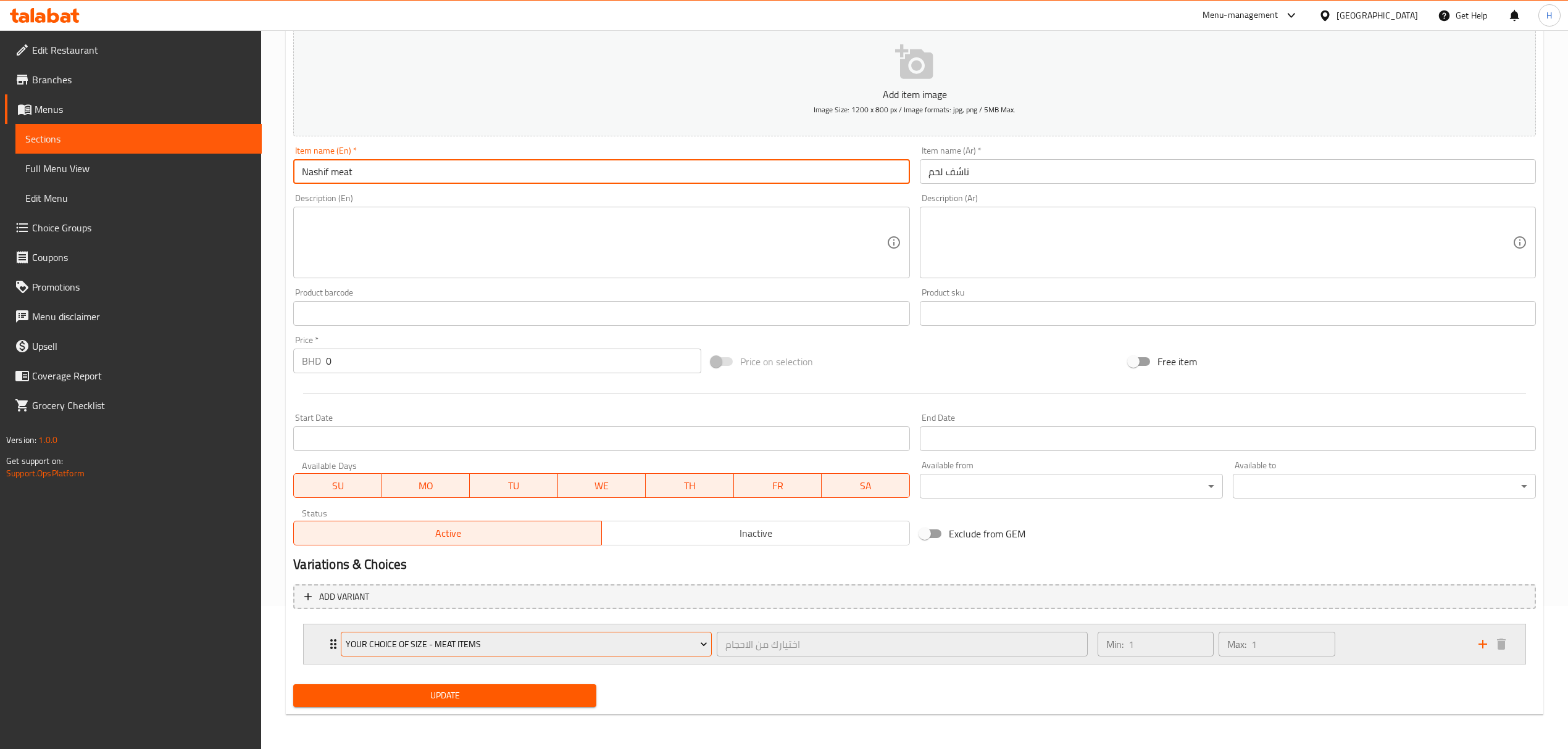
type input "Nashif meat"
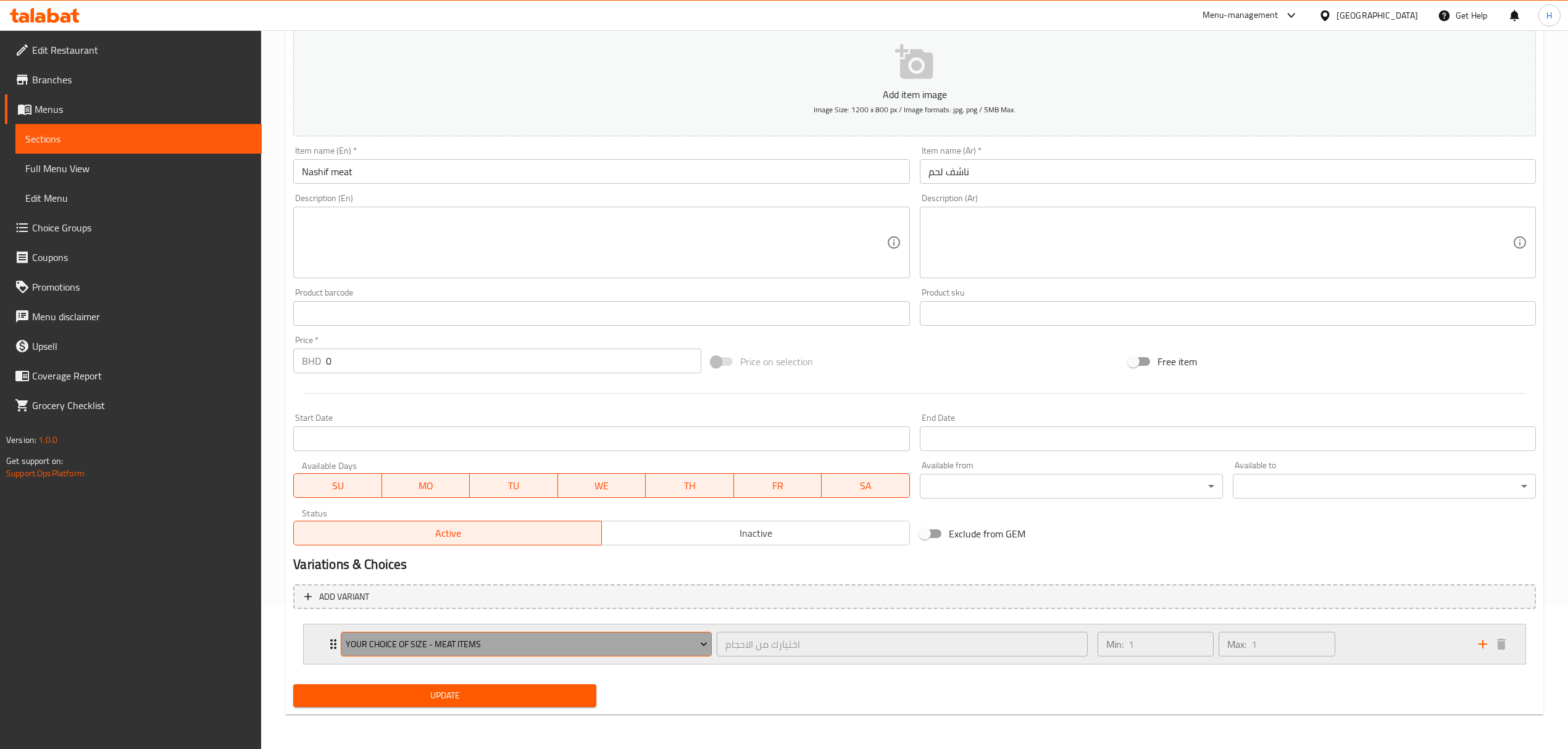
click at [463, 640] on span "Your choice of size - meat items" at bounding box center [527, 644] width 362 height 16
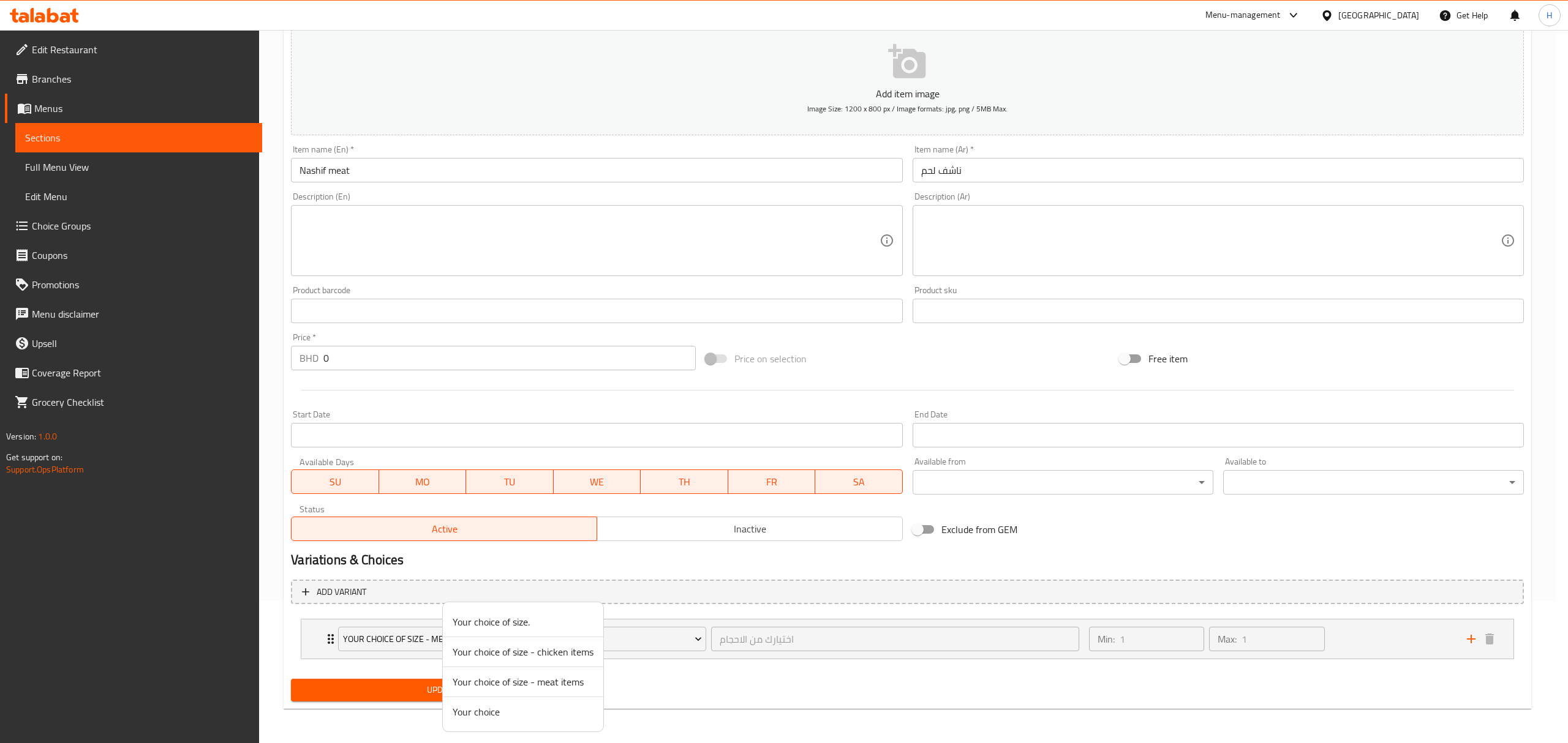
click at [491, 713] on span "Your choice" at bounding box center [522, 712] width 141 height 15
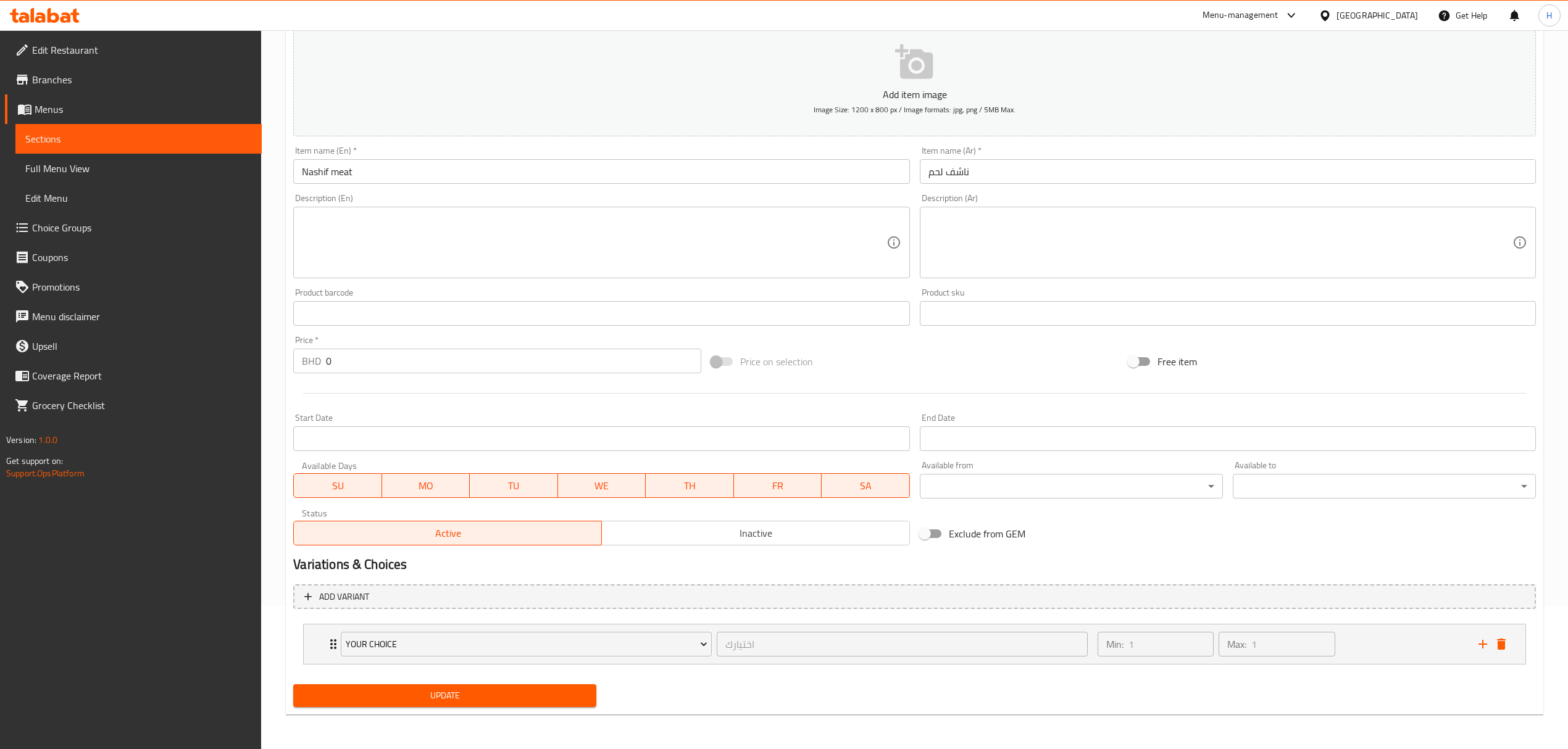
click at [467, 689] on span "Update" at bounding box center [445, 695] width 283 height 16
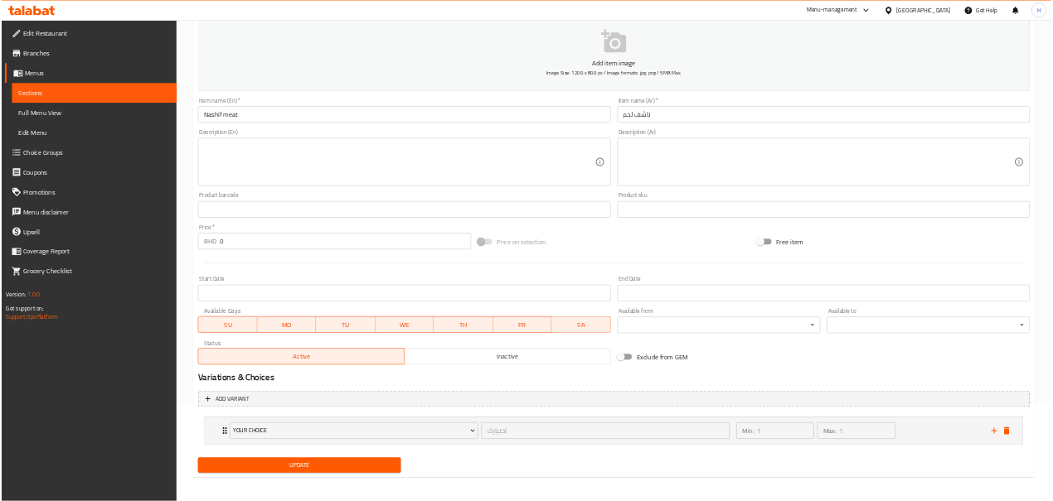
scroll to position [190, 0]
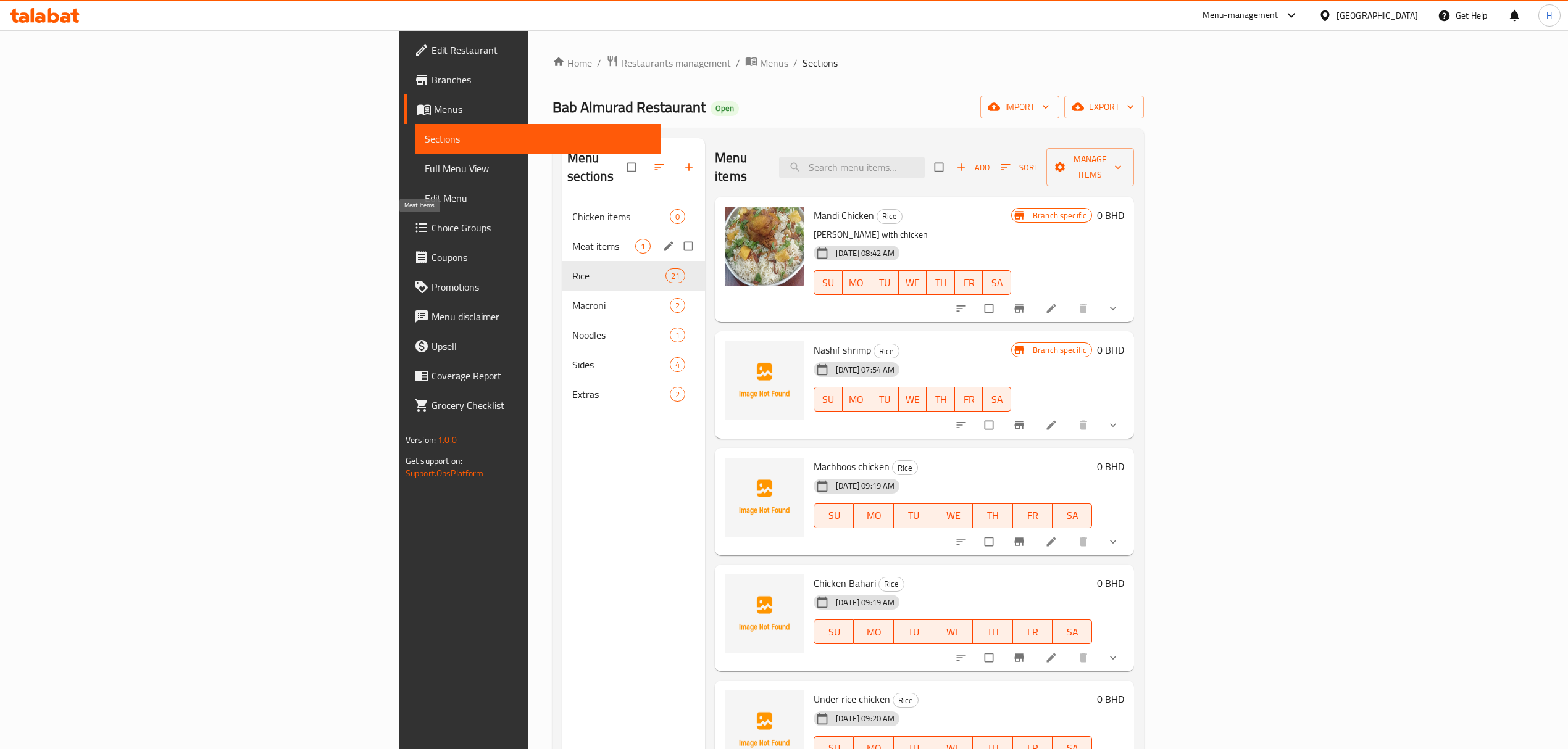
click at [572, 239] on span "Meat items" at bounding box center [603, 246] width 63 height 15
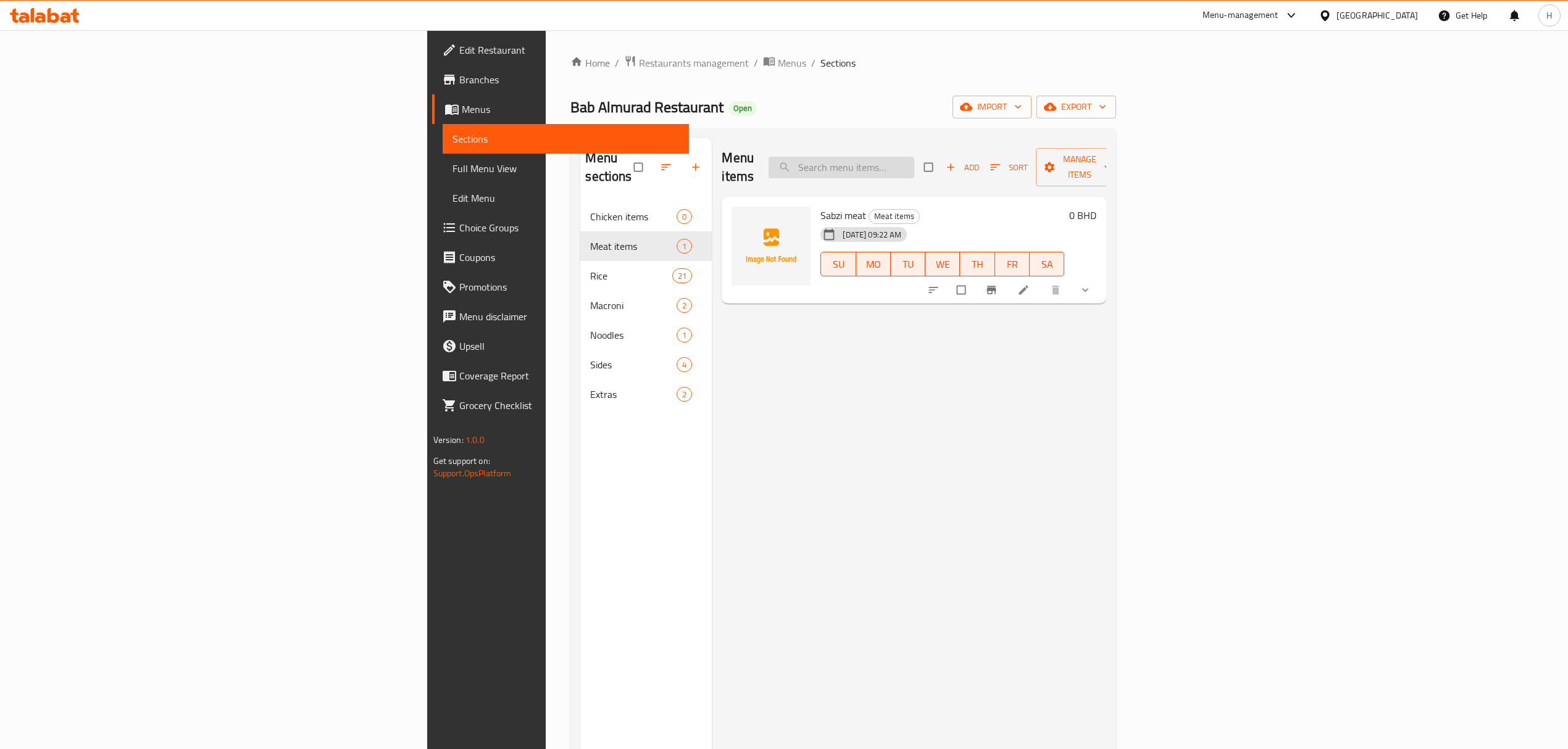
click at [914, 164] on input "search" at bounding box center [842, 168] width 146 height 22
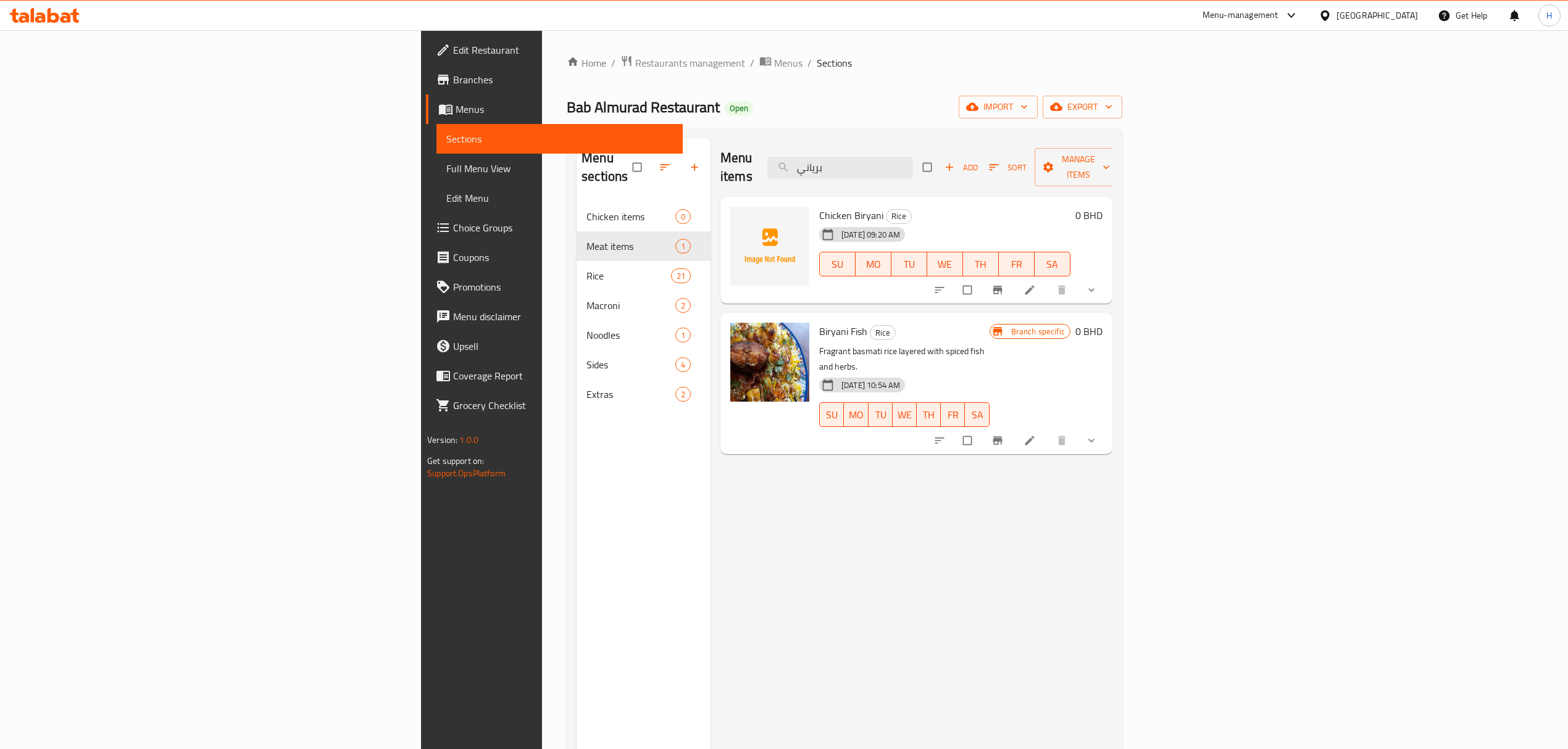
drag, startPoint x: 997, startPoint y: 156, endPoint x: 766, endPoint y: 183, distance: 232.6
click at [776, 179] on div "Menu items برياني Add Sort Manage items Chicken Biryani Rice [DATE] 09:20 AM SU…" at bounding box center [912, 513] width 402 height 749
paste input "ناشف لحم"
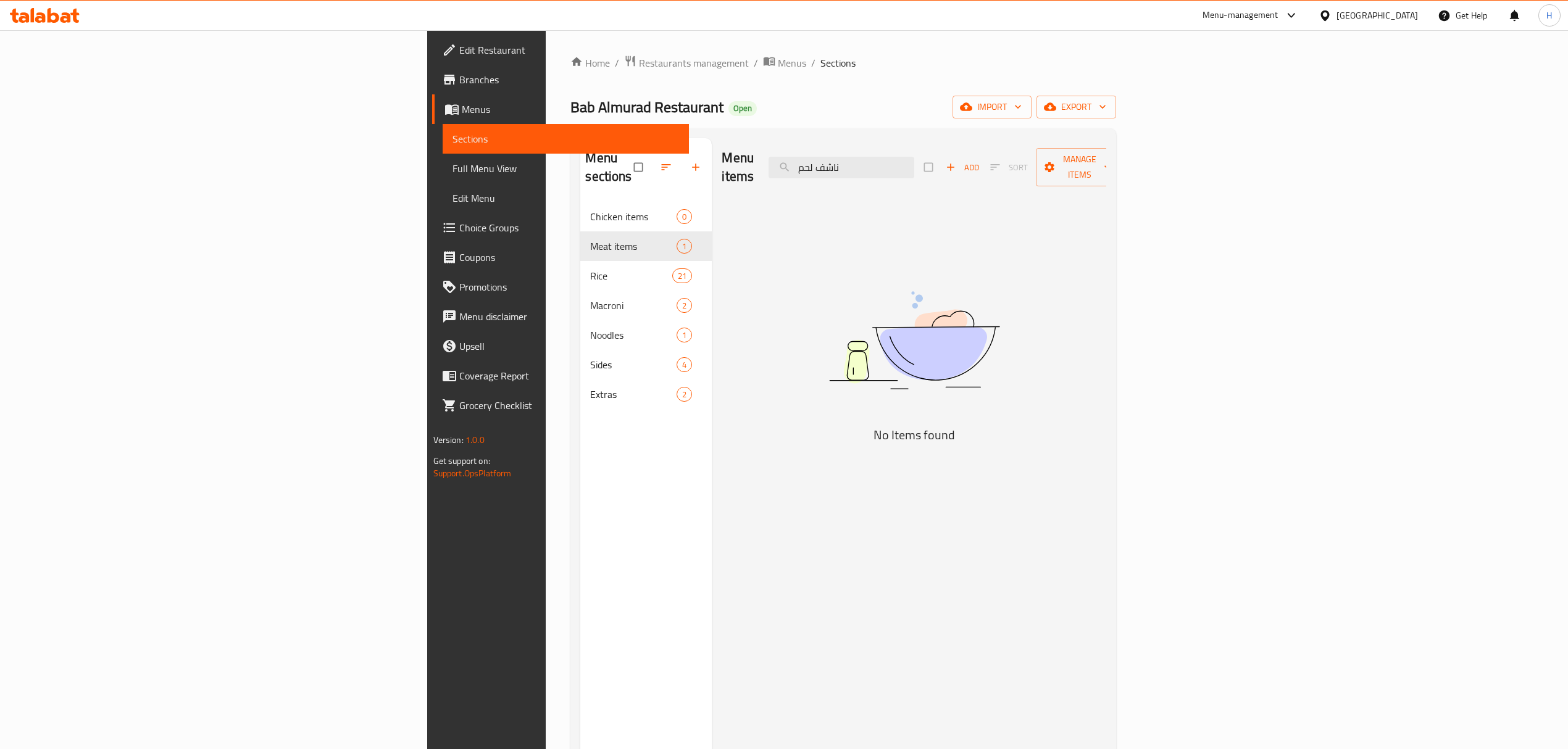
click at [789, 150] on div "Menu items ناشف لحم Add Sort Manage items" at bounding box center [914, 168] width 384 height 59
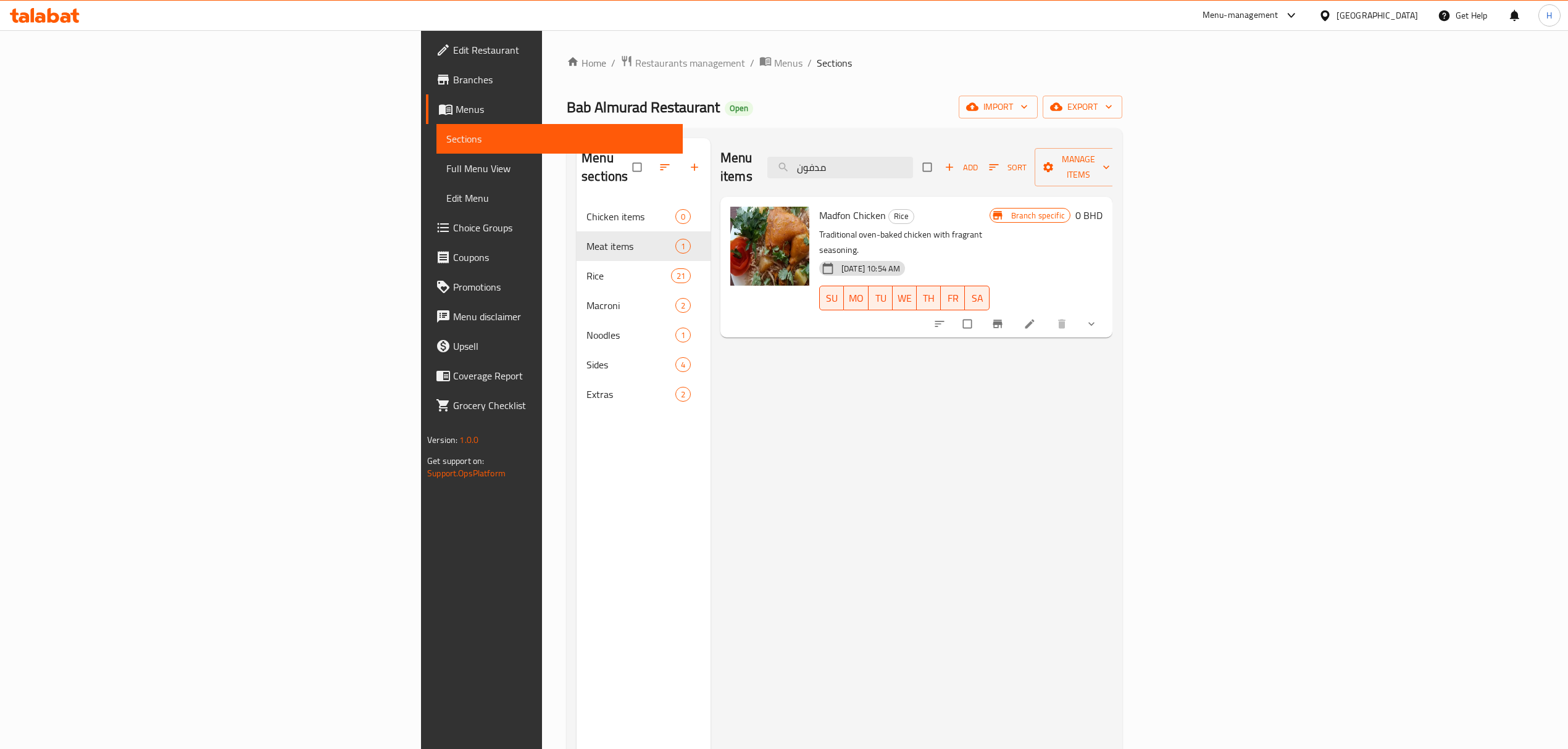
drag, startPoint x: 1008, startPoint y: 162, endPoint x: 909, endPoint y: 147, distance: 100.1
click at [914, 151] on div "Menu items مدفون Add Sort Manage items" at bounding box center [916, 168] width 392 height 59
paste input "تحت العيش لحم"
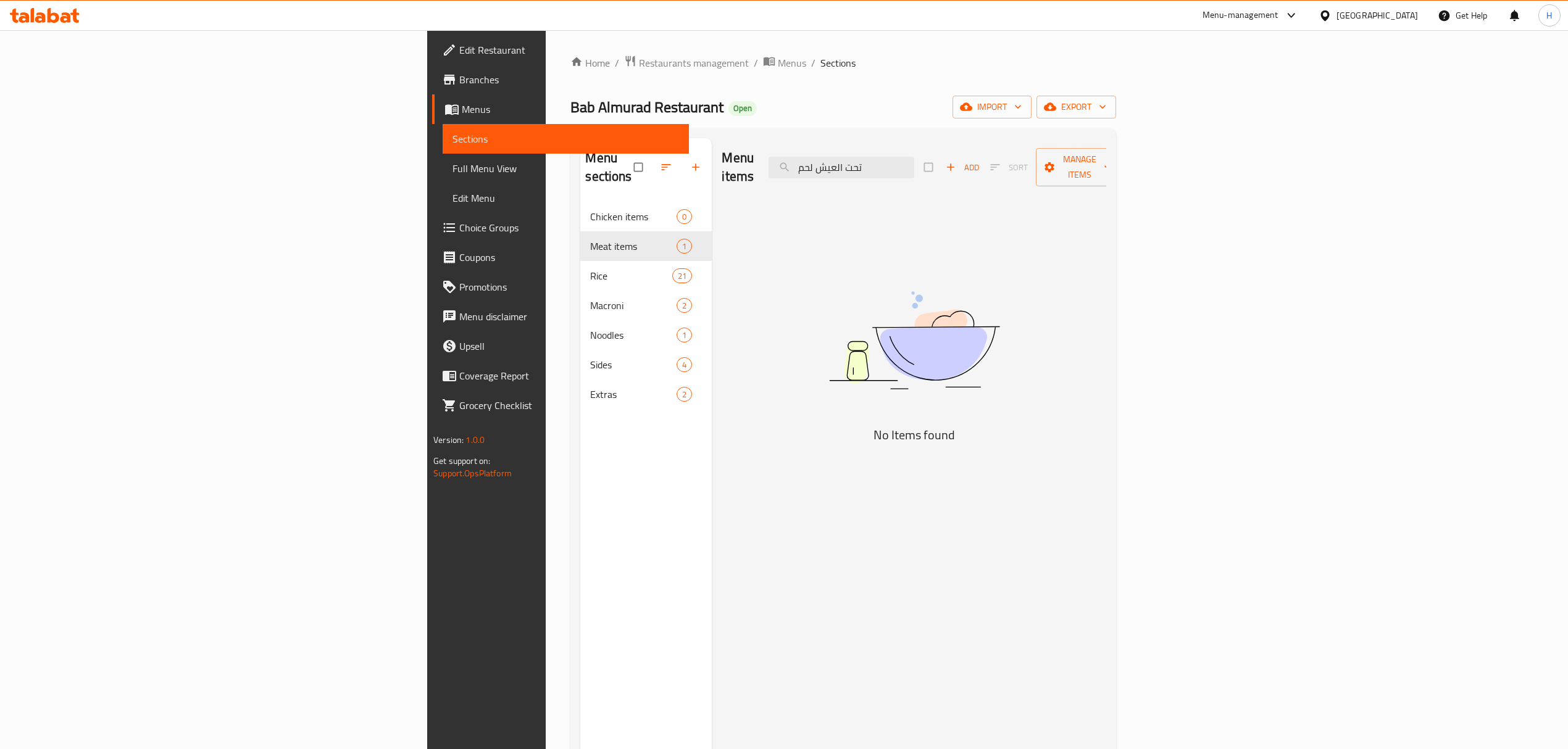
type input "تحت العيش لحم"
click at [460, 225] on span "Choice Groups" at bounding box center [569, 228] width 220 height 15
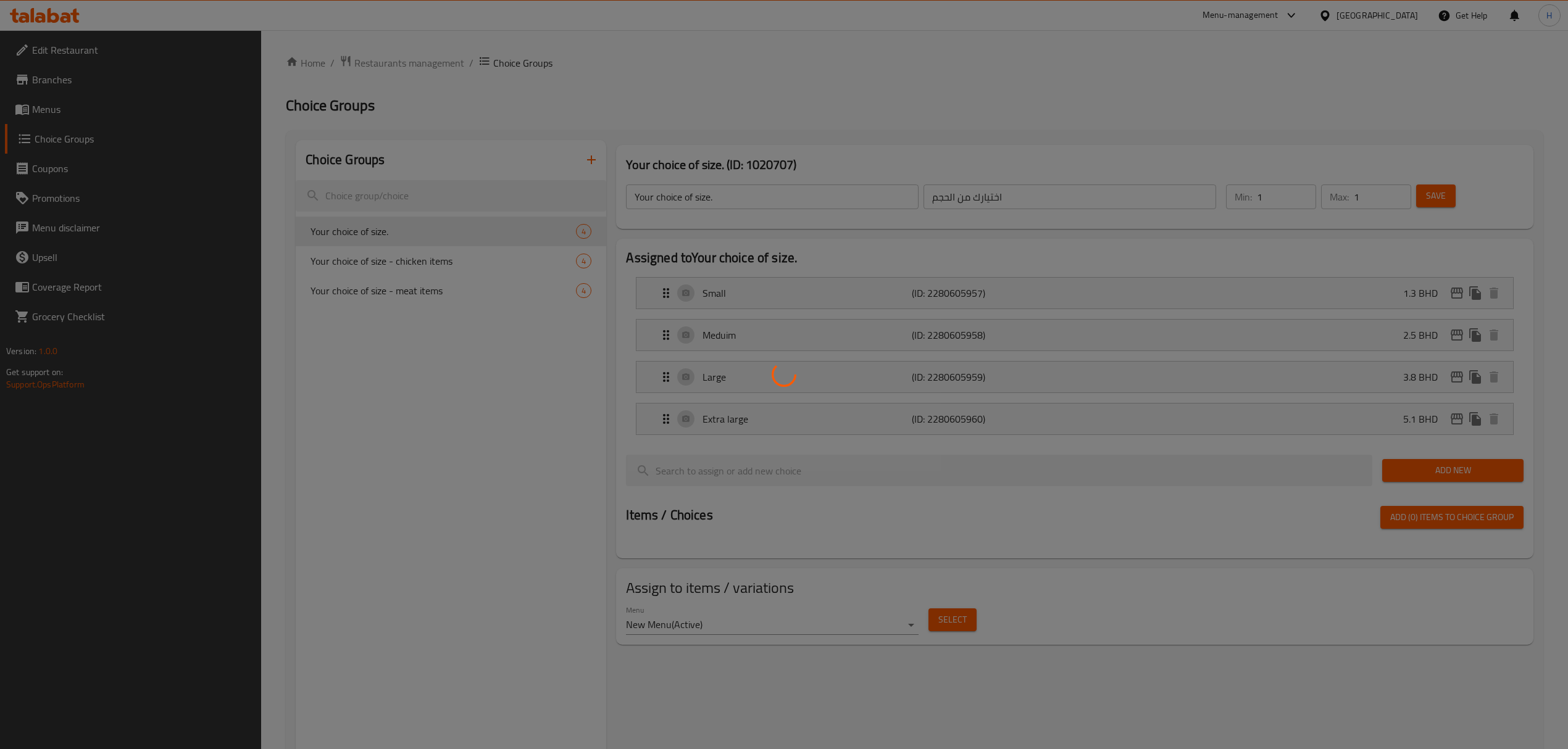
drag, startPoint x: 462, startPoint y: 174, endPoint x: 396, endPoint y: 182, distance: 66.5
click at [462, 174] on div at bounding box center [784, 374] width 1568 height 749
click at [650, 156] on div at bounding box center [784, 374] width 1568 height 749
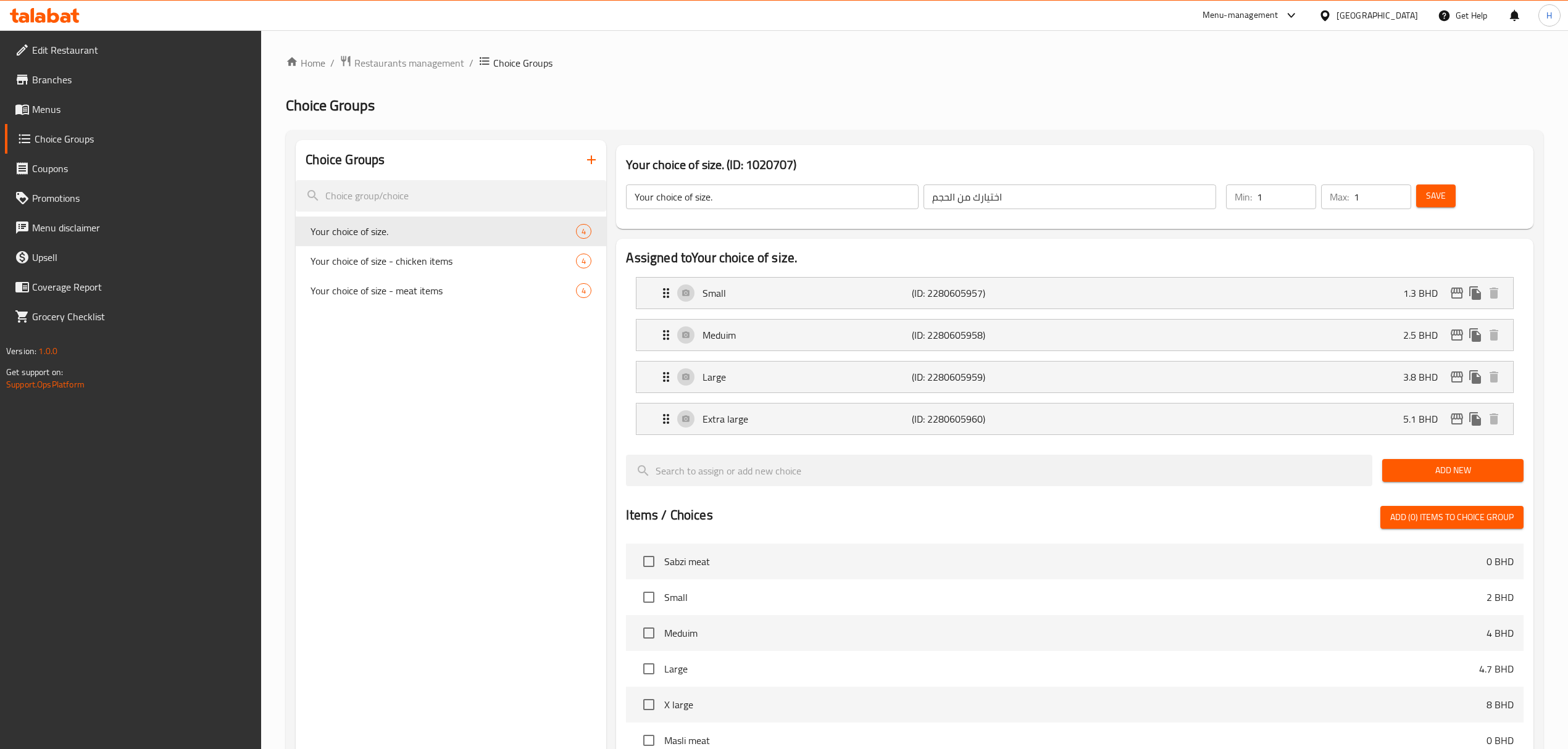
click at [595, 156] on icon "button" at bounding box center [591, 160] width 15 height 15
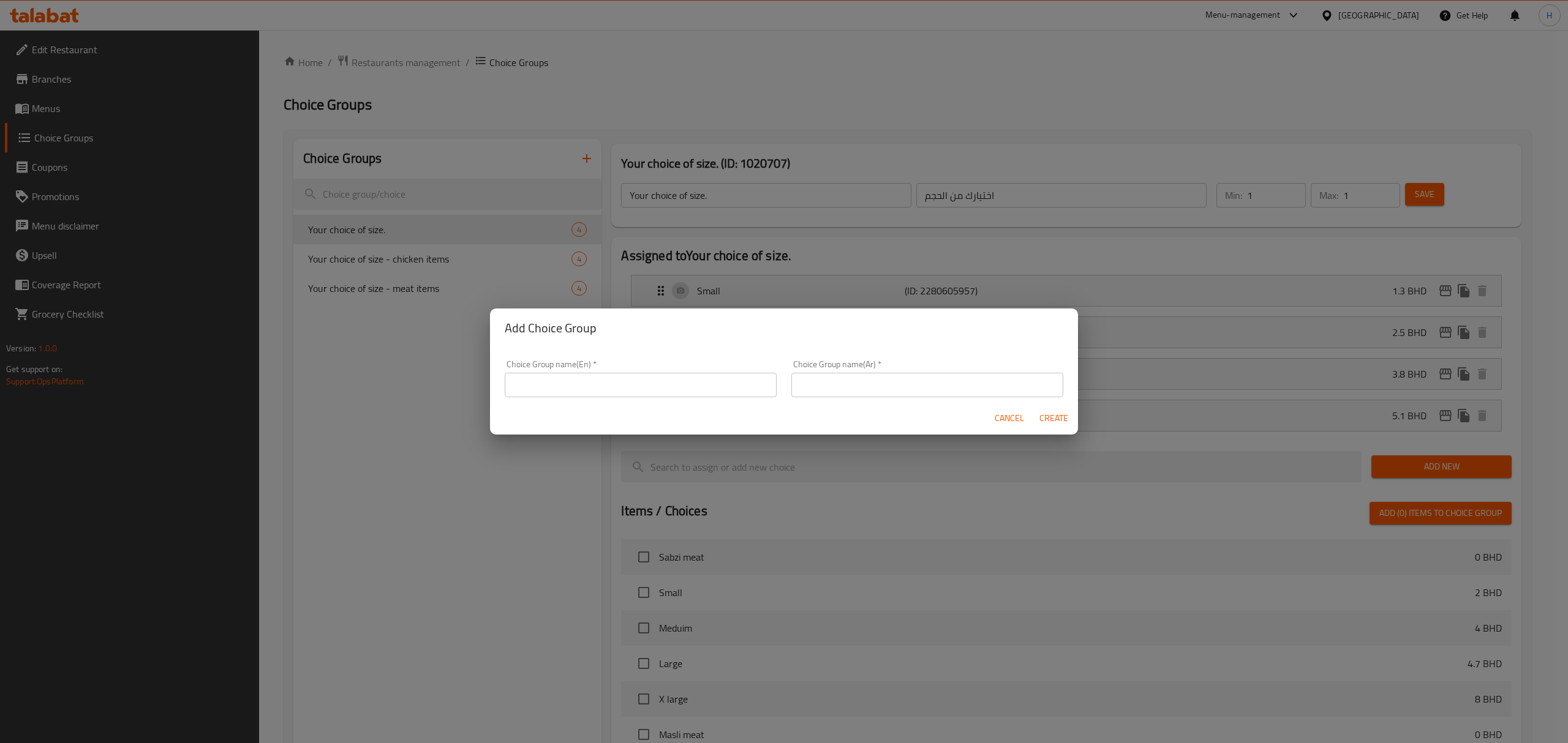
click at [659, 387] on input "text" at bounding box center [641, 385] width 272 height 24
type input "Your choice of [PERSON_NAME]"
drag, startPoint x: 993, startPoint y: 383, endPoint x: 1005, endPoint y: 390, distance: 13.9
click at [996, 386] on input "text" at bounding box center [927, 385] width 272 height 24
type input "اختيارك من الناشف"
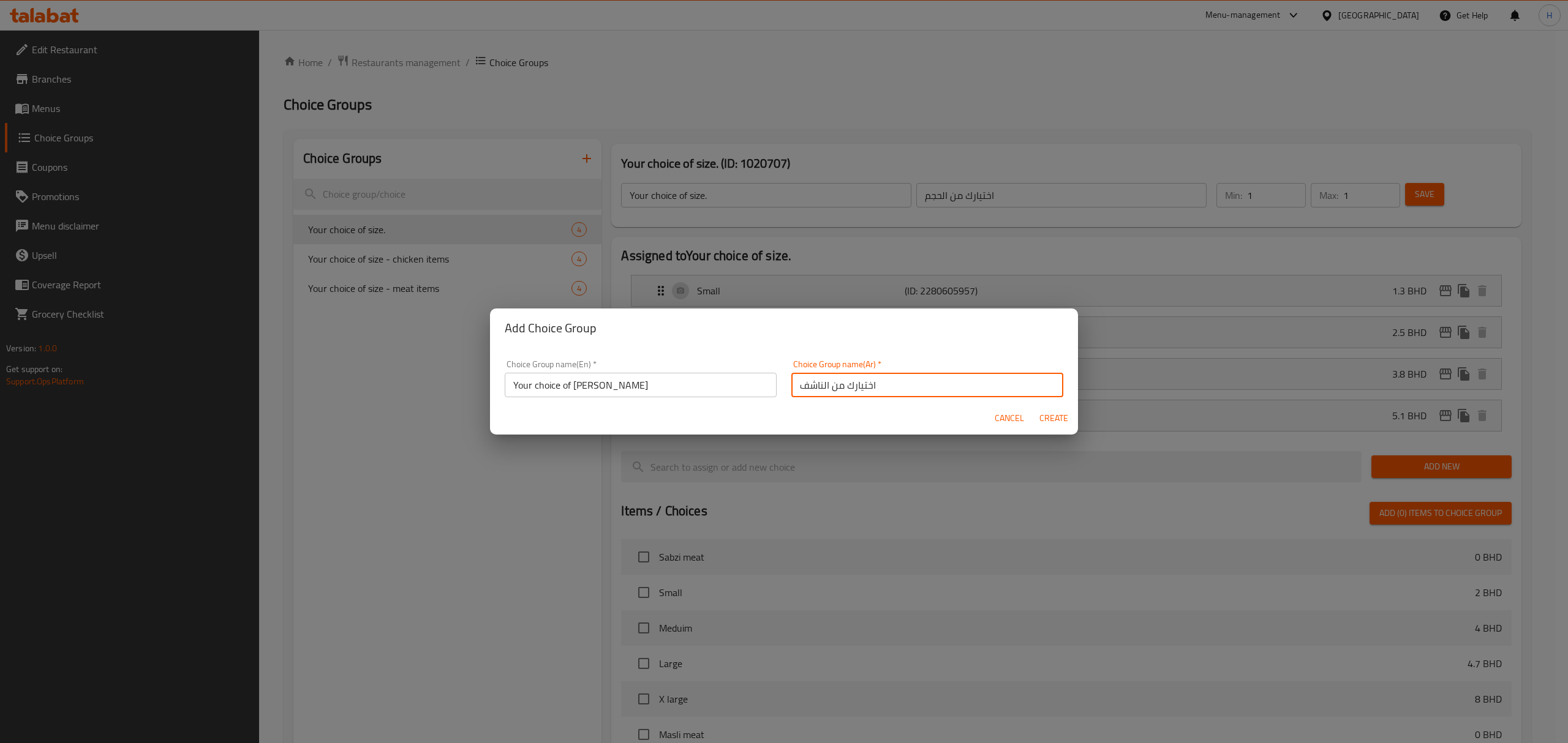
click at [1052, 417] on span "Create" at bounding box center [1054, 418] width 30 height 16
type input "Your choice of [PERSON_NAME]"
type input "اختيارك من الناشف"
type input "0"
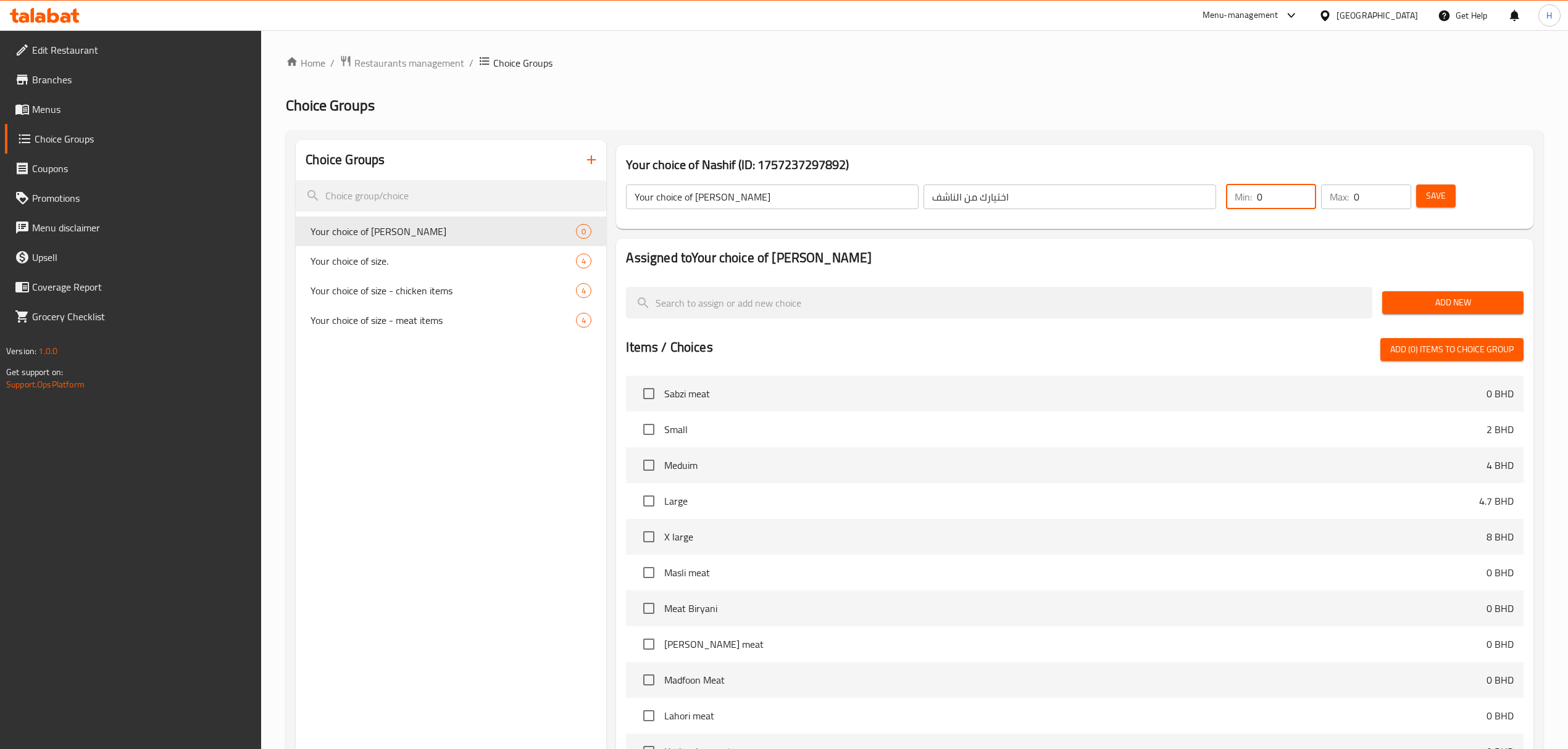
drag, startPoint x: 1273, startPoint y: 193, endPoint x: 1231, endPoint y: 210, distance: 45.3
click at [1213, 207] on div "Your choice of Nashif ​ اختيارك من الناشف ​ Min: 0 ​ Max: 0 ​ Save" at bounding box center [1074, 197] width 907 height 54
type input "1"
click at [1318, 201] on div "Min: 1 ​ Max: 0 ​" at bounding box center [1318, 197] width 195 height 34
type input "1"
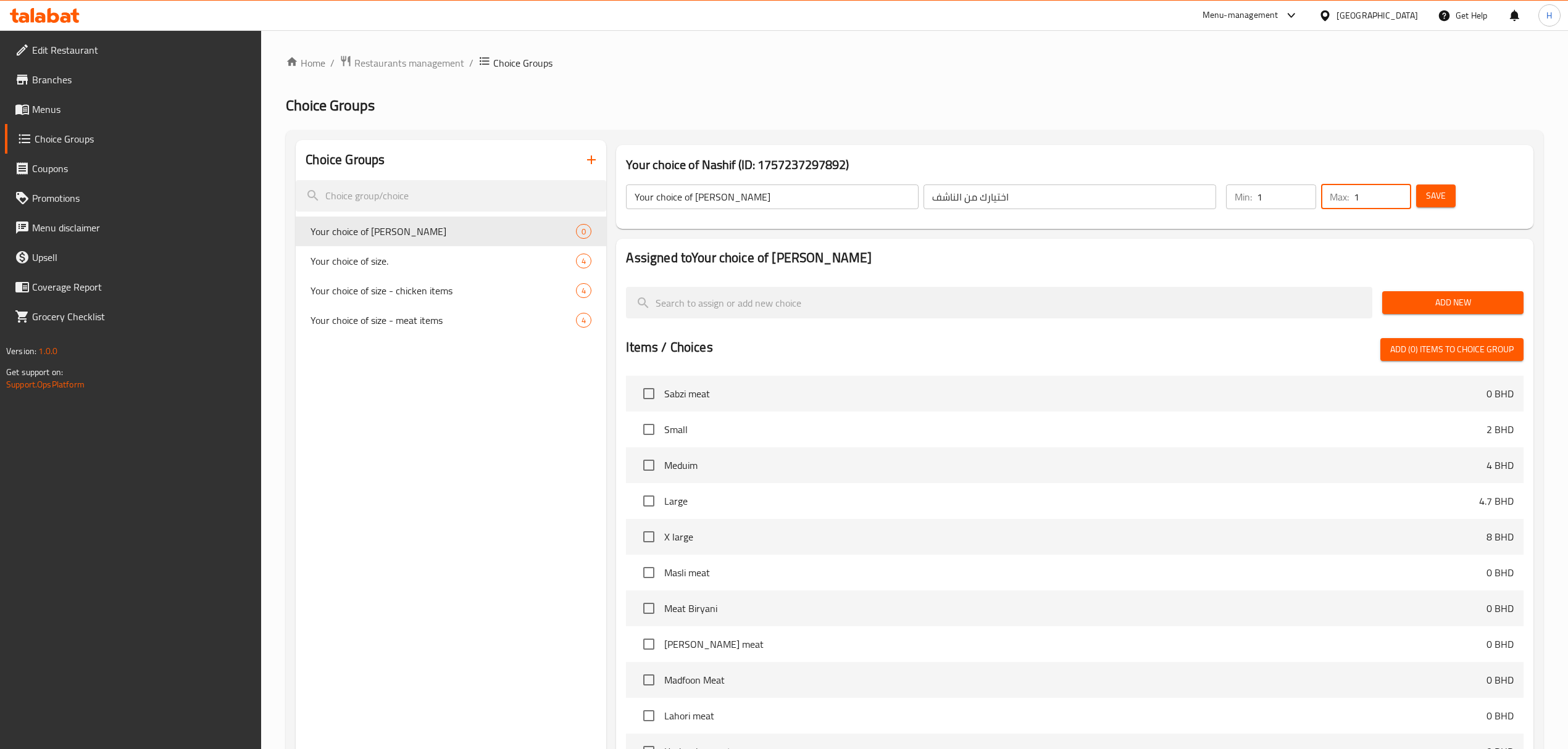
click at [1448, 195] on button "Save" at bounding box center [1435, 196] width 39 height 23
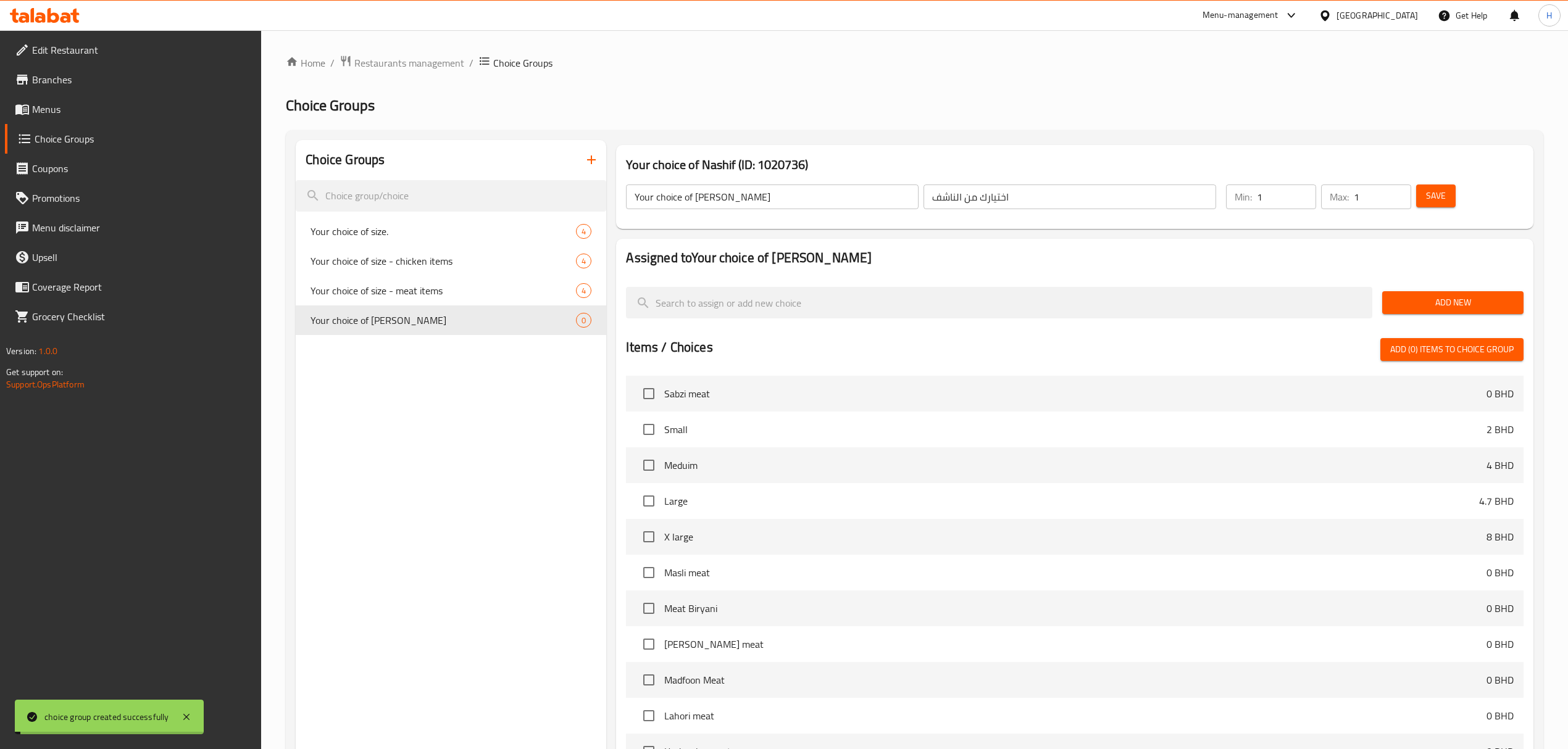
click at [1446, 304] on span "Add New" at bounding box center [1453, 302] width 121 height 16
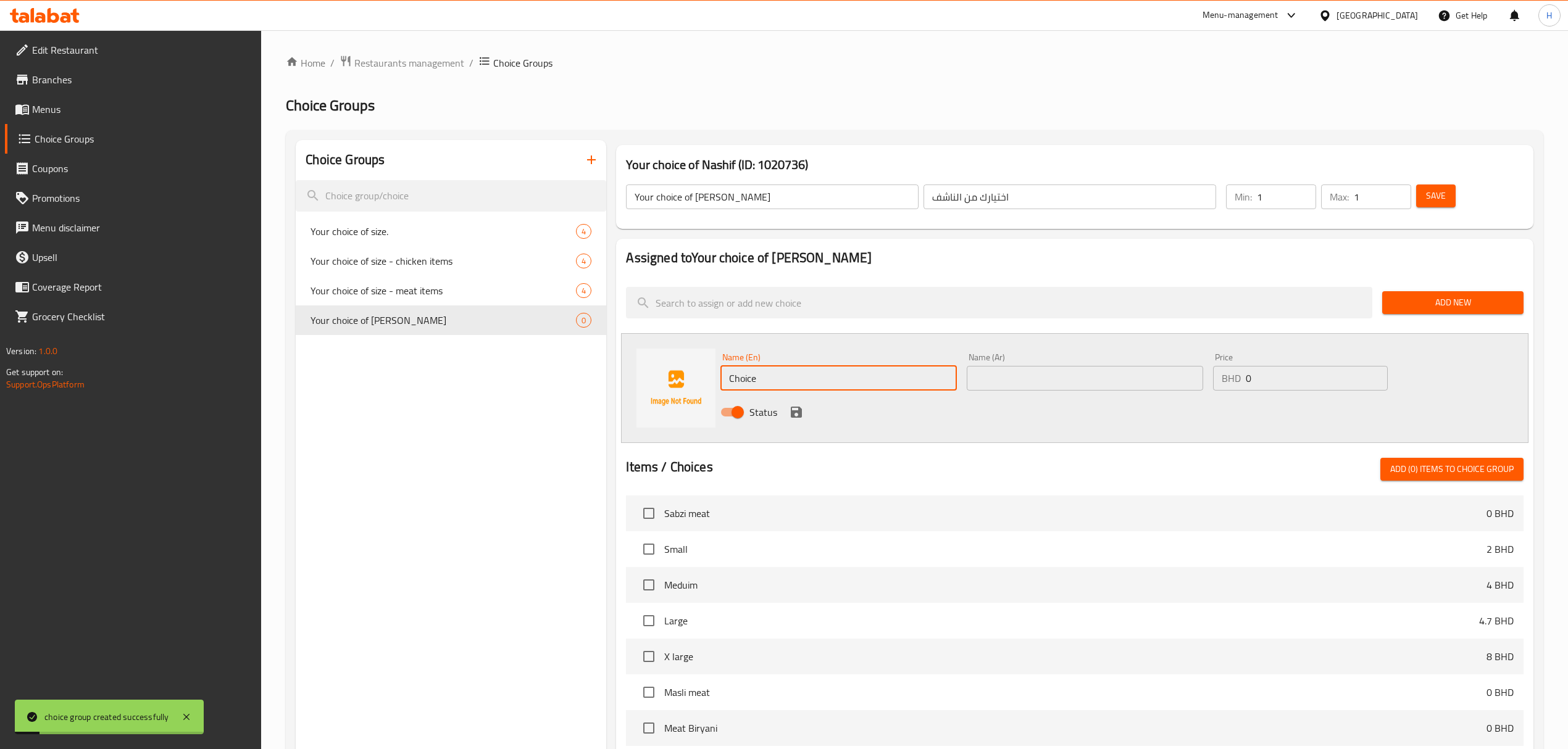
drag, startPoint x: 889, startPoint y: 381, endPoint x: 651, endPoint y: 412, distance: 240.0
click at [651, 412] on div "Name (En) Choice Name (En) Name (Ar) Name (Ar) Price BHD 0 Price Status" at bounding box center [1074, 389] width 907 height 110
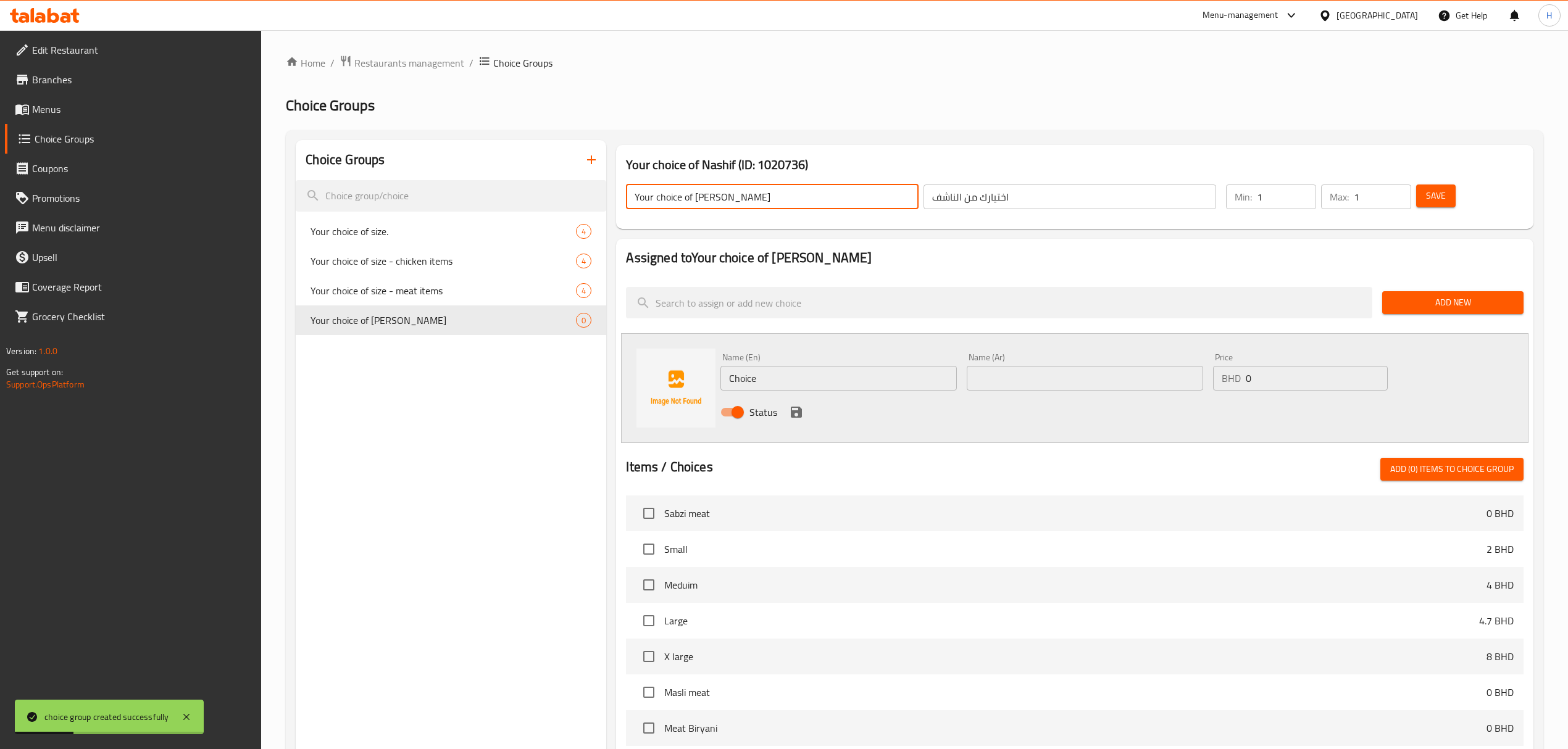
drag, startPoint x: 727, startPoint y: 200, endPoint x: 702, endPoint y: 196, distance: 25.3
click at [702, 196] on input "Your choice of [PERSON_NAME]" at bounding box center [772, 197] width 293 height 25
type input "Your choice"
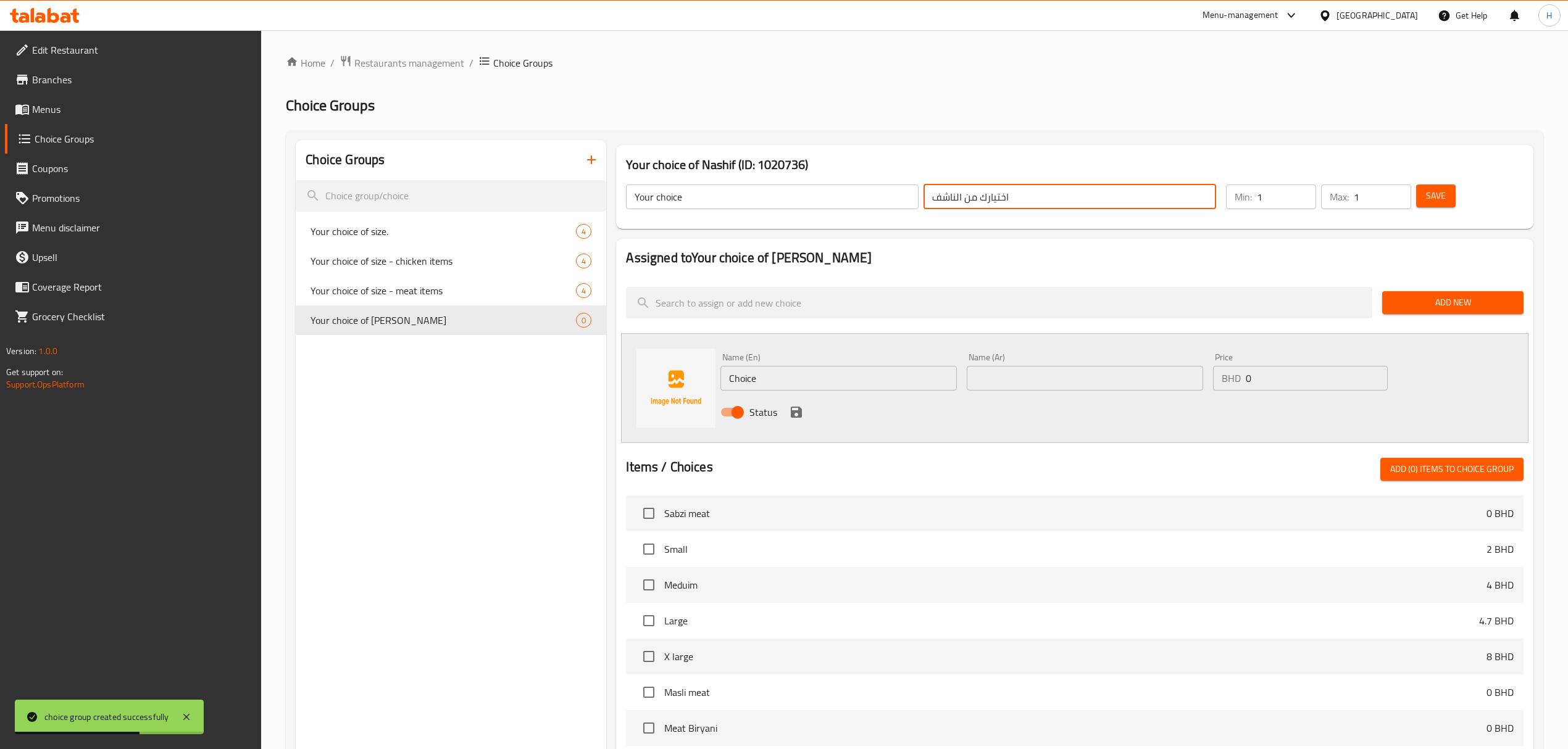
drag, startPoint x: 950, startPoint y: 197, endPoint x: 936, endPoint y: 198, distance: 14.0
click at [936, 198] on input "اختيارك من الناشف" at bounding box center [1070, 197] width 293 height 25
drag, startPoint x: 936, startPoint y: 199, endPoint x: 924, endPoint y: 199, distance: 12.0
click at [924, 199] on input "اختيارك" at bounding box center [1070, 197] width 293 height 25
type input "اختيارك"
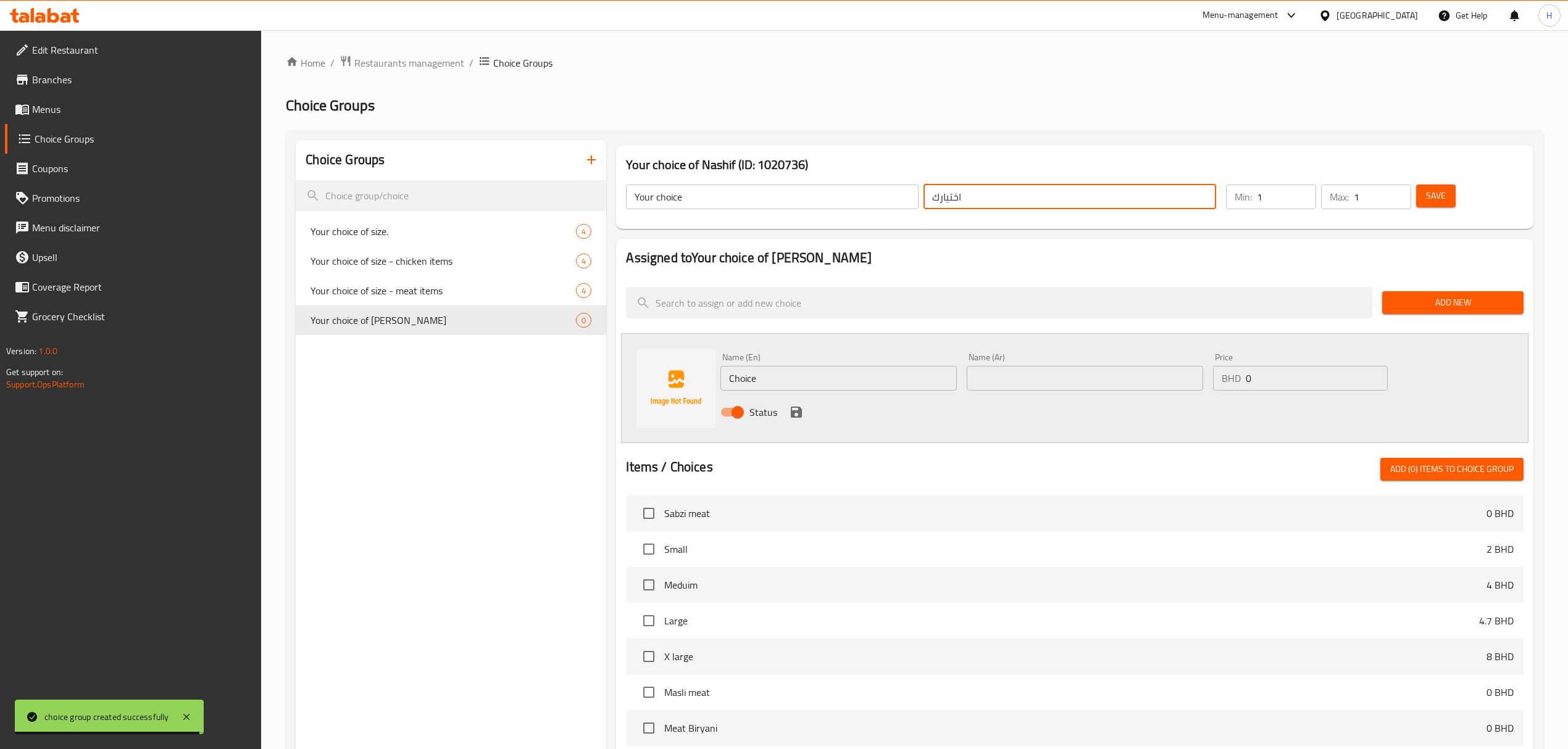
click at [1447, 195] on button "Save" at bounding box center [1435, 196] width 39 height 23
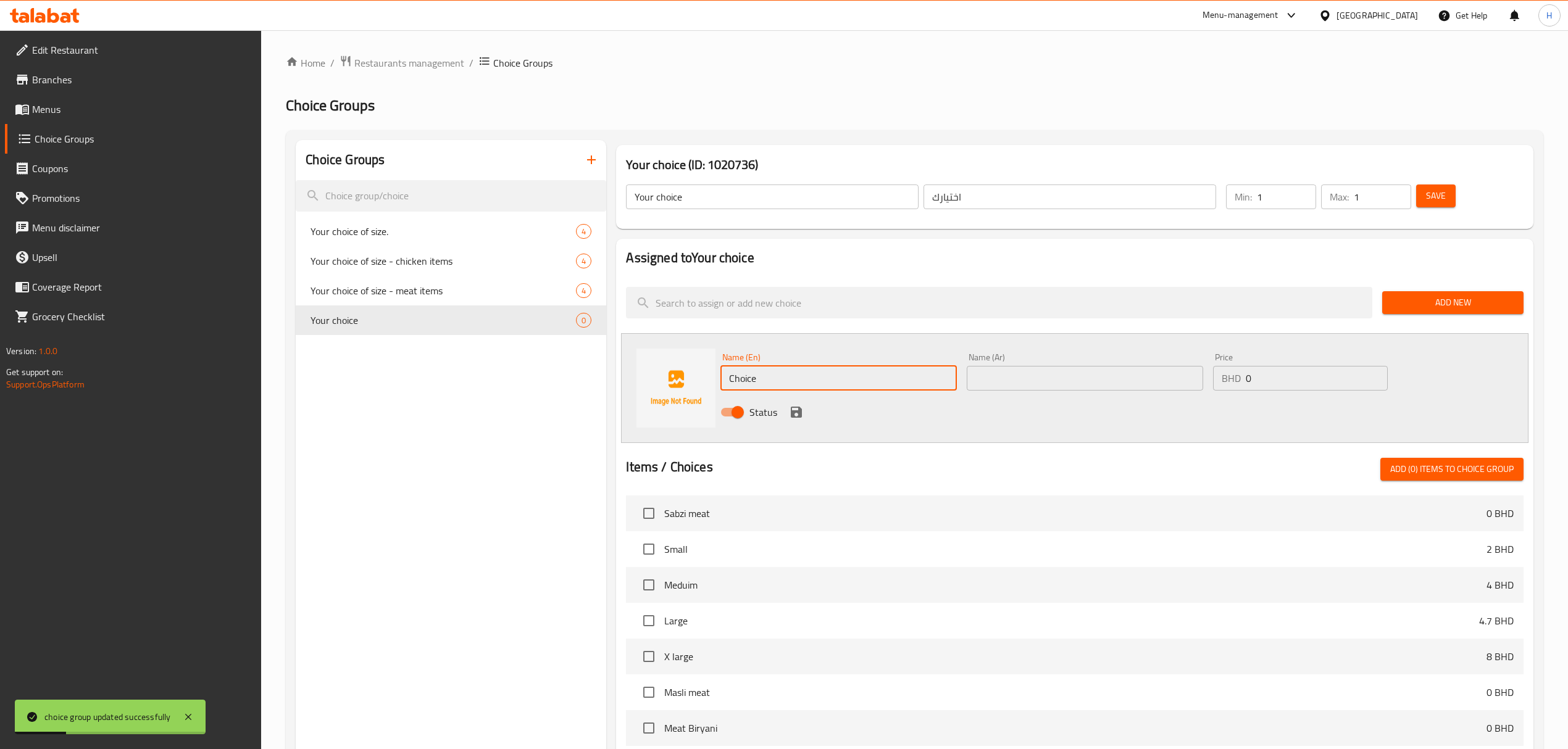
click at [802, 383] on input "Choice" at bounding box center [838, 377] width 236 height 25
click at [828, 374] on input "Choice" at bounding box center [838, 377] width 236 height 25
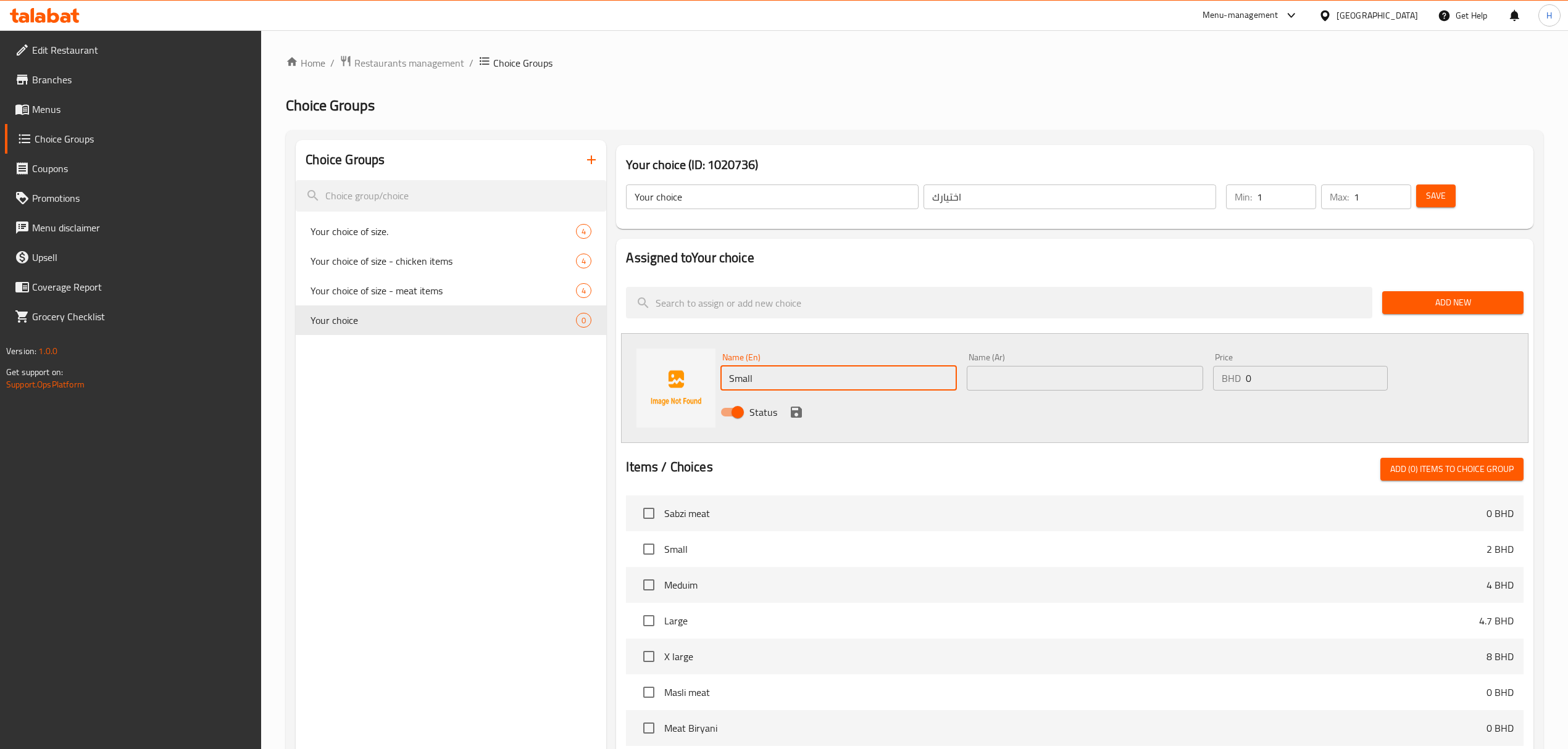
type input "Small"
click at [986, 379] on input "text" at bounding box center [1085, 377] width 236 height 25
type input "صغير"
drag, startPoint x: 1055, startPoint y: 379, endPoint x: 972, endPoint y: 398, distance: 85.1
click at [977, 391] on div "Name (En) Small Name (En) Name (Ar) صغير Name (Ar) Price BHD 0 Price Status" at bounding box center [1085, 388] width 738 height 81
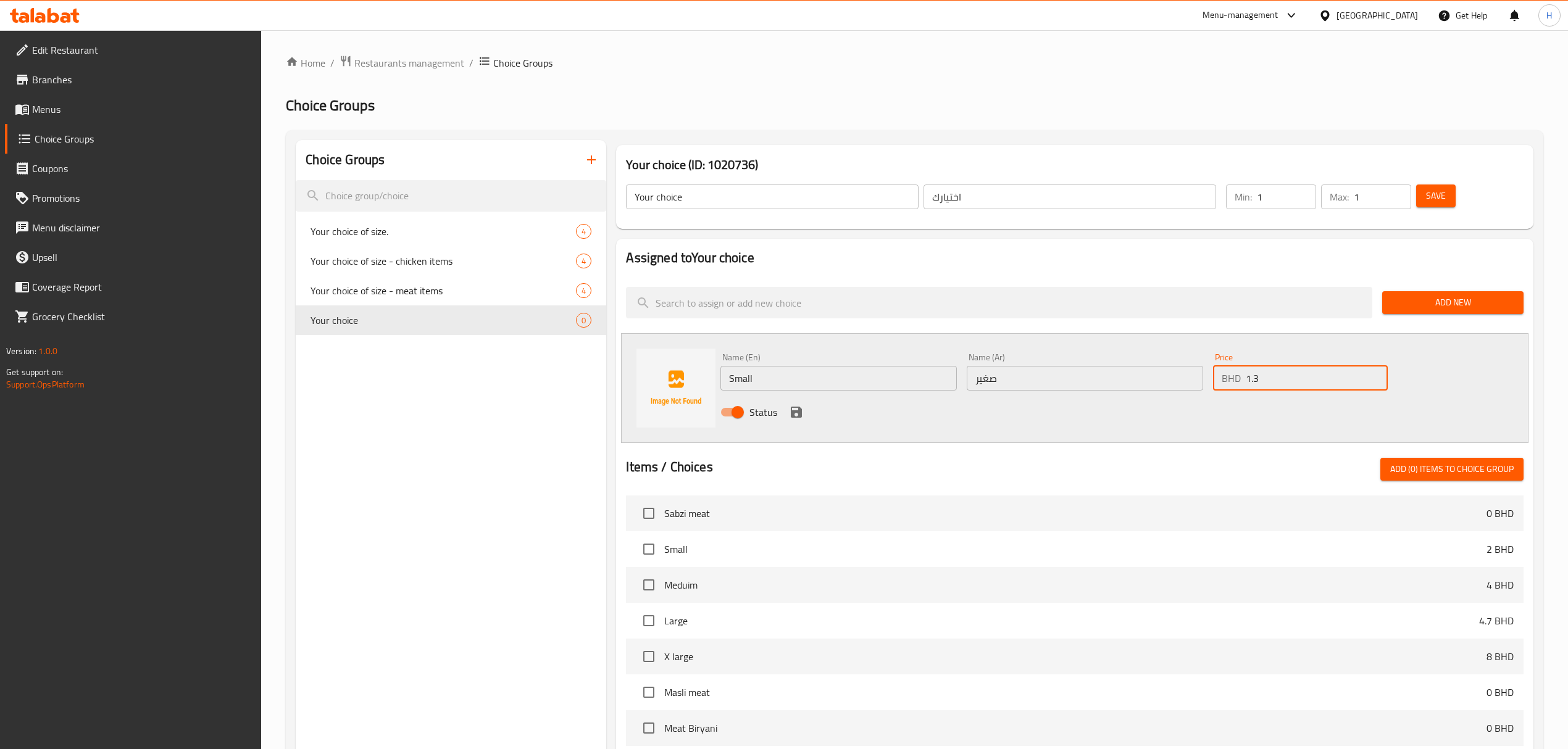
type input "1.3"
click at [794, 412] on icon "save" at bounding box center [796, 412] width 11 height 11
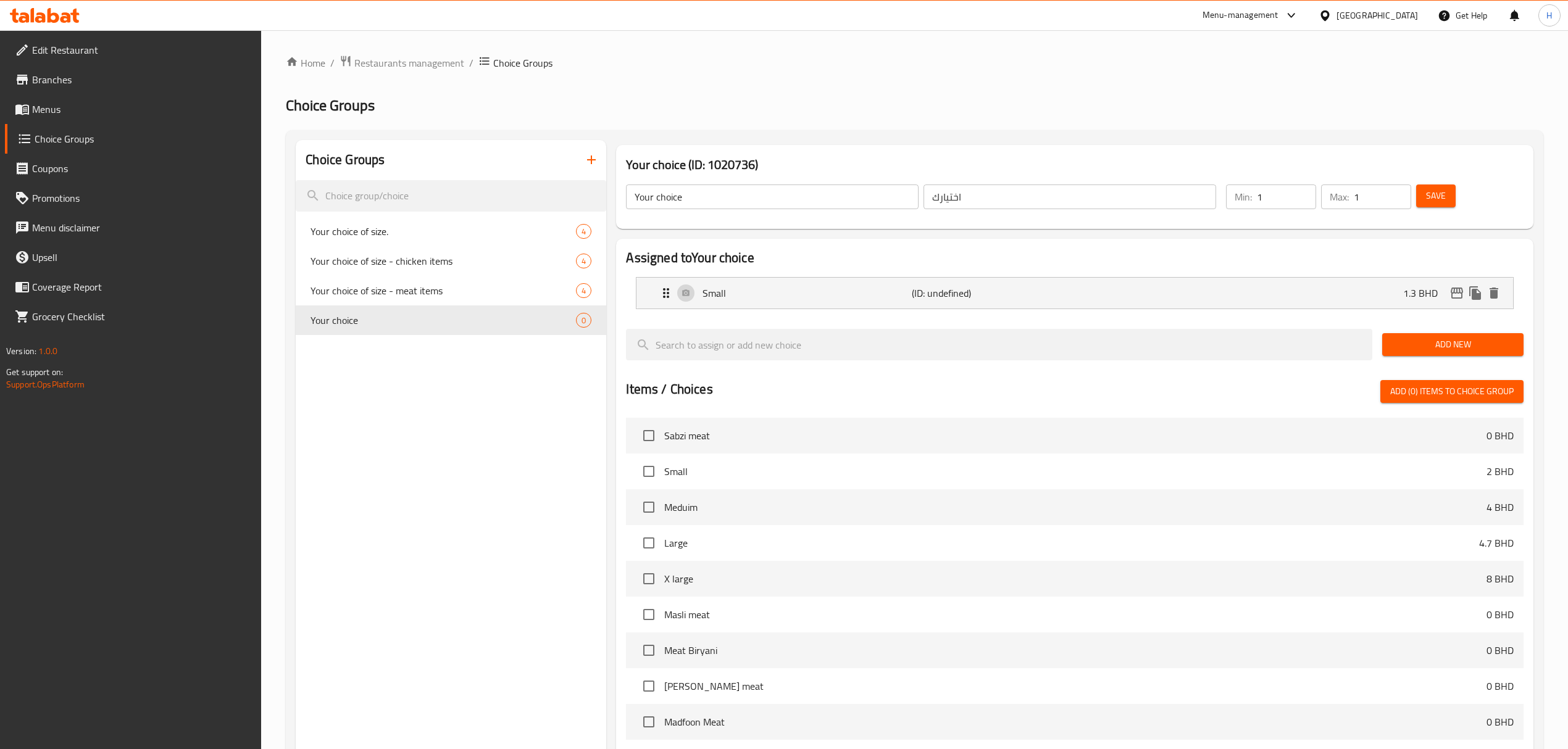
click at [1423, 345] on span "Add New" at bounding box center [1453, 345] width 121 height 16
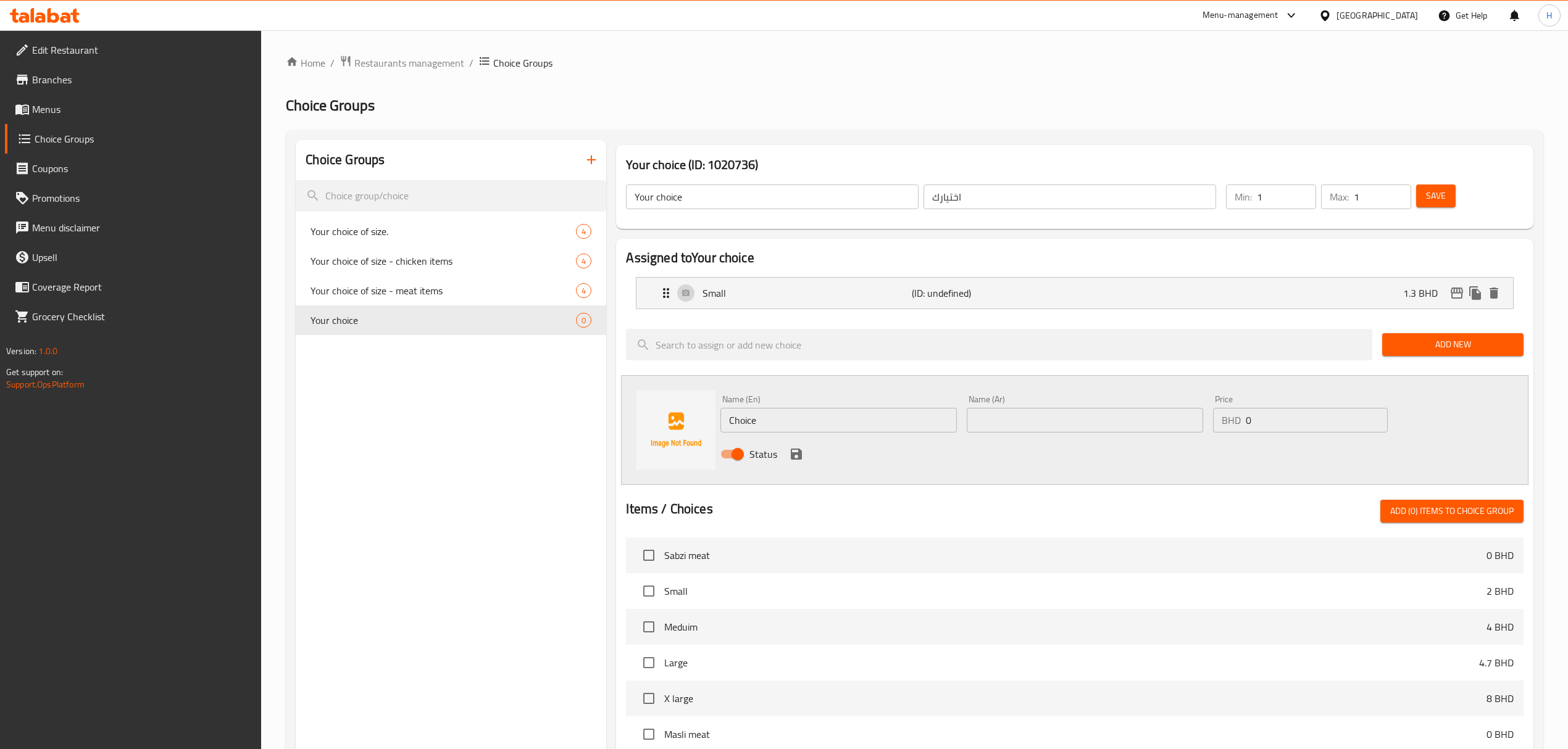
drag, startPoint x: 673, startPoint y: 417, endPoint x: 632, endPoint y: 410, distance: 41.6
click at [632, 410] on div "Name (En) Choice Name (En) Name (Ar) Name (Ar) Price BHD 0 Price Status" at bounding box center [1074, 430] width 907 height 110
type input "Meduim"
click at [1121, 425] on input "text" at bounding box center [1085, 420] width 236 height 25
type input "متوسط"
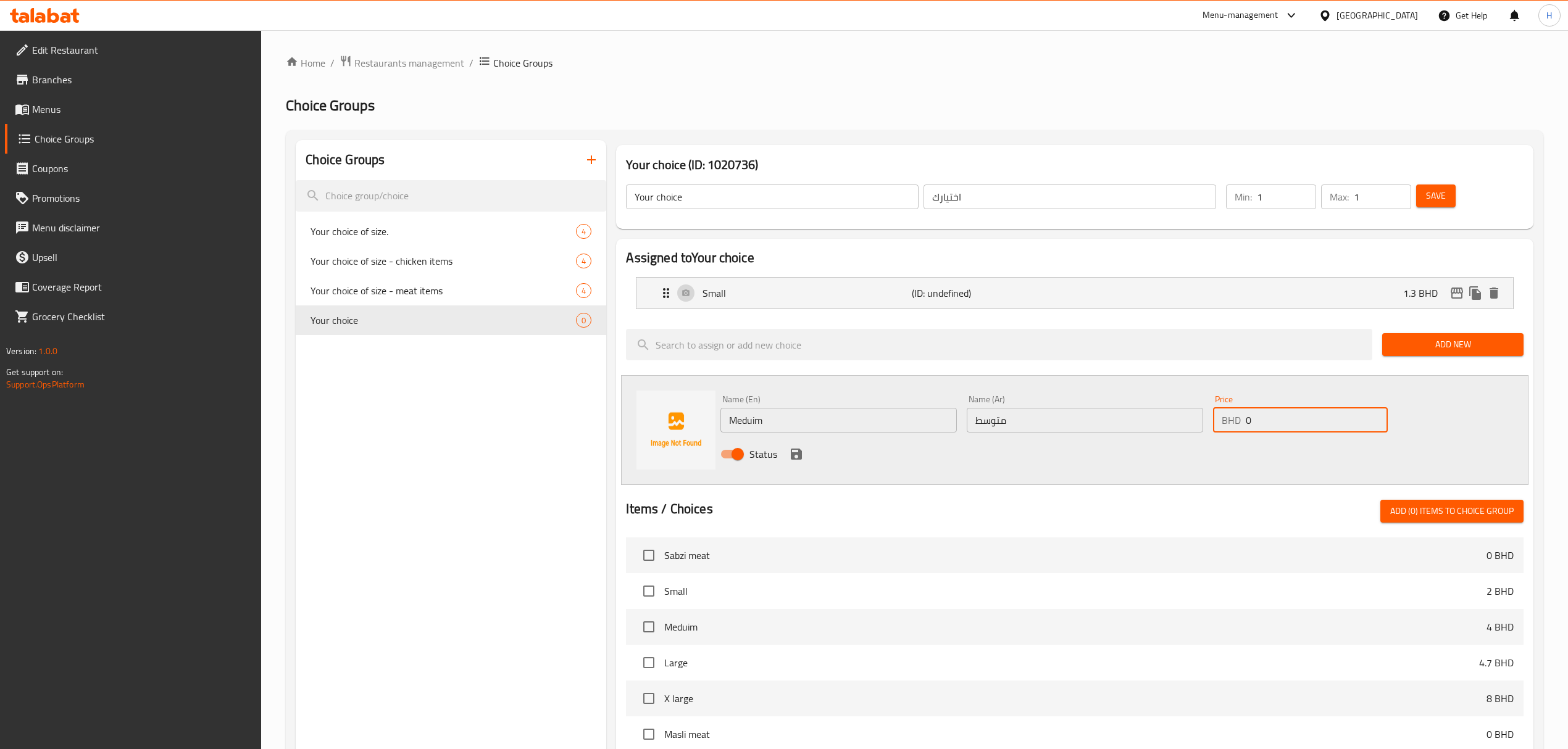
drag, startPoint x: 1196, startPoint y: 430, endPoint x: 1080, endPoint y: 469, distance: 122.4
click at [1080, 469] on div "Name (En) Meduim Name (En) Name (Ar) متوسط Name (Ar) Price BHD 0 Price Status" at bounding box center [1085, 430] width 738 height 81
type input "2.6"
click at [802, 447] on icon "save" at bounding box center [796, 454] width 15 height 15
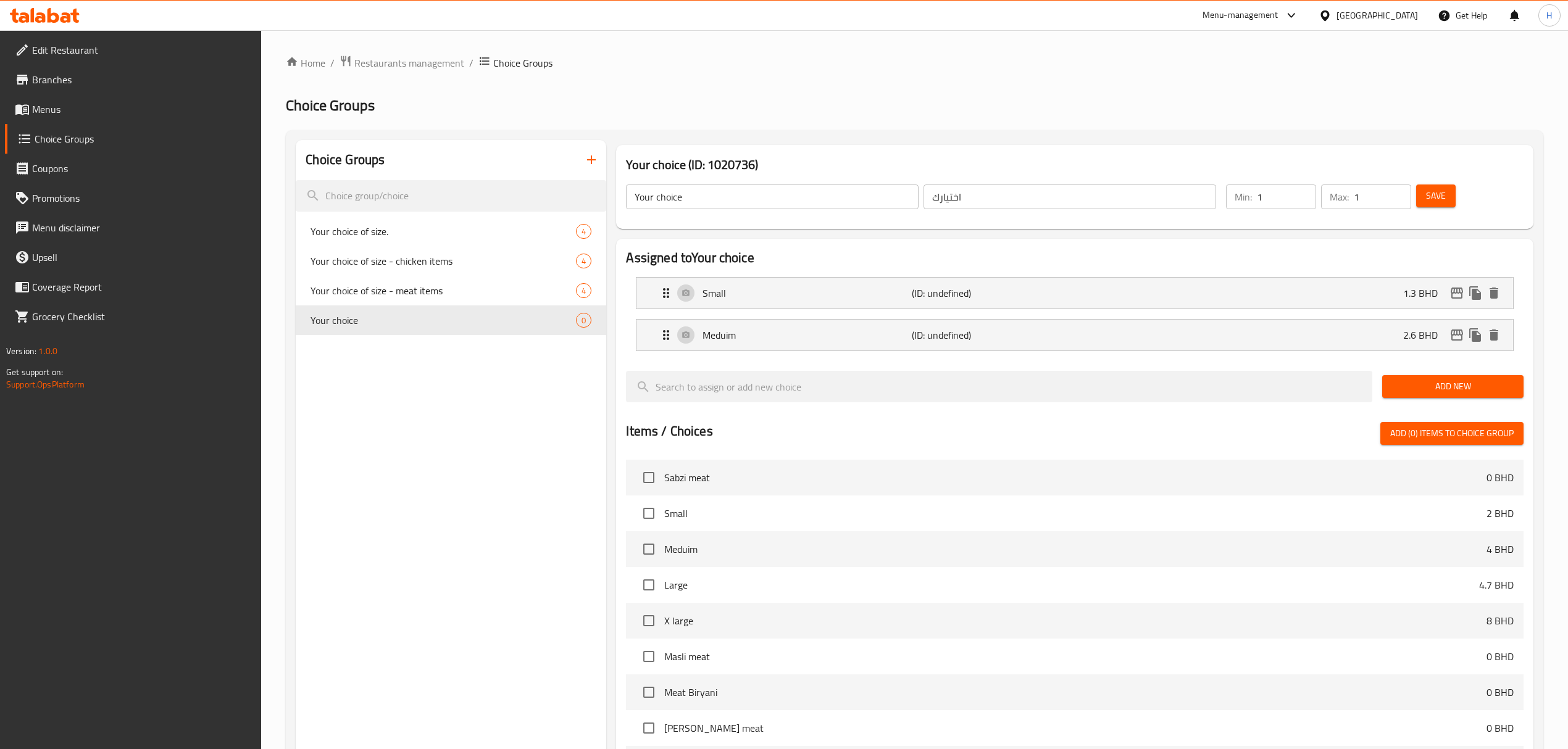
click at [1438, 199] on span "Save" at bounding box center [1435, 196] width 20 height 16
